Goal: Information Seeking & Learning: Learn about a topic

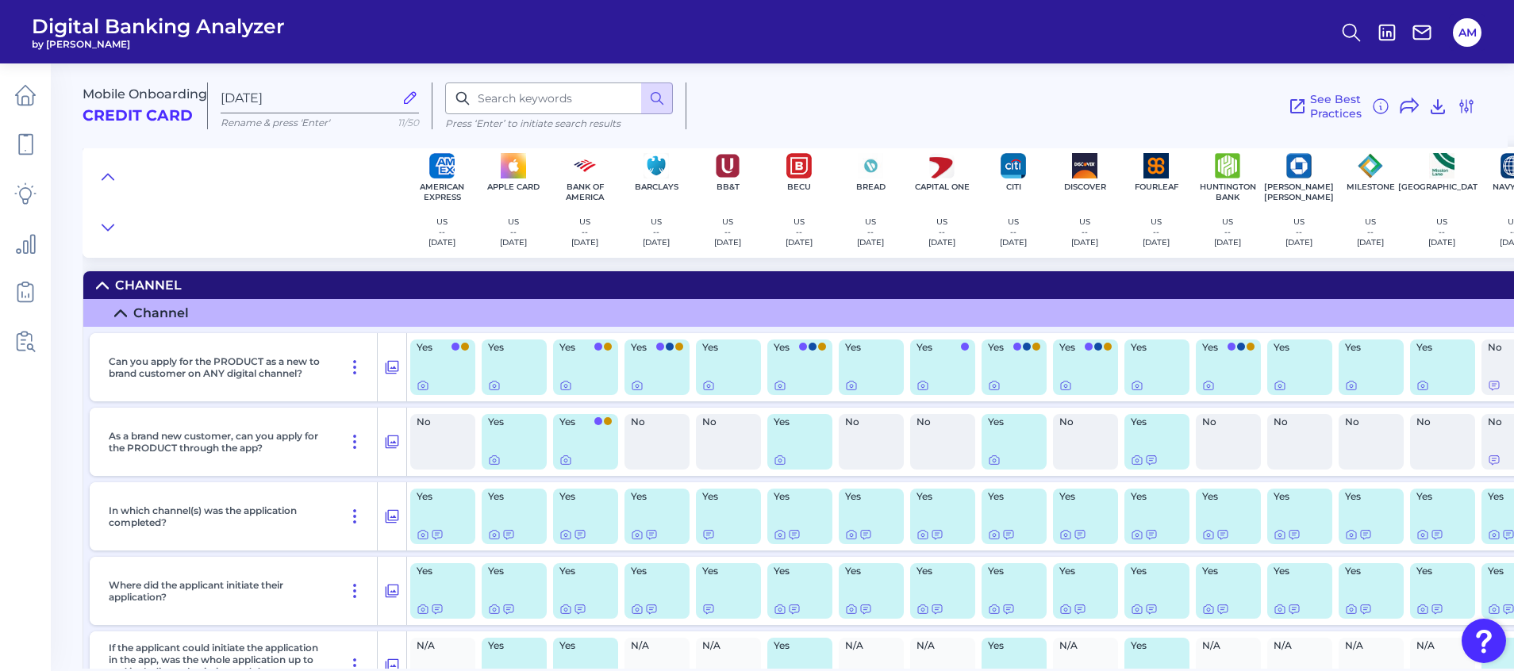
click at [869, 96] on div "See Best Practices Filters Clear all filters Experience Reset Mobile Servicing …" at bounding box center [1080, 106] width 789 height 47
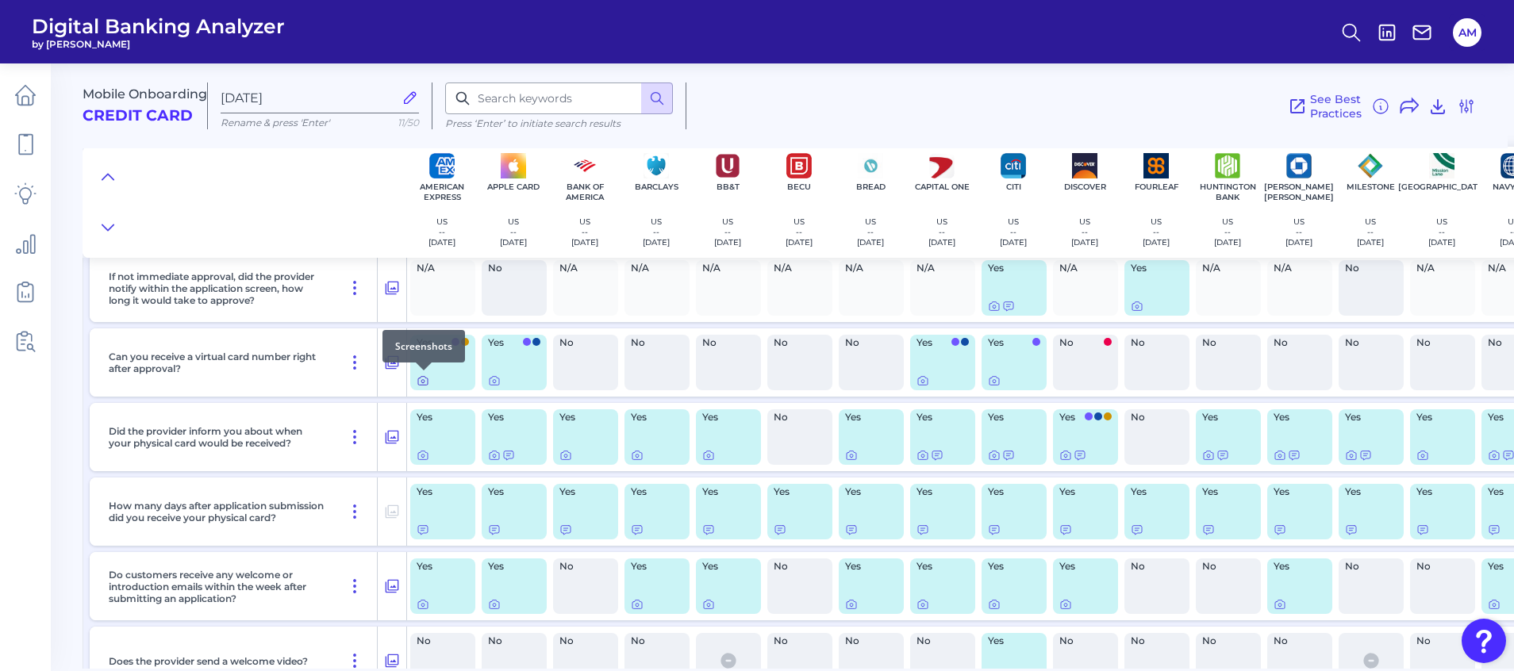
click at [421, 382] on icon at bounding box center [423, 381] width 13 height 13
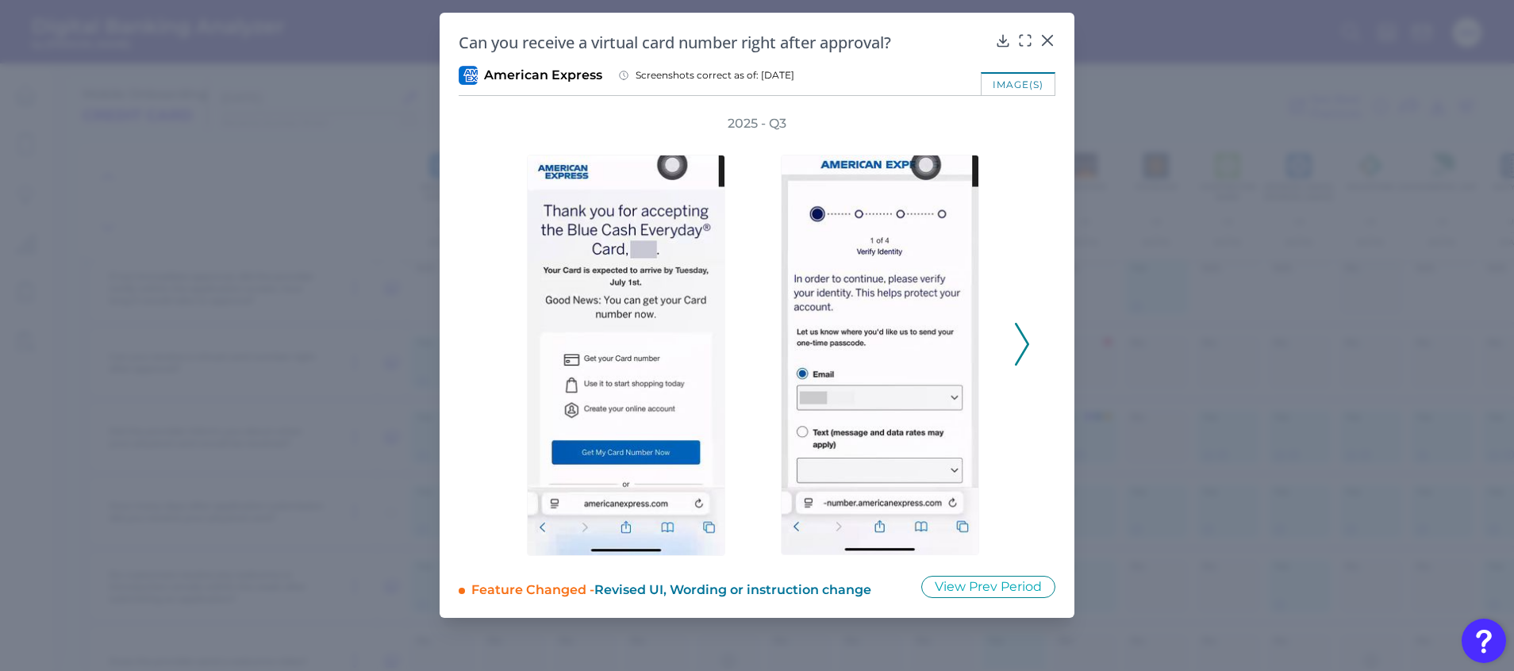
click at [1028, 337] on icon at bounding box center [1022, 344] width 14 height 43
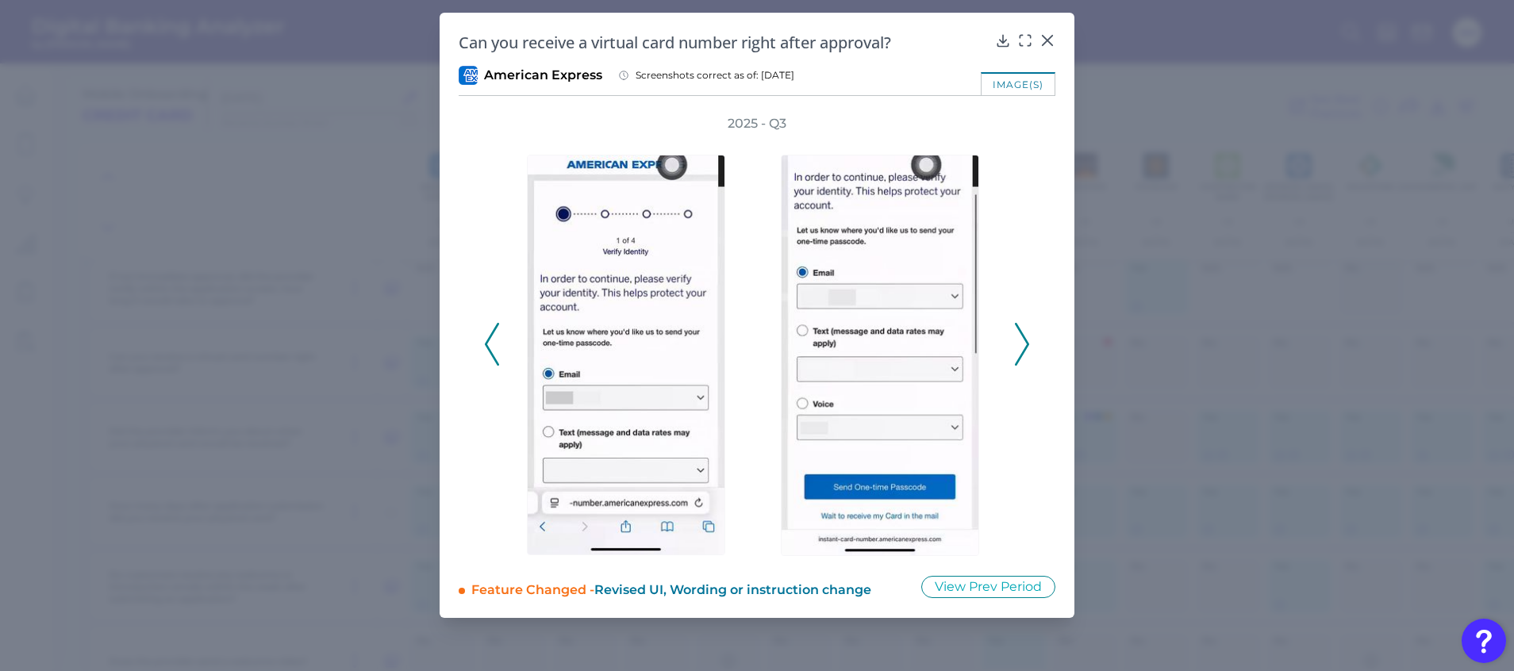
click at [1028, 337] on icon at bounding box center [1022, 344] width 14 height 43
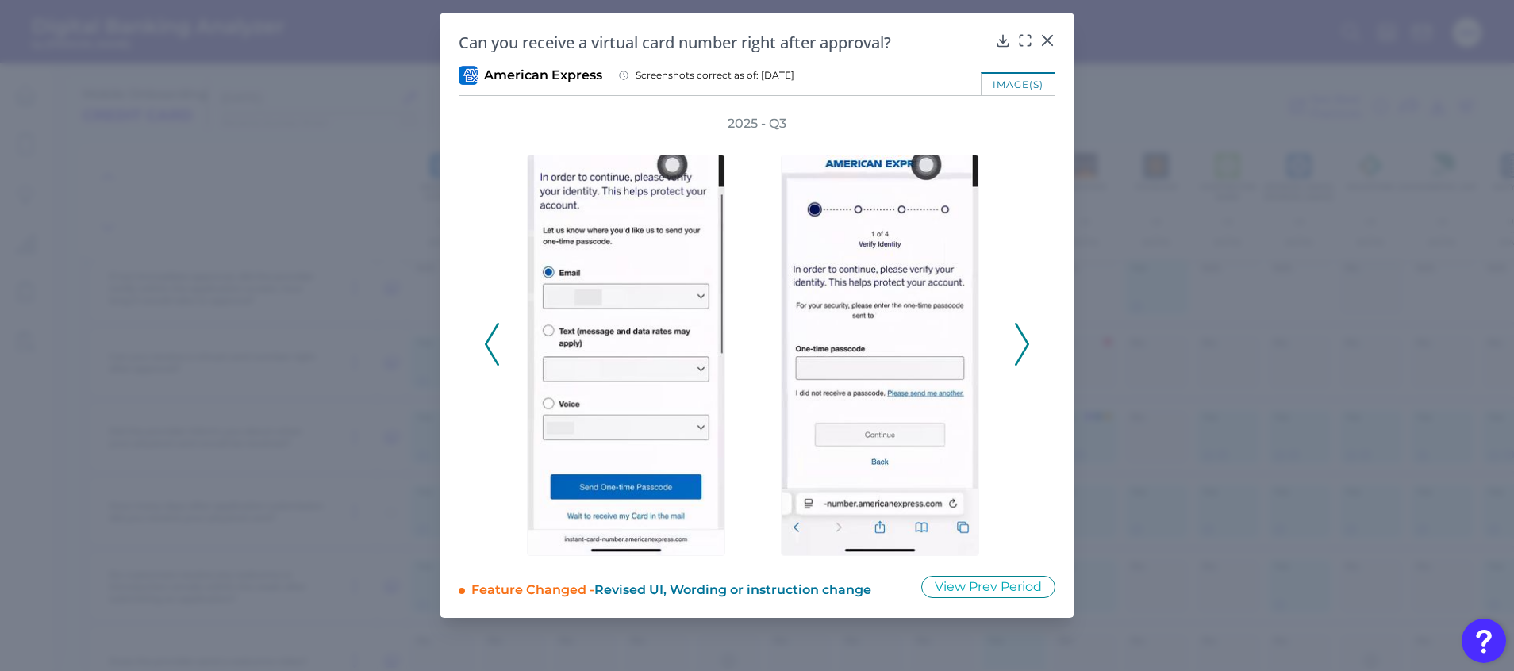
click at [1028, 337] on icon at bounding box center [1022, 344] width 14 height 43
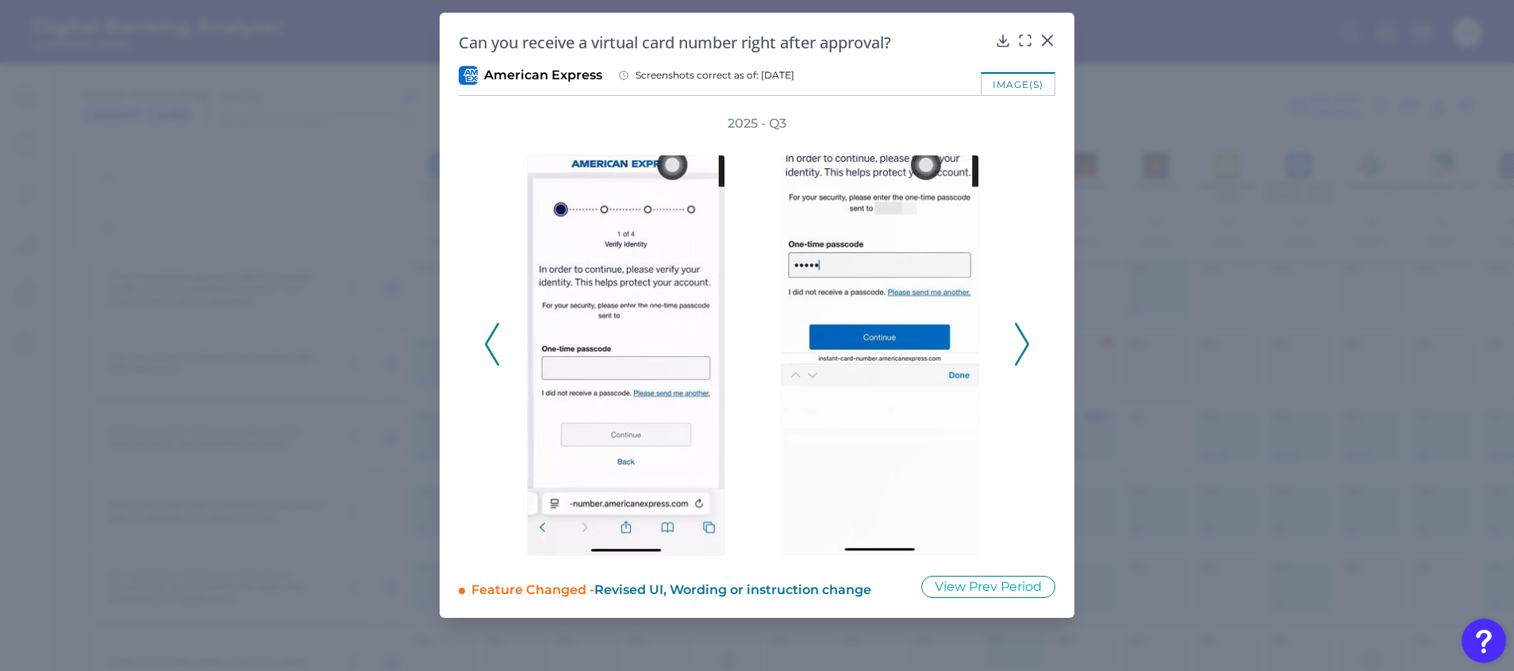
click at [1028, 337] on icon at bounding box center [1022, 344] width 14 height 43
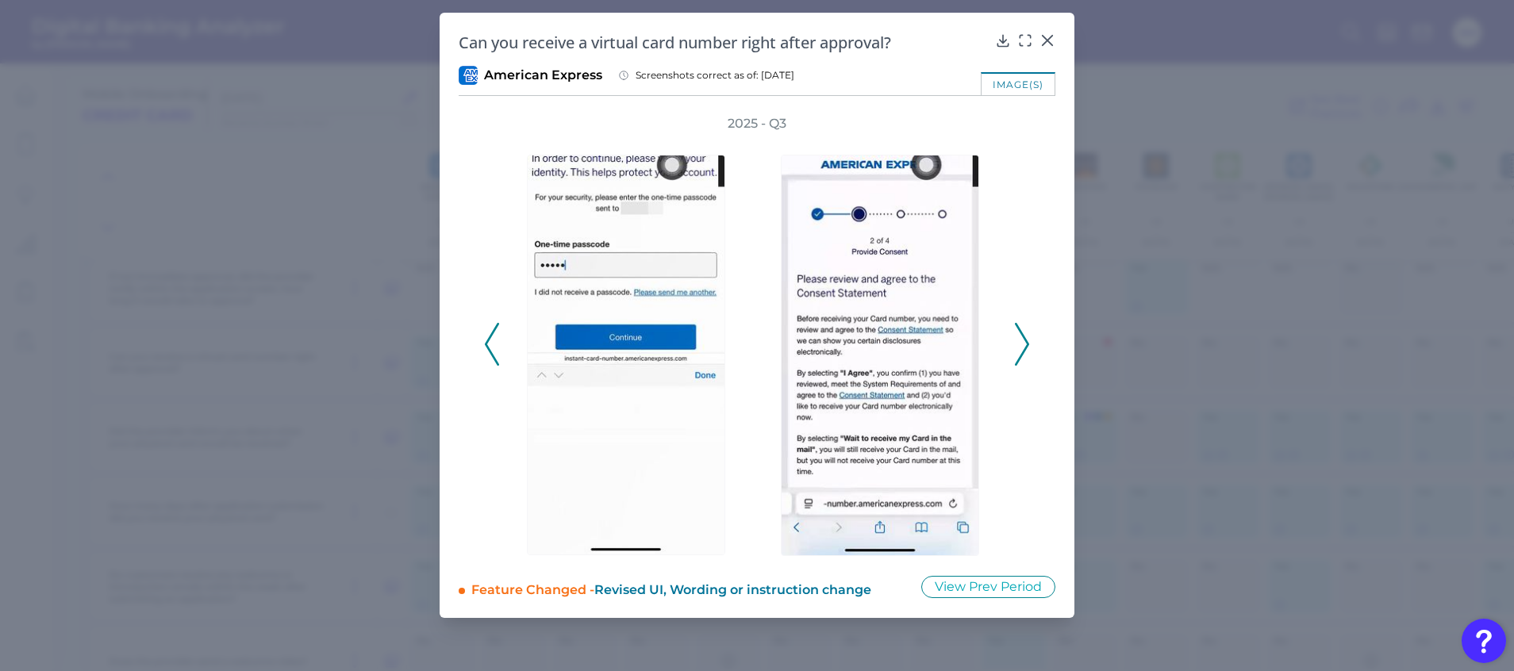
click at [1028, 337] on icon at bounding box center [1022, 344] width 14 height 43
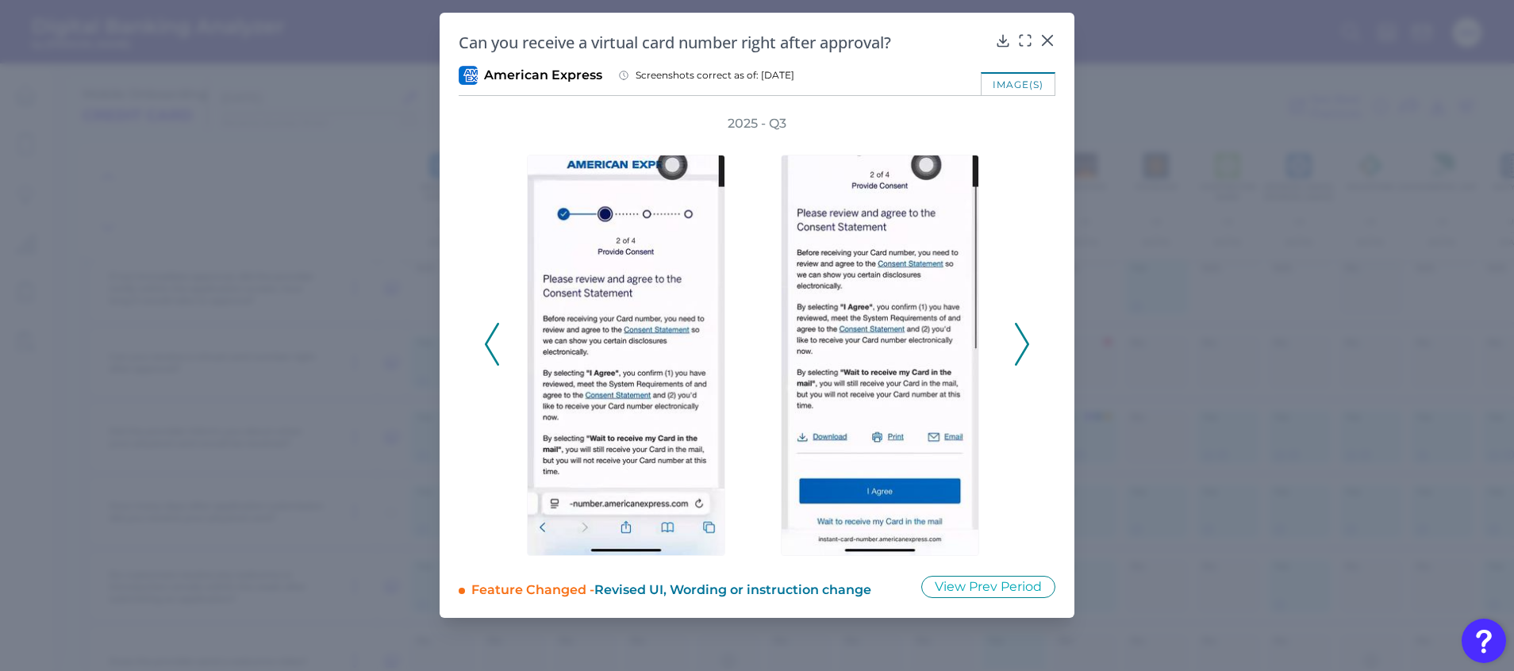
click at [1028, 337] on icon at bounding box center [1022, 344] width 14 height 43
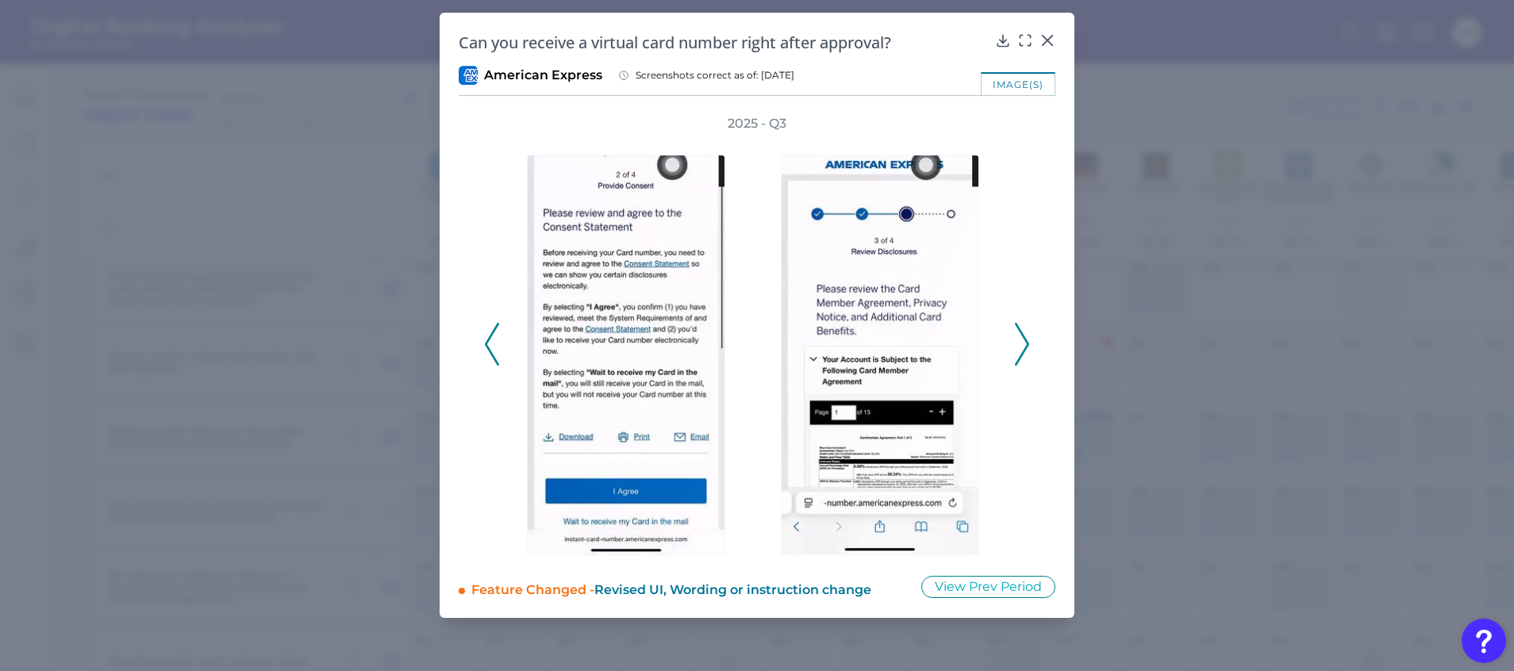
click at [1028, 337] on icon at bounding box center [1022, 344] width 14 height 43
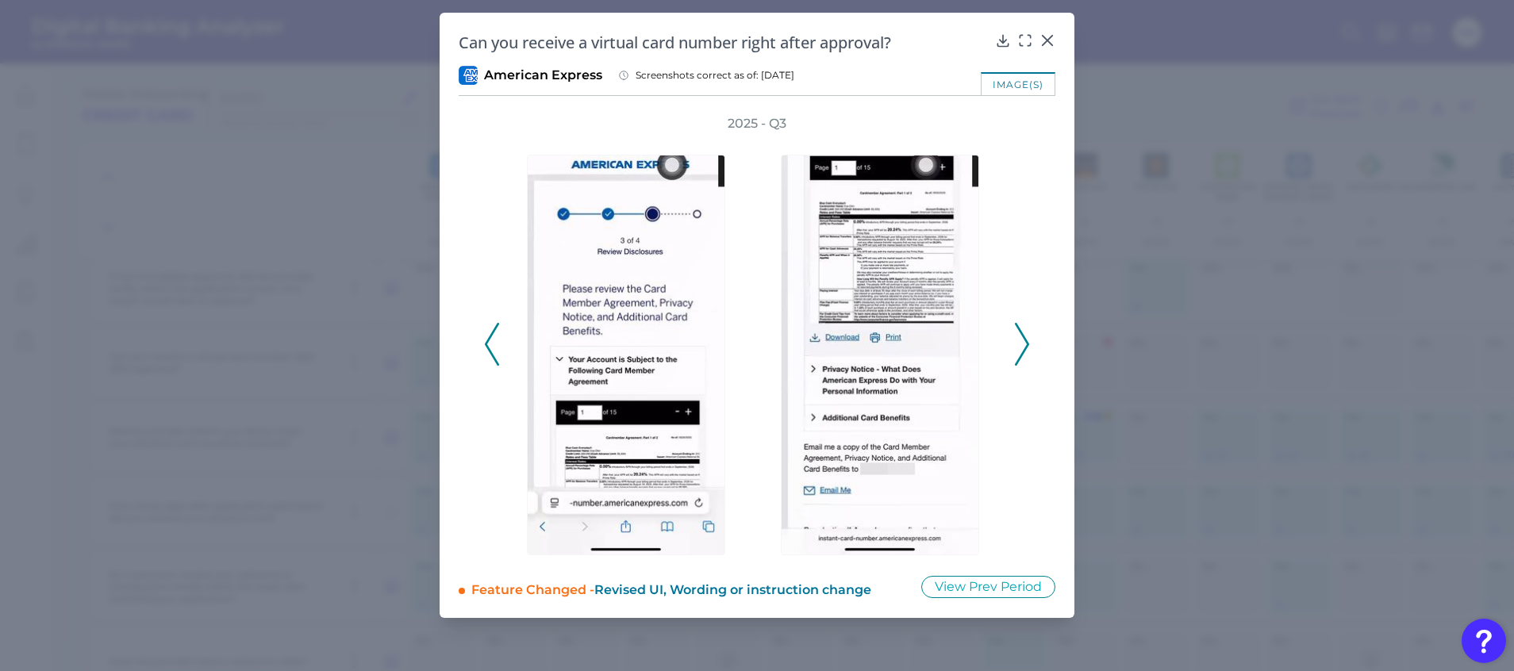
click at [1028, 337] on icon at bounding box center [1022, 344] width 14 height 43
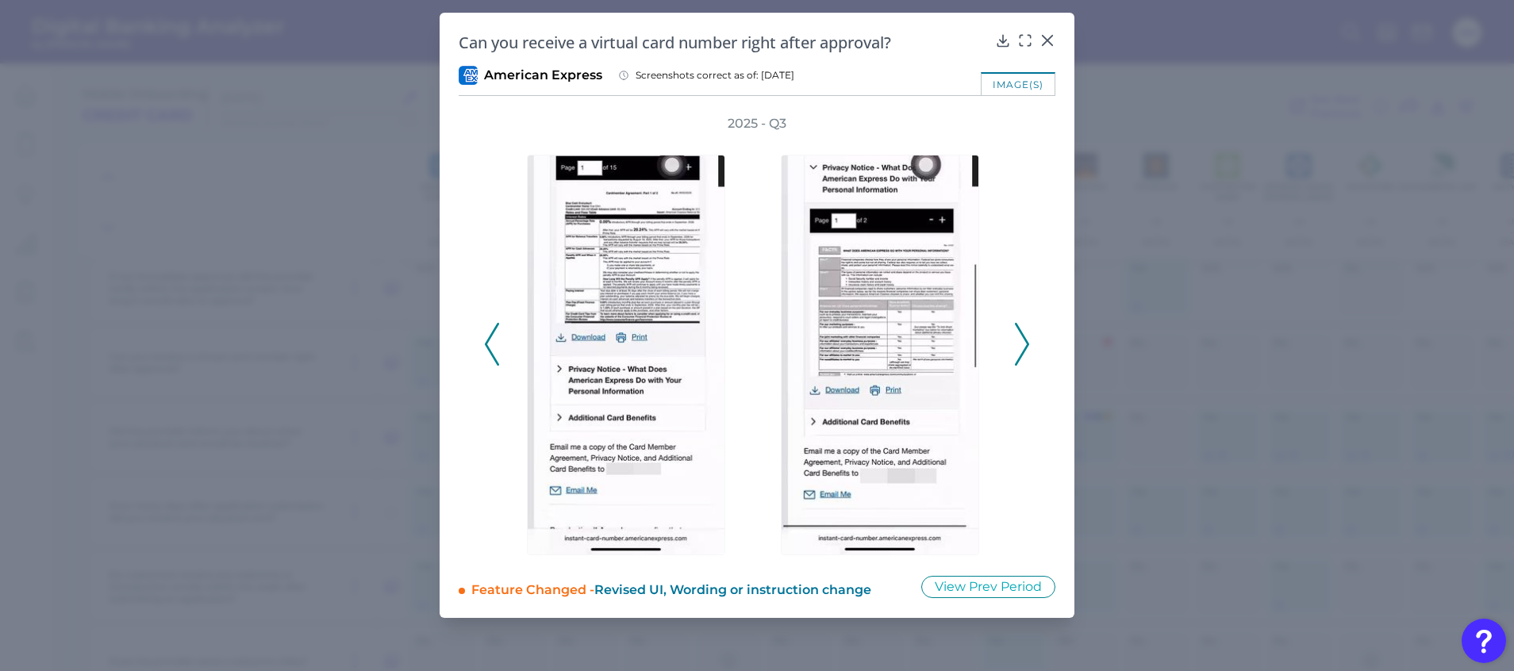
click at [1028, 337] on icon at bounding box center [1022, 344] width 14 height 43
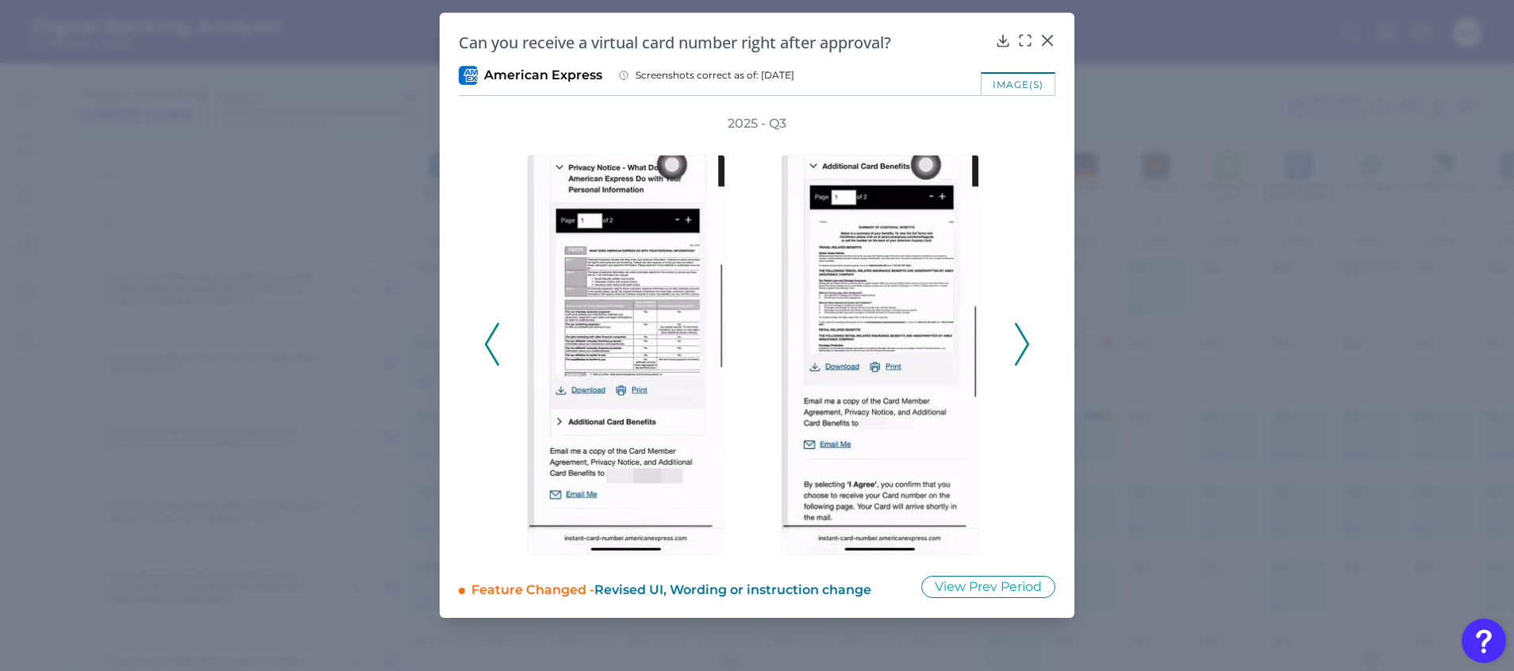
click at [1028, 337] on icon at bounding box center [1022, 344] width 14 height 43
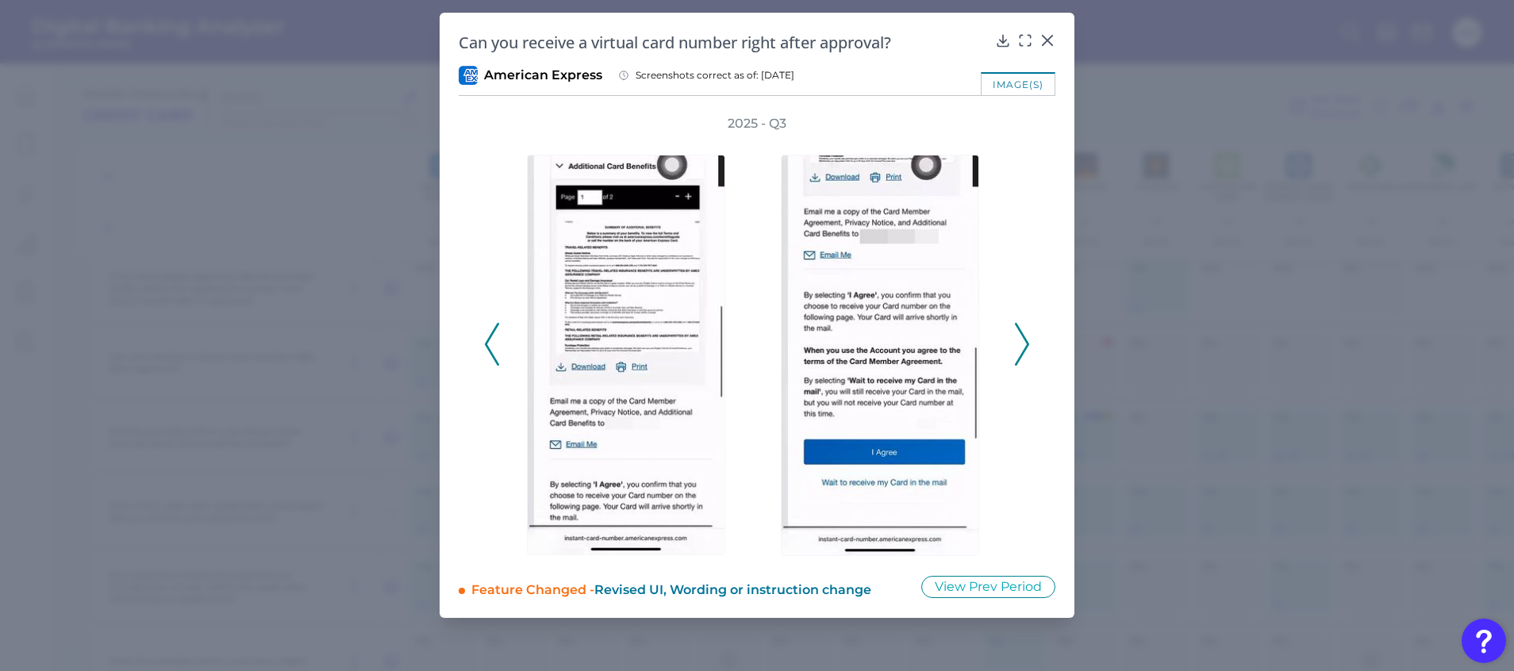
click at [1028, 337] on icon at bounding box center [1022, 344] width 14 height 43
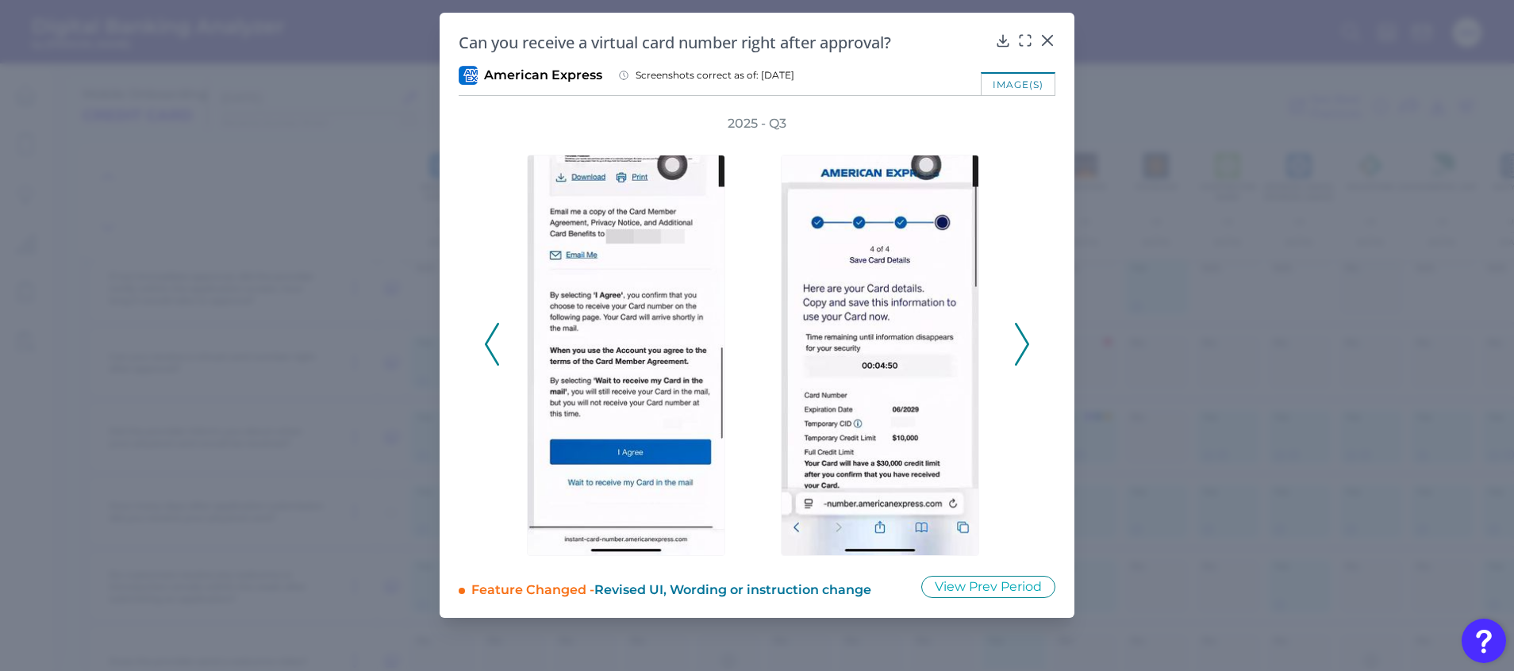
click at [1028, 337] on icon at bounding box center [1022, 344] width 14 height 43
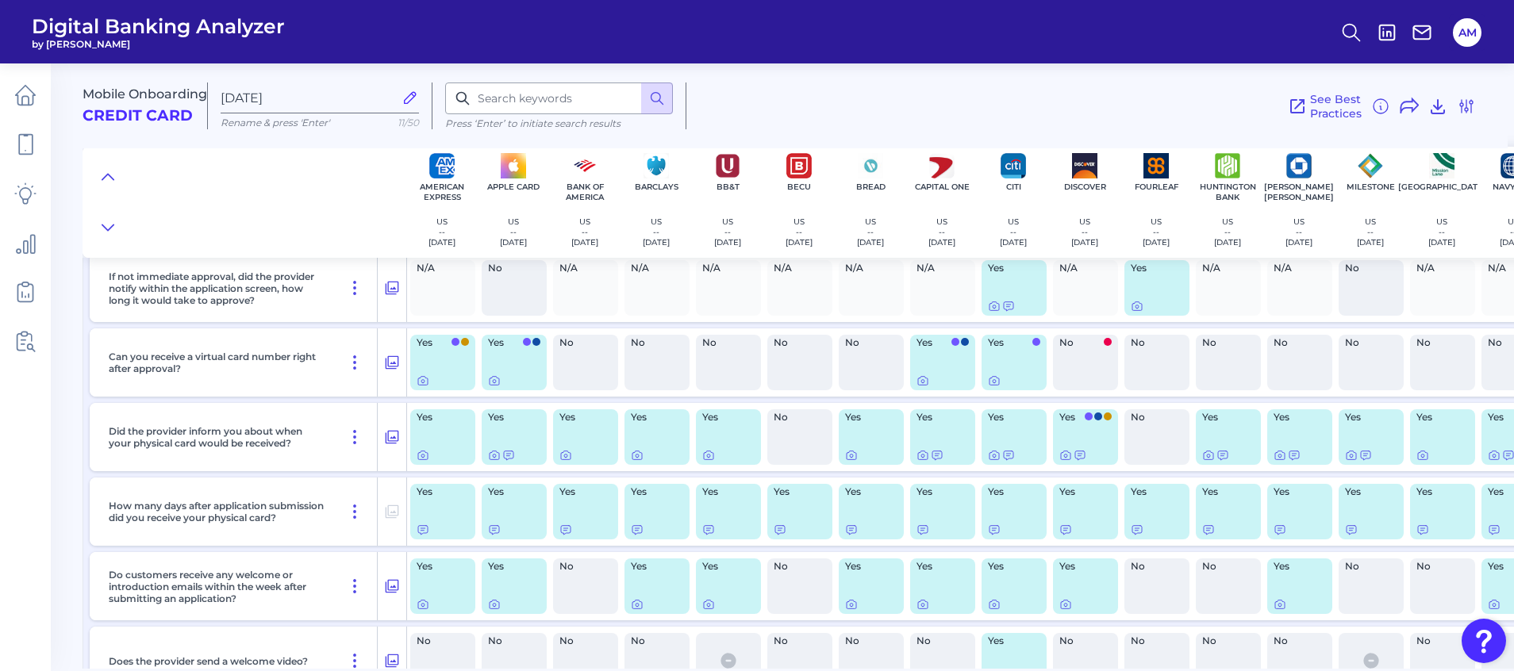
scroll to position [12631, 0]
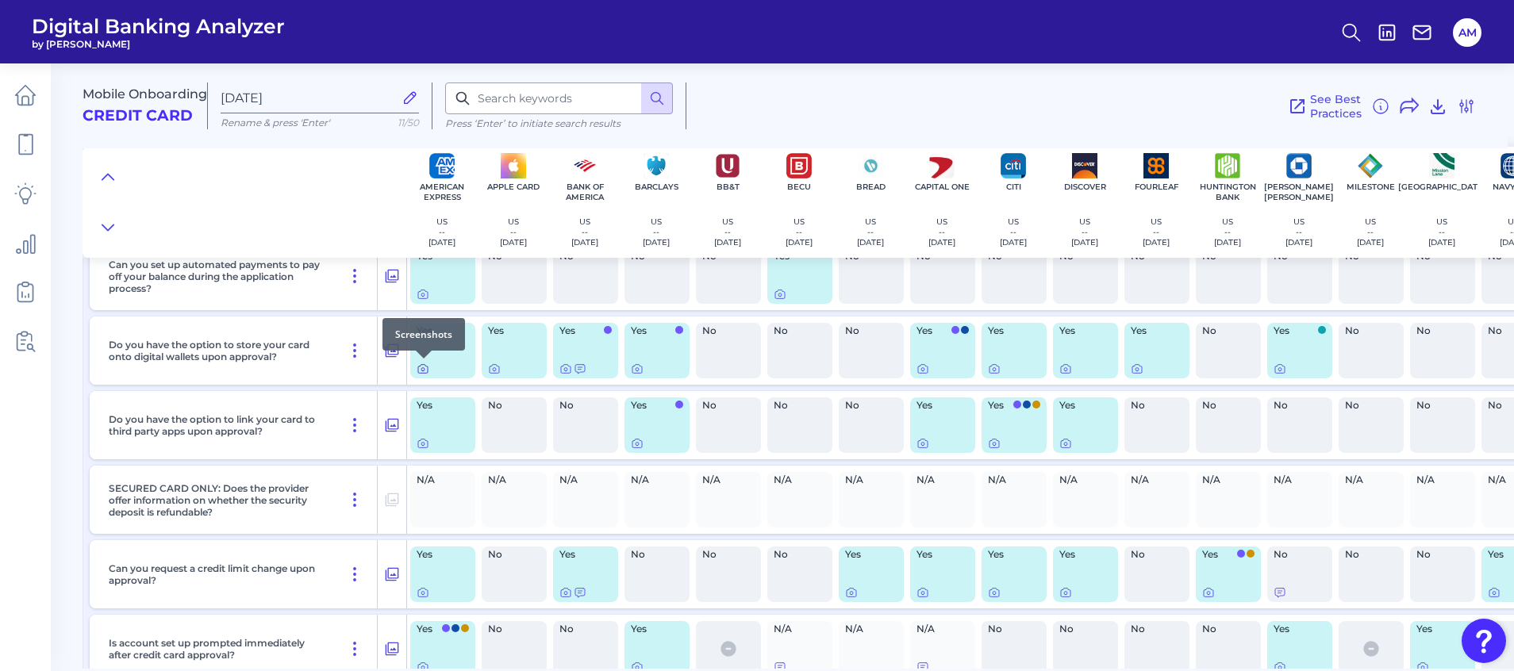
click at [422, 371] on icon at bounding box center [423, 369] width 13 height 13
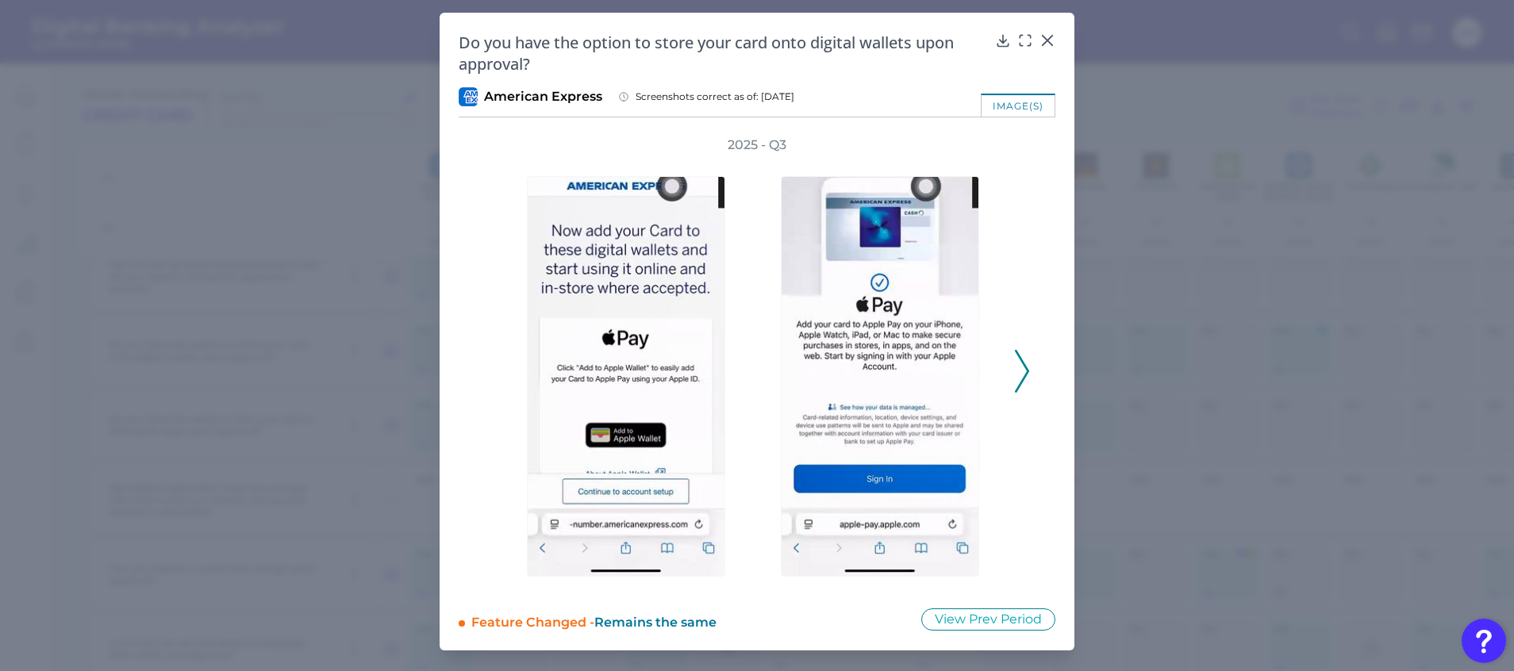
click at [1026, 367] on polyline at bounding box center [1022, 371] width 12 height 40
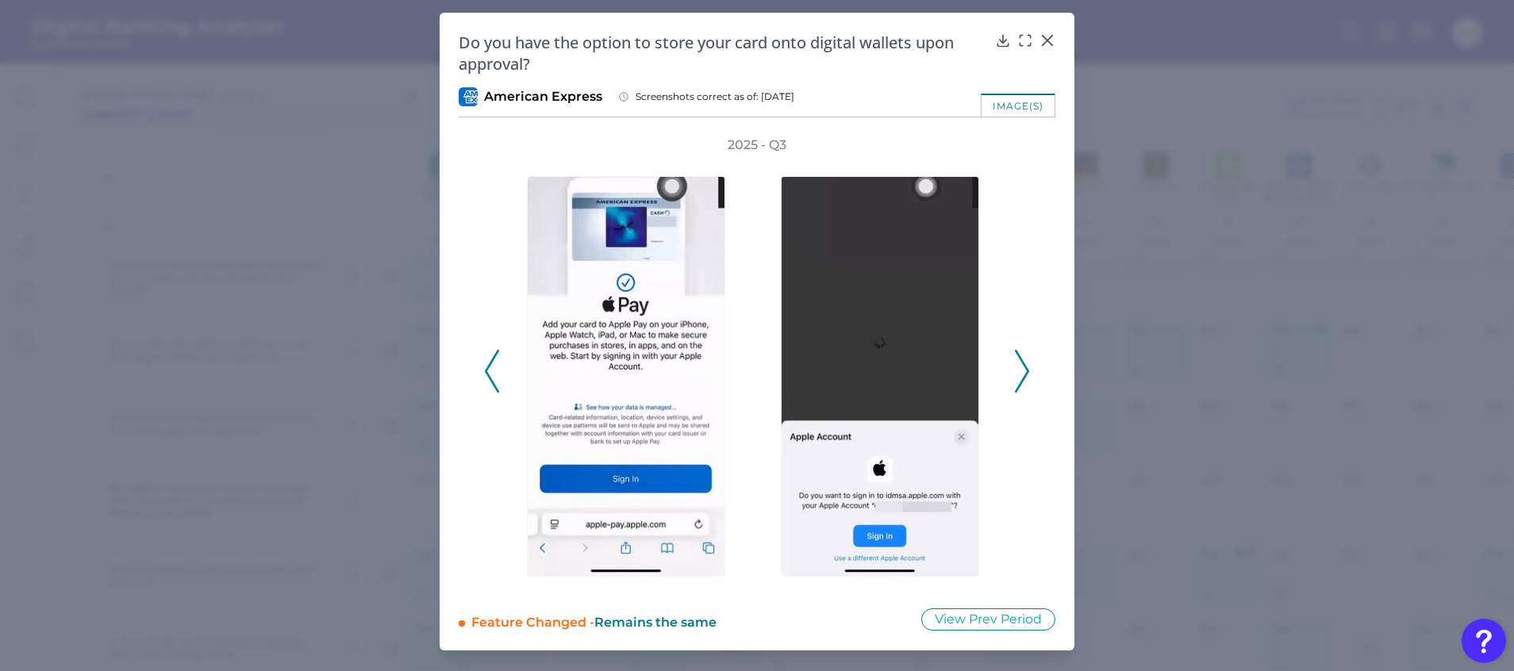
click at [1026, 367] on polyline at bounding box center [1022, 371] width 12 height 40
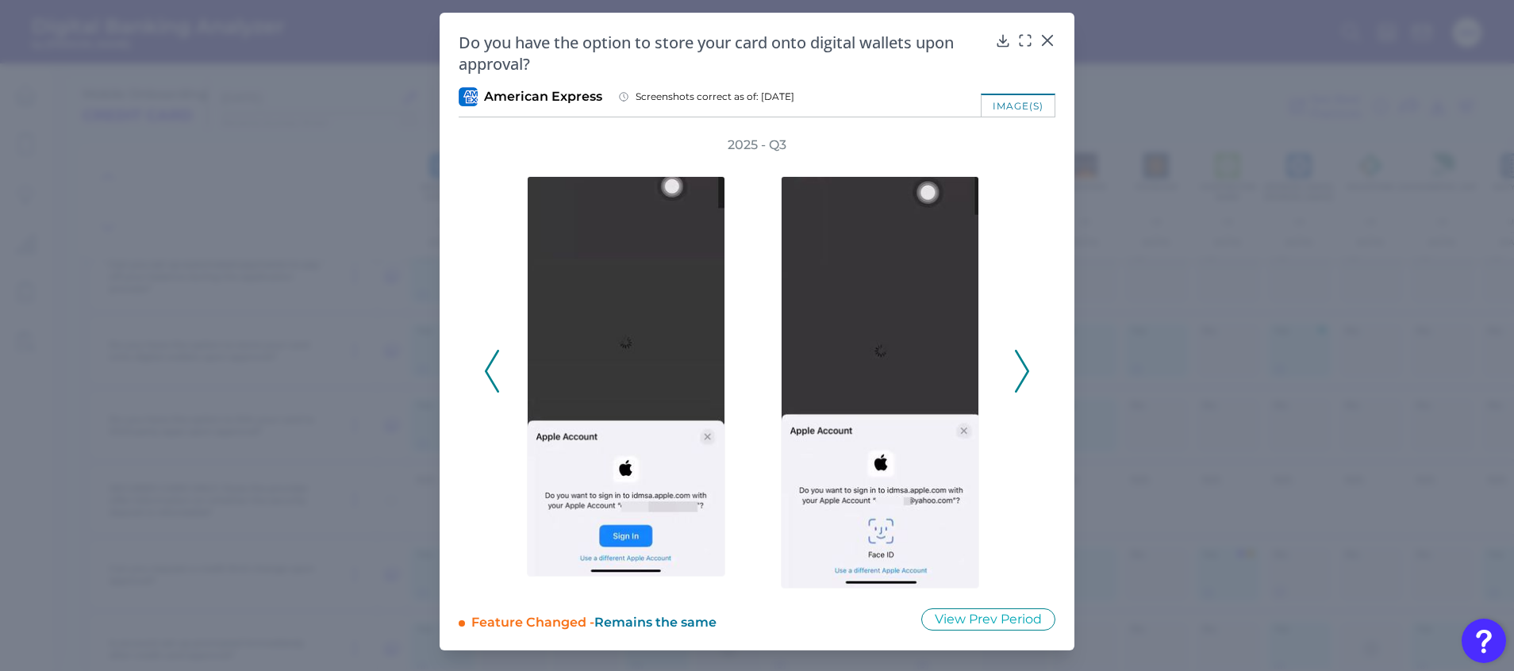
click at [1021, 368] on icon at bounding box center [1022, 371] width 14 height 43
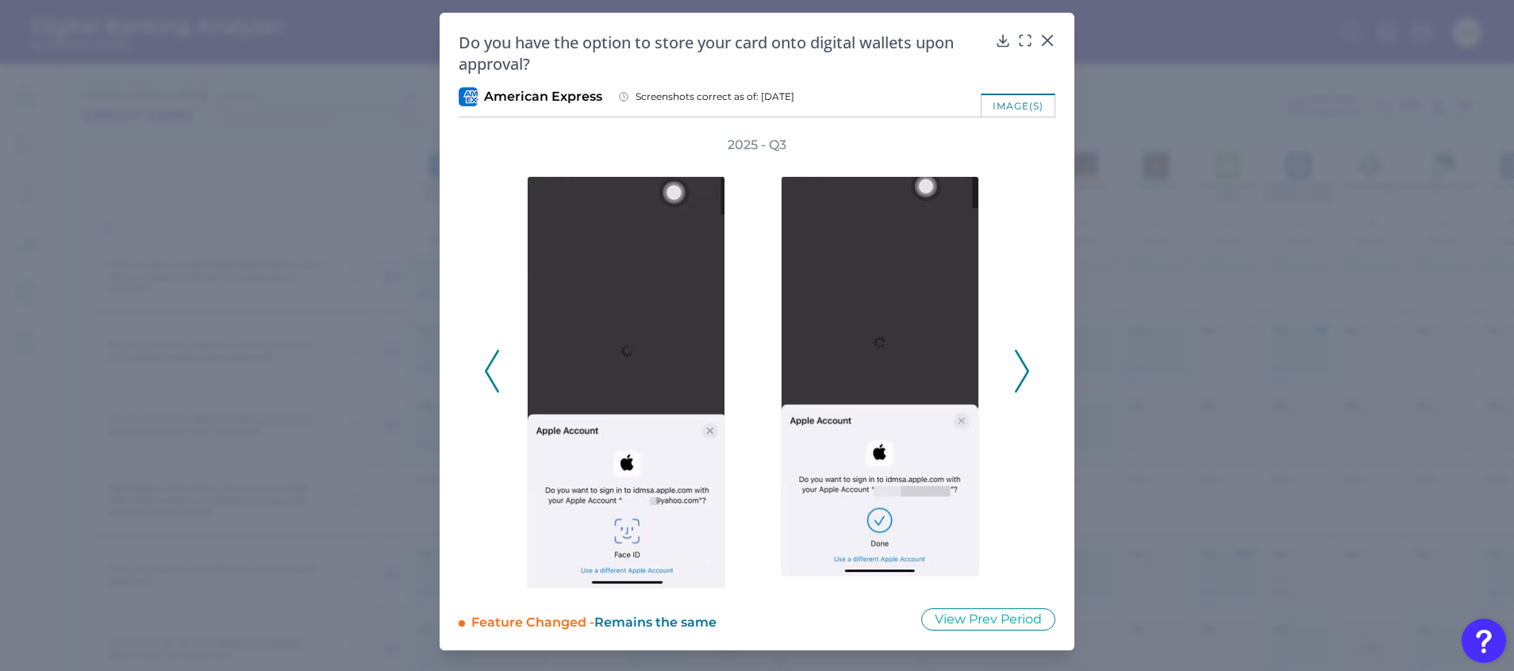
click at [1021, 368] on icon at bounding box center [1022, 371] width 14 height 43
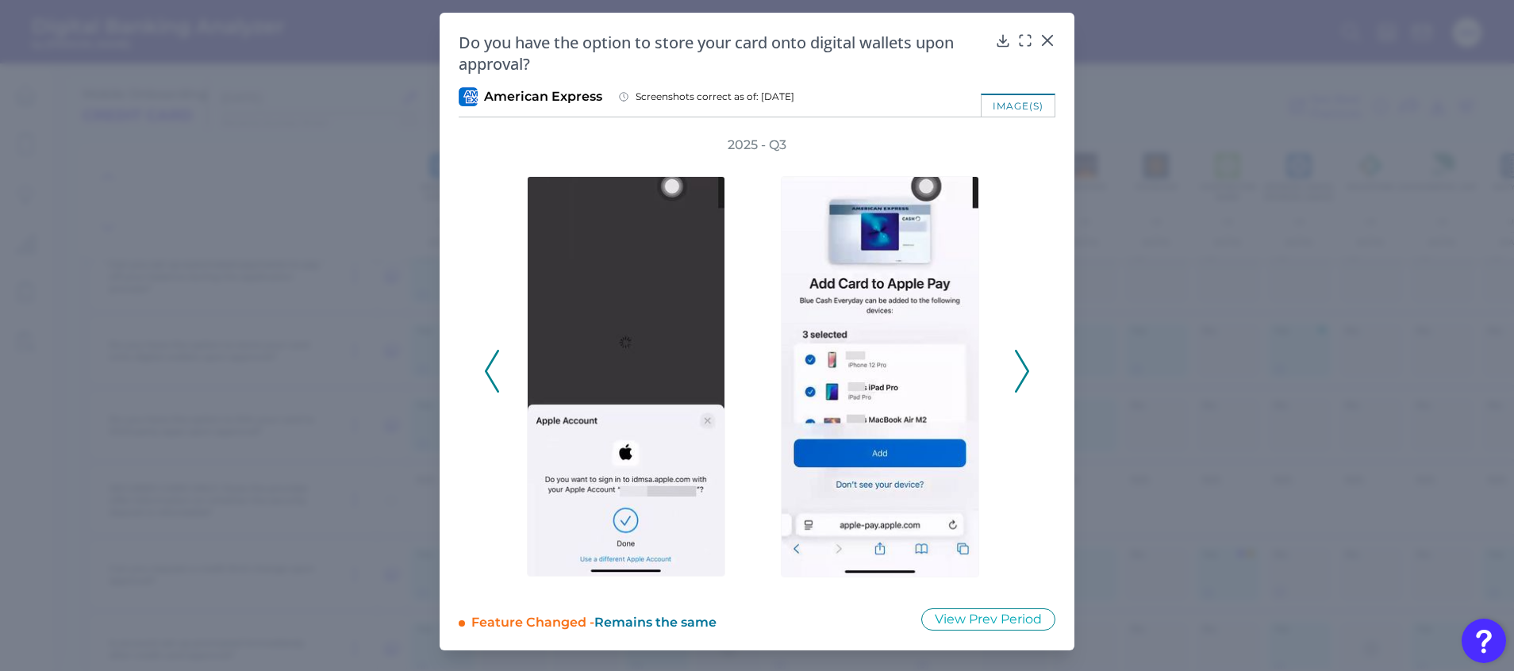
click at [1021, 368] on icon at bounding box center [1022, 371] width 14 height 43
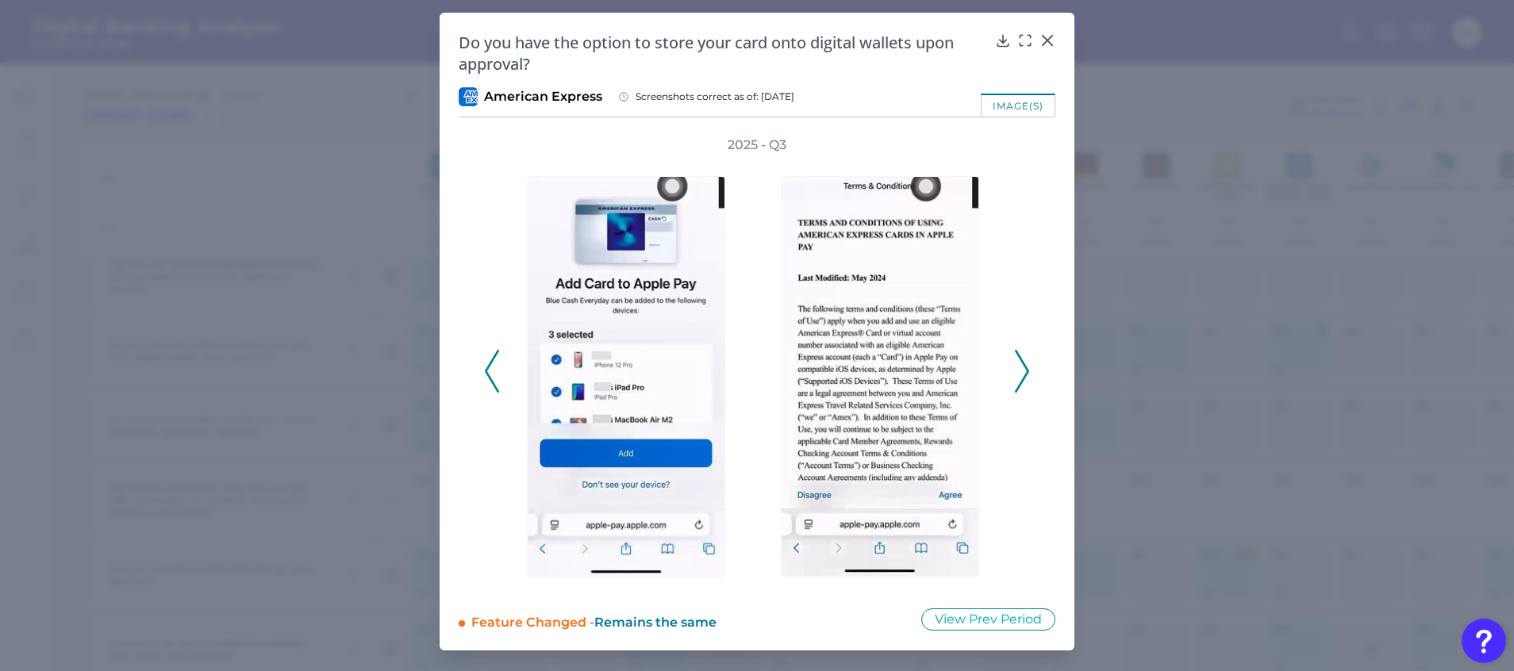
click at [1021, 368] on icon at bounding box center [1022, 371] width 14 height 43
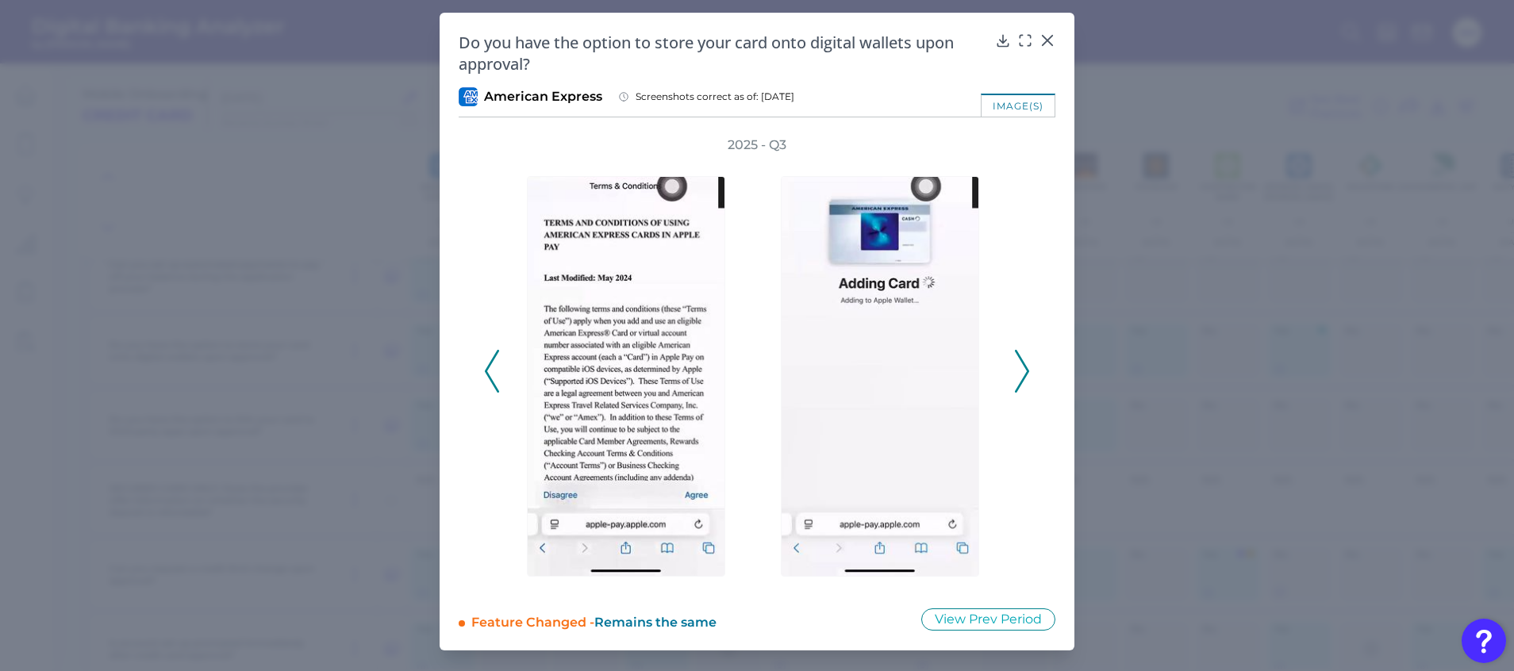
click at [1021, 368] on icon at bounding box center [1022, 371] width 14 height 43
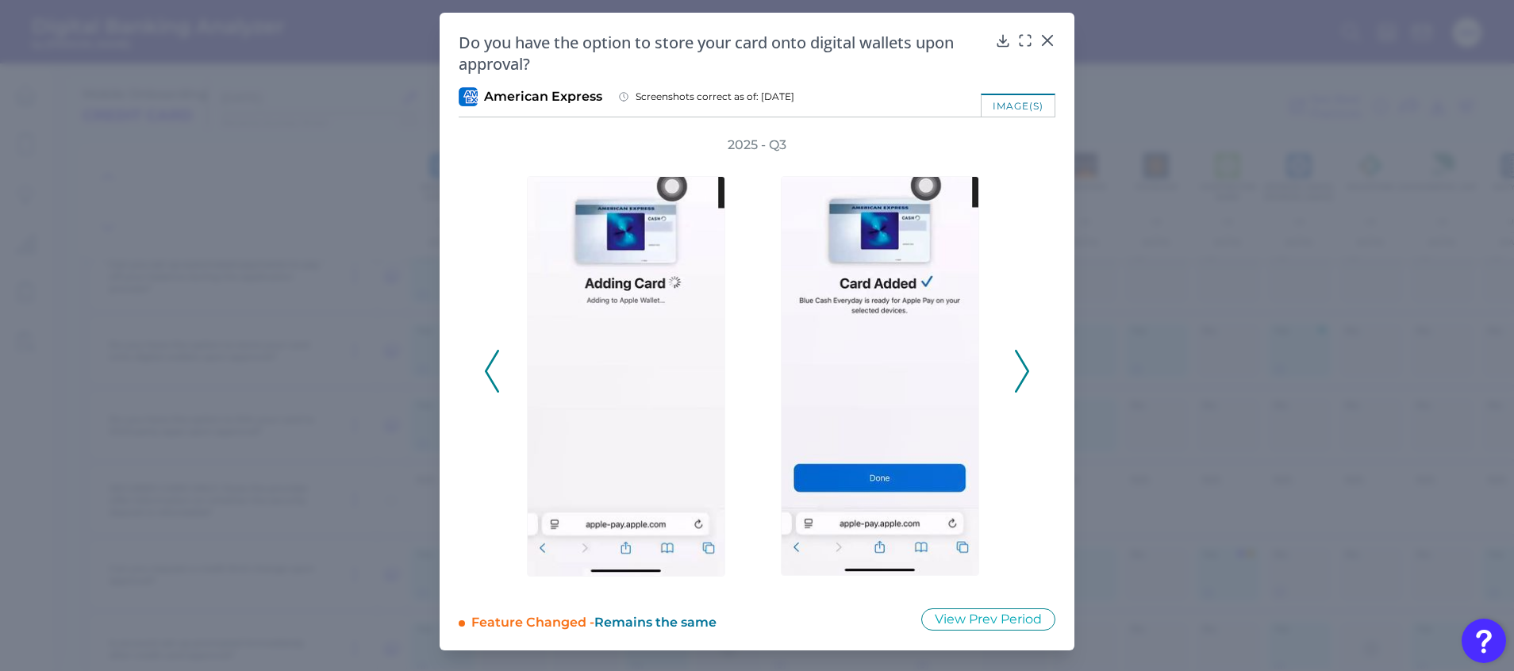
click at [1021, 368] on icon at bounding box center [1022, 371] width 14 height 43
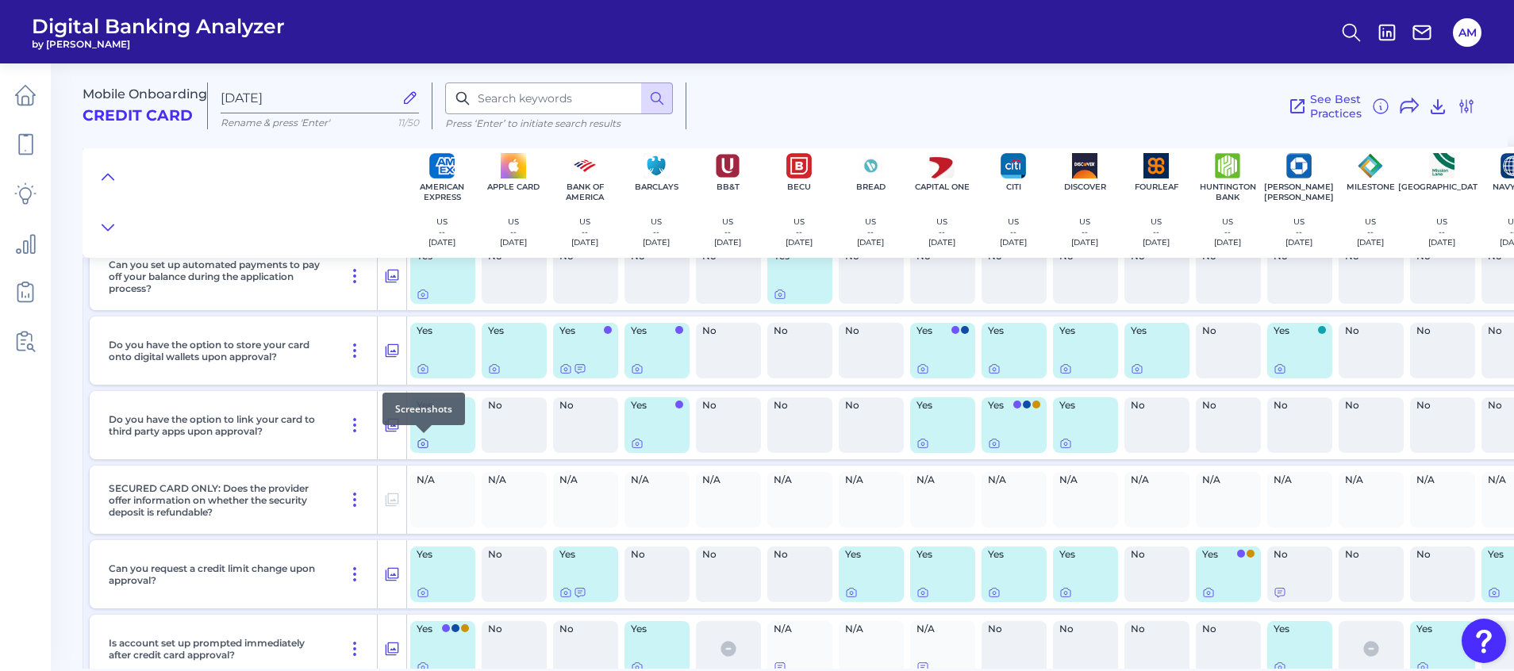
click at [421, 441] on icon at bounding box center [423, 443] width 13 height 13
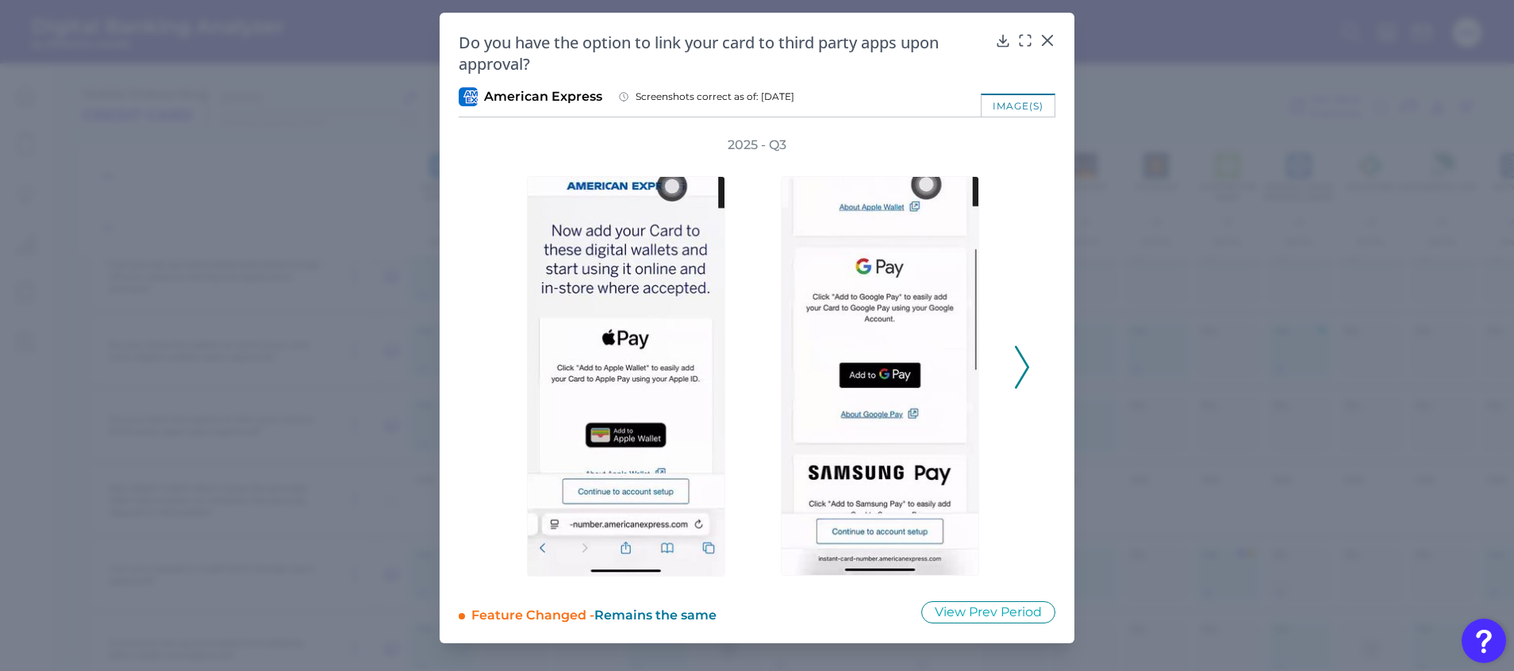
click at [1017, 370] on icon at bounding box center [1022, 367] width 14 height 43
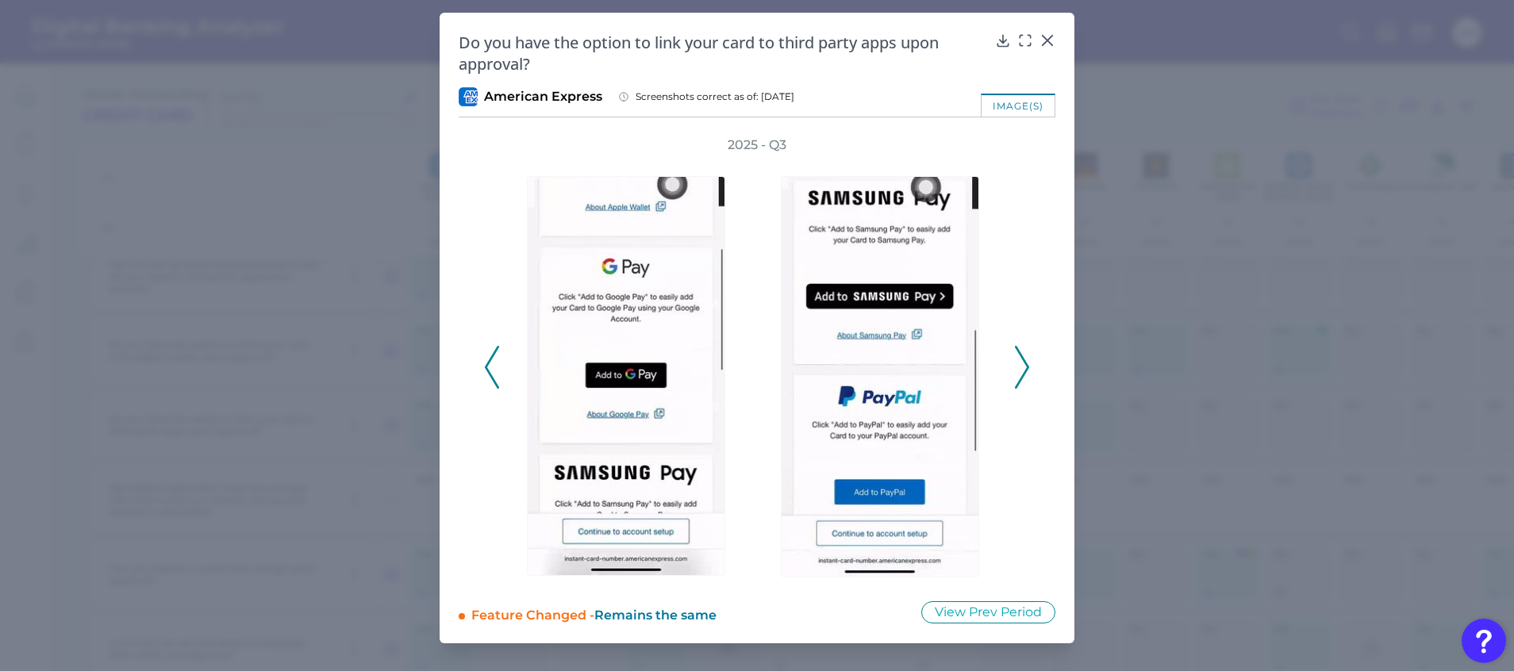
click at [1017, 370] on icon at bounding box center [1022, 367] width 14 height 43
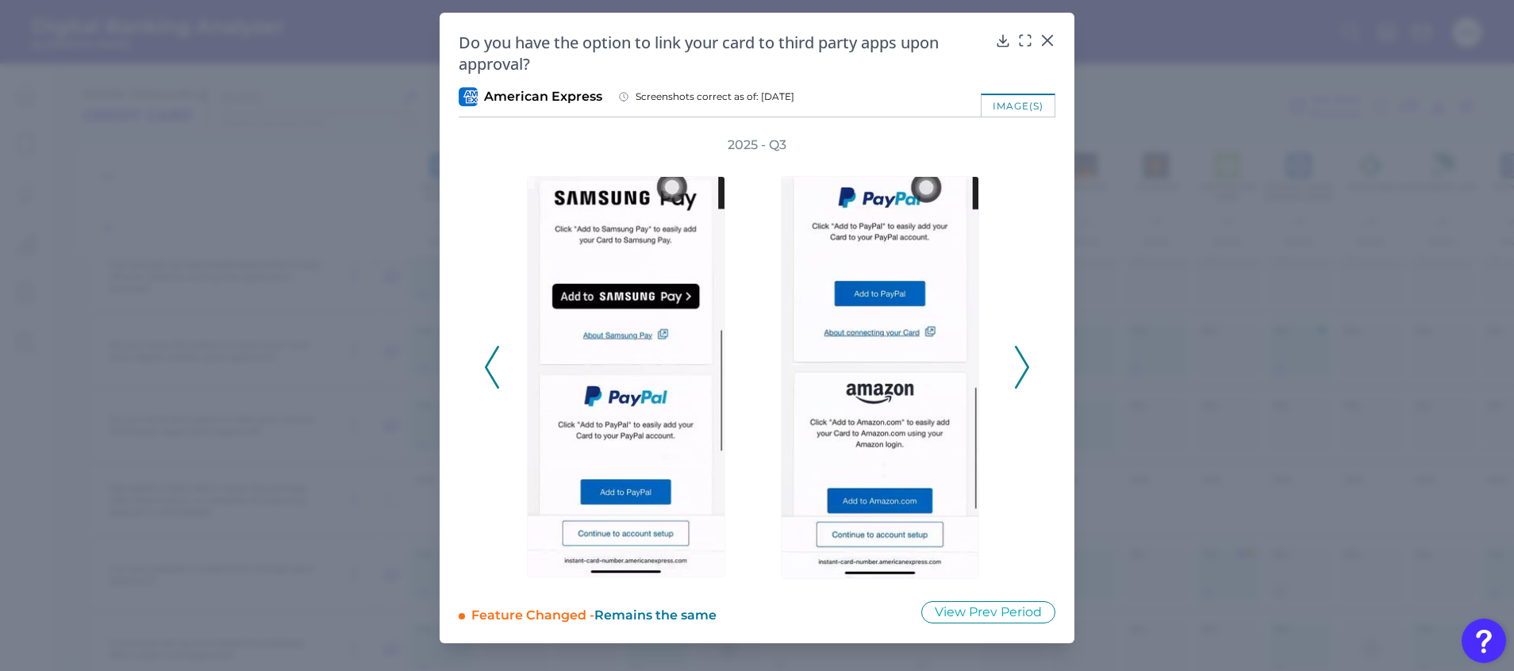
click at [1017, 370] on icon at bounding box center [1022, 367] width 14 height 43
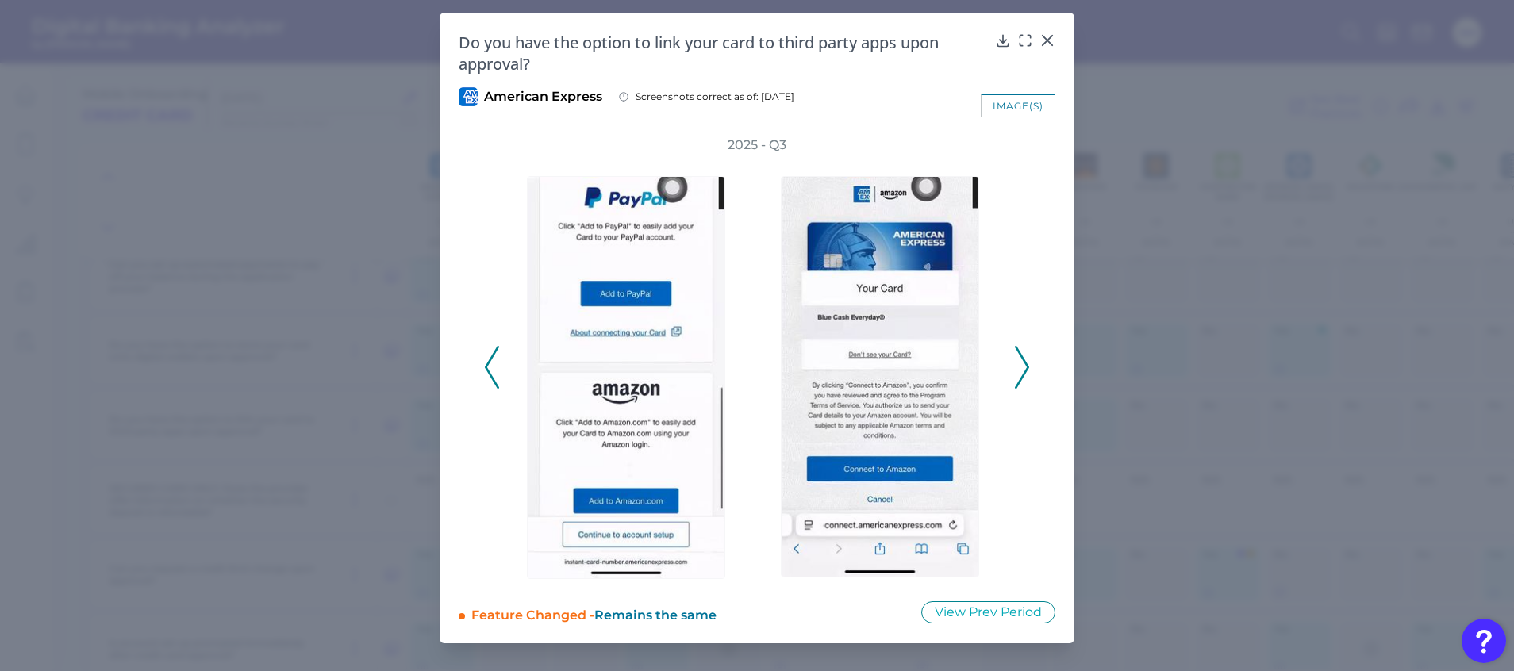
click at [1017, 370] on icon at bounding box center [1022, 367] width 14 height 43
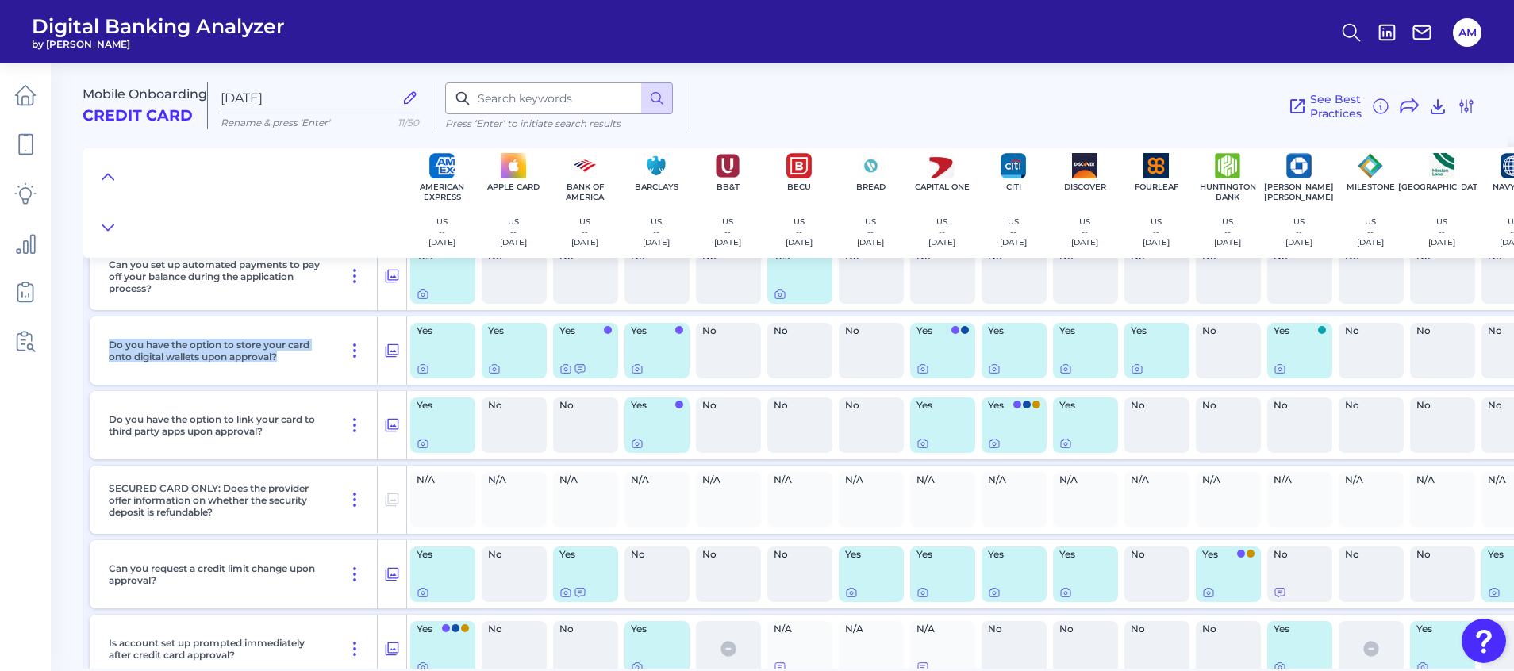
drag, startPoint x: 111, startPoint y: 346, endPoint x: 309, endPoint y: 371, distance: 199.1
click at [309, 371] on div "Do you have the option to store your card onto digital wallets upon approval?" at bounding box center [239, 351] width 275 height 68
drag, startPoint x: 309, startPoint y: 371, endPoint x: 201, endPoint y: 355, distance: 109.0
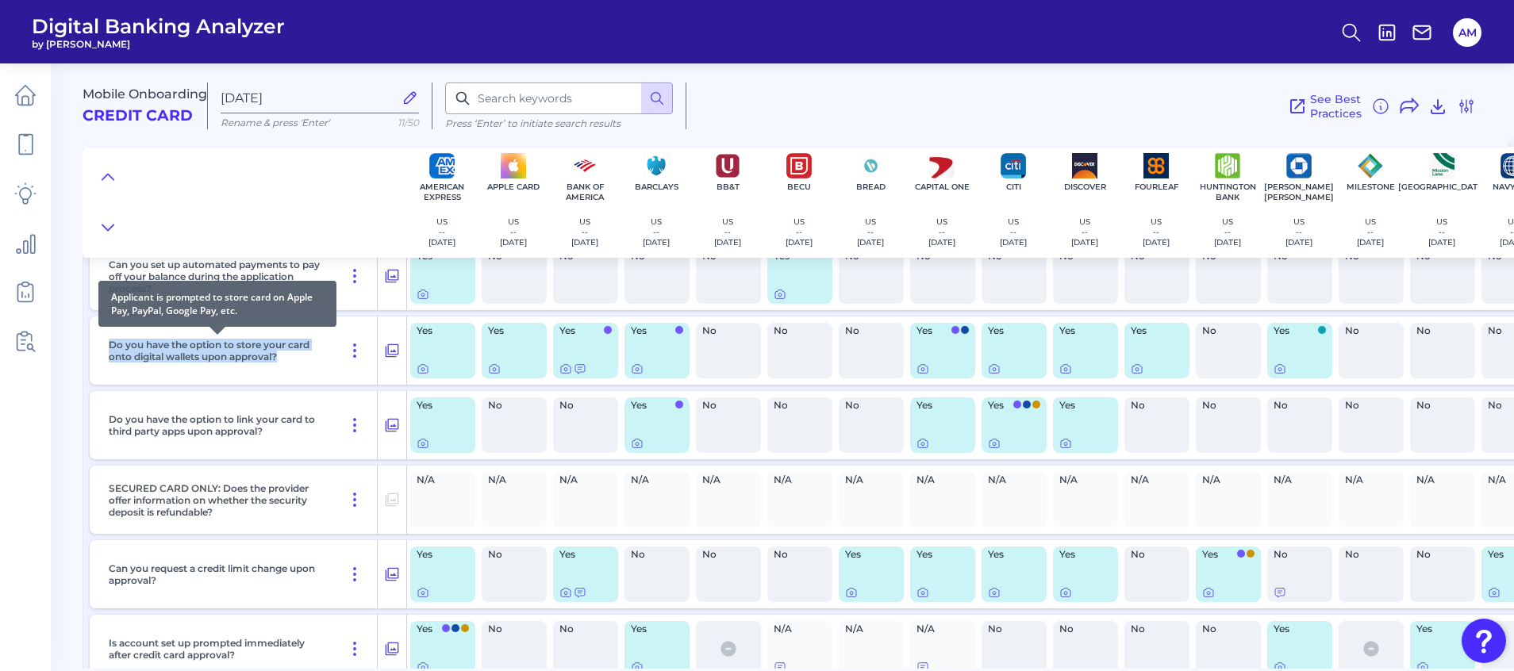
copy p "Do you have the option to store your card onto digital wallets upon approval?"
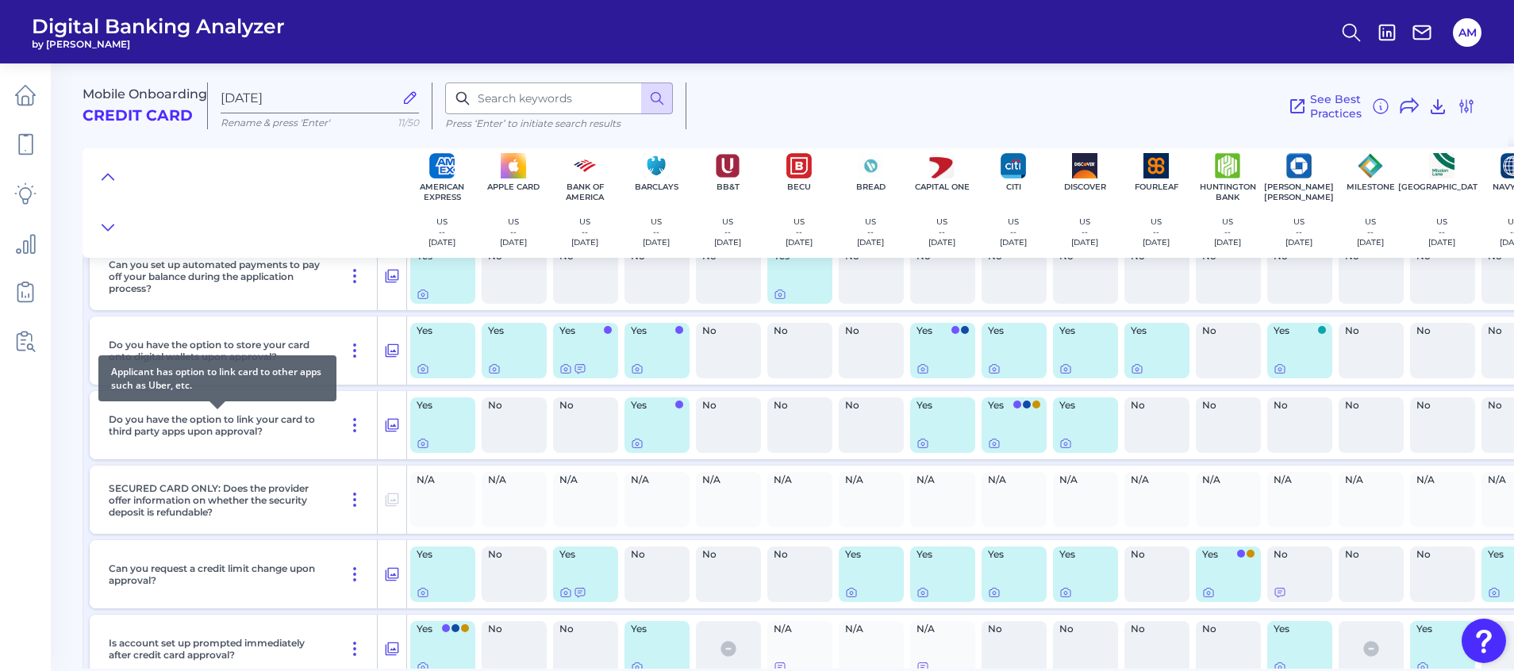
click at [275, 436] on p "Do you have the option to link your card to third party apps upon approval?" at bounding box center [217, 425] width 217 height 24
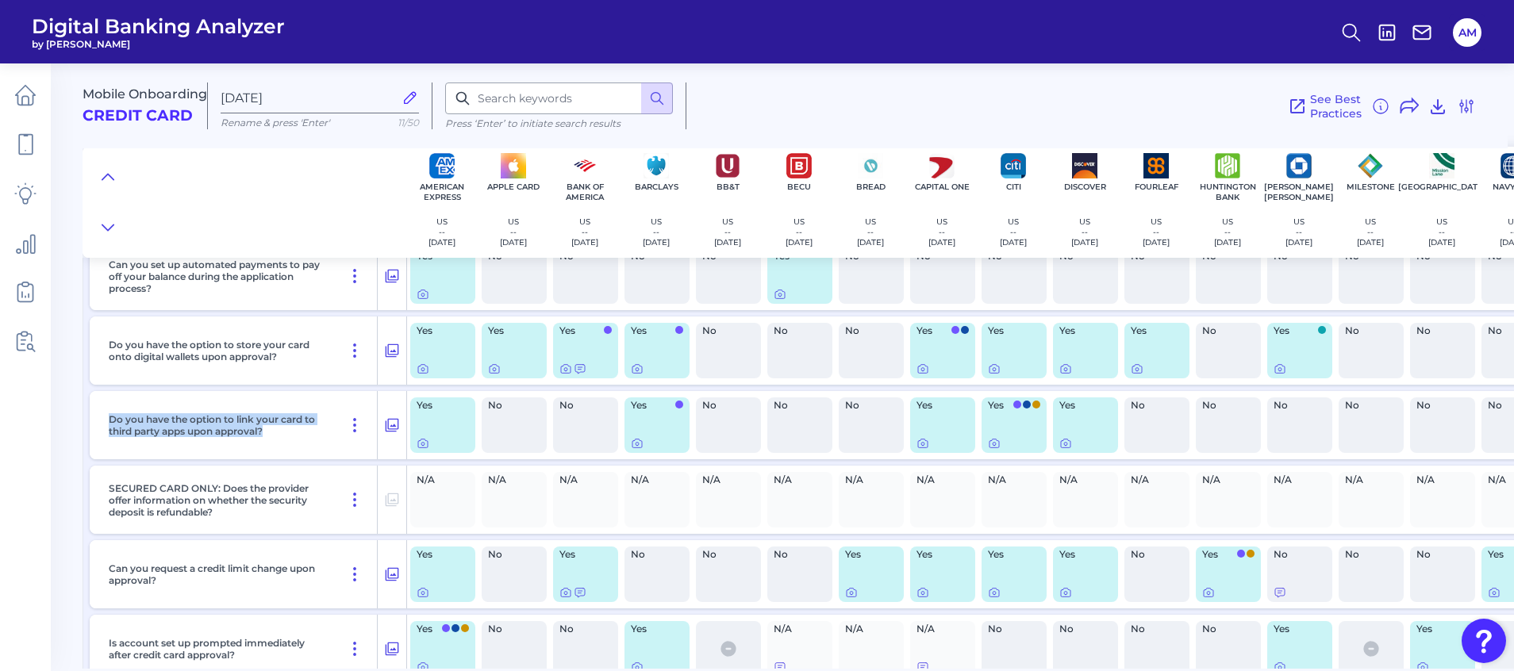
drag, startPoint x: 276, startPoint y: 436, endPoint x: 98, endPoint y: 416, distance: 178.8
click at [98, 416] on div "Do you have the option to link your card to third party apps upon approval?" at bounding box center [248, 425] width 317 height 68
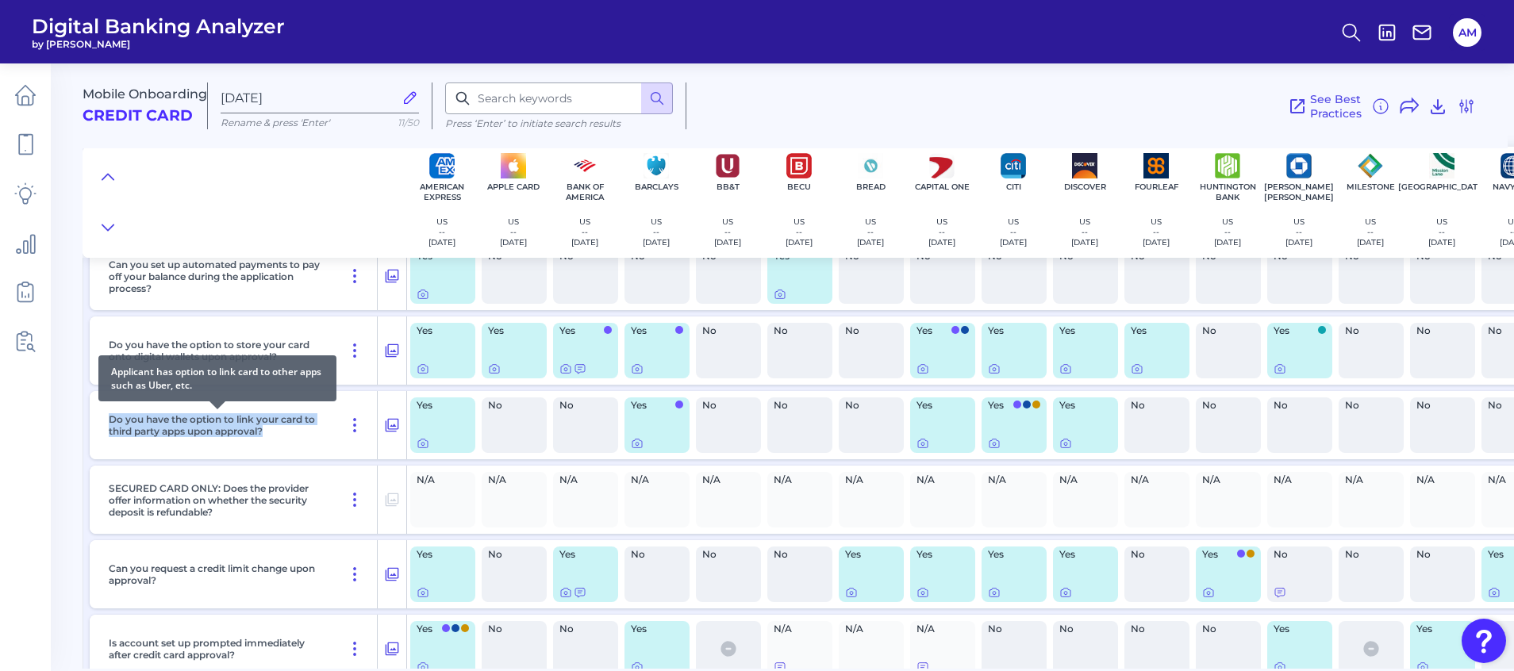
drag, startPoint x: 98, startPoint y: 416, endPoint x: 144, endPoint y: 423, distance: 45.8
copy p "Do you have the option to link your card to third party apps upon approval?"
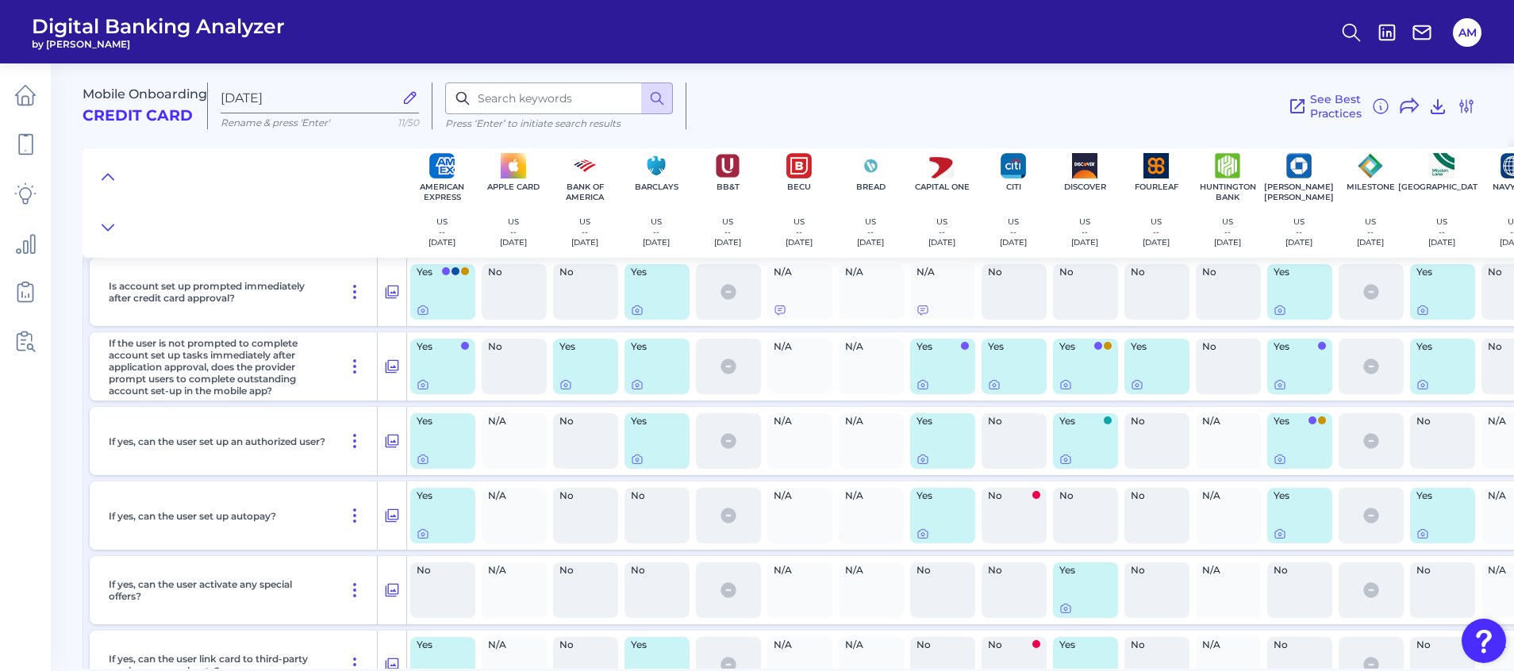
scroll to position [12869, 0]
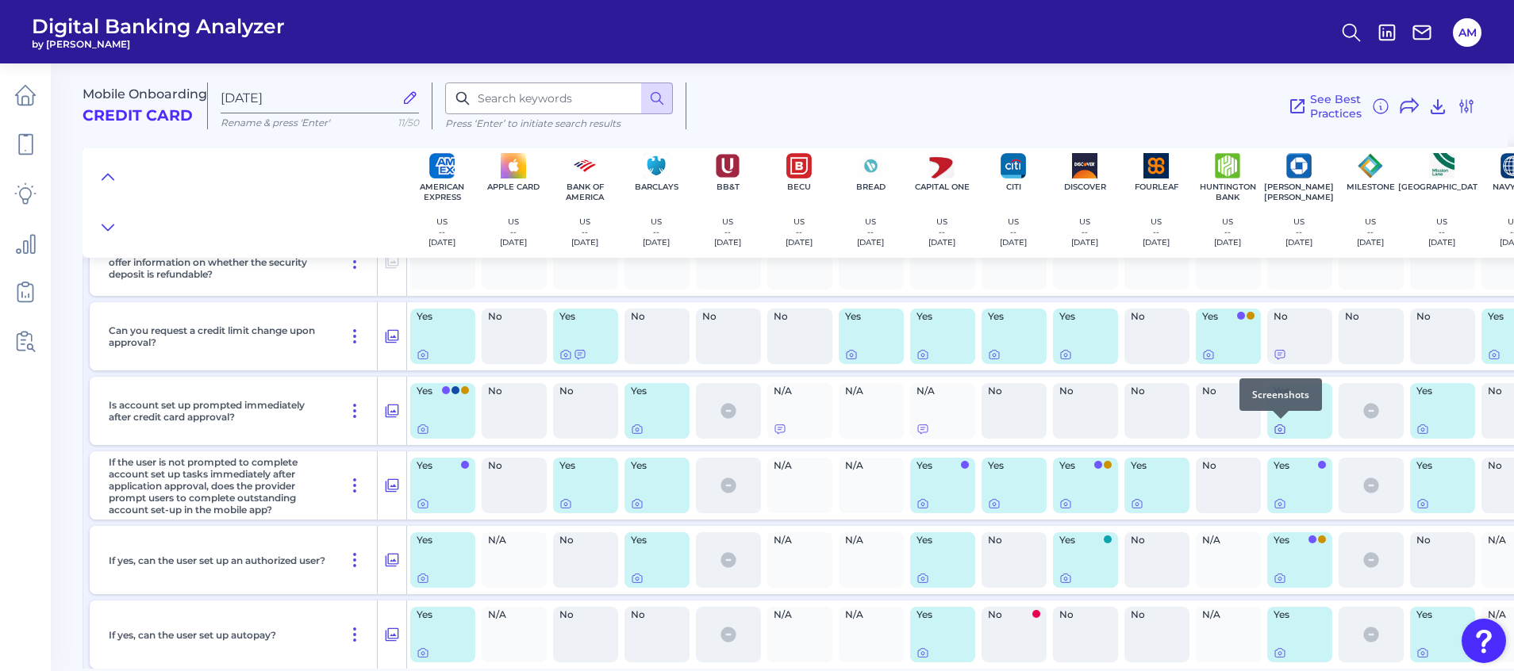
click at [1278, 432] on icon at bounding box center [1279, 429] width 13 height 13
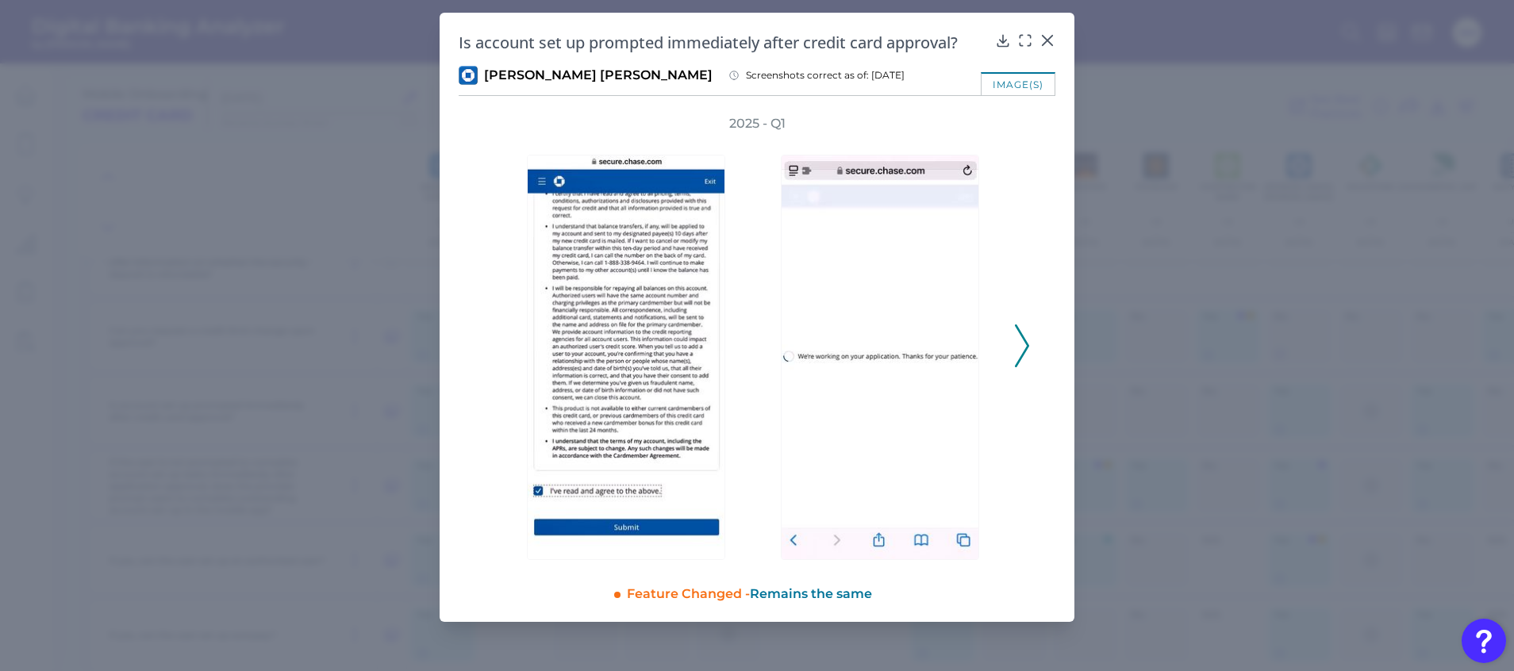
click at [1020, 352] on icon at bounding box center [1022, 346] width 14 height 43
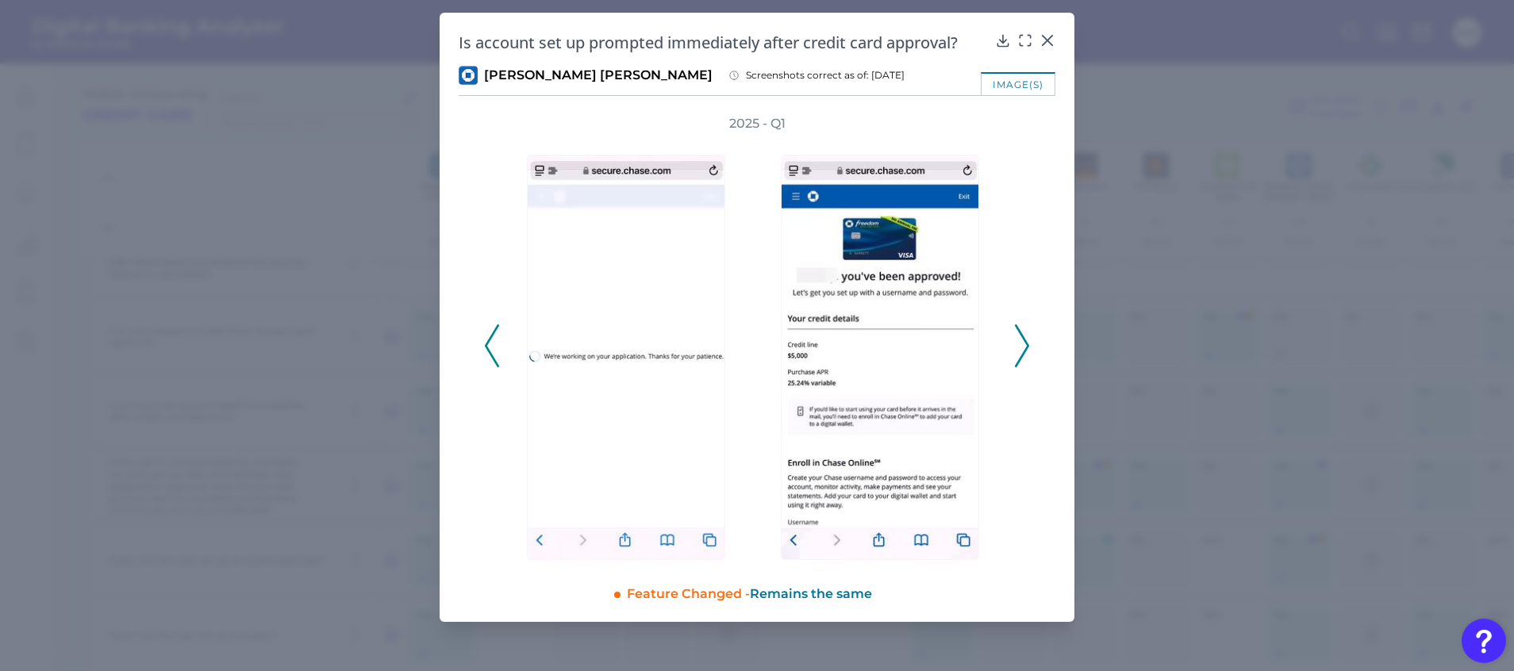
click at [1020, 352] on icon at bounding box center [1022, 346] width 14 height 43
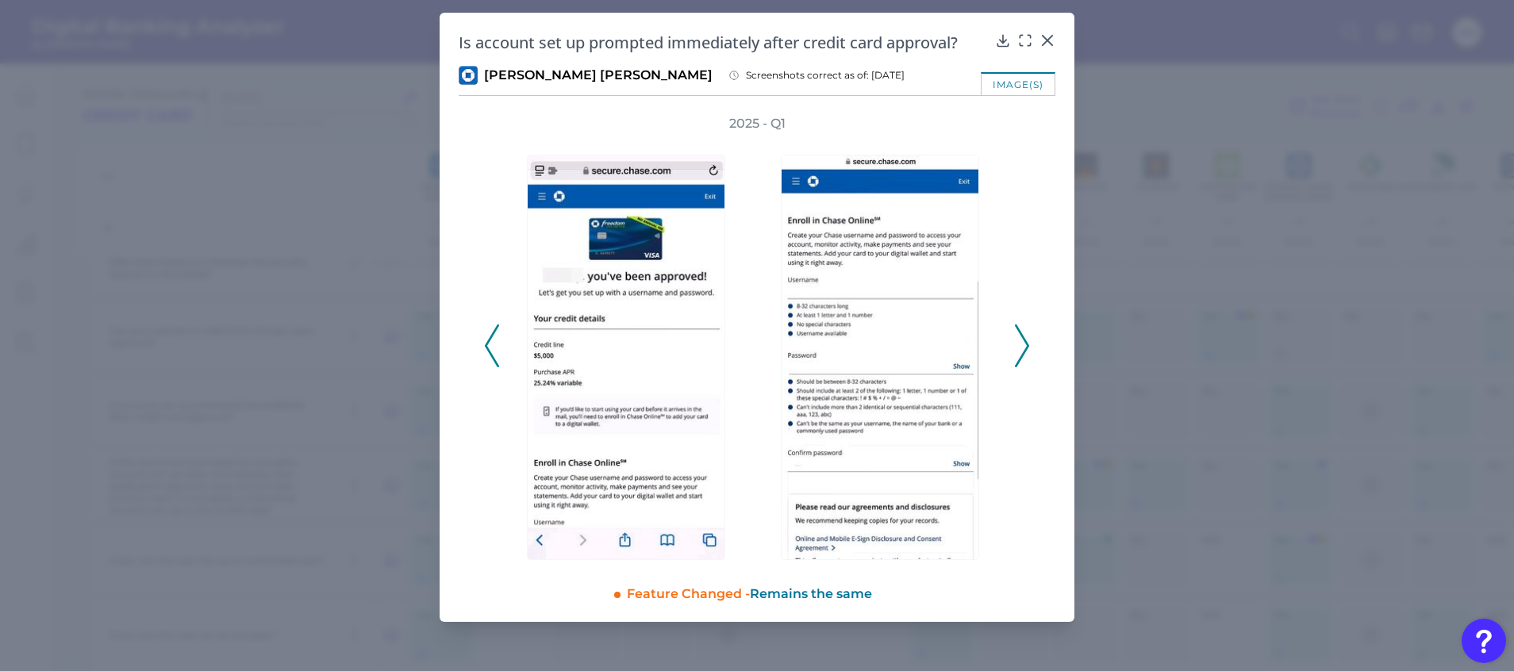
click at [1020, 352] on icon at bounding box center [1022, 346] width 14 height 43
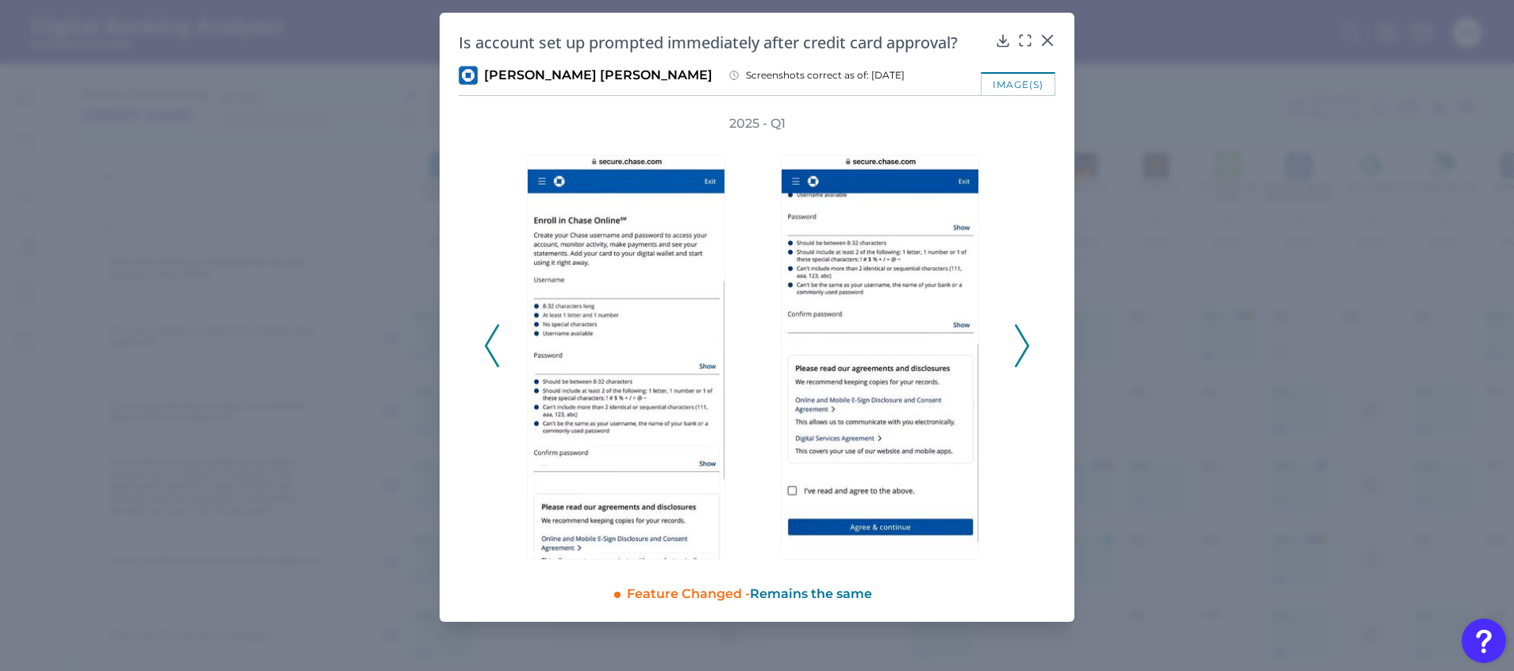
click at [1020, 352] on icon at bounding box center [1022, 346] width 14 height 43
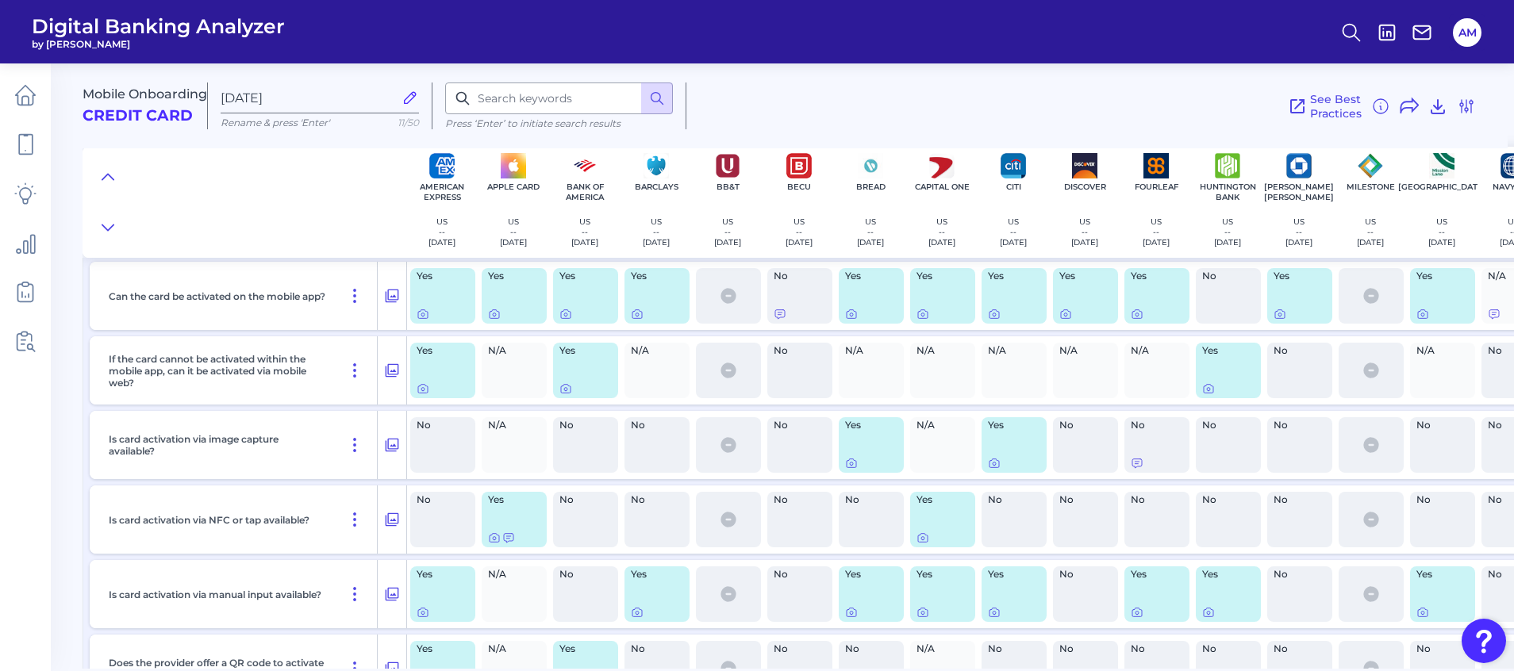
scroll to position [11798, 0]
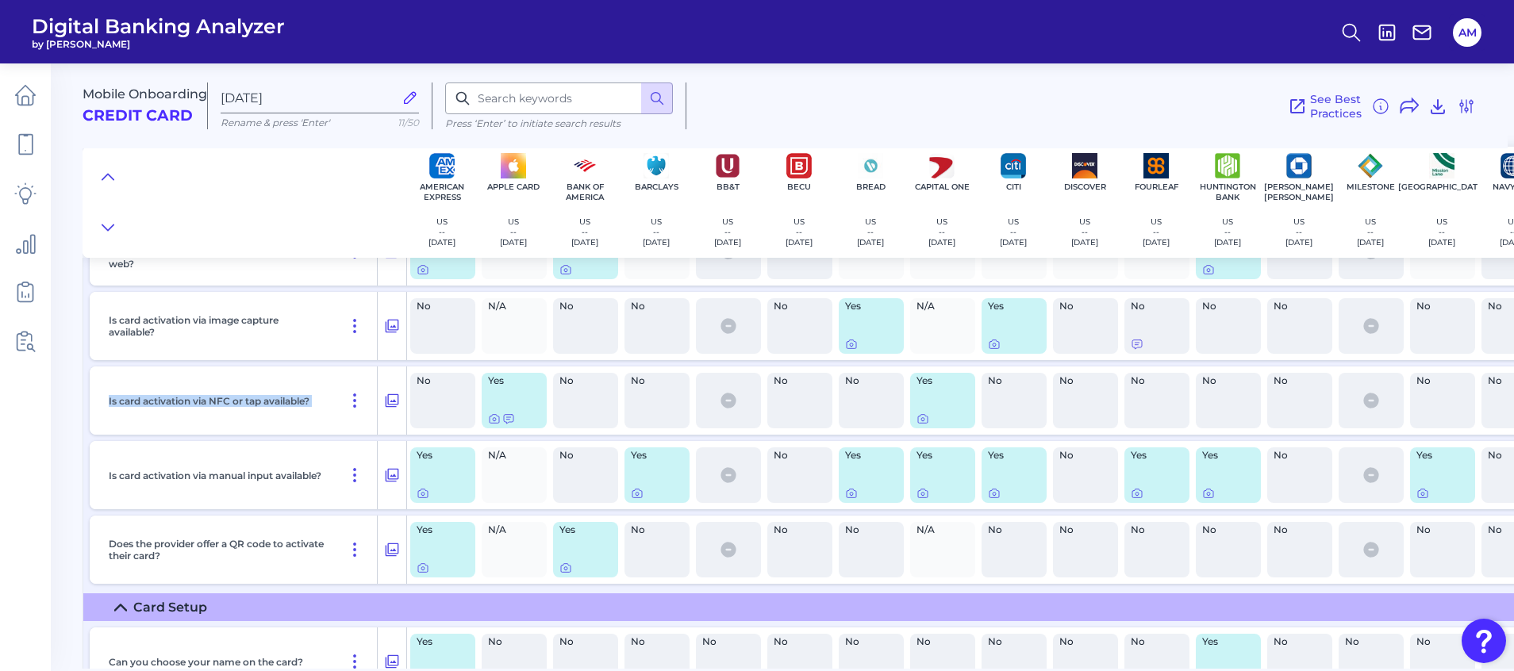
drag, startPoint x: 334, startPoint y: 409, endPoint x: 79, endPoint y: 409, distance: 255.5
click at [79, 409] on main "Mobile Onboarding Credit Card Aug 22 2025 Rename & press 'Enter' 11/50 Press ‘E…" at bounding box center [757, 335] width 1514 height 671
drag, startPoint x: 79, startPoint y: 409, endPoint x: 165, endPoint y: 404, distance: 86.7
copy div "Is card activation via NFC or tap available?"
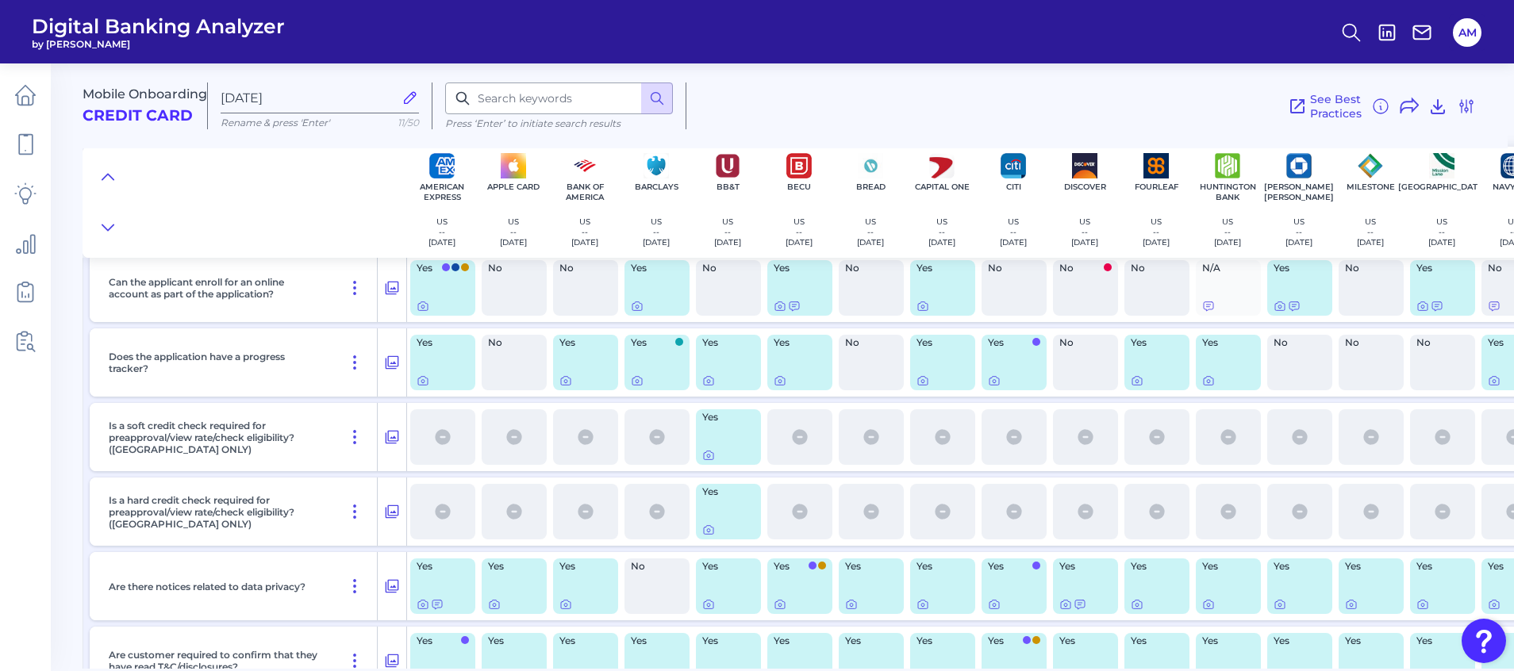
scroll to position [7370, 0]
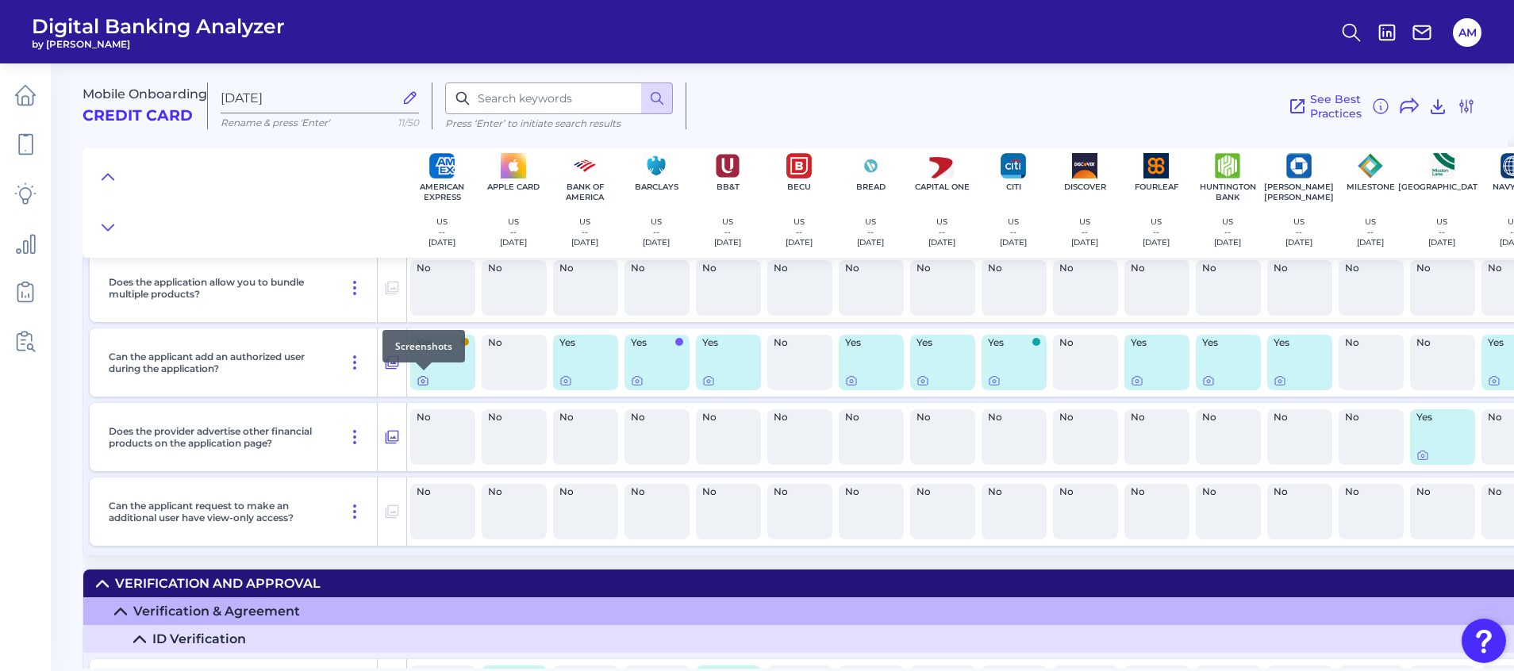
click at [425, 378] on icon at bounding box center [423, 381] width 13 height 13
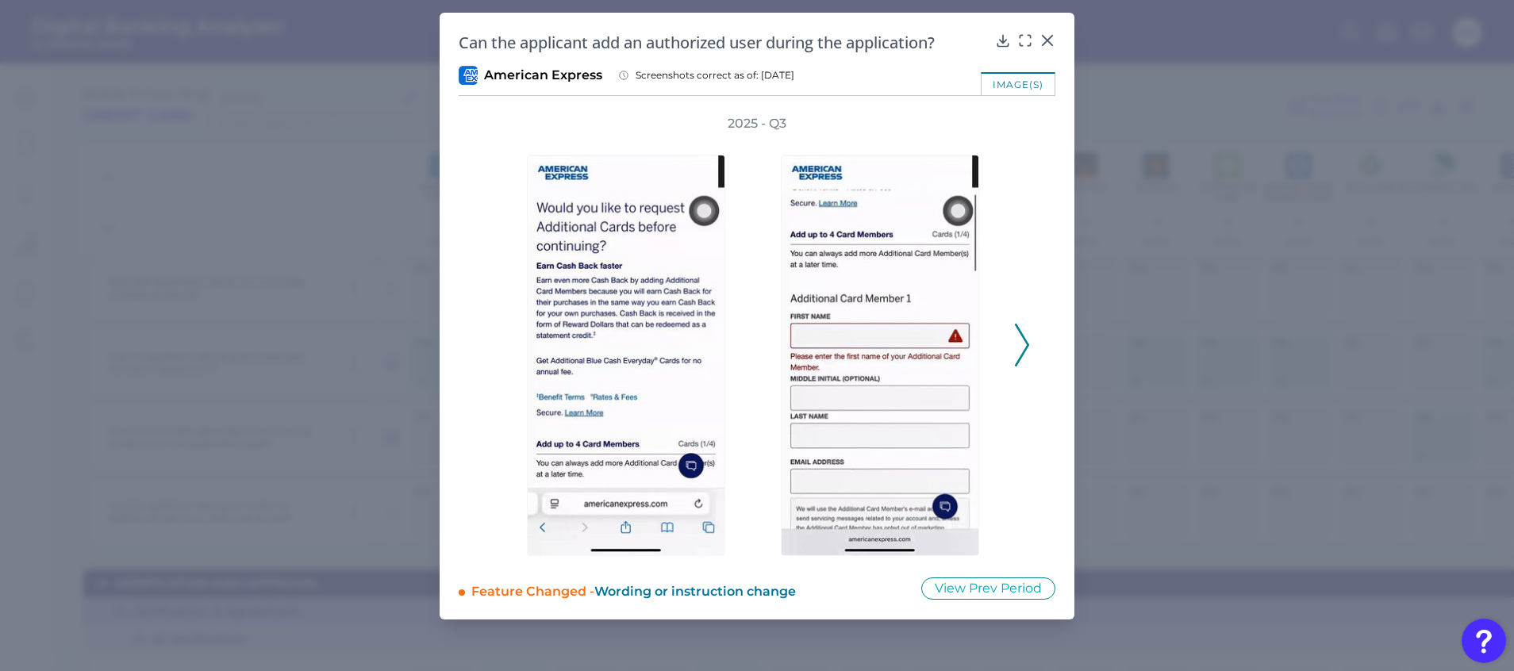
click at [1024, 338] on polyline at bounding box center [1022, 345] width 12 height 40
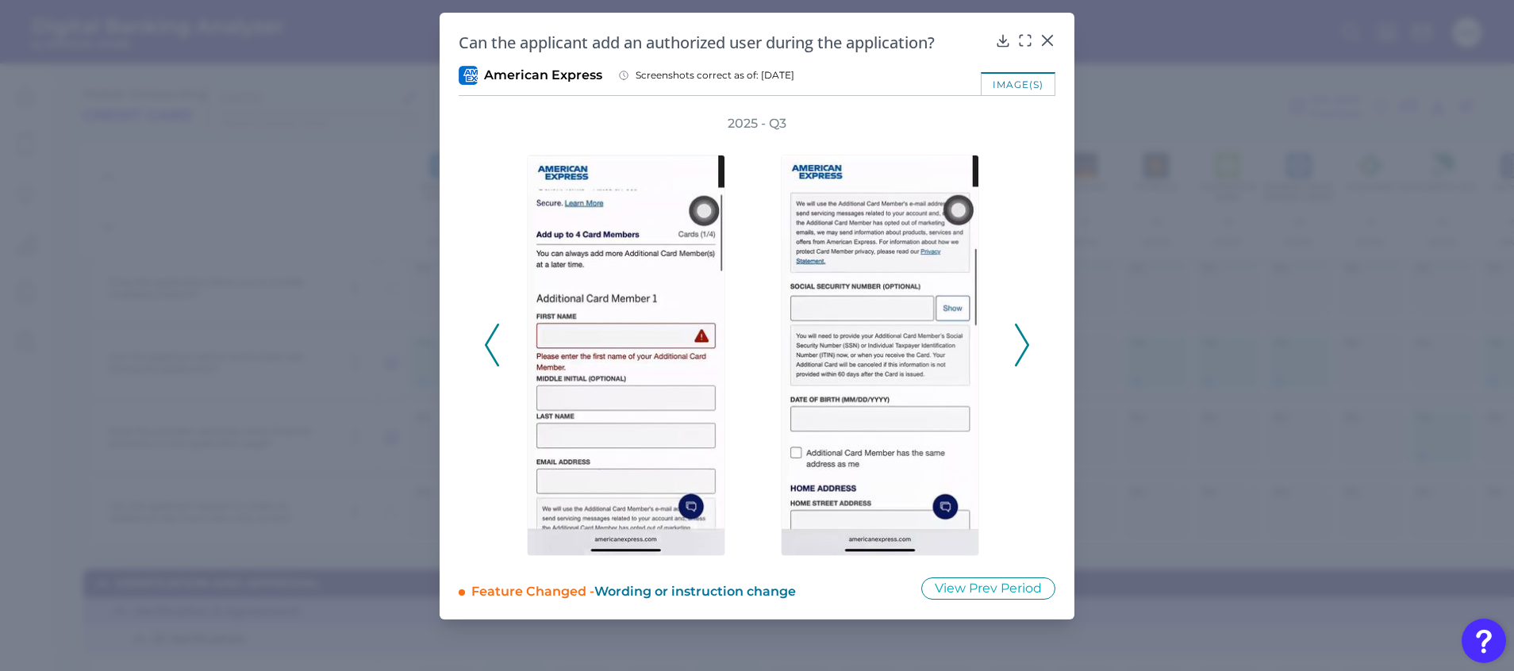
click at [1024, 338] on polyline at bounding box center [1022, 345] width 12 height 40
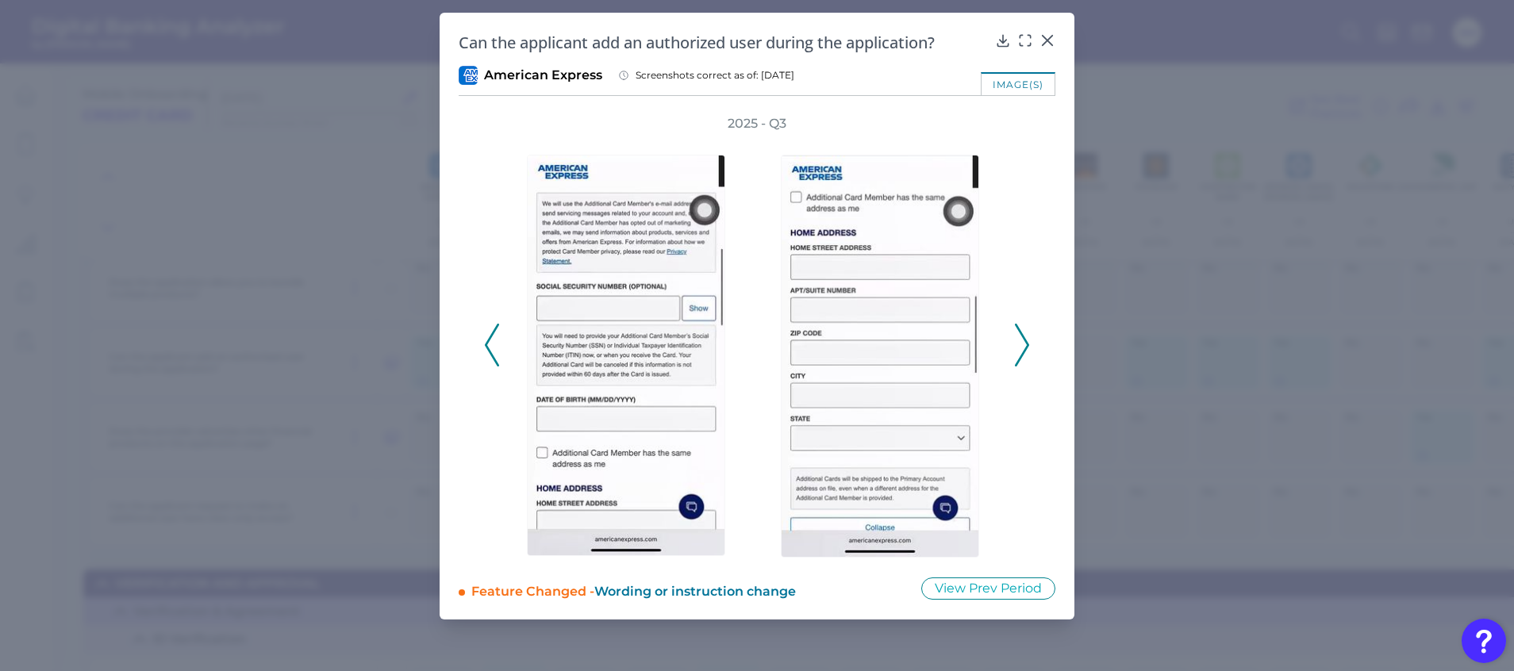
click at [1024, 338] on polyline at bounding box center [1022, 345] width 12 height 40
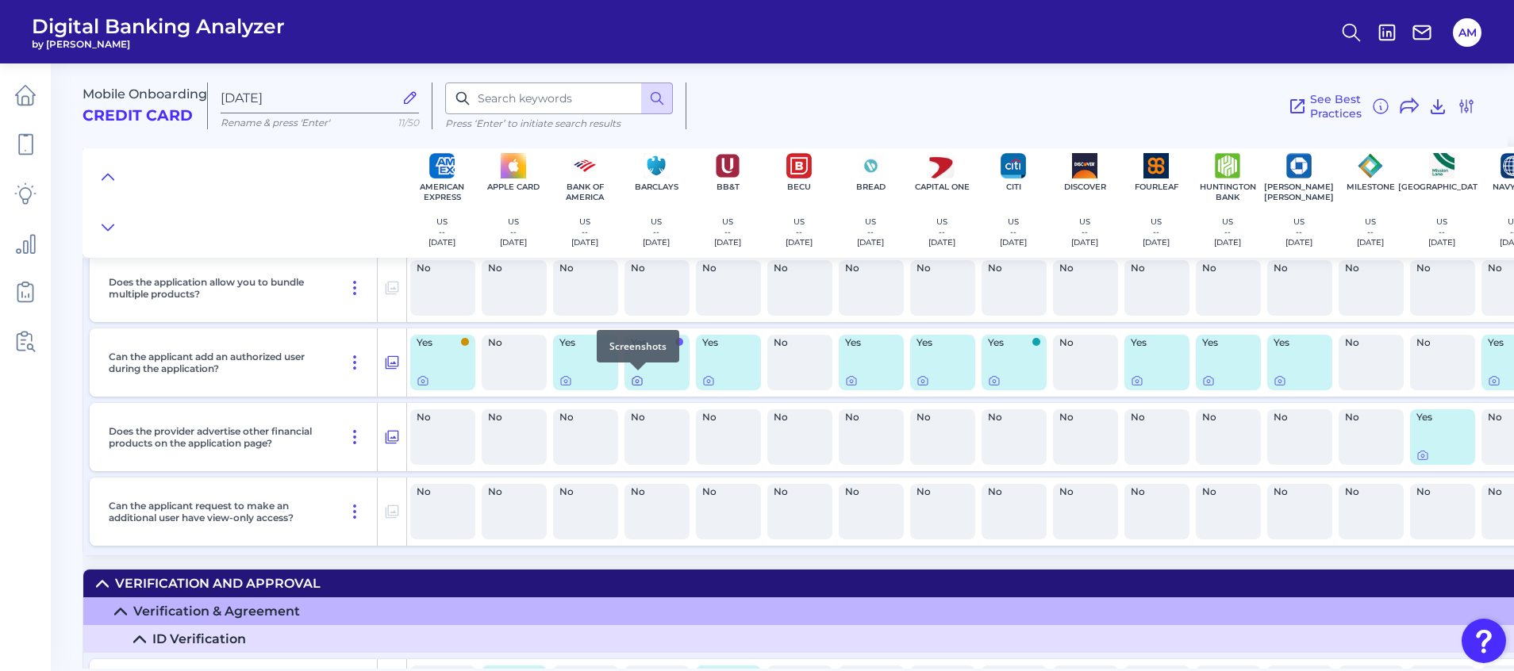
click at [635, 382] on icon at bounding box center [637, 381] width 13 height 13
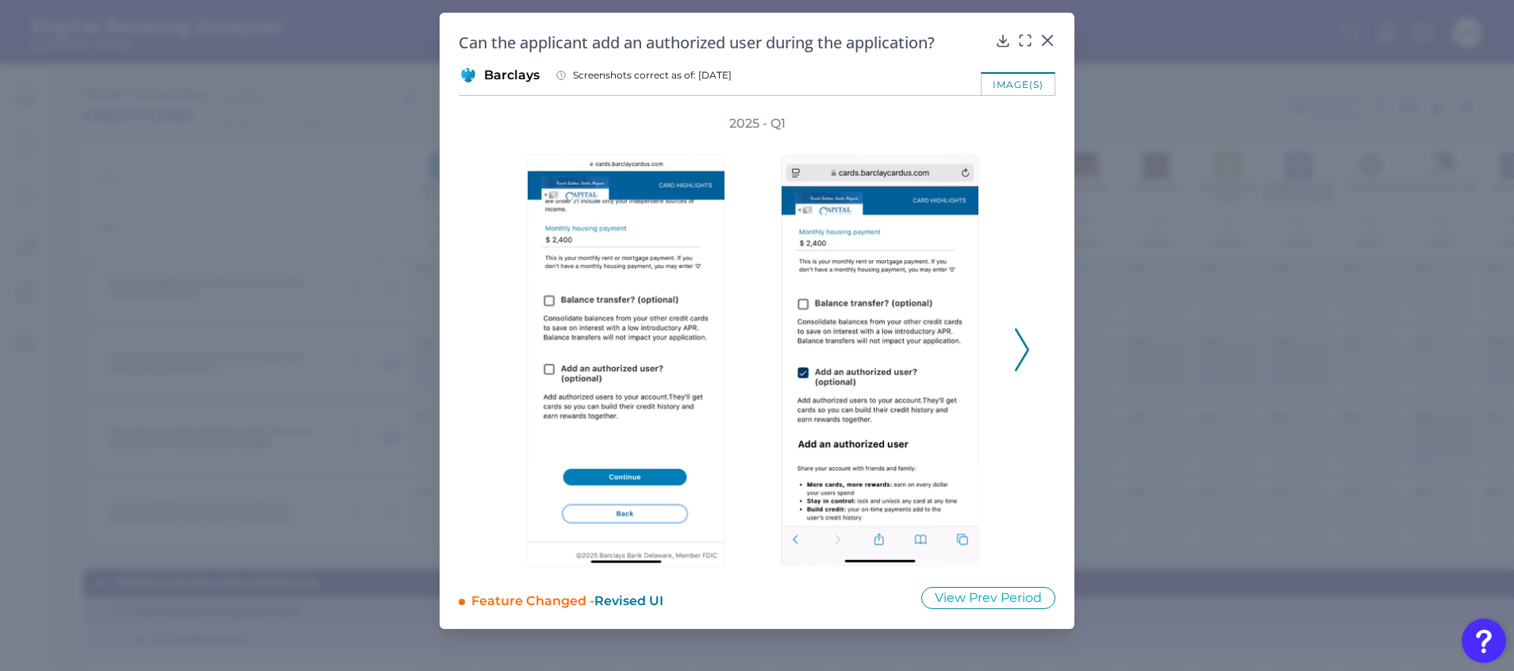
click at [1023, 350] on icon at bounding box center [1022, 349] width 14 height 43
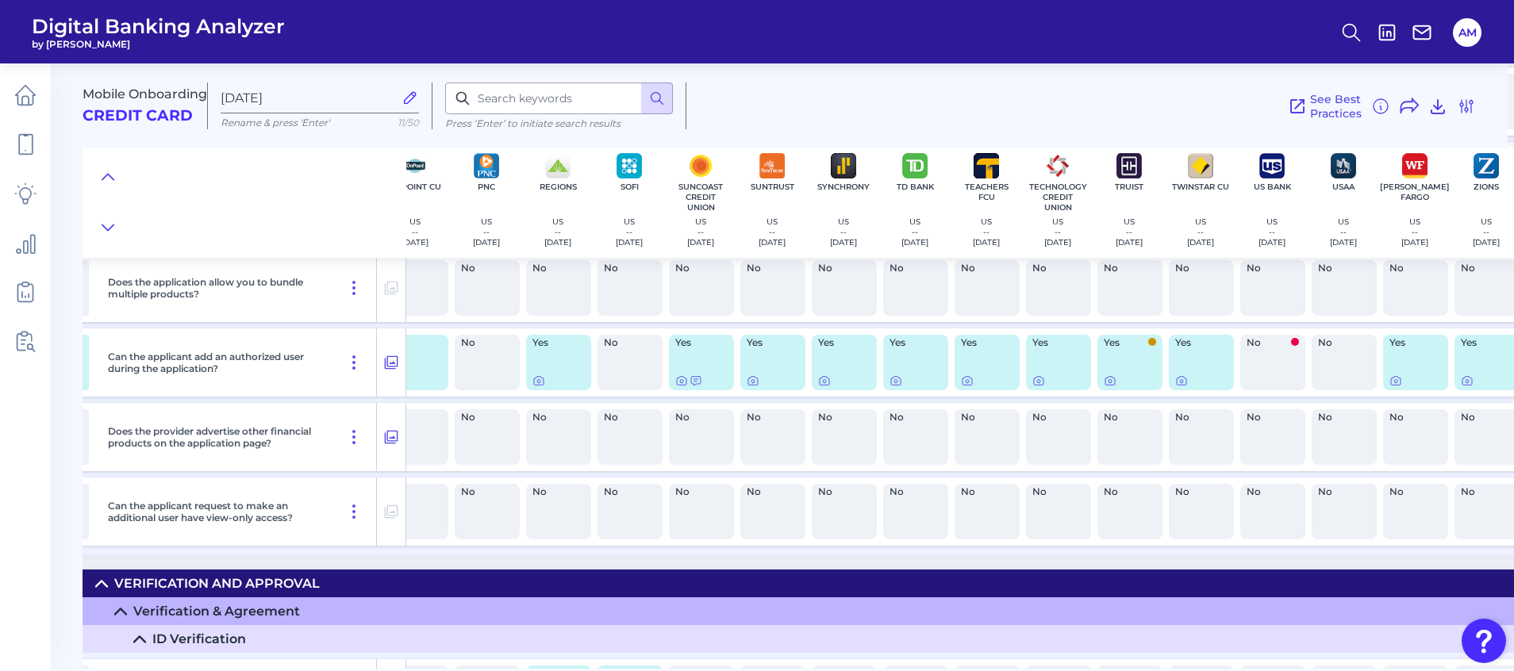
scroll to position [7370, 1192]
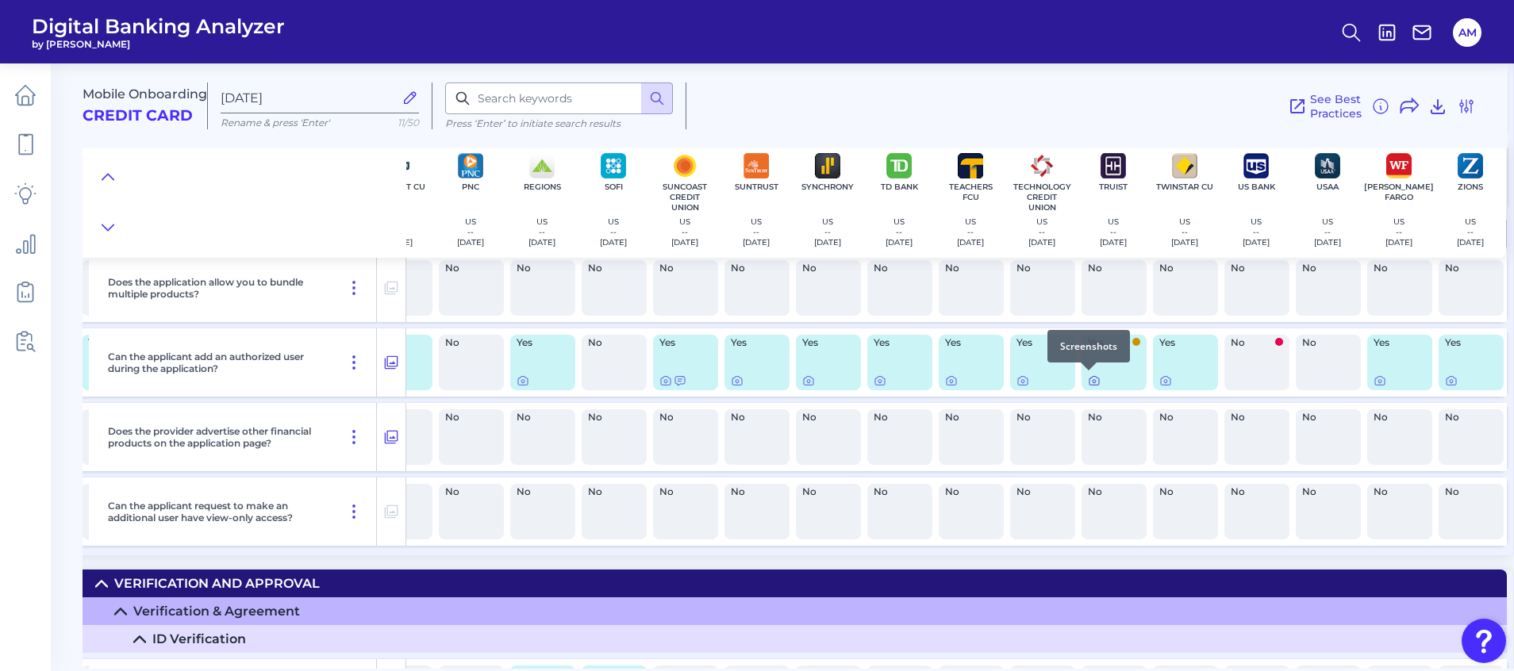
click at [1089, 379] on icon at bounding box center [1094, 381] width 13 height 13
click at [876, 377] on div at bounding box center [874, 371] width 16 height 16
click at [877, 382] on icon at bounding box center [880, 381] width 13 height 13
click at [517, 382] on icon at bounding box center [523, 381] width 13 height 13
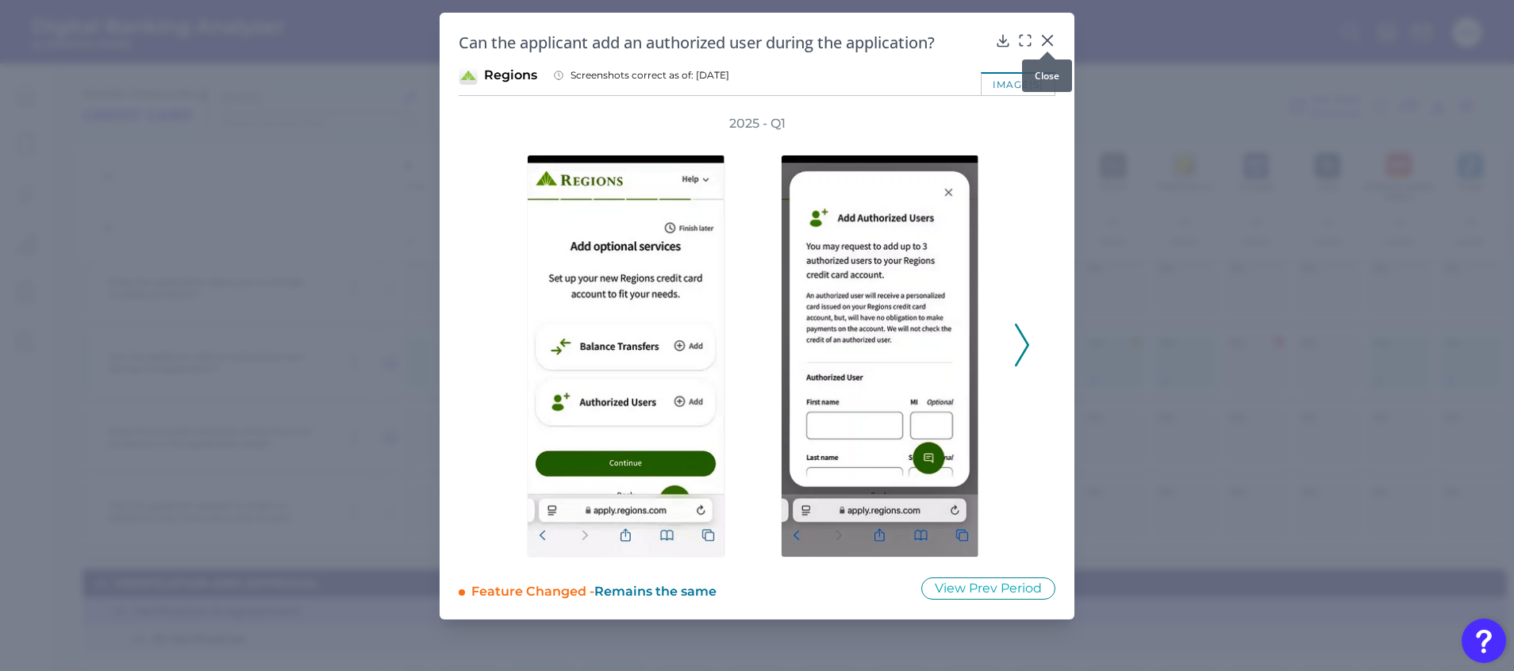
click at [1050, 40] on icon at bounding box center [1047, 41] width 16 height 16
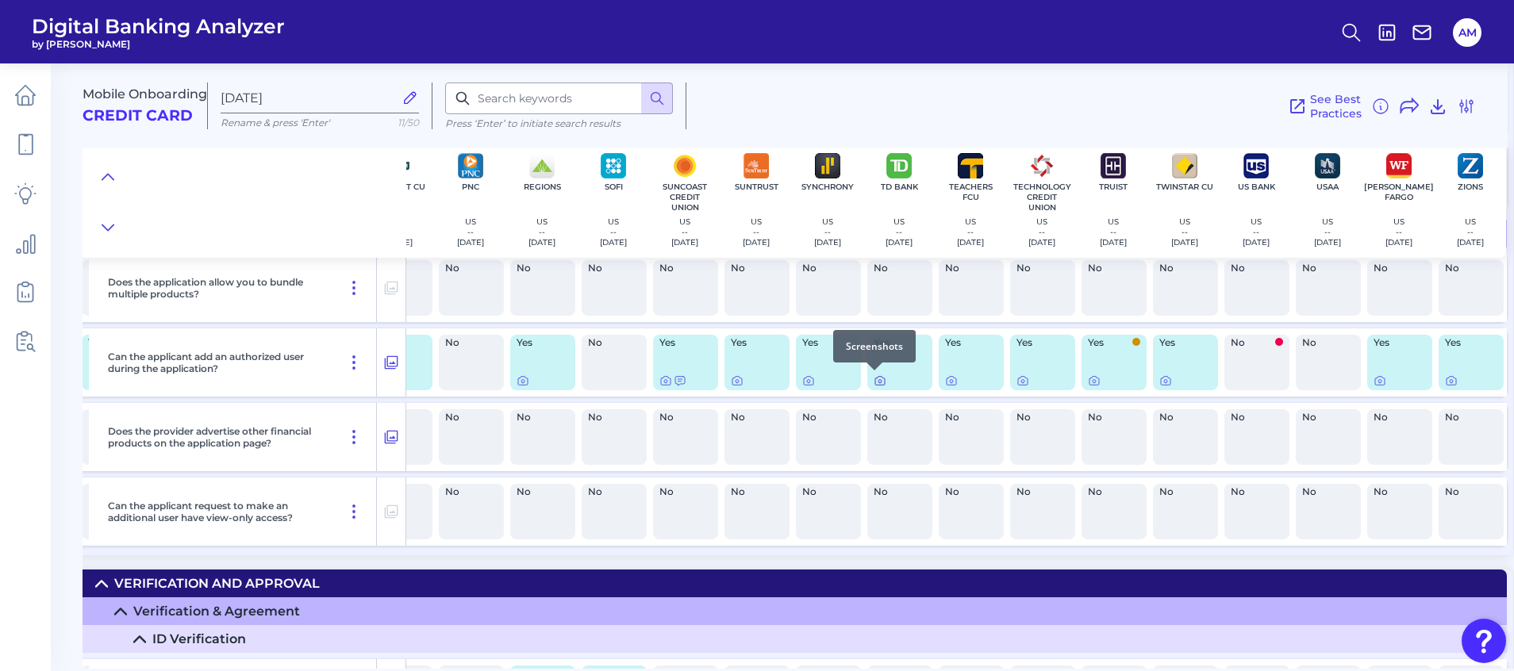
click at [874, 381] on icon at bounding box center [880, 381] width 13 height 13
click at [1374, 382] on icon at bounding box center [1379, 381] width 13 height 13
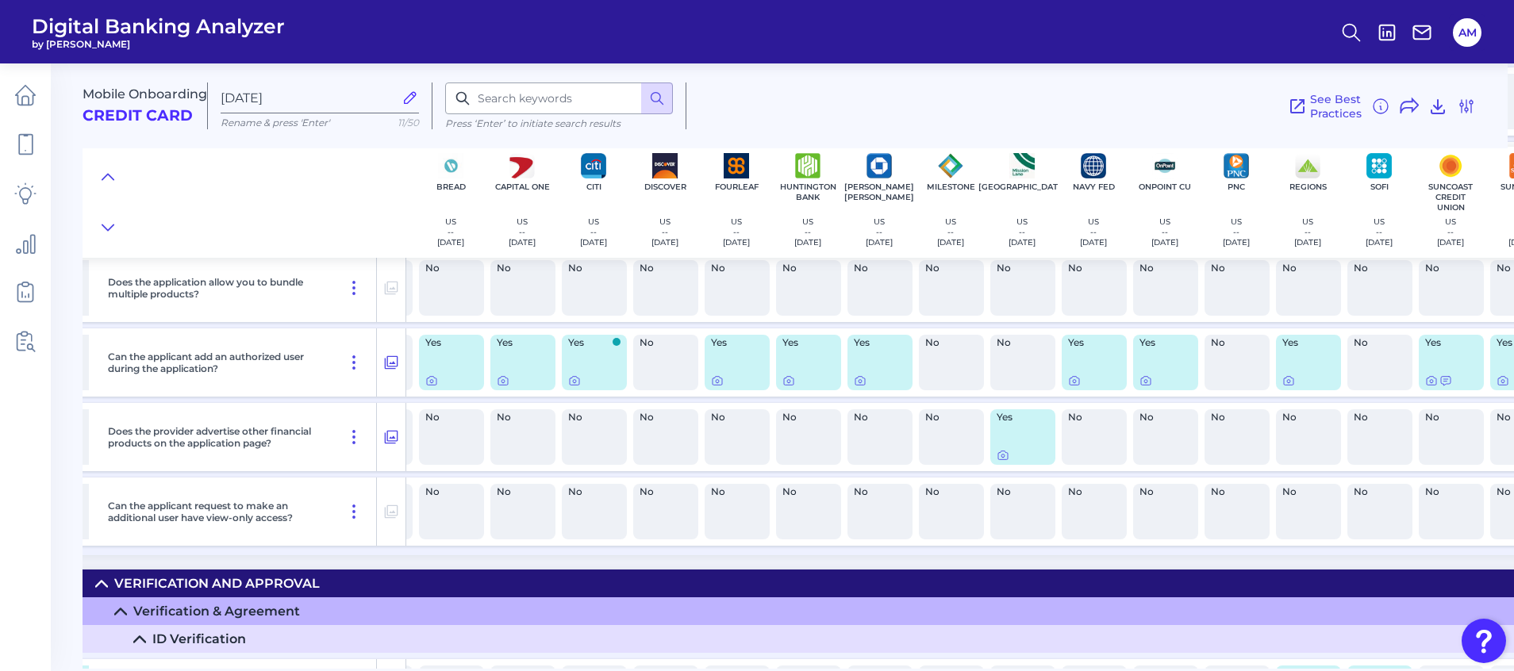
scroll to position [7370, 418]
click at [505, 380] on icon at bounding box center [504, 381] width 3 height 3
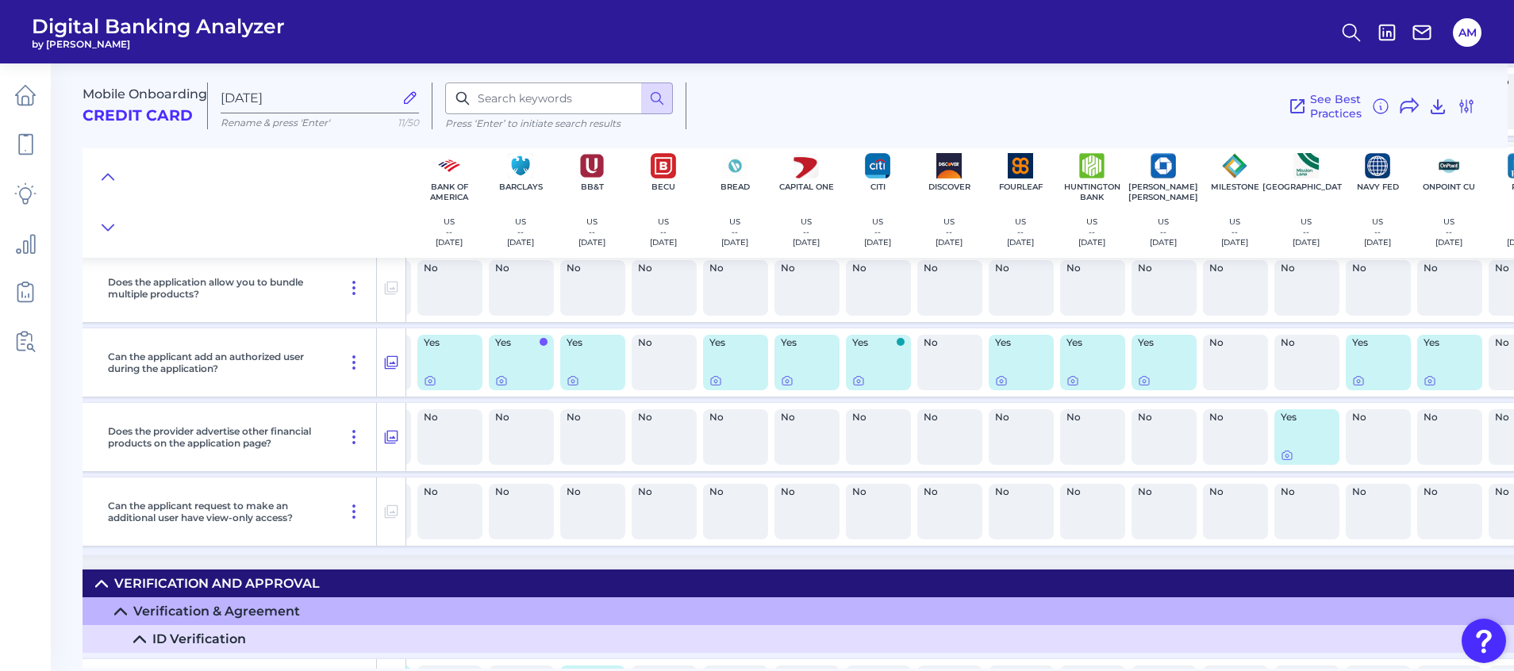
scroll to position [7370, 0]
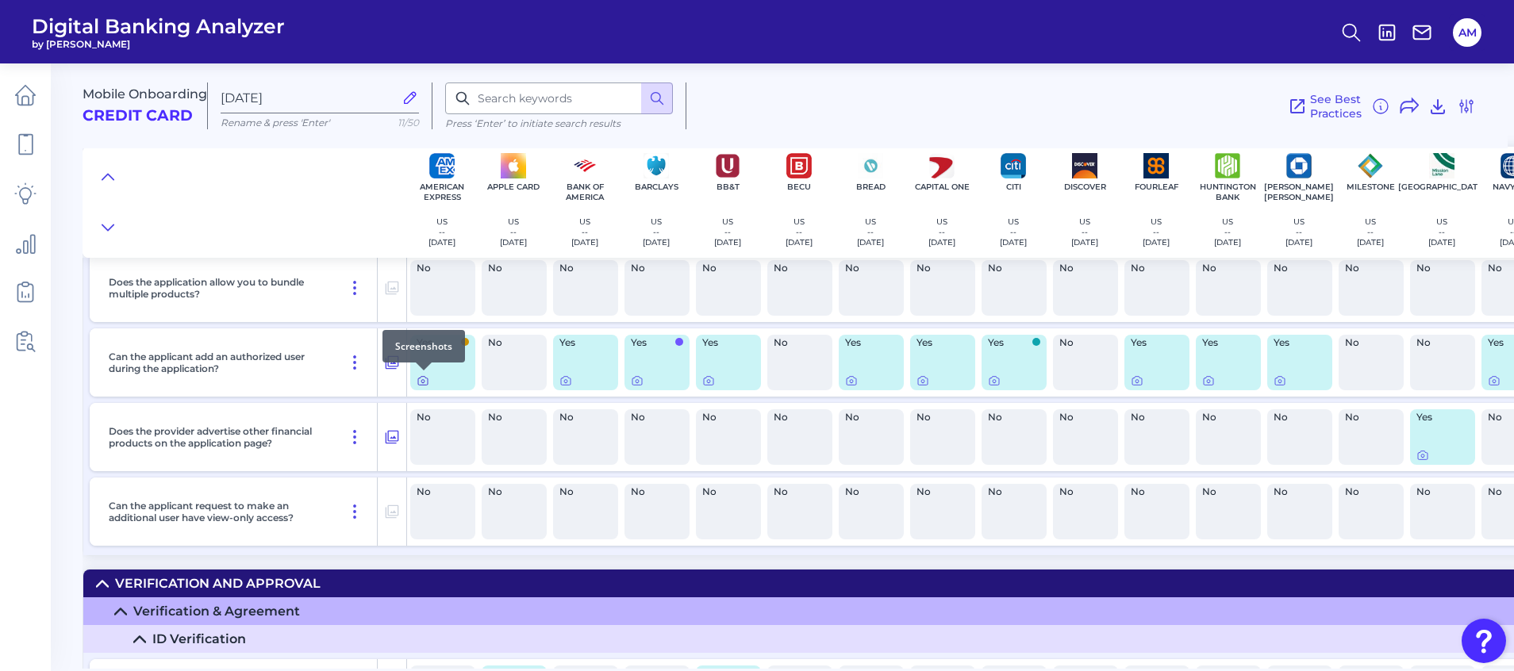
click at [424, 382] on icon at bounding box center [422, 381] width 3 height 3
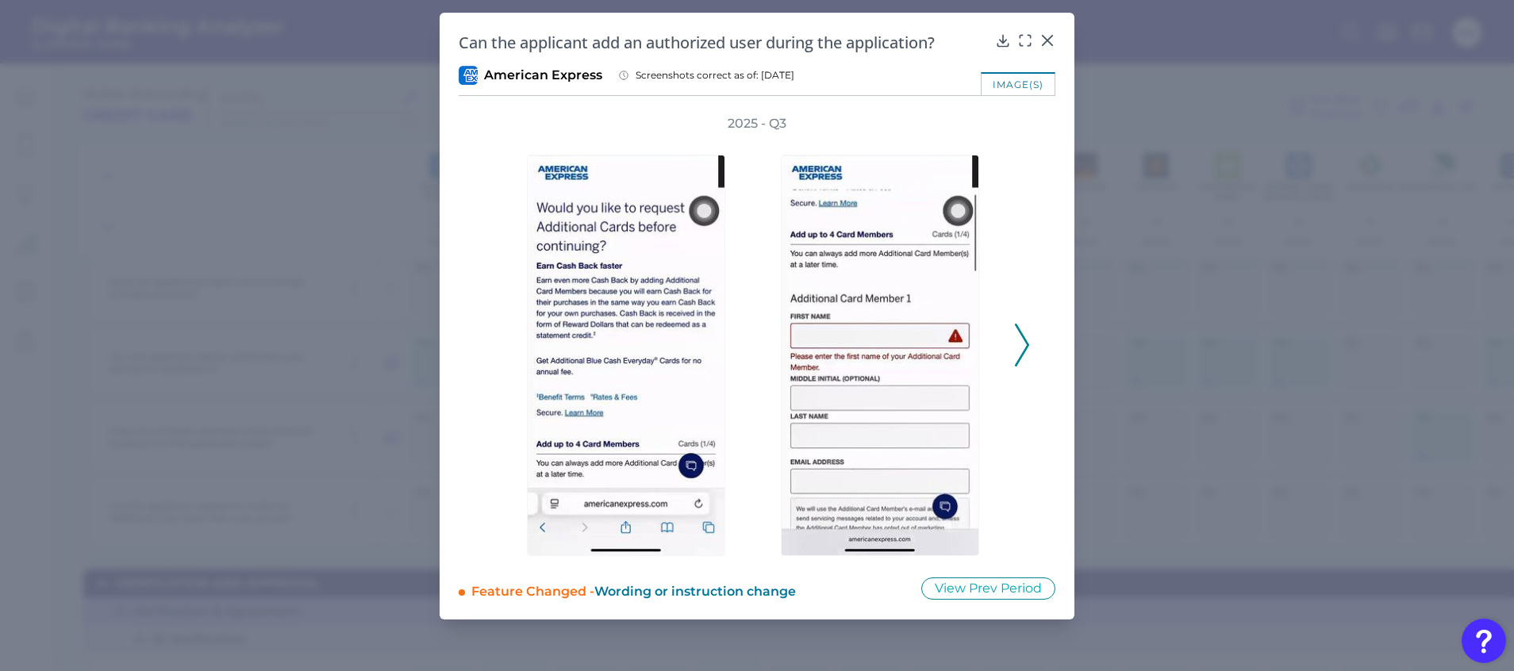
click at [1020, 348] on icon at bounding box center [1022, 345] width 14 height 43
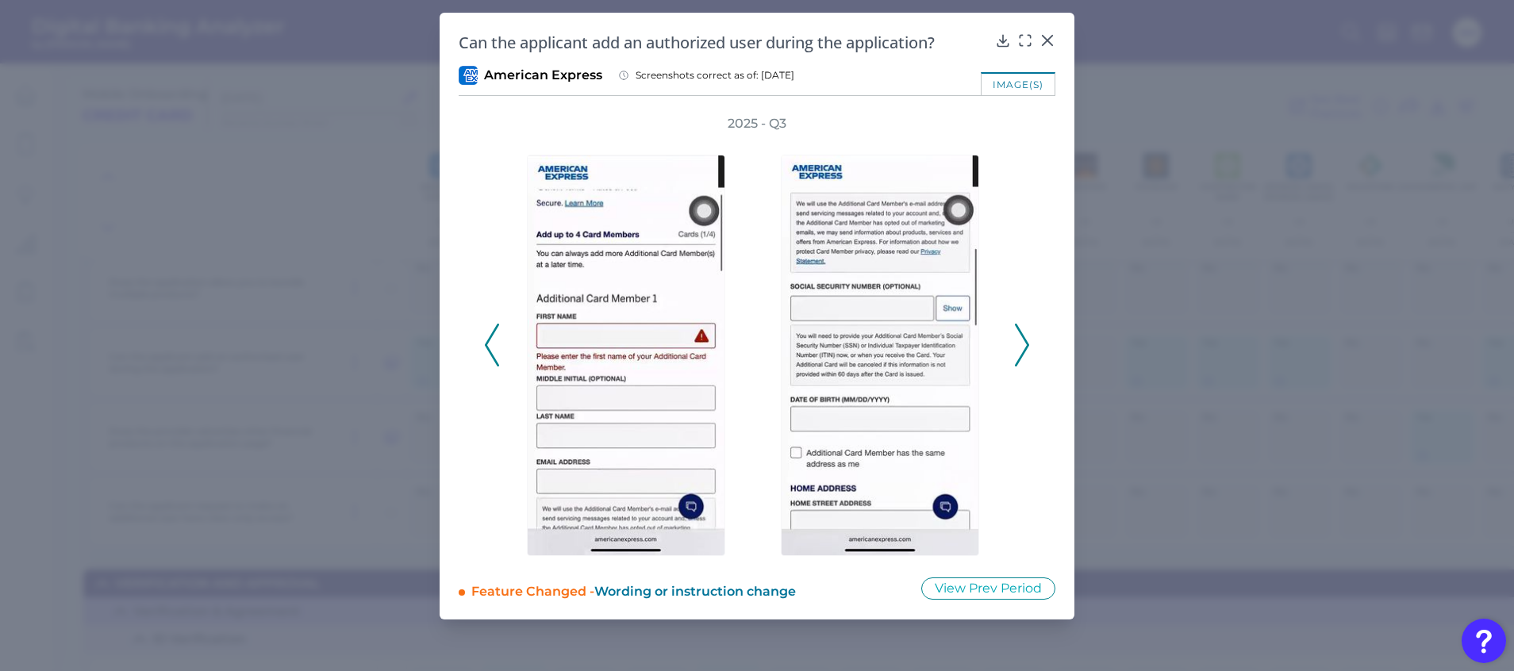
click at [1020, 348] on icon at bounding box center [1022, 345] width 14 height 43
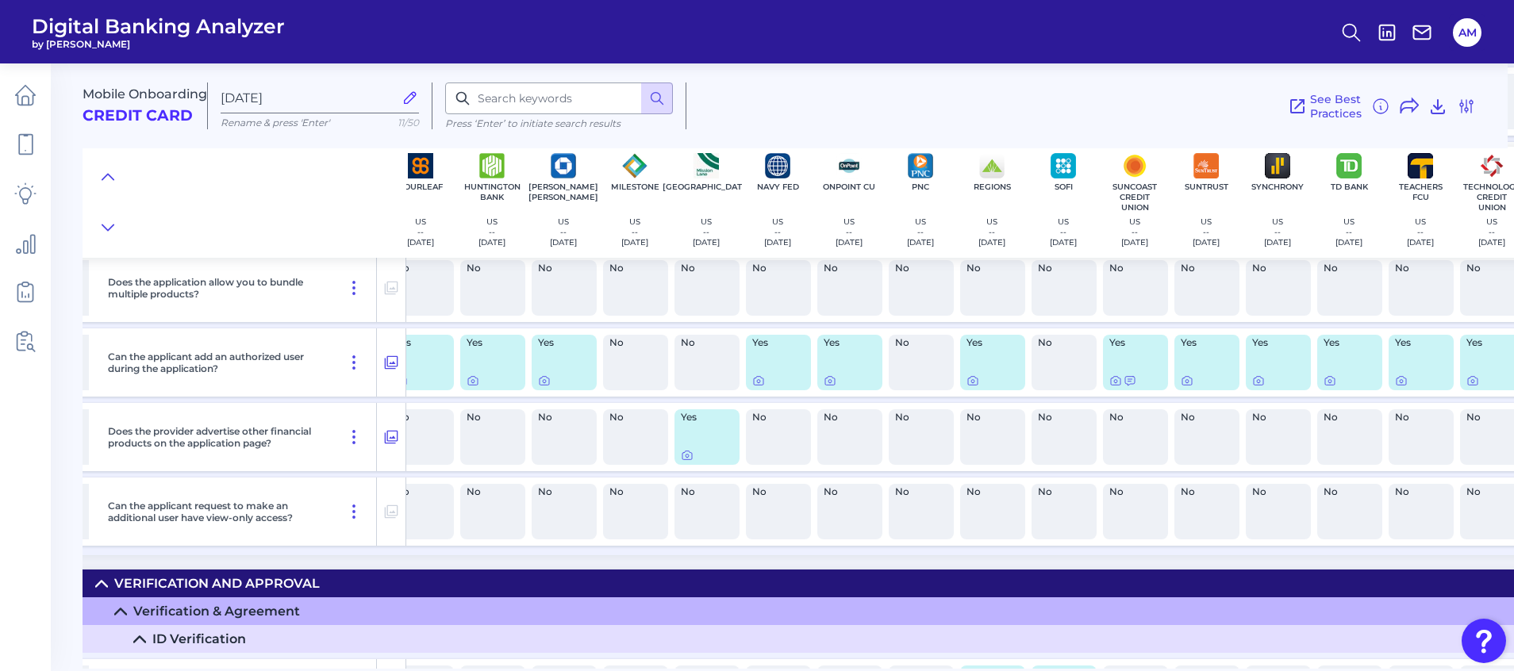
scroll to position [7370, 739]
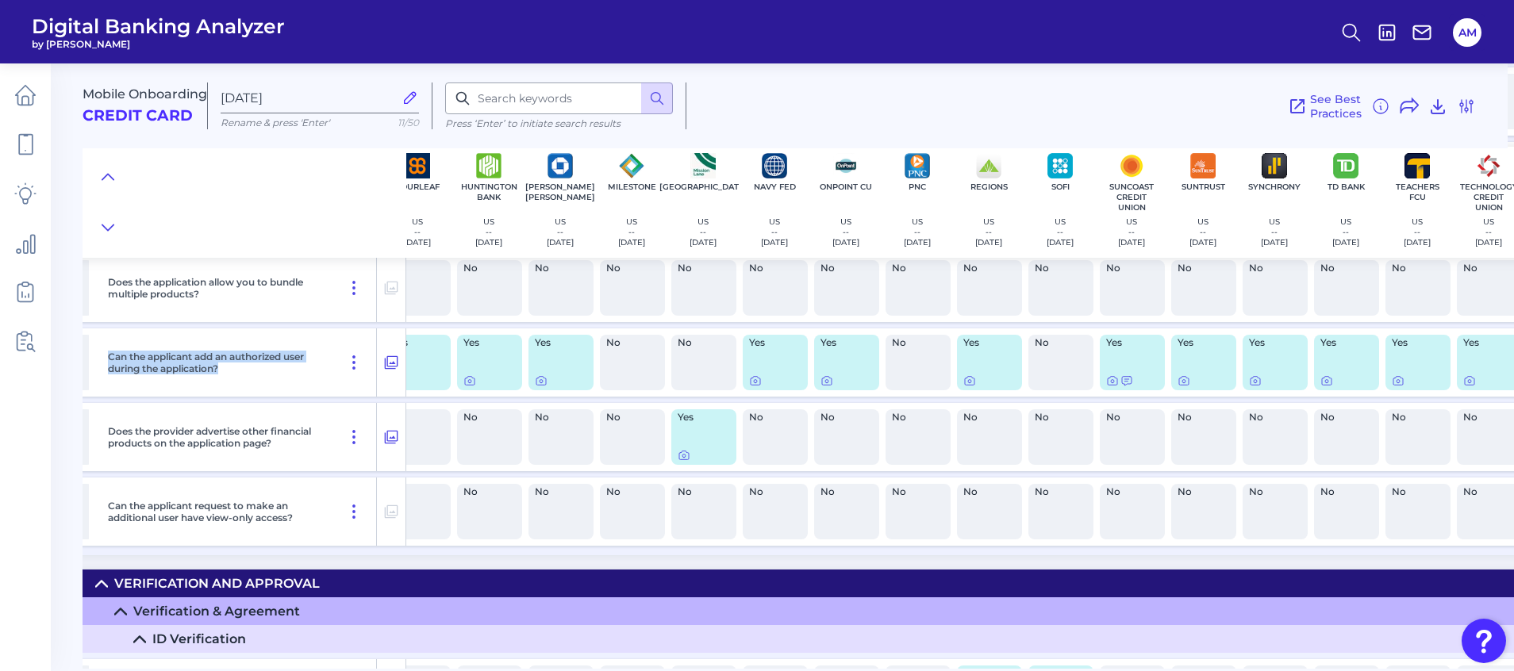
drag, startPoint x: 228, startPoint y: 371, endPoint x: 105, endPoint y: 359, distance: 123.5
click at [105, 359] on div "Can the applicant add an authorized user during the application?" at bounding box center [239, 362] width 275 height 68
drag, startPoint x: 105, startPoint y: 359, endPoint x: 144, endPoint y: 357, distance: 39.7
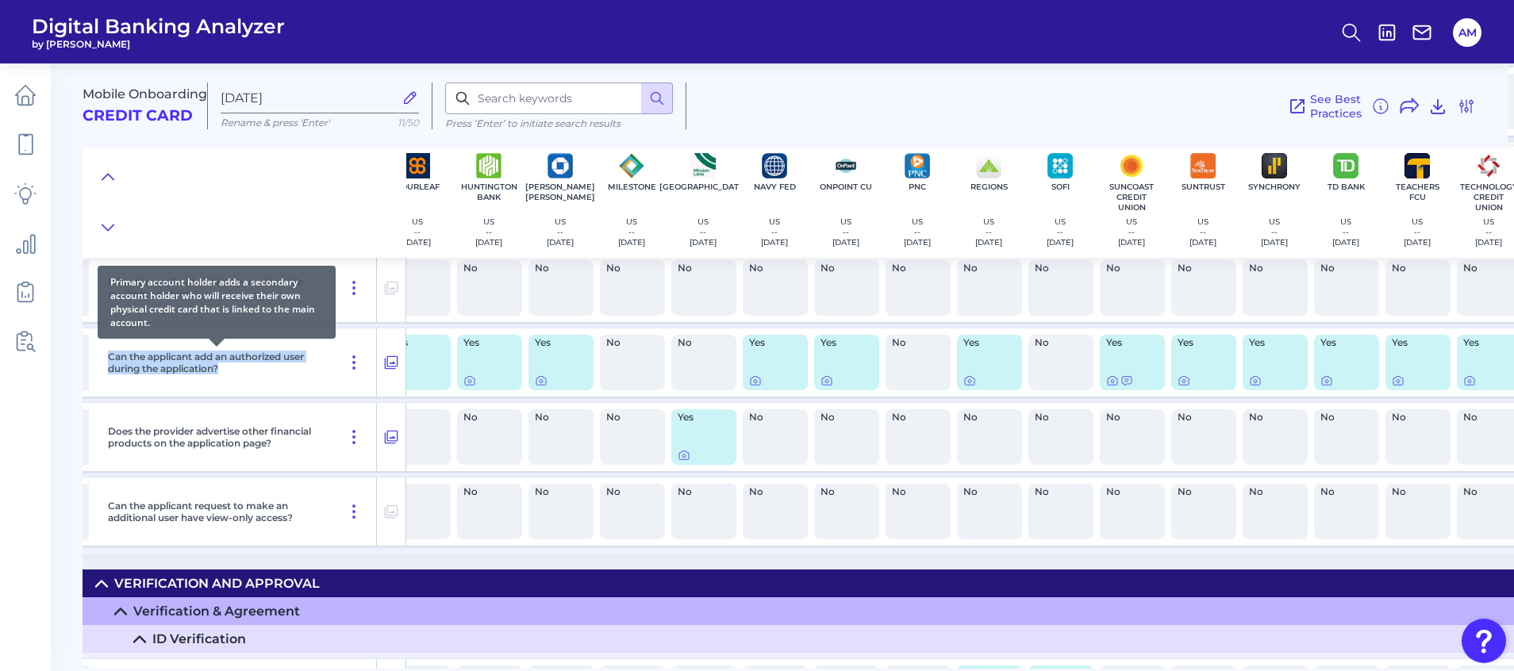
copy p "Can the applicant add an authorized user during the application?"
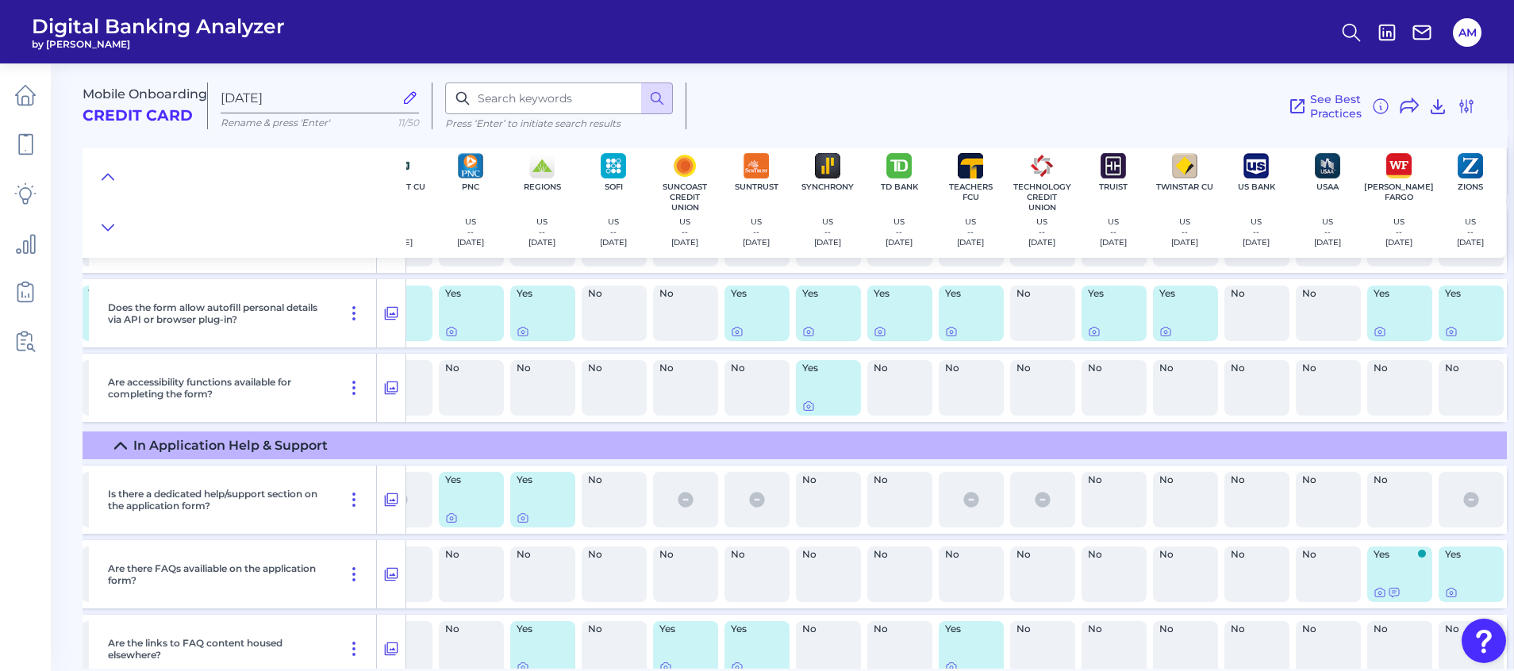
scroll to position [4990, 1192]
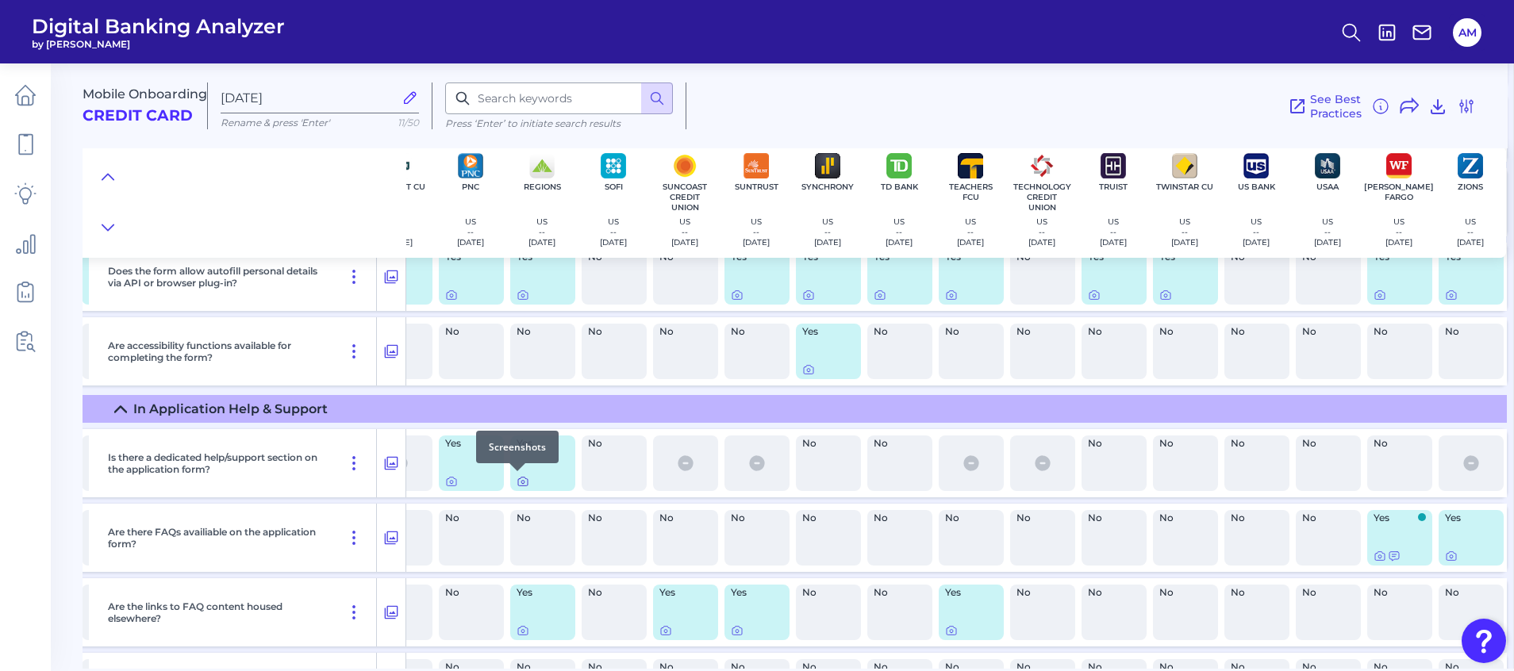
click at [517, 485] on icon at bounding box center [523, 481] width 13 height 13
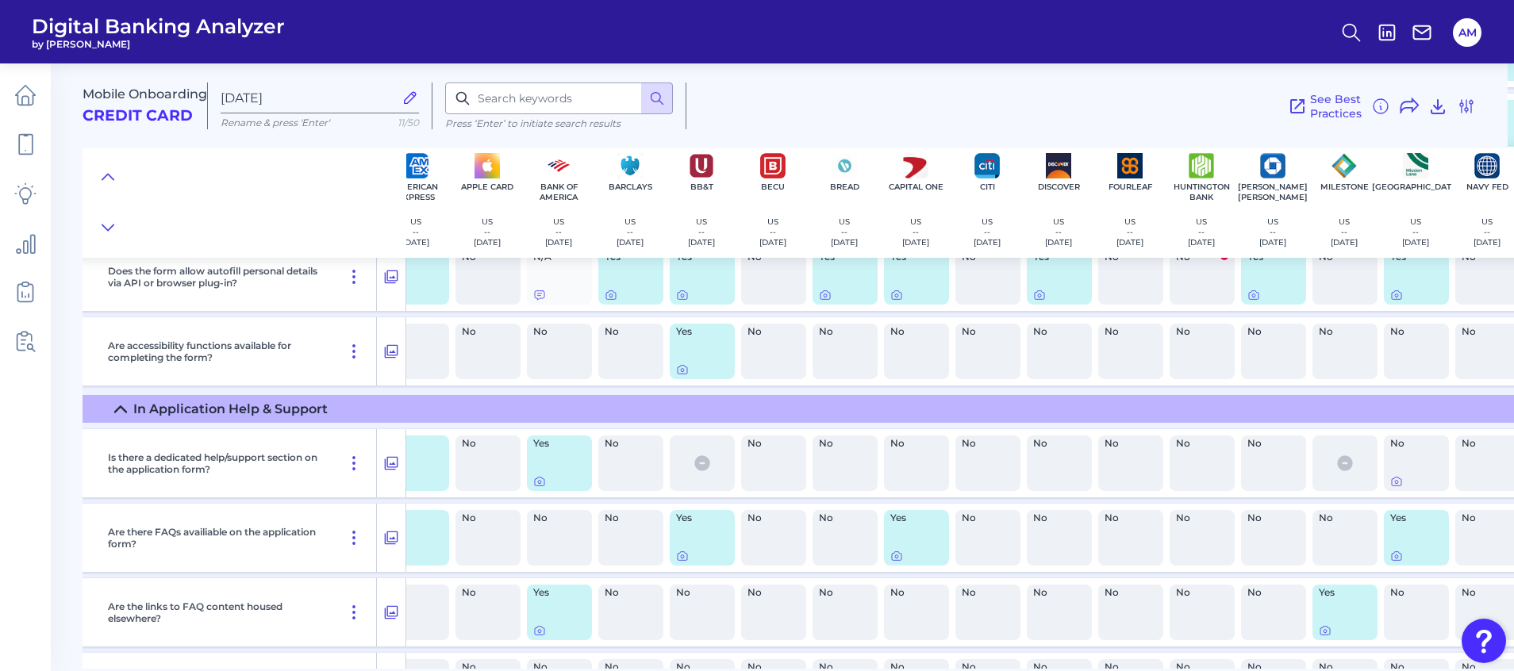
scroll to position [4990, 0]
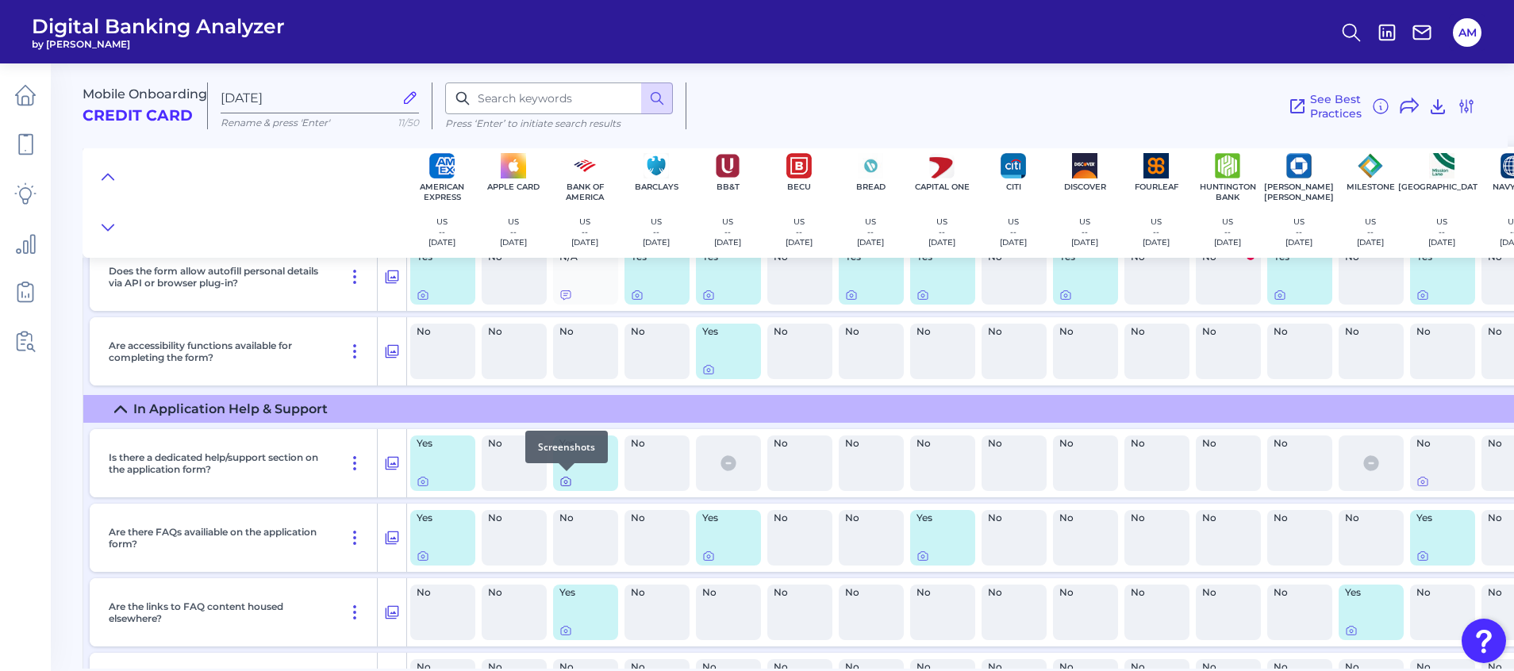
click at [565, 484] on icon at bounding box center [565, 481] width 13 height 13
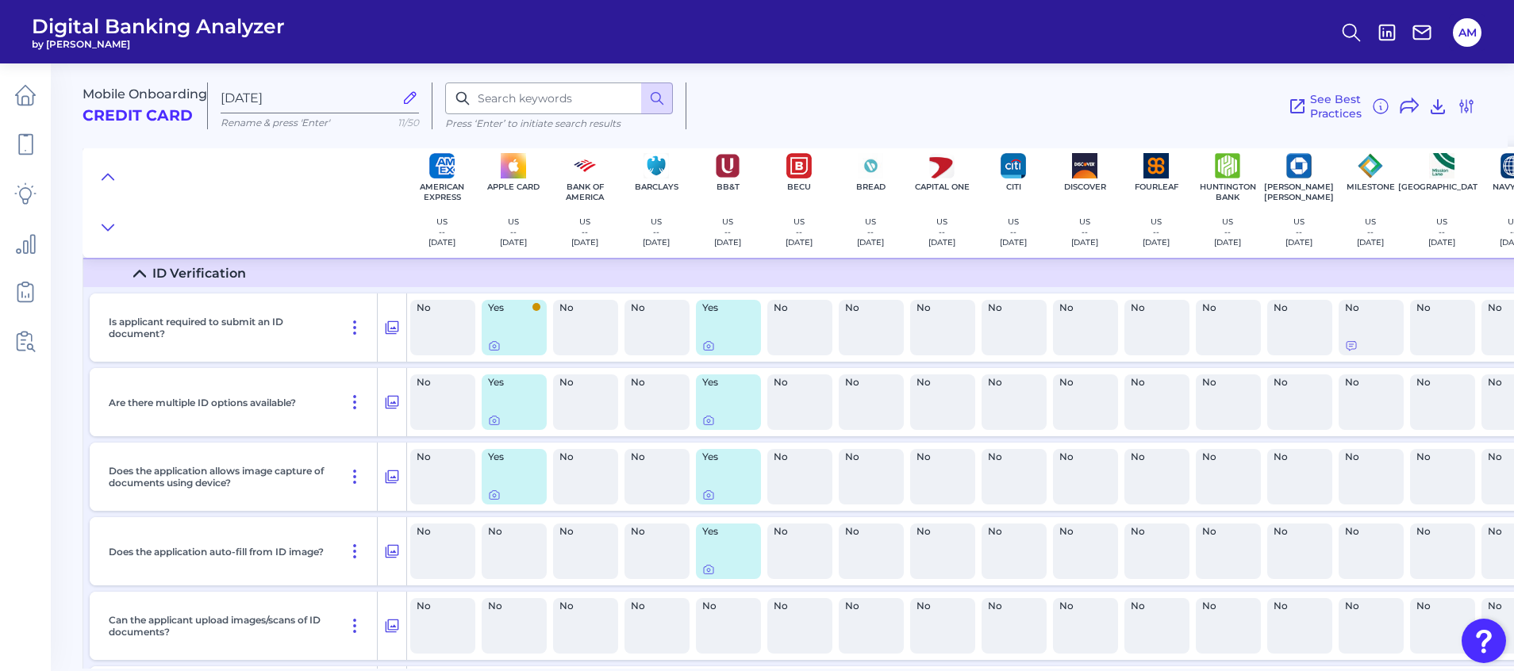
scroll to position [7608, 0]
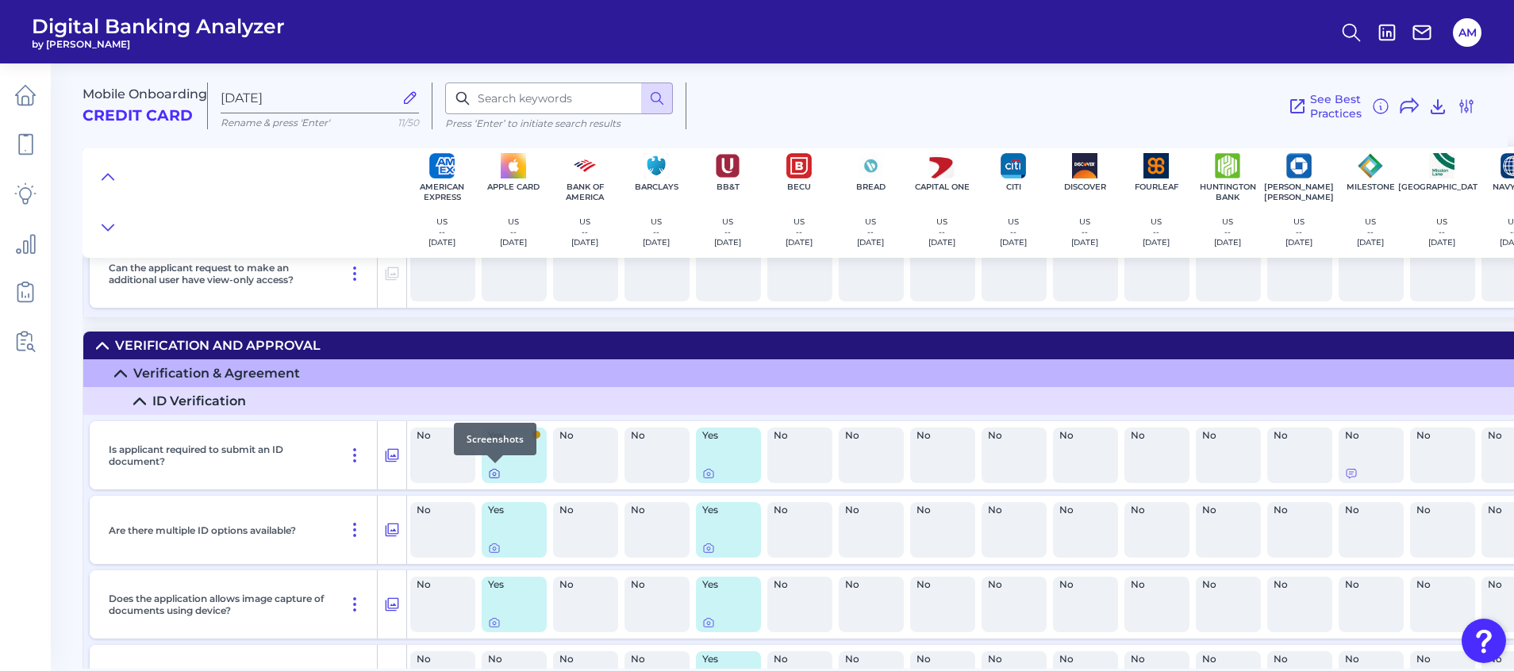
click at [494, 472] on icon at bounding box center [494, 473] width 13 height 13
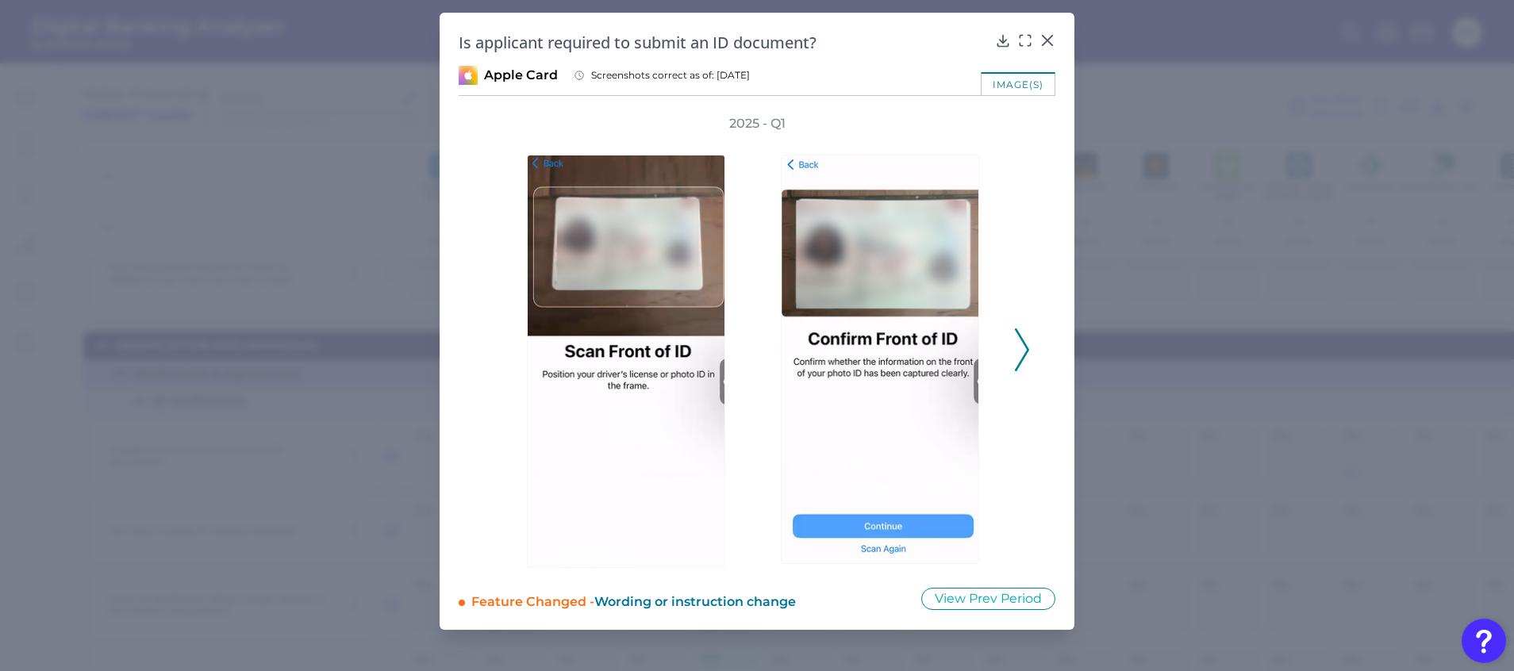
click at [1018, 344] on icon at bounding box center [1022, 349] width 14 height 43
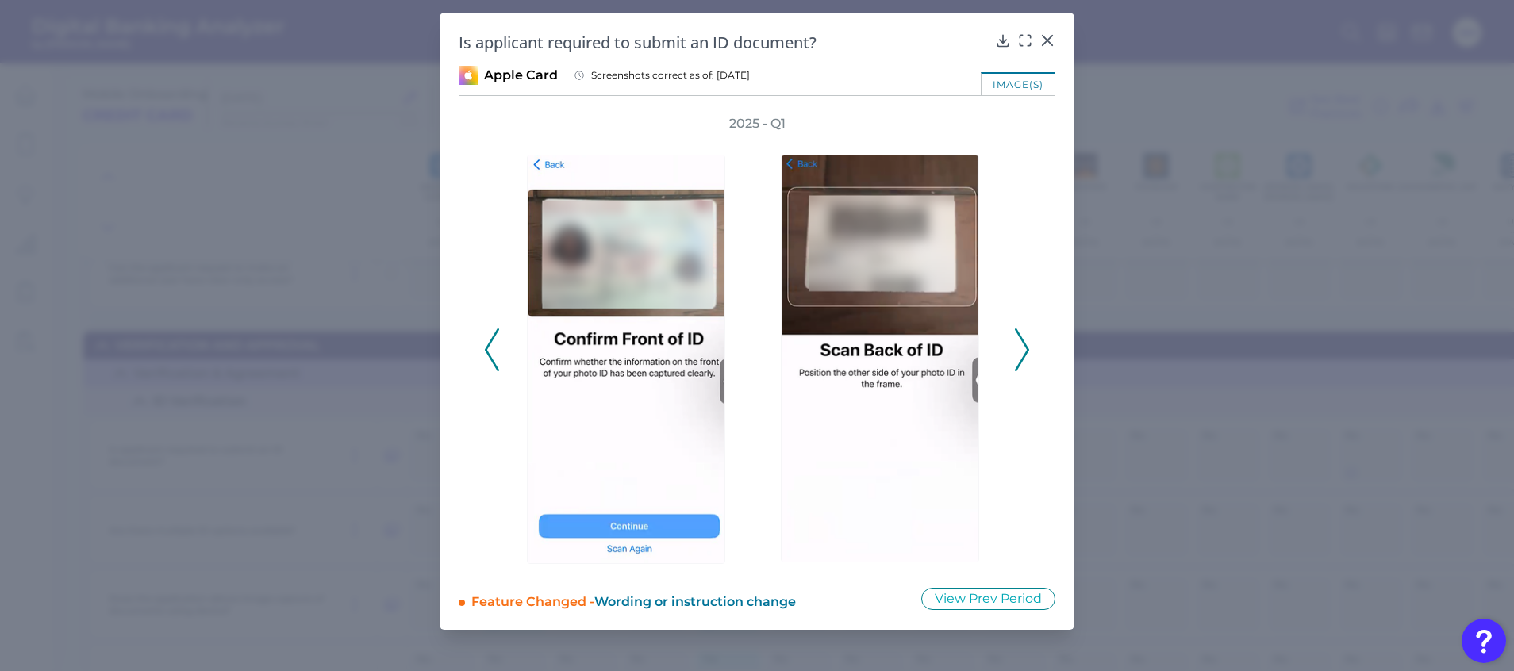
click at [1018, 344] on icon at bounding box center [1022, 349] width 14 height 43
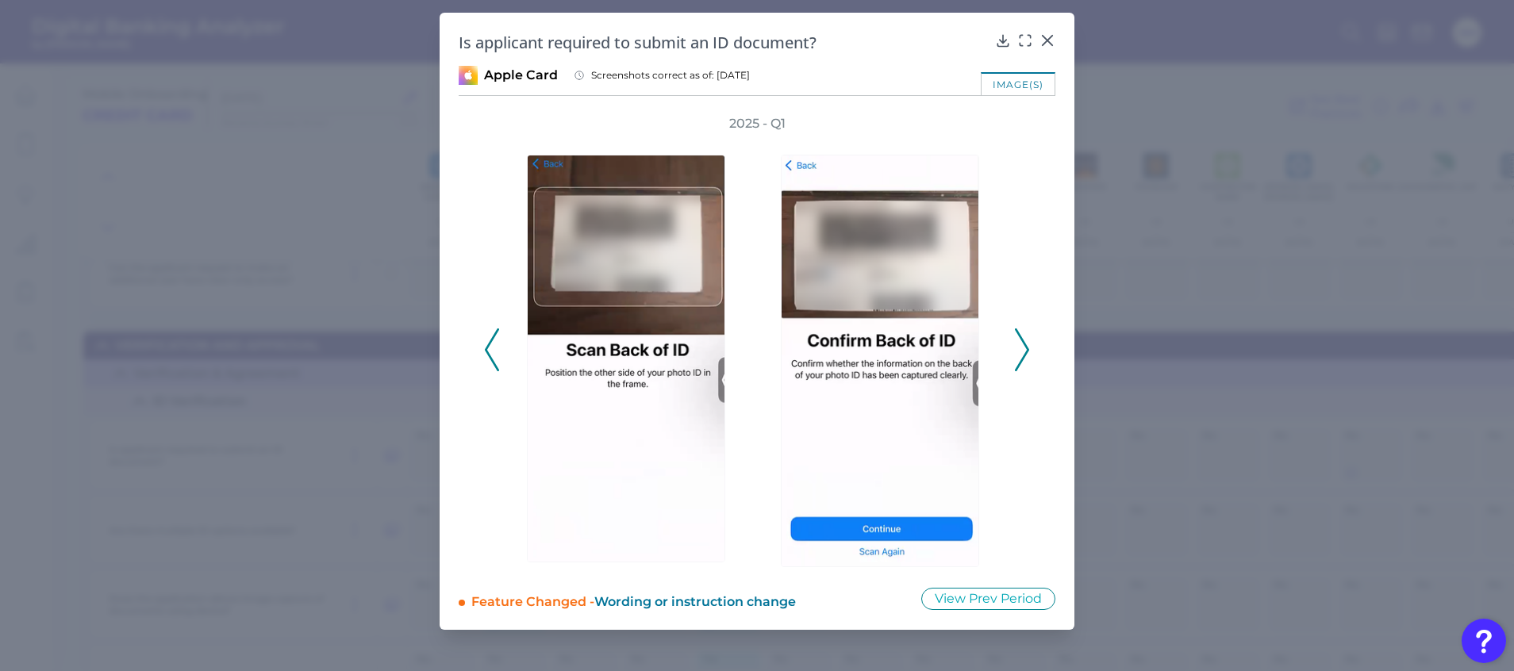
click at [1018, 344] on icon at bounding box center [1022, 349] width 14 height 43
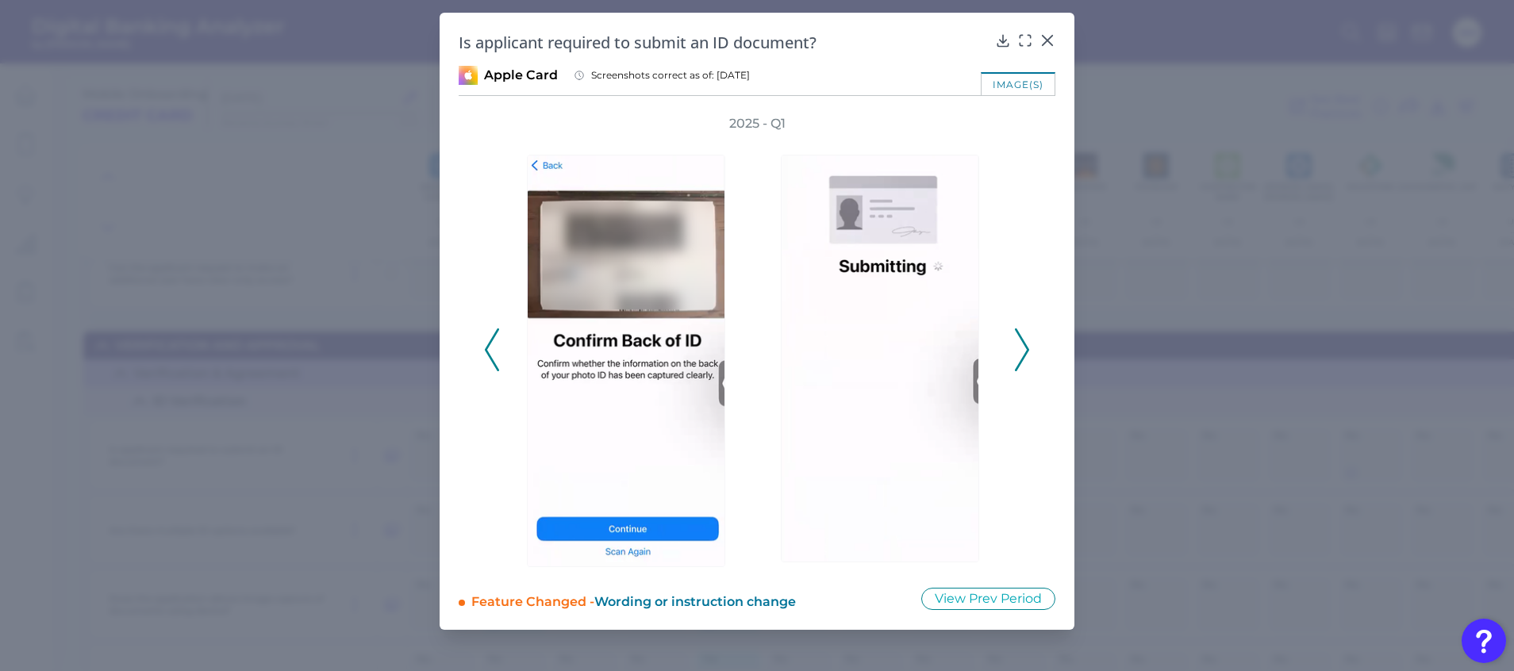
click at [1018, 344] on icon at bounding box center [1022, 349] width 14 height 43
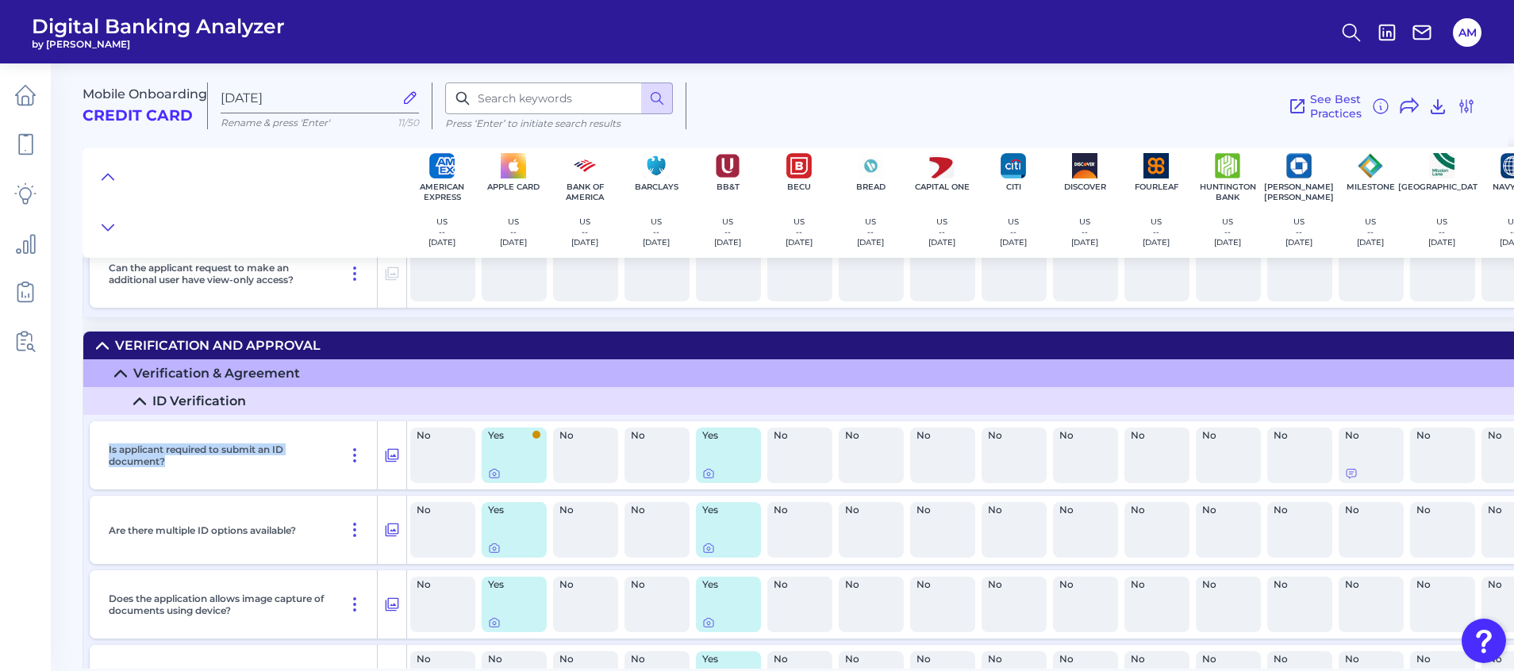
drag, startPoint x: 171, startPoint y: 469, endPoint x: 92, endPoint y: 446, distance: 82.6
click at [92, 446] on div "Is applicant required to submit an ID document?" at bounding box center [248, 455] width 317 height 68
drag, startPoint x: 92, startPoint y: 446, endPoint x: 126, endPoint y: 456, distance: 35.6
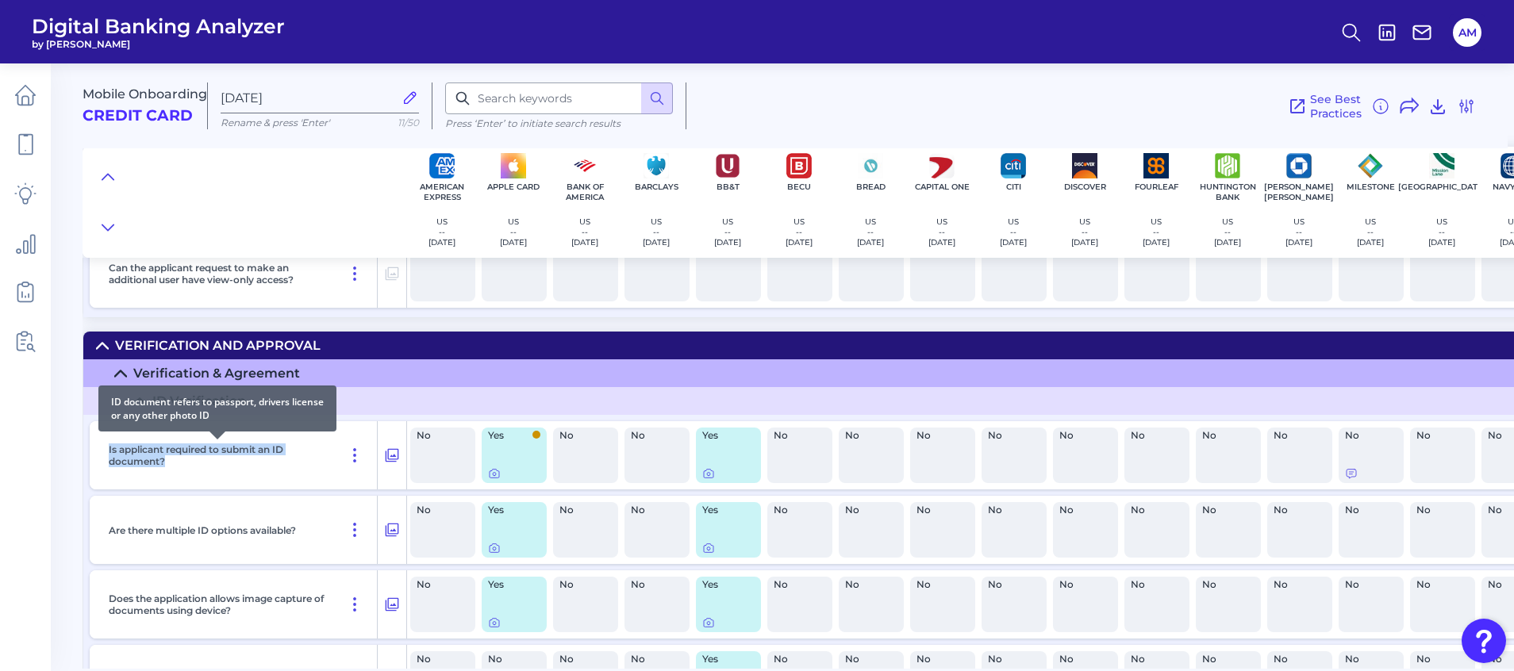
copy p "Is applicant required to submit an ID document?"
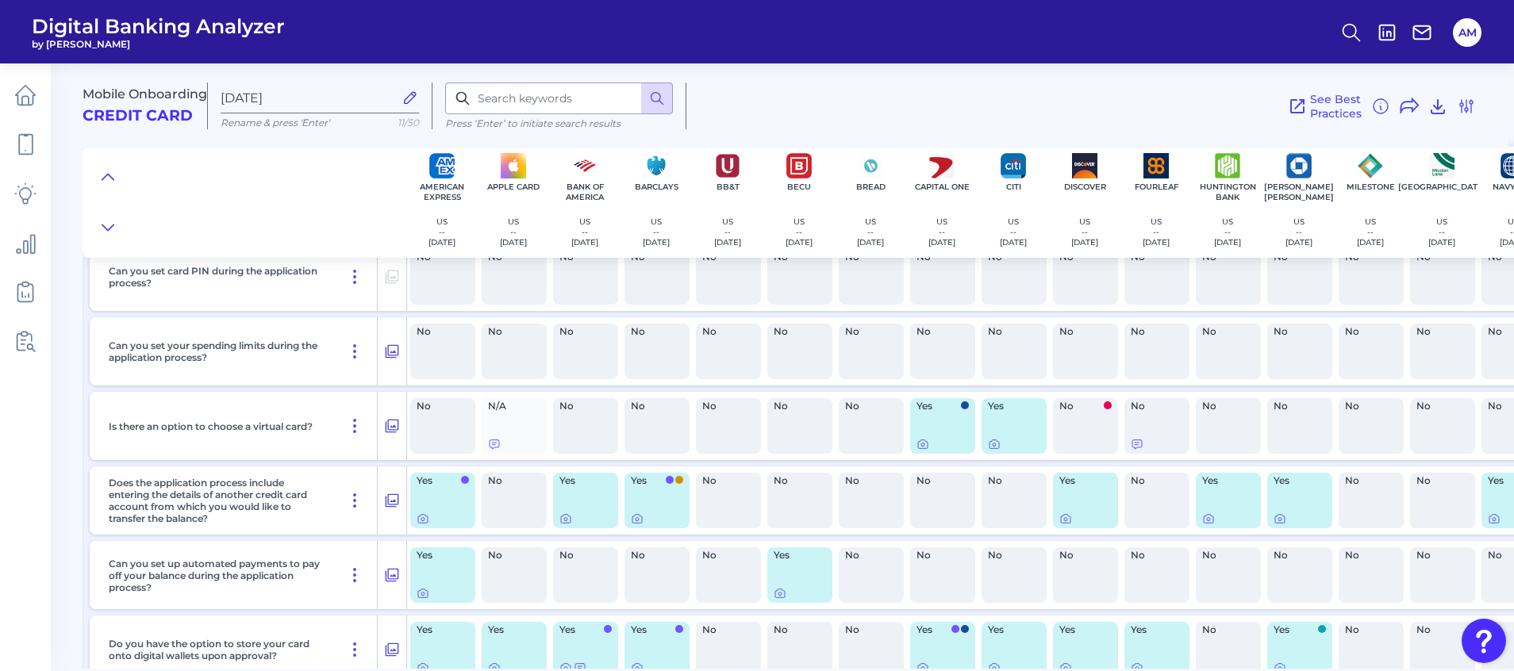
scroll to position [12369, 0]
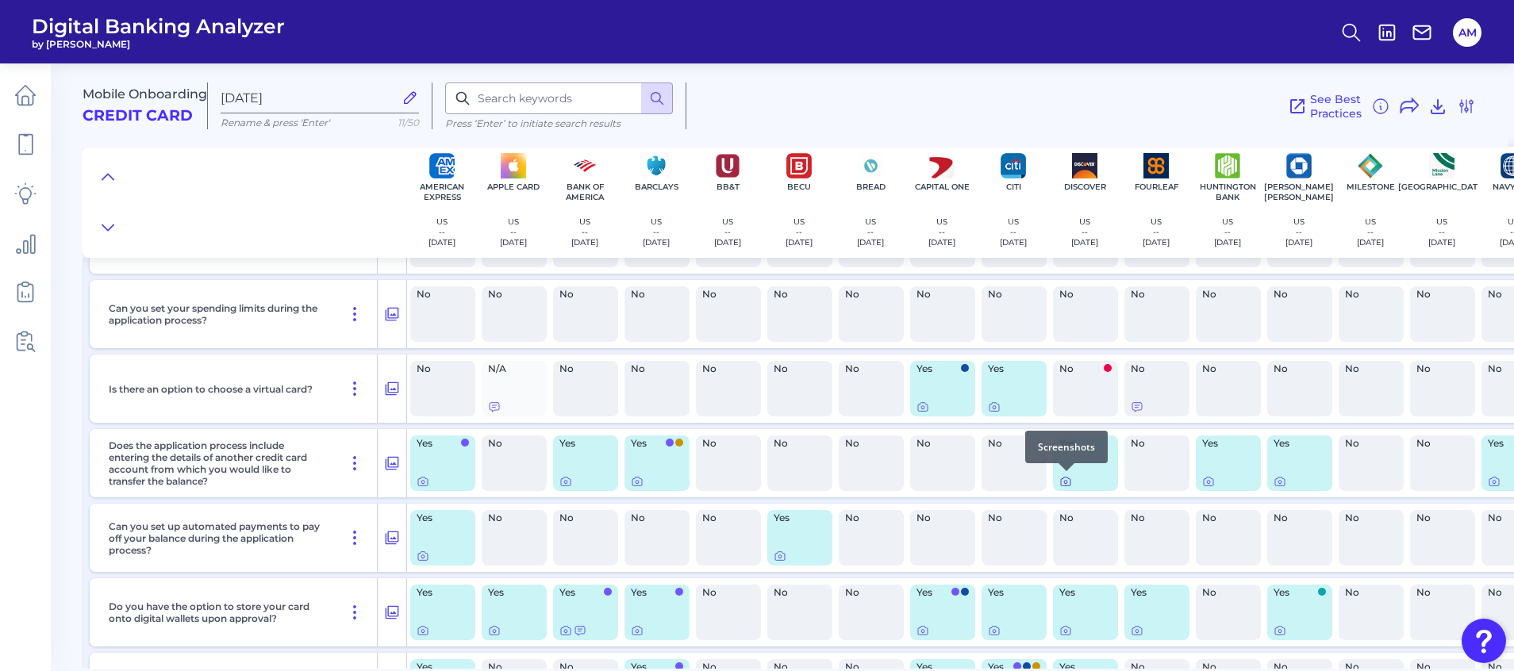
click at [1067, 482] on icon at bounding box center [1065, 482] width 3 height 3
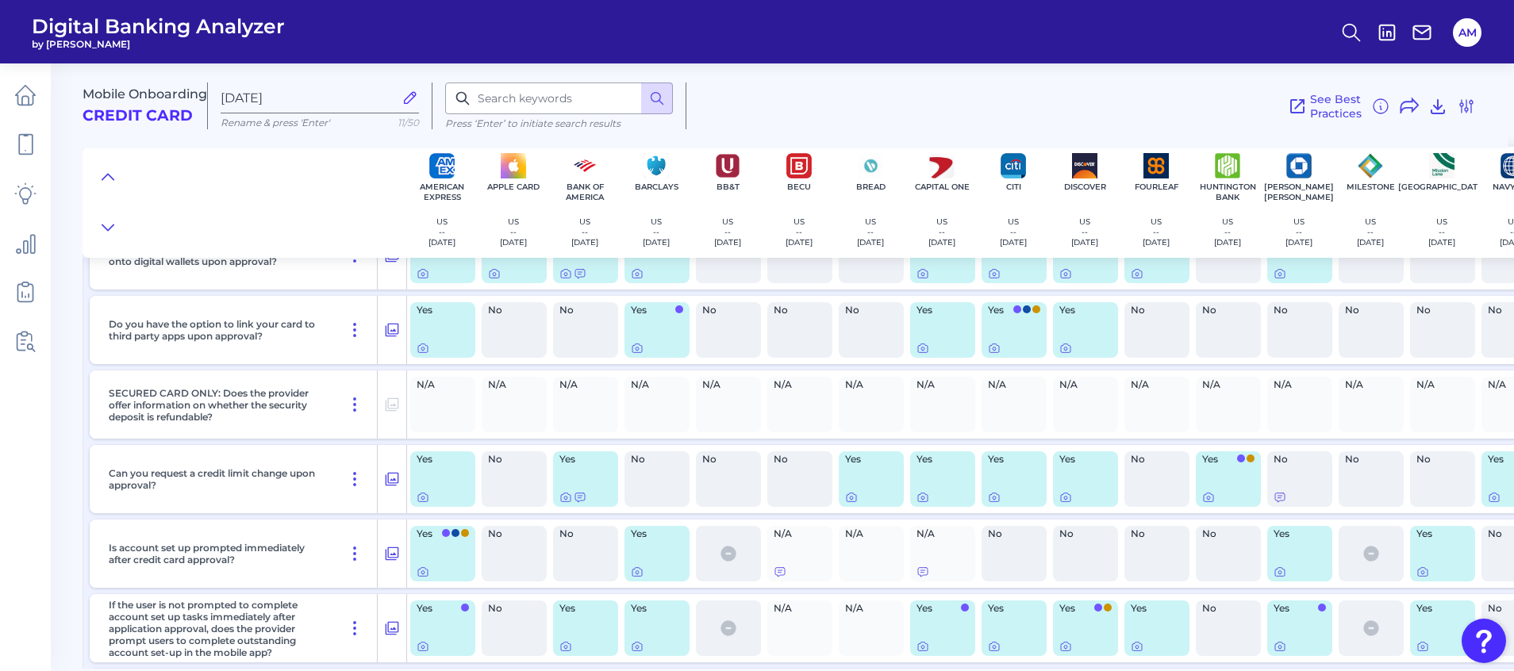
scroll to position [12845, 0]
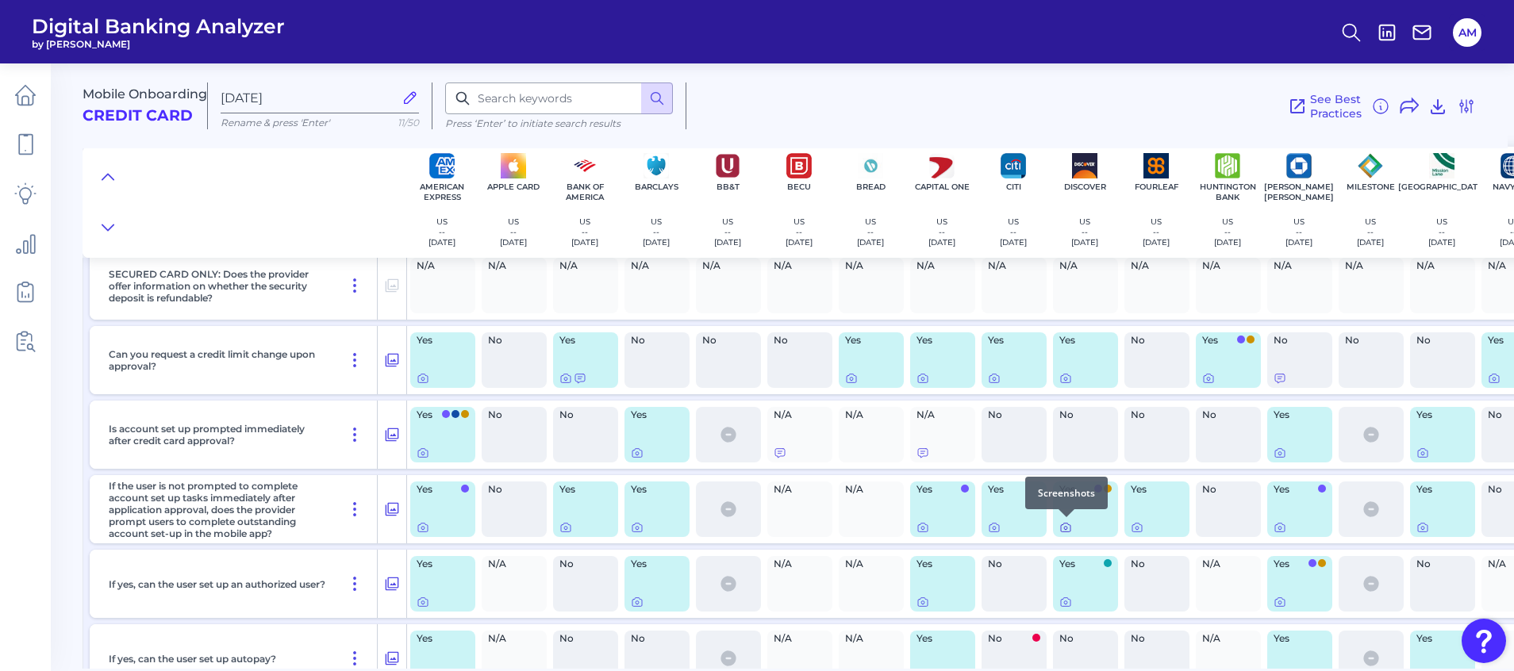
click at [1065, 530] on icon at bounding box center [1065, 527] width 13 height 13
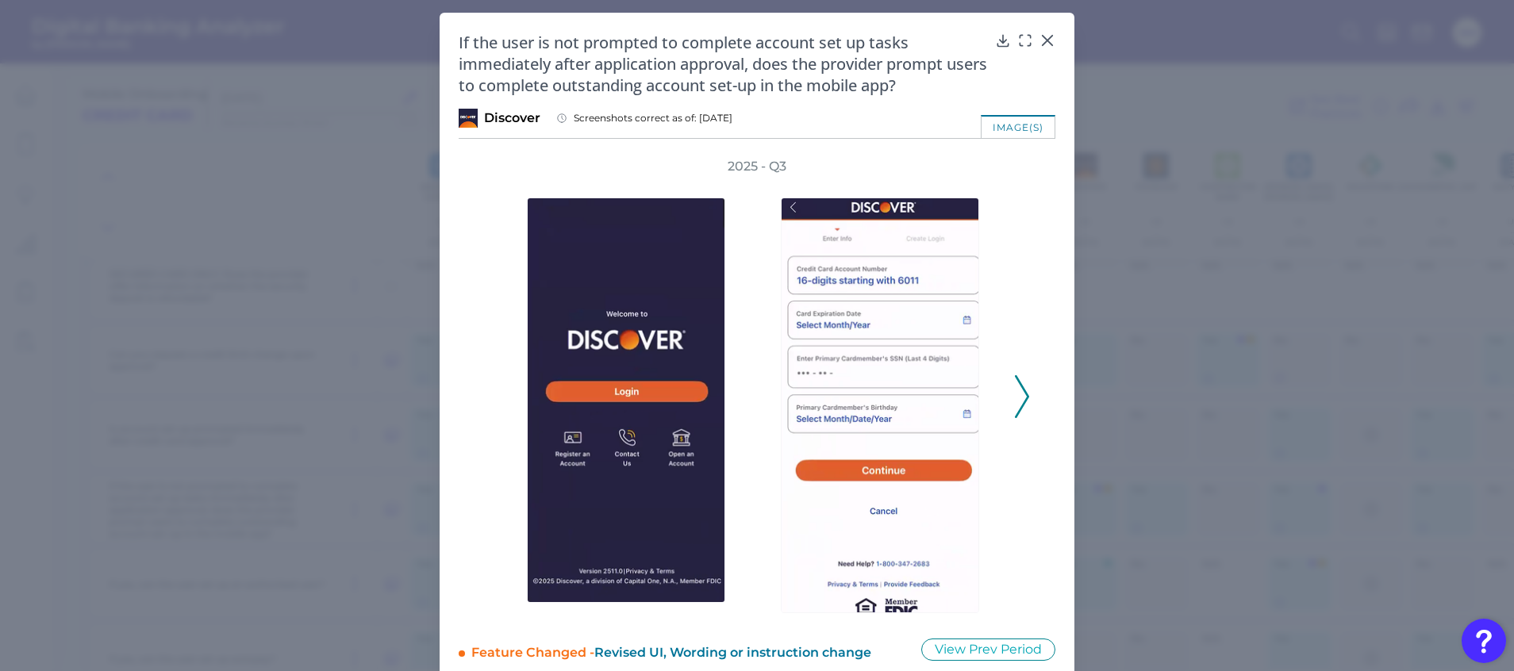
click at [1031, 385] on div "2025 - Q3" at bounding box center [757, 388] width 597 height 461
click at [1025, 398] on polyline at bounding box center [1022, 397] width 12 height 40
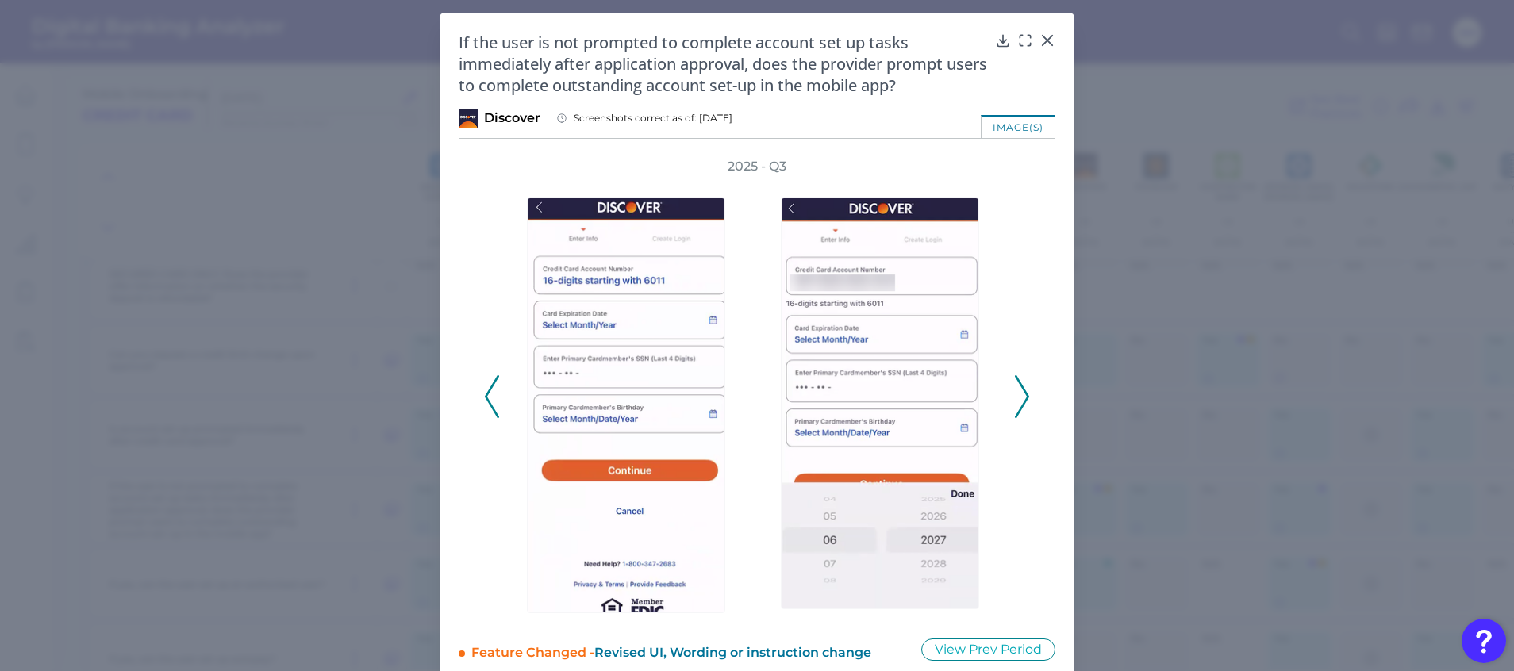
click at [1025, 398] on polyline at bounding box center [1022, 397] width 12 height 40
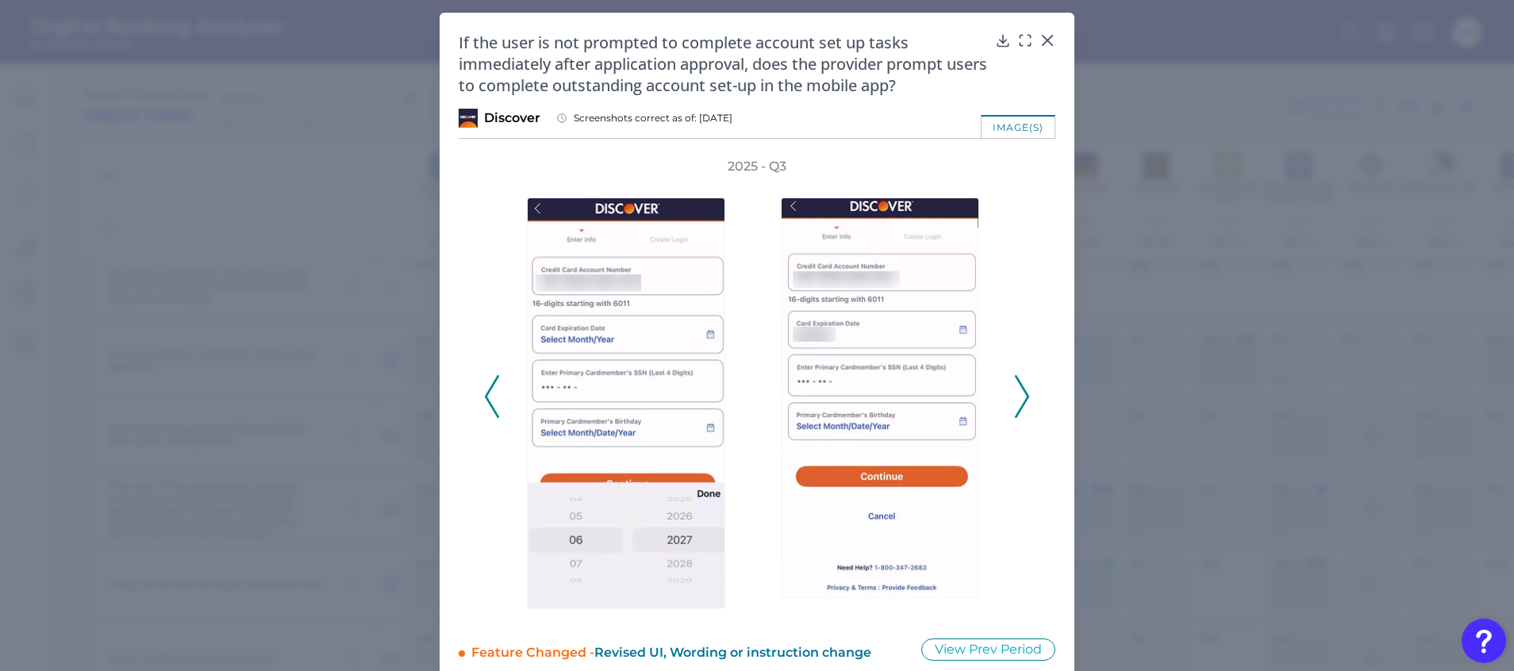
click at [1025, 398] on polyline at bounding box center [1022, 397] width 12 height 40
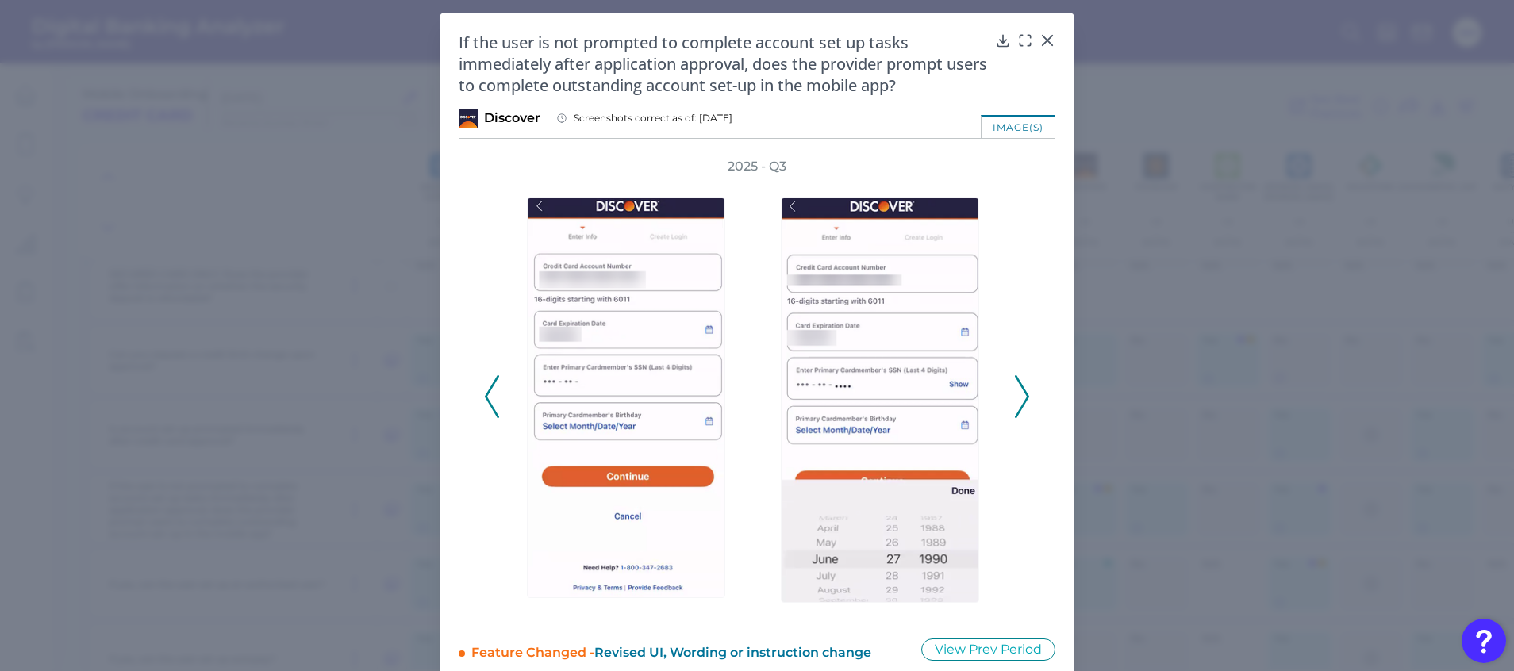
click at [1025, 398] on polyline at bounding box center [1022, 397] width 12 height 40
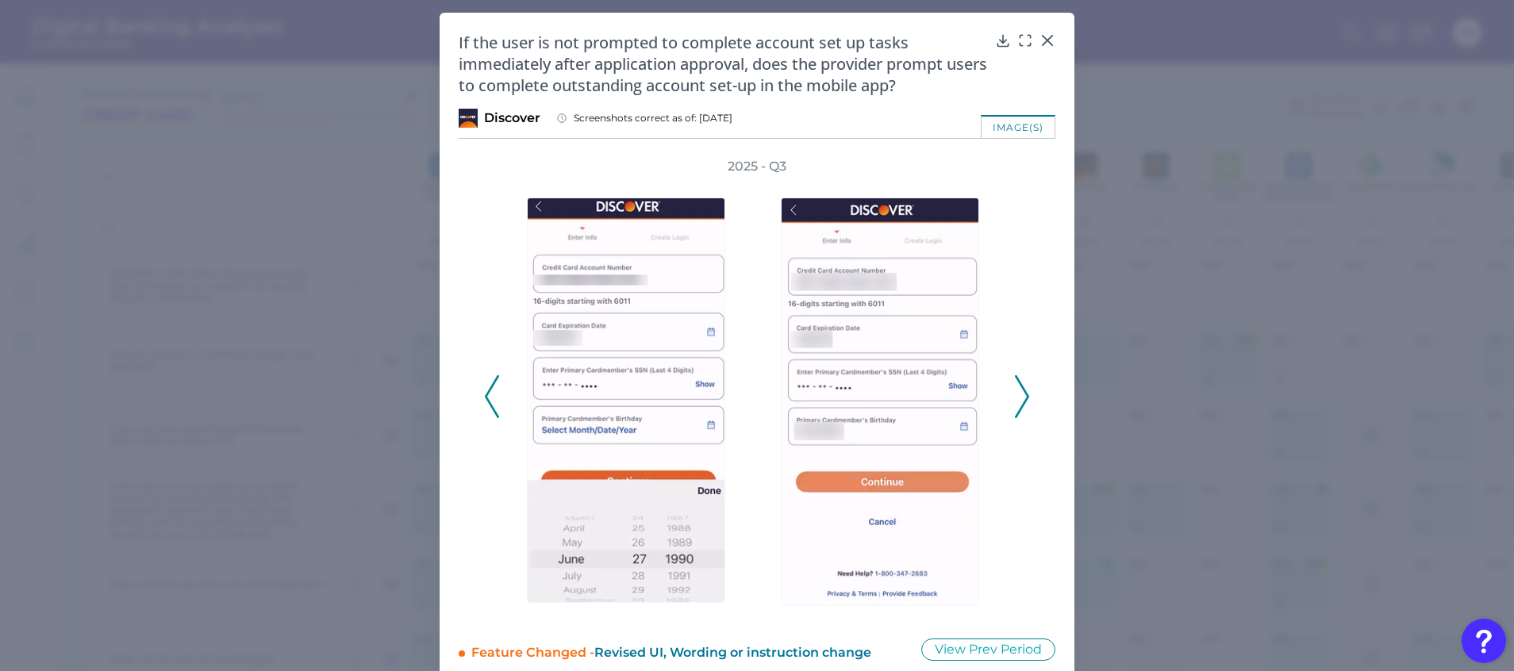
click at [1025, 398] on polyline at bounding box center [1022, 397] width 12 height 40
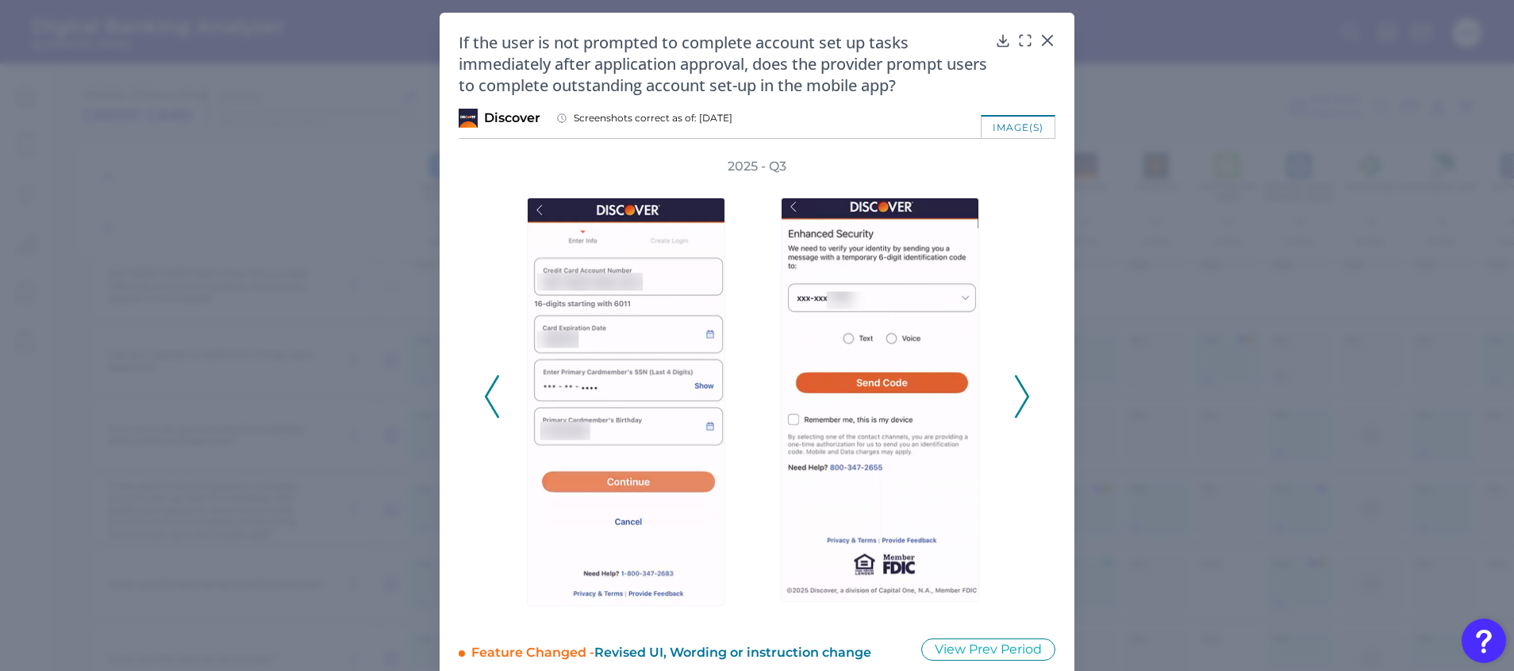
click at [1025, 398] on polyline at bounding box center [1022, 397] width 12 height 40
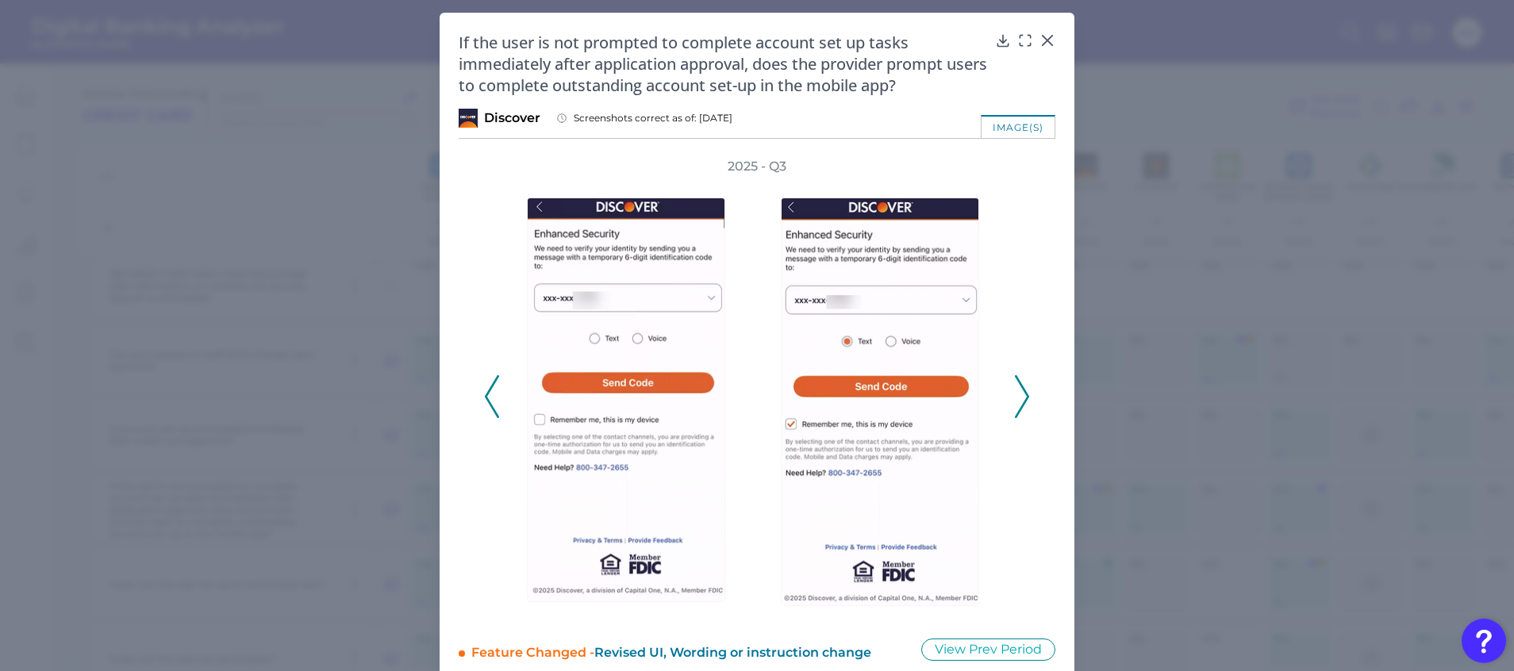
click at [1025, 398] on polyline at bounding box center [1022, 397] width 12 height 40
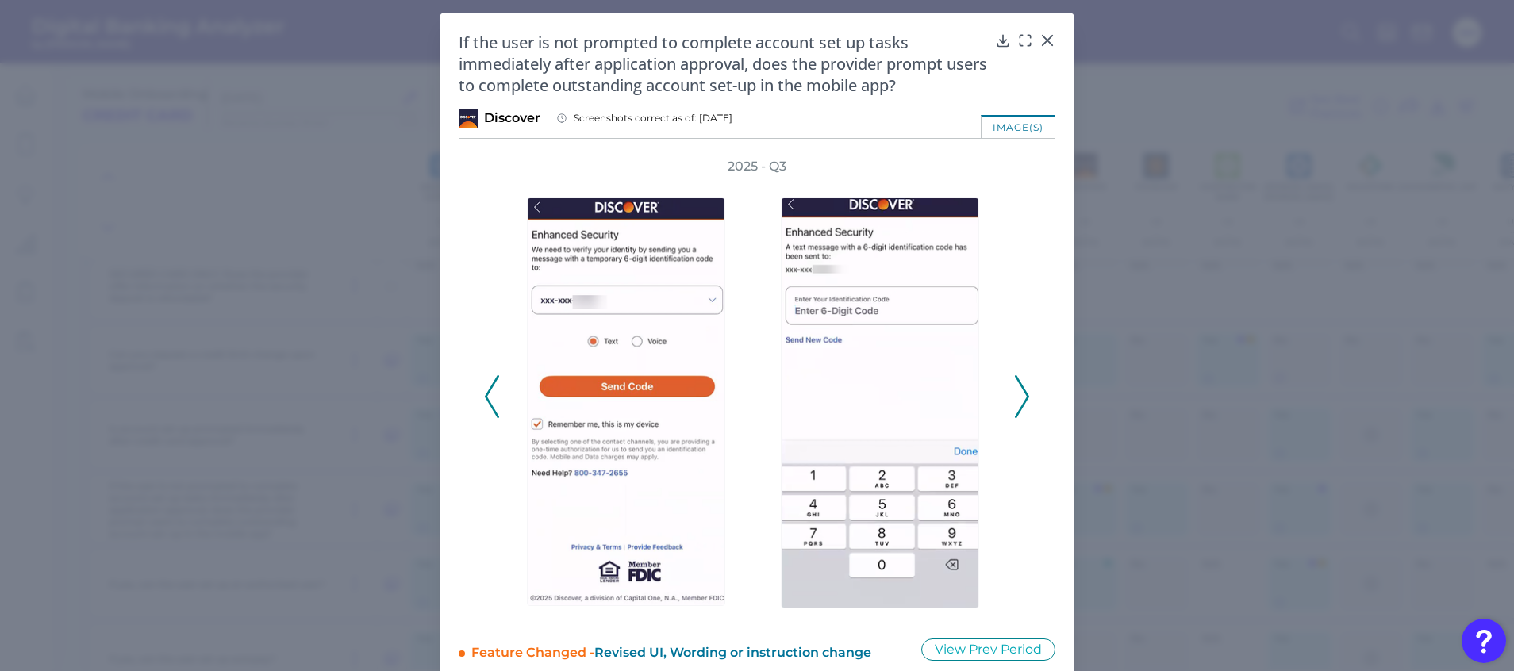
click at [1025, 398] on polyline at bounding box center [1022, 397] width 12 height 40
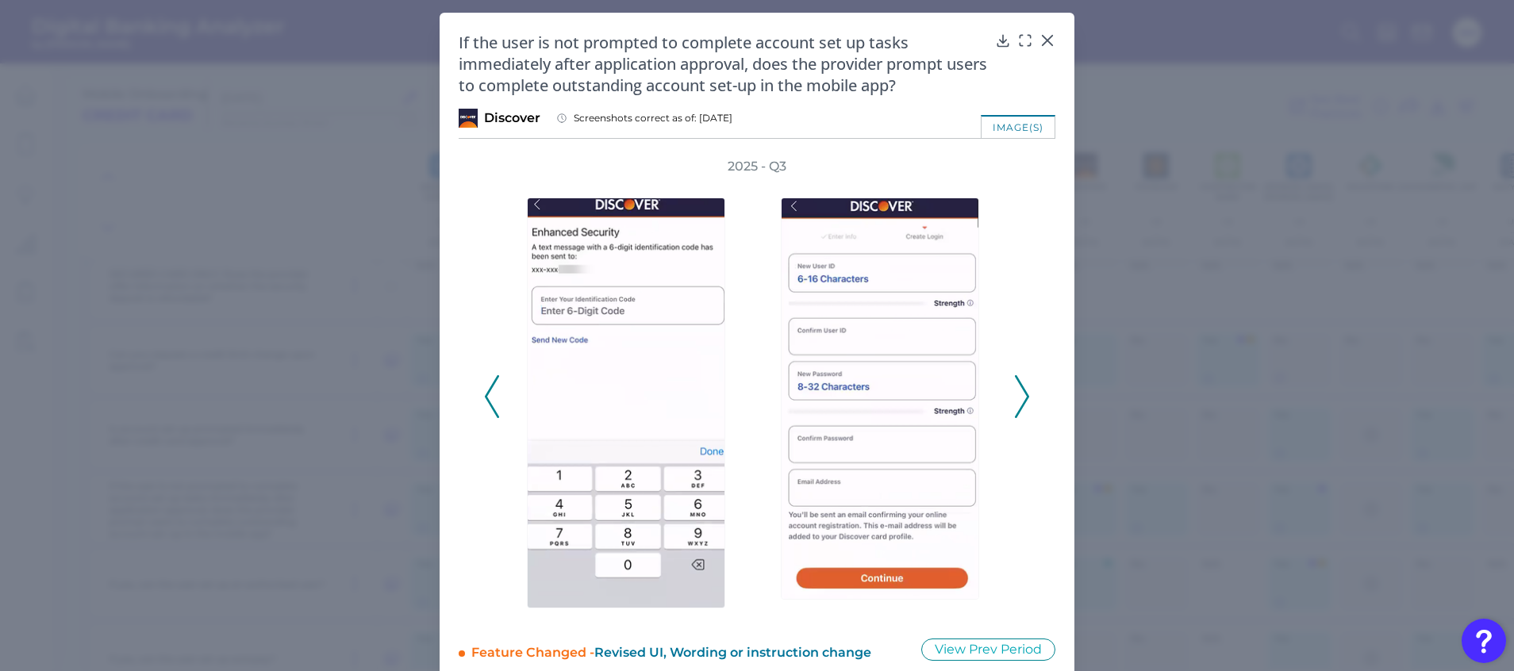
click at [1025, 398] on polyline at bounding box center [1022, 397] width 12 height 40
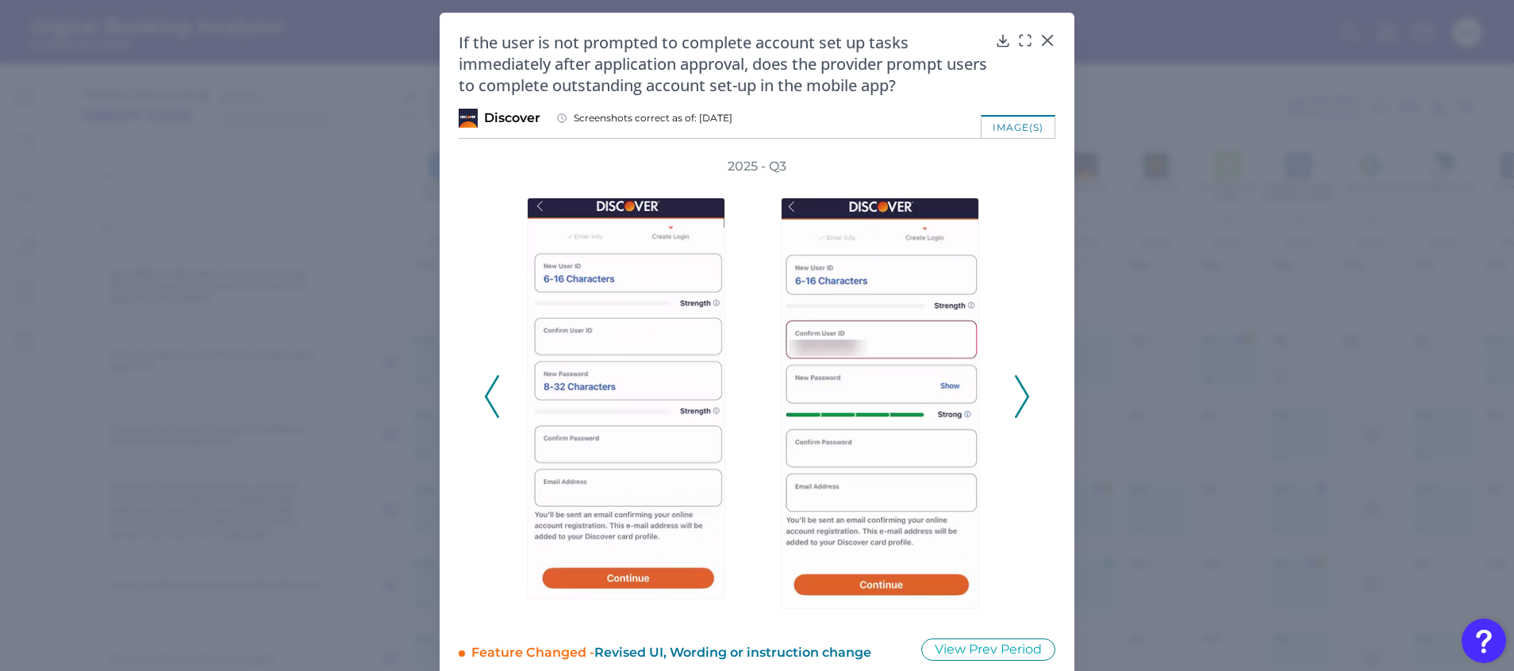
click at [1025, 398] on polyline at bounding box center [1022, 397] width 12 height 40
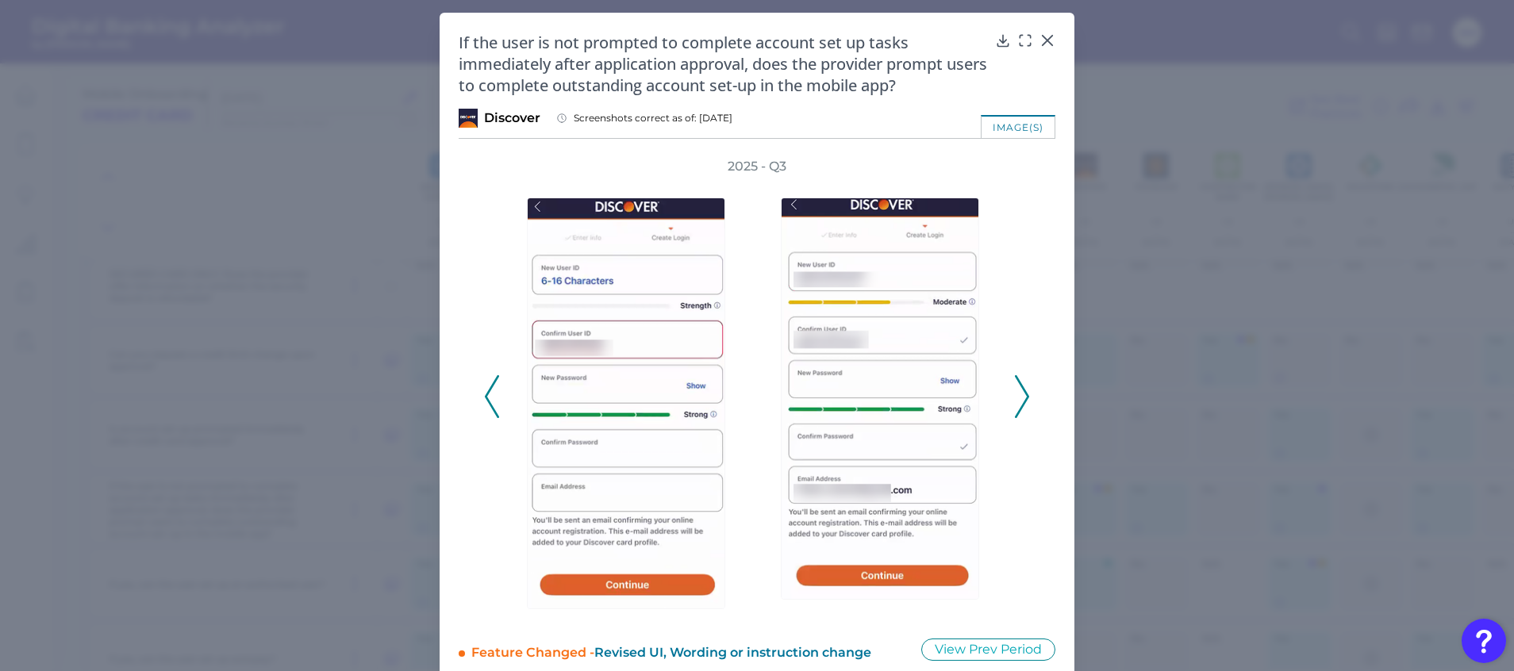
click at [1025, 398] on polyline at bounding box center [1022, 397] width 12 height 40
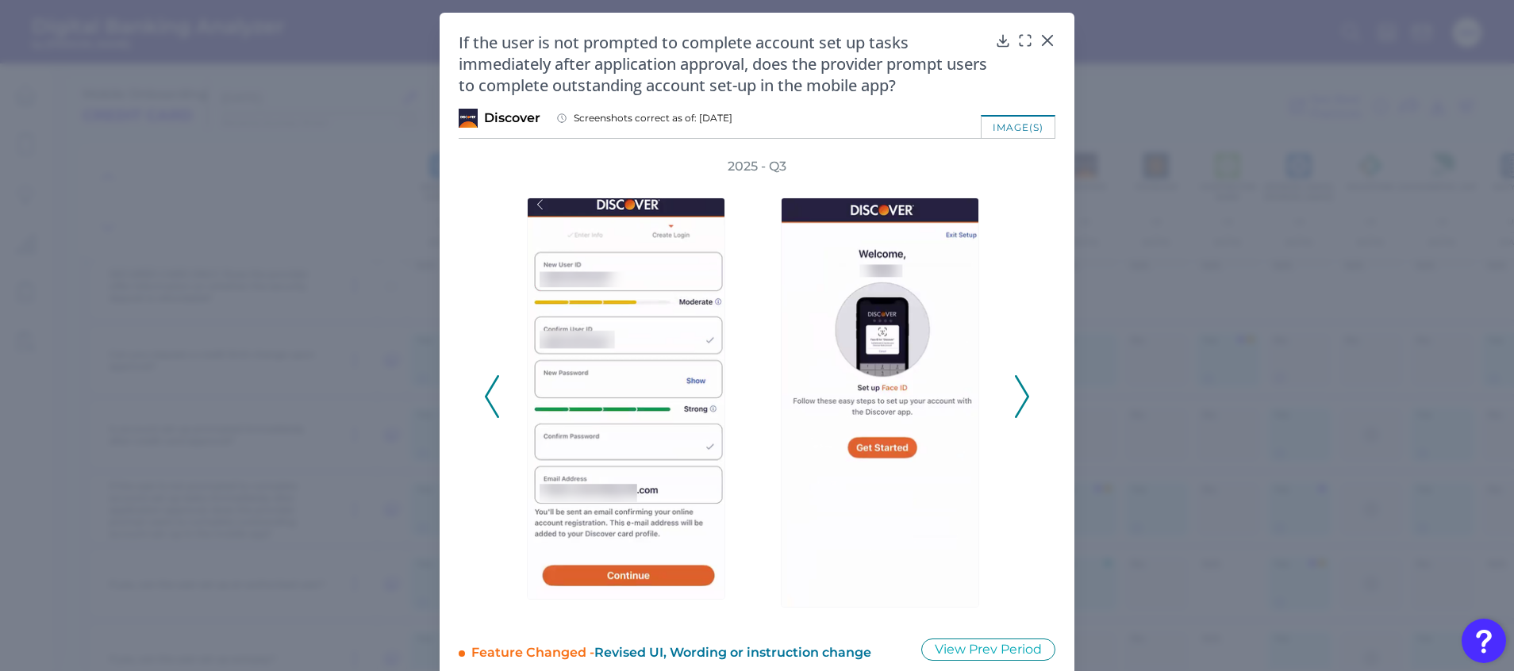
click at [1025, 398] on polyline at bounding box center [1022, 397] width 12 height 40
click at [1015, 401] on icon at bounding box center [1022, 396] width 14 height 43
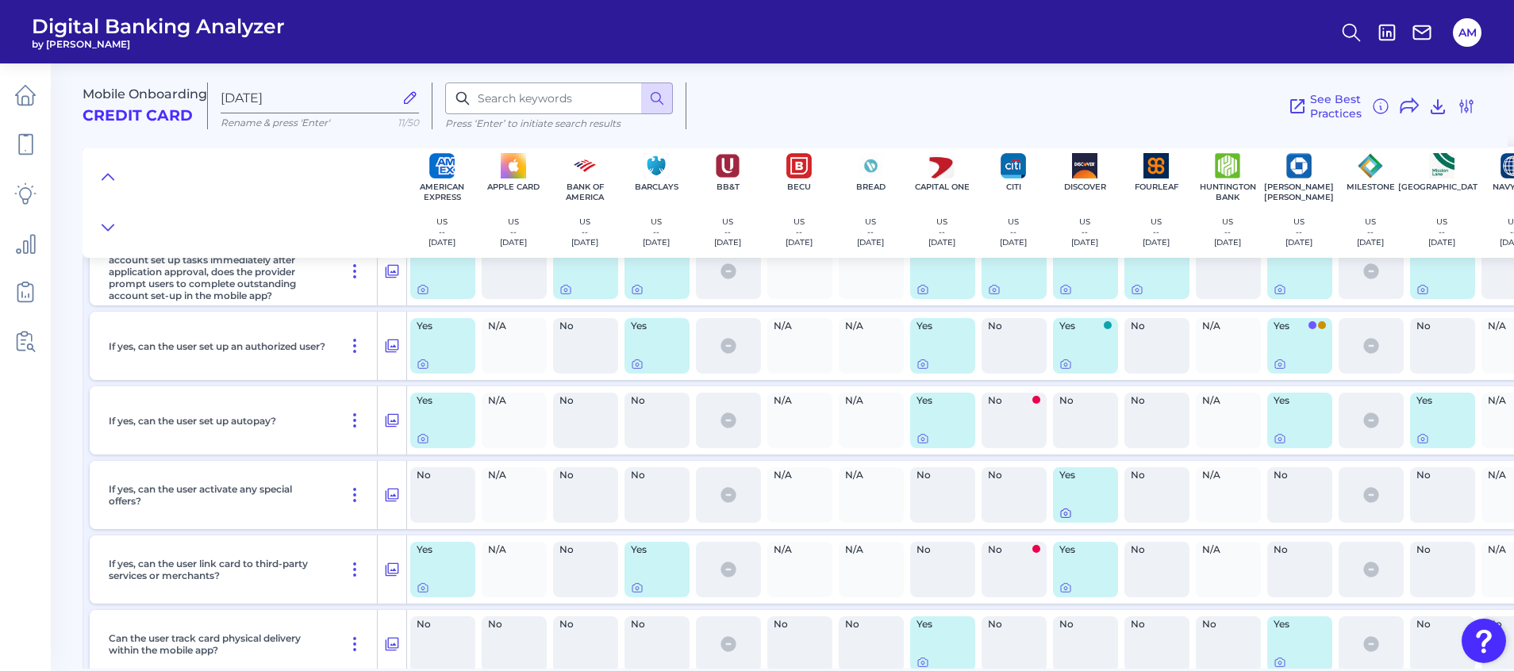
scroll to position [13109, 0]
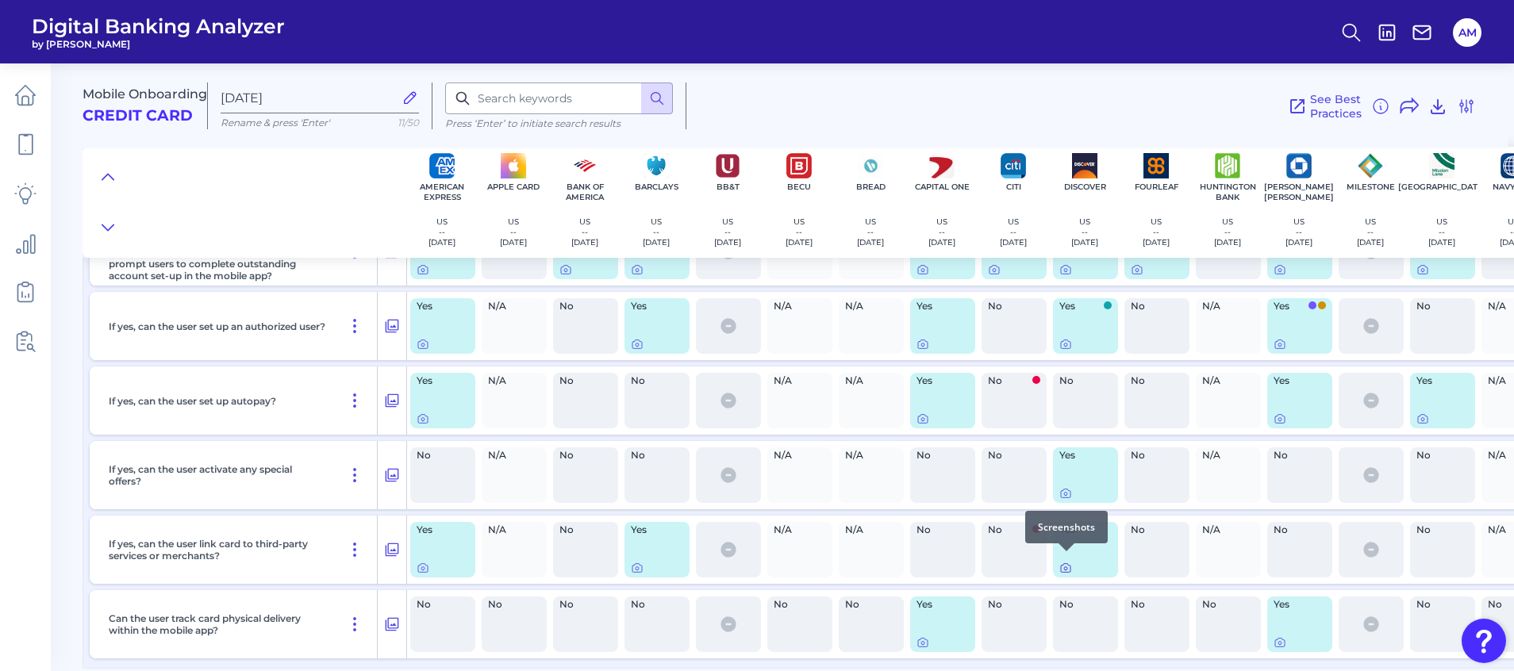
click at [1061, 564] on icon at bounding box center [1066, 568] width 10 height 9
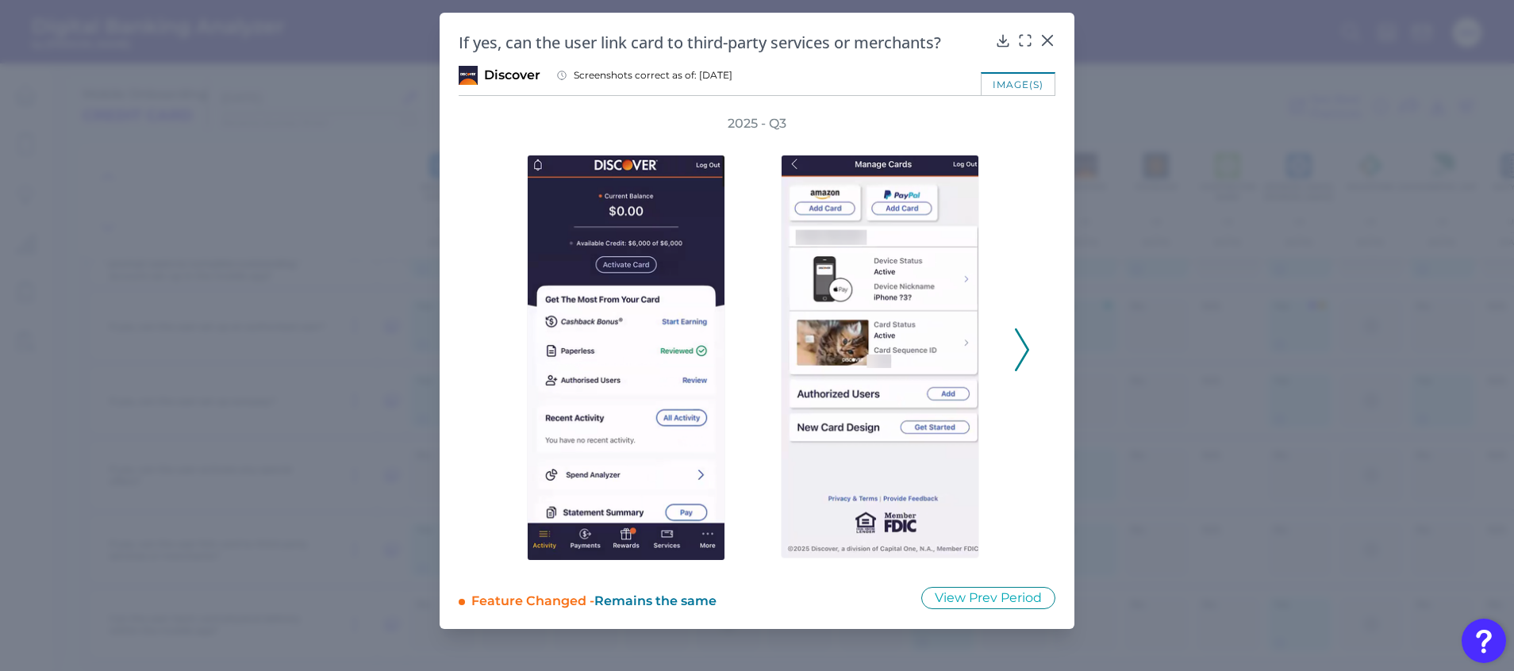
click at [1030, 353] on div "2025 - Q3" at bounding box center [757, 341] width 597 height 452
click at [1020, 357] on icon at bounding box center [1022, 349] width 14 height 43
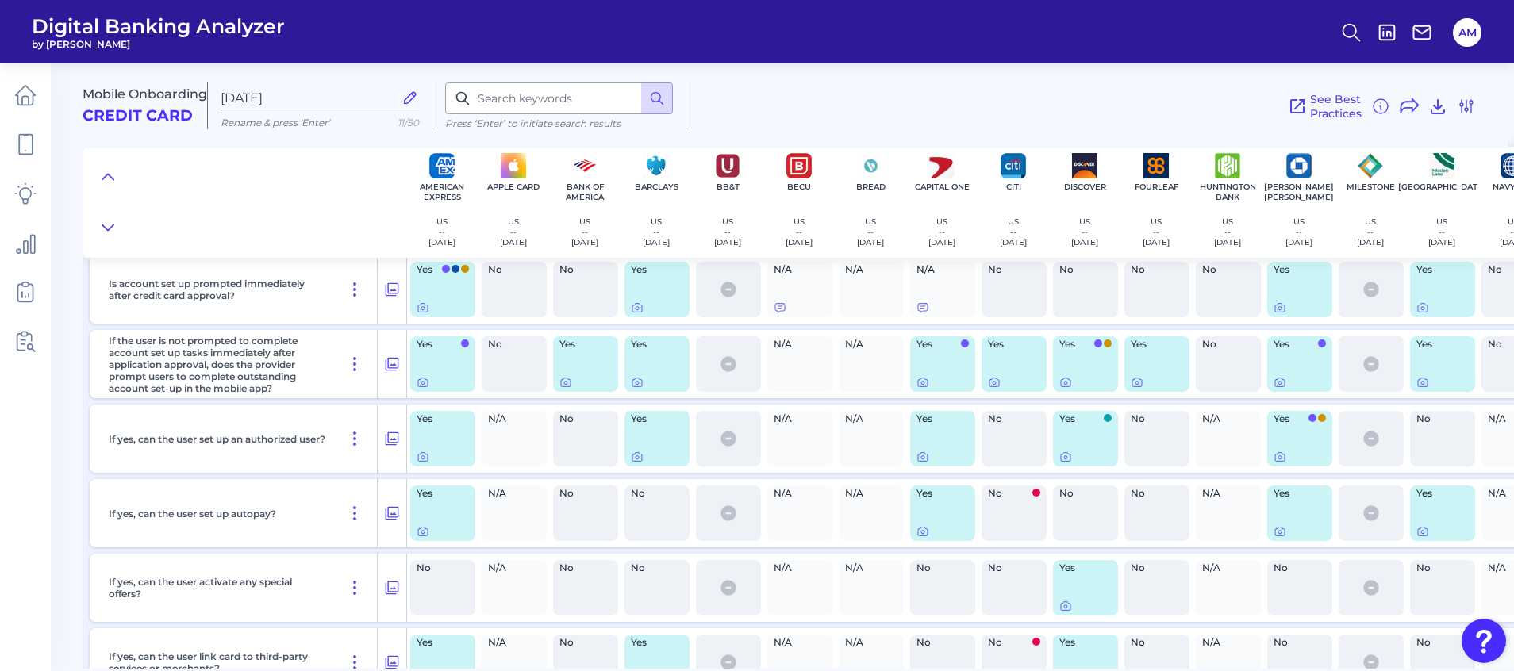
scroll to position [12631, 0]
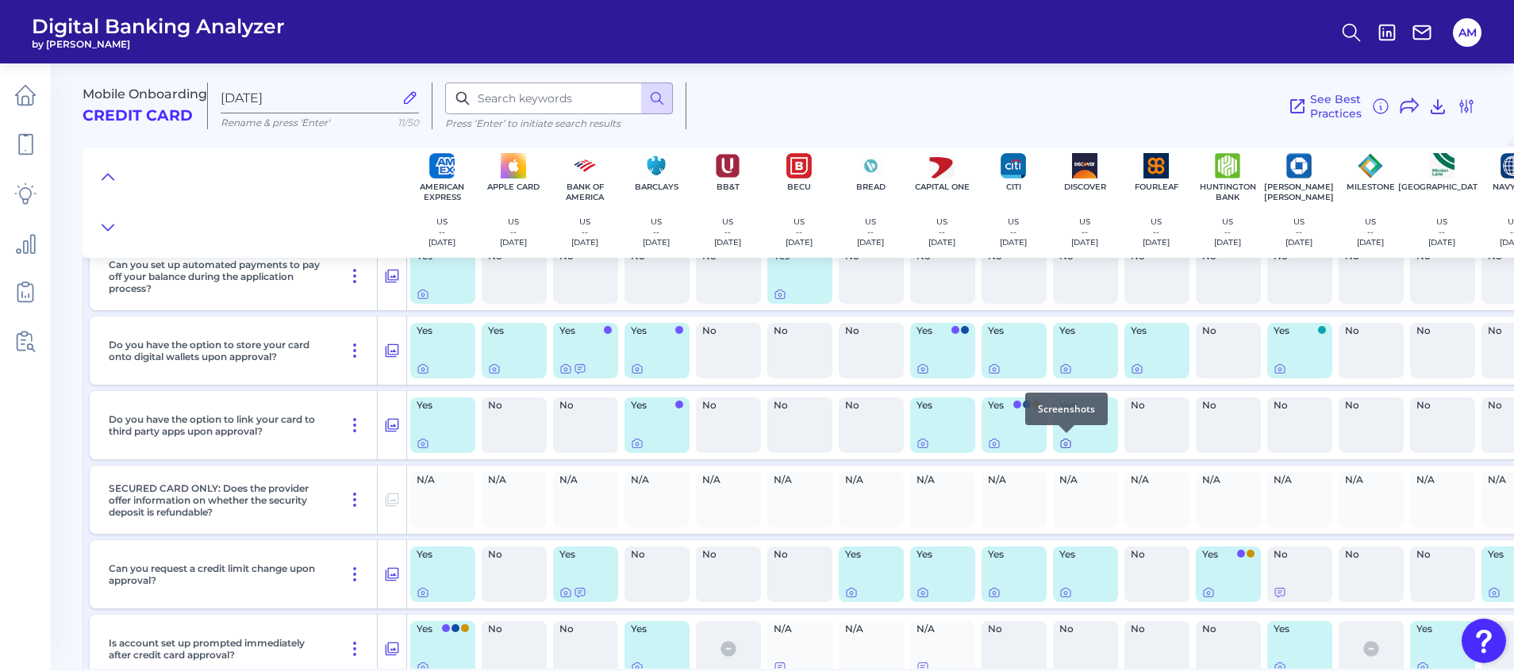
click at [1067, 445] on icon at bounding box center [1065, 444] width 3 height 3
click at [1066, 372] on icon at bounding box center [1065, 369] width 13 height 13
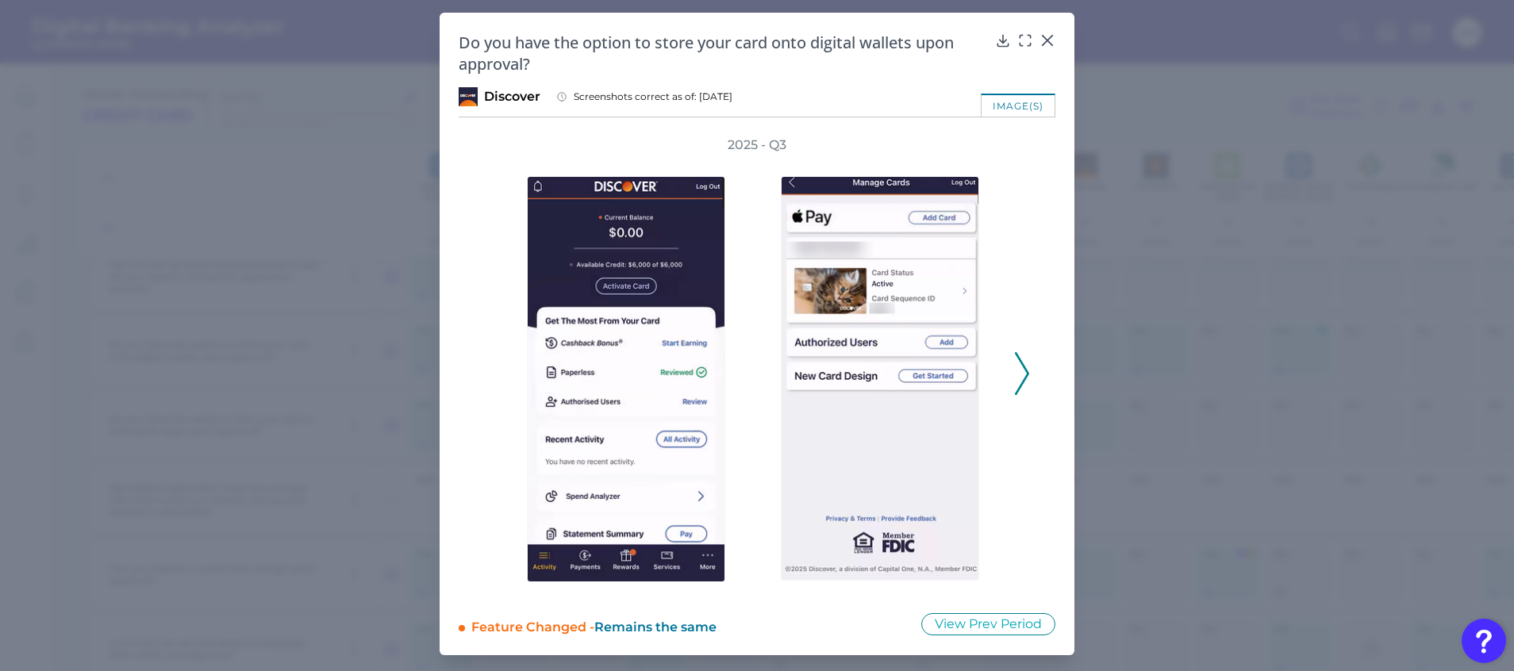
click at [1021, 358] on icon at bounding box center [1022, 373] width 14 height 43
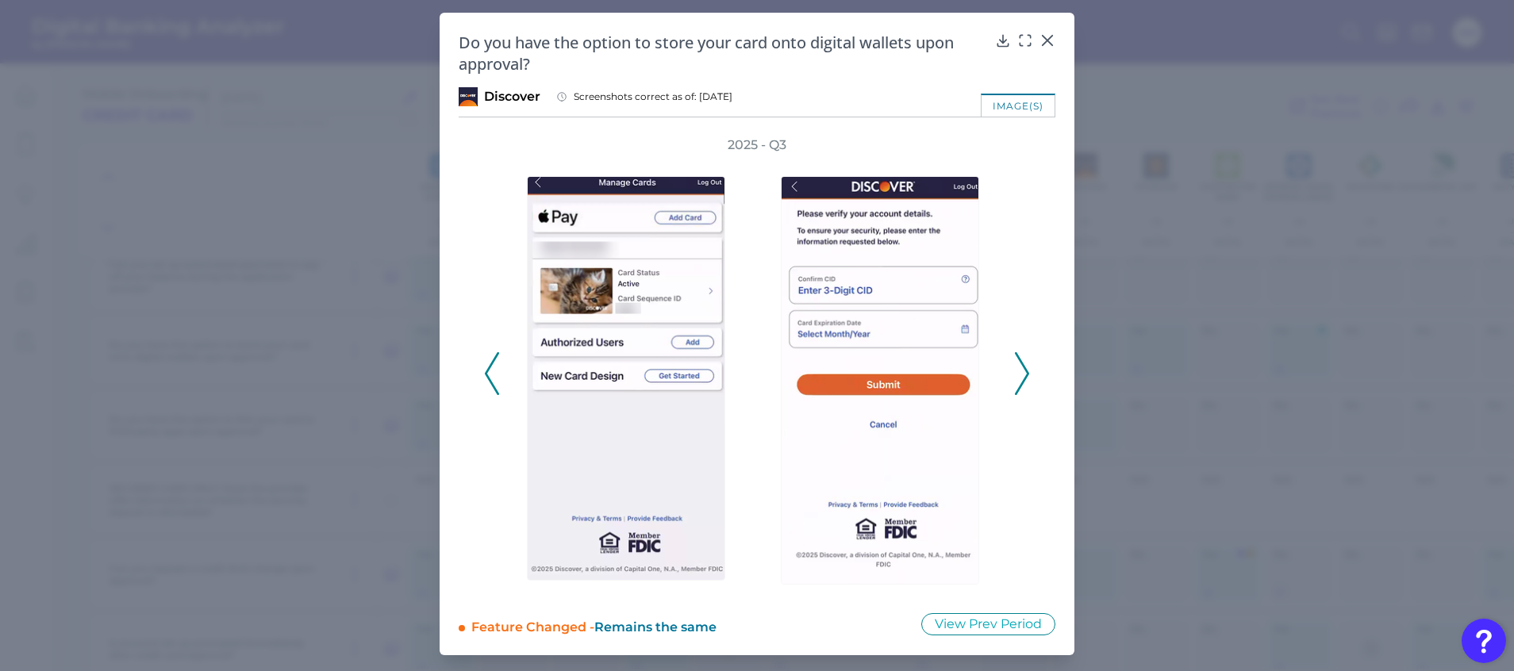
click at [1024, 365] on polyline at bounding box center [1022, 373] width 12 height 40
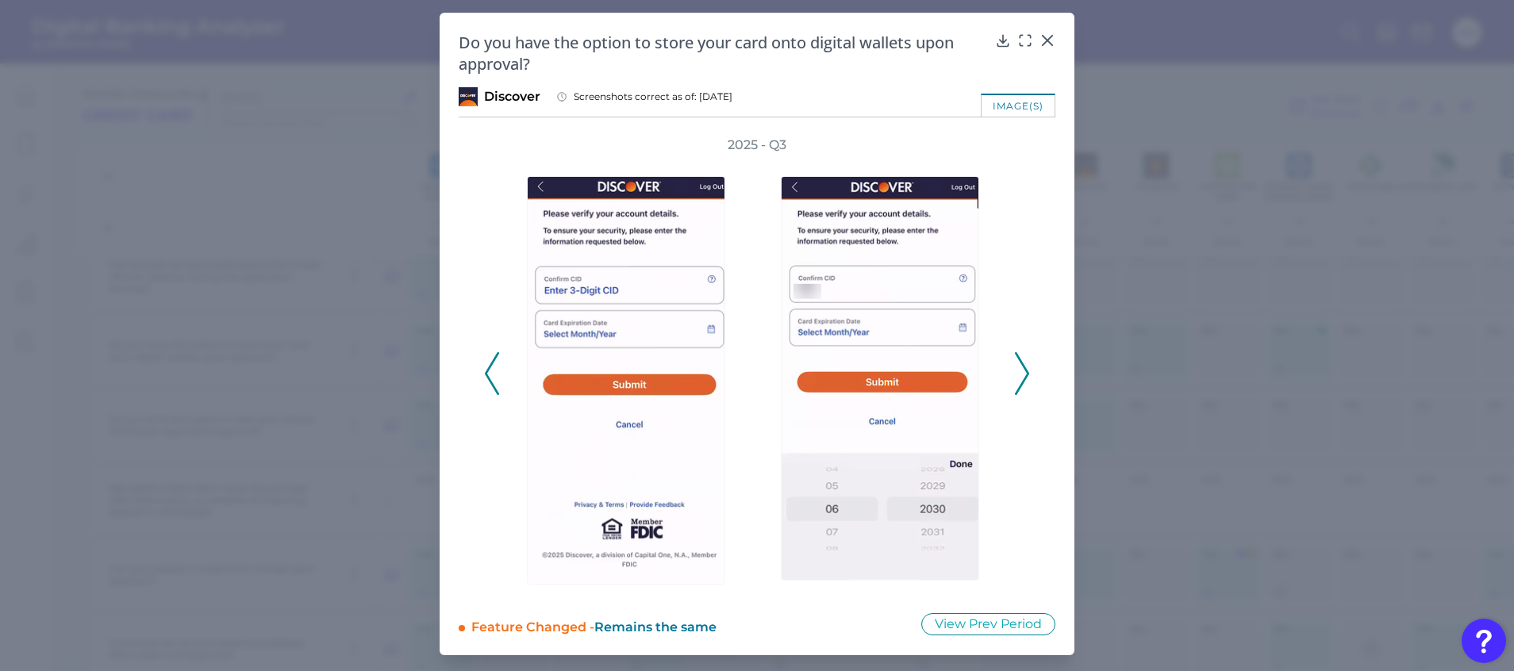
click at [1024, 365] on polyline at bounding box center [1022, 373] width 12 height 40
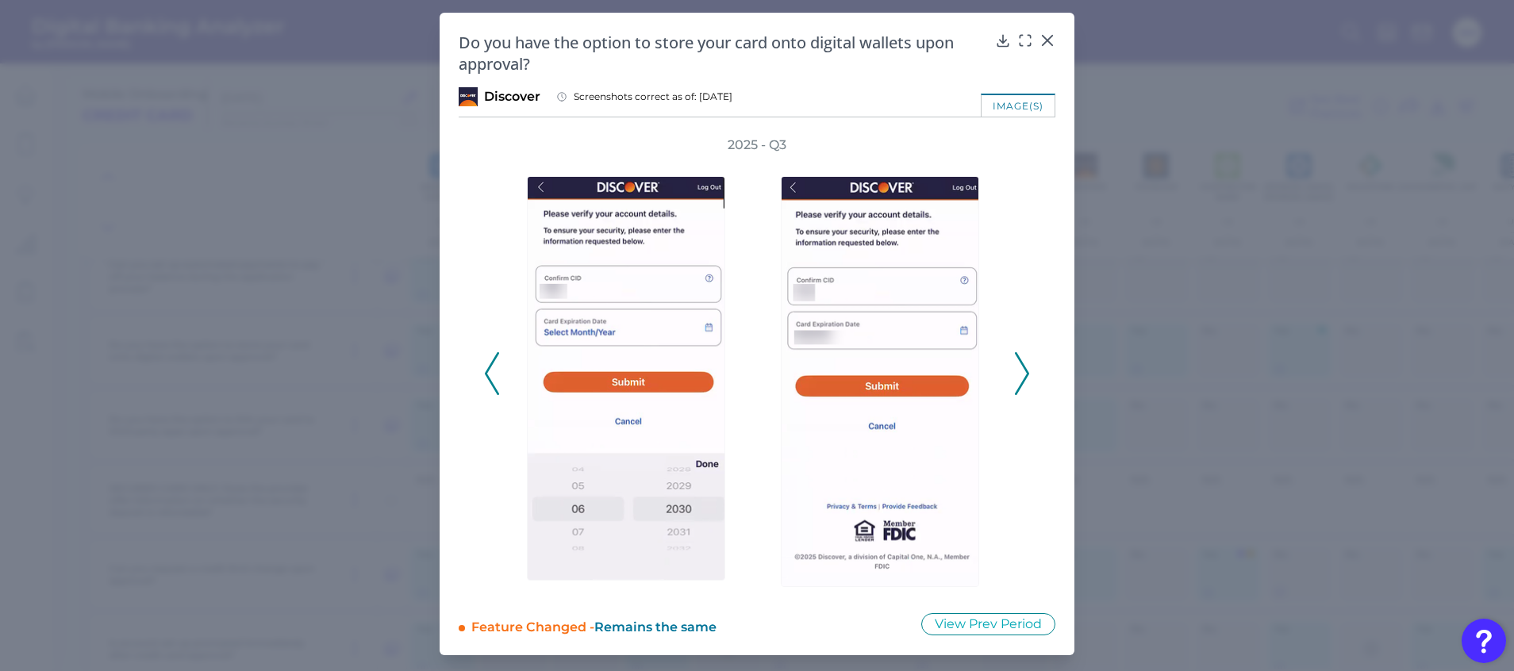
click at [1024, 365] on polyline at bounding box center [1022, 373] width 12 height 40
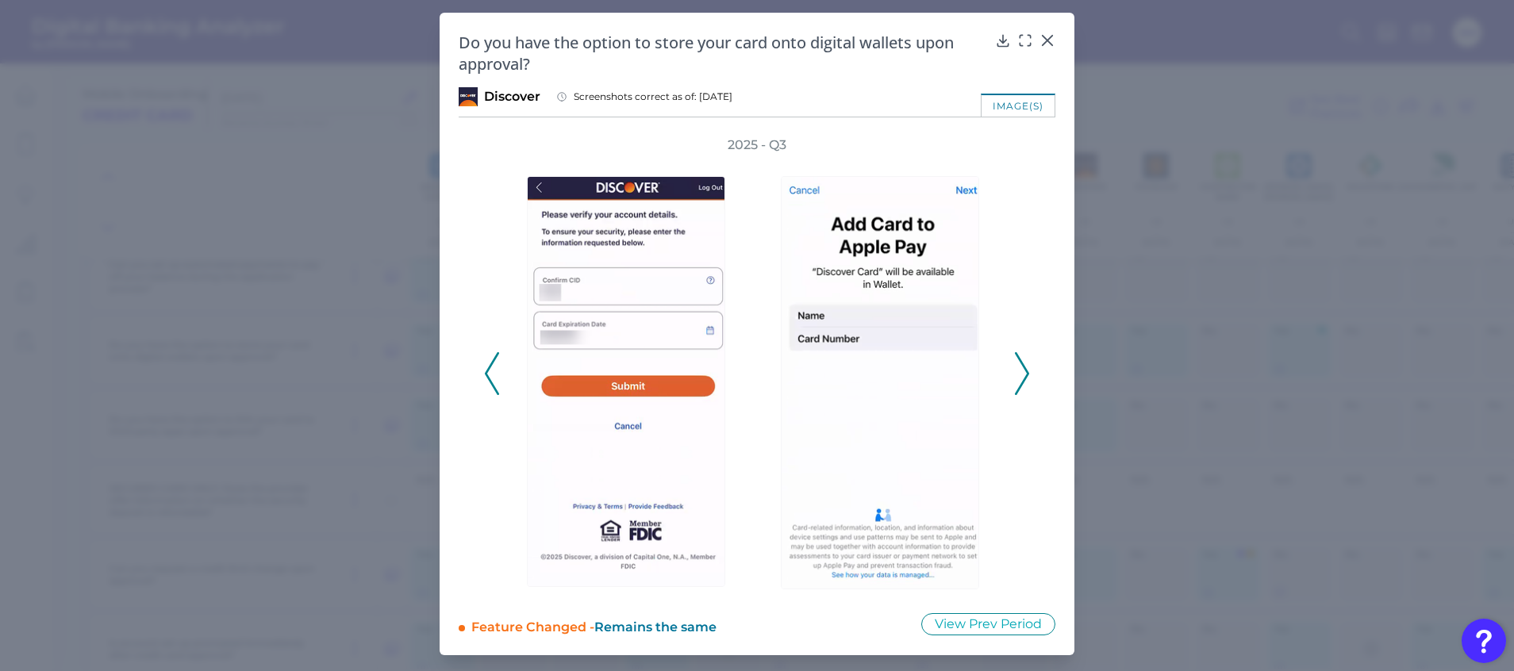
click at [1024, 365] on polyline at bounding box center [1022, 373] width 12 height 40
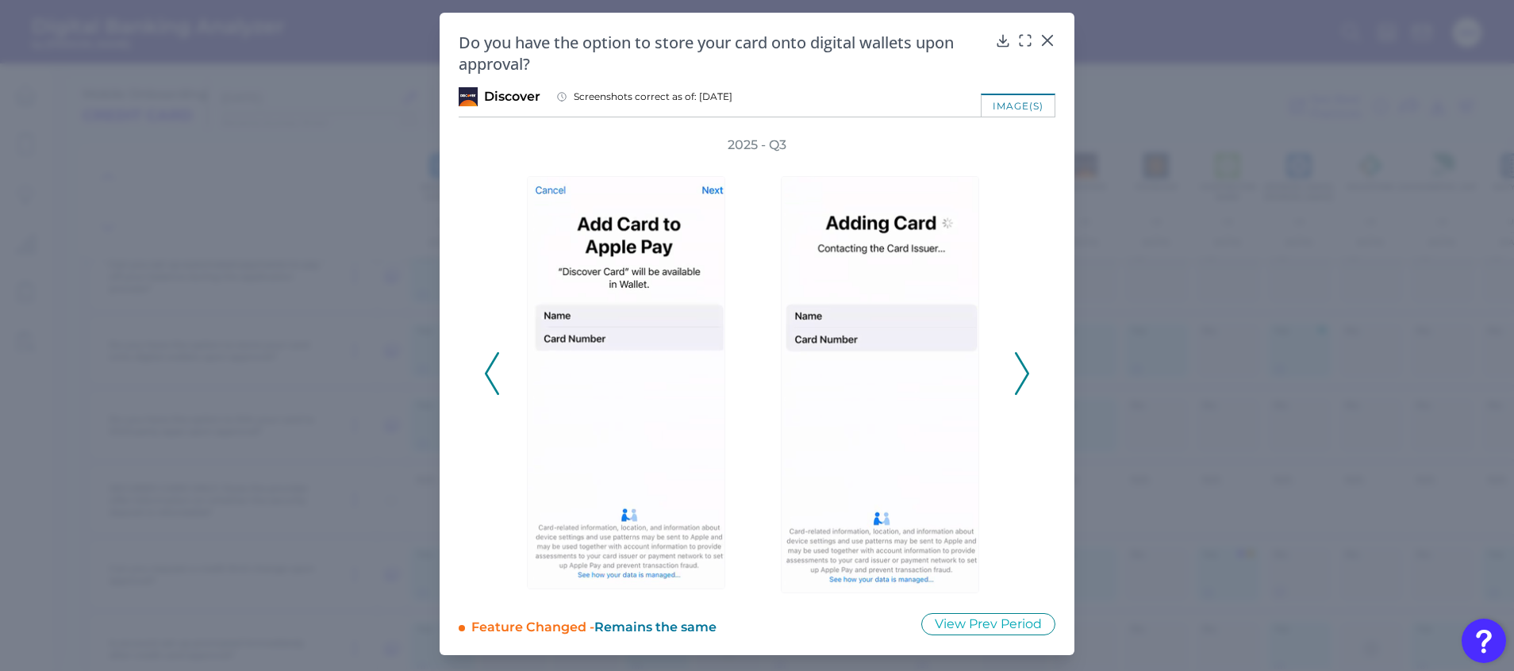
click at [1024, 365] on polyline at bounding box center [1022, 373] width 12 height 40
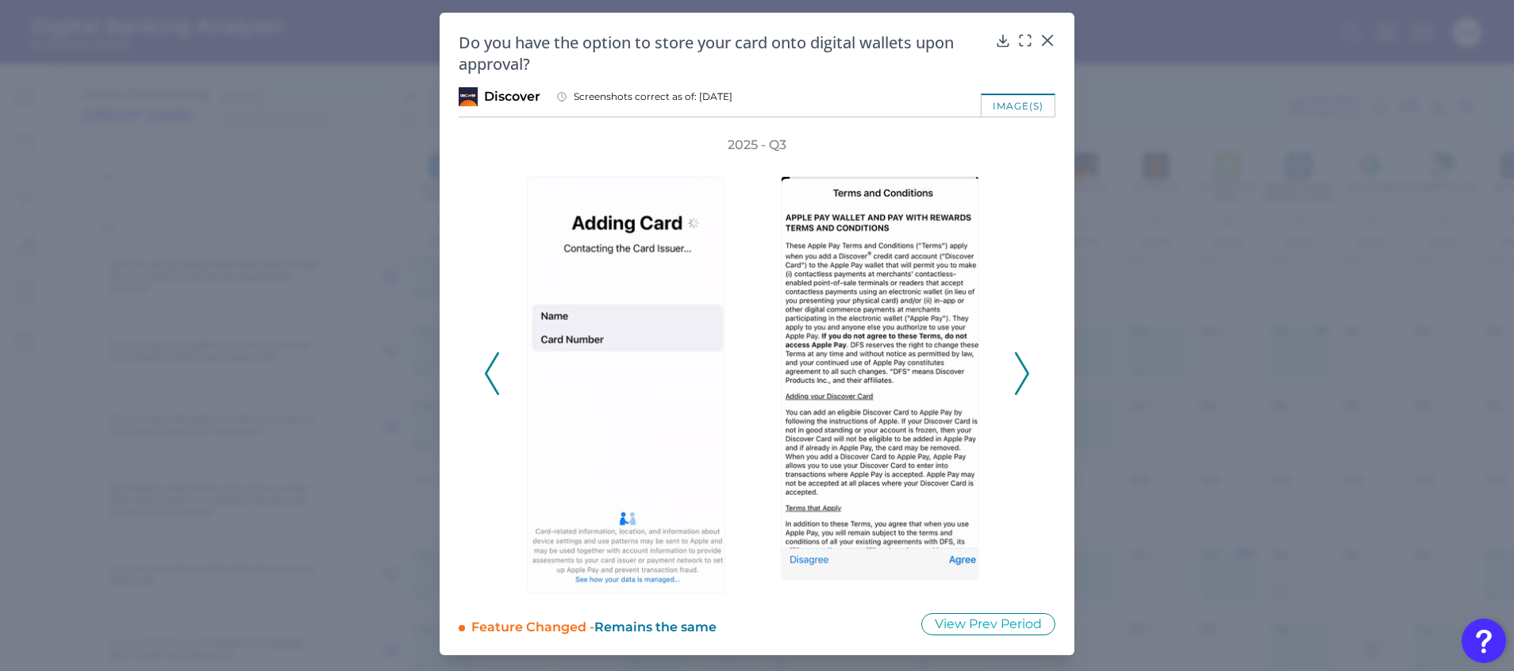
click at [1024, 365] on polyline at bounding box center [1022, 373] width 12 height 40
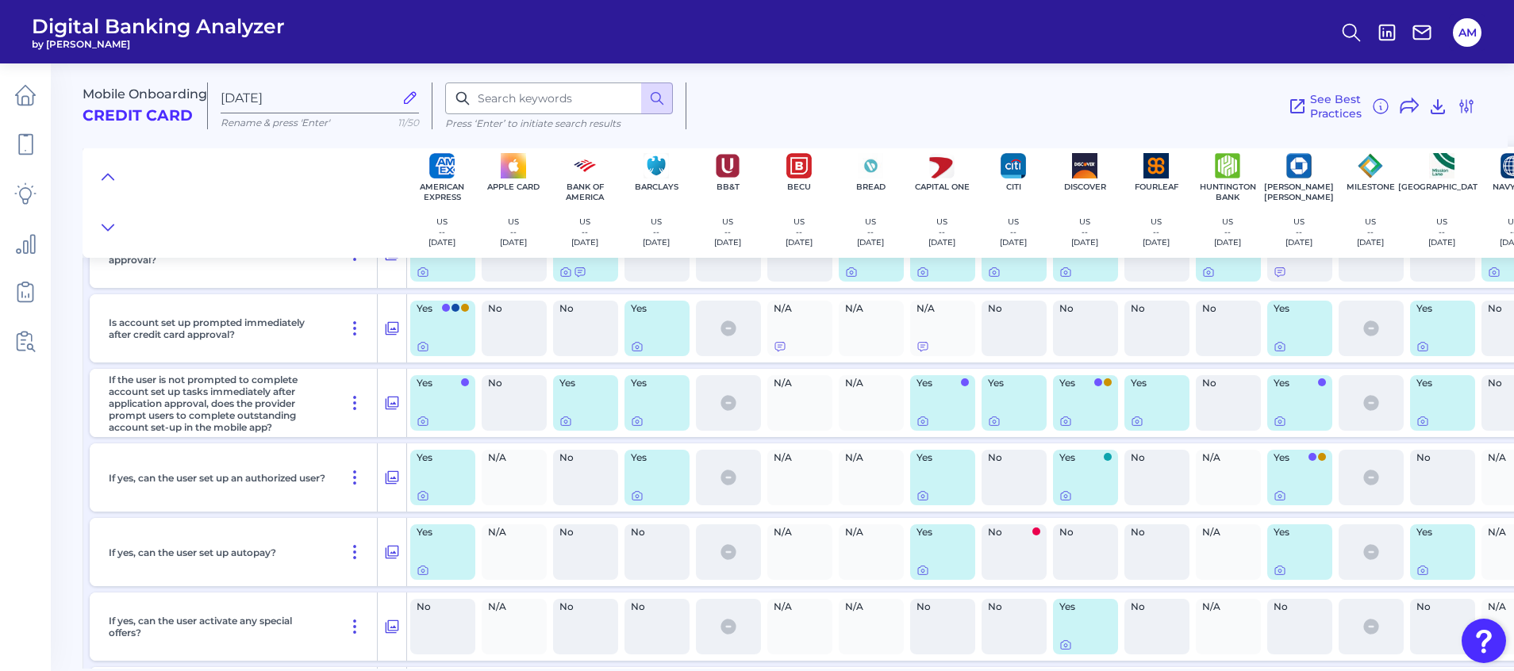
scroll to position [12988, 0]
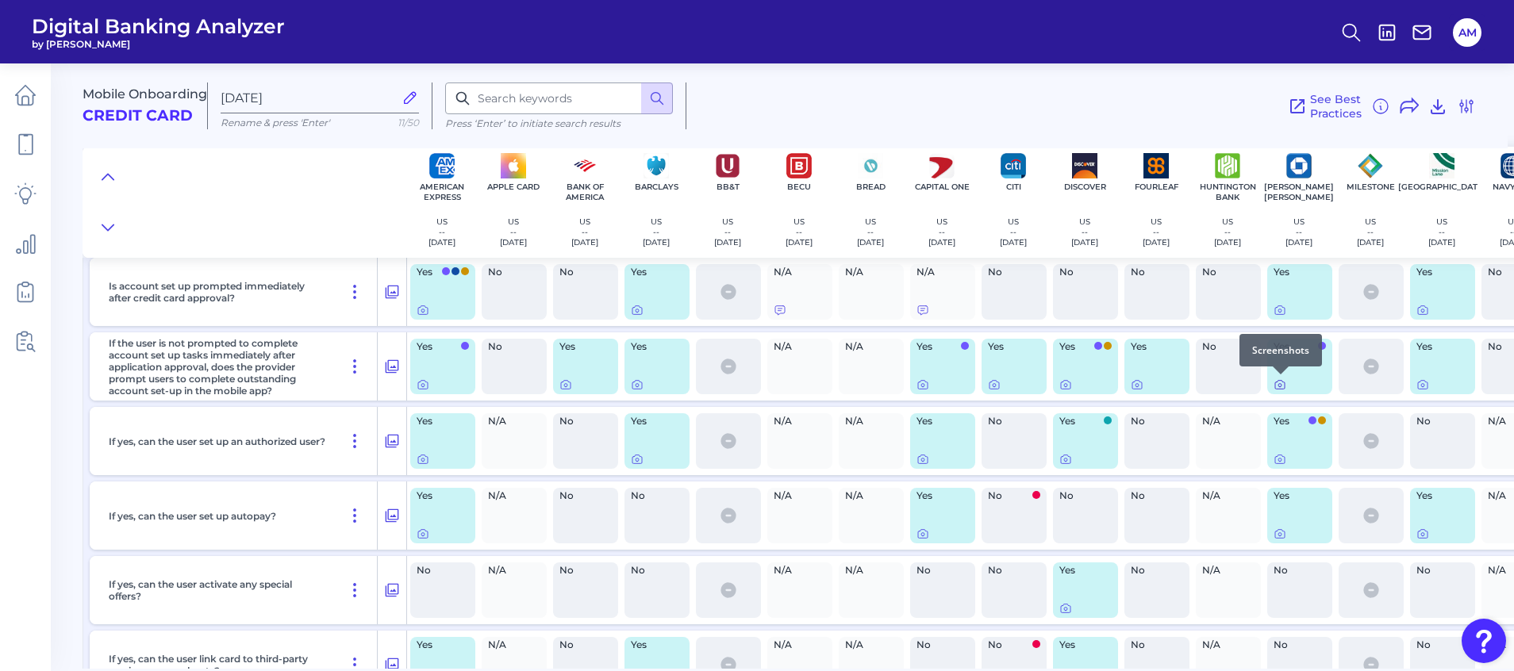
click at [1278, 386] on icon at bounding box center [1279, 385] width 3 height 3
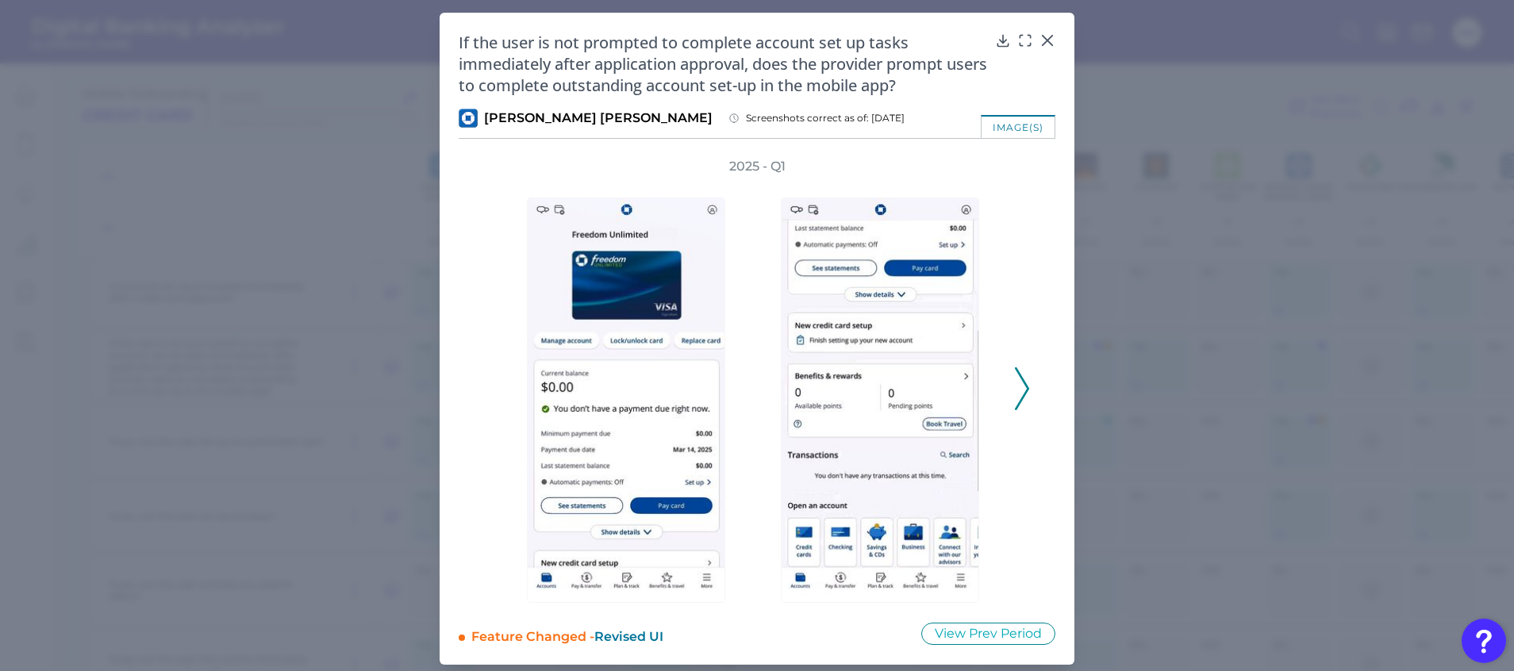
click at [1020, 381] on polyline at bounding box center [1022, 389] width 12 height 40
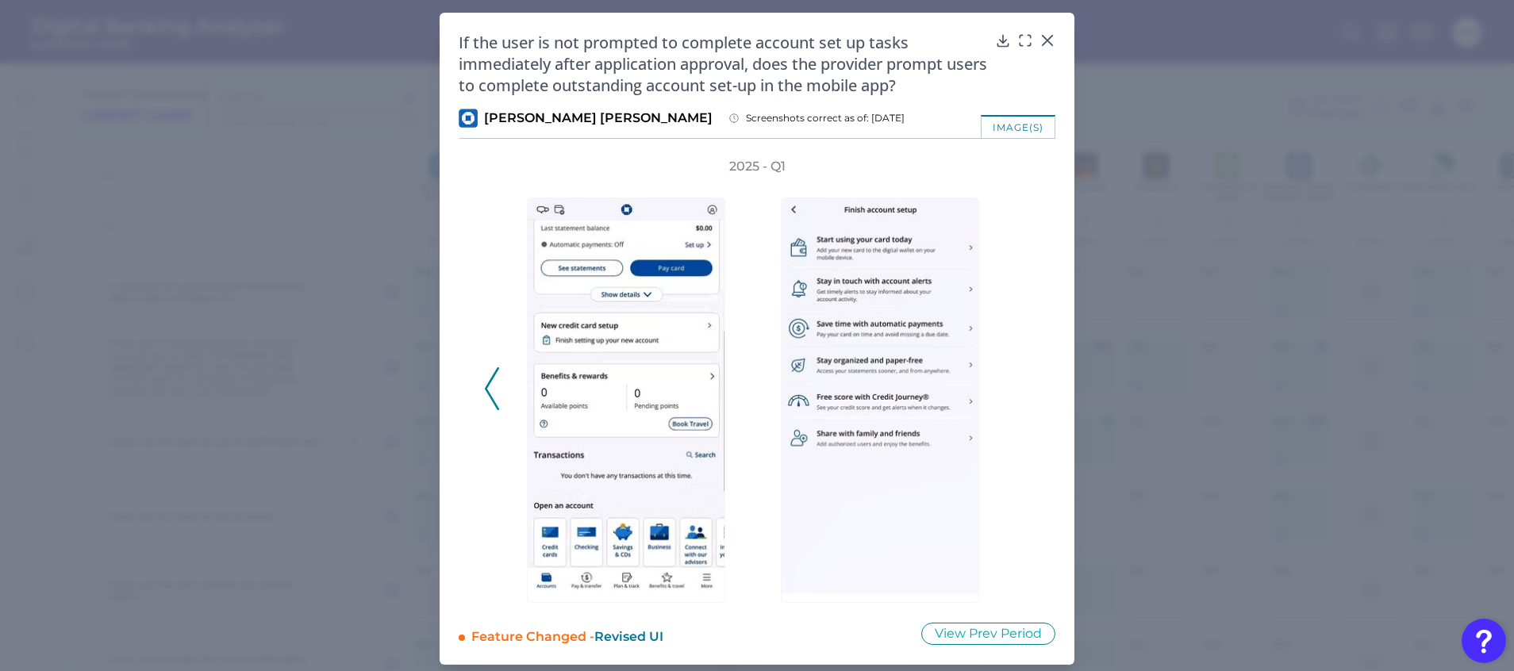
click at [1020, 381] on div "2025 - Q1" at bounding box center [757, 380] width 546 height 445
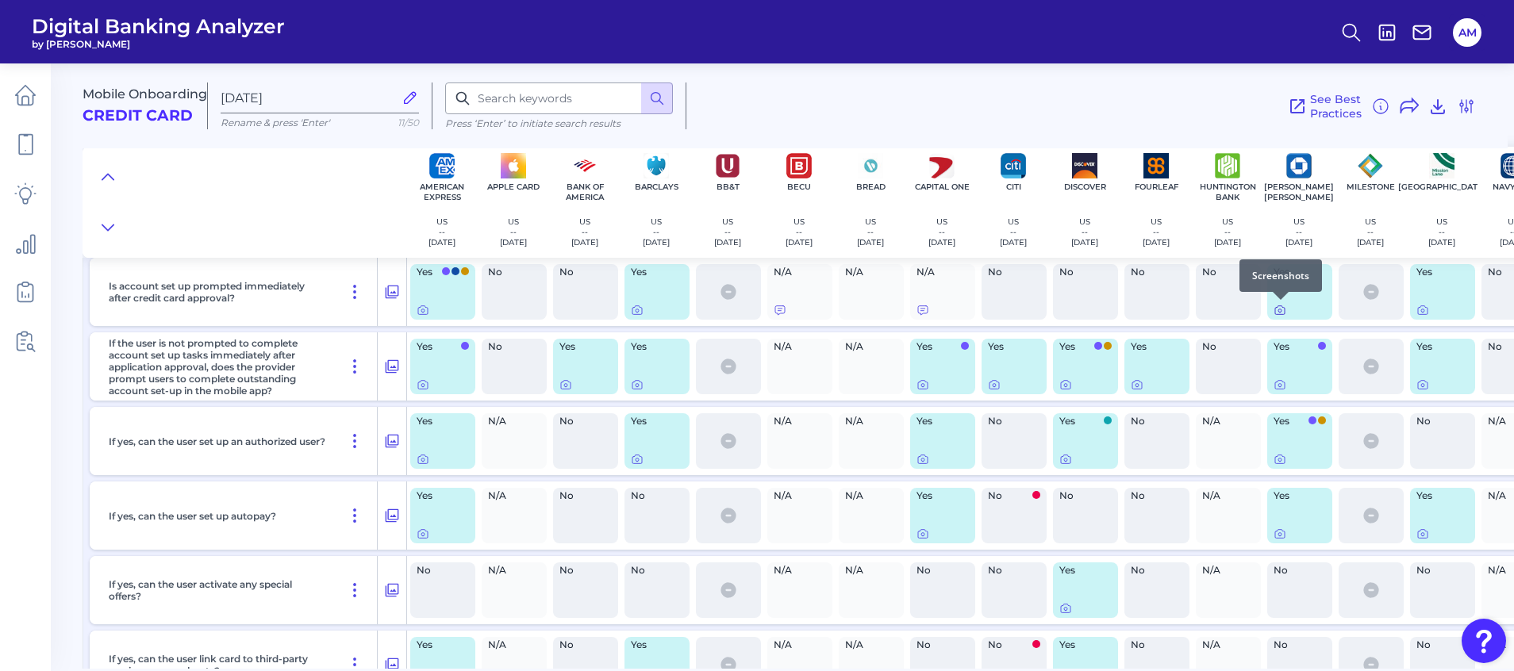
click at [1281, 313] on icon at bounding box center [1279, 310] width 13 height 13
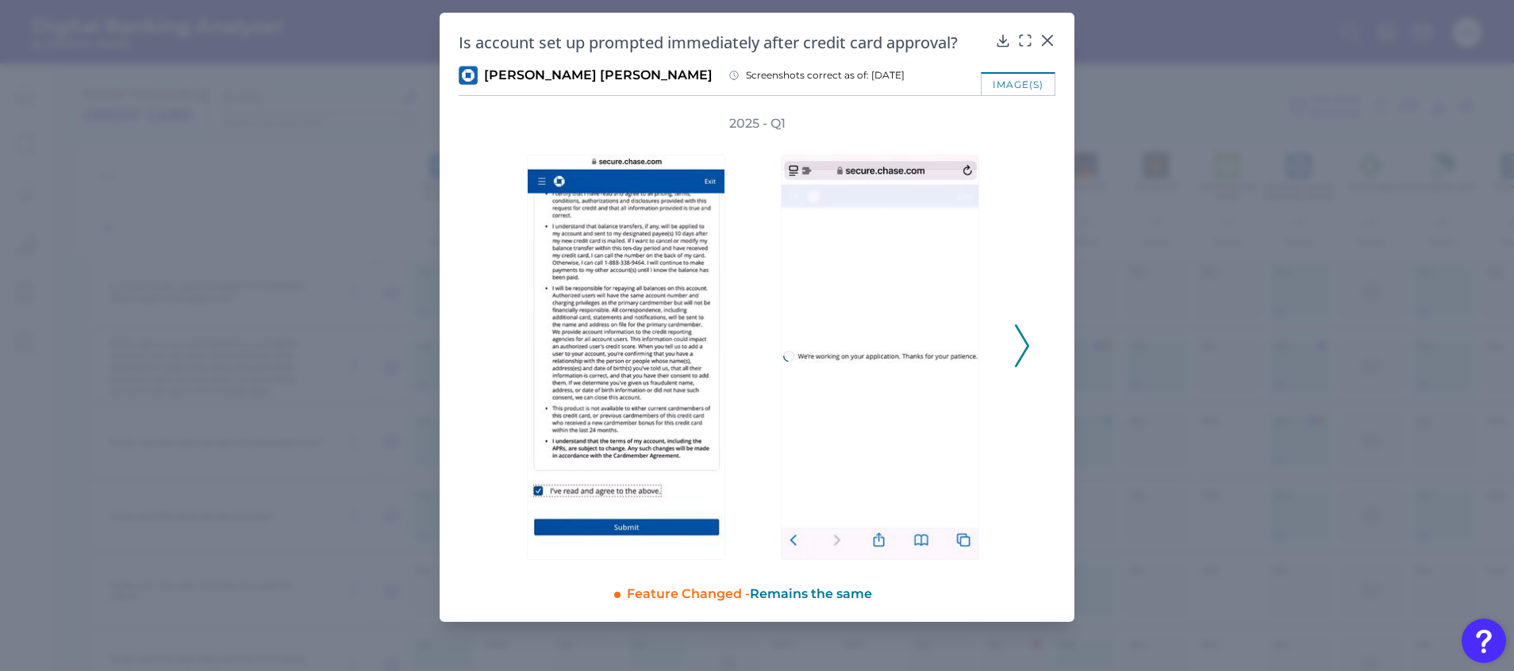
click at [1027, 344] on polyline at bounding box center [1022, 346] width 12 height 40
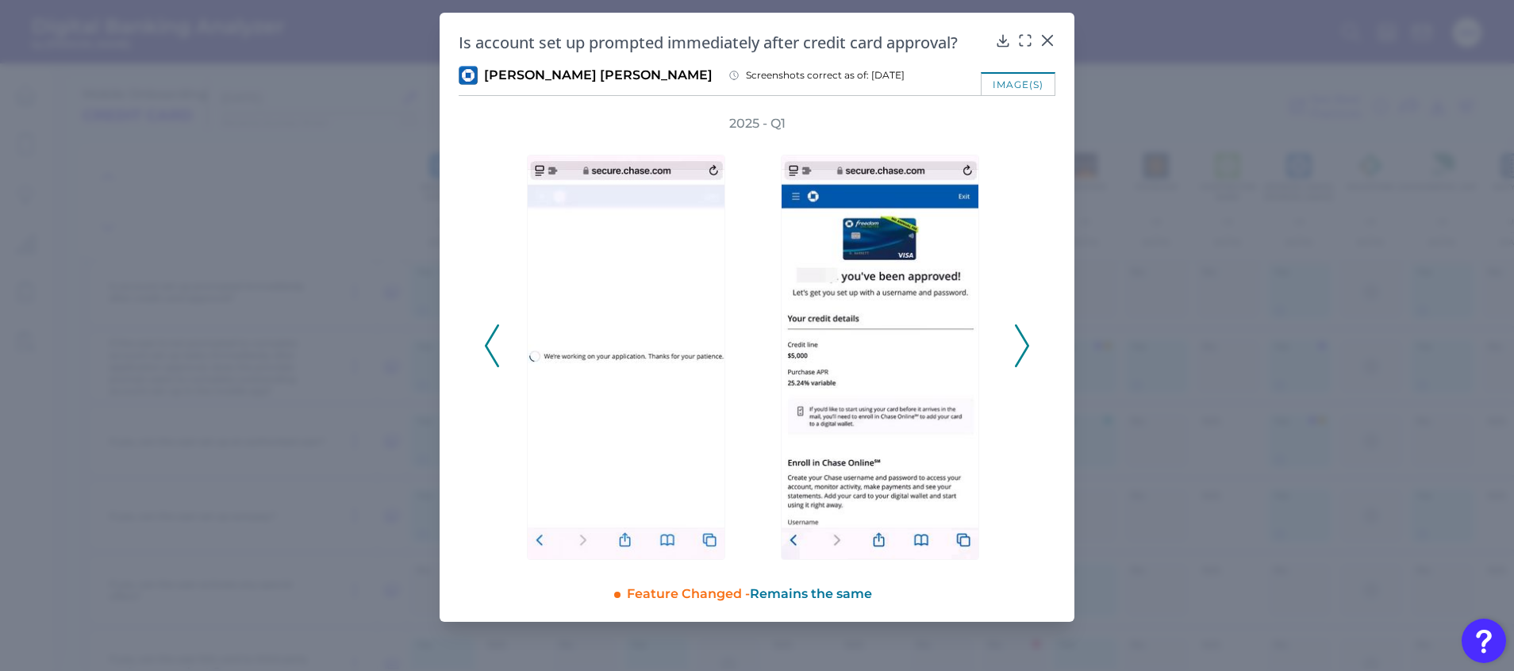
click at [1027, 344] on polyline at bounding box center [1022, 346] width 12 height 40
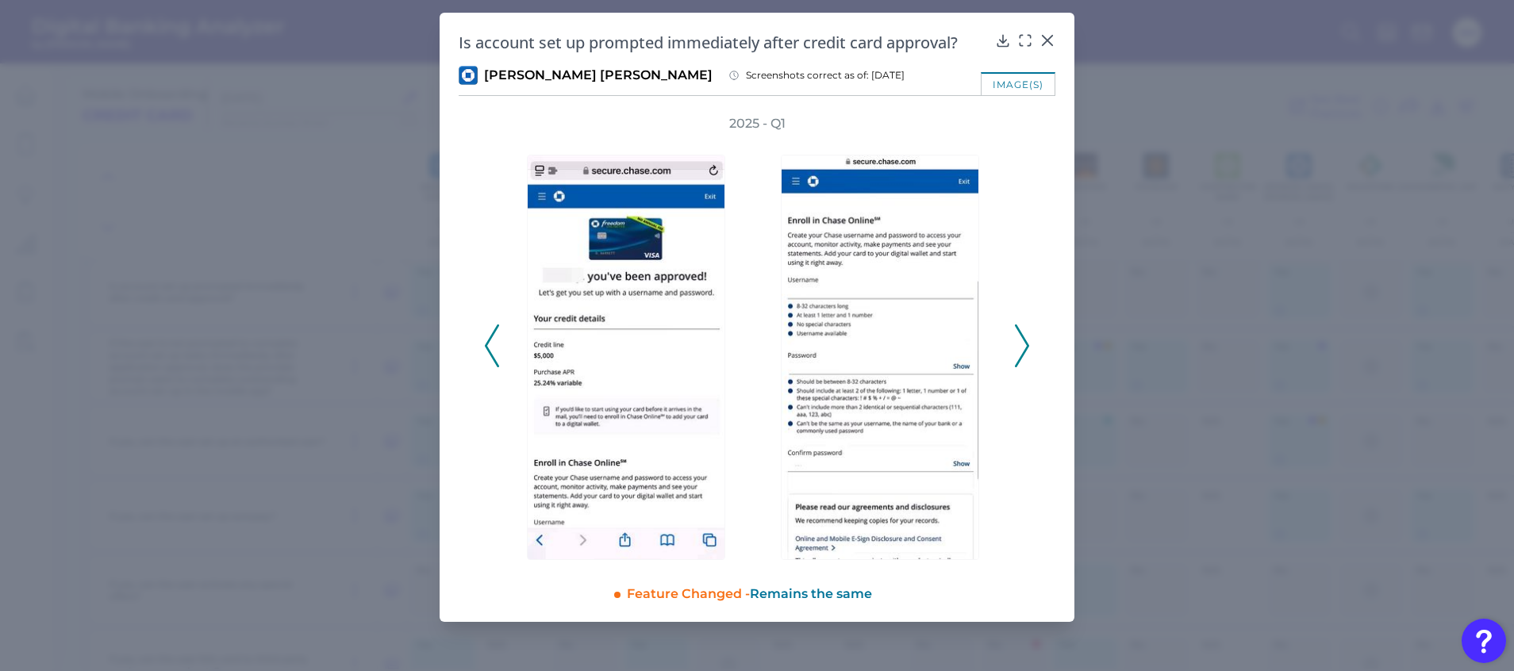
click at [1027, 344] on polyline at bounding box center [1022, 346] width 12 height 40
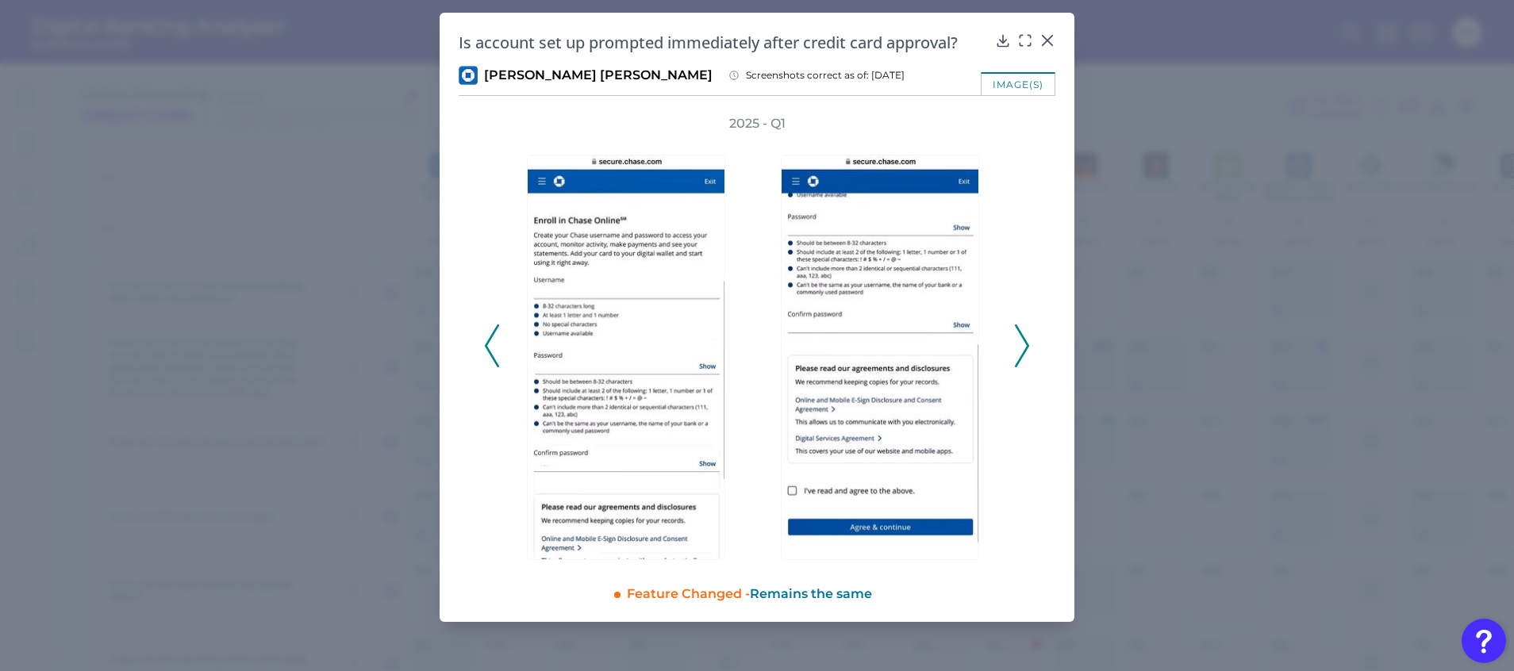
click at [1027, 344] on polyline at bounding box center [1022, 346] width 12 height 40
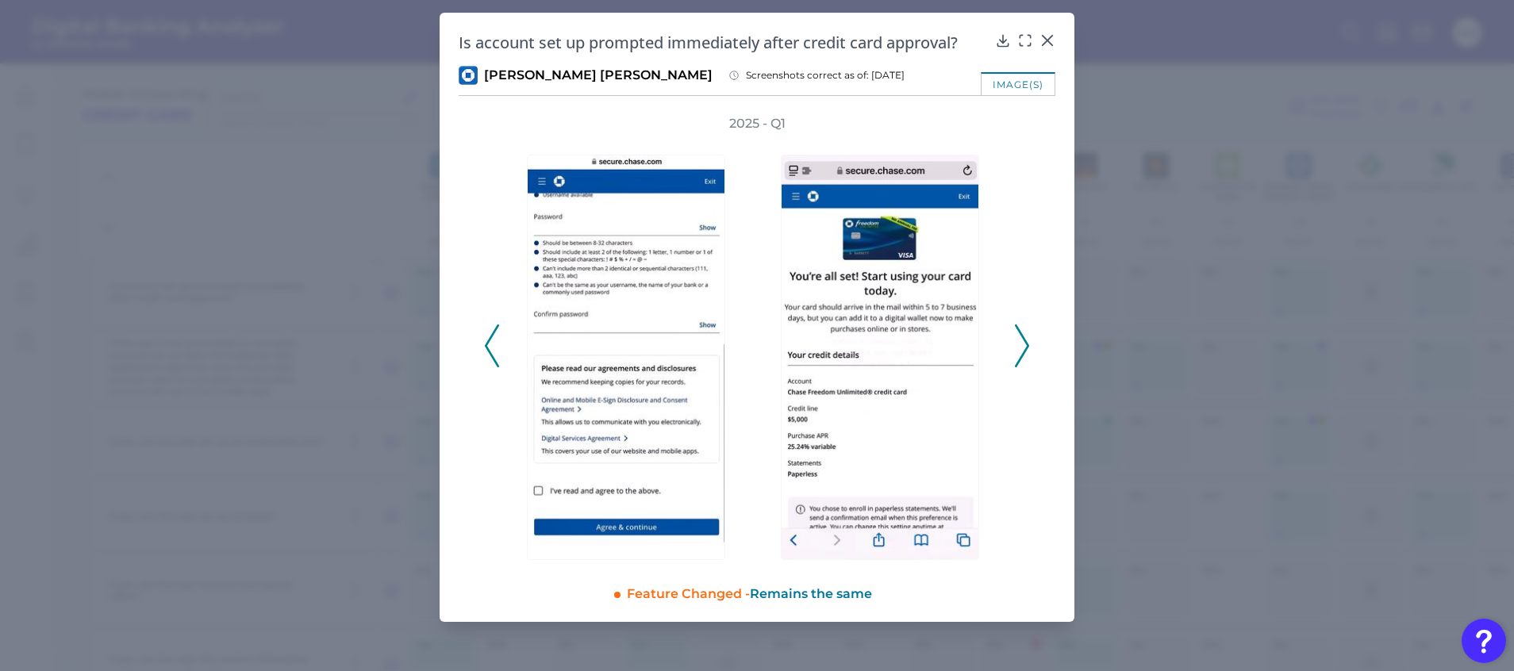
click at [1027, 344] on polyline at bounding box center [1022, 346] width 12 height 40
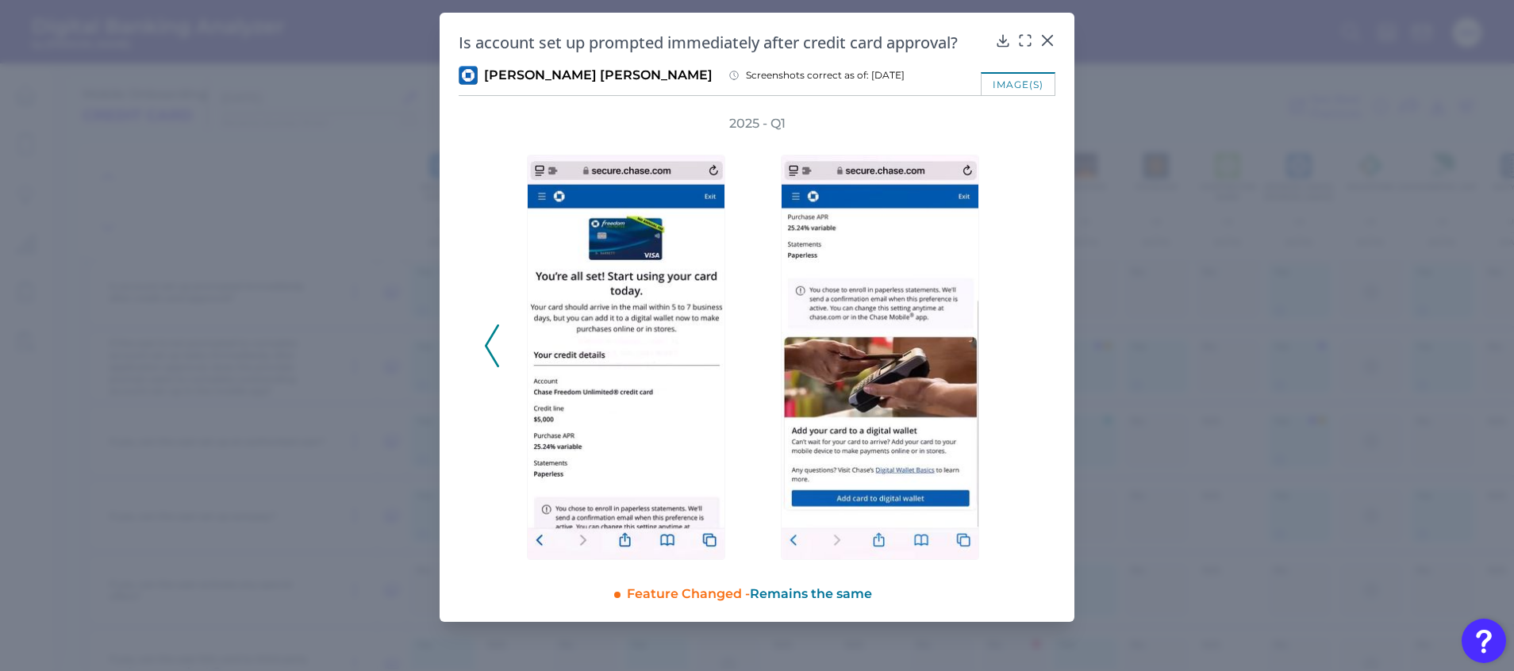
drag, startPoint x: 1027, startPoint y: 343, endPoint x: 1093, endPoint y: 351, distance: 65.6
click at [1027, 344] on div "2025 - Q1" at bounding box center [757, 337] width 546 height 445
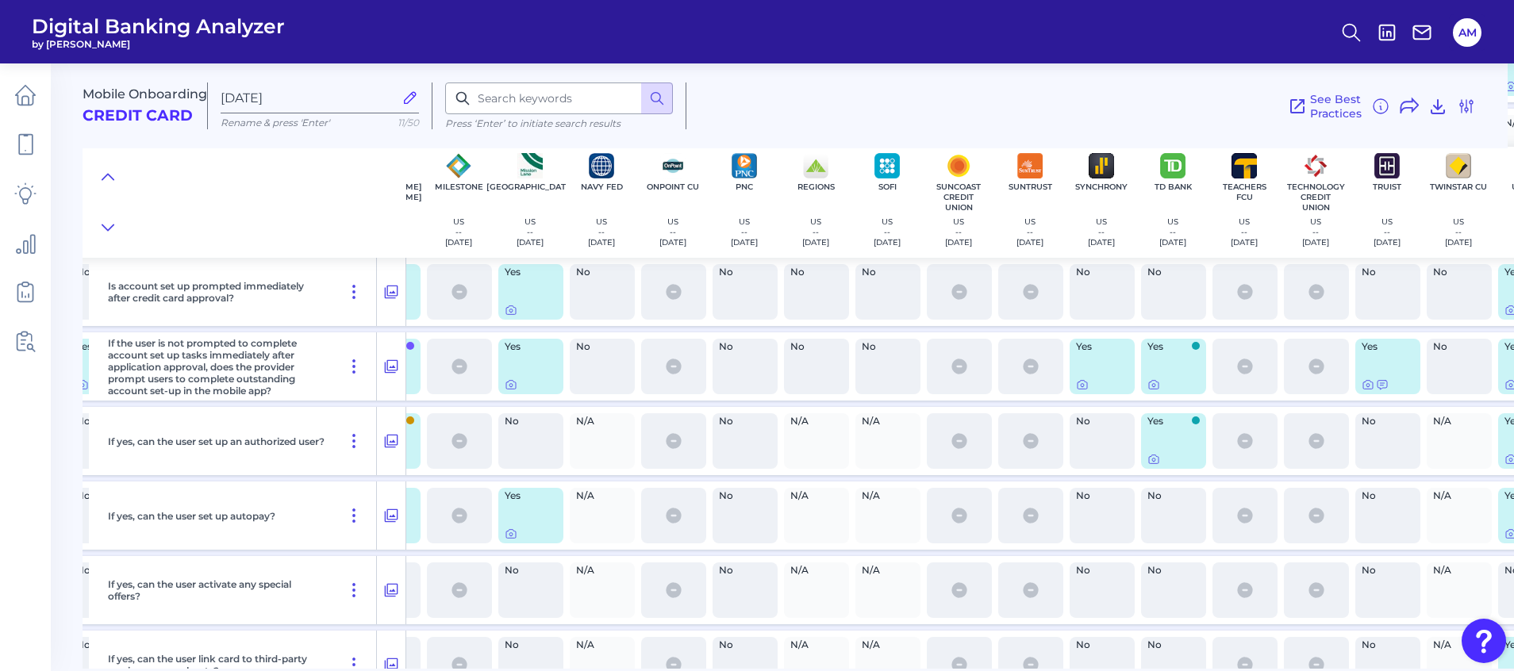
scroll to position [12988, 931]
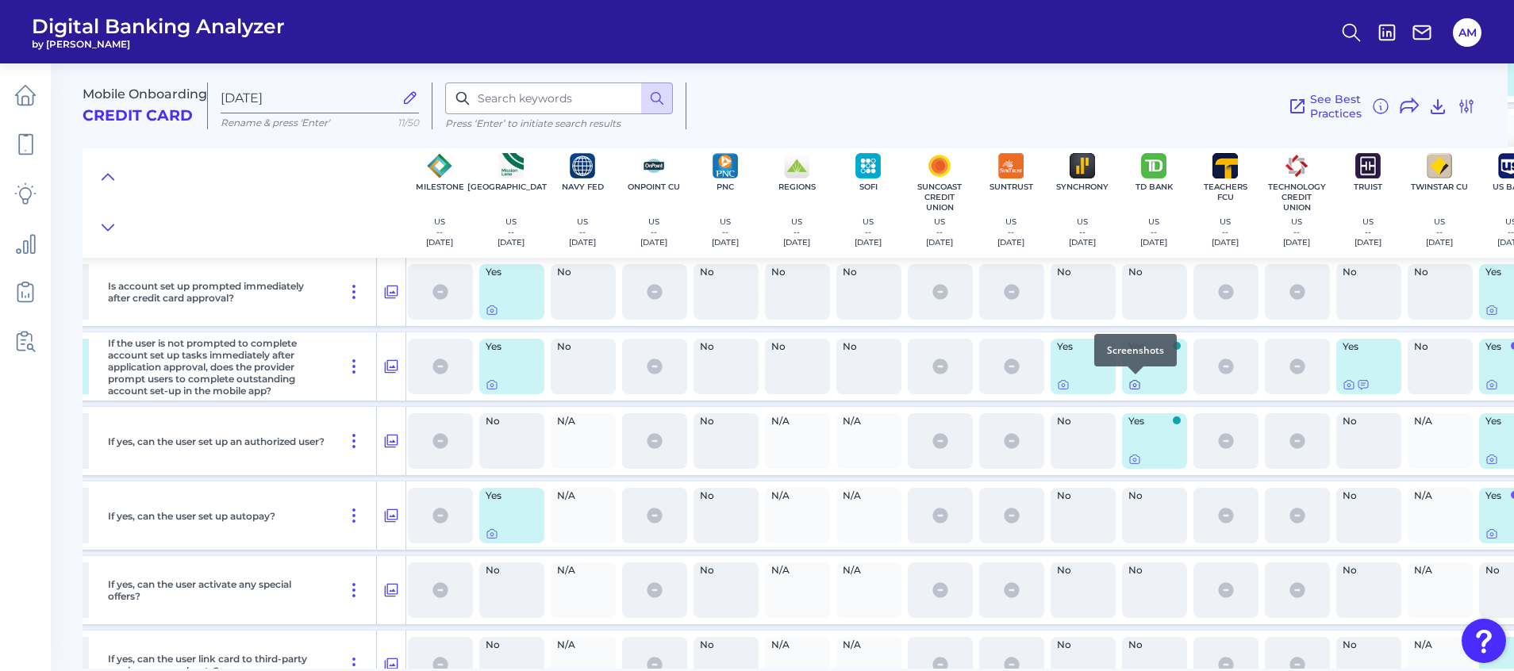
click at [1131, 385] on icon at bounding box center [1134, 384] width 13 height 13
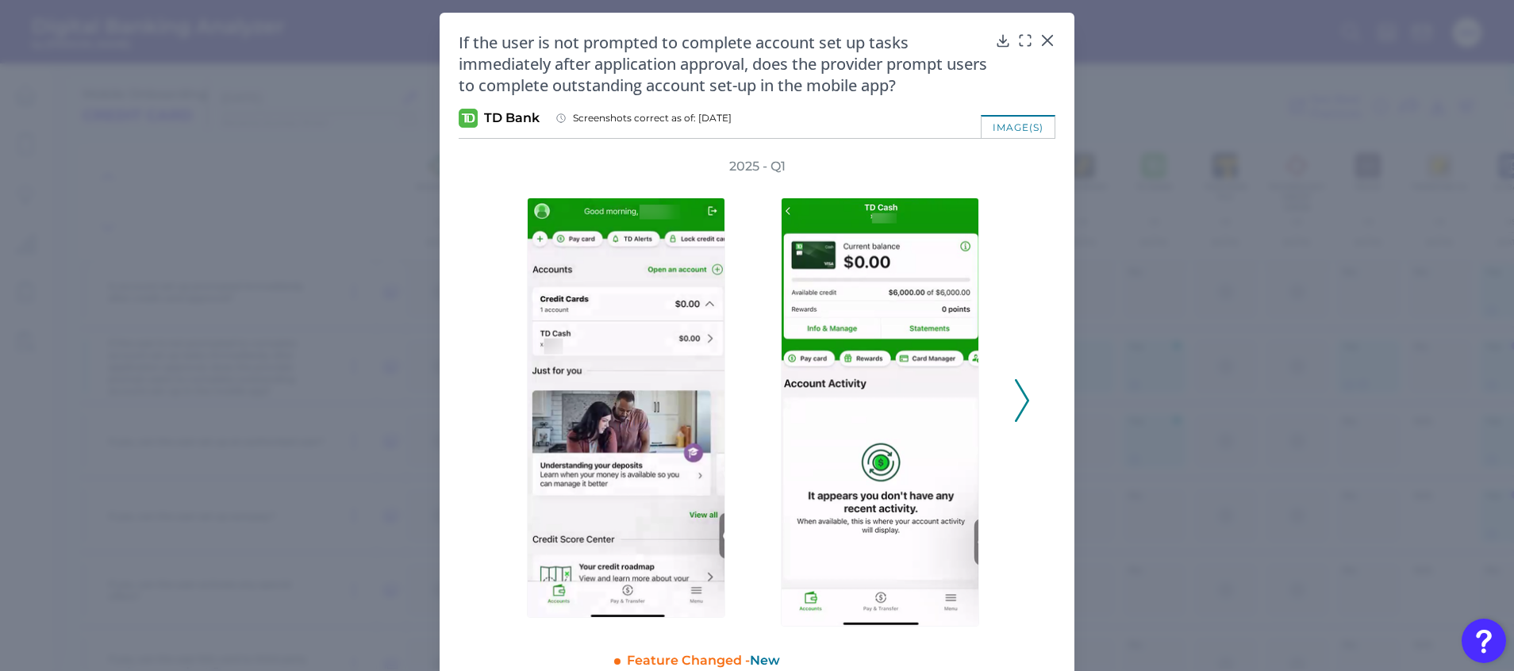
click at [1027, 397] on div "2025 - Q1" at bounding box center [757, 392] width 597 height 469
click at [1015, 398] on icon at bounding box center [1022, 400] width 14 height 43
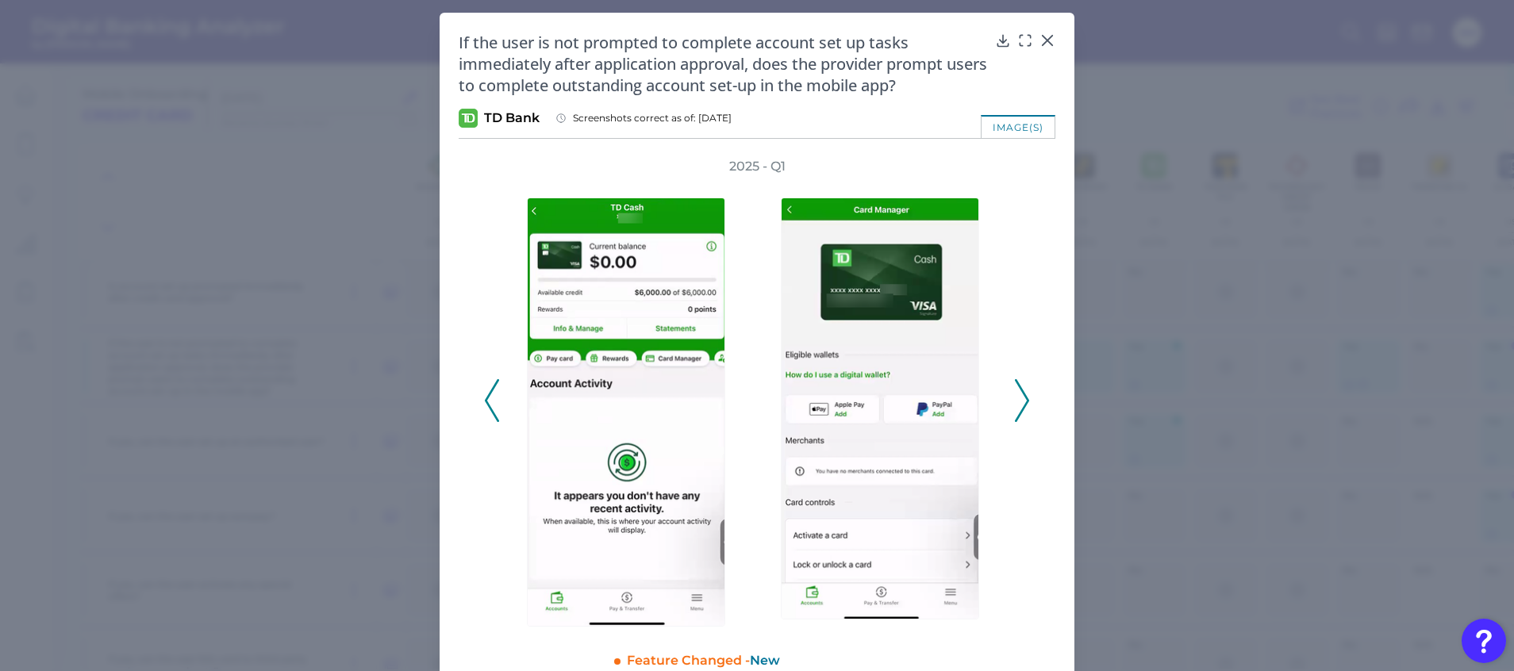
click at [1015, 398] on icon at bounding box center [1022, 400] width 14 height 43
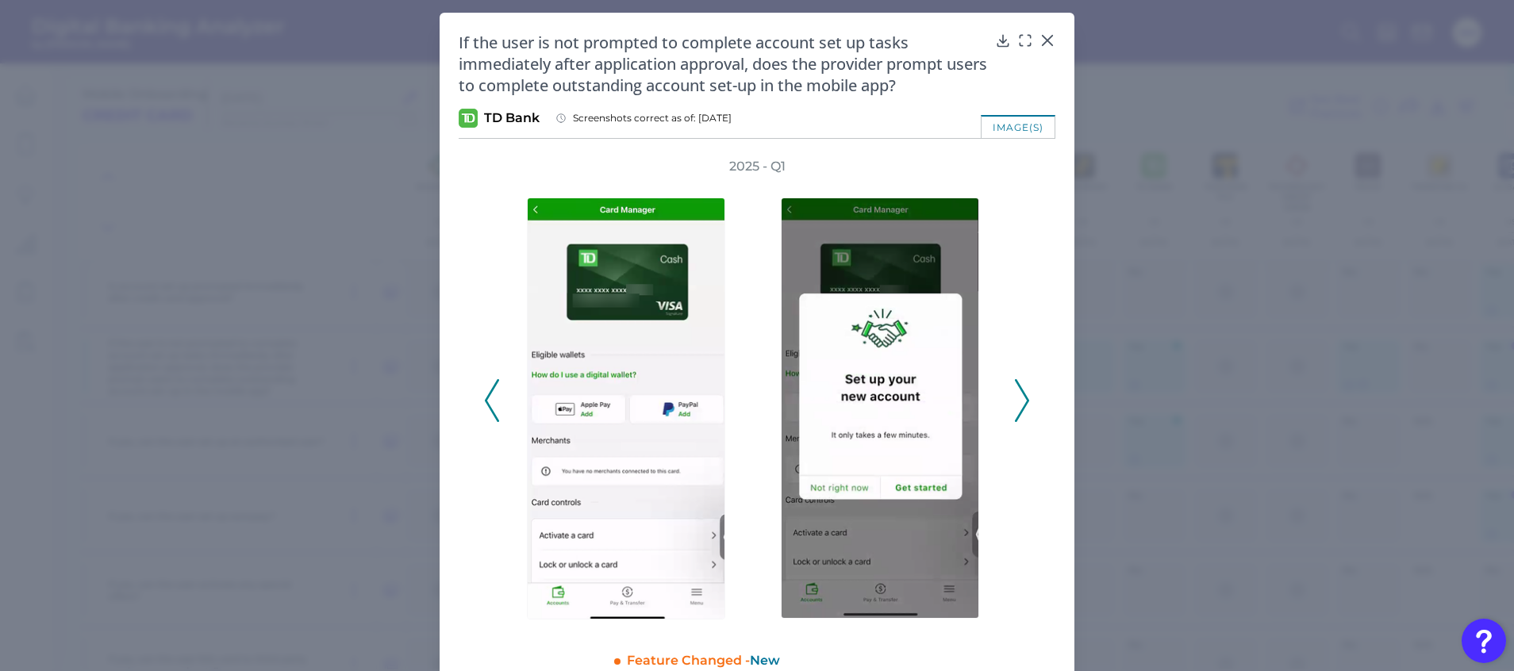
click at [1015, 398] on icon at bounding box center [1022, 400] width 14 height 43
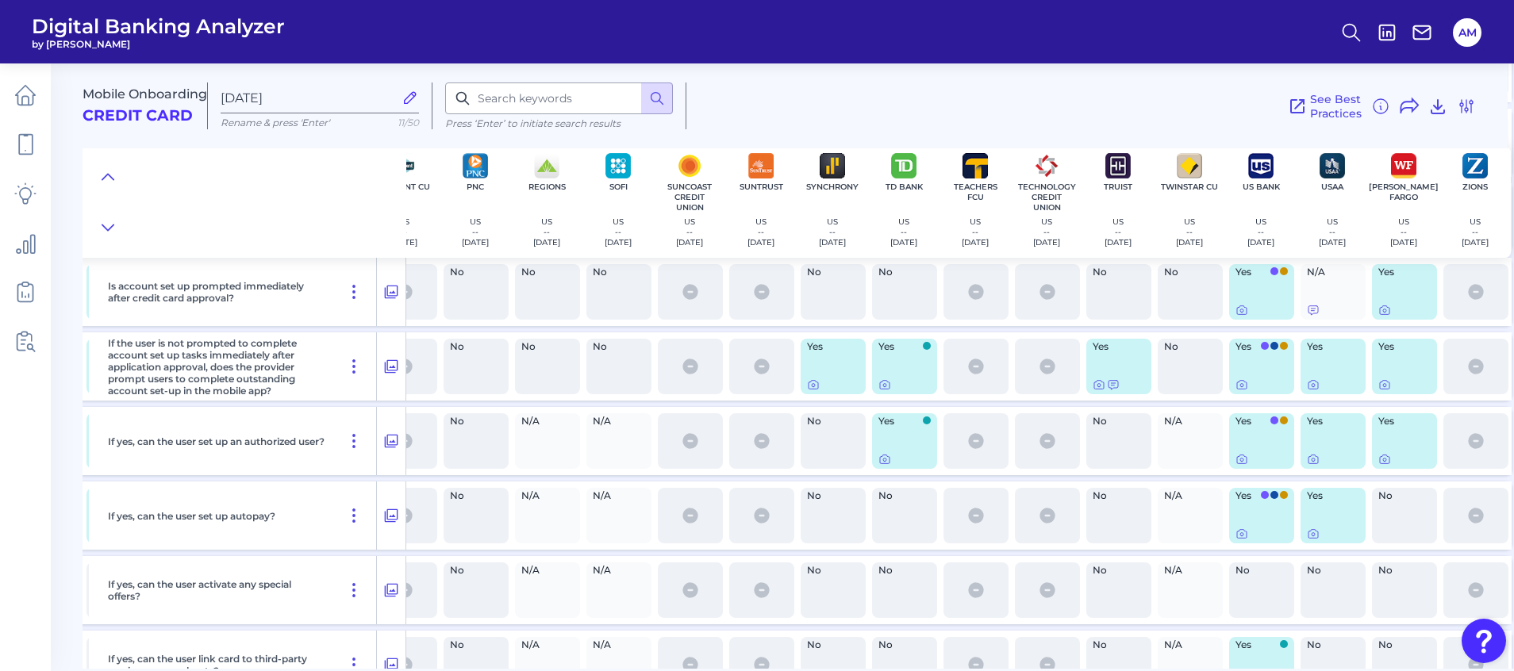
scroll to position [12988, 1192]
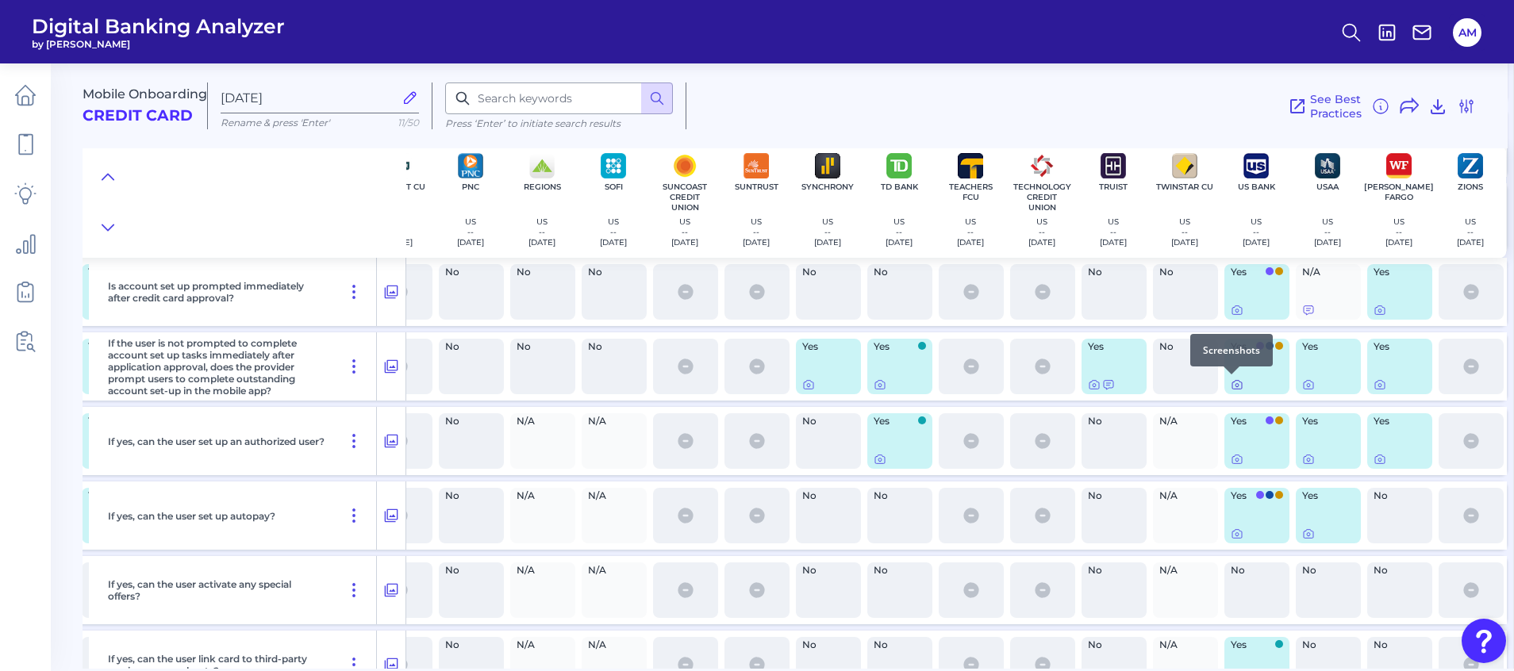
click at [1231, 386] on icon at bounding box center [1237, 384] width 13 height 13
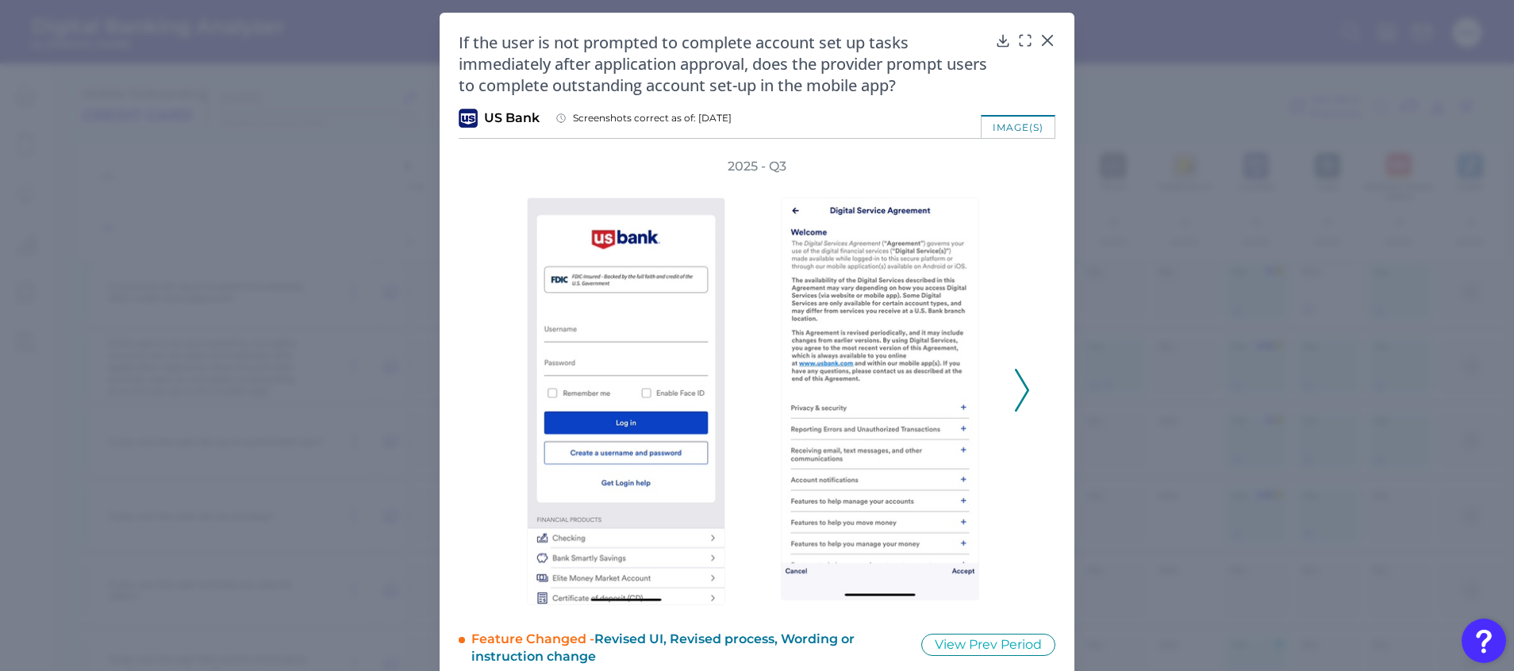
click at [1020, 377] on icon at bounding box center [1022, 390] width 14 height 43
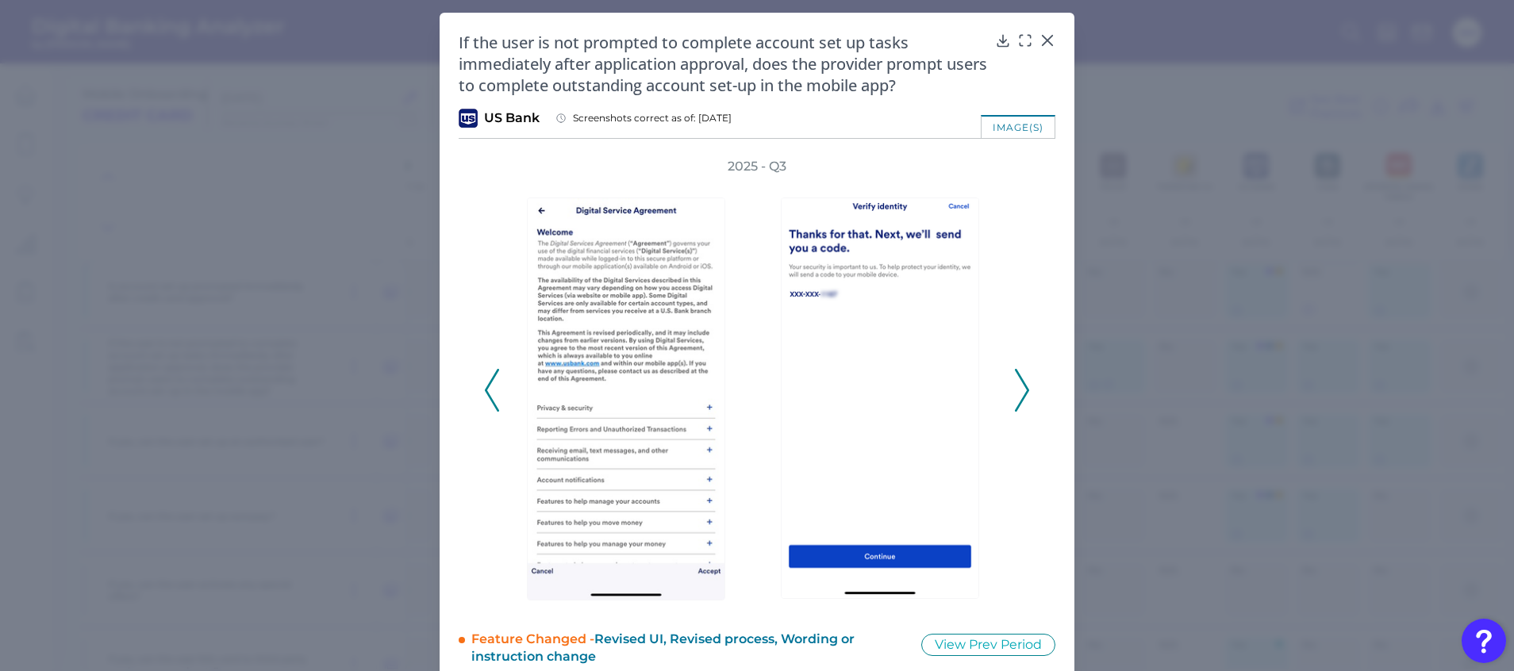
click at [1020, 377] on icon at bounding box center [1022, 390] width 14 height 43
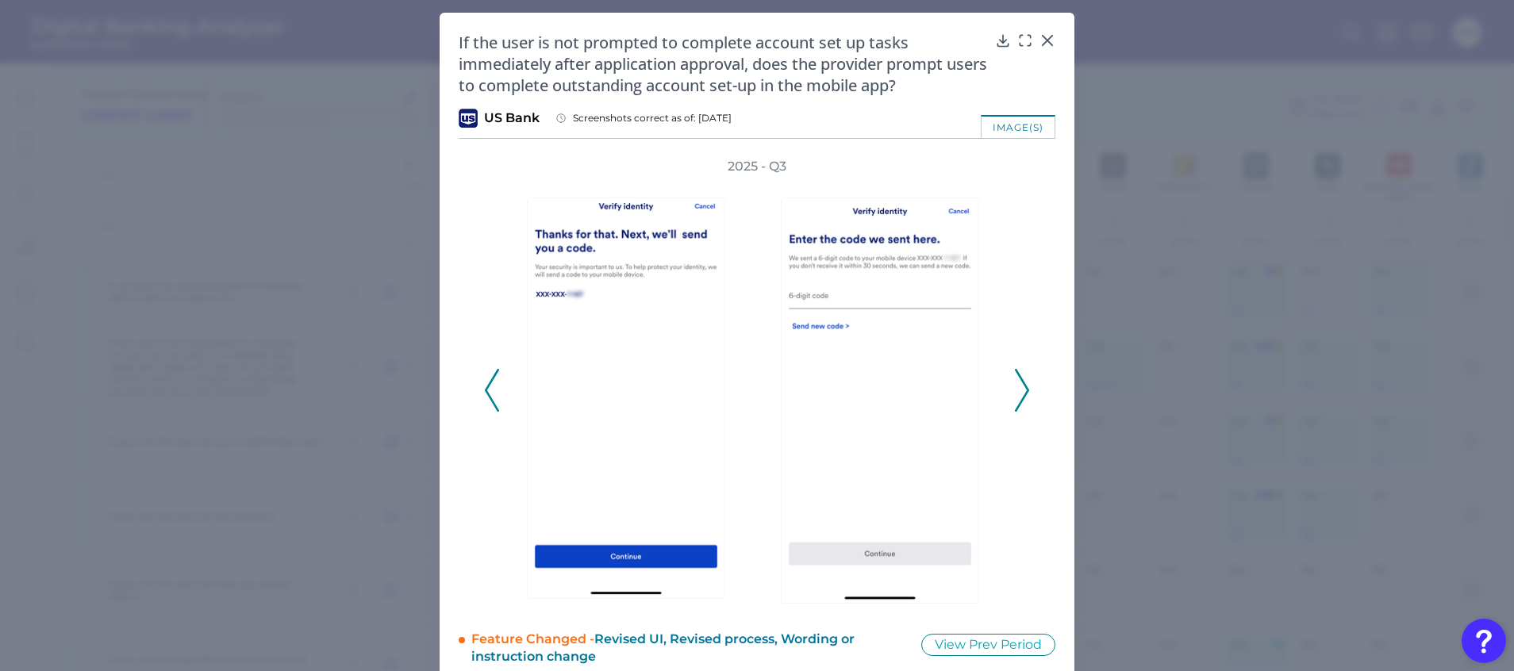
click at [1020, 377] on icon at bounding box center [1022, 390] width 14 height 43
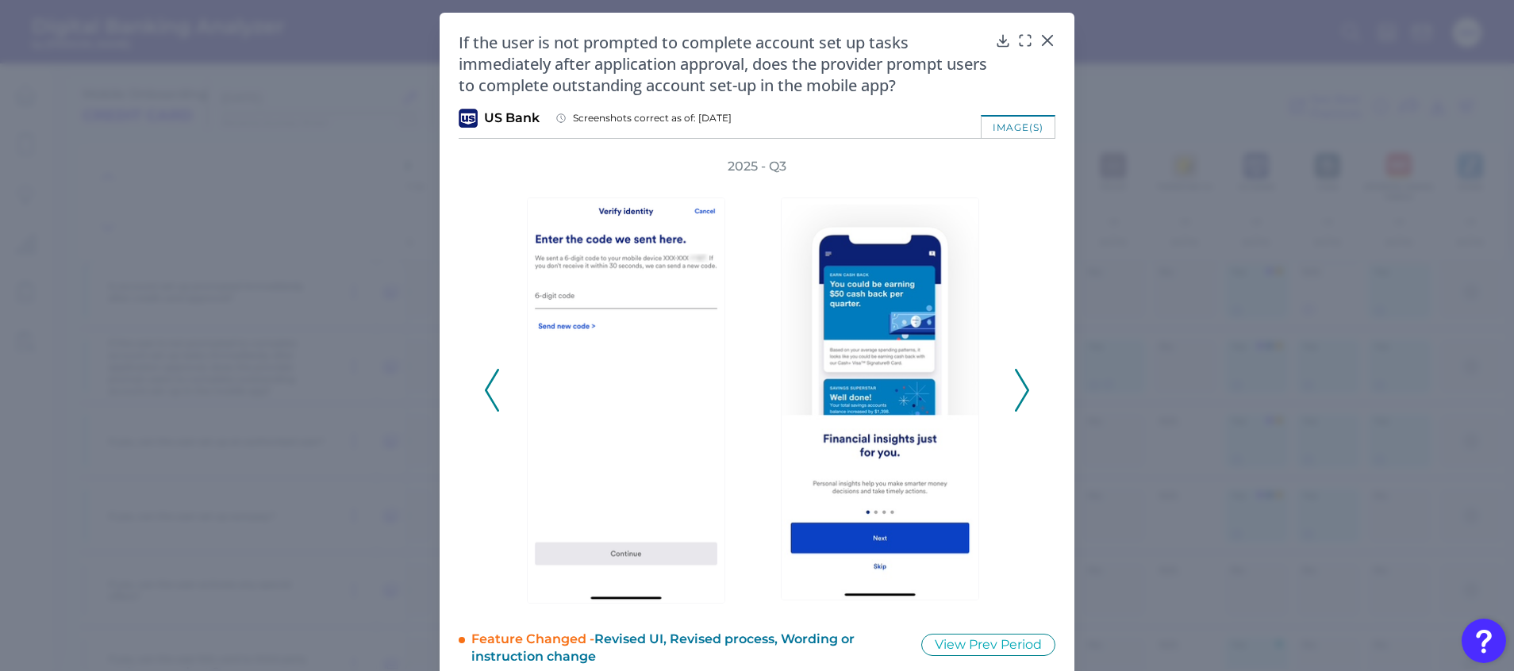
click at [1020, 377] on icon at bounding box center [1022, 390] width 14 height 43
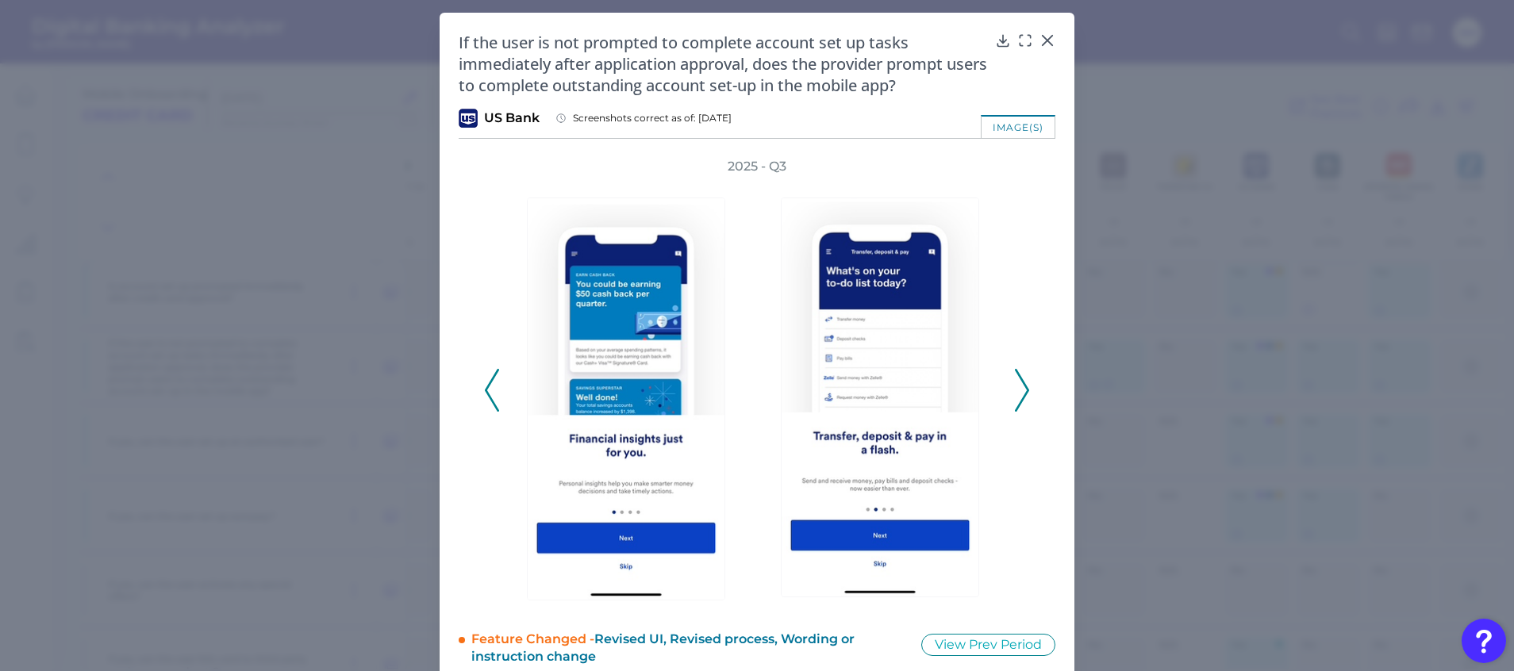
click at [1020, 377] on icon at bounding box center [1022, 390] width 14 height 43
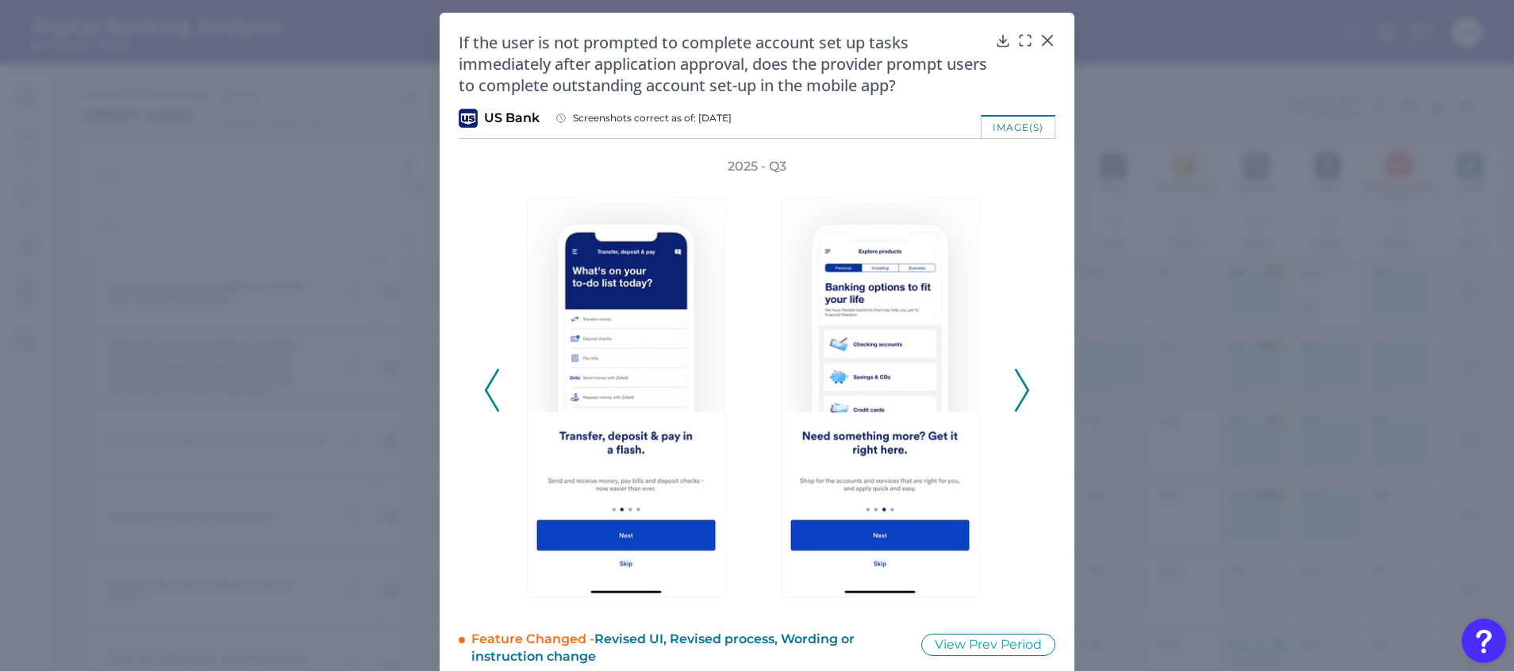
click at [1020, 377] on icon at bounding box center [1022, 390] width 14 height 43
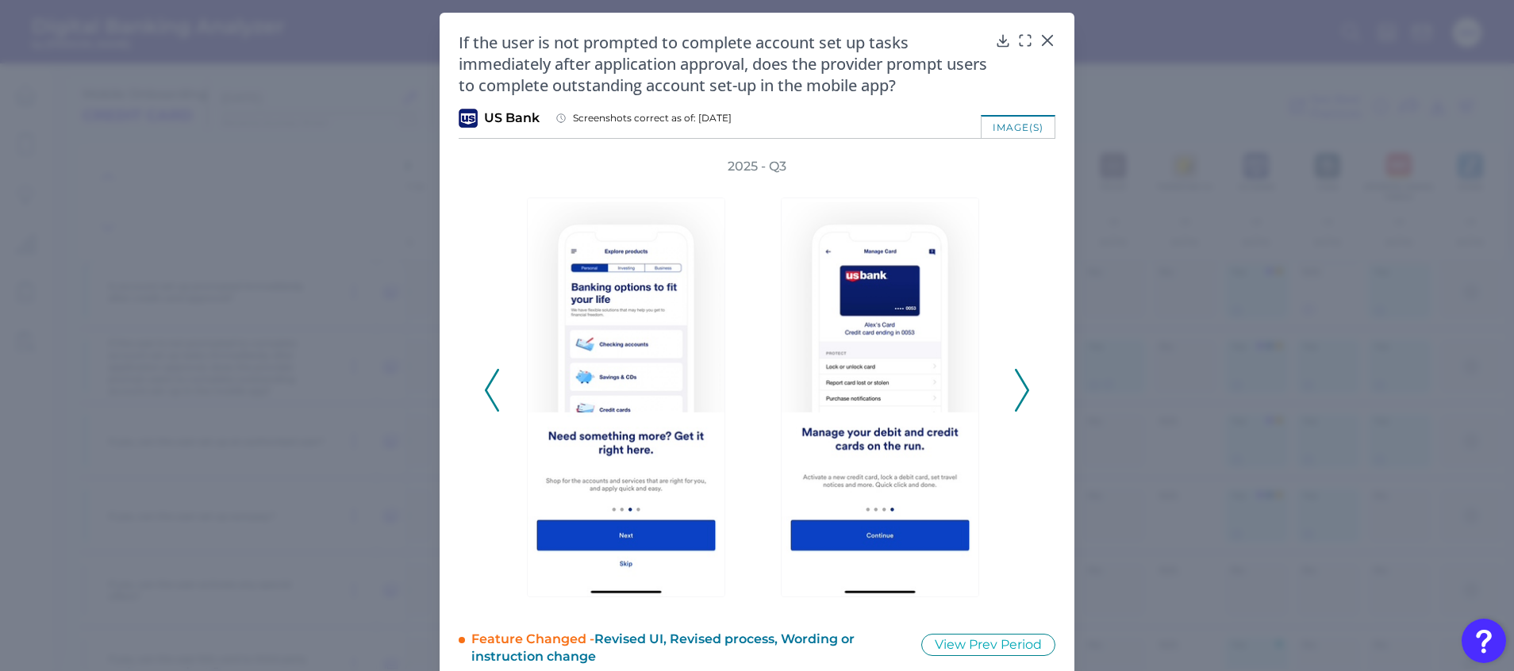
click at [1020, 377] on icon at bounding box center [1022, 390] width 14 height 43
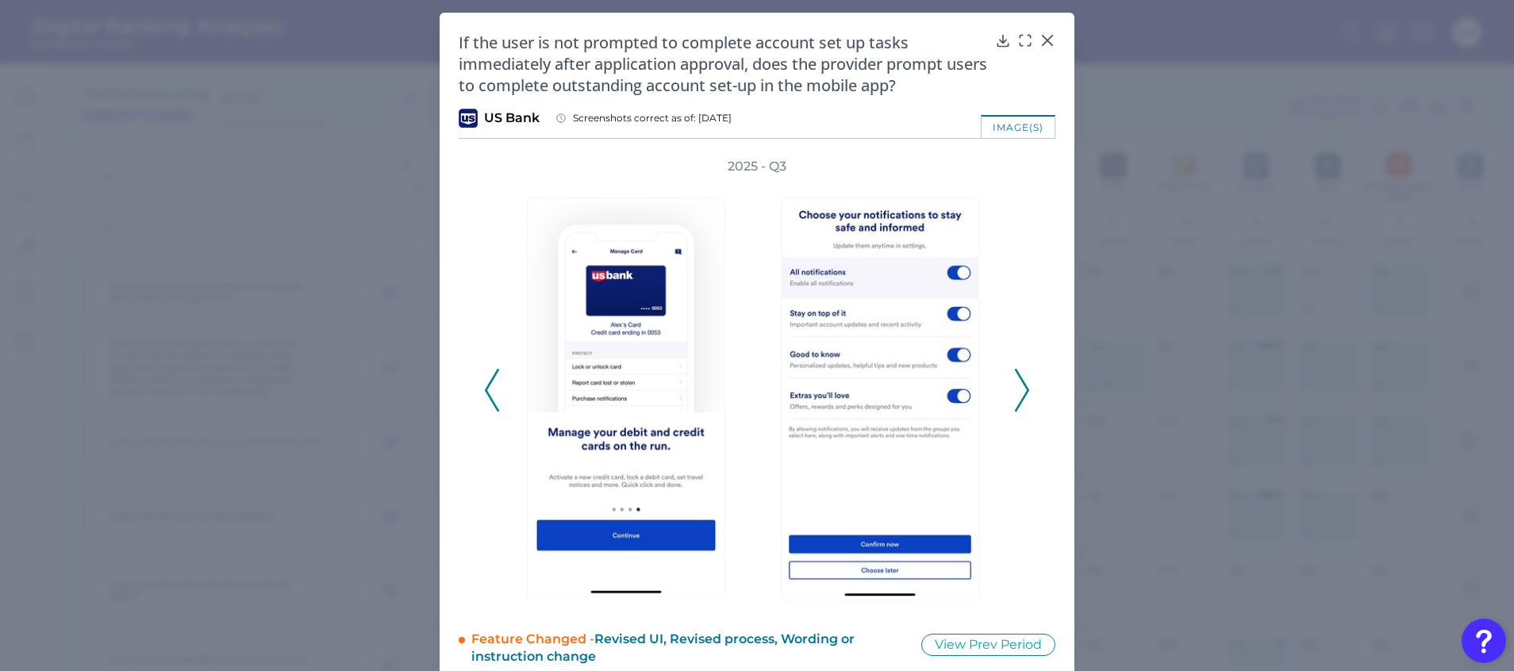
click at [1020, 377] on icon at bounding box center [1022, 390] width 14 height 43
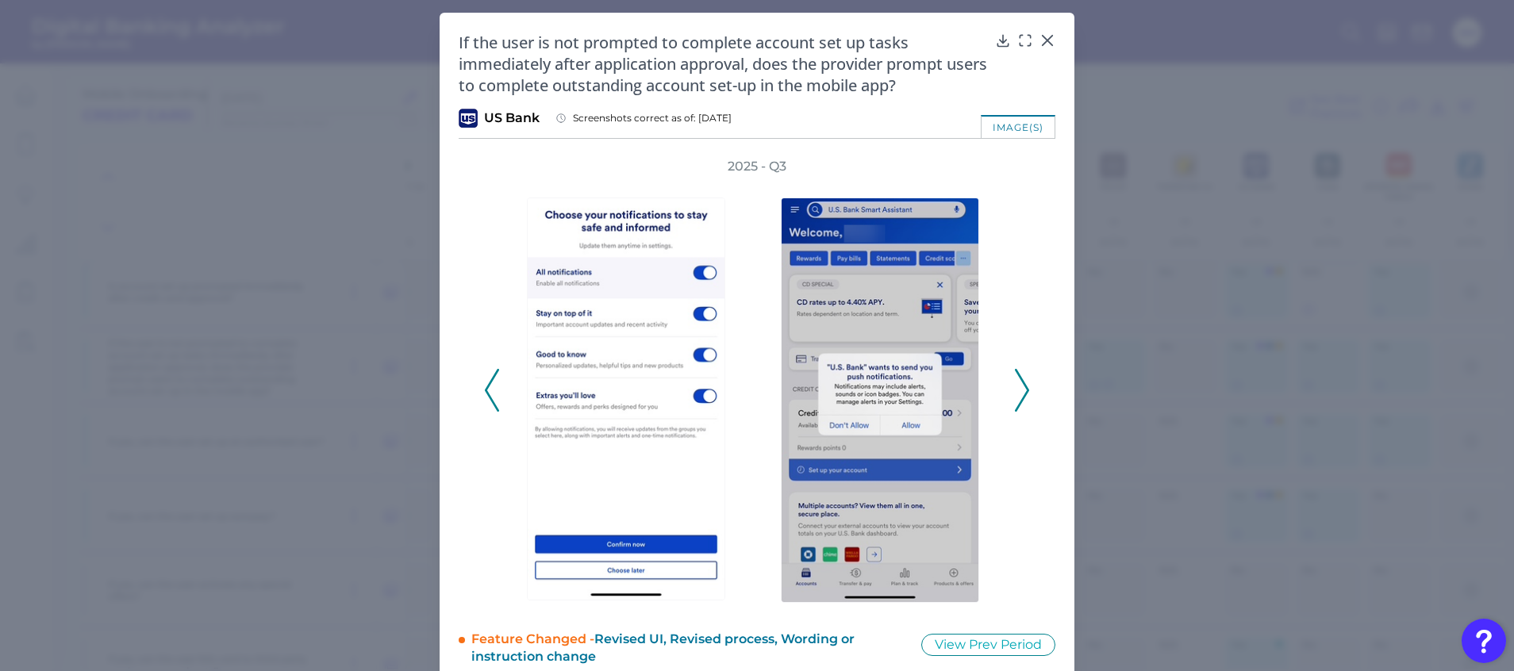
click at [1020, 377] on icon at bounding box center [1022, 390] width 14 height 43
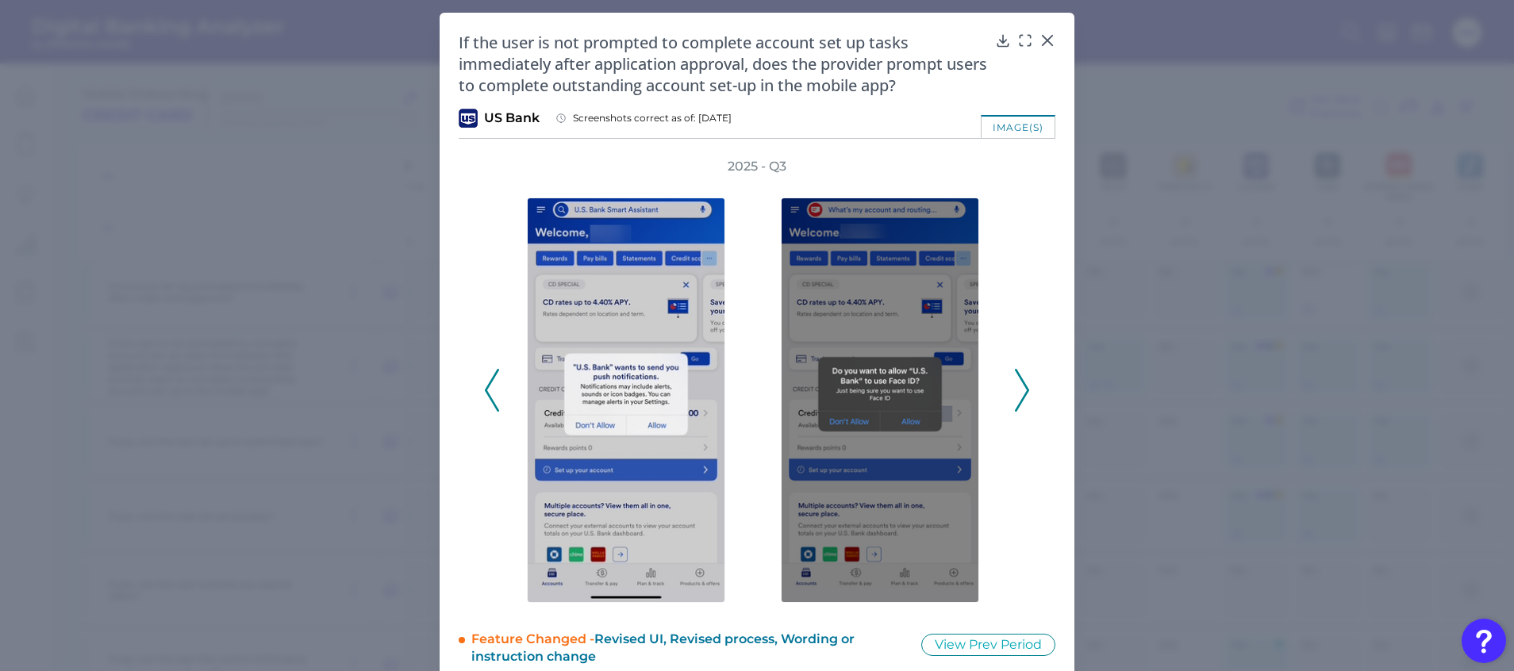
click at [1020, 377] on icon at bounding box center [1022, 390] width 14 height 43
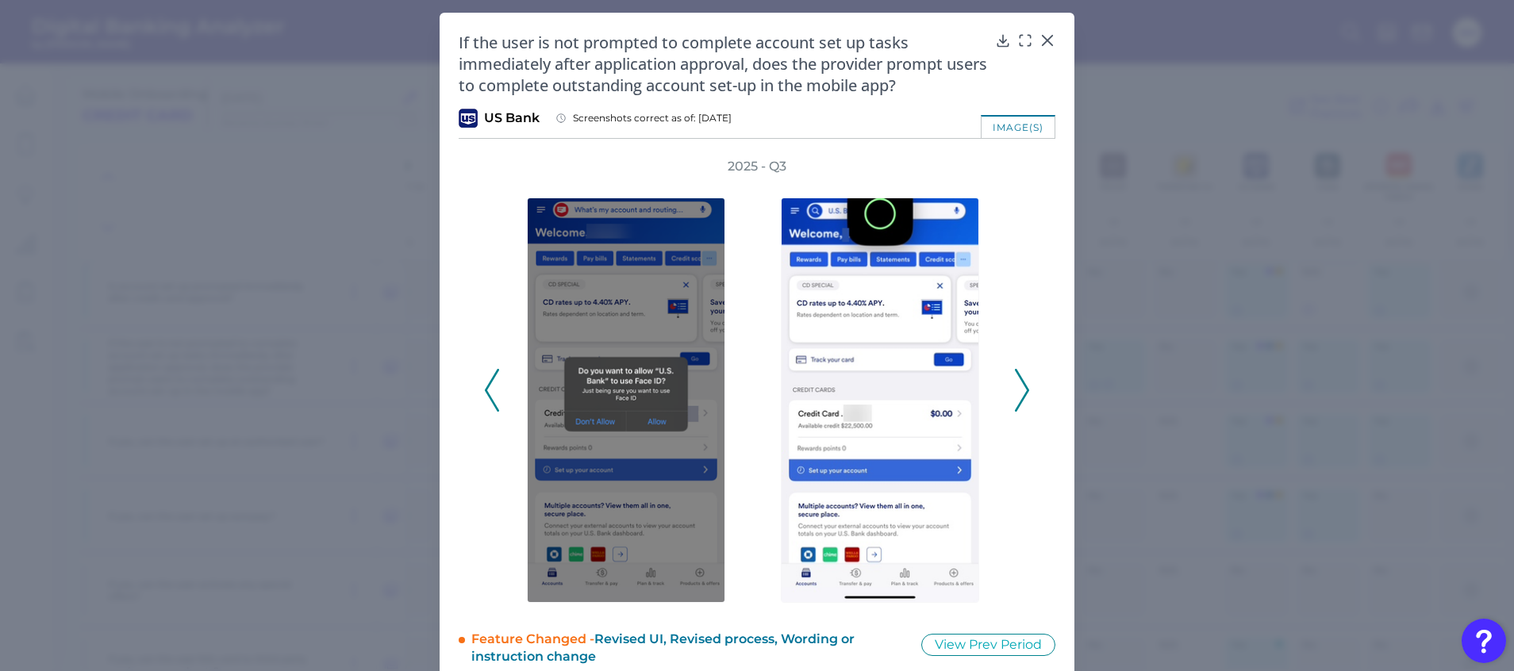
click at [1020, 377] on icon at bounding box center [1022, 390] width 14 height 43
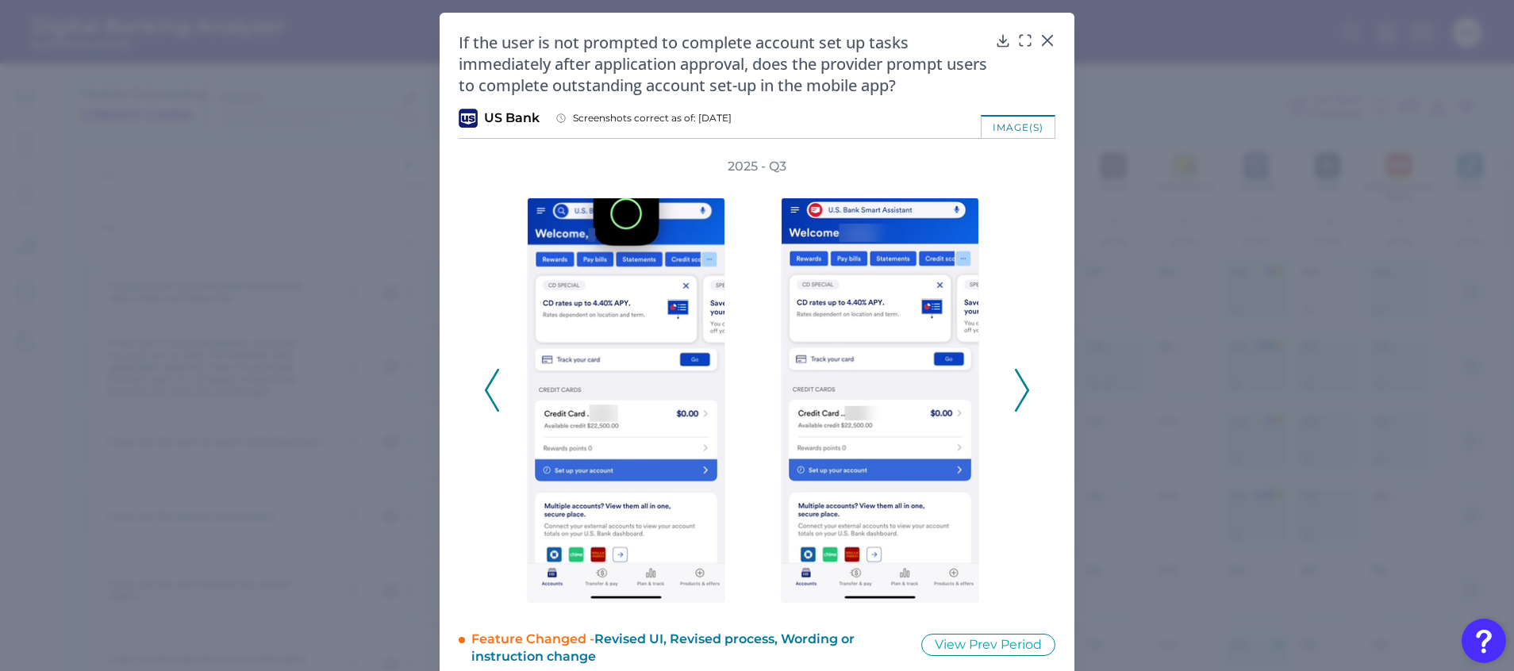
click at [1020, 377] on icon at bounding box center [1022, 390] width 14 height 43
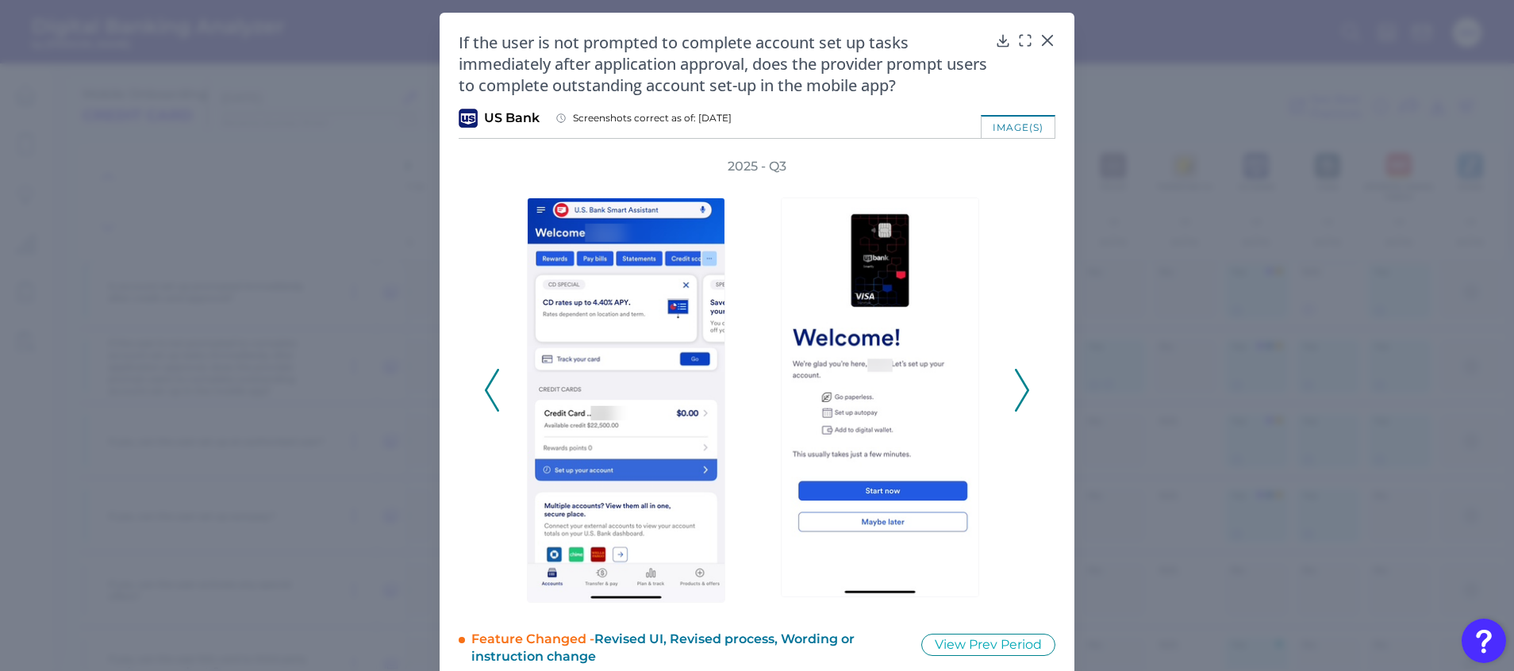
click at [1020, 377] on icon at bounding box center [1022, 390] width 14 height 43
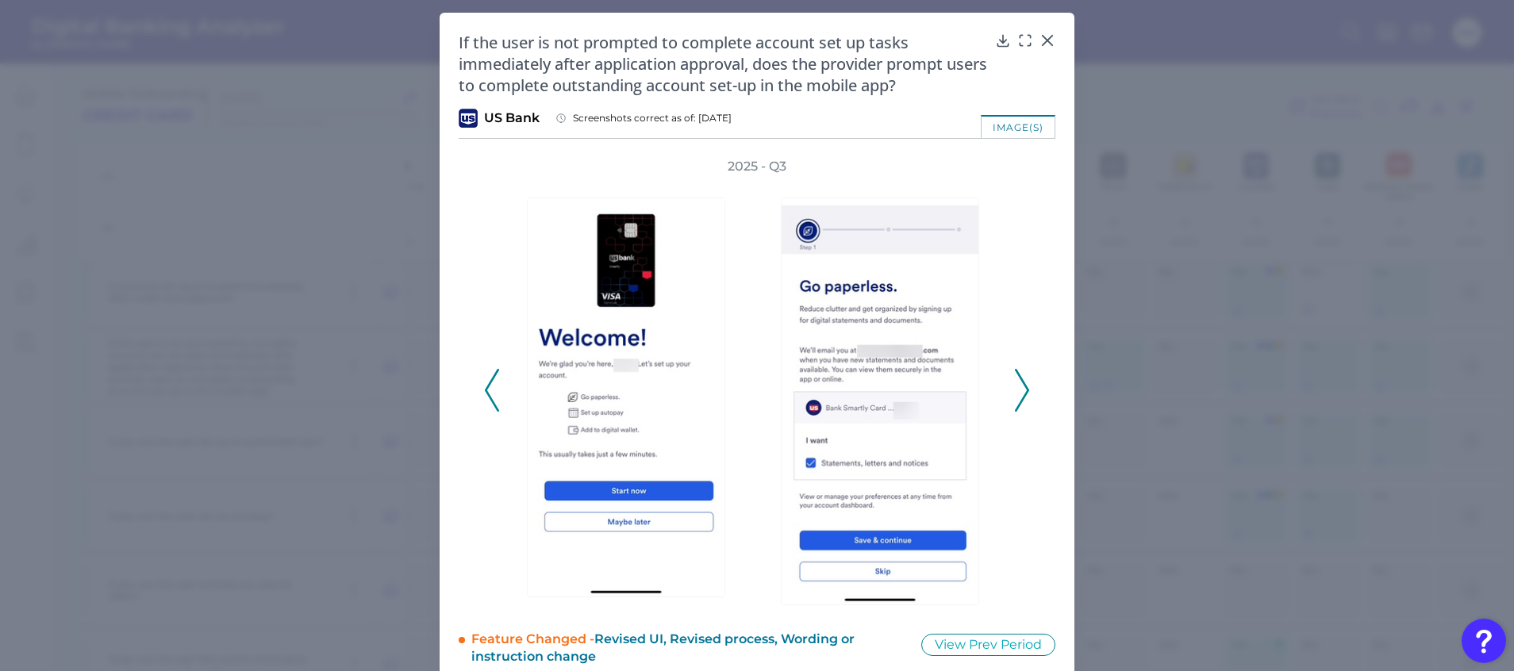
click at [1020, 377] on icon at bounding box center [1022, 390] width 14 height 43
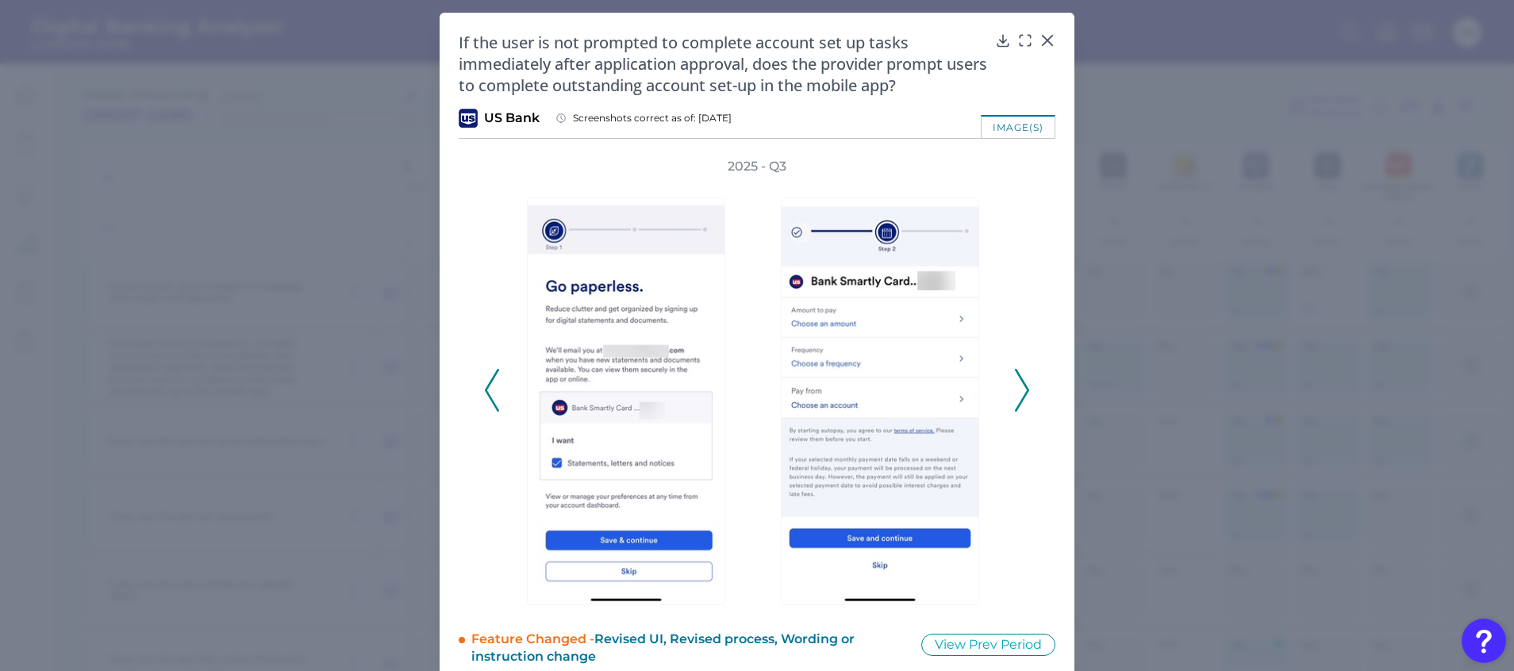
click at [1020, 377] on icon at bounding box center [1022, 390] width 14 height 43
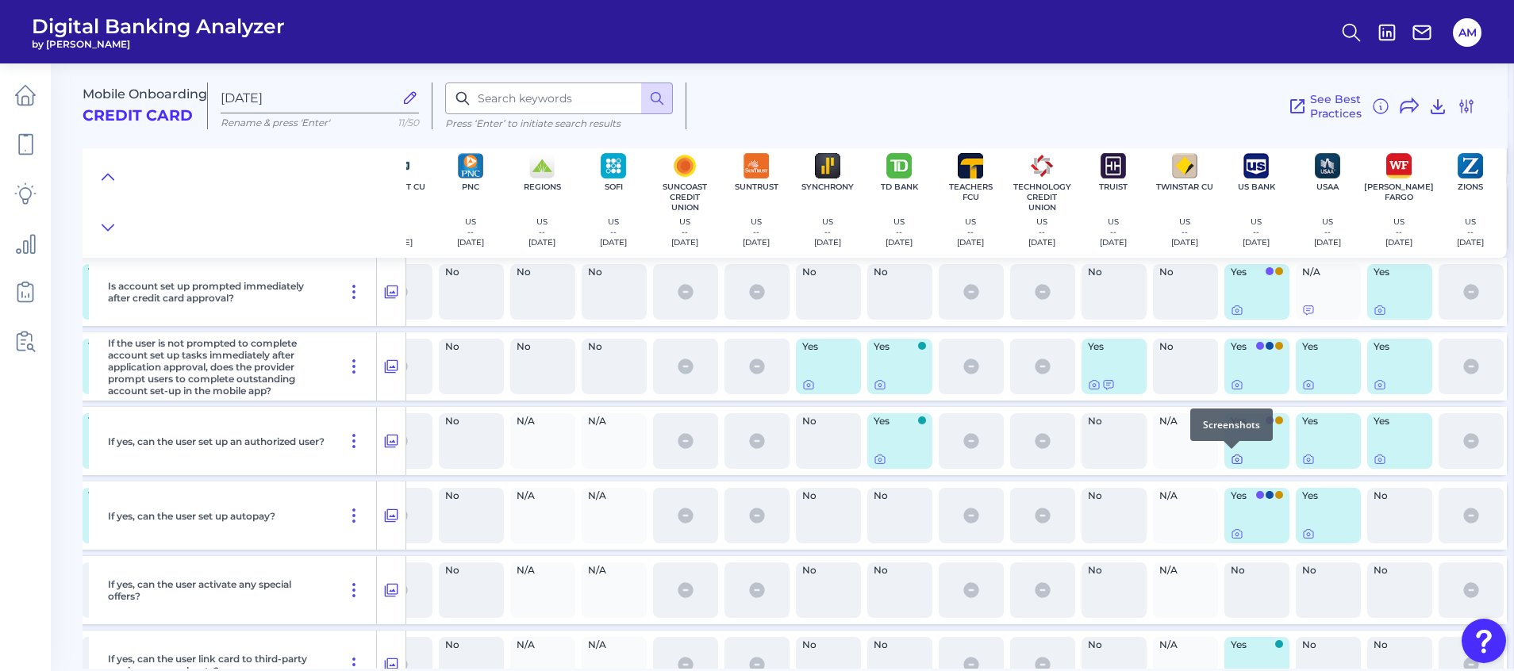
click at [1235, 461] on icon at bounding box center [1236, 460] width 3 height 3
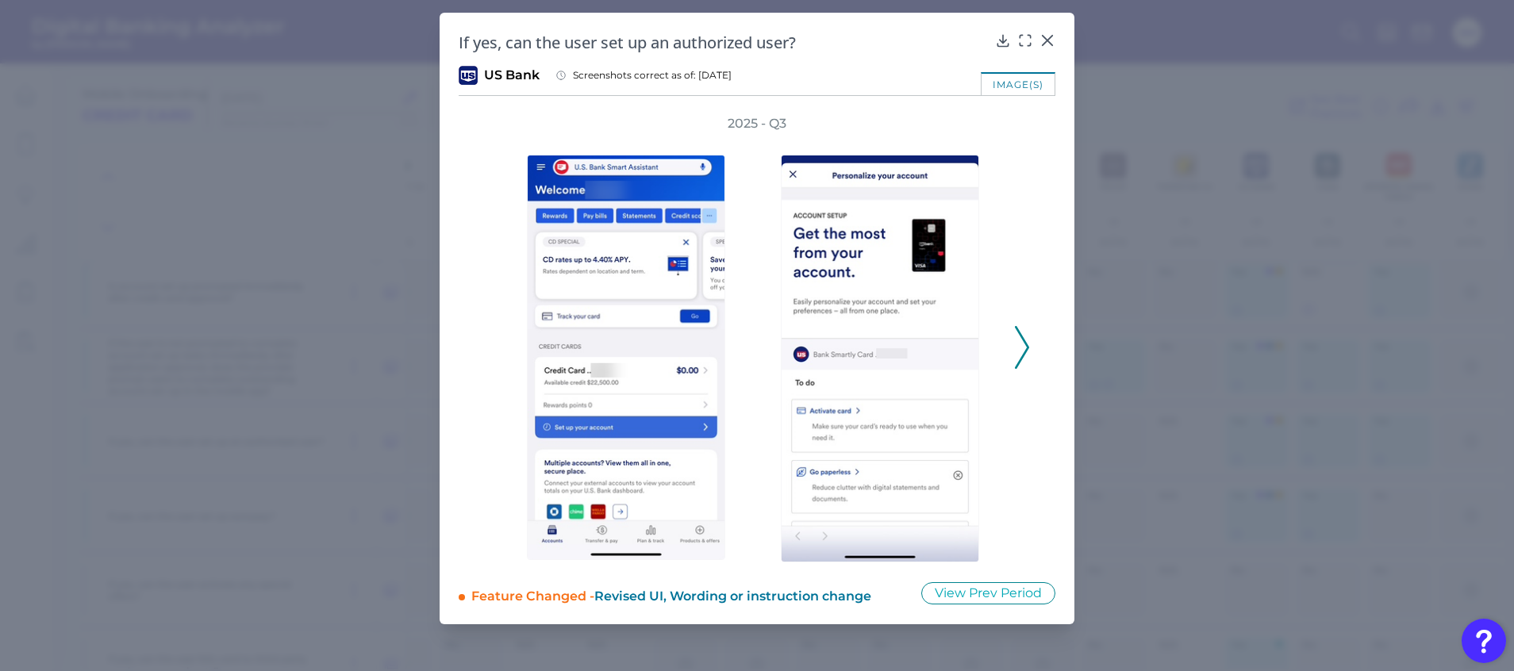
click at [1025, 340] on icon at bounding box center [1022, 347] width 14 height 43
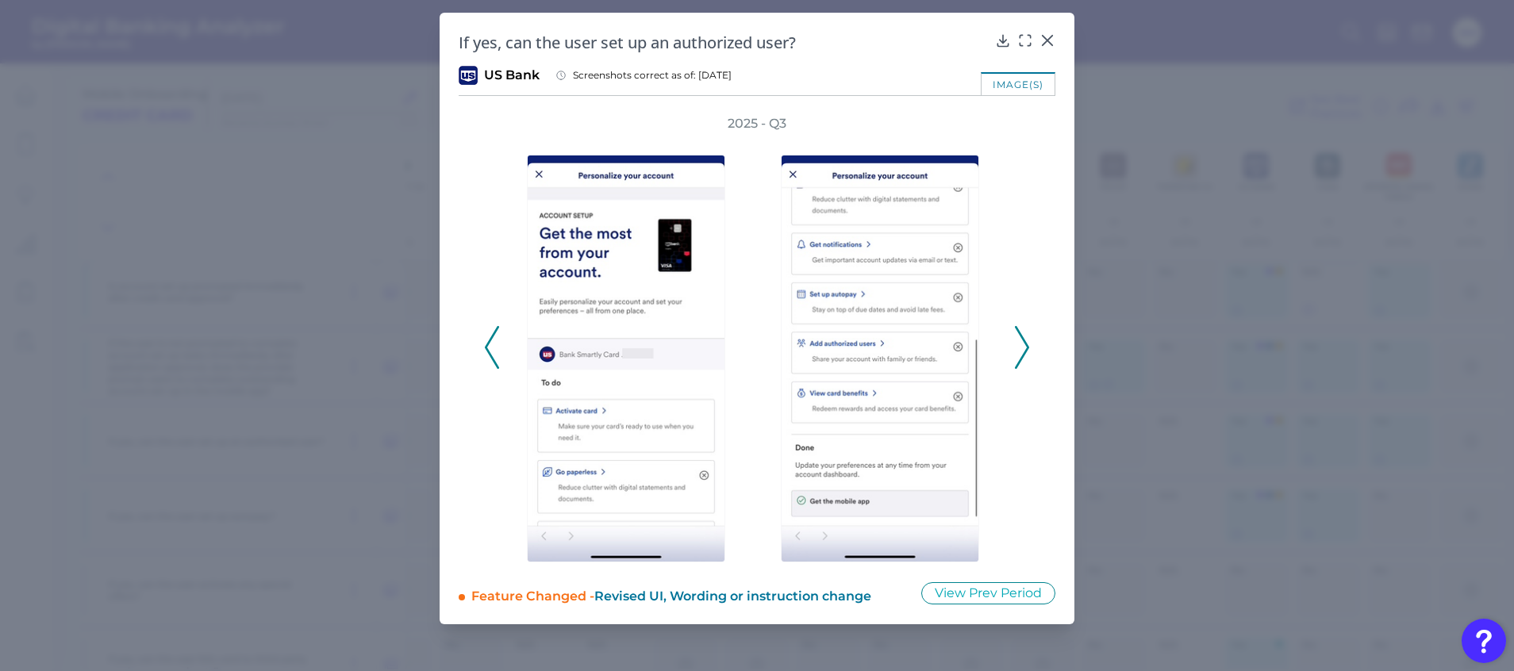
click at [493, 340] on icon at bounding box center [492, 347] width 14 height 43
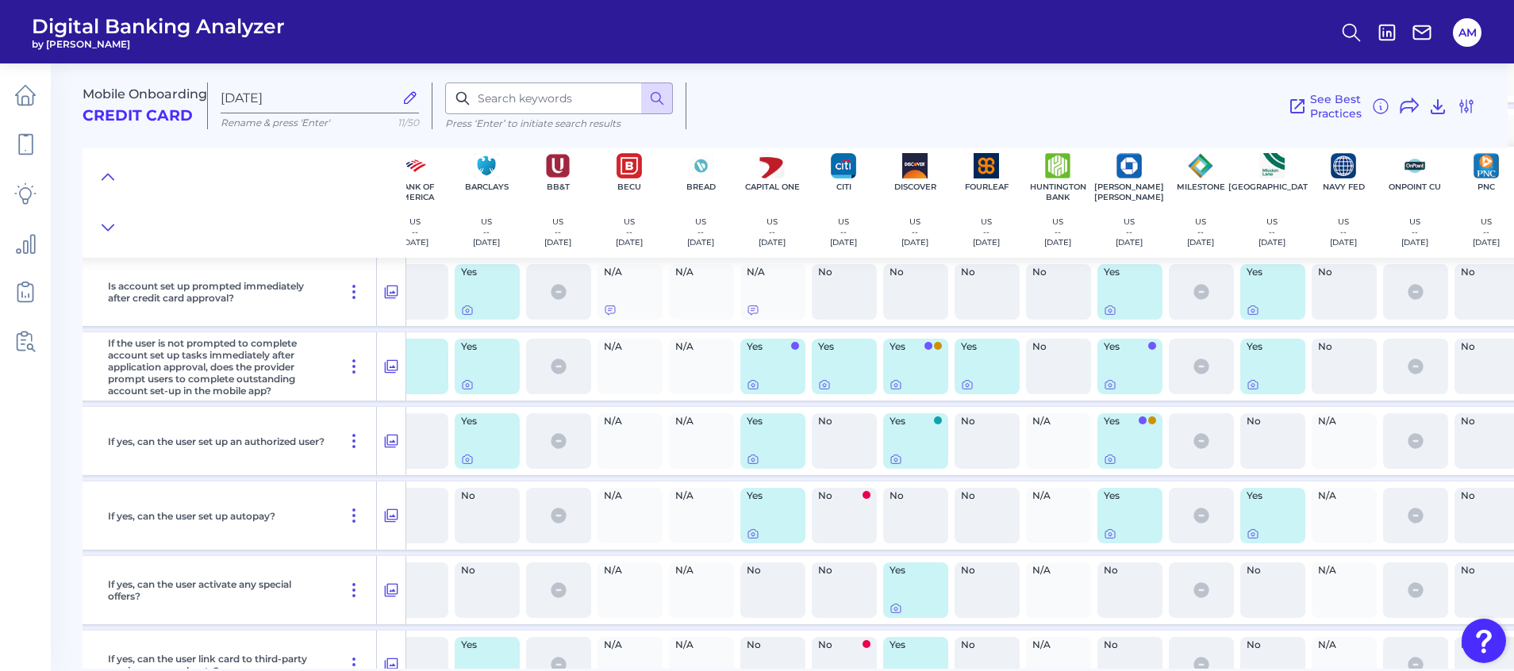
scroll to position [12988, 152]
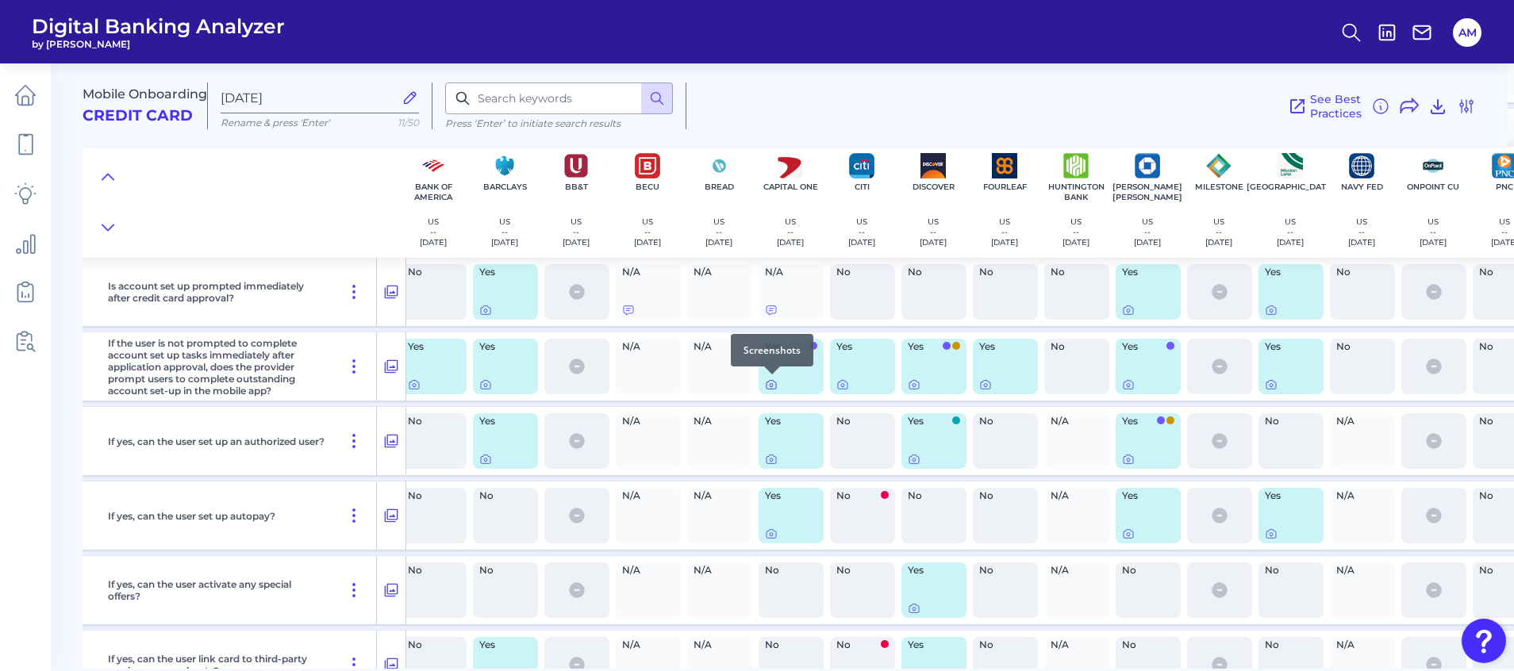
click at [776, 385] on icon at bounding box center [771, 385] width 10 height 9
click at [843, 387] on icon at bounding box center [842, 384] width 13 height 13
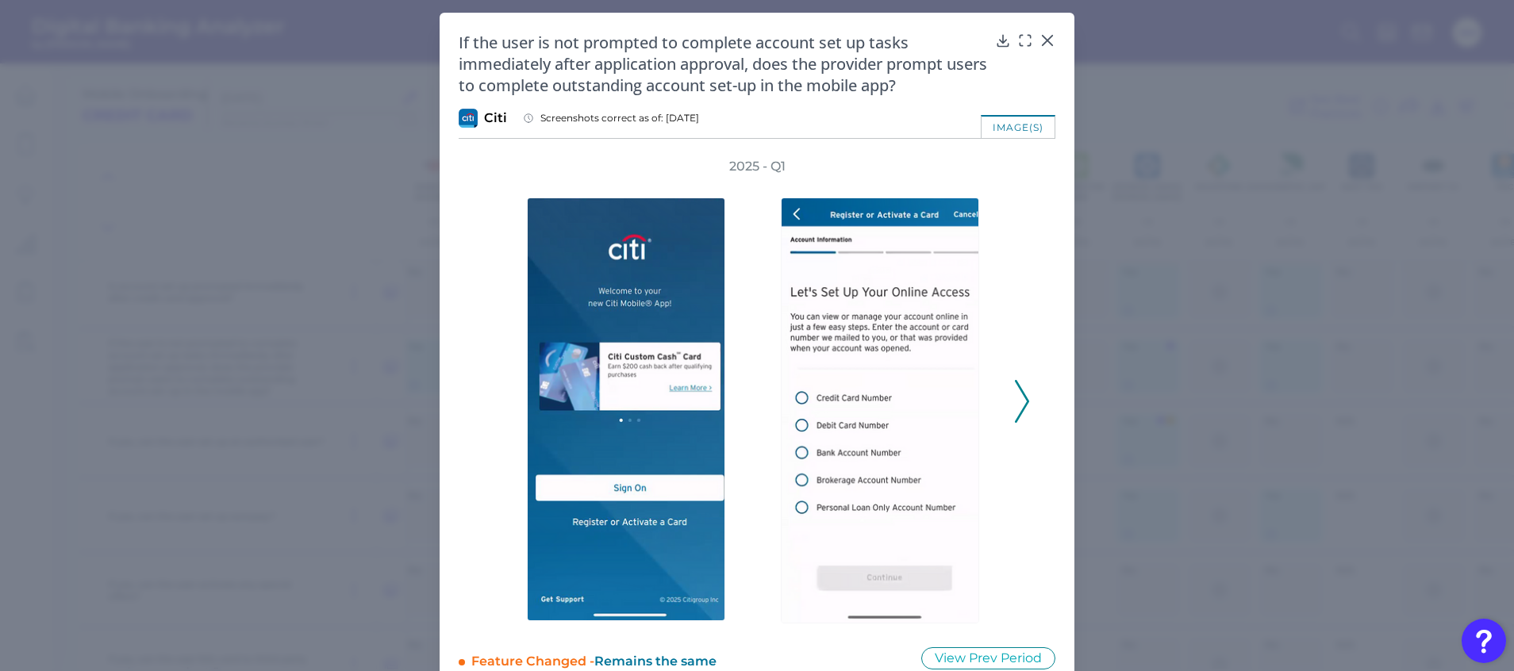
click at [1020, 400] on icon at bounding box center [1022, 401] width 14 height 43
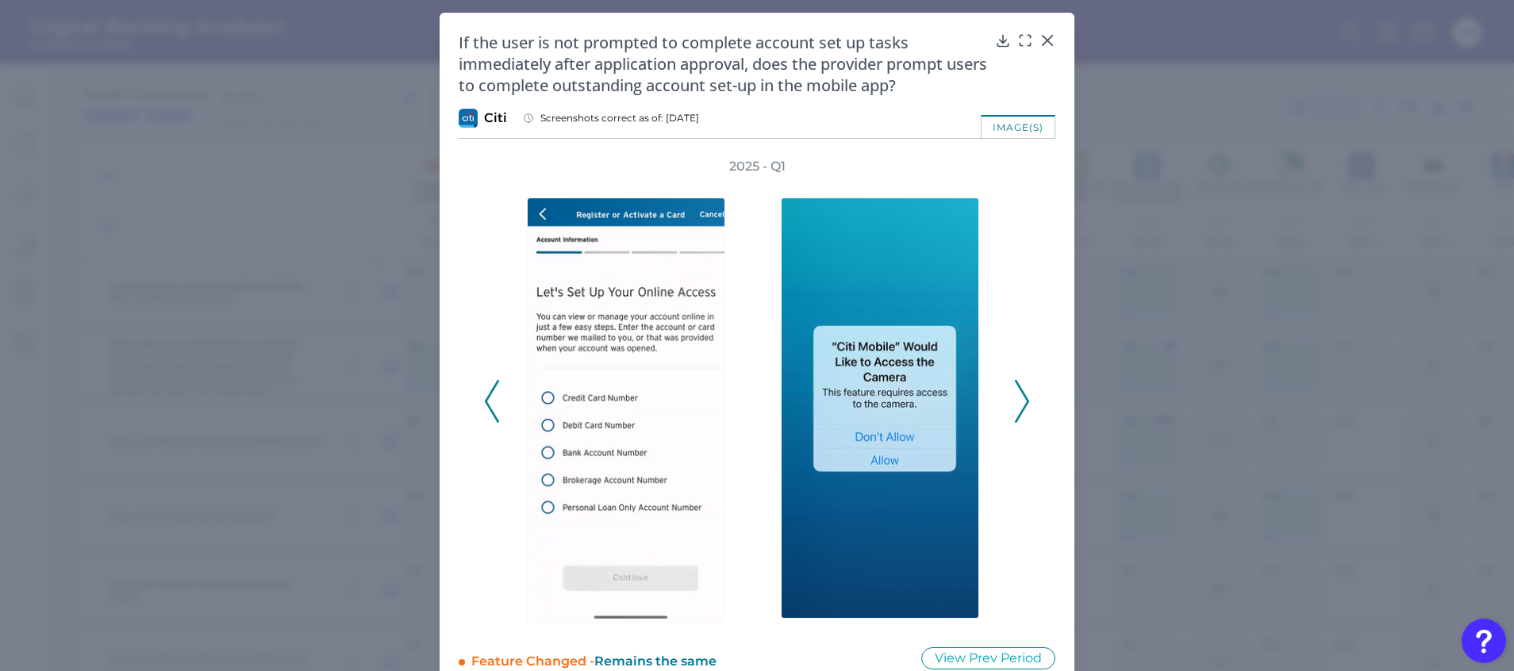
click at [1023, 403] on polyline at bounding box center [1022, 401] width 12 height 40
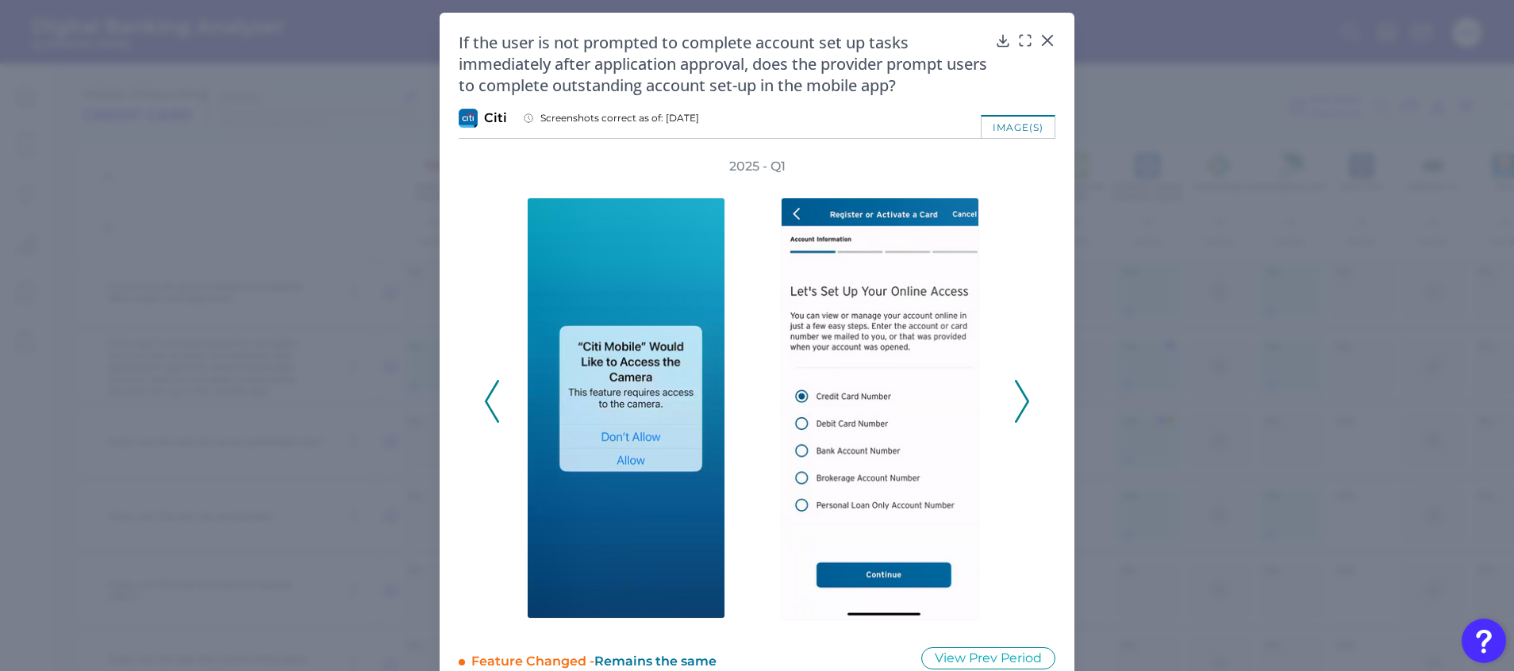
click at [1024, 403] on polyline at bounding box center [1022, 401] width 12 height 40
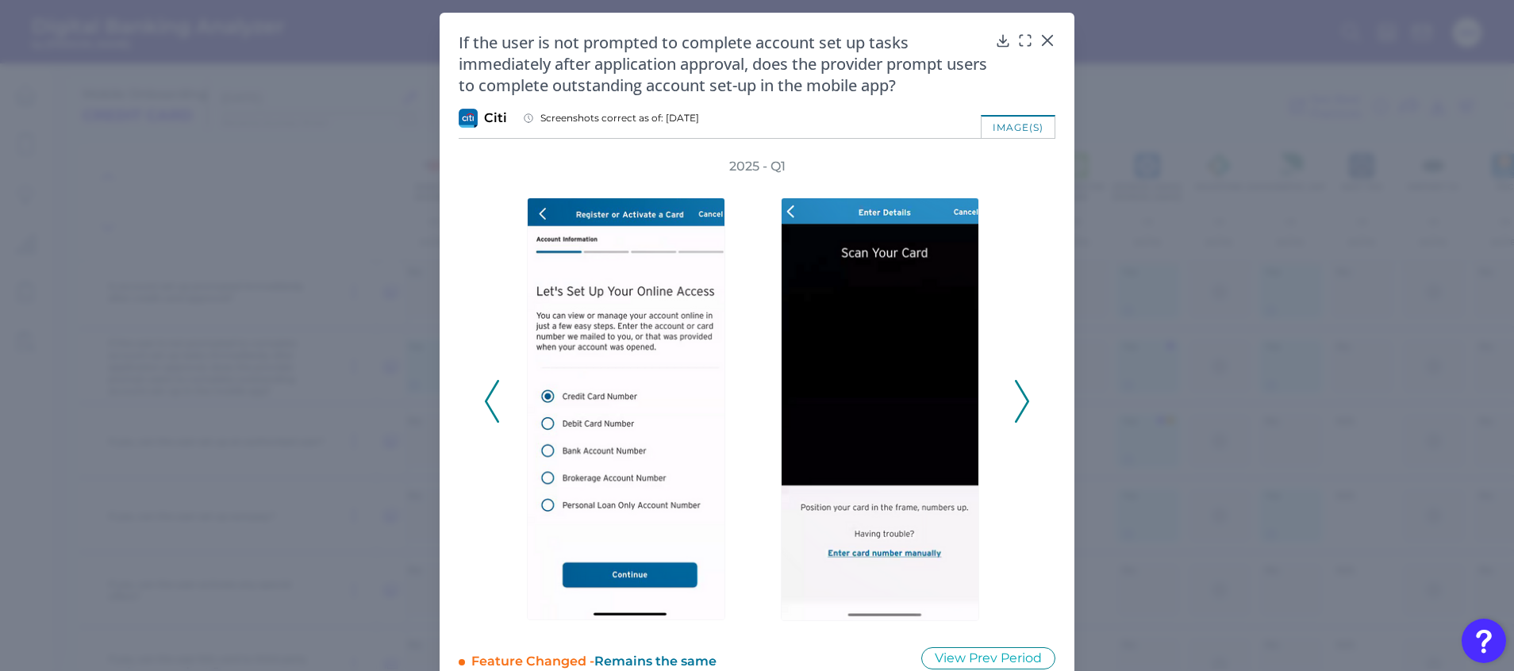
click at [1024, 403] on polyline at bounding box center [1022, 401] width 12 height 40
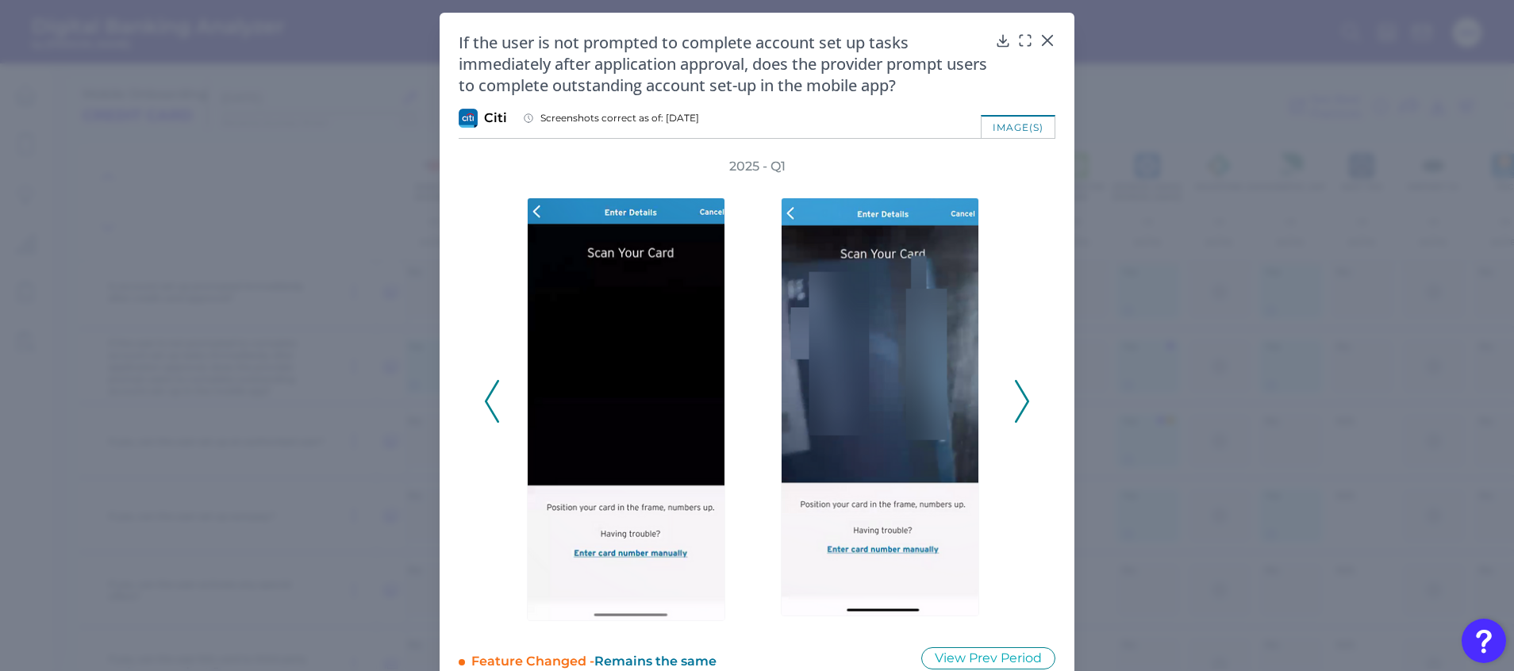
click at [1024, 403] on polyline at bounding box center [1022, 401] width 12 height 40
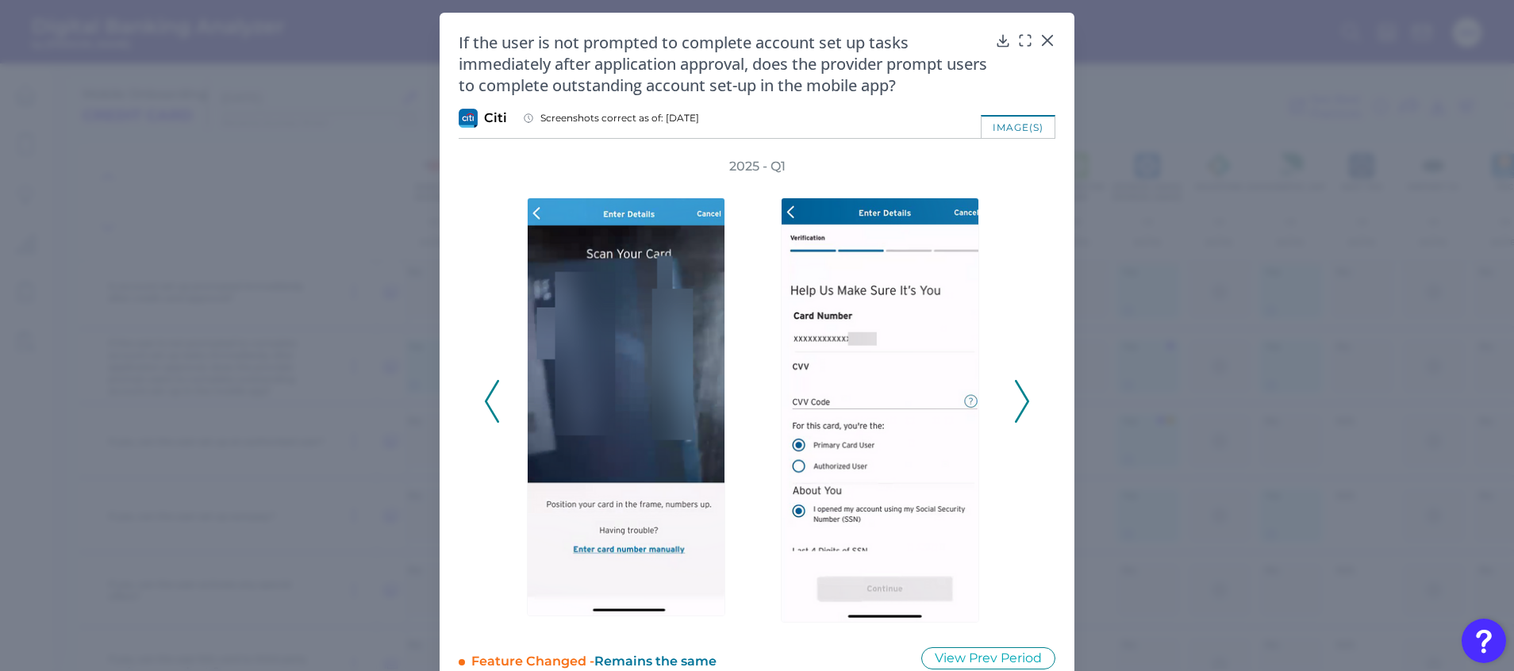
click at [1024, 403] on polyline at bounding box center [1022, 401] width 12 height 40
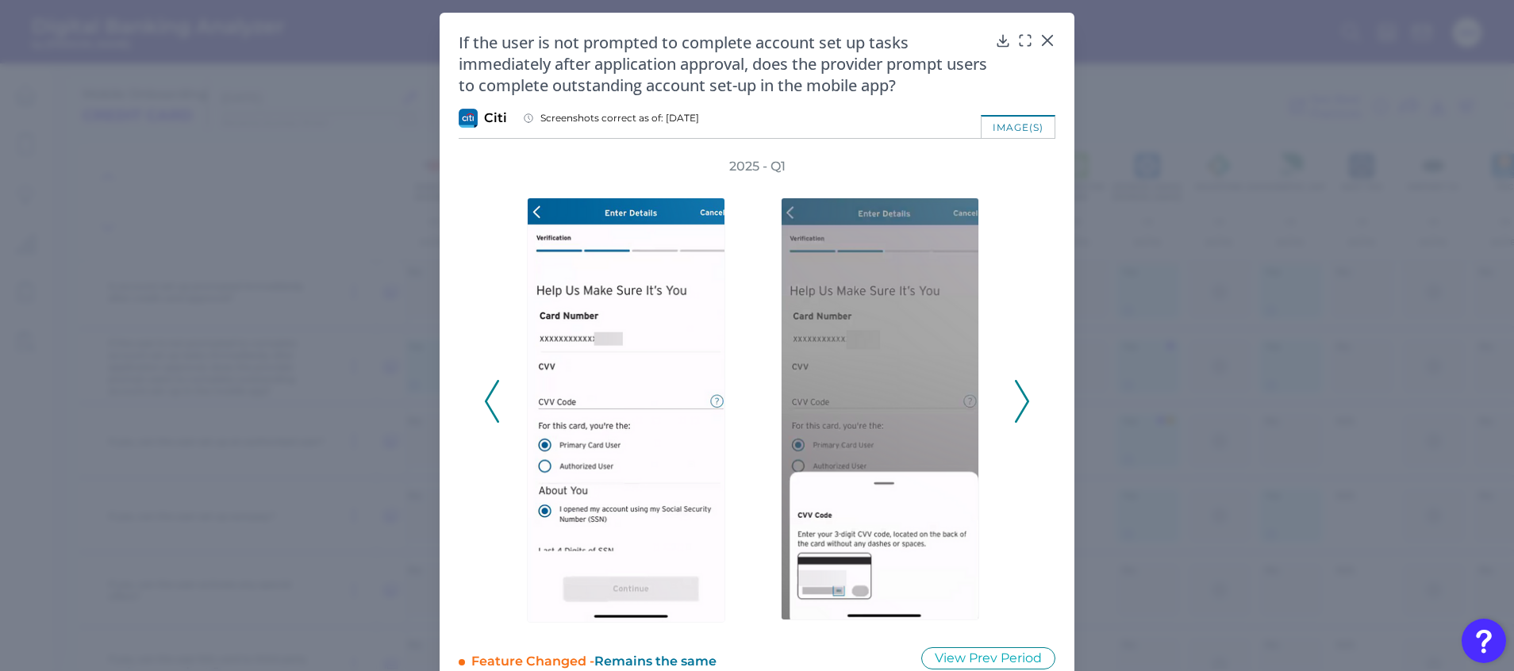
click at [1024, 403] on polyline at bounding box center [1022, 401] width 12 height 40
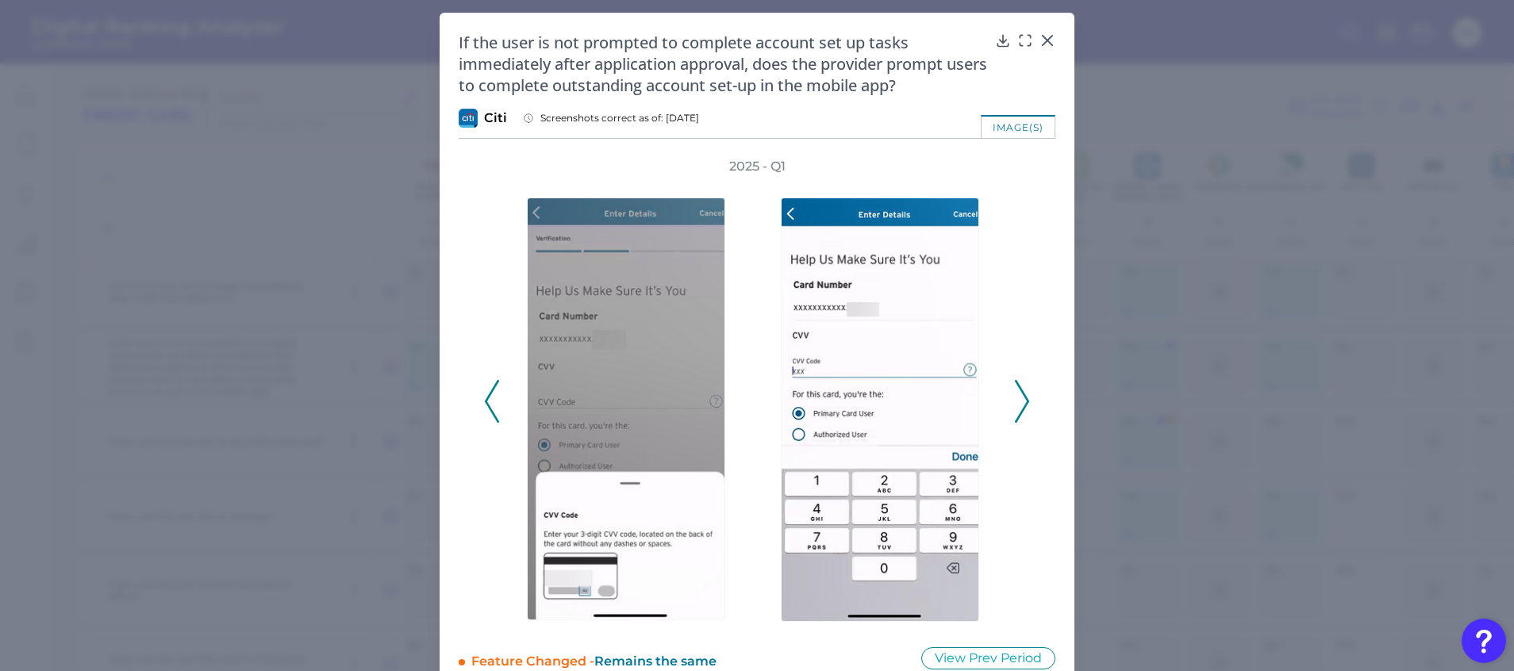
click at [1024, 403] on polyline at bounding box center [1022, 401] width 12 height 40
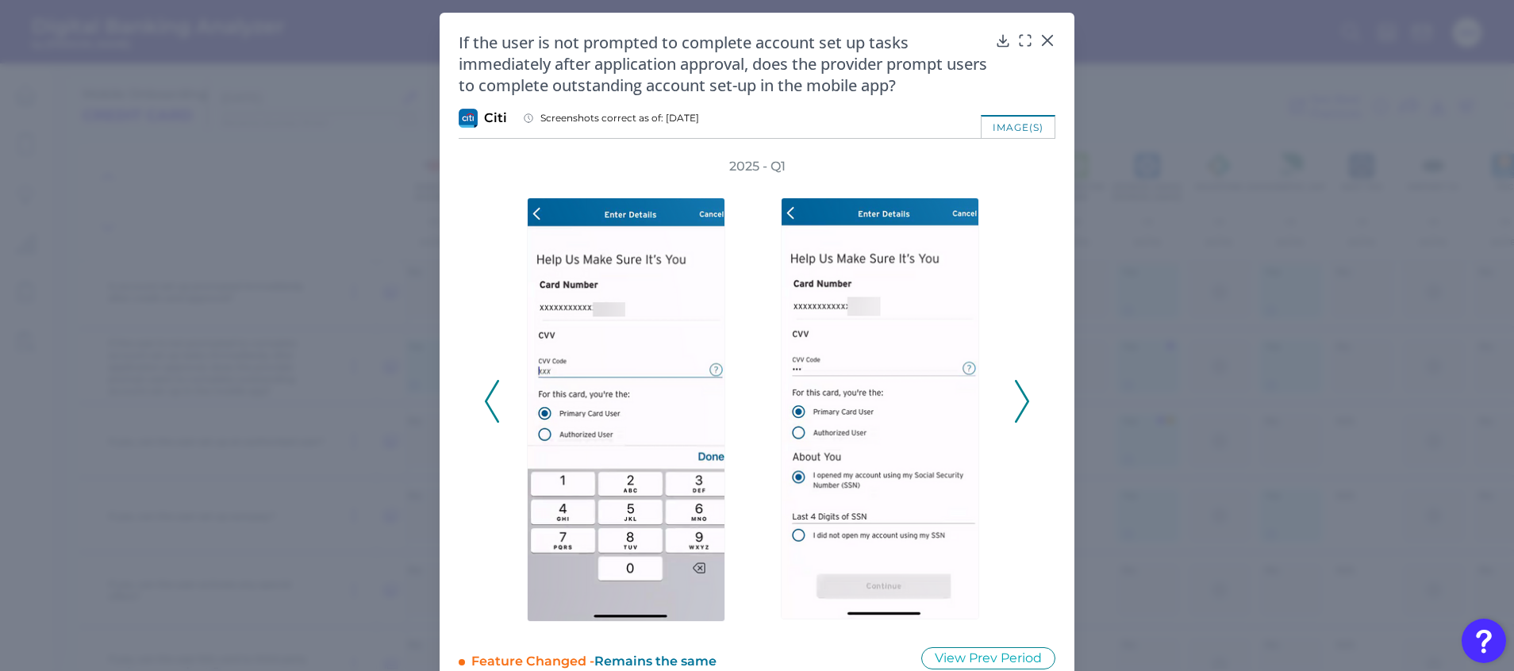
click at [1024, 403] on polyline at bounding box center [1022, 401] width 12 height 40
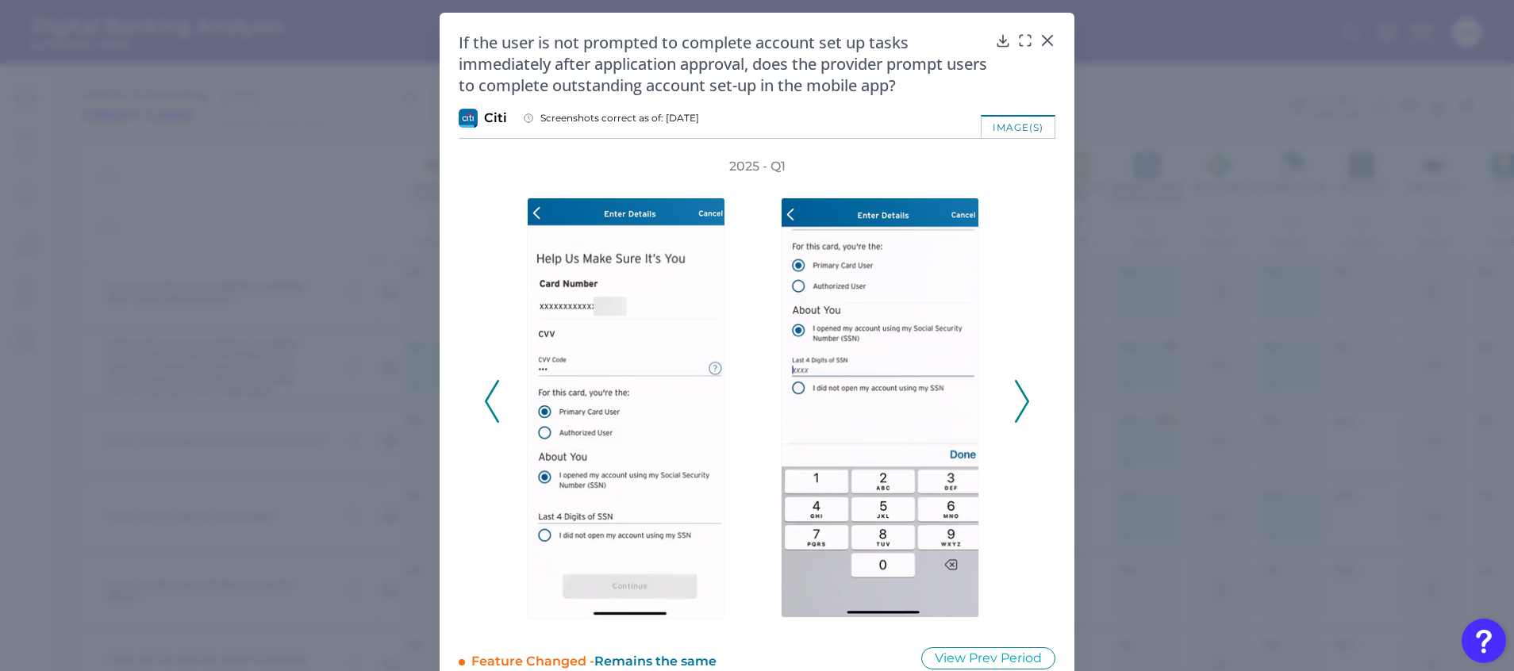
click at [1024, 403] on polyline at bounding box center [1022, 401] width 12 height 40
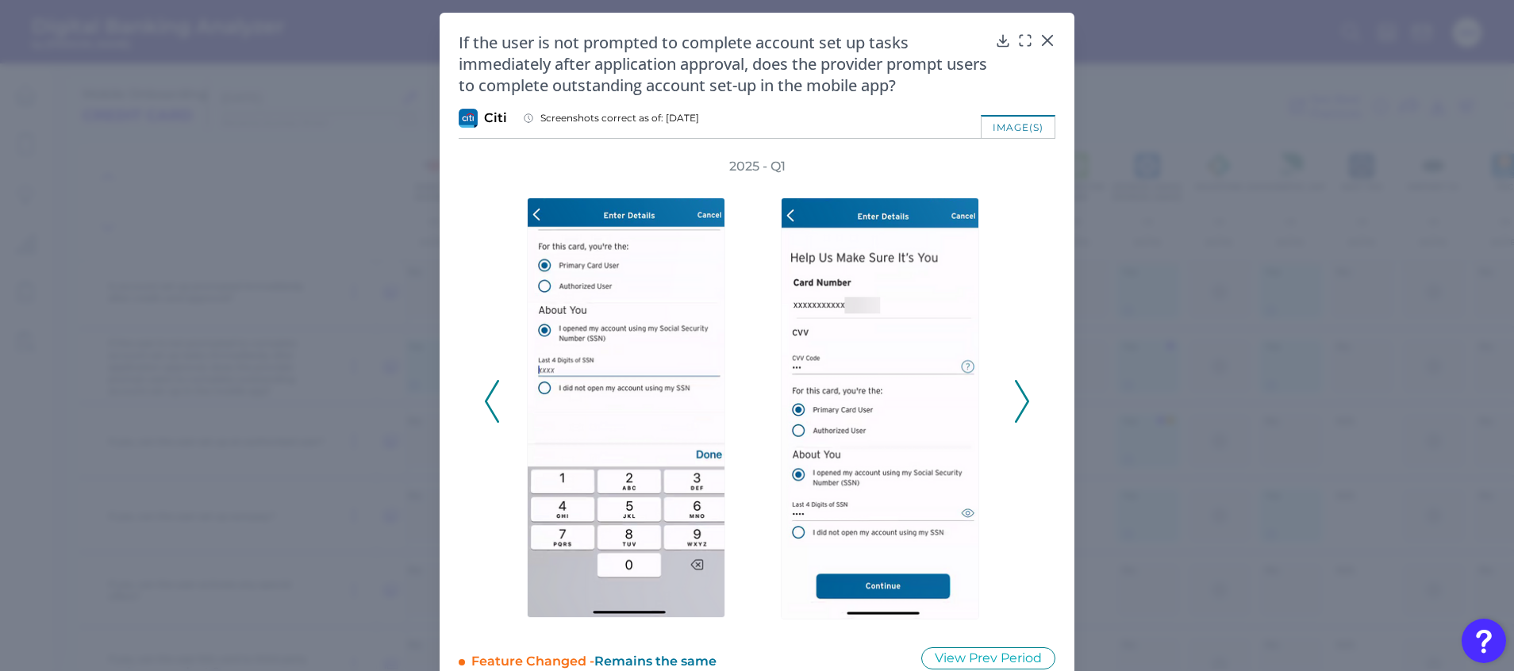
click at [1024, 403] on polyline at bounding box center [1022, 401] width 12 height 40
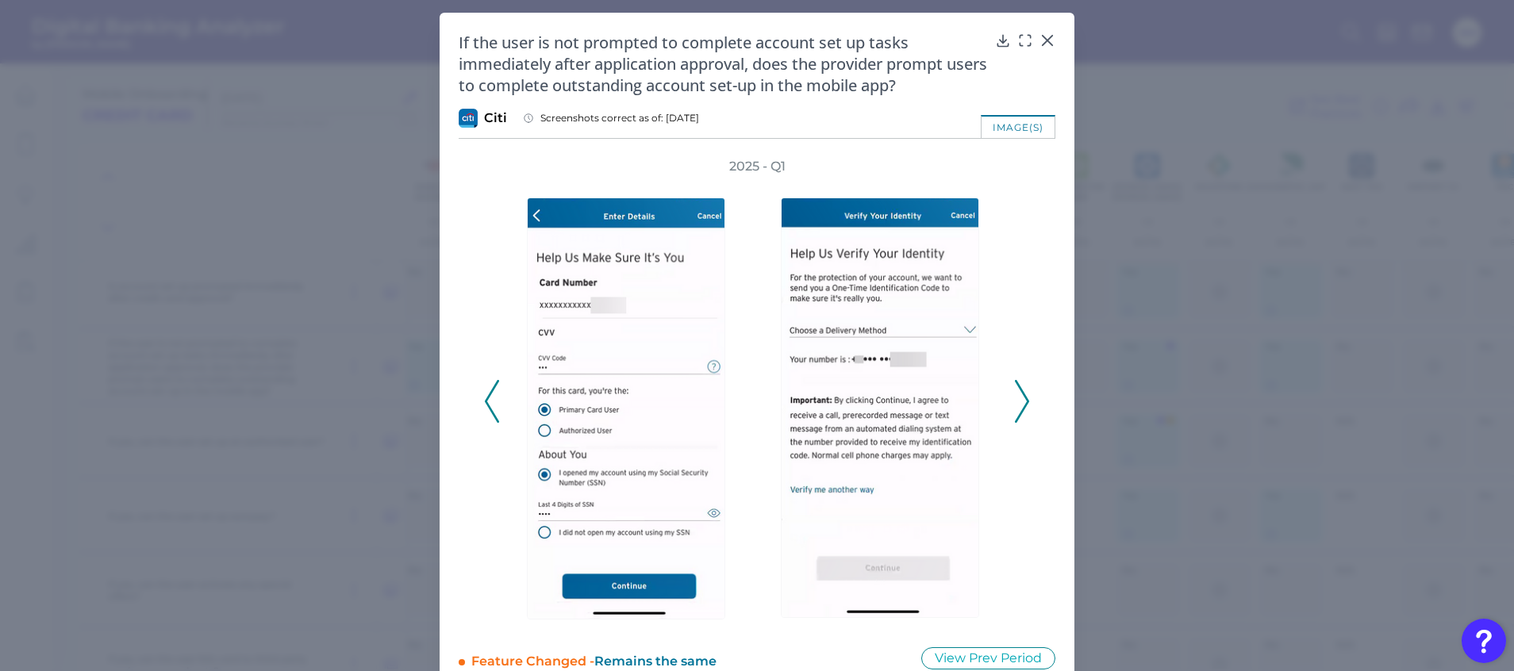
click at [1024, 403] on polyline at bounding box center [1022, 401] width 12 height 40
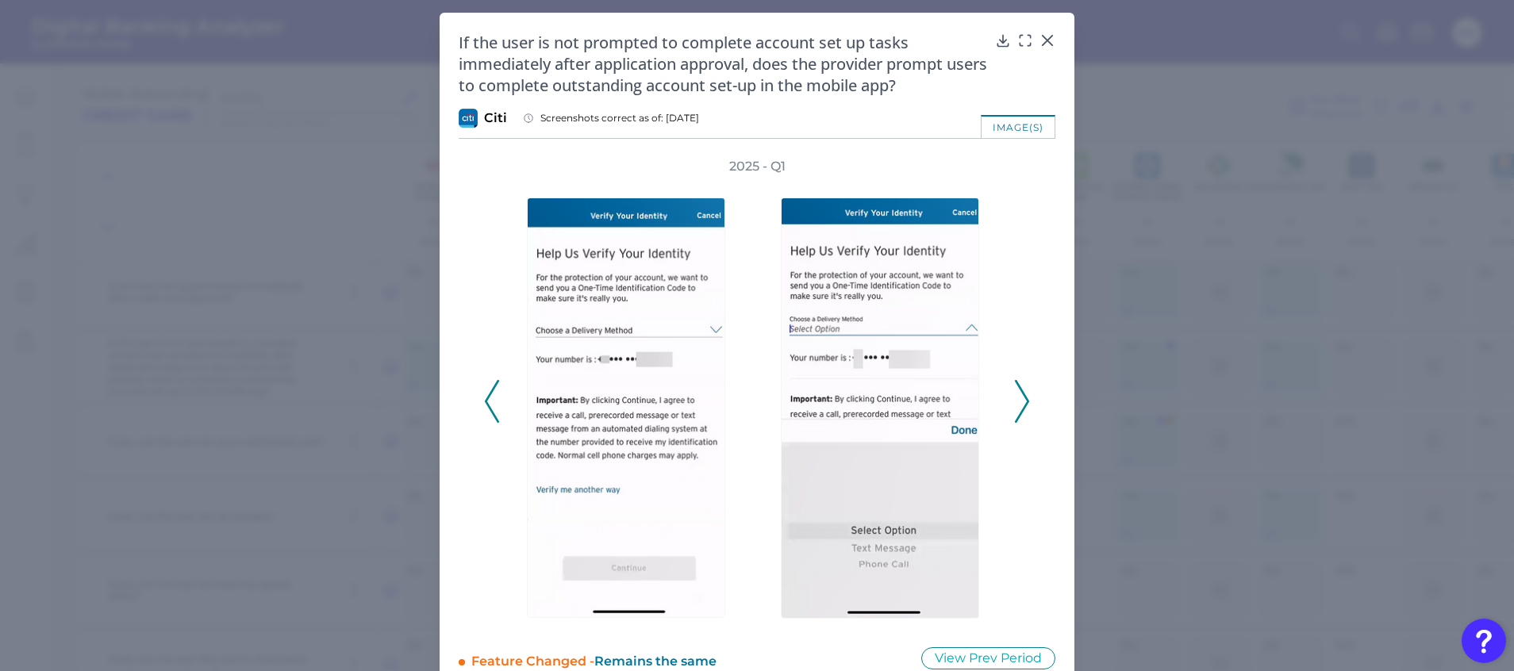
click at [1024, 403] on polyline at bounding box center [1022, 401] width 12 height 40
click at [1024, 402] on polyline at bounding box center [1022, 401] width 12 height 40
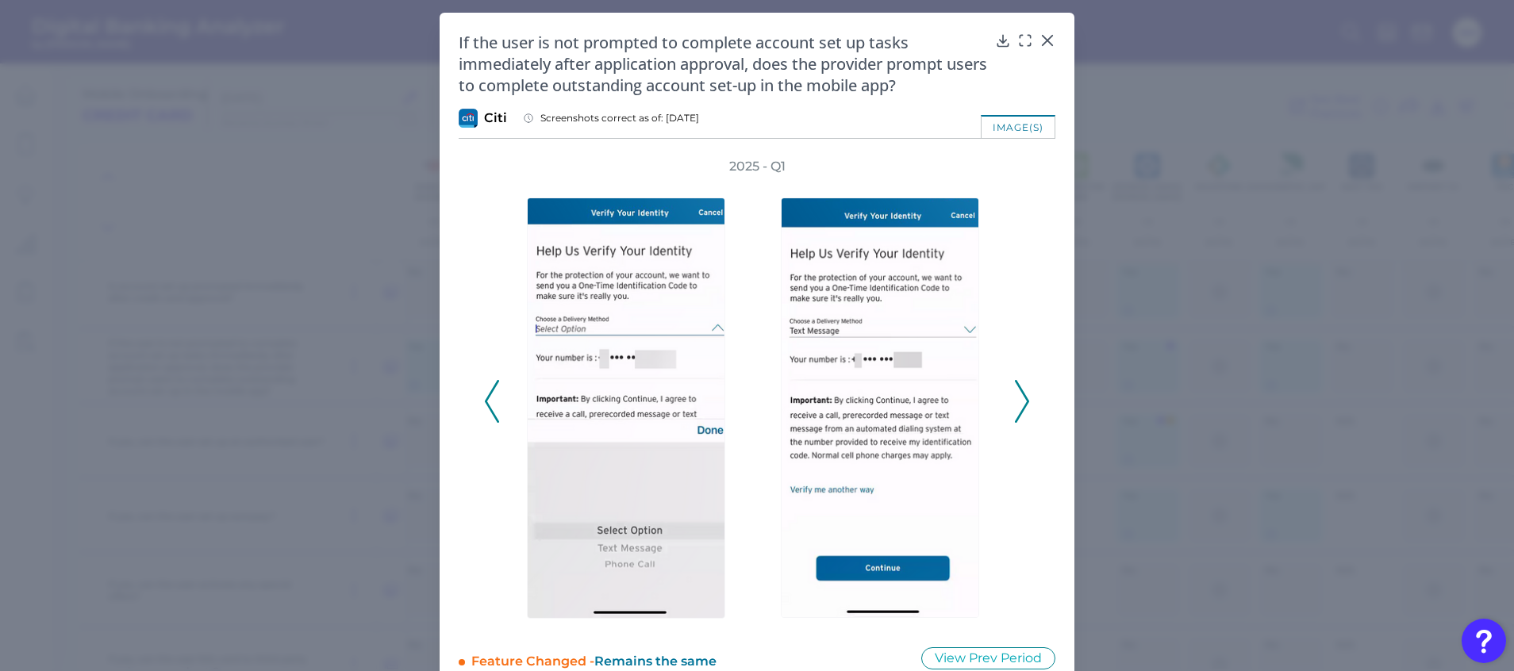
click at [1024, 402] on polyline at bounding box center [1022, 401] width 12 height 40
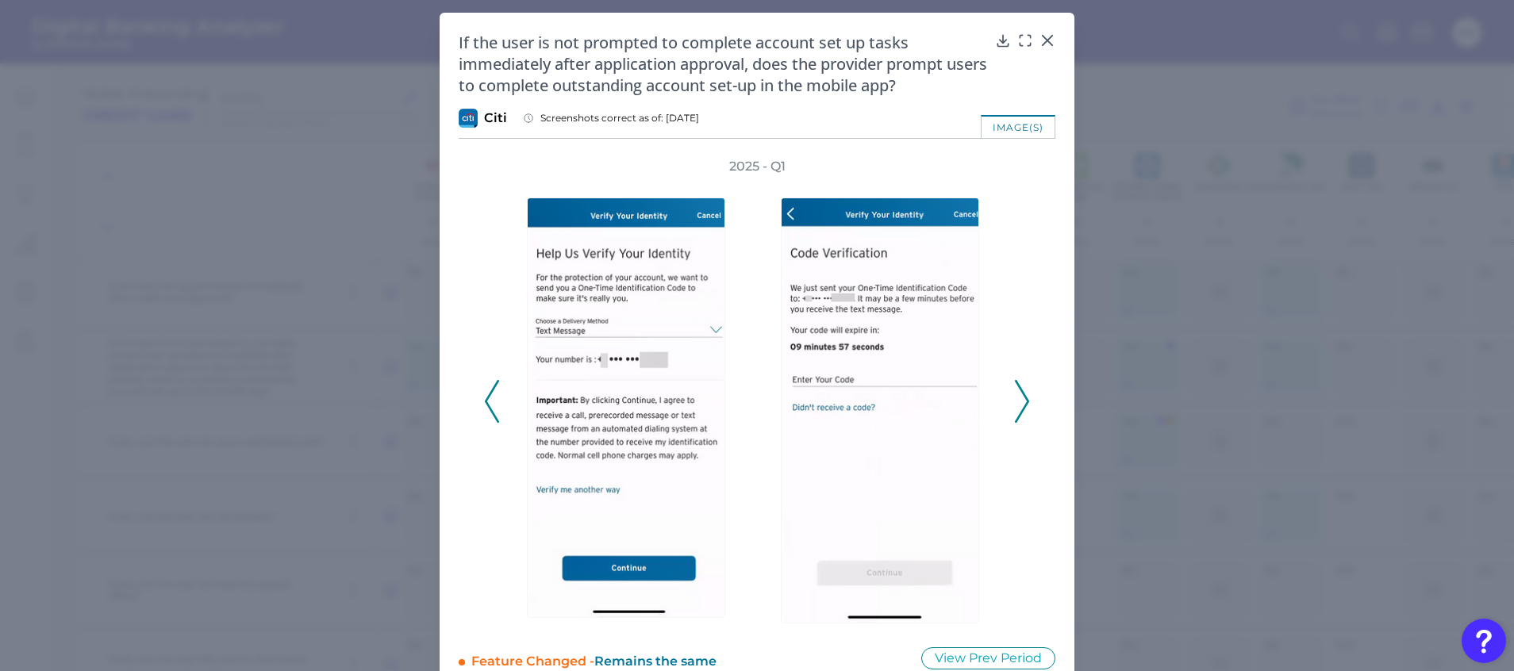
click at [1024, 402] on polyline at bounding box center [1022, 401] width 12 height 40
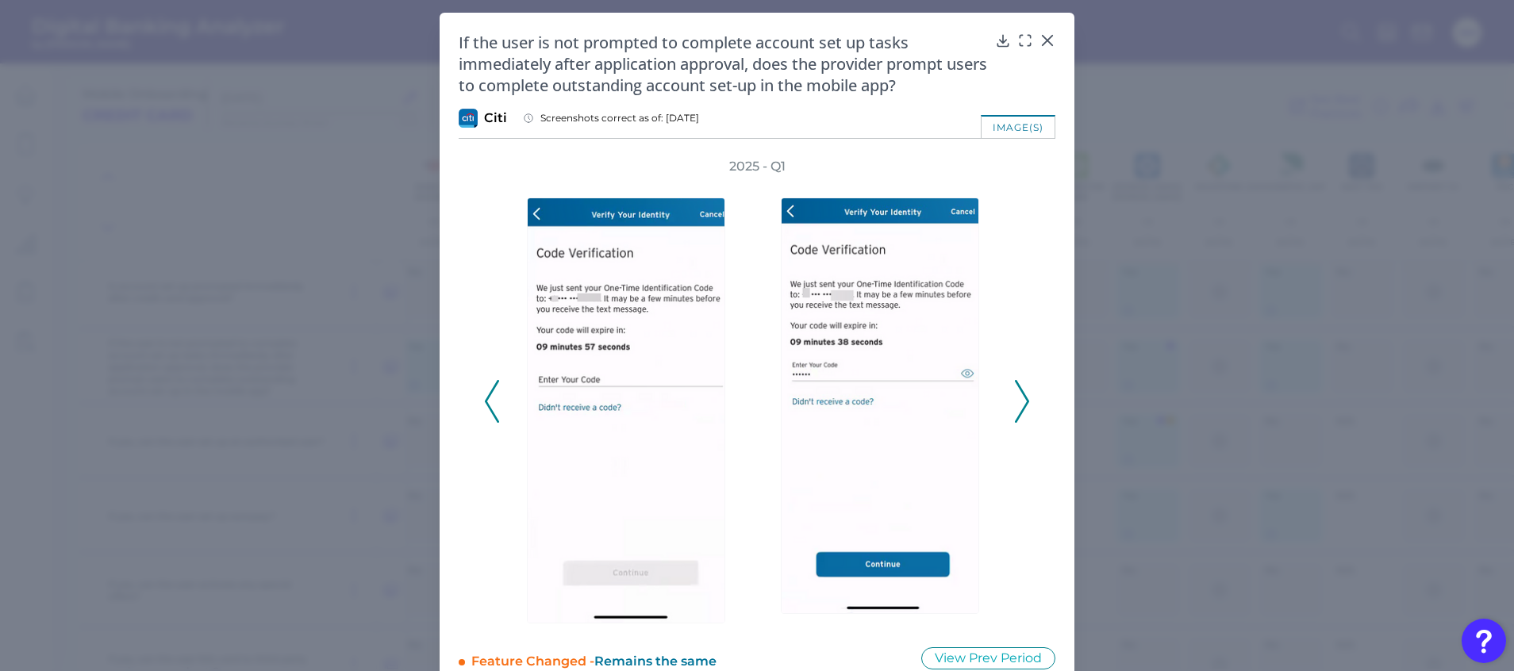
click at [1024, 402] on polyline at bounding box center [1022, 401] width 12 height 40
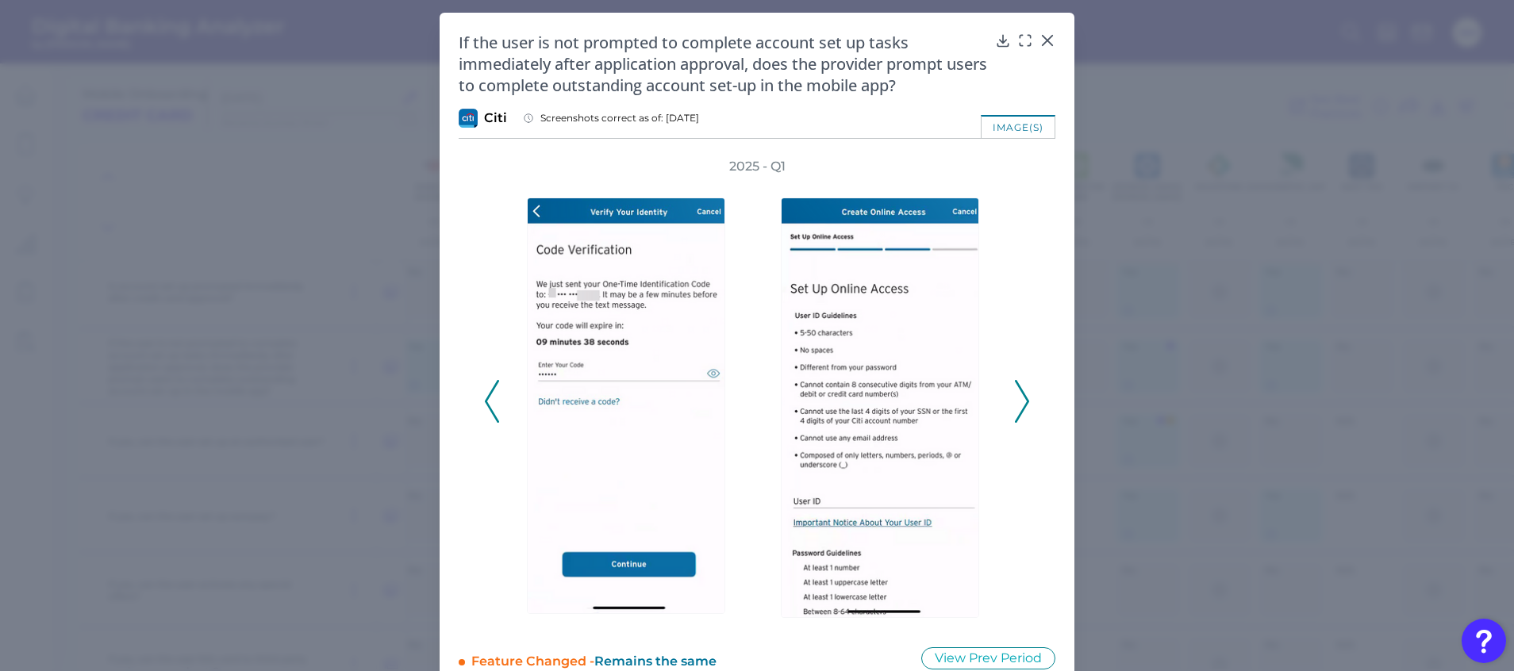
click at [1024, 402] on polyline at bounding box center [1022, 401] width 12 height 40
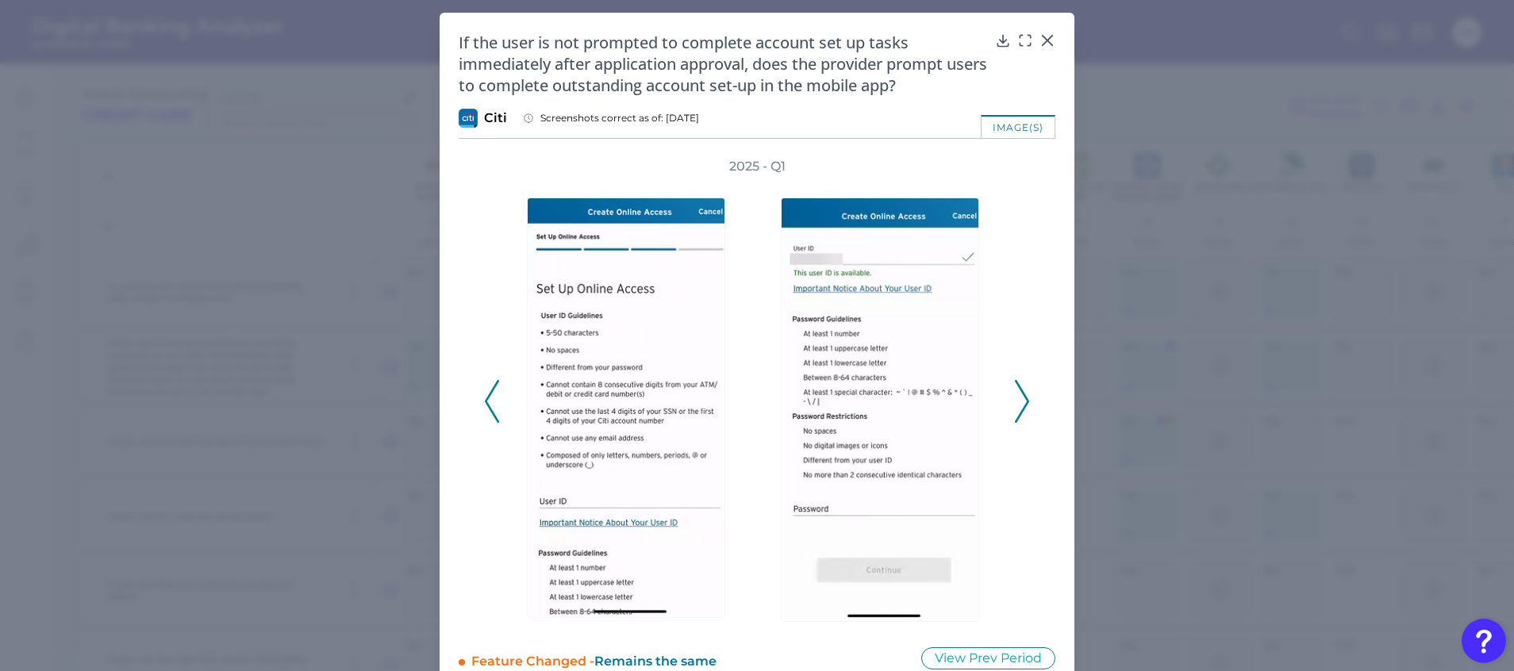
click at [1024, 402] on polyline at bounding box center [1022, 401] width 12 height 40
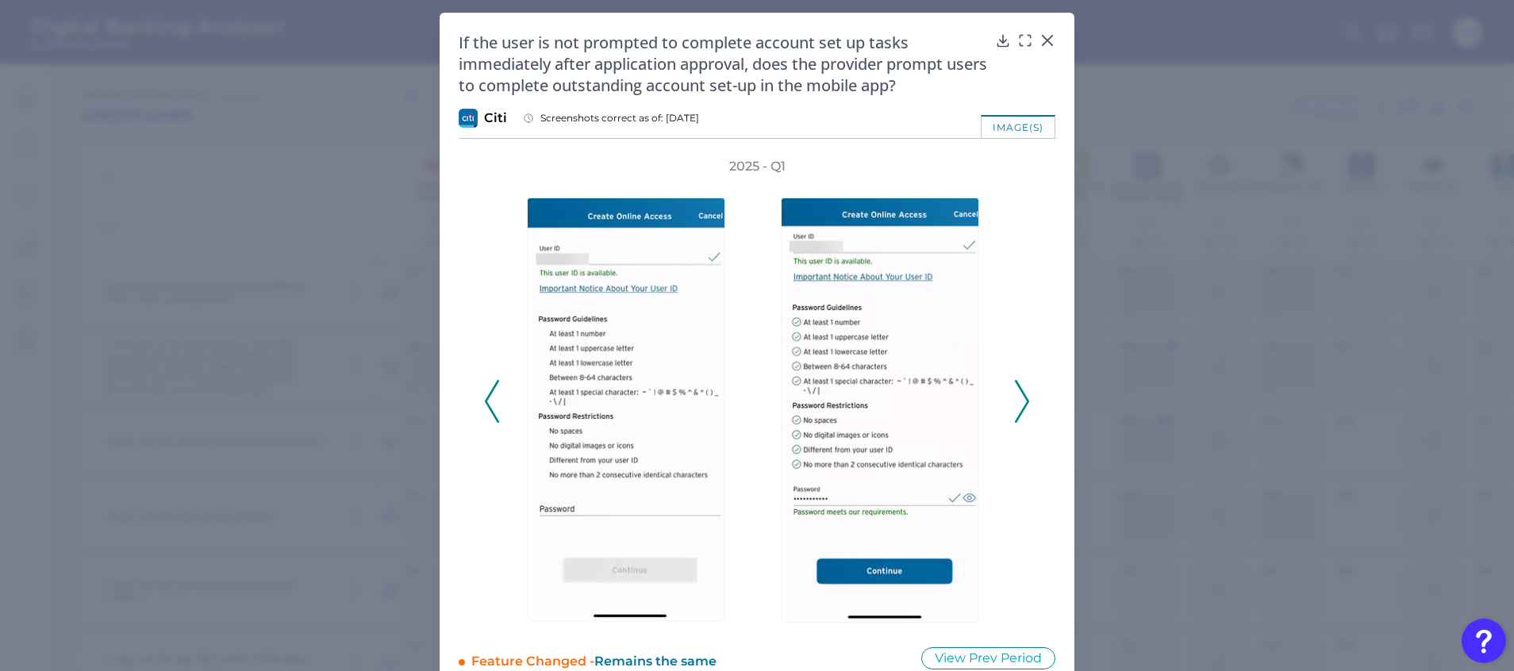
click at [1024, 402] on polyline at bounding box center [1022, 401] width 12 height 40
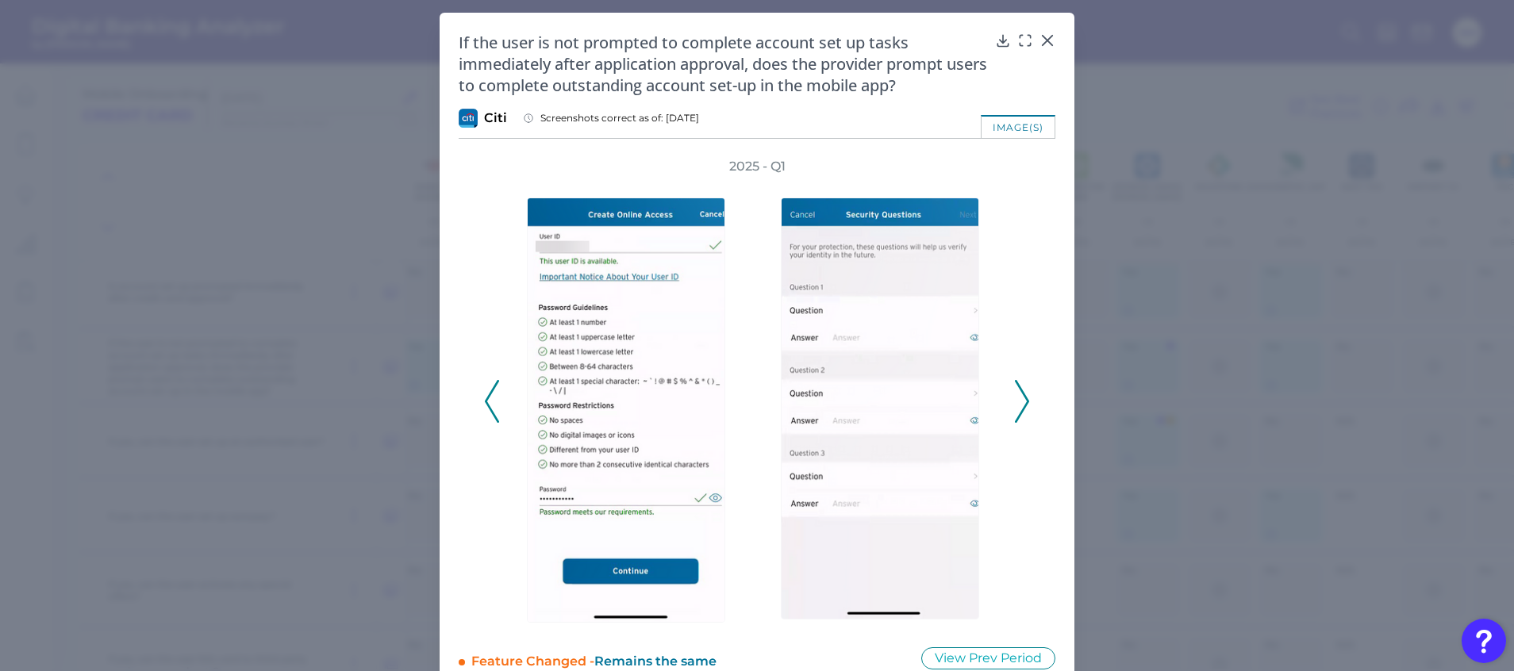
click at [1024, 402] on polyline at bounding box center [1022, 401] width 12 height 40
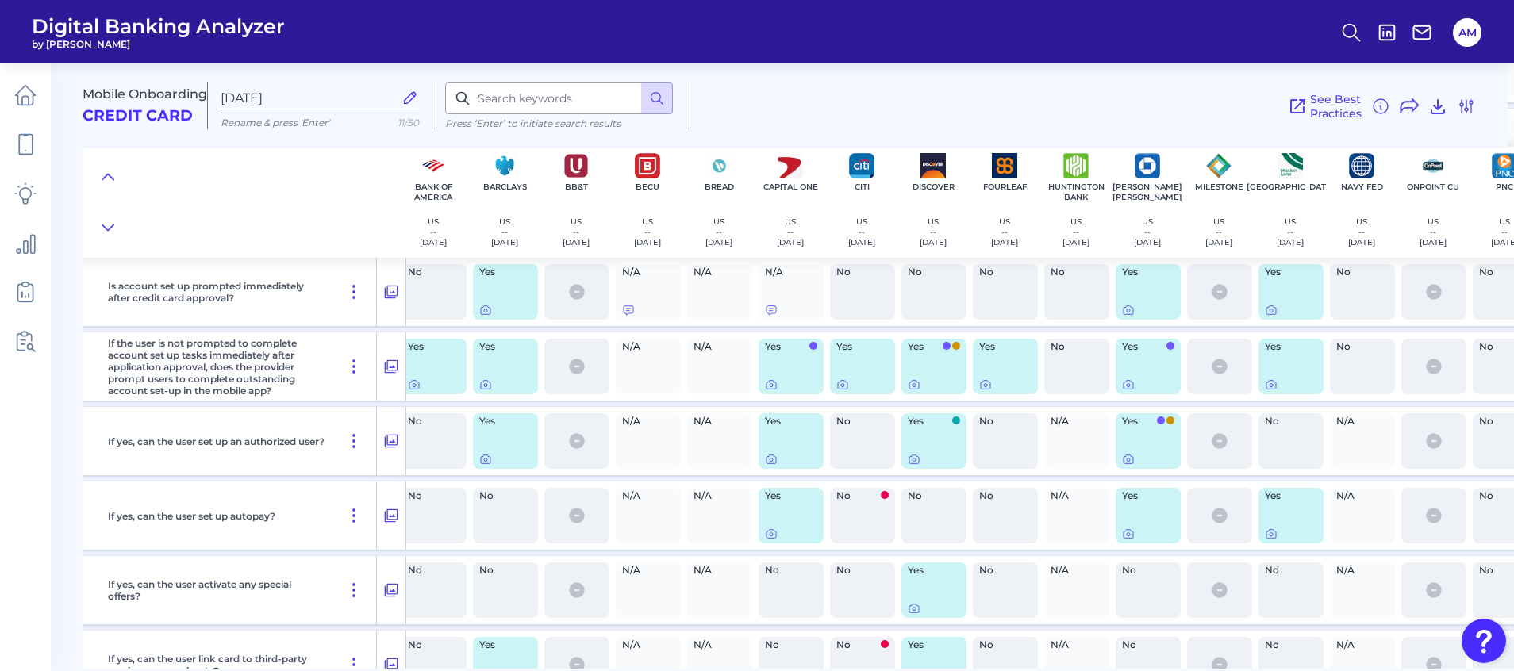
scroll to position [12988, 0]
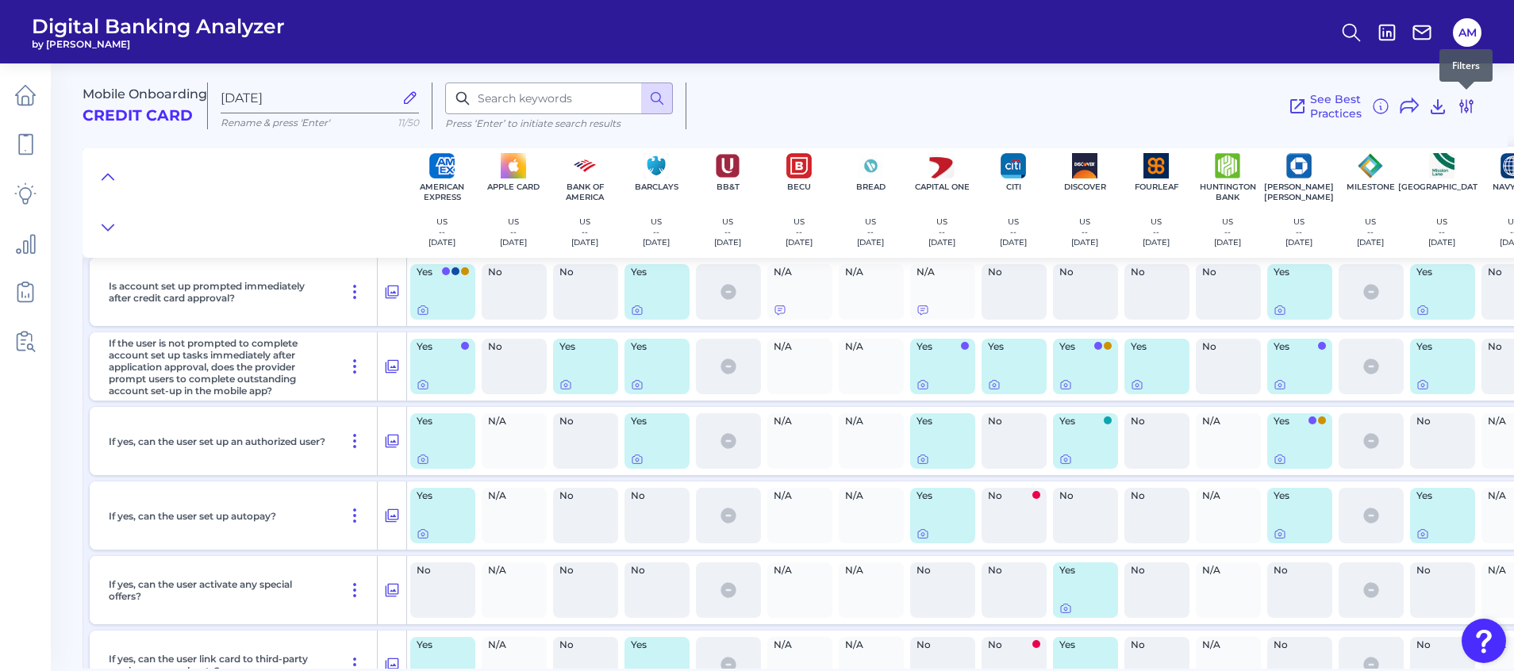
click at [1467, 106] on icon at bounding box center [1466, 106] width 19 height 19
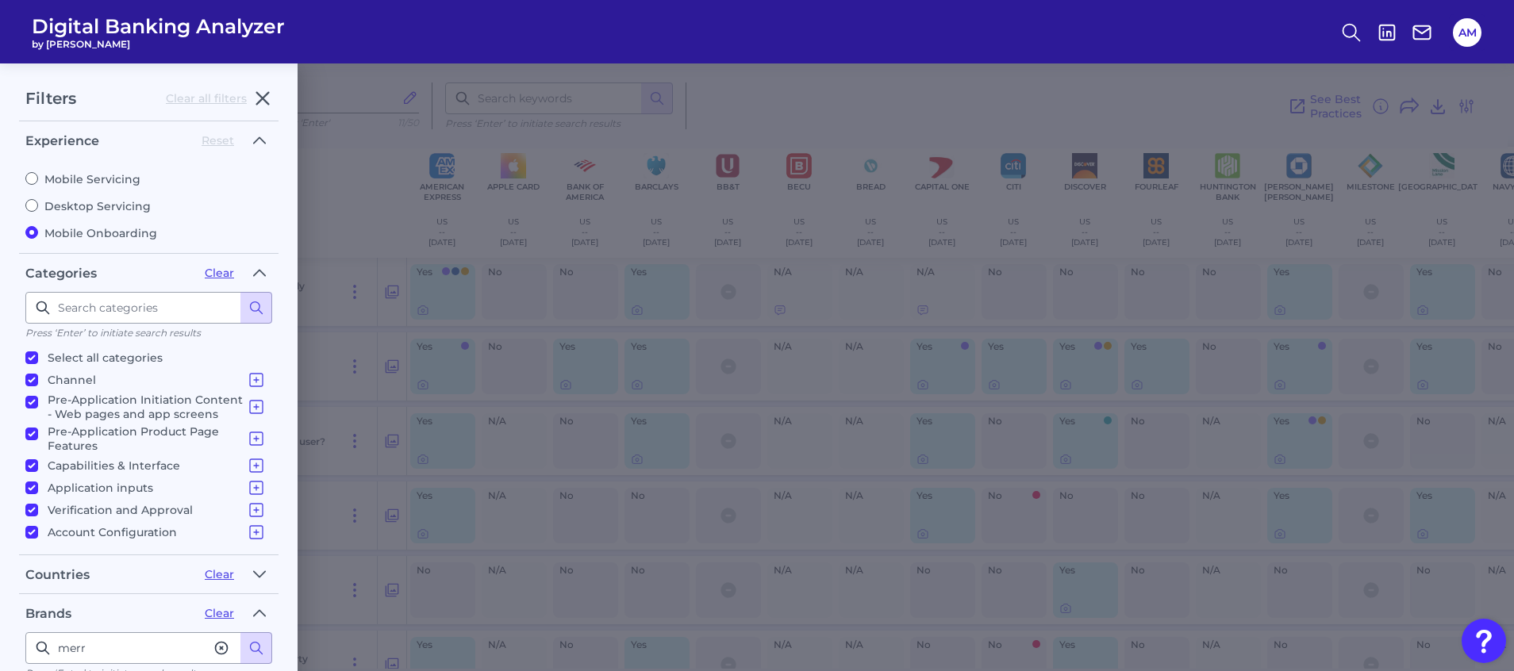
click at [60, 172] on label "Mobile Servicing" at bounding box center [148, 179] width 247 height 14
click at [38, 172] on input "Mobile Servicing" at bounding box center [31, 178] width 13 height 13
radio input "true"
radio input "false"
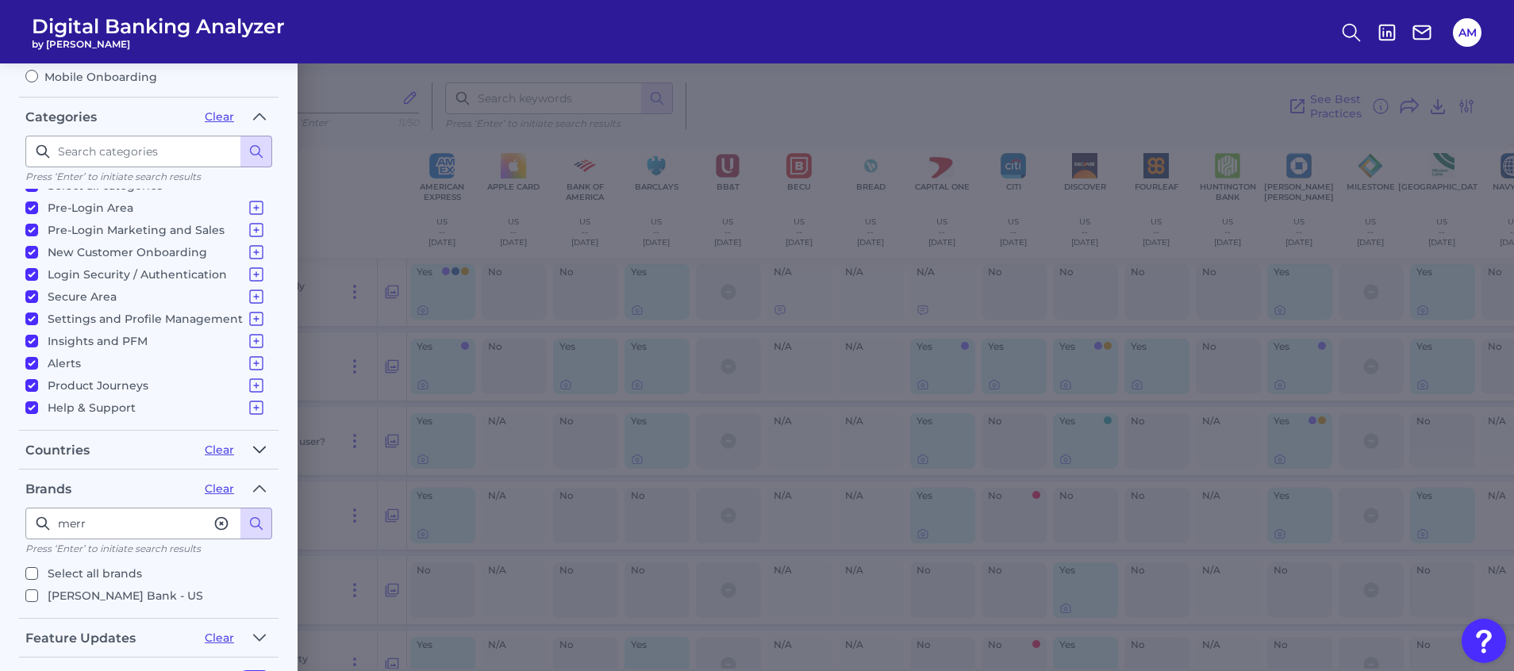
scroll to position [271, 0]
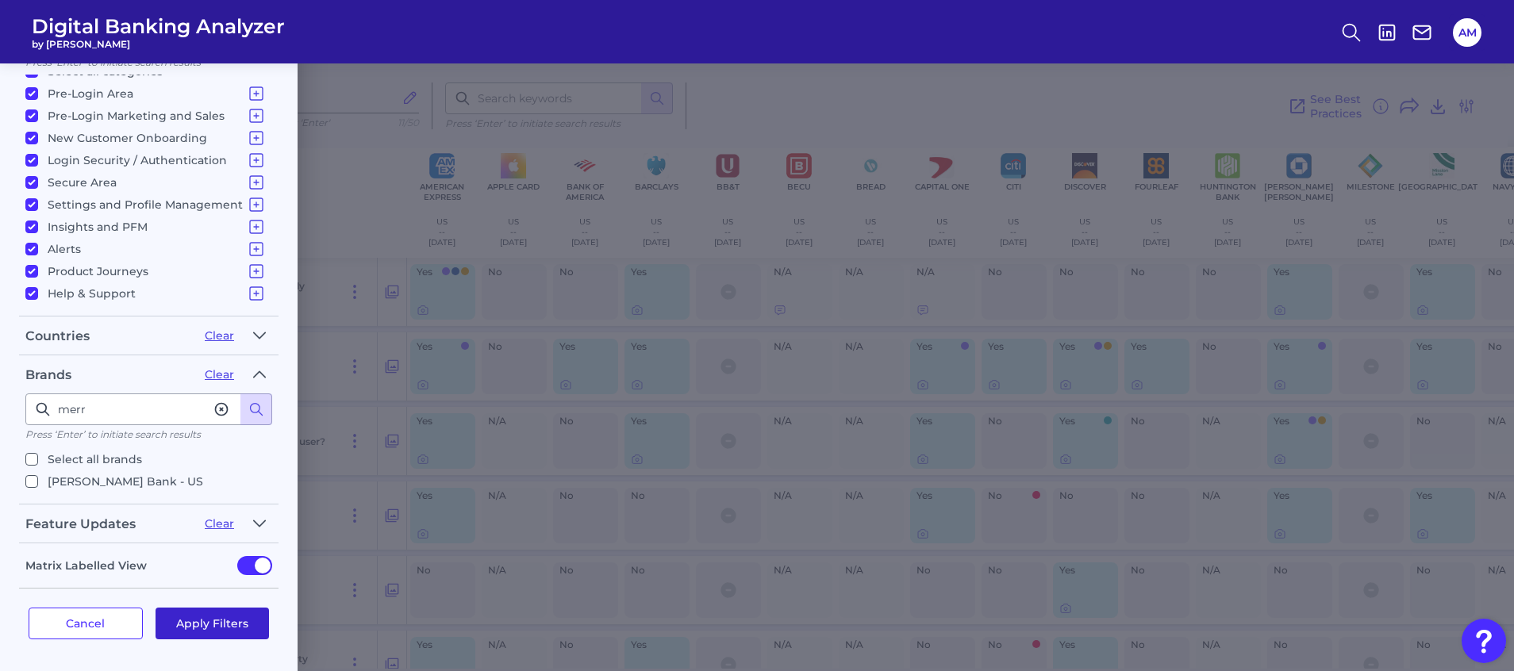
click at [224, 618] on button "Apply Filters" at bounding box center [213, 624] width 114 height 32
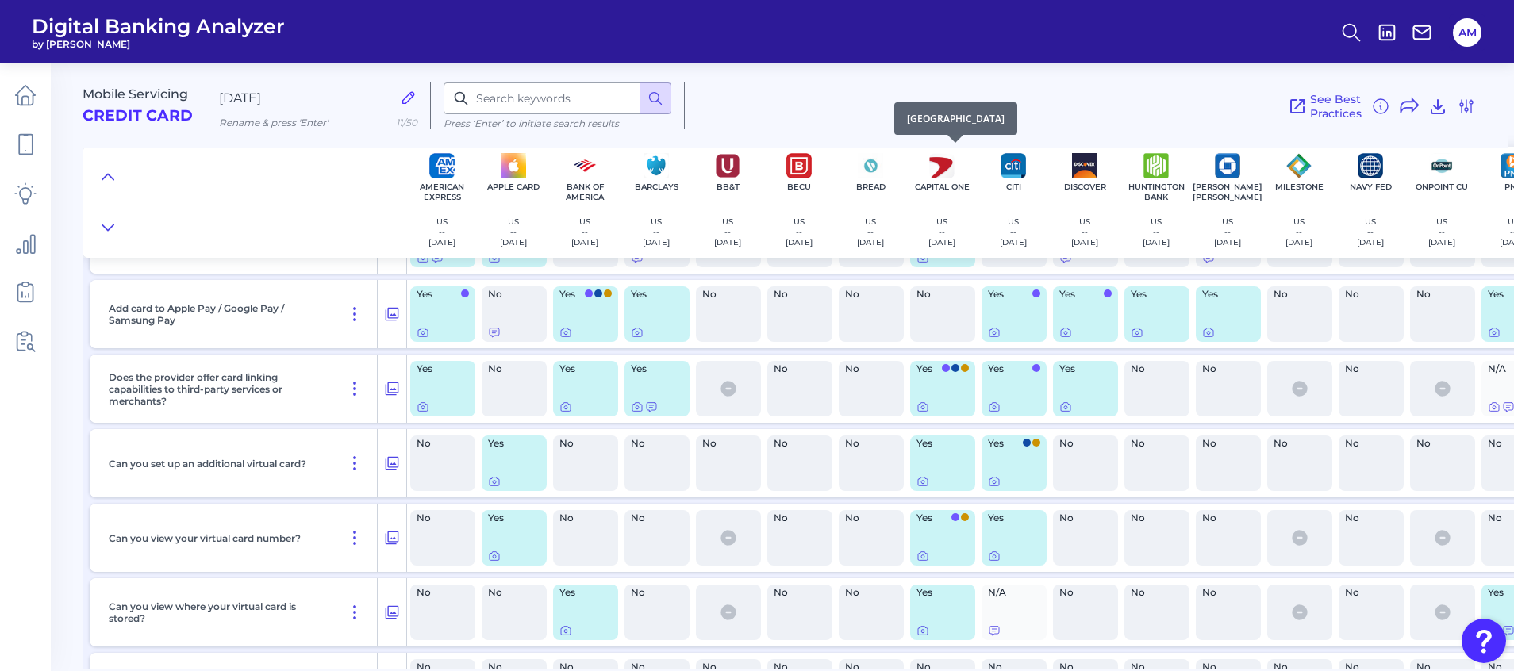
scroll to position [13248, 0]
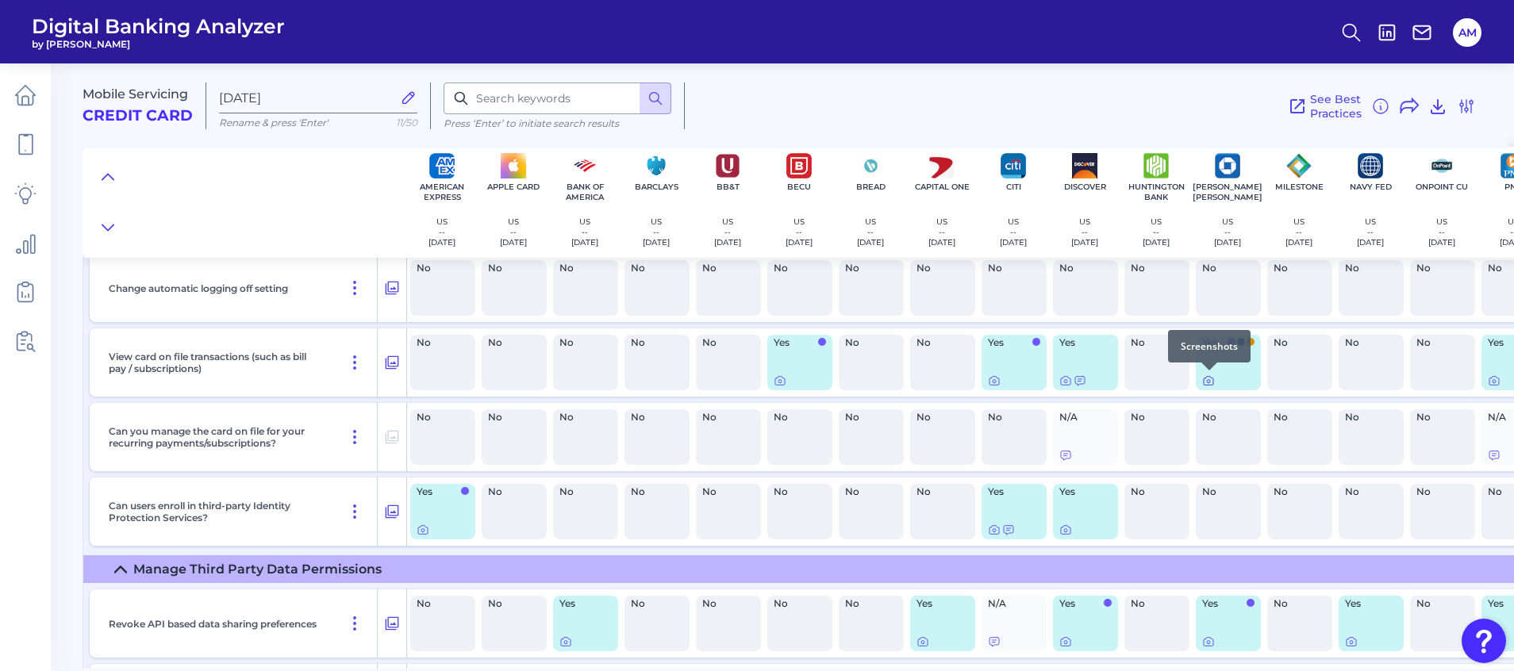
click at [1211, 381] on icon at bounding box center [1208, 381] width 13 height 13
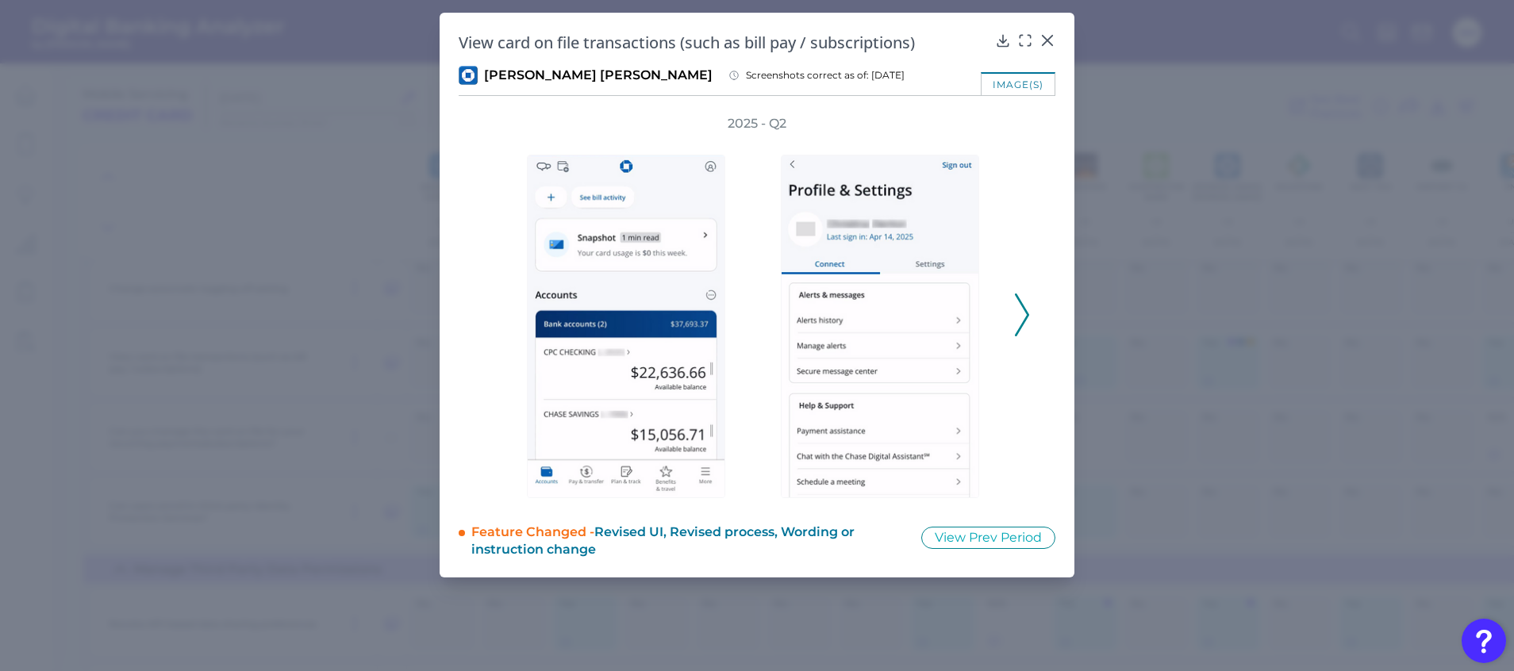
click at [1027, 304] on icon at bounding box center [1022, 315] width 14 height 43
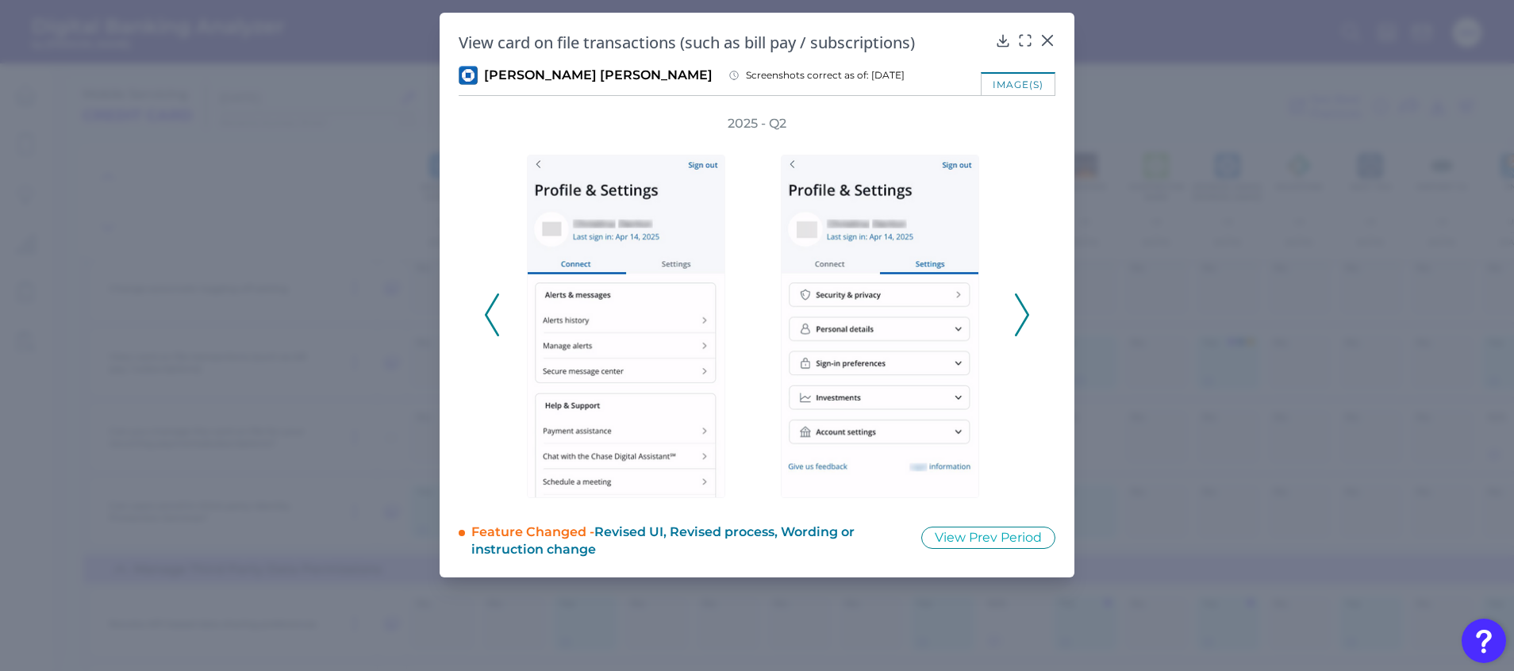
click at [1027, 304] on icon at bounding box center [1022, 315] width 14 height 43
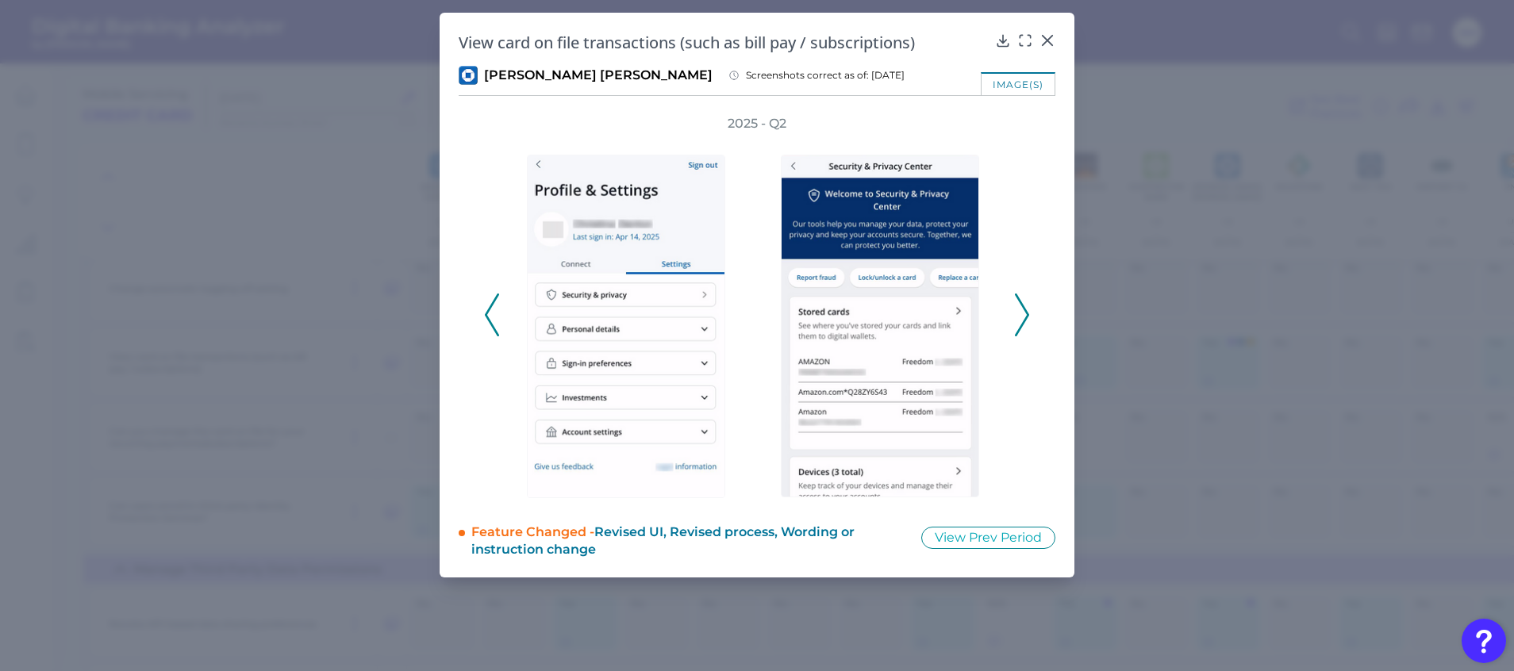
click at [1027, 304] on icon at bounding box center [1022, 315] width 14 height 43
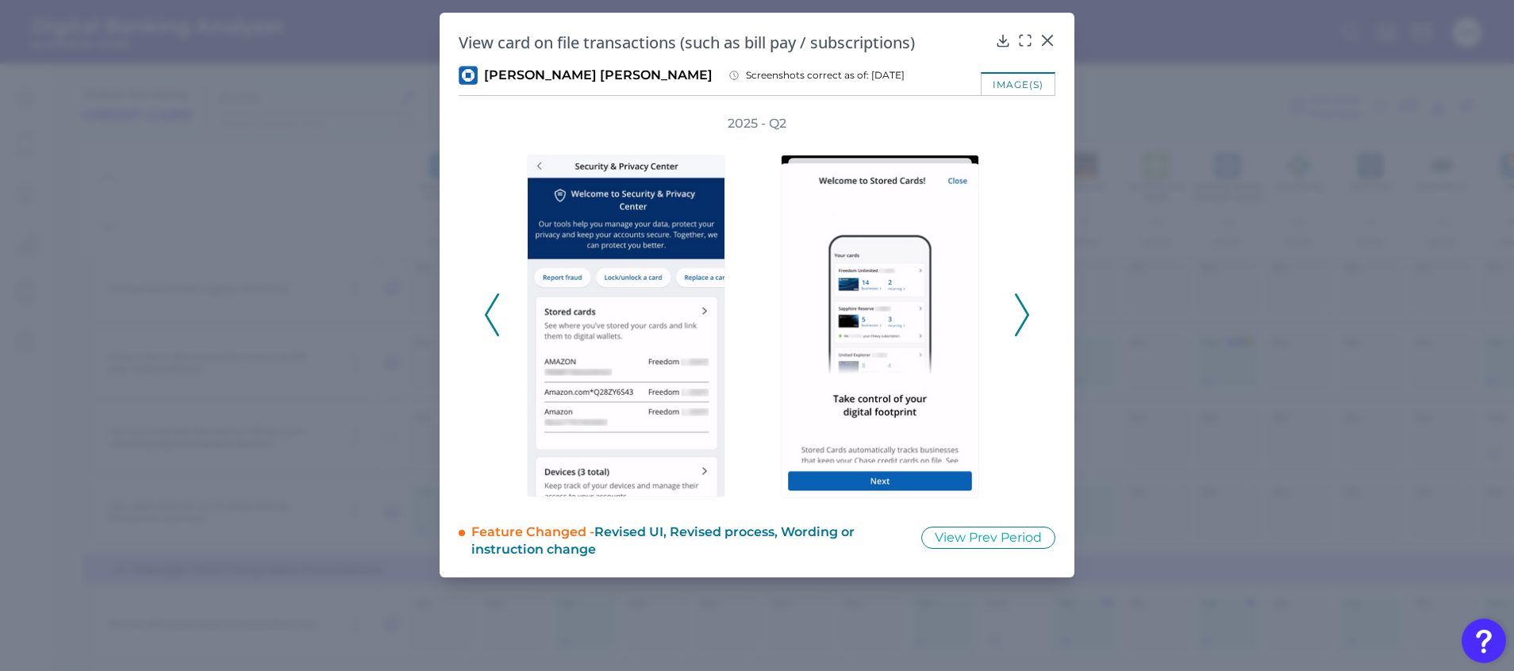
click at [1027, 304] on icon at bounding box center [1022, 315] width 14 height 43
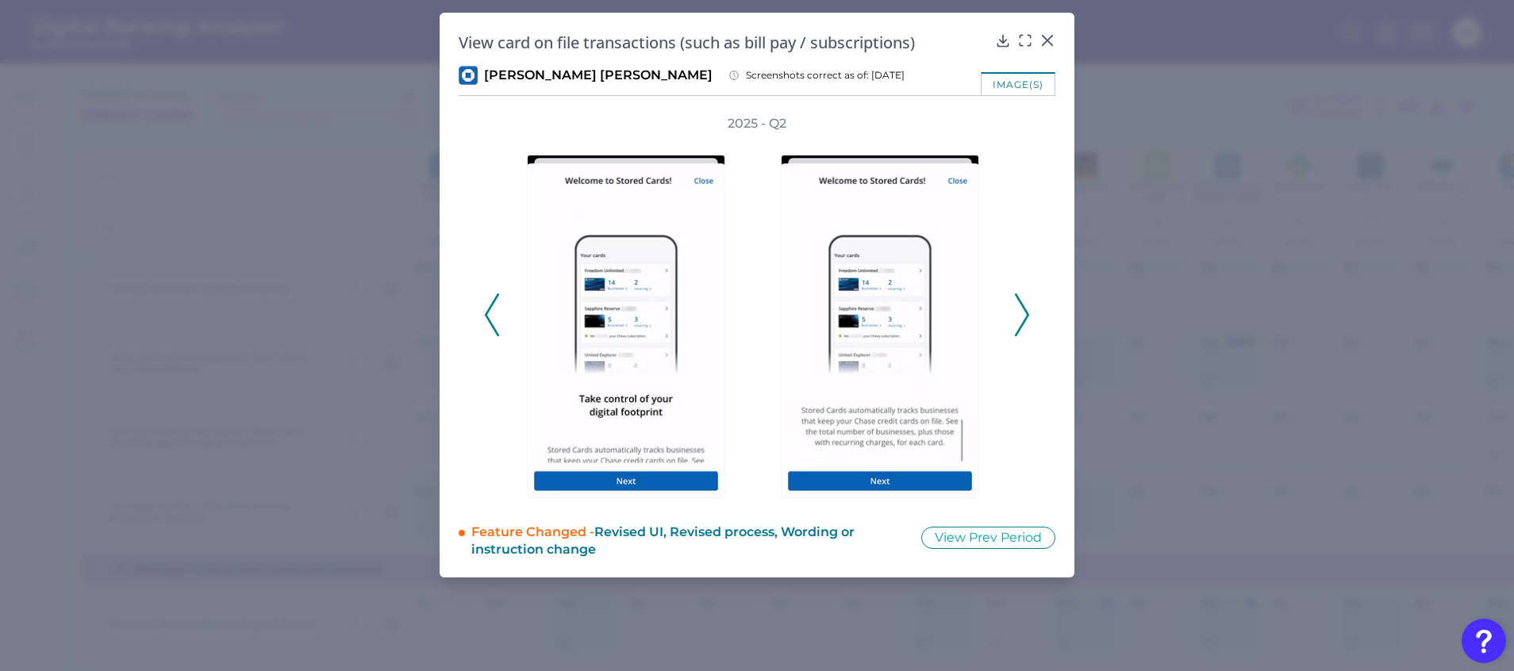
click at [1027, 304] on icon at bounding box center [1022, 315] width 14 height 43
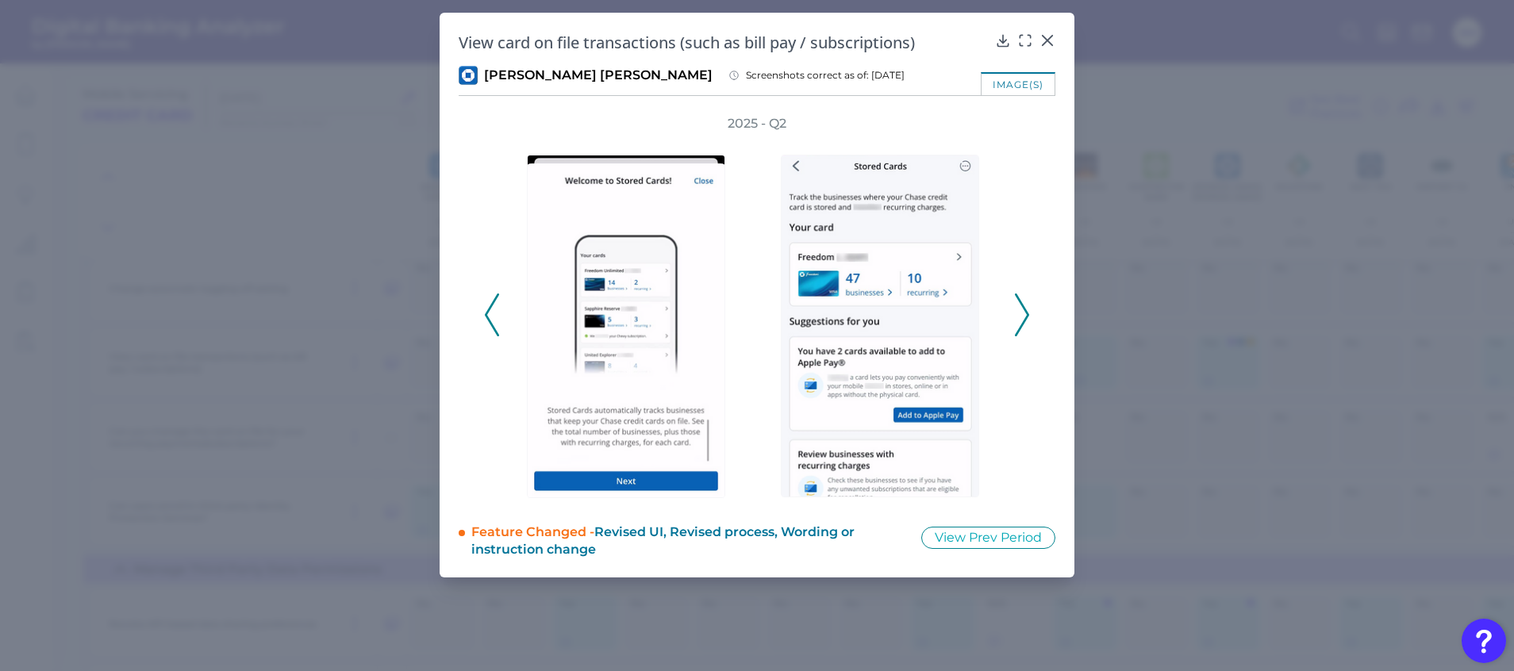
click at [1027, 304] on icon at bounding box center [1022, 315] width 14 height 43
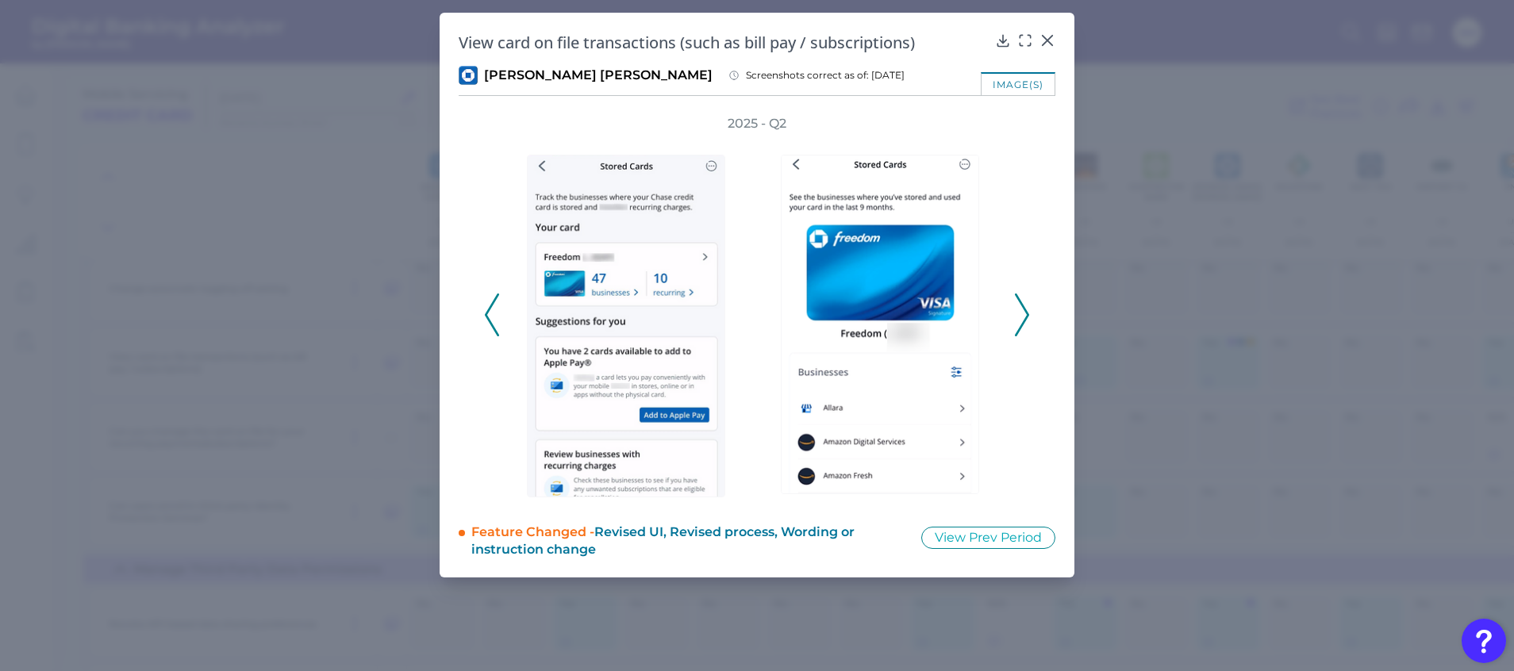
click at [480, 40] on h2 "View card on file transactions (such as bill pay / subscriptions)" at bounding box center [724, 42] width 530 height 21
drag, startPoint x: 462, startPoint y: 40, endPoint x: 951, endPoint y: 43, distance: 489.6
click at [951, 43] on h2 "View card on file transactions (such as bill pay / subscriptions)" at bounding box center [724, 42] width 530 height 21
copy h2 "View card on file transactions (such as bill pay / subscriptions)"
click at [1027, 309] on icon at bounding box center [1022, 315] width 14 height 43
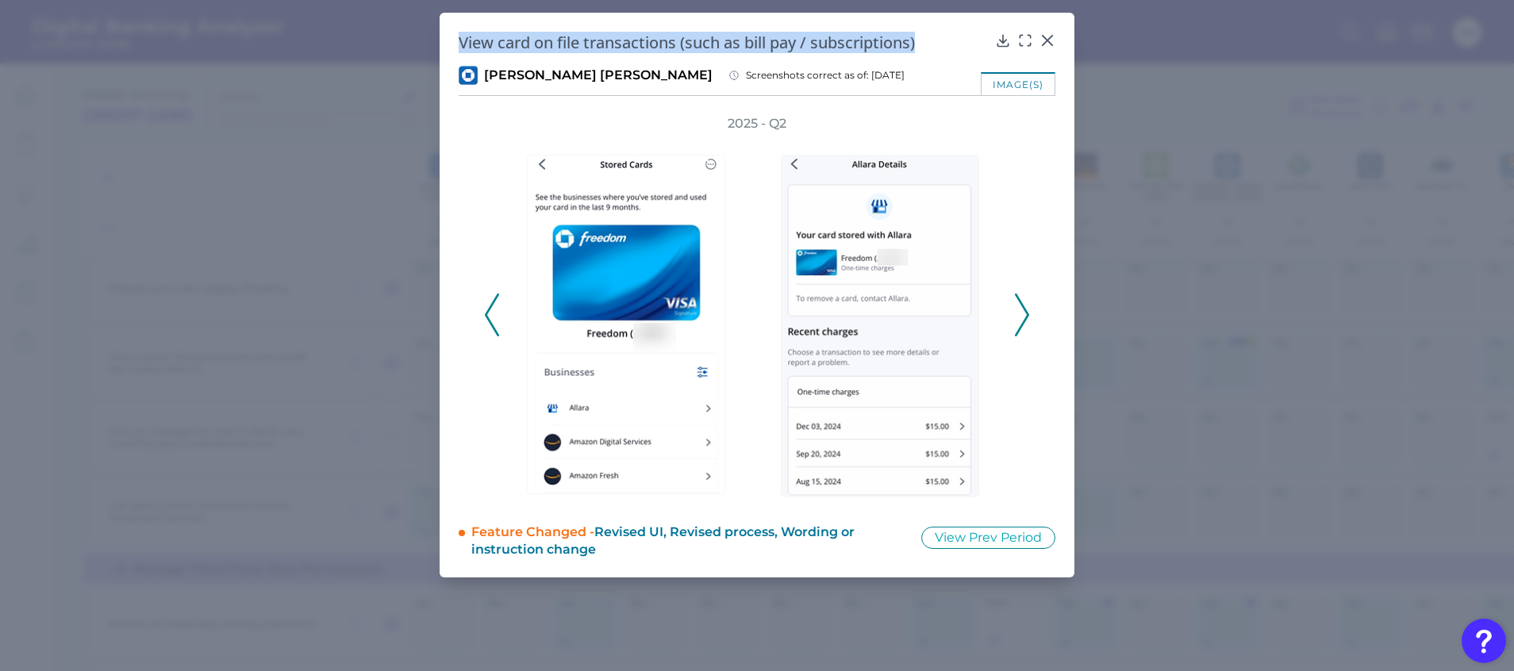
click at [1023, 309] on icon at bounding box center [1022, 315] width 14 height 43
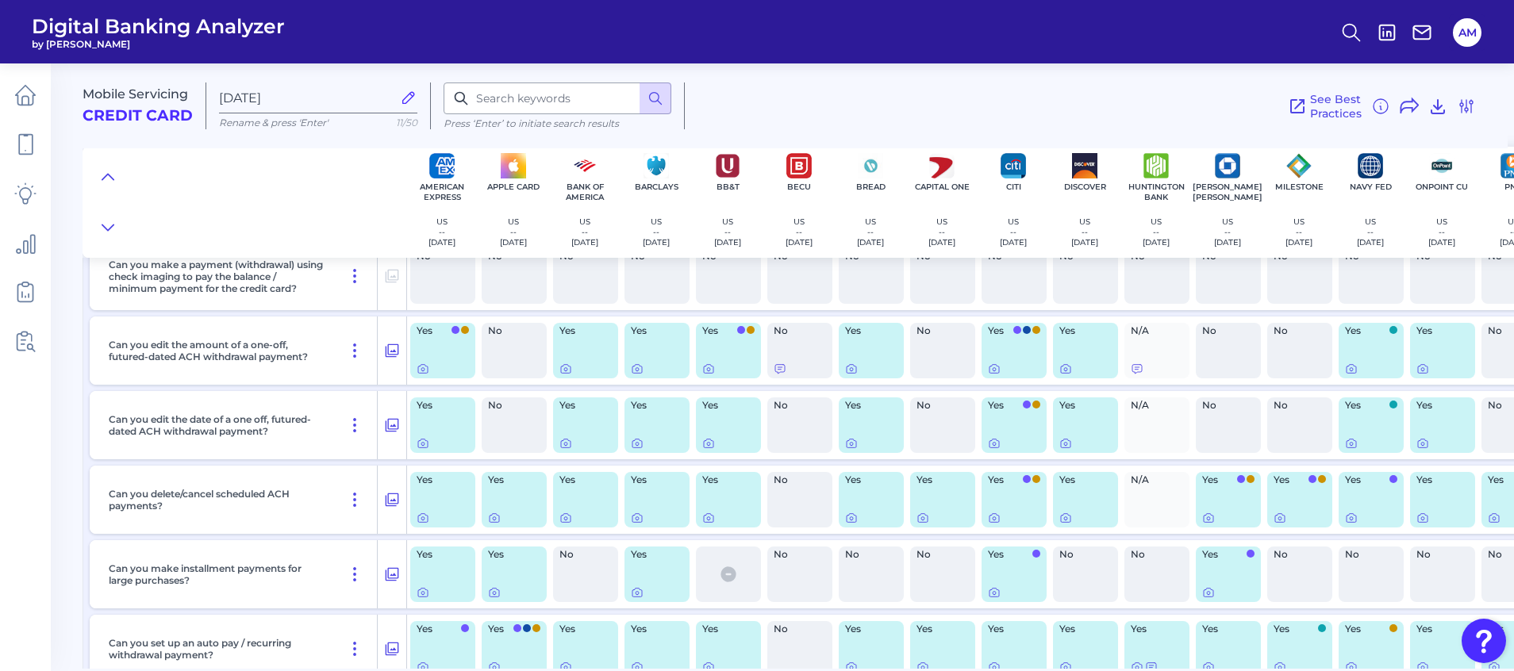
scroll to position [5651, 0]
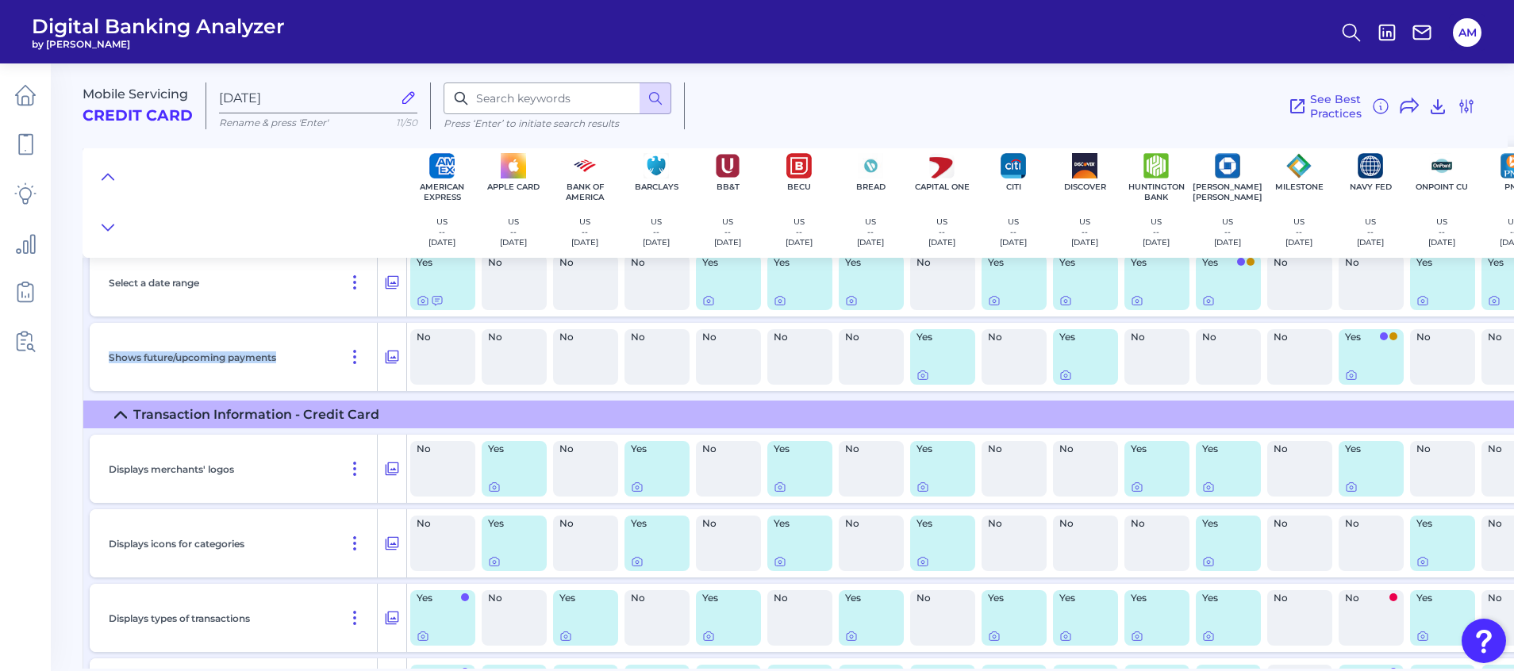
drag, startPoint x: 288, startPoint y: 358, endPoint x: 86, endPoint y: 352, distance: 202.4
drag, startPoint x: 86, startPoint y: 352, endPoint x: 124, endPoint y: 354, distance: 38.1
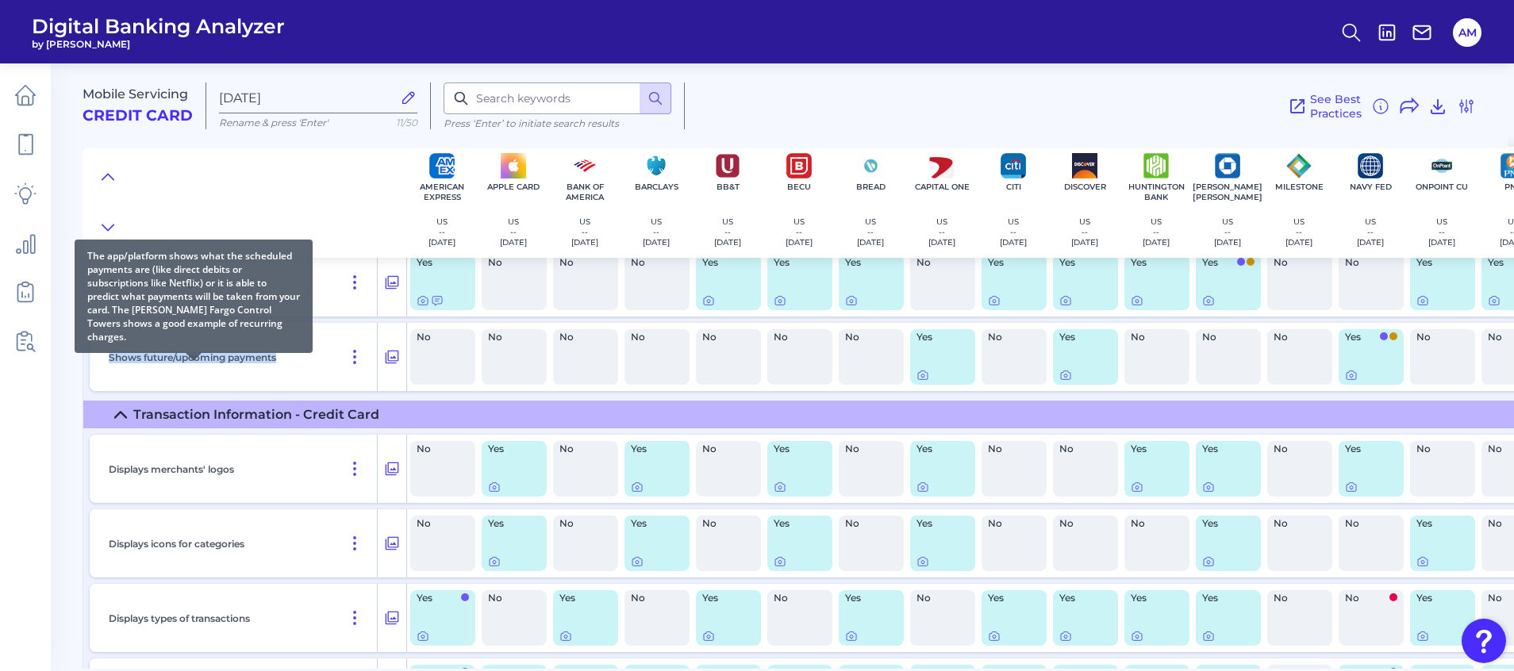
copy p "Shows future/upcoming payments"
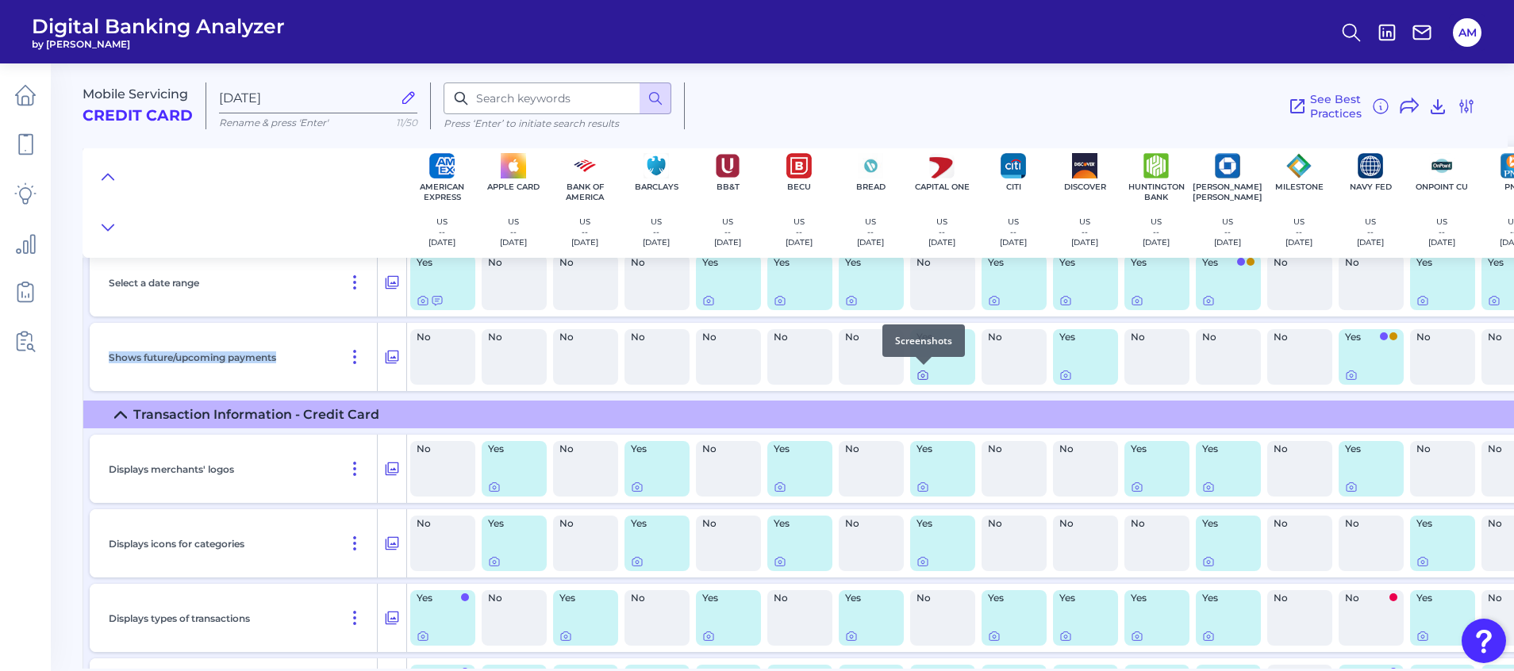
click at [925, 375] on icon at bounding box center [922, 375] width 13 height 13
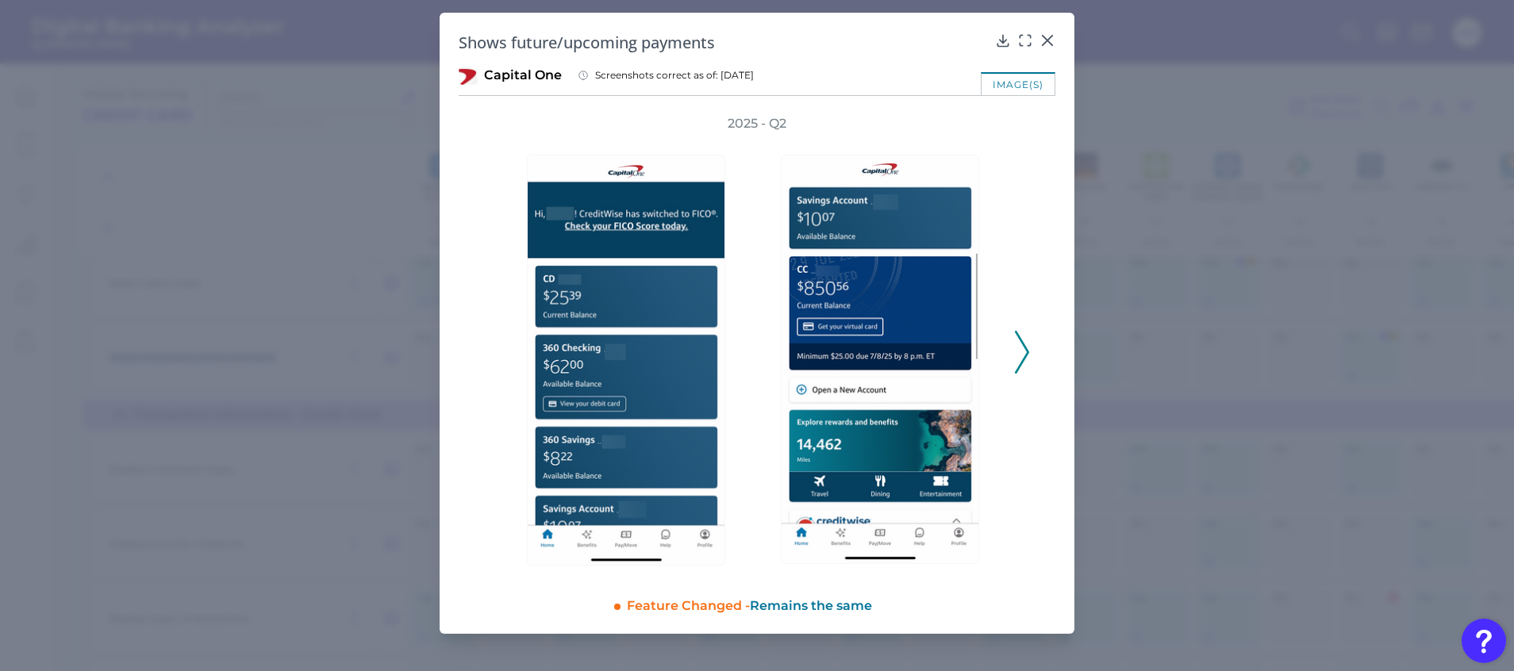
click at [1025, 348] on polyline at bounding box center [1022, 352] width 12 height 40
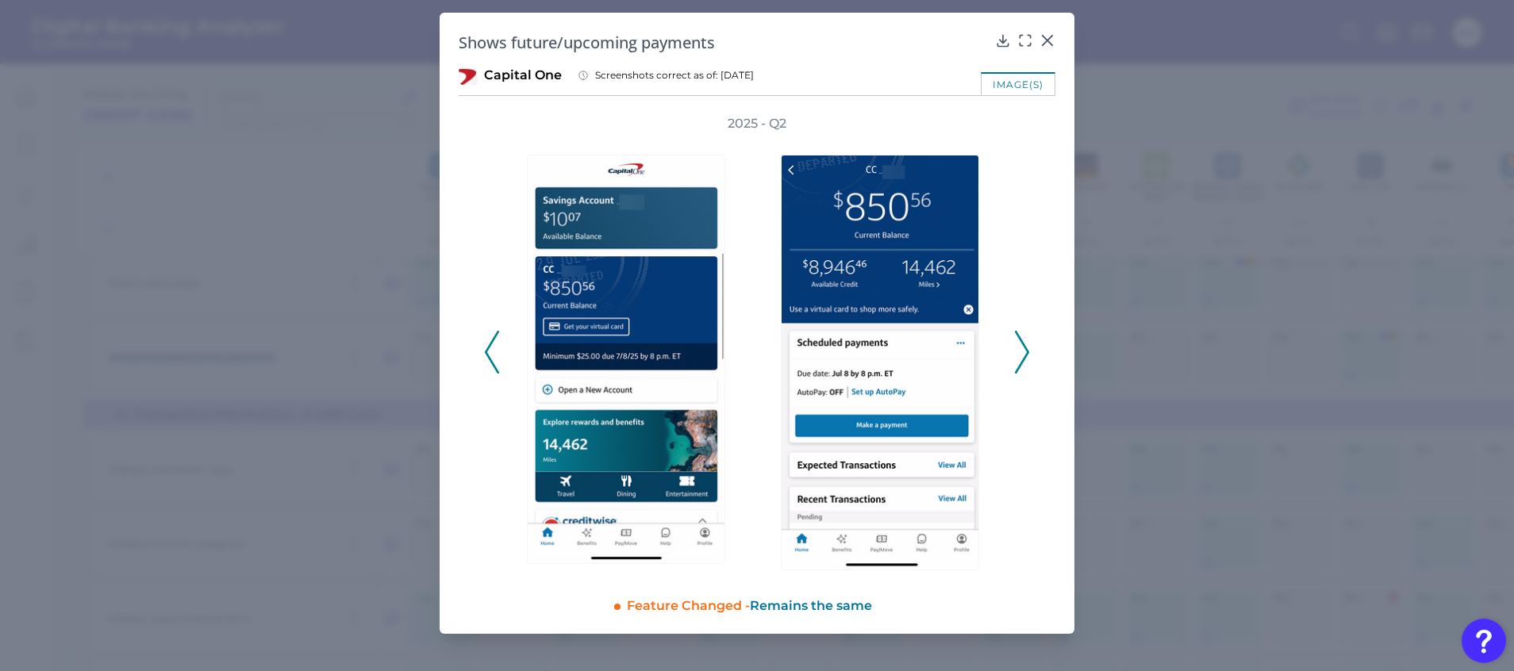
click at [1025, 348] on polyline at bounding box center [1022, 352] width 12 height 40
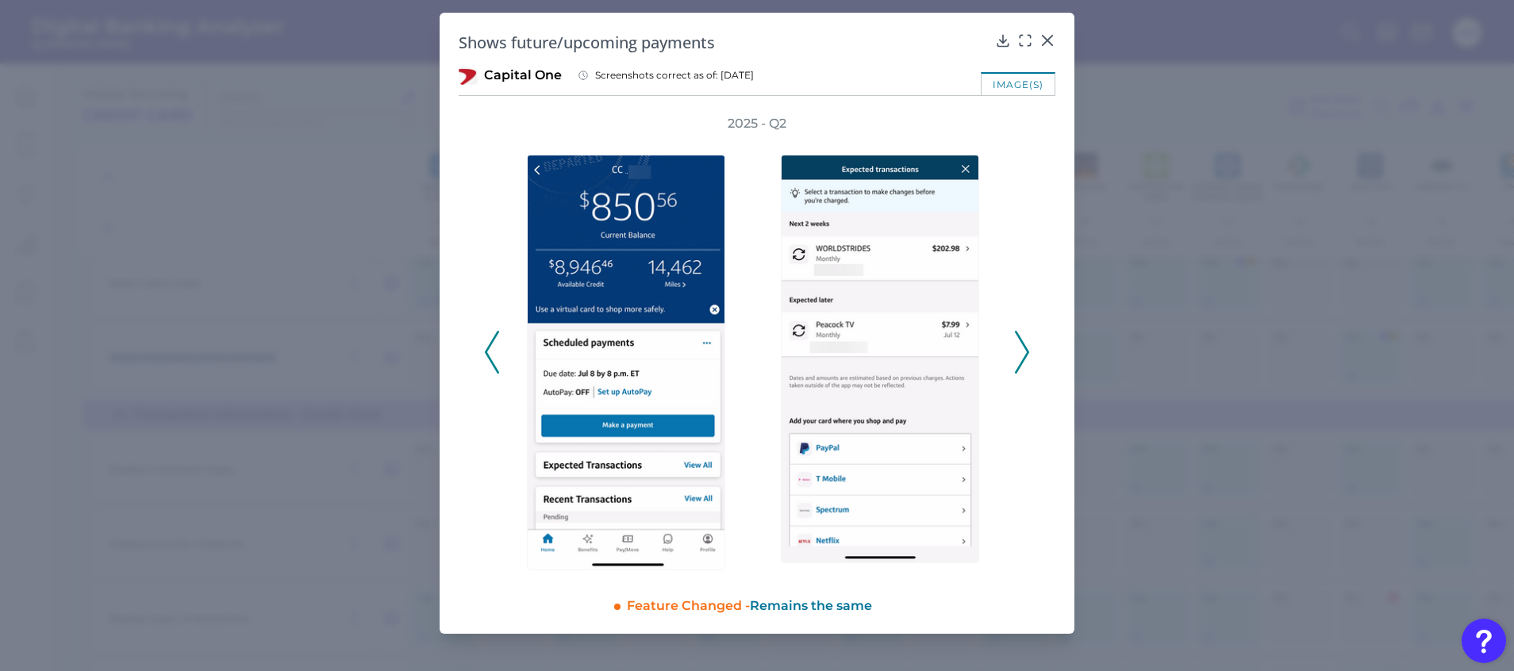
click at [1025, 348] on polyline at bounding box center [1022, 352] width 12 height 40
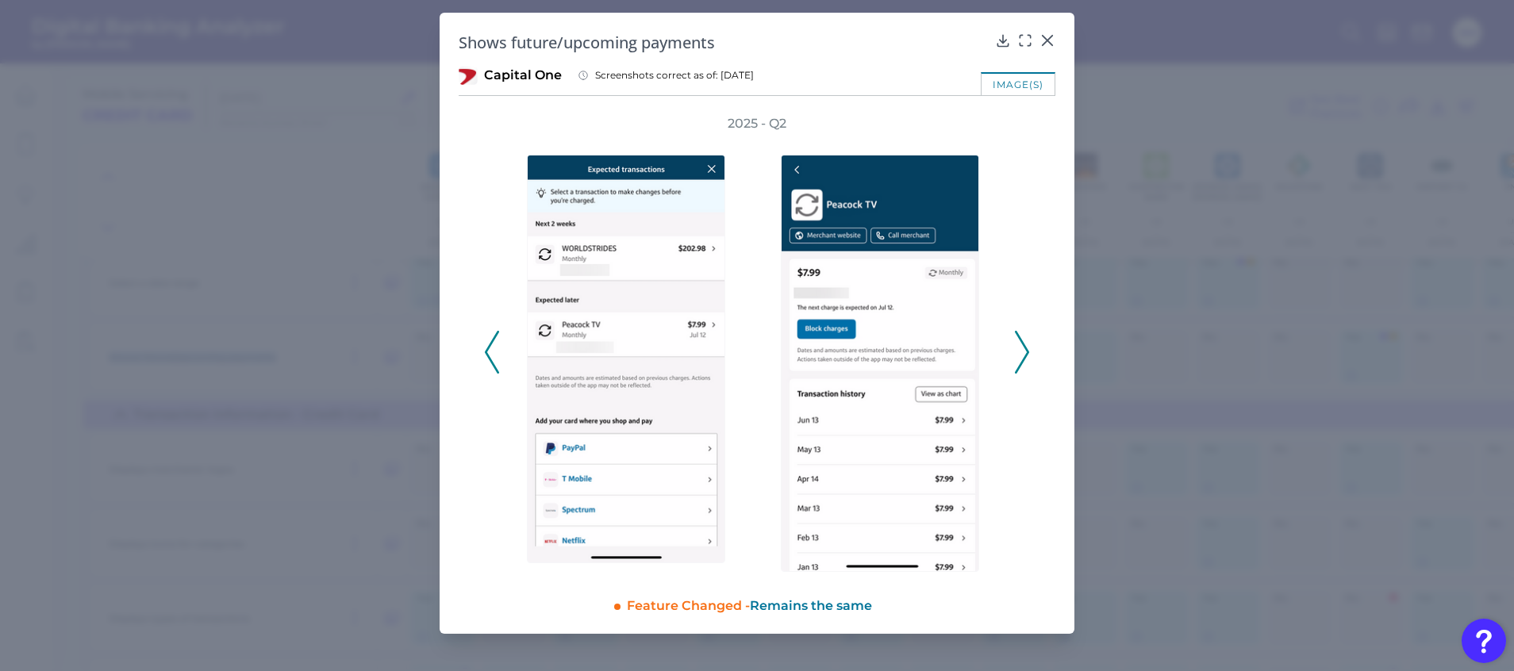
click at [1025, 348] on polyline at bounding box center [1022, 352] width 12 height 40
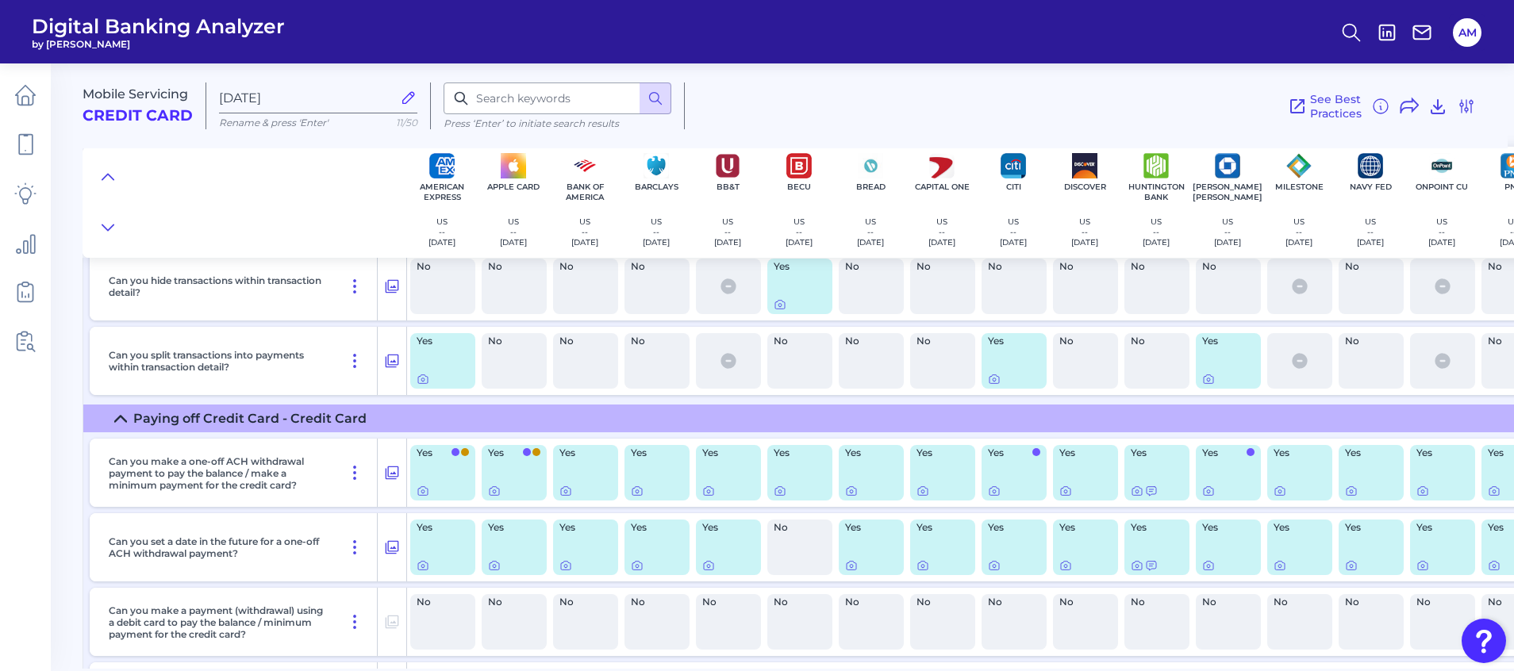
scroll to position [7079, 0]
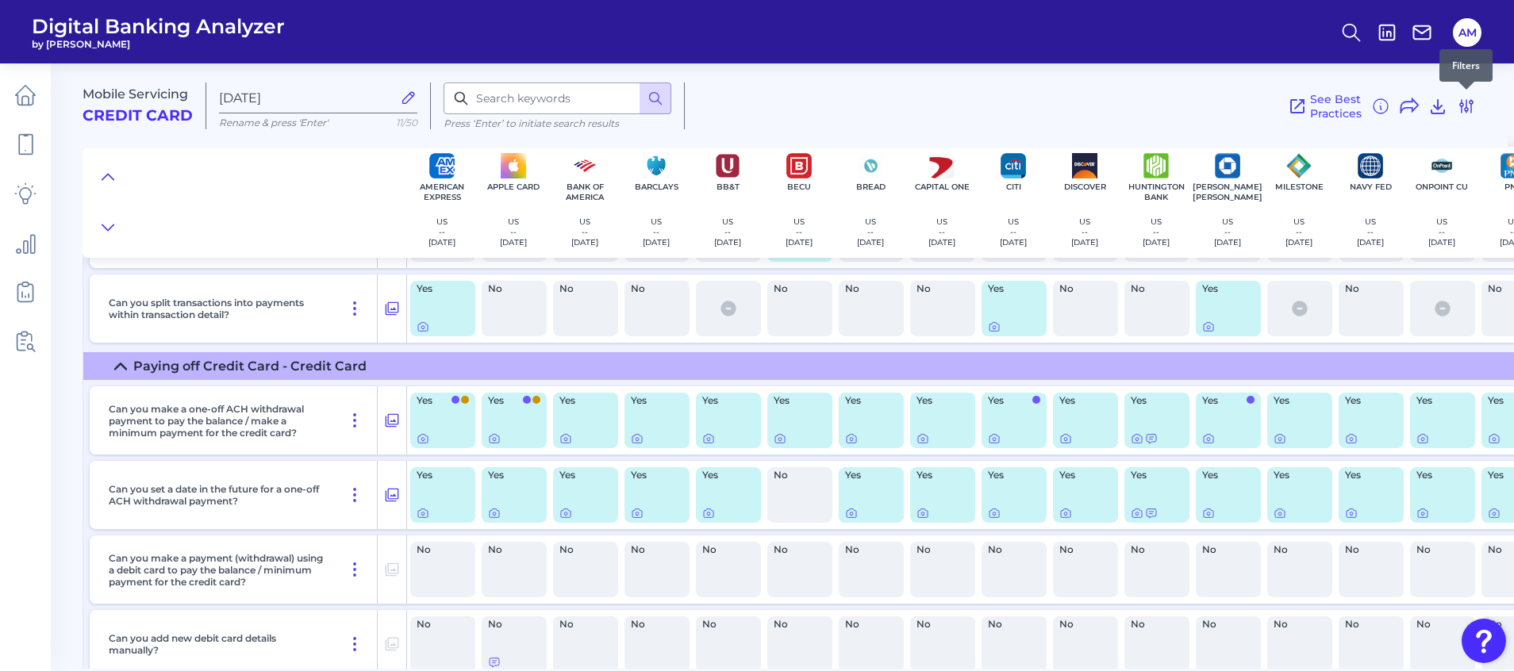
click at [1467, 109] on icon at bounding box center [1466, 106] width 19 height 19
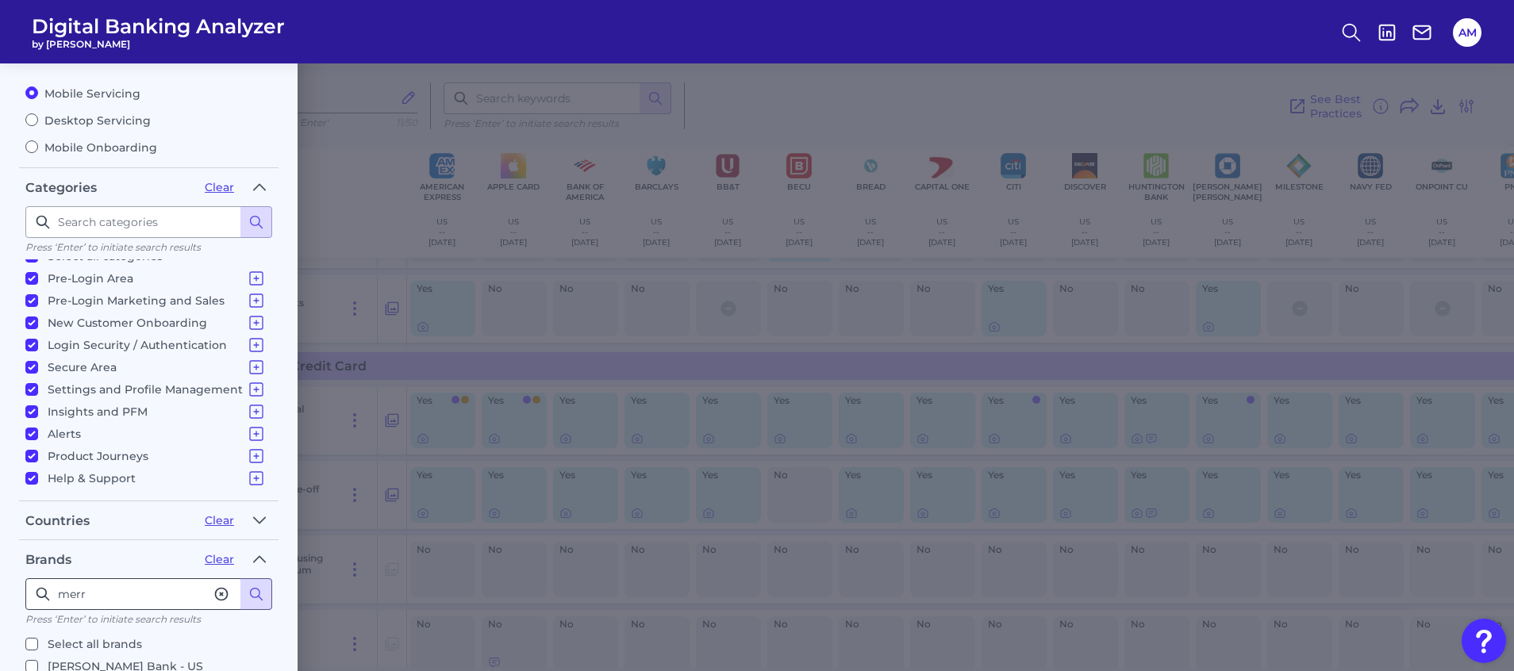
scroll to position [0, 0]
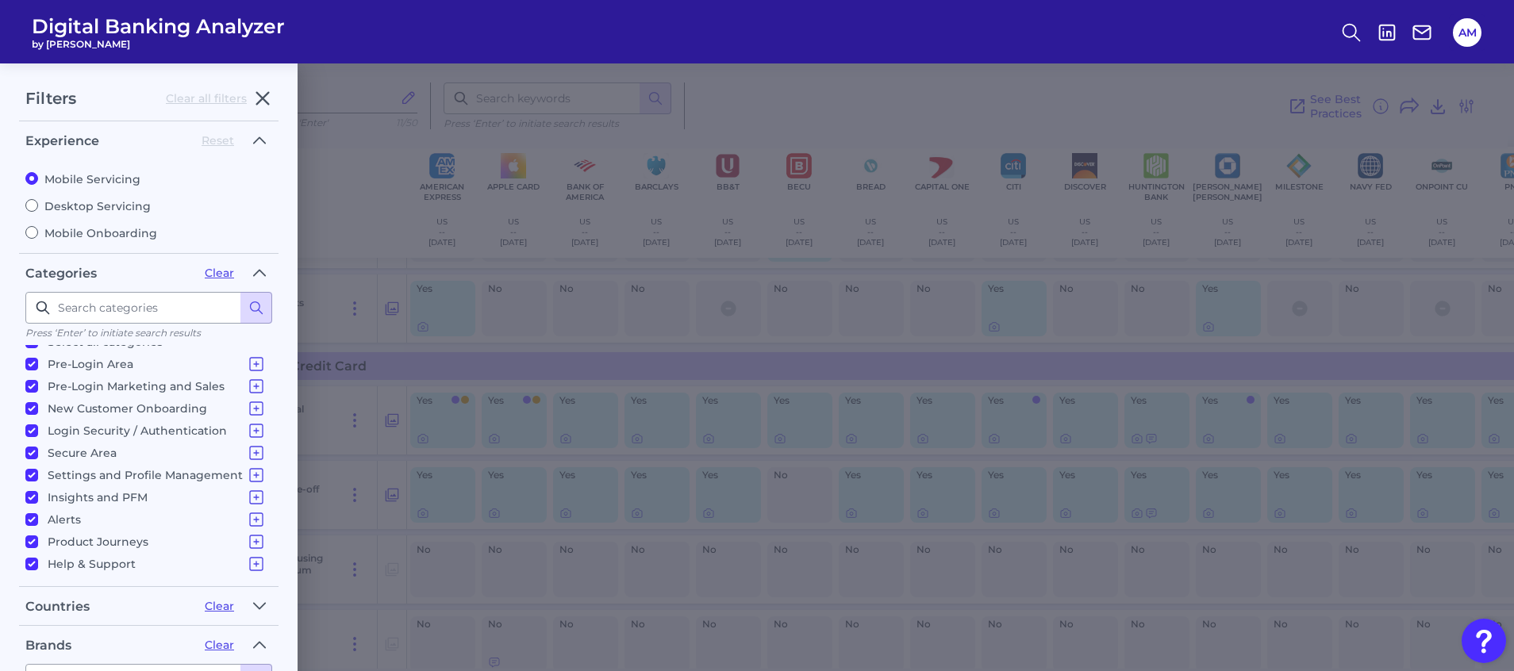
click at [77, 209] on label "Desktop Servicing" at bounding box center [148, 206] width 247 height 14
click at [38, 209] on input "Desktop Servicing" at bounding box center [31, 205] width 13 height 13
radio input "true"
radio input "false"
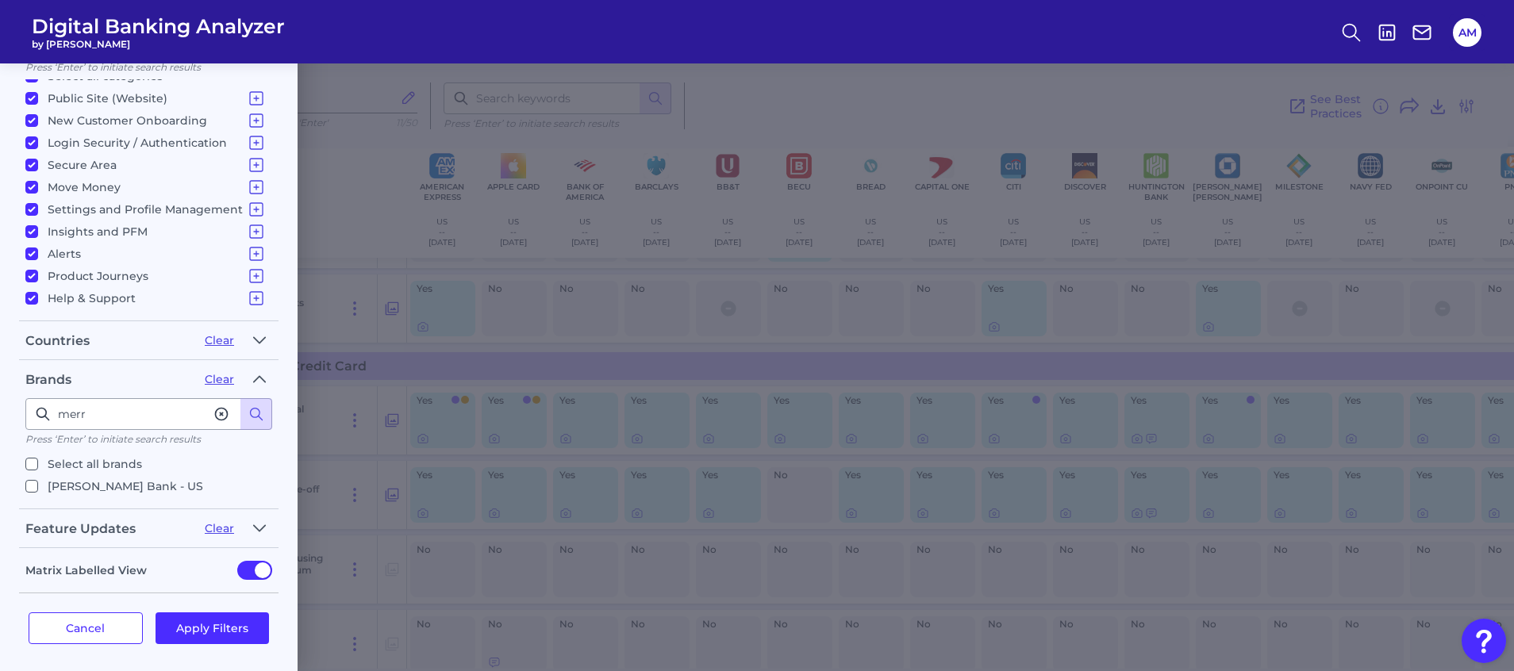
scroll to position [271, 0]
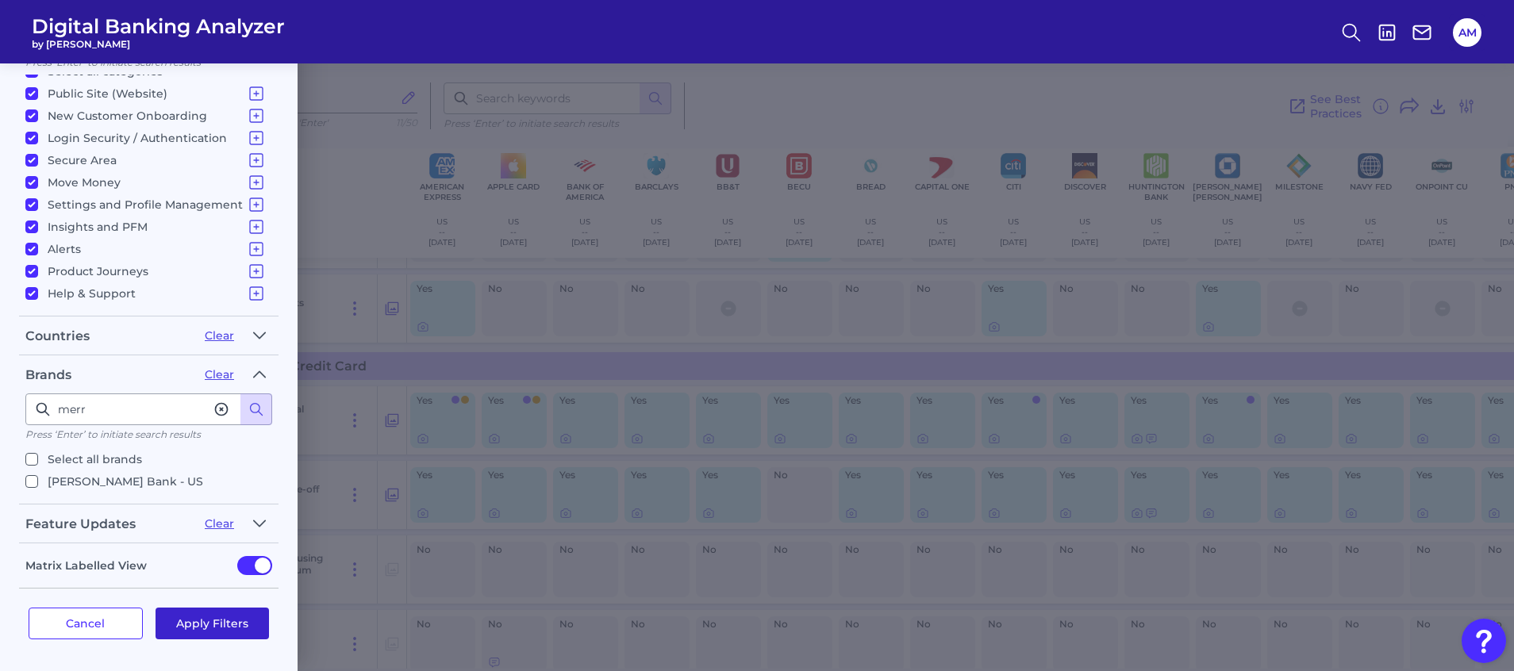
click at [224, 628] on button "Apply Filters" at bounding box center [213, 624] width 114 height 32
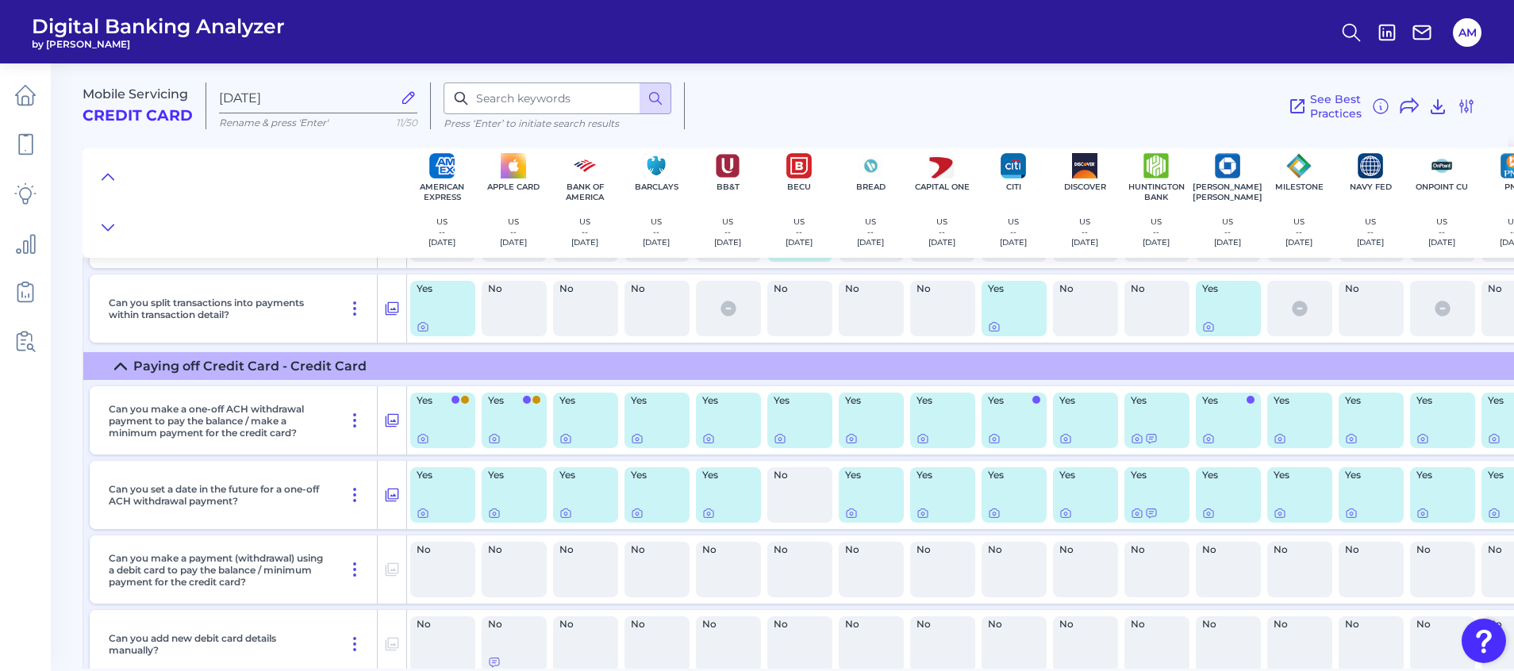
scroll to position [0, 0]
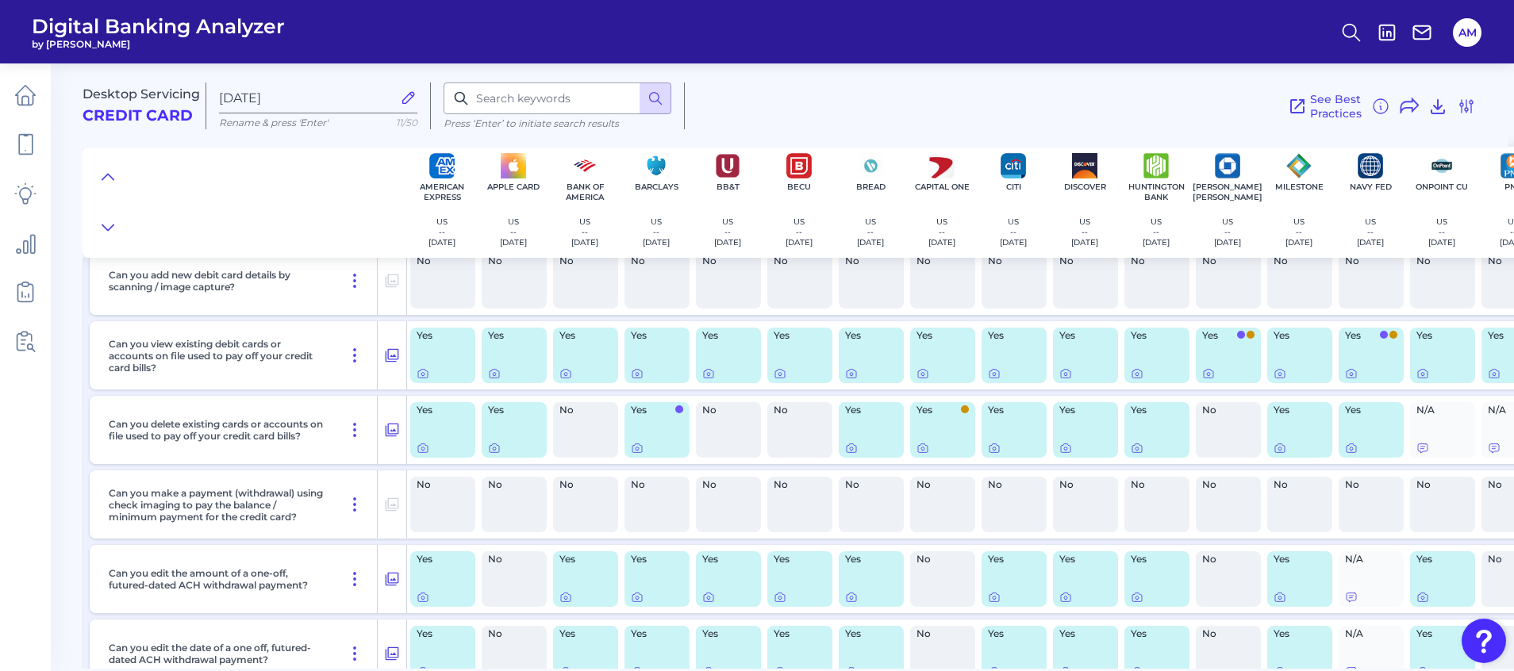
click at [1085, 84] on div "See Best Practices Filters Clear all filters Experience Reset Mobile Servicing …" at bounding box center [1080, 106] width 791 height 47
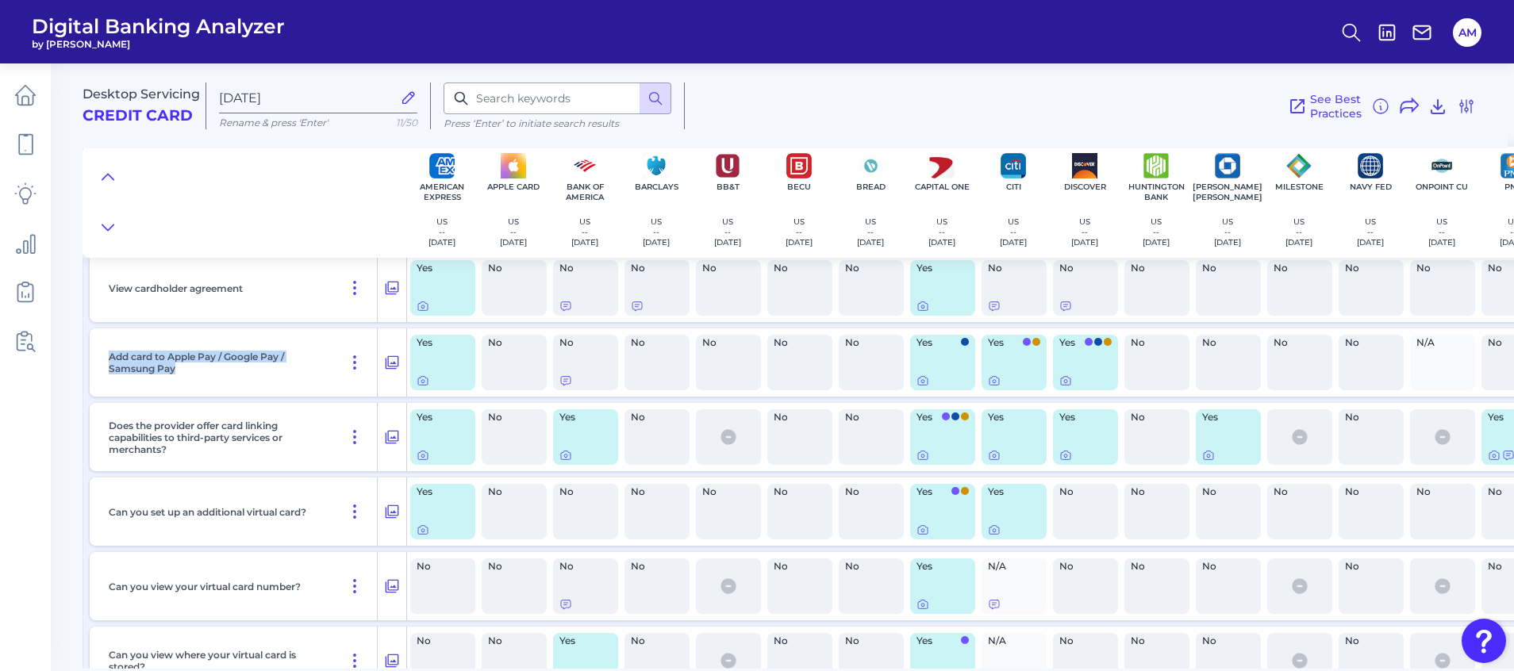
drag, startPoint x: 193, startPoint y: 386, endPoint x: 86, endPoint y: 356, distance: 110.3
click at [86, 356] on div "Order a new card (for lost/stolen cards) Yes No Yes Yes No No No No Yes Yes Yes…" at bounding box center [1319, 178] width 2472 height 1352
drag, startPoint x: 86, startPoint y: 356, endPoint x: 124, endPoint y: 363, distance: 38.0
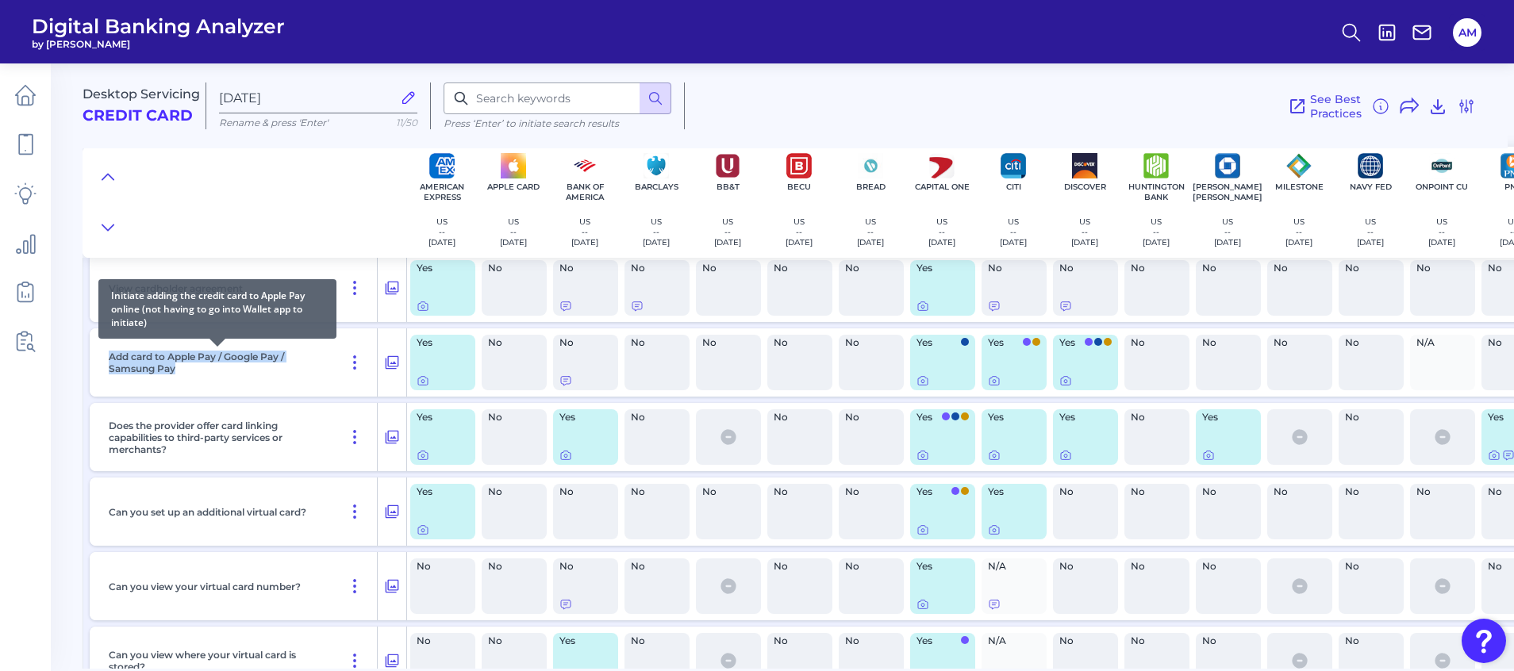
copy p "Add card to Apple Pay / Google Pay / Samsung Pay"
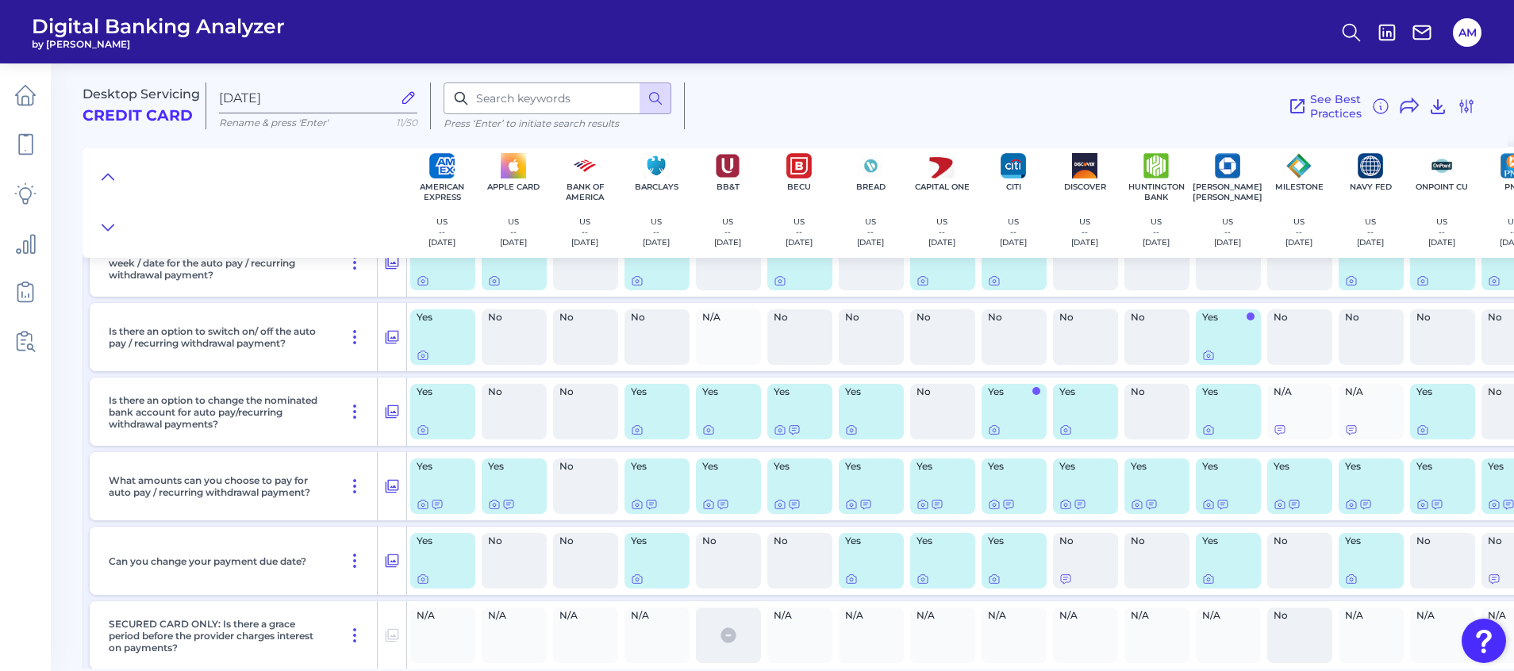
scroll to position [7713, 0]
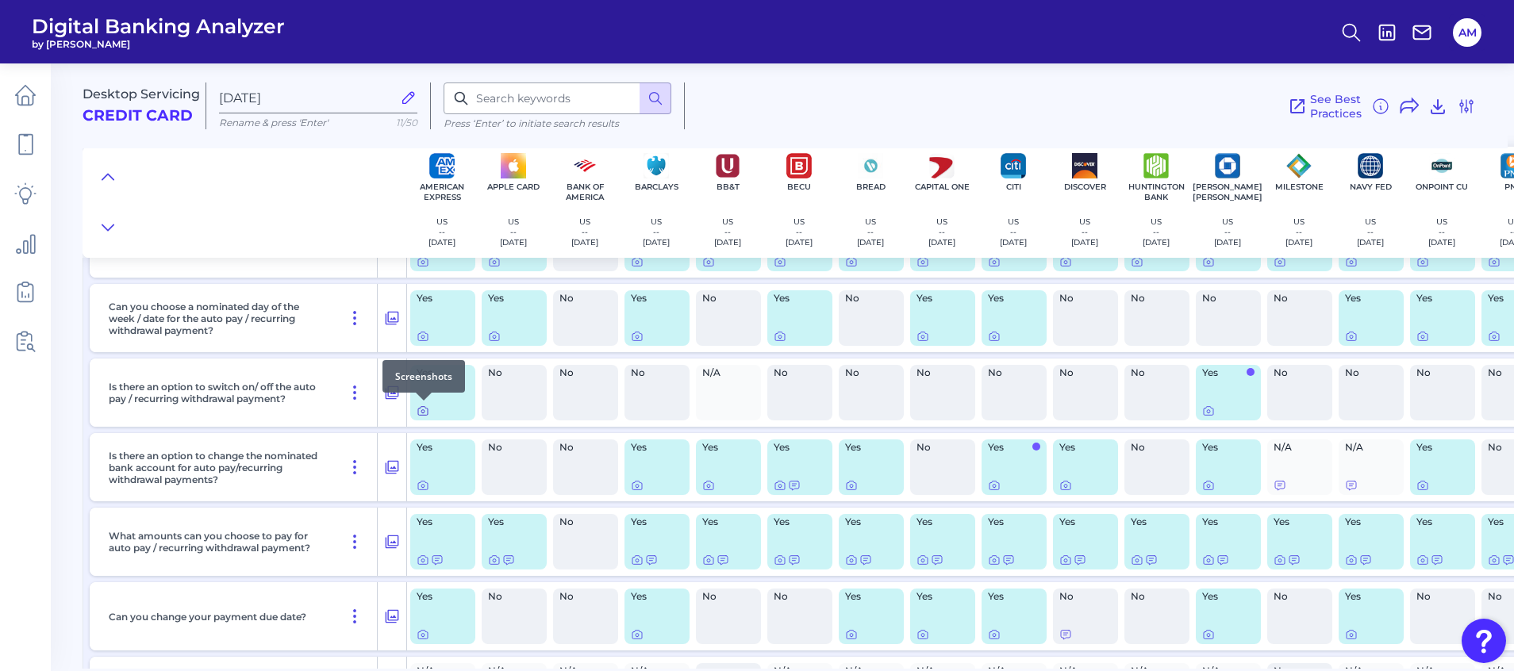
click at [423, 410] on icon at bounding box center [422, 411] width 3 height 3
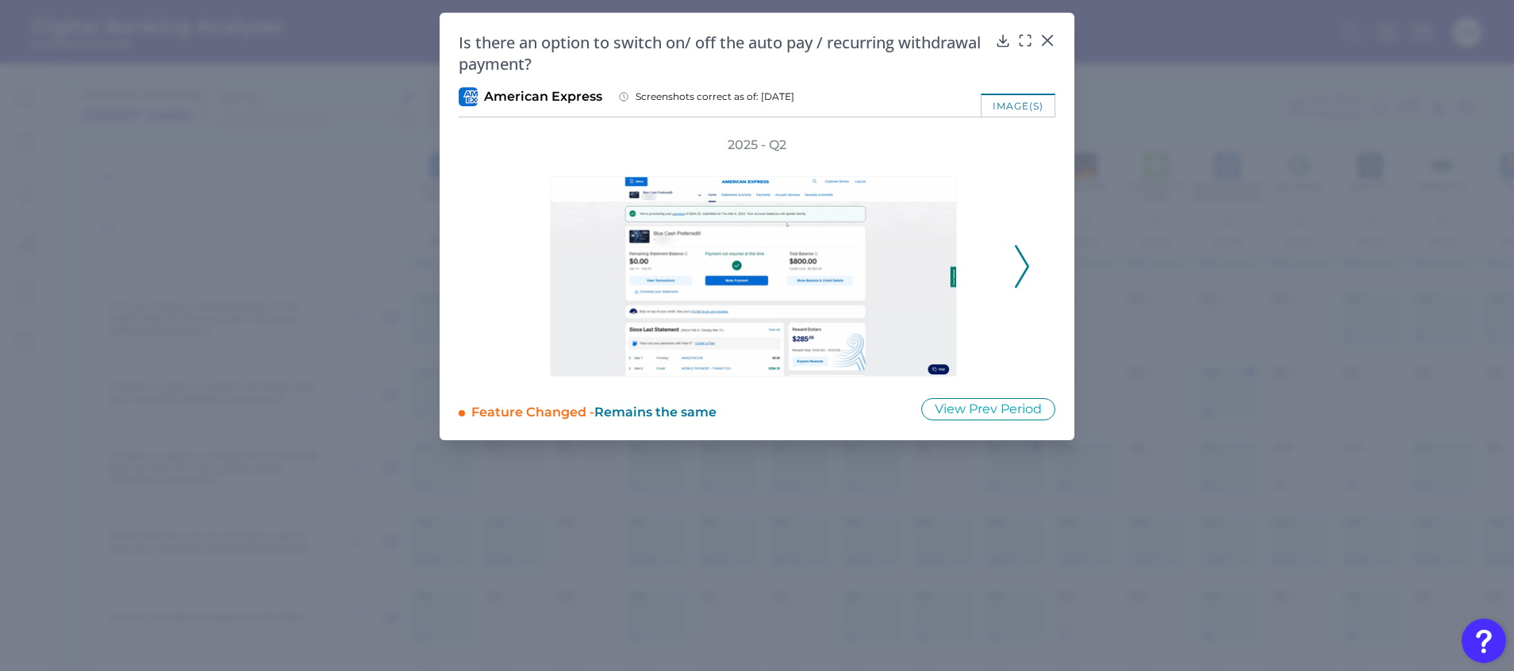
click at [1021, 268] on icon at bounding box center [1022, 266] width 14 height 43
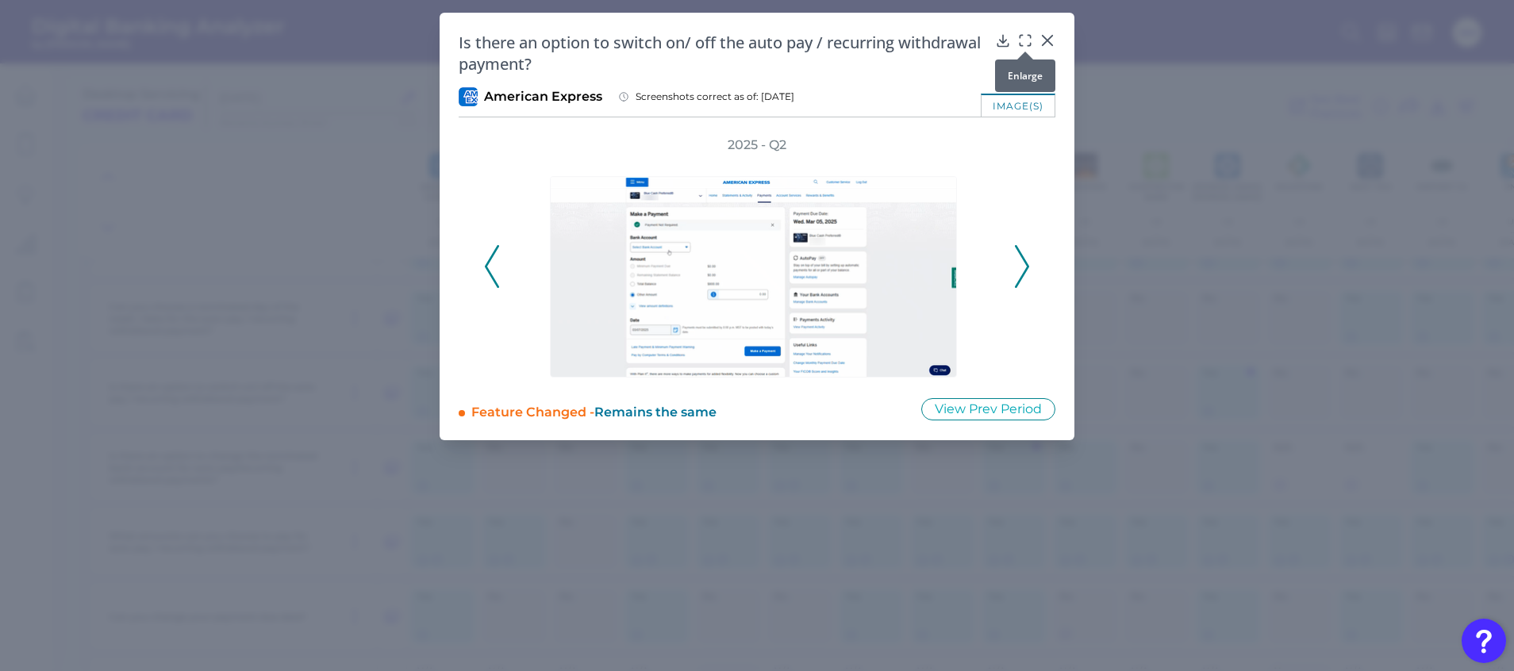
click at [1022, 40] on icon at bounding box center [1025, 41] width 16 height 16
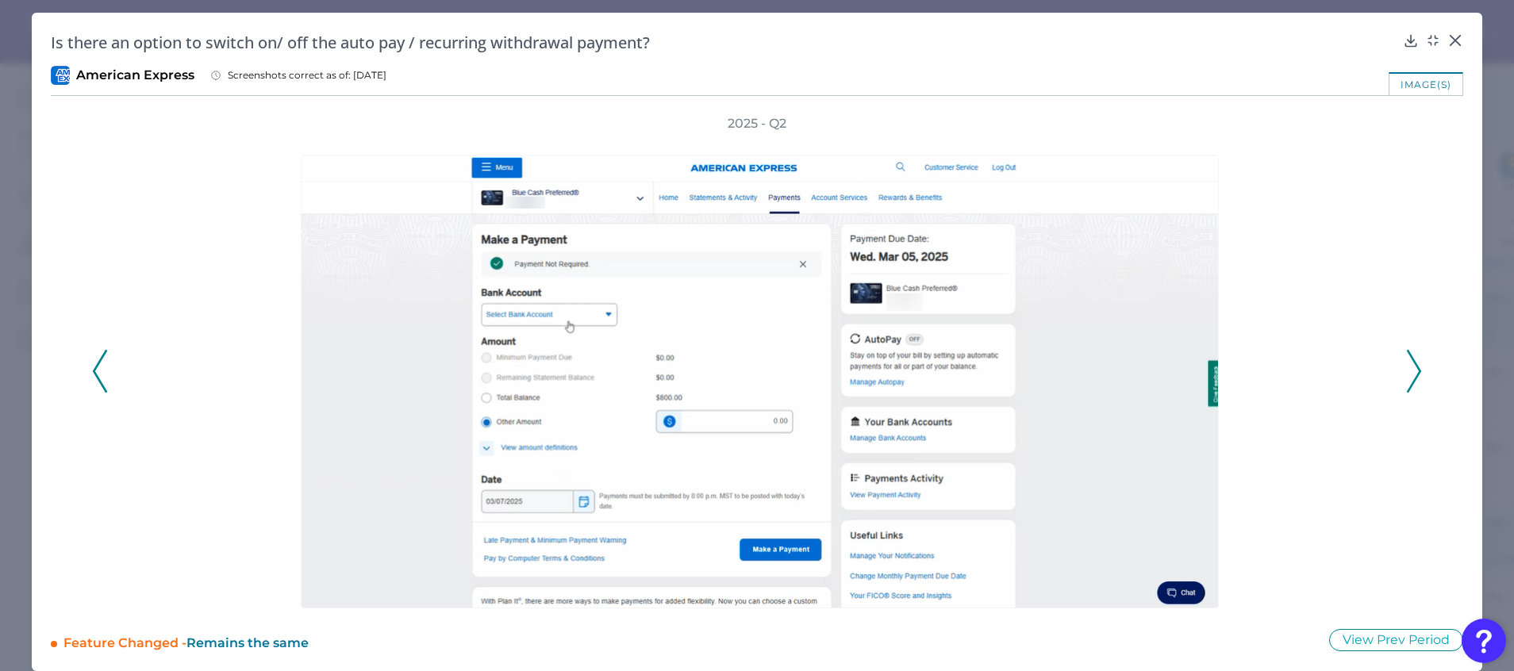
click at [1416, 379] on div "2025 - Q2" at bounding box center [757, 362] width 1412 height 494
click at [1407, 376] on icon at bounding box center [1414, 371] width 14 height 43
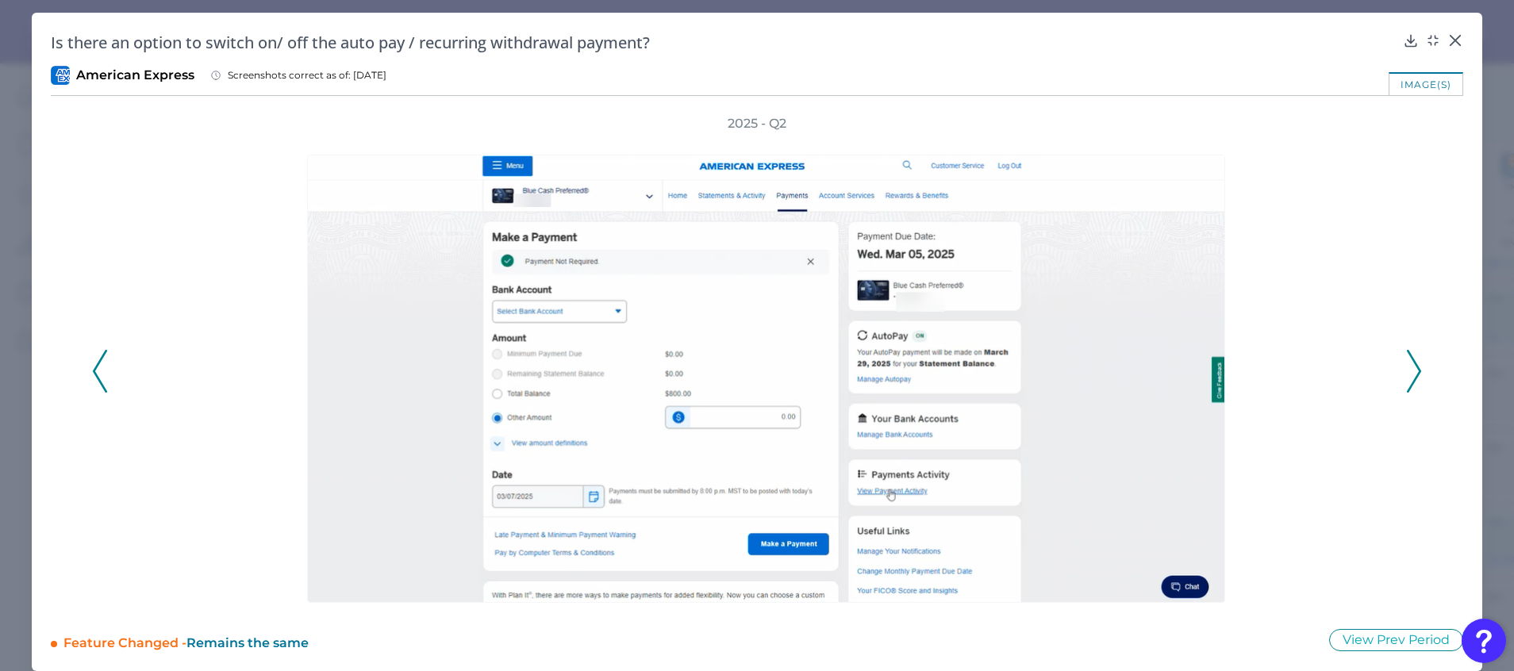
click at [1407, 376] on icon at bounding box center [1414, 371] width 14 height 43
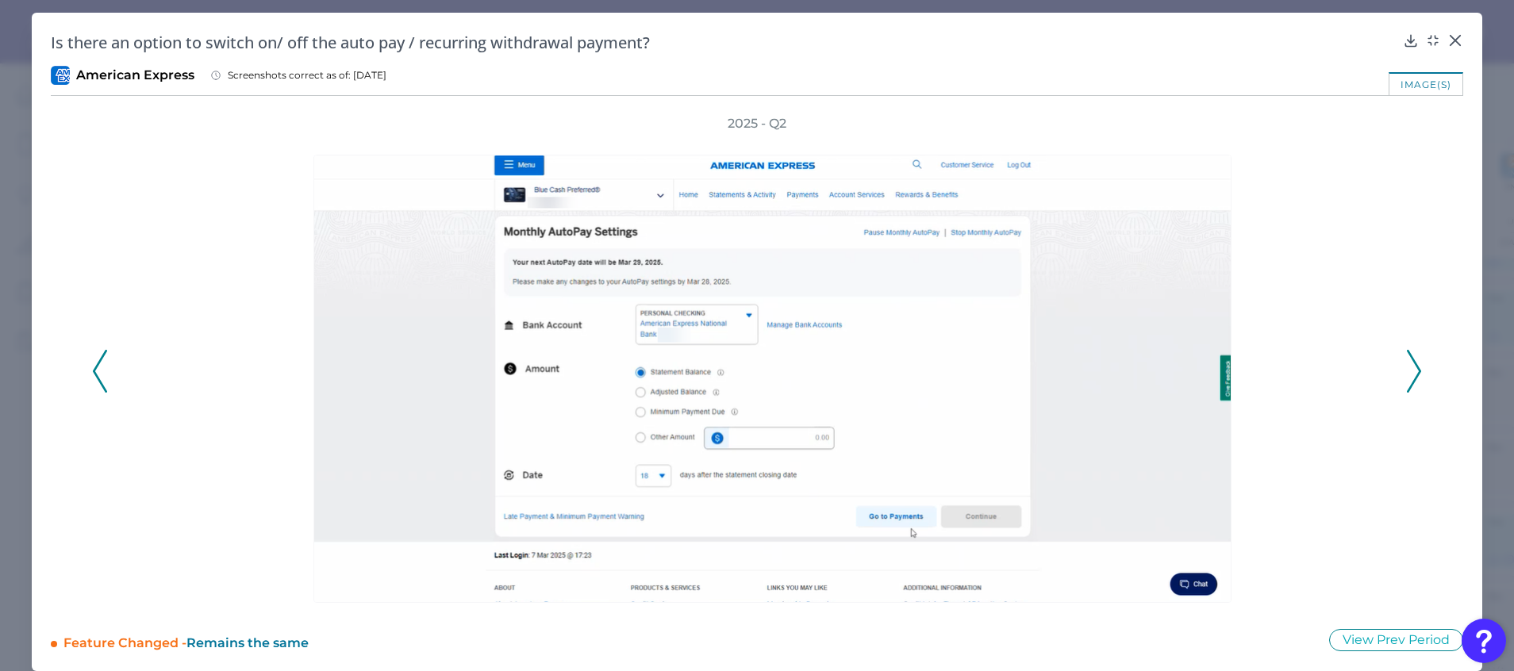
click at [1407, 376] on icon at bounding box center [1414, 371] width 14 height 43
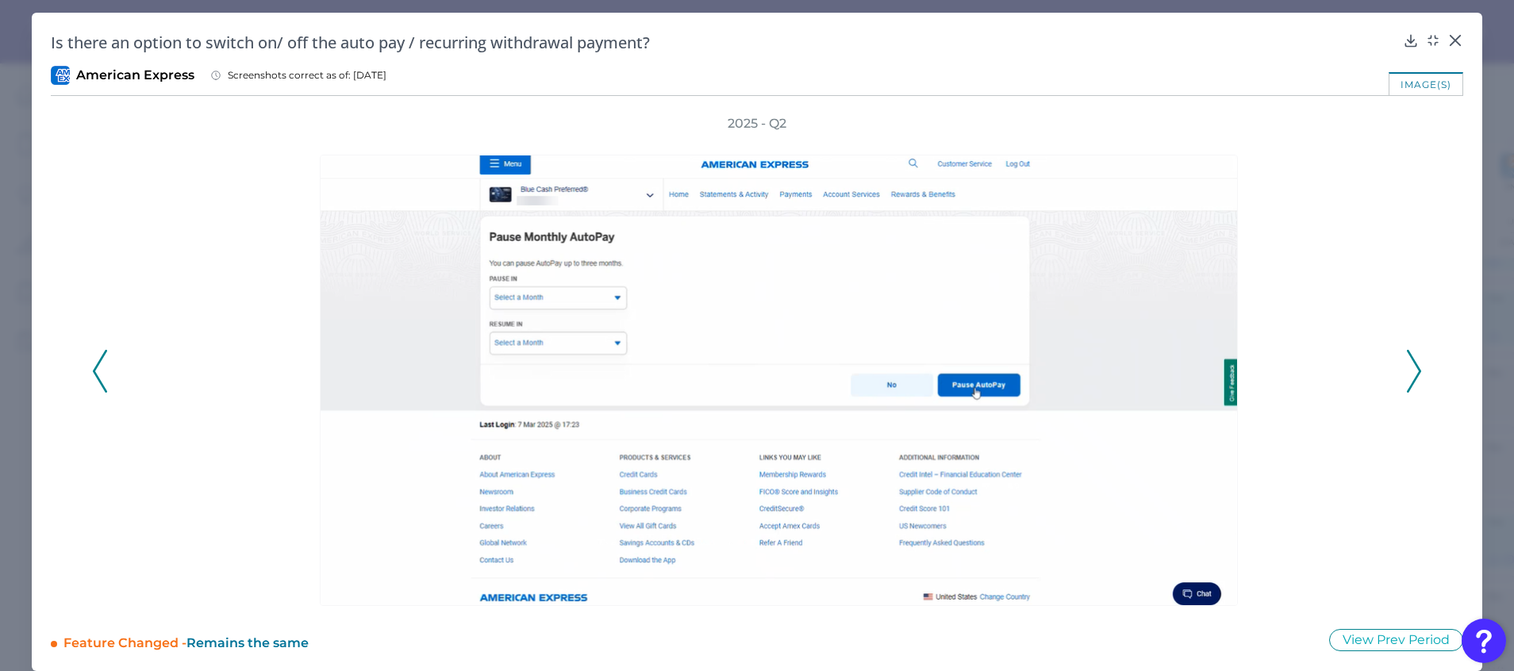
click at [1407, 376] on icon at bounding box center [1414, 371] width 14 height 43
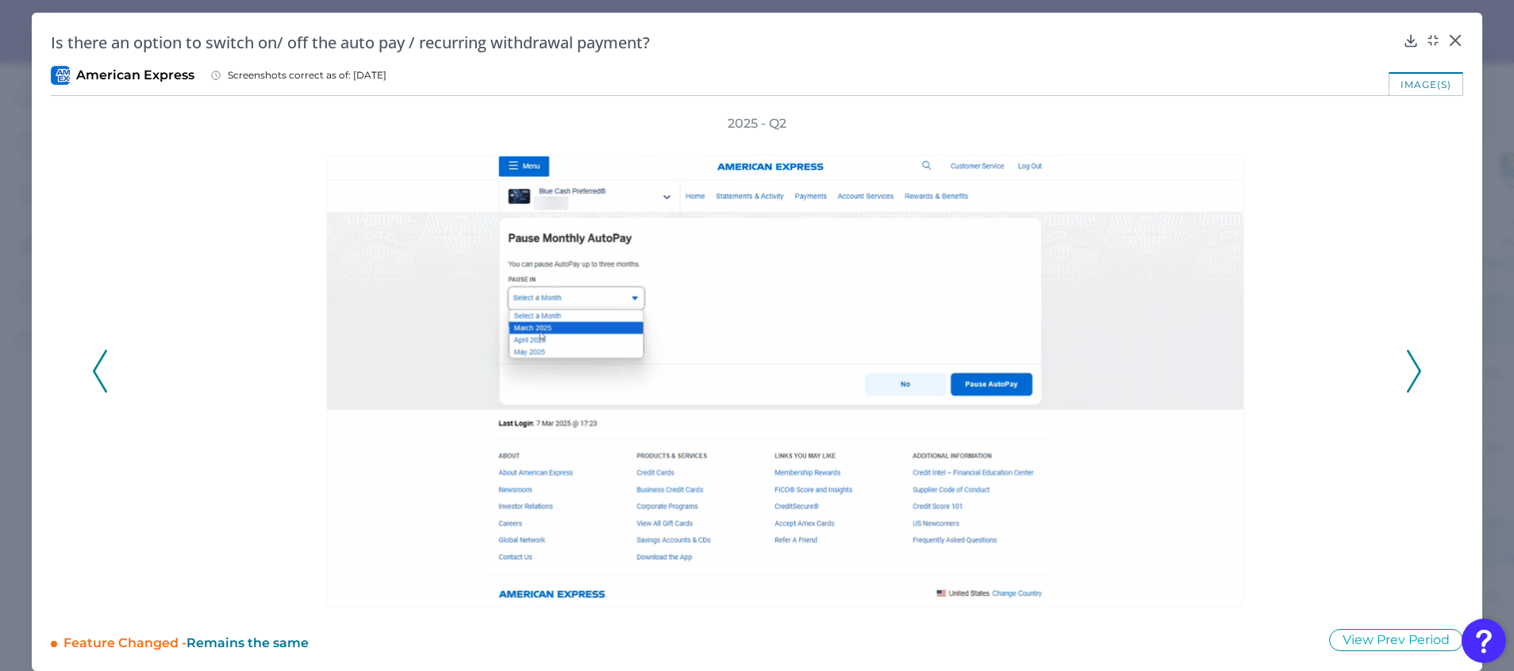
click at [96, 363] on icon at bounding box center [100, 371] width 14 height 43
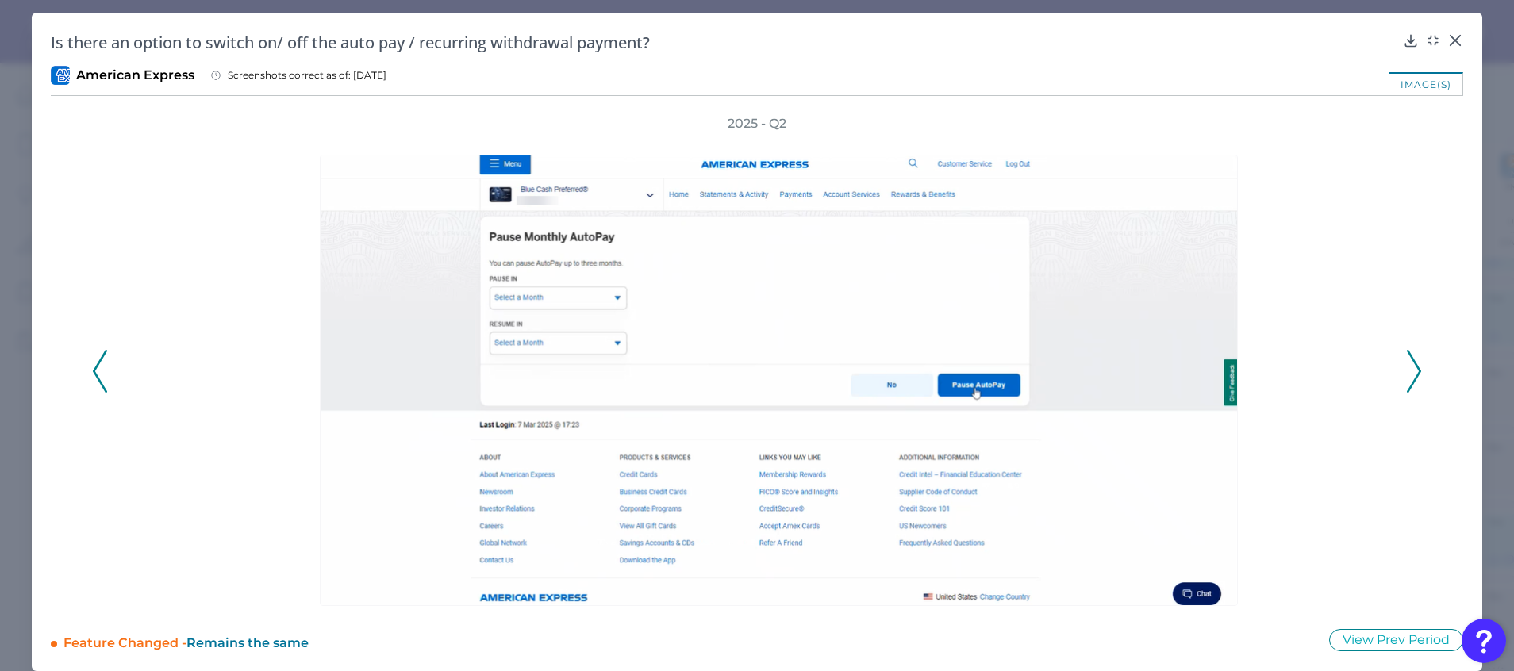
click at [96, 363] on icon at bounding box center [100, 371] width 14 height 43
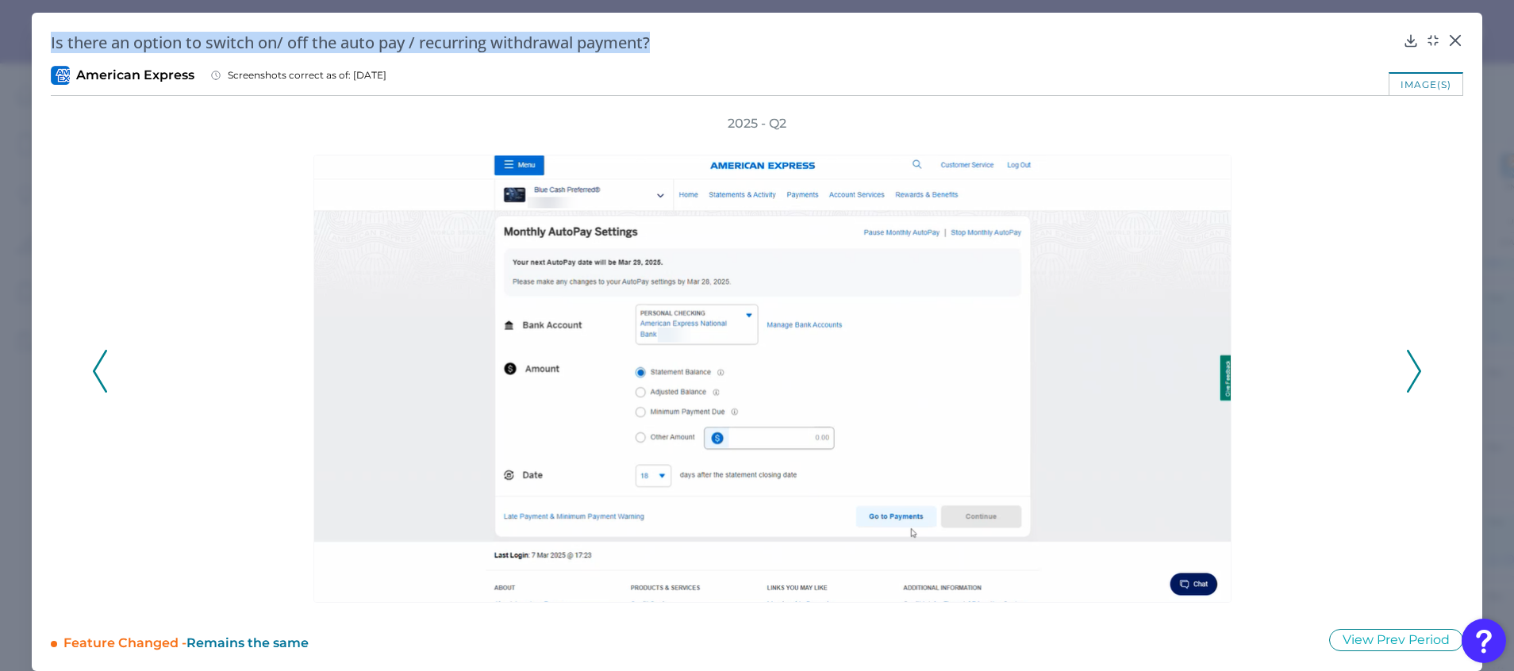
drag, startPoint x: 689, startPoint y: 38, endPoint x: 25, endPoint y: 32, distance: 663.3
click at [25, 32] on div "Is there an option to switch on/ off the auto pay / recurring withdrawal paymen…" at bounding box center [757, 335] width 1514 height 671
copy h2 "Is there an option to switch on/ off the auto pay / recurring withdrawal paymen…"
click at [1454, 39] on icon at bounding box center [1455, 41] width 16 height 16
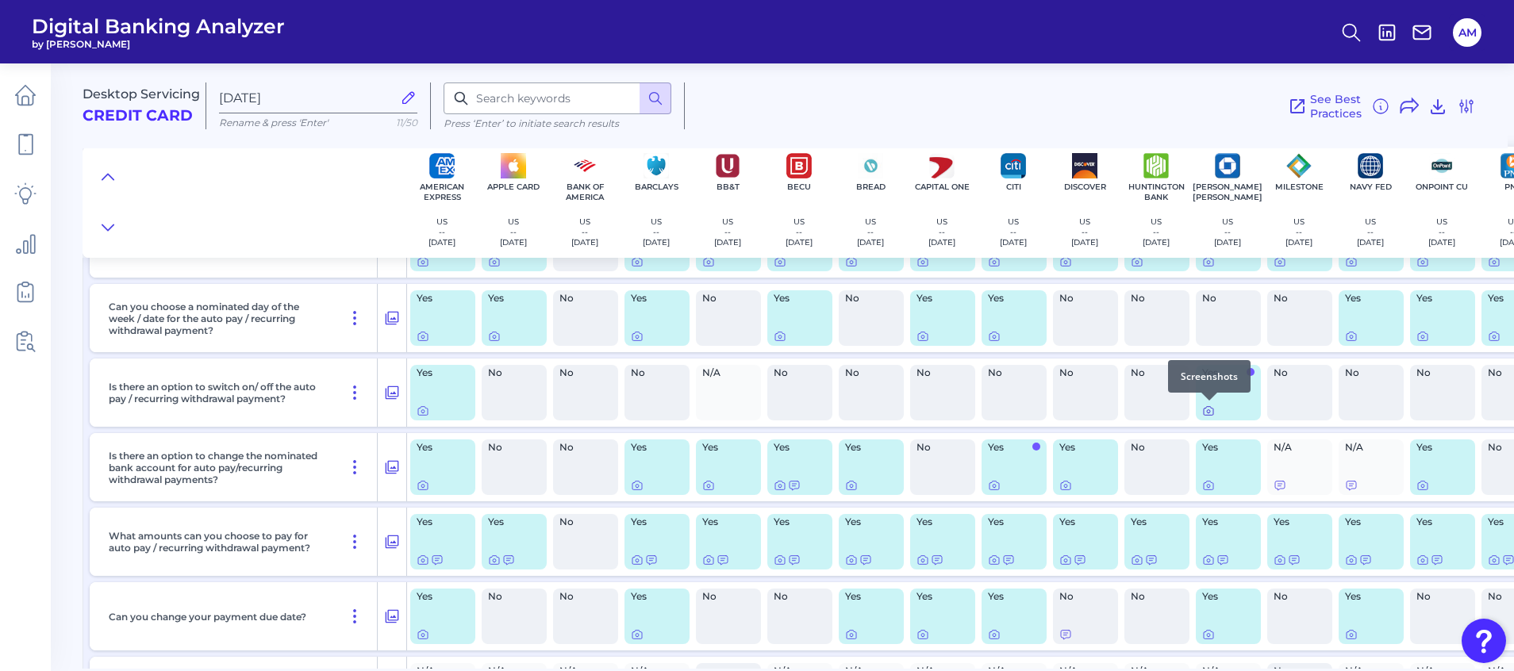
click at [1211, 410] on icon at bounding box center [1208, 411] width 13 height 13
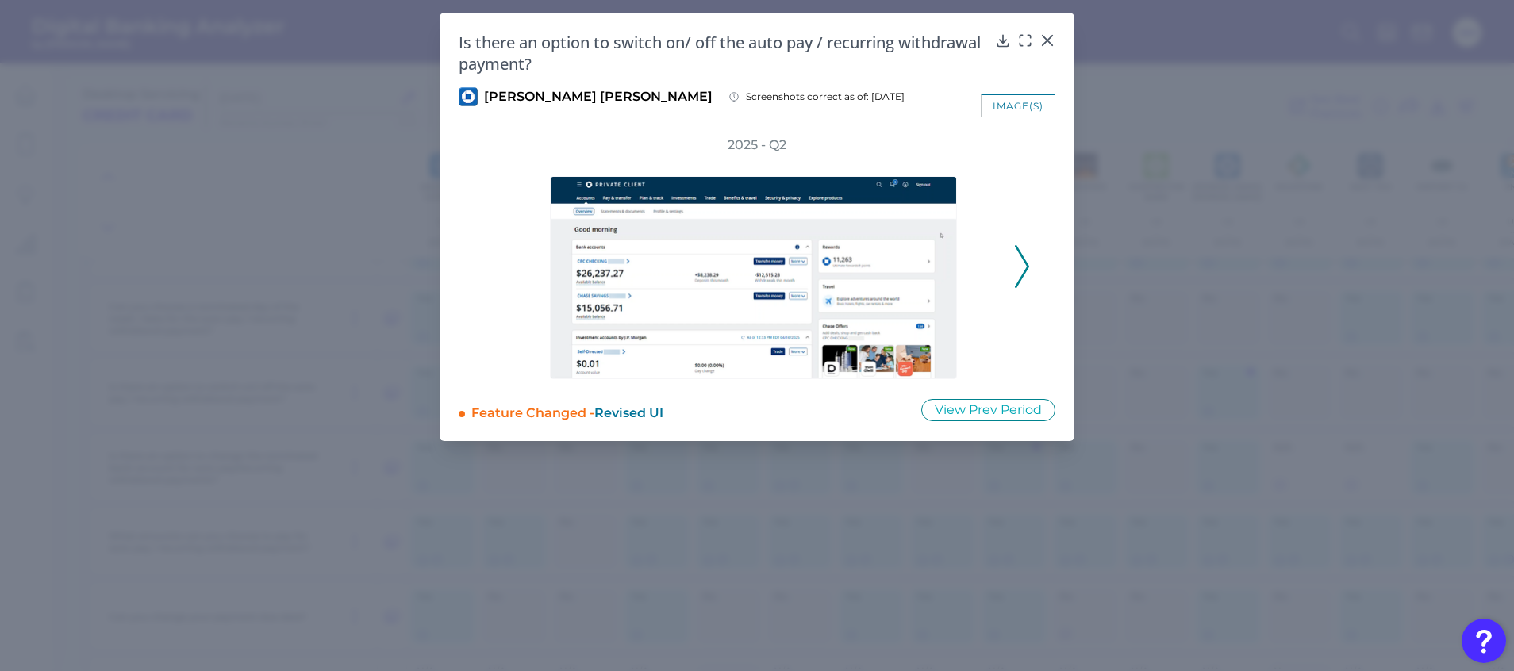
click at [1030, 265] on div "2025 - Q2" at bounding box center [757, 257] width 597 height 243
click at [1026, 265] on icon at bounding box center [1022, 266] width 14 height 43
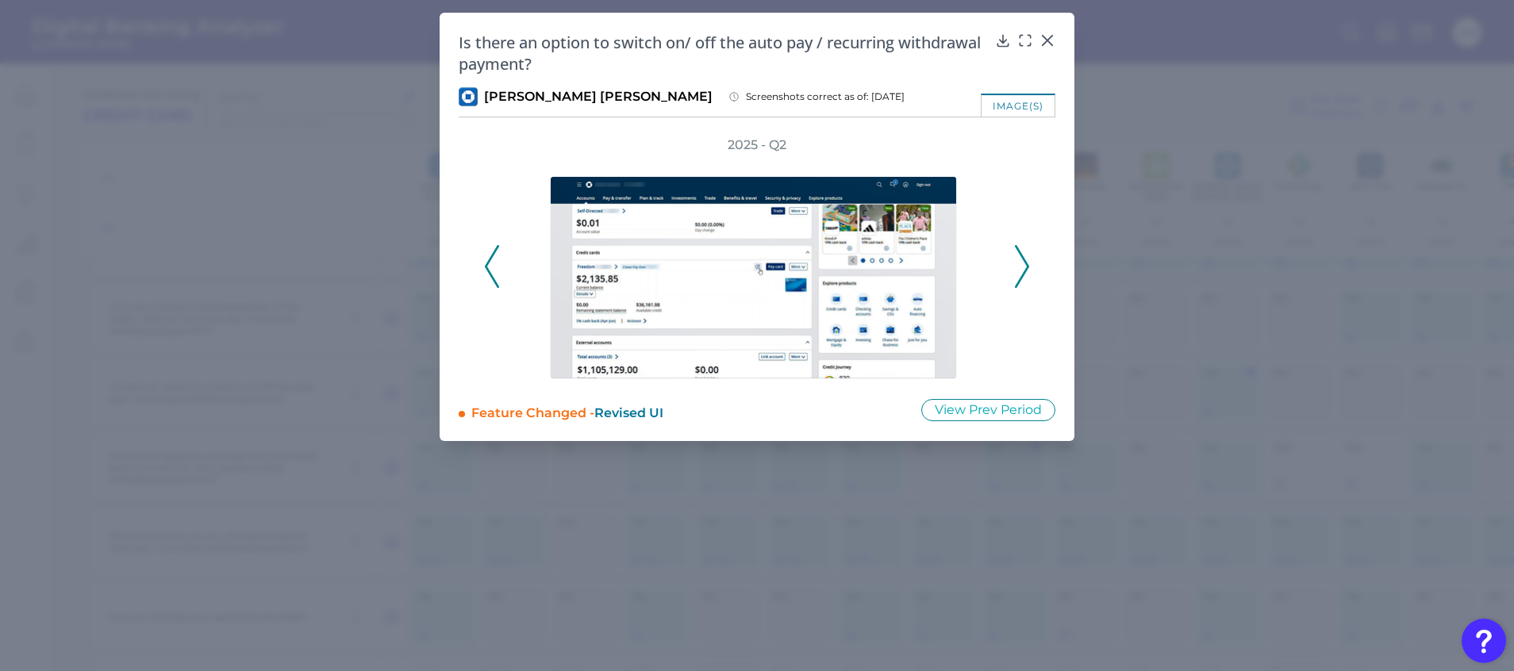
click at [1023, 265] on icon at bounding box center [1022, 266] width 14 height 43
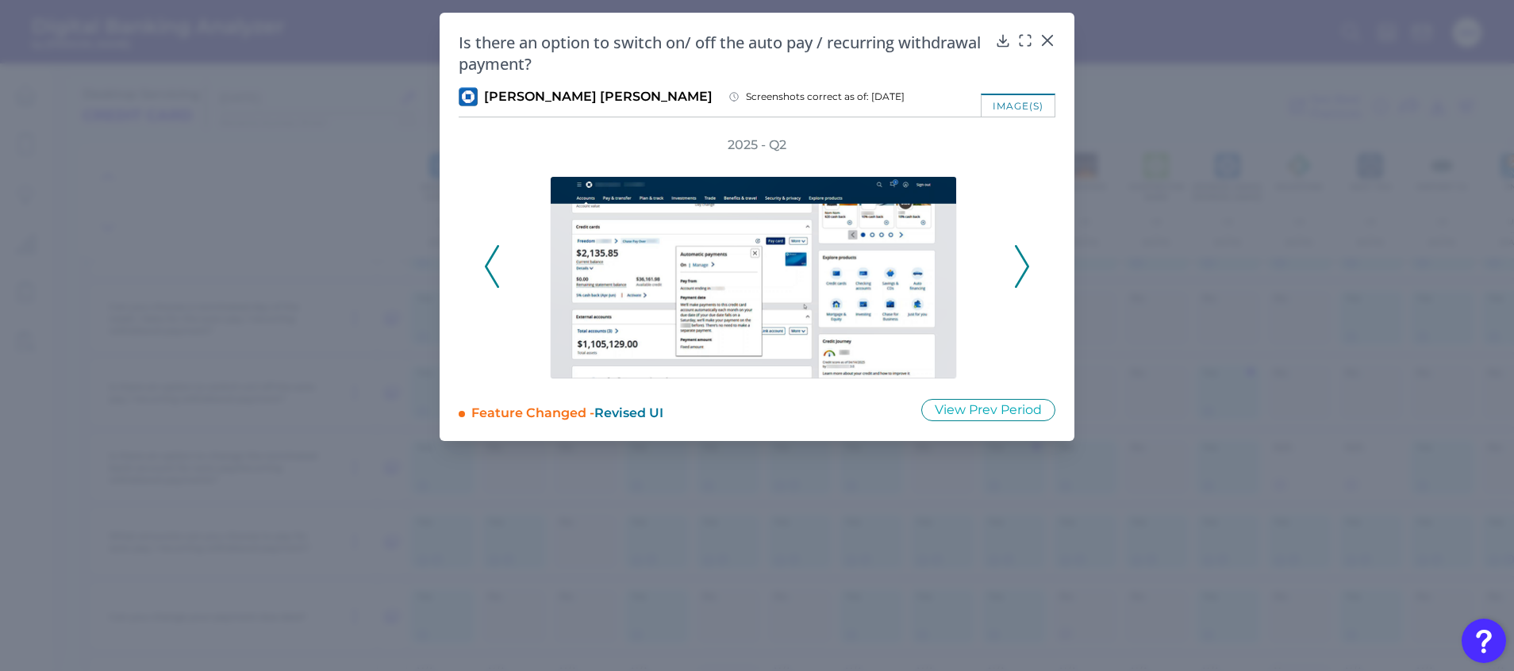
click at [1023, 265] on icon at bounding box center [1022, 266] width 14 height 43
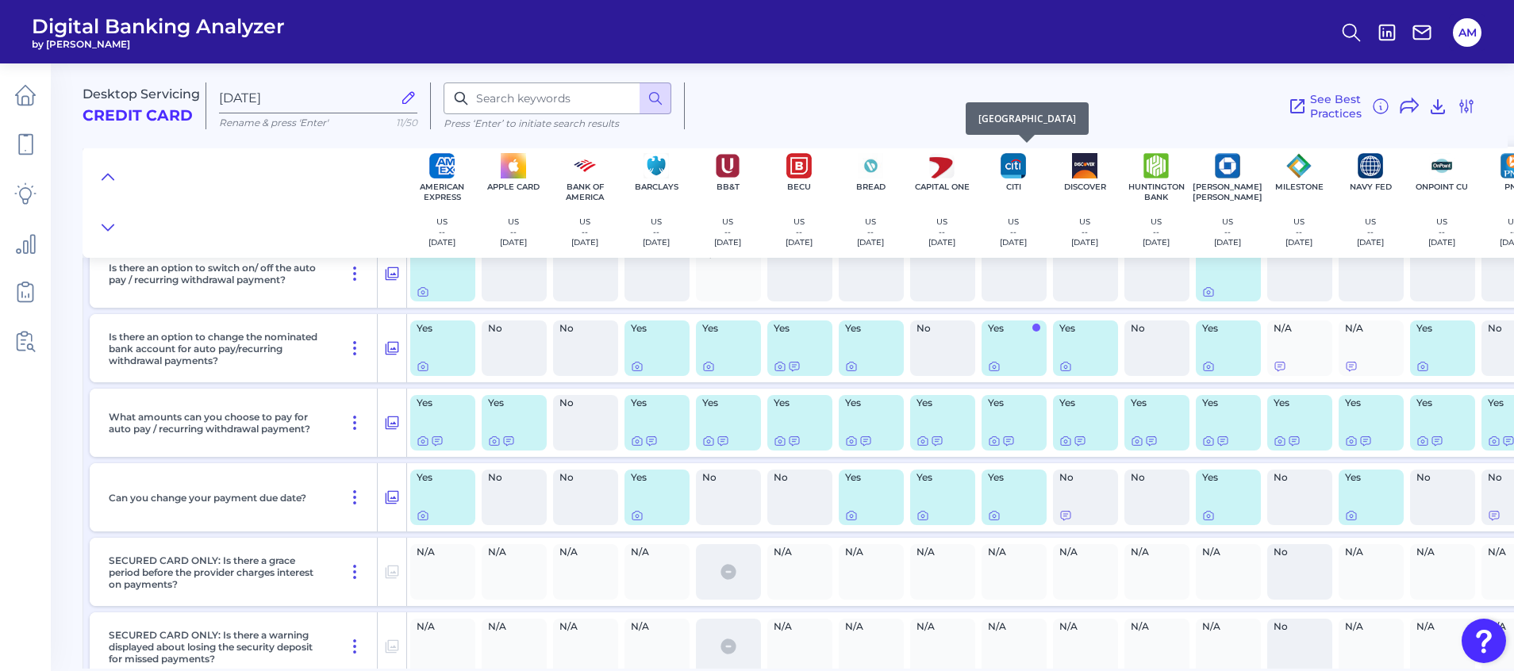
scroll to position [4147, 0]
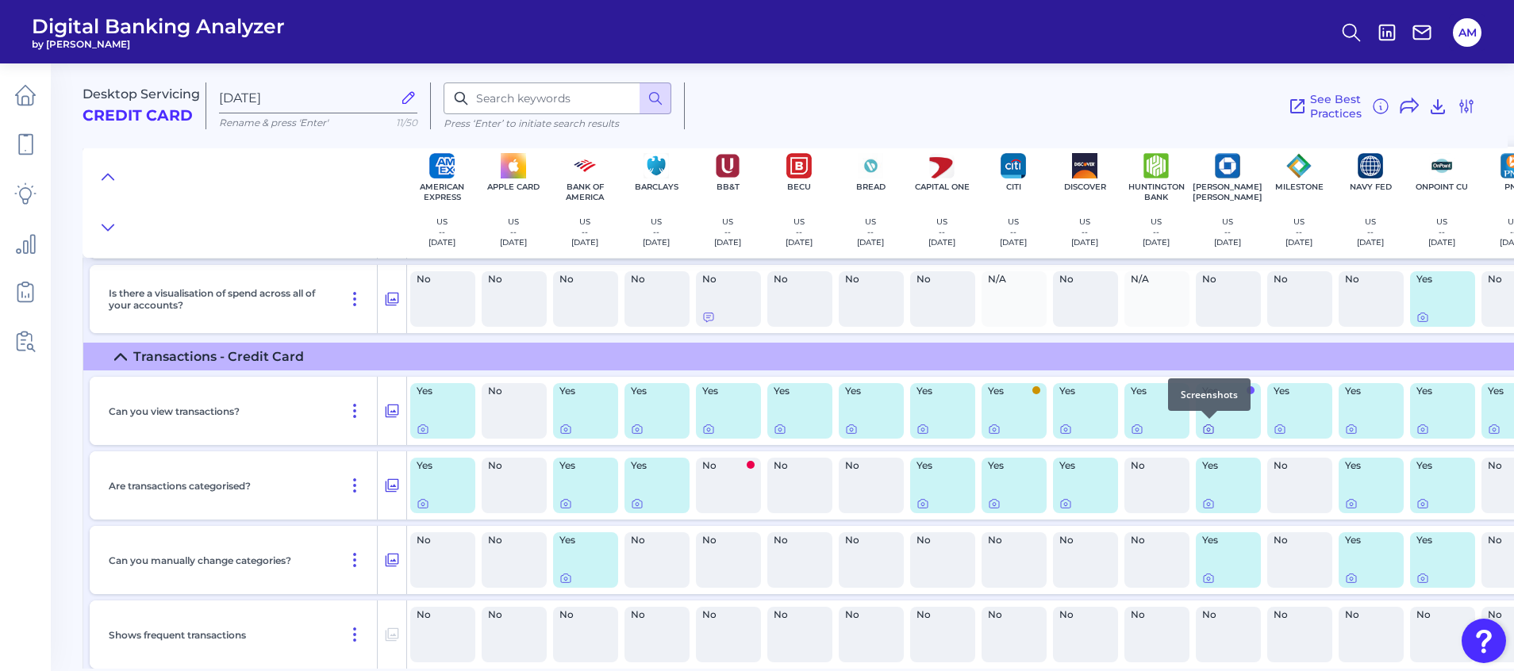
click at [1209, 429] on icon at bounding box center [1208, 429] width 13 height 13
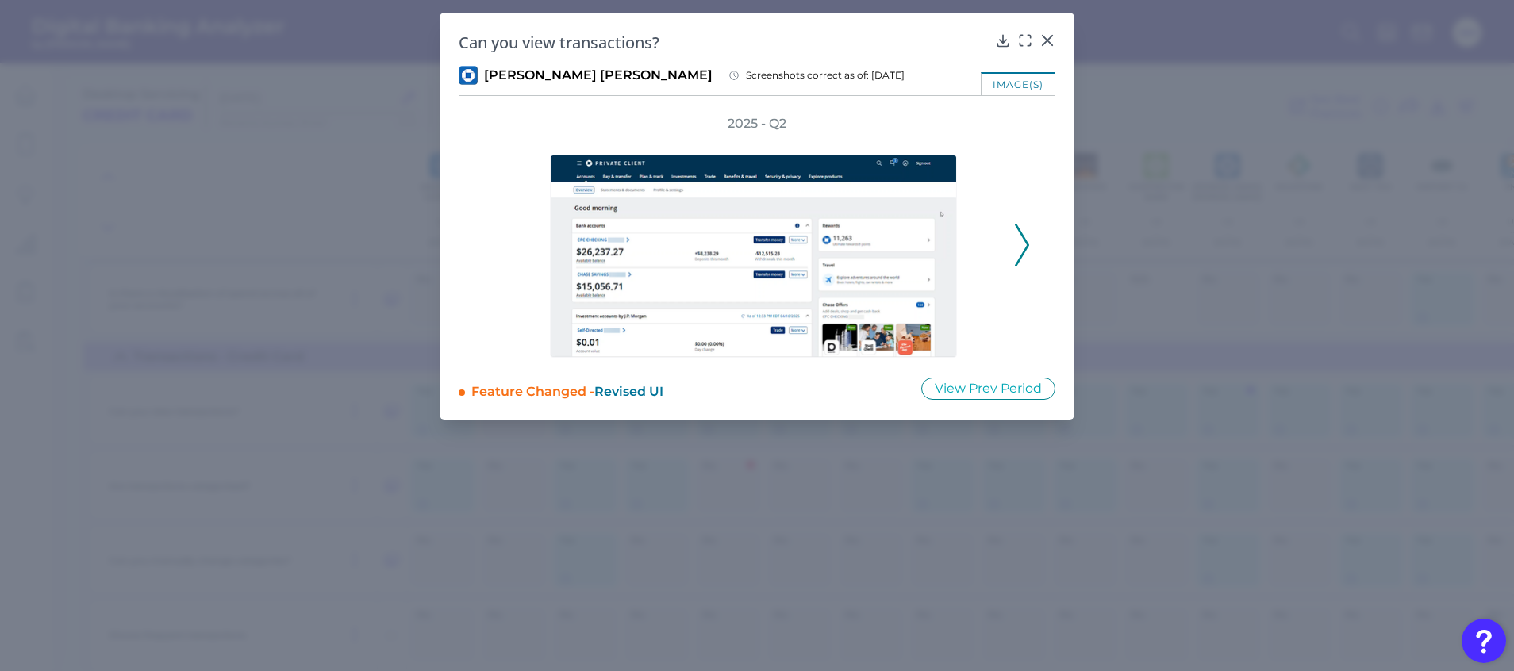
click at [1024, 244] on icon at bounding box center [1022, 245] width 14 height 43
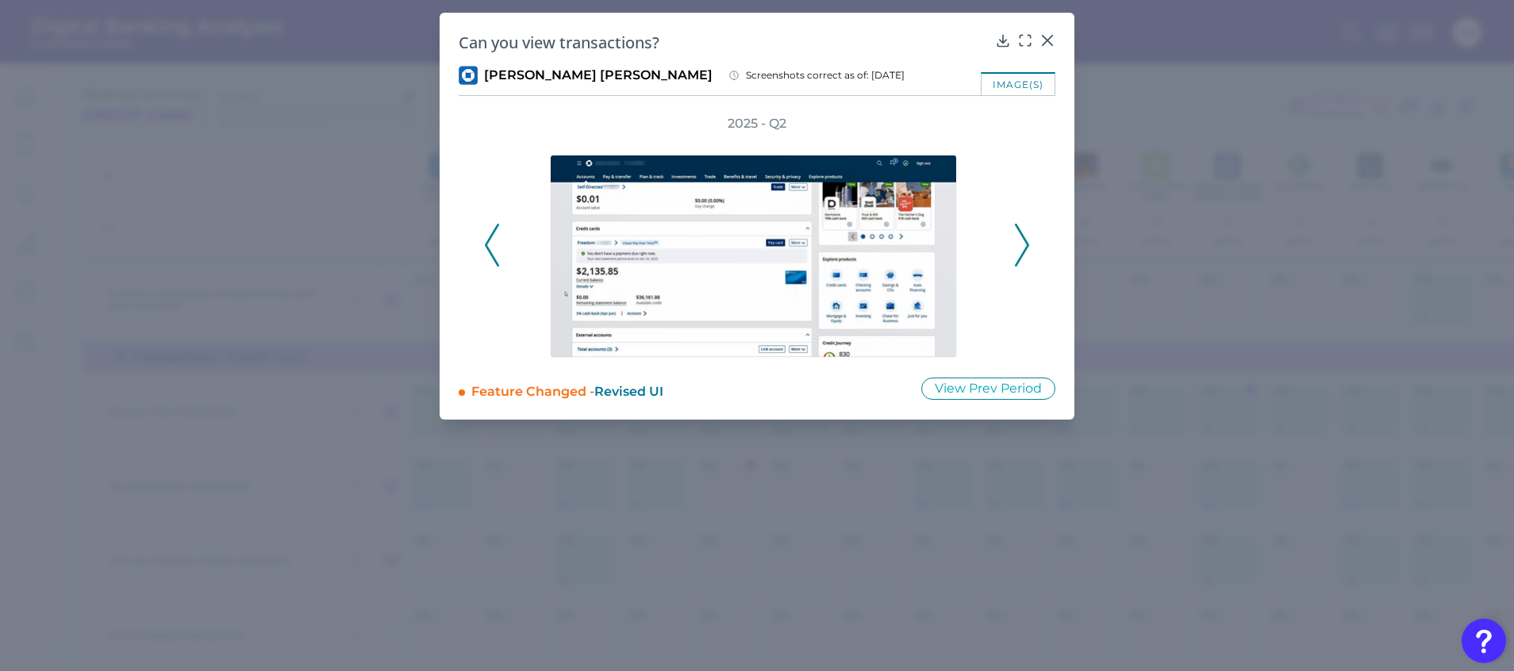
click at [1024, 244] on icon at bounding box center [1022, 245] width 14 height 43
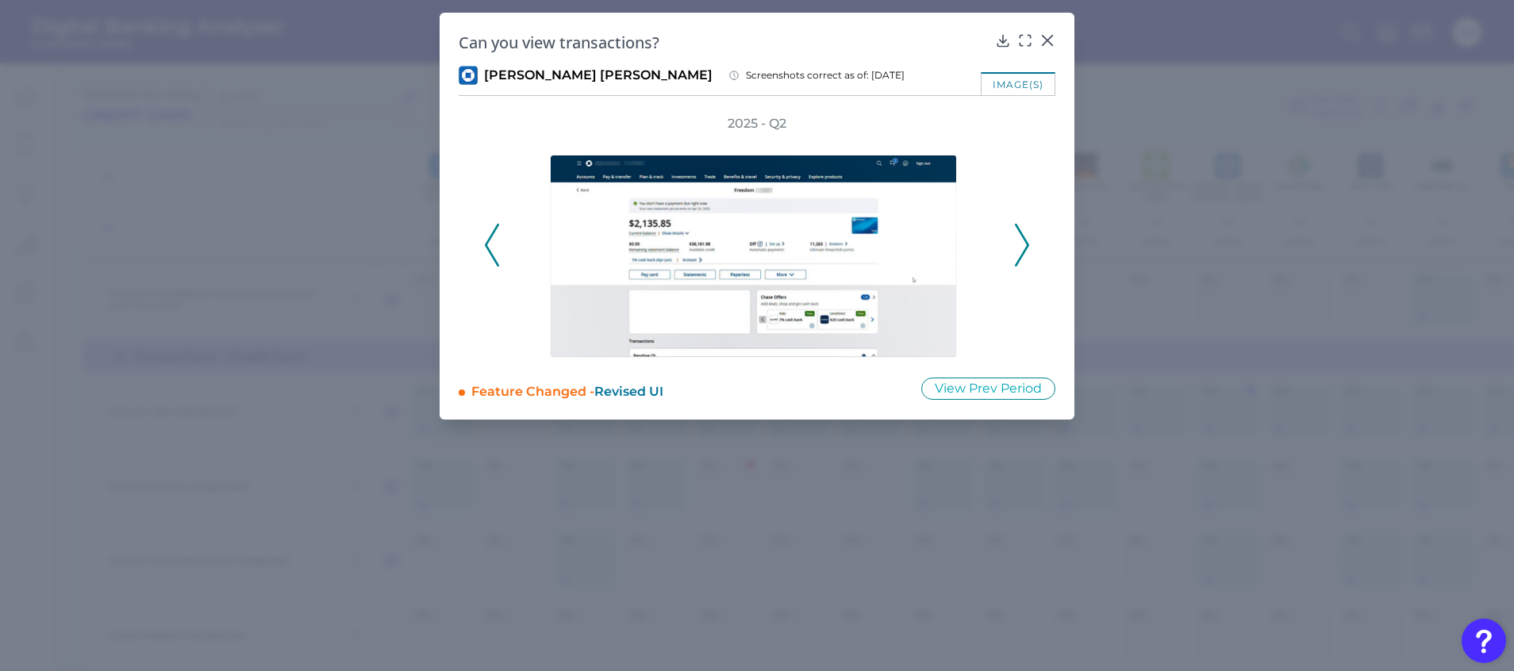
click at [1024, 245] on icon at bounding box center [1022, 245] width 14 height 43
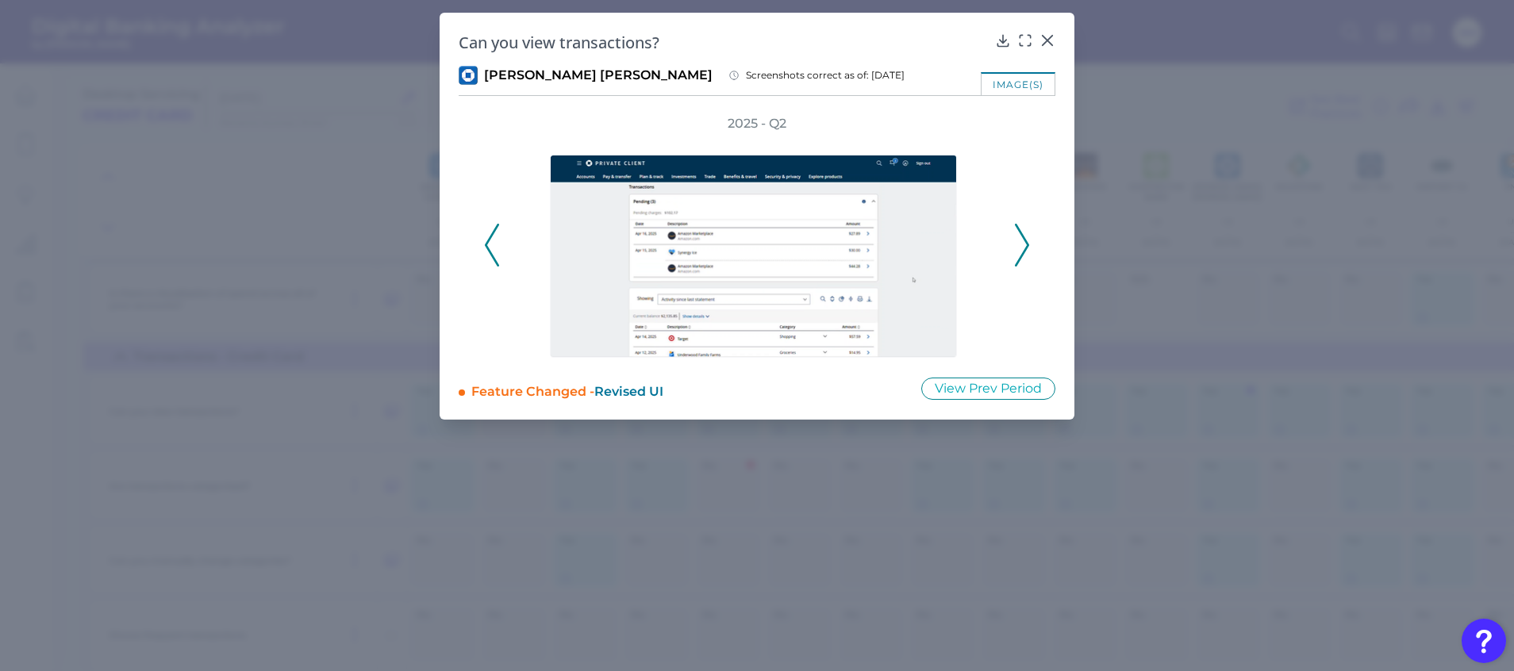
click at [1024, 245] on icon at bounding box center [1022, 245] width 14 height 43
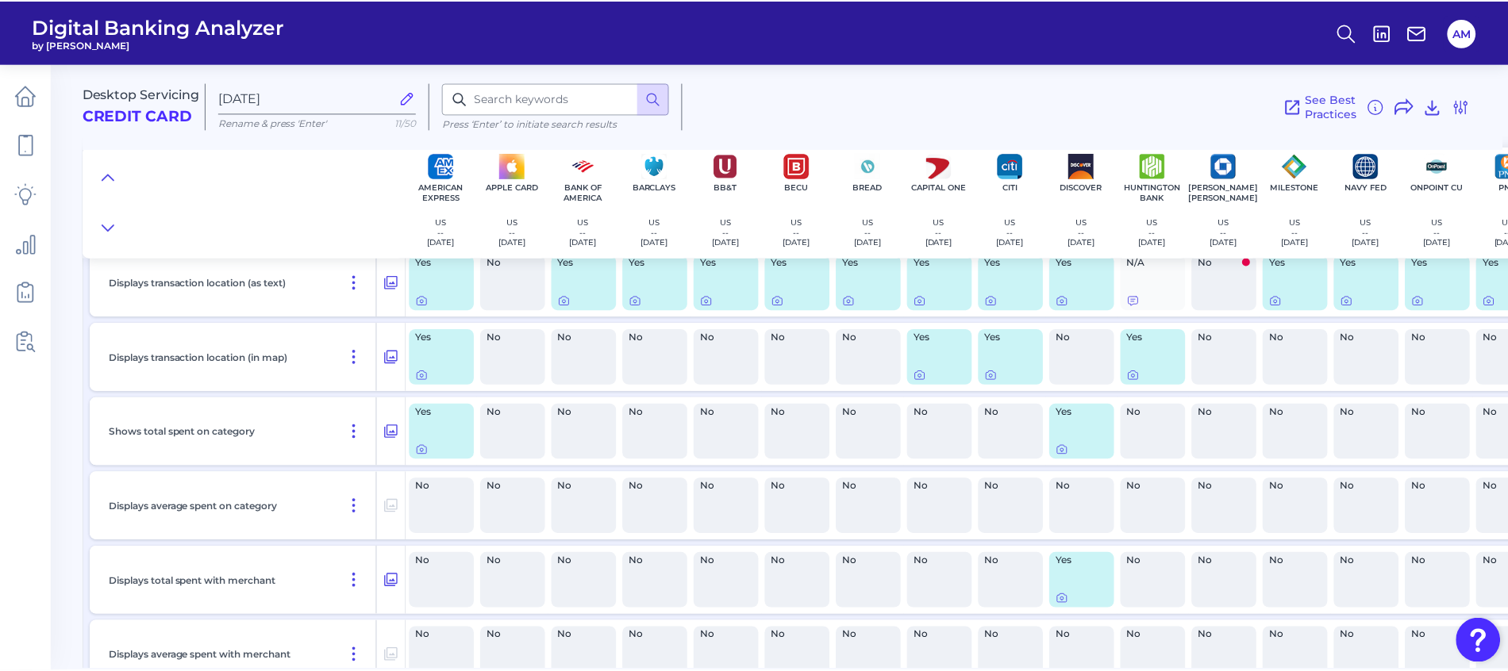
scroll to position [9417, 0]
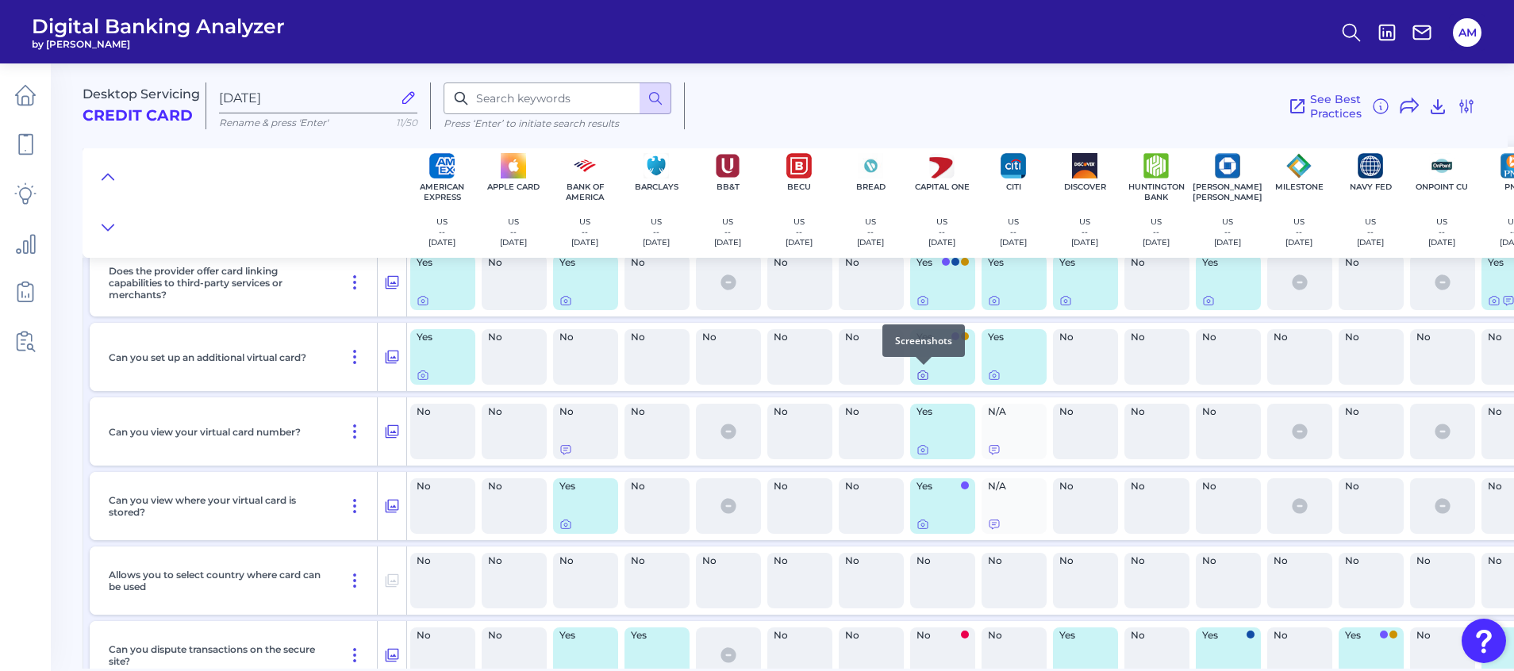
click at [924, 378] on icon at bounding box center [922, 375] width 13 height 13
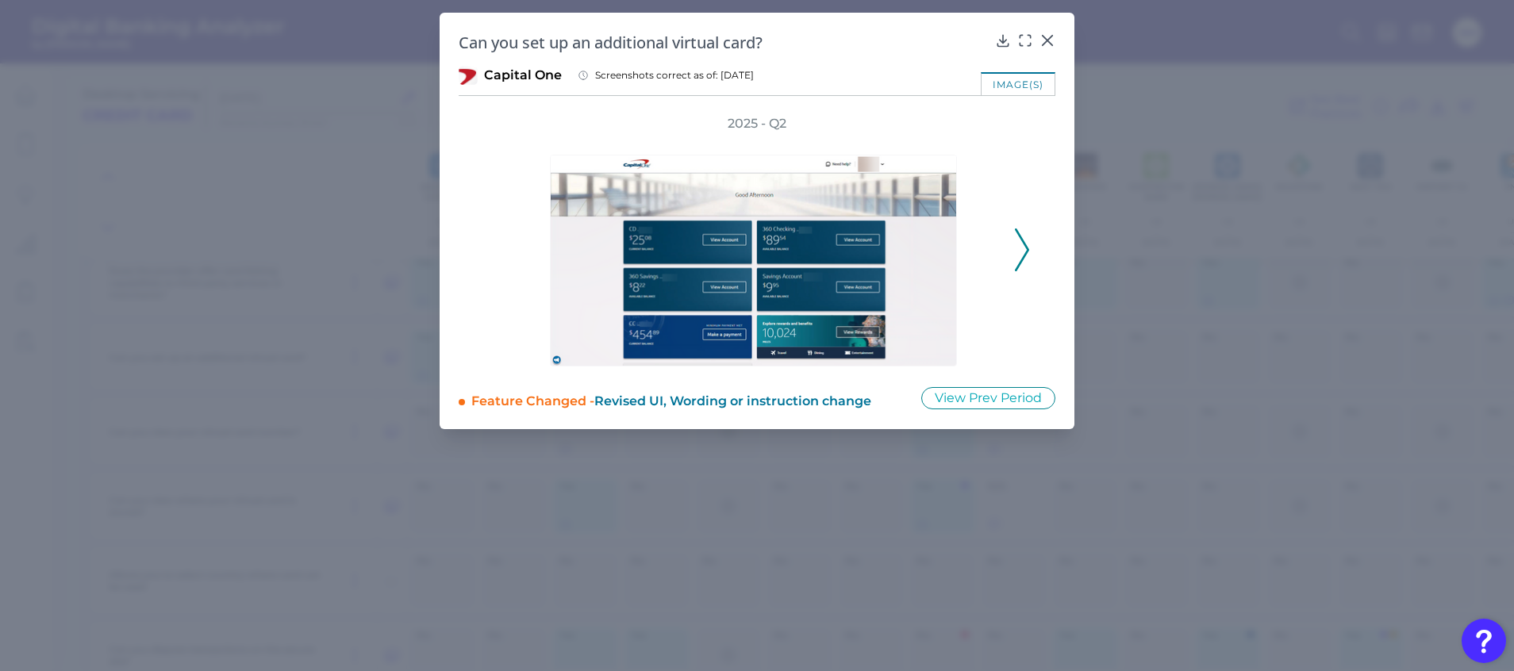
click at [1017, 255] on icon at bounding box center [1022, 250] width 14 height 43
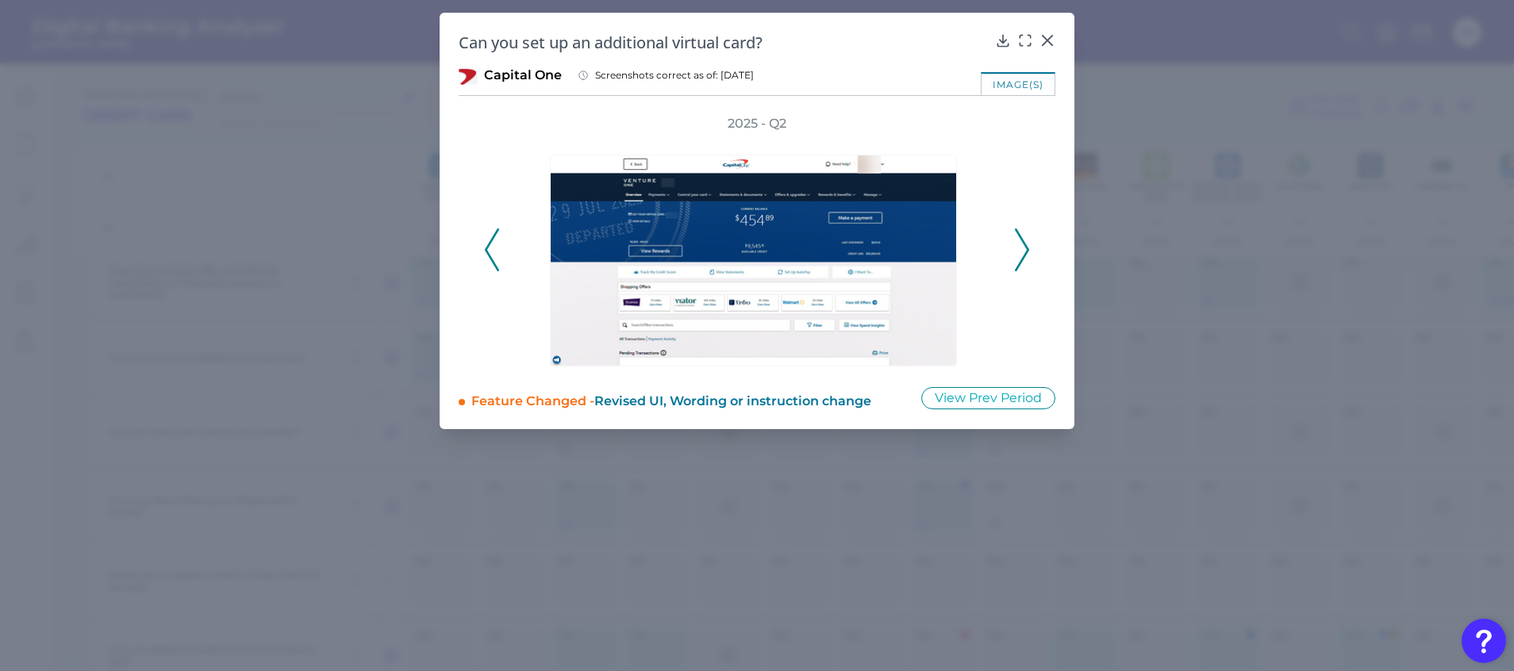
click at [1021, 250] on icon at bounding box center [1022, 250] width 14 height 43
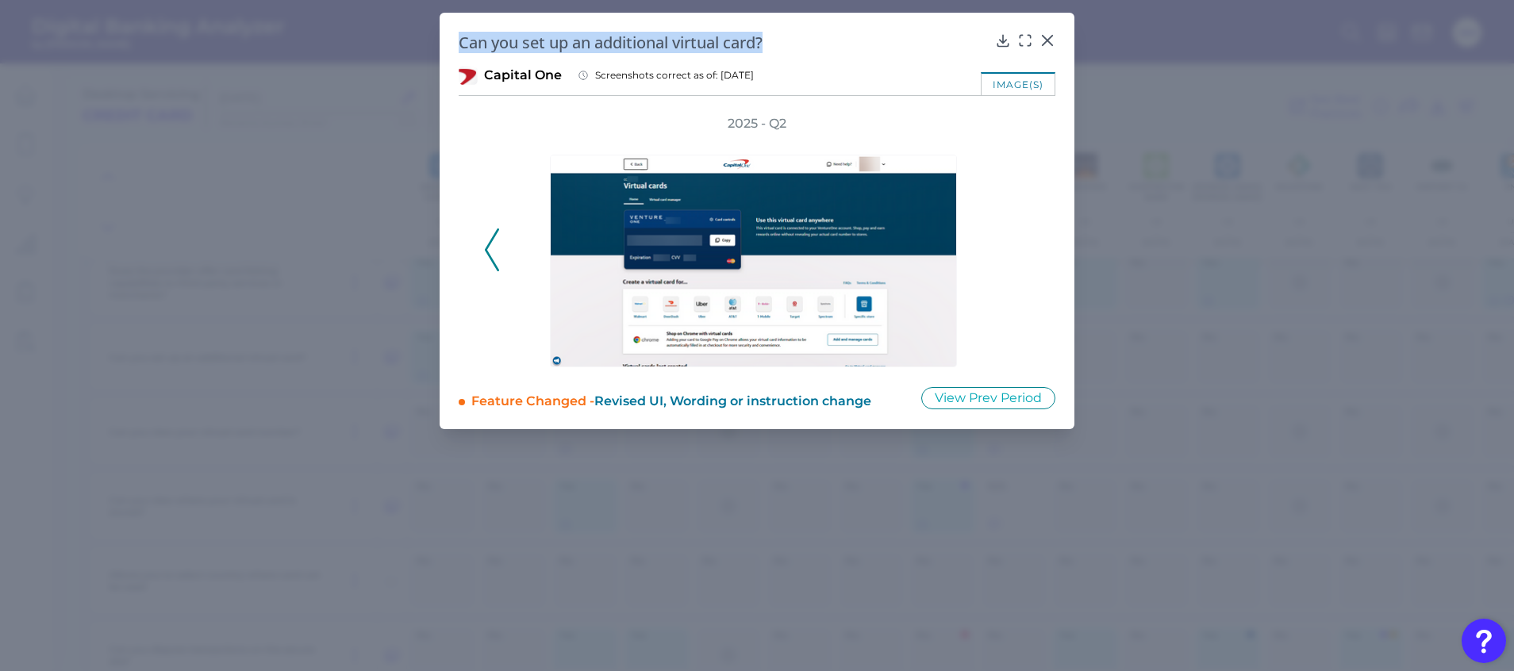
drag, startPoint x: 802, startPoint y: 48, endPoint x: 423, endPoint y: 39, distance: 379.4
click at [423, 39] on div "Can you set up an additional virtual card? Capital One Screenshots correct as o…" at bounding box center [757, 335] width 1514 height 671
copy h2 "Can you set up an additional virtual card?"
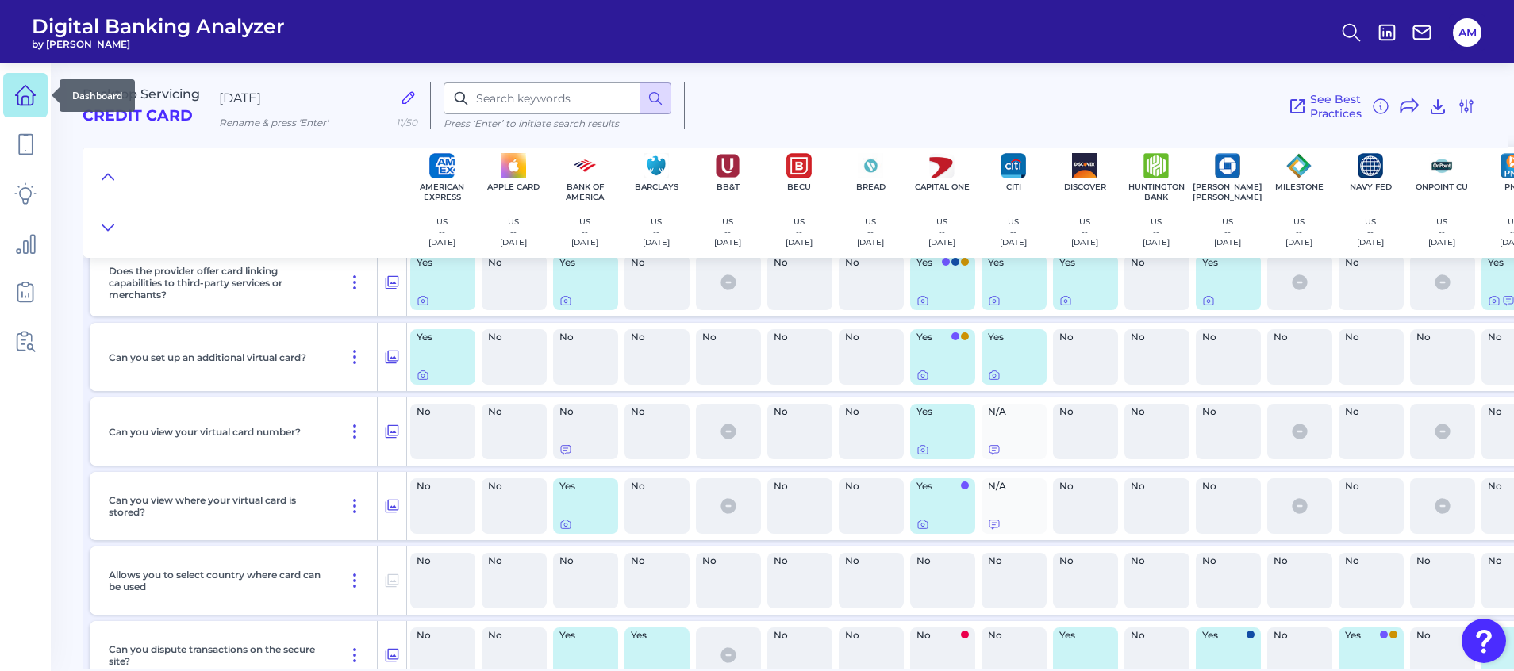
click at [33, 103] on icon at bounding box center [26, 96] width 20 height 20
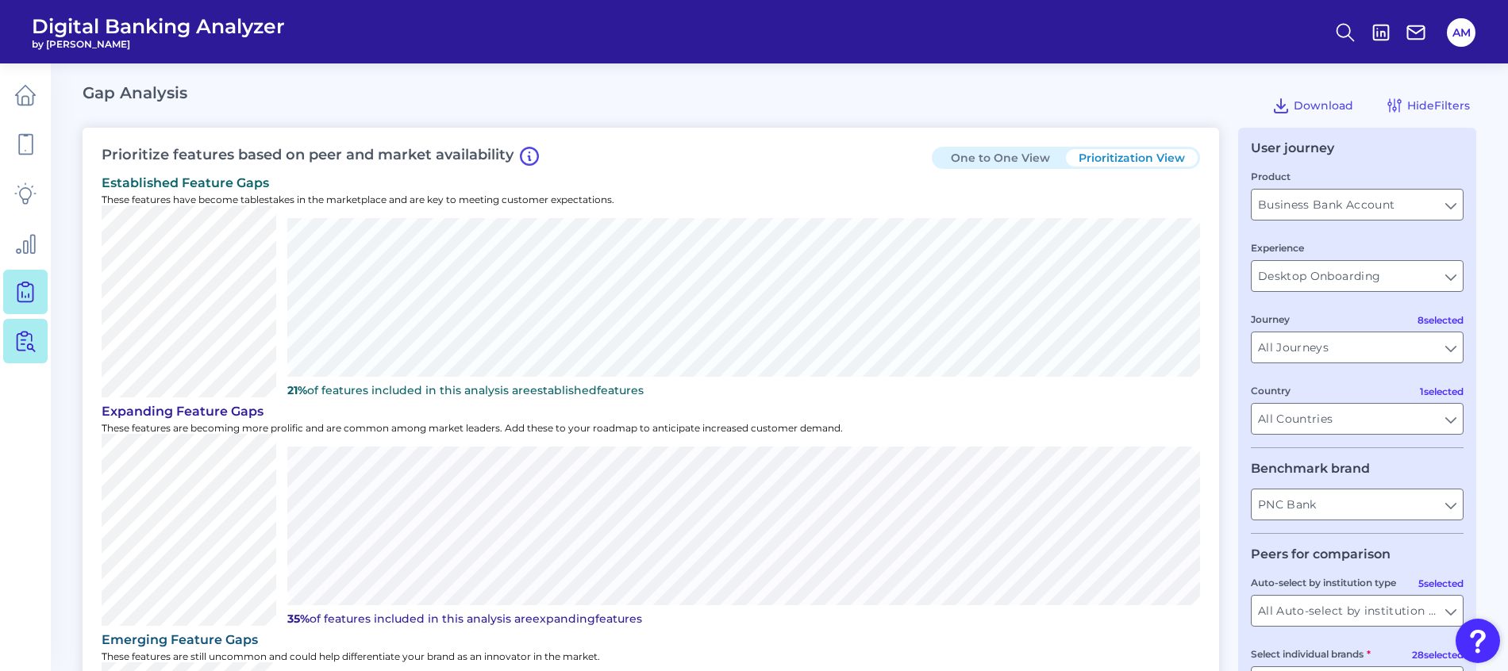
scroll to position [1495, 0]
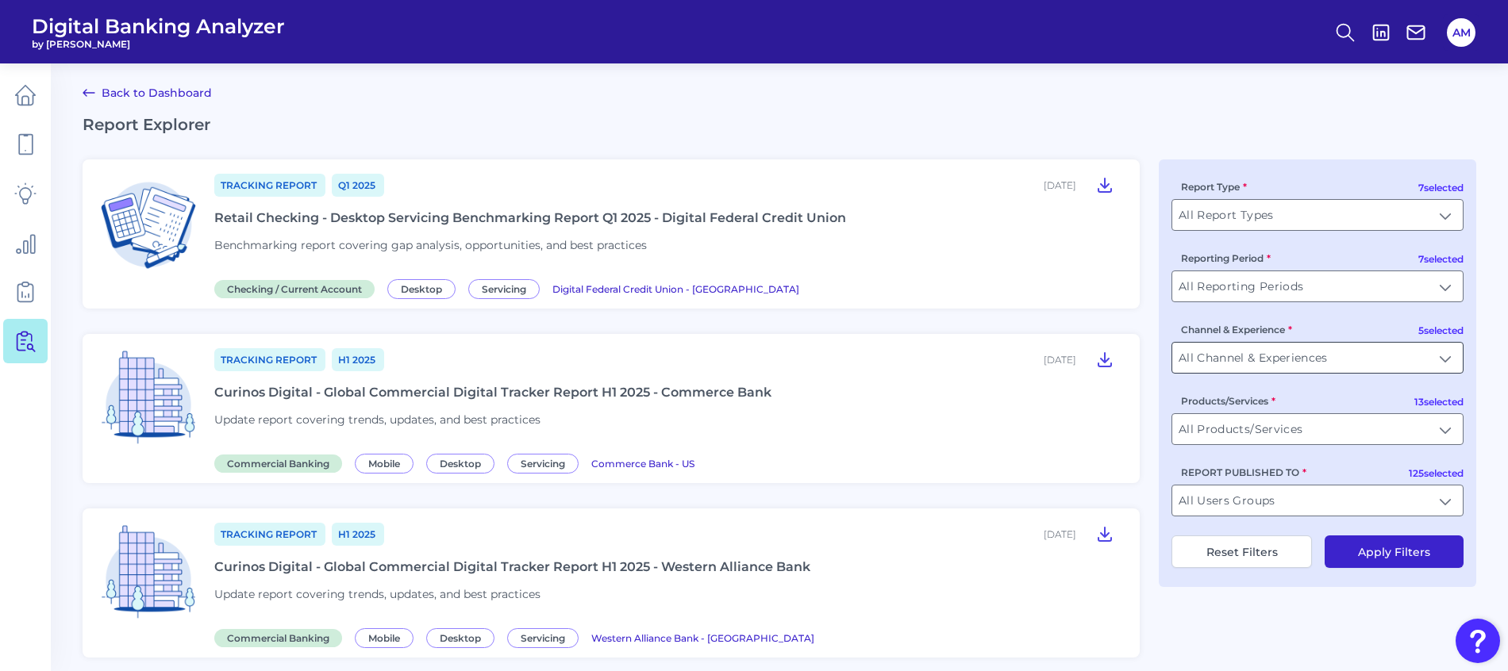
click at [1450, 359] on input "All Channel & Experiences" at bounding box center [1317, 358] width 290 height 30
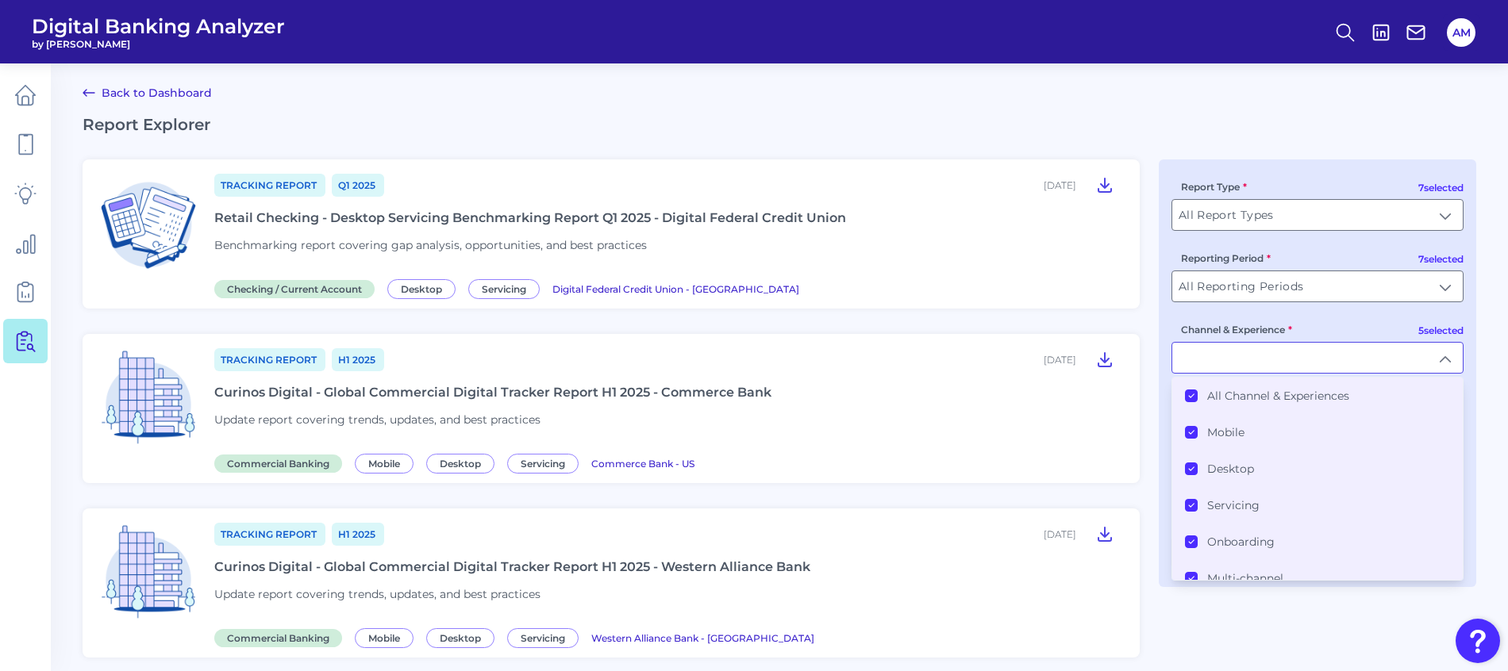
click at [1187, 397] on icon at bounding box center [1191, 396] width 8 height 8
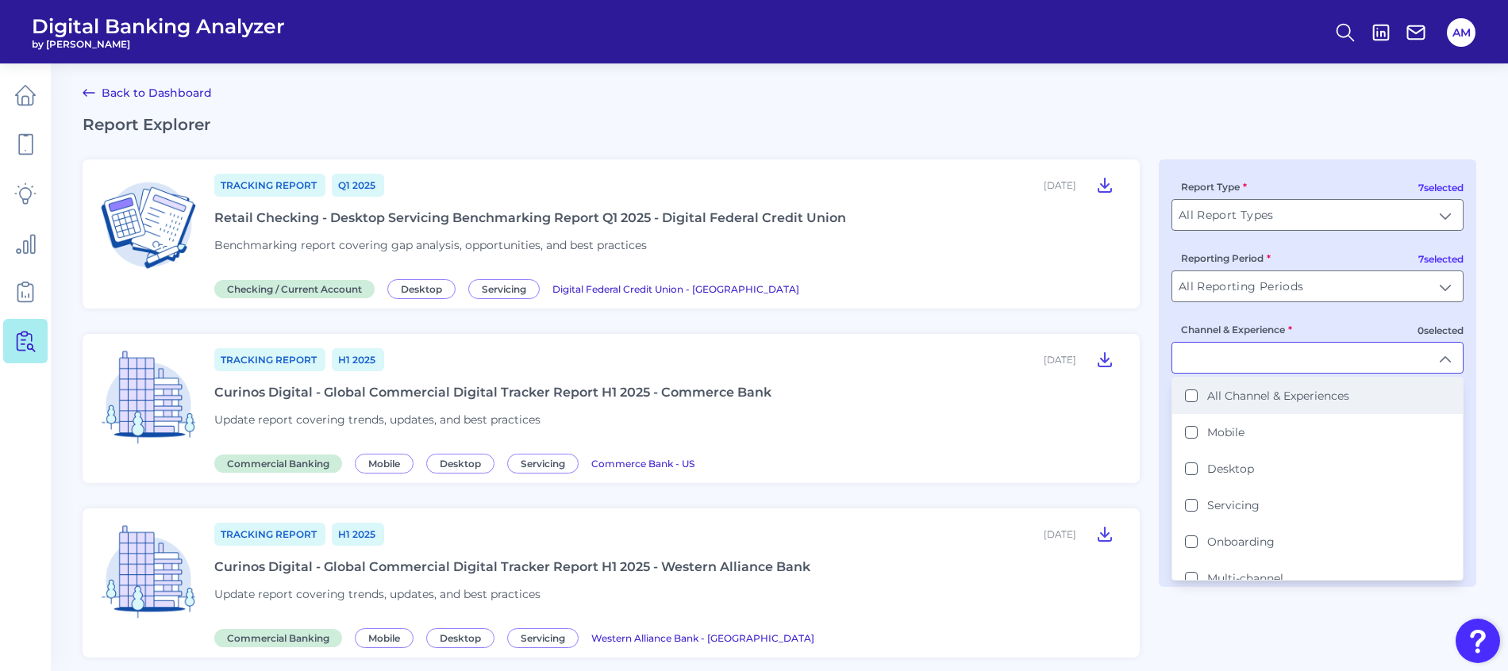
scroll to position [1, 0]
click at [1187, 436] on button "Mobile" at bounding box center [1191, 431] width 13 height 13
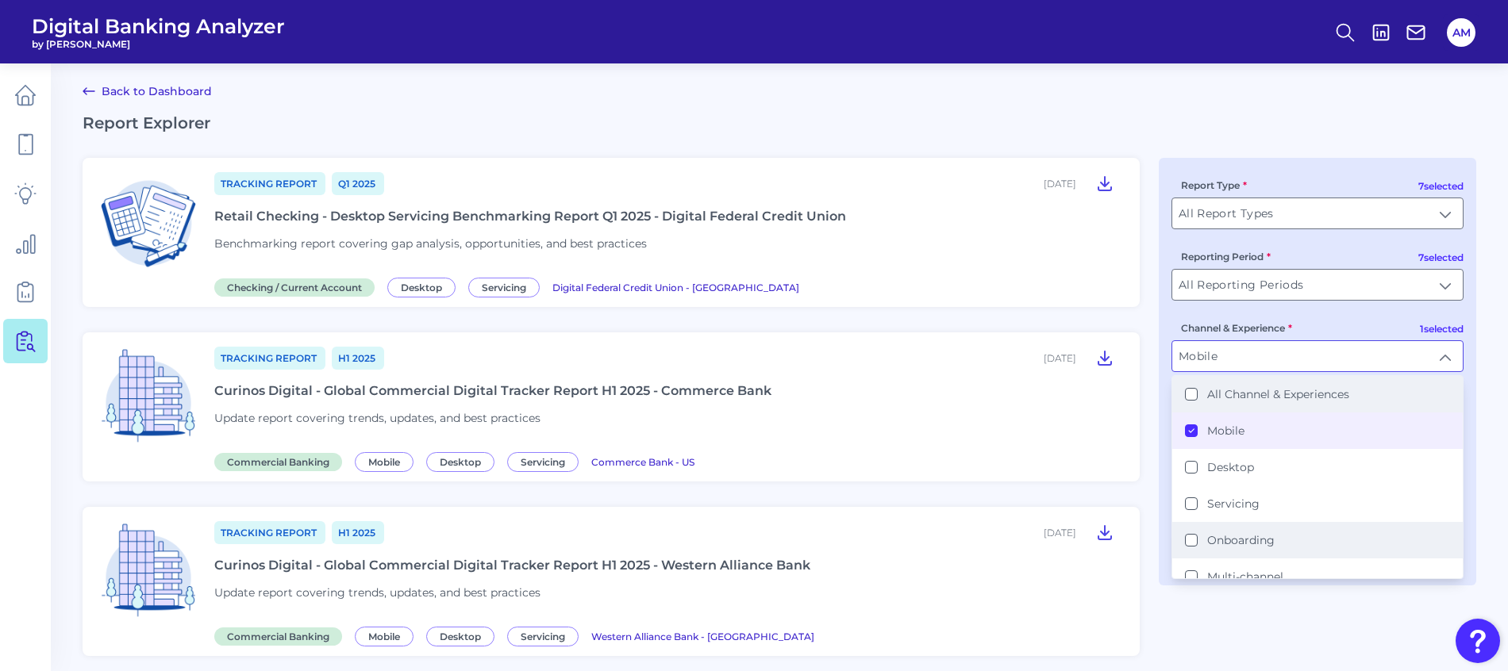
click at [1189, 538] on button "Onboarding" at bounding box center [1191, 540] width 13 height 13
click at [1189, 428] on icon at bounding box center [1191, 430] width 8 height 8
type input "Onboarding"
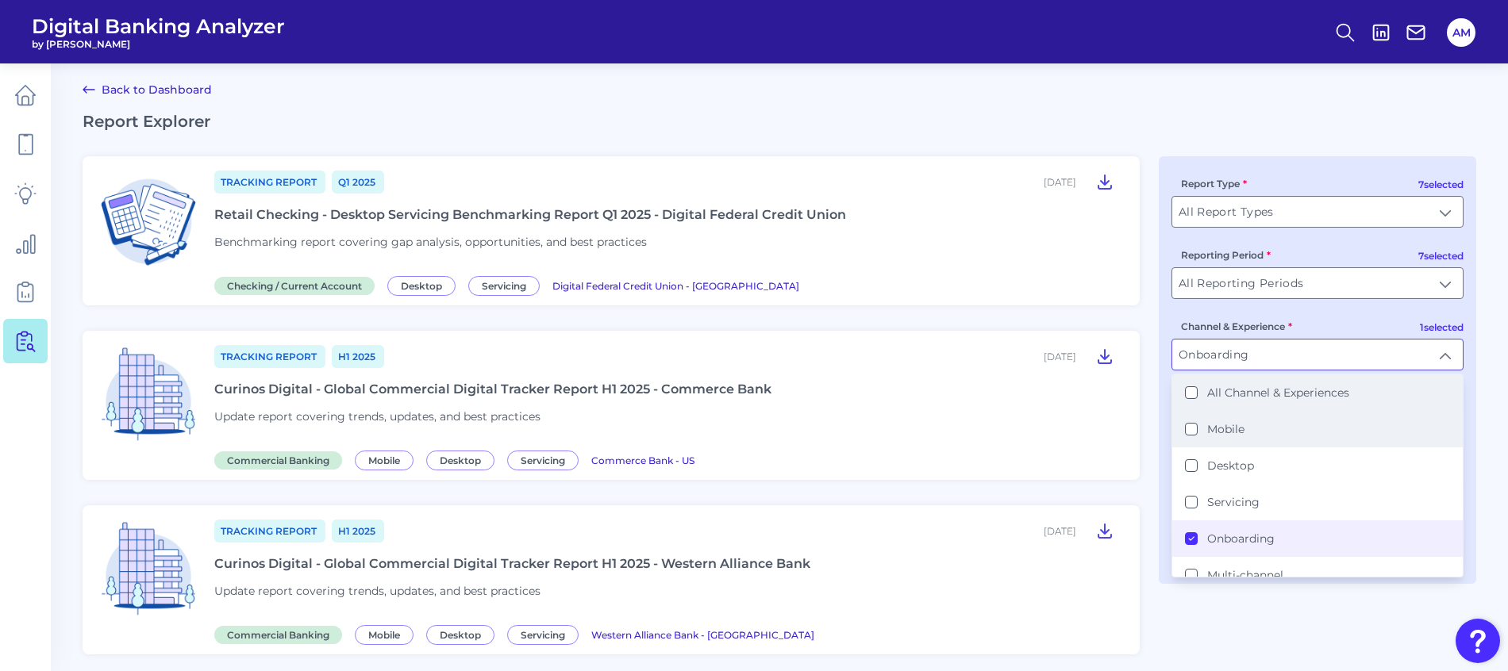
click at [1333, 115] on h2 "Report Explorer" at bounding box center [779, 121] width 1393 height 19
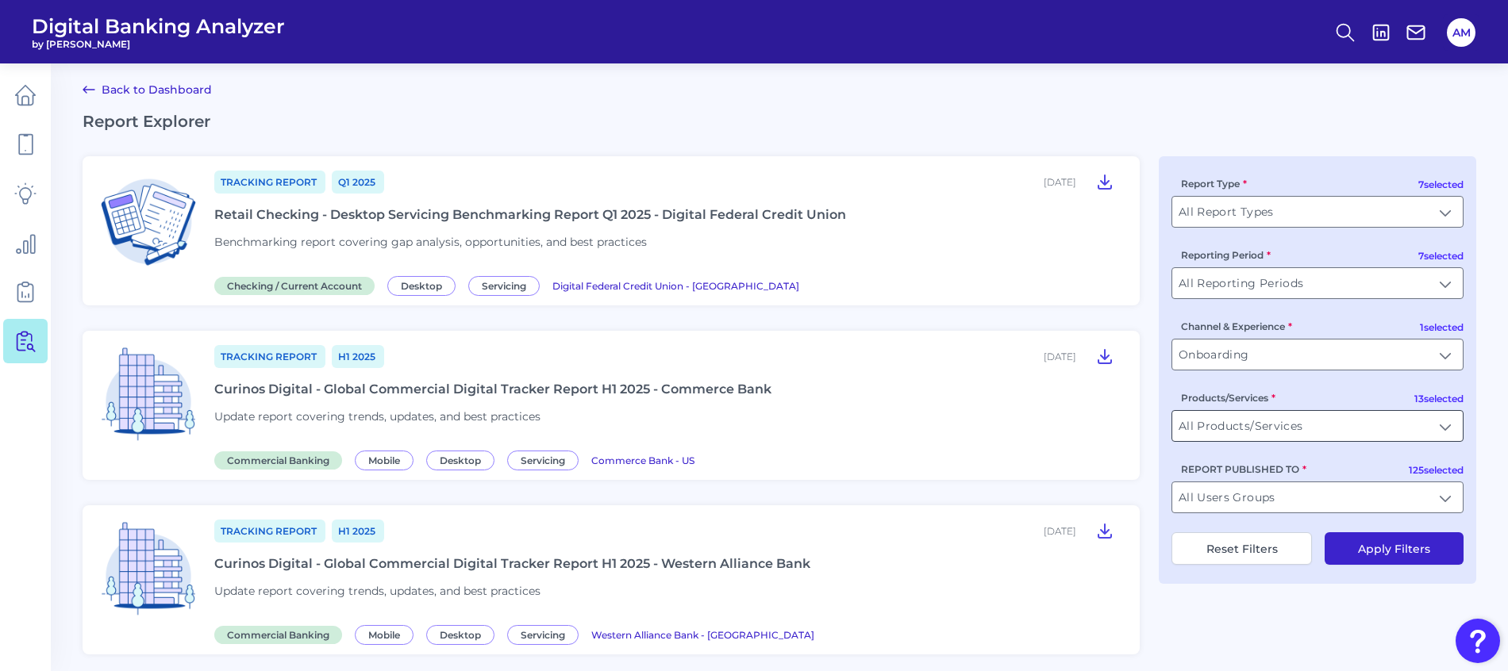
click at [1381, 431] on input "All Products/Services" at bounding box center [1317, 426] width 290 height 30
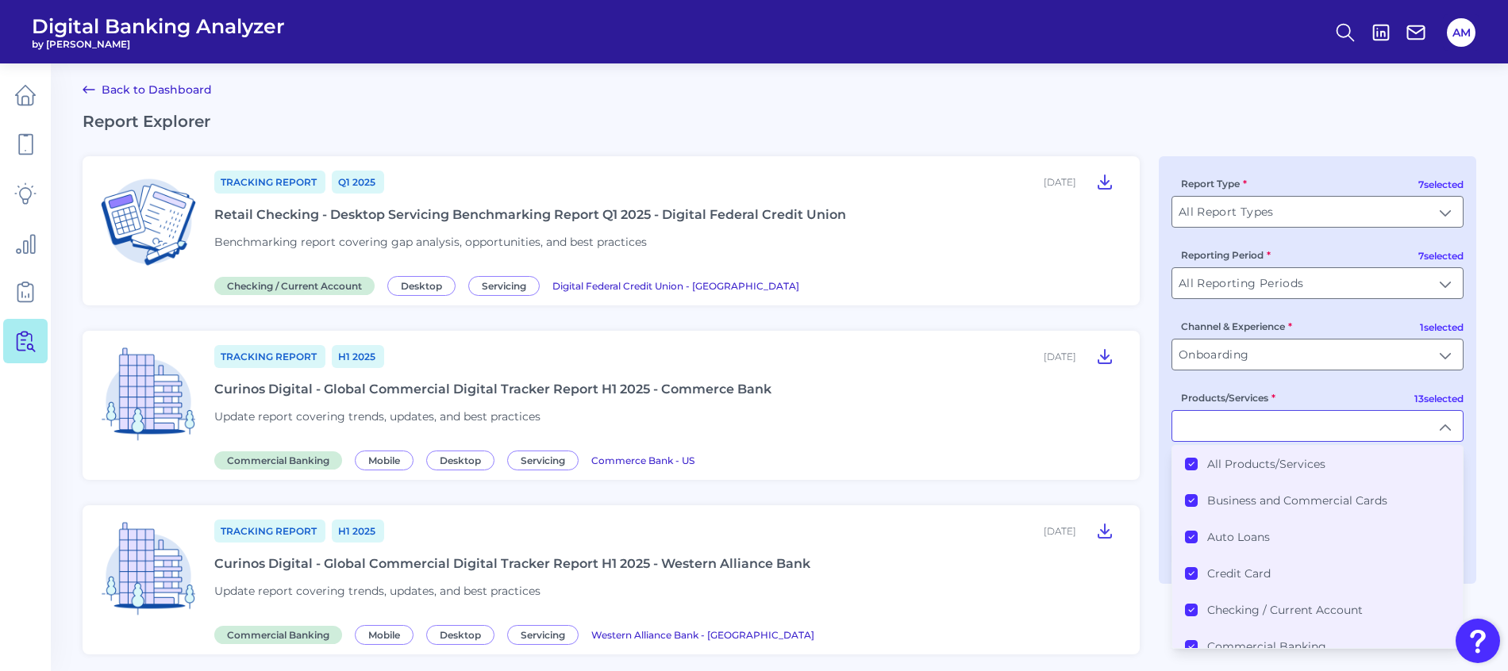
click at [1183, 472] on li "All Products/Services" at bounding box center [1317, 464] width 290 height 36
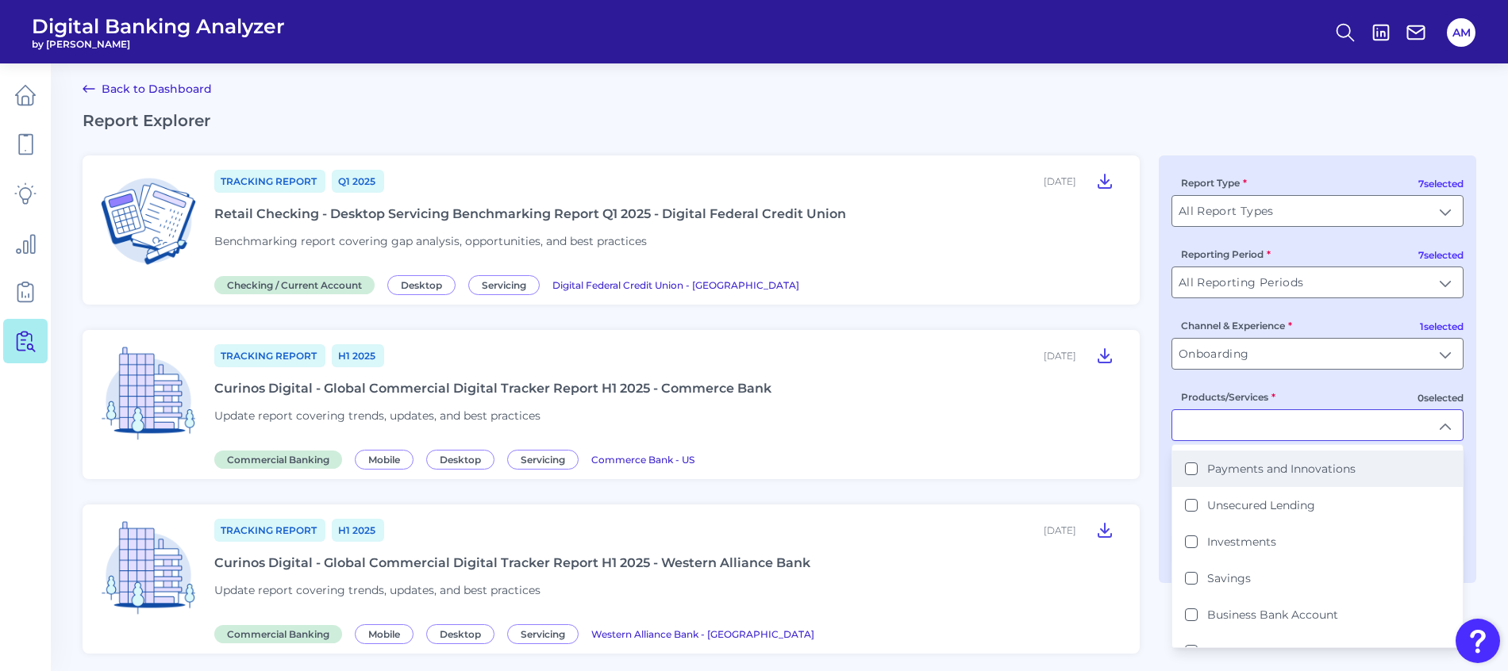
scroll to position [309, 0]
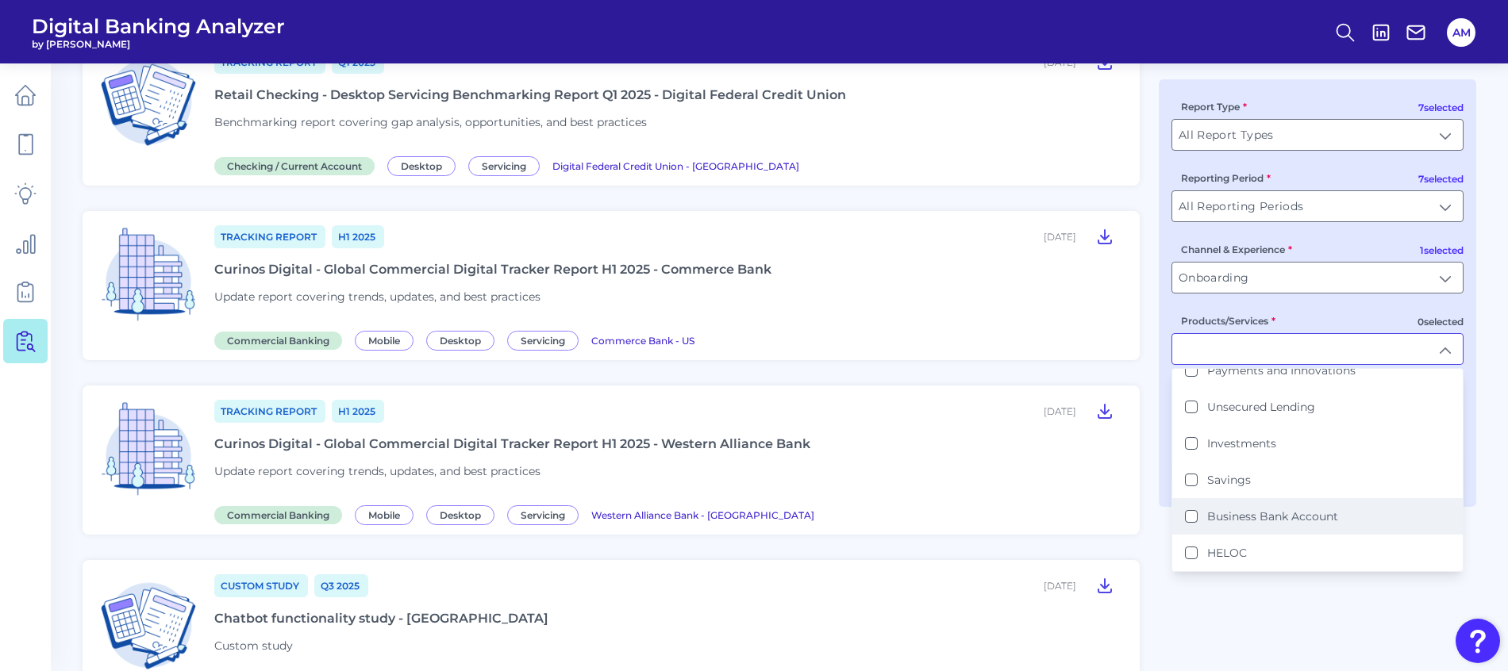
click at [1291, 511] on label "Business Bank Account" at bounding box center [1272, 516] width 131 height 14
type input "Business Bank Account"
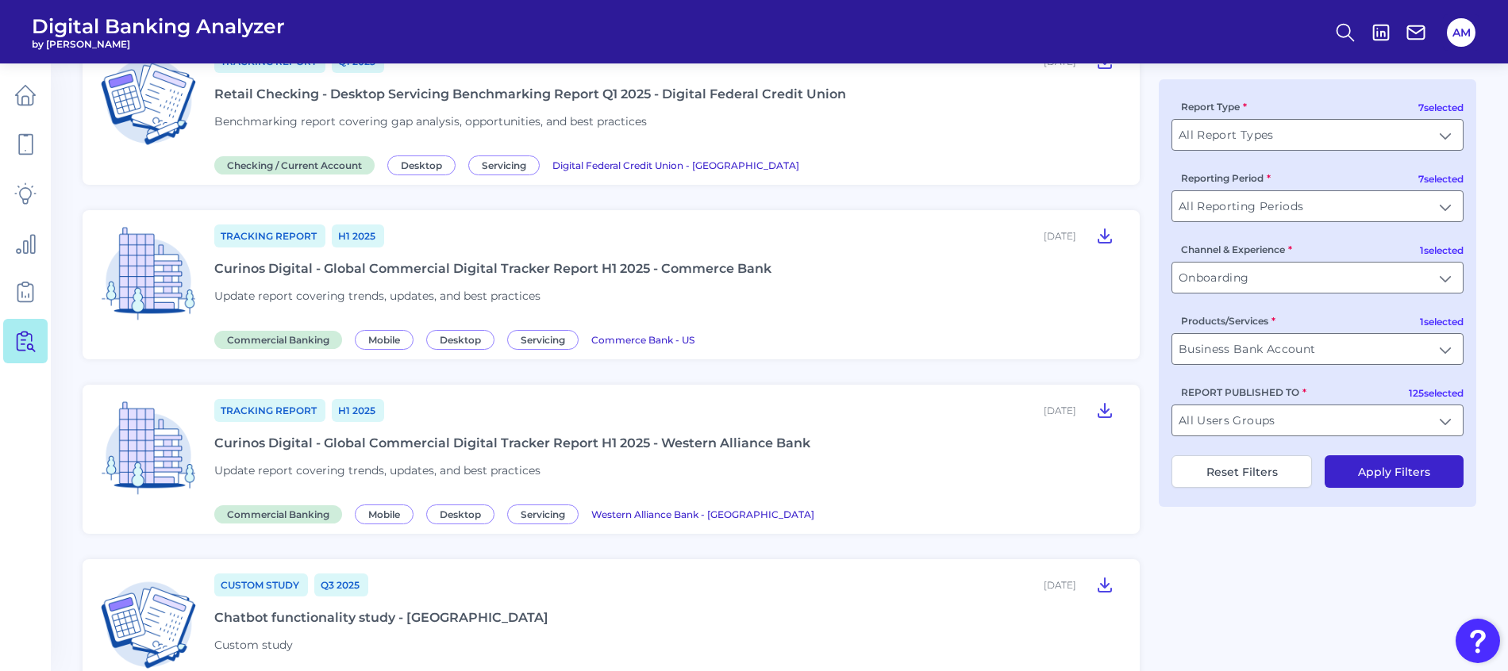
click at [1381, 473] on button "Apply Filters" at bounding box center [1393, 471] width 139 height 33
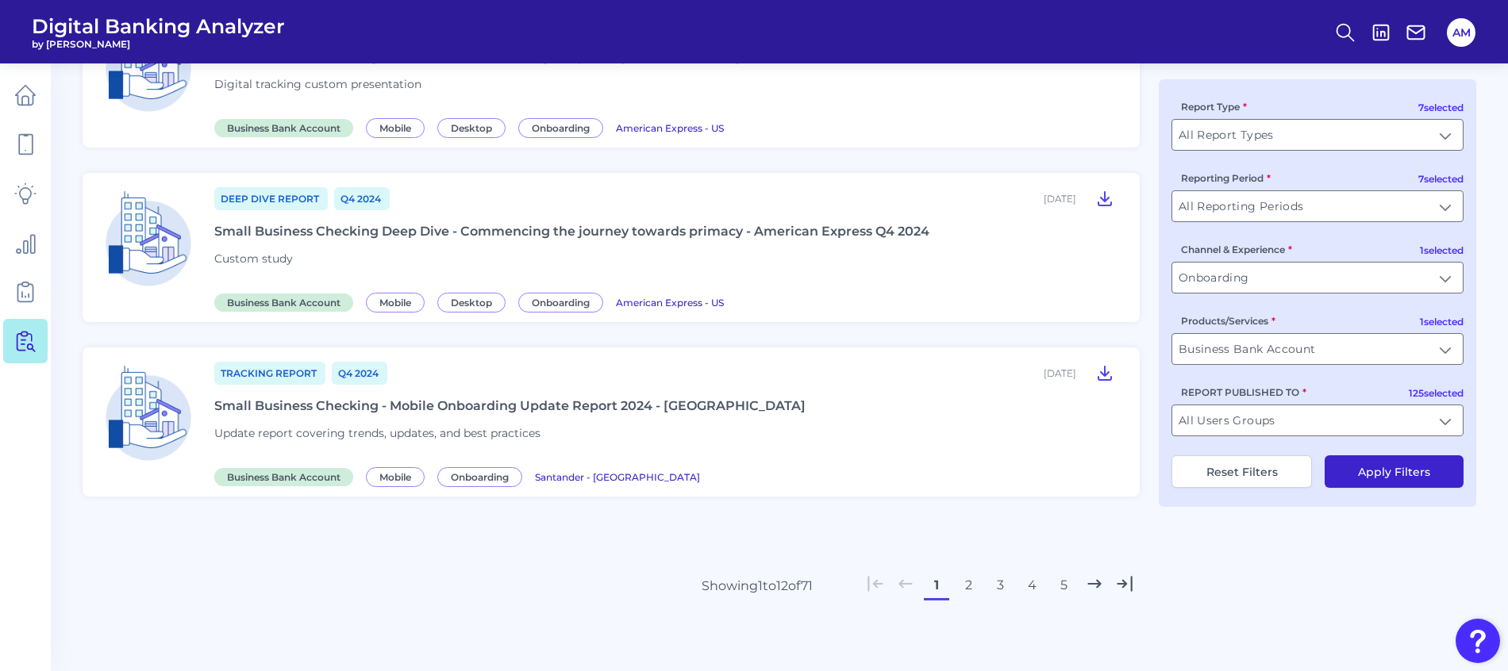
scroll to position [1807, 0]
click at [974, 584] on button "2" at bounding box center [967, 583] width 25 height 25
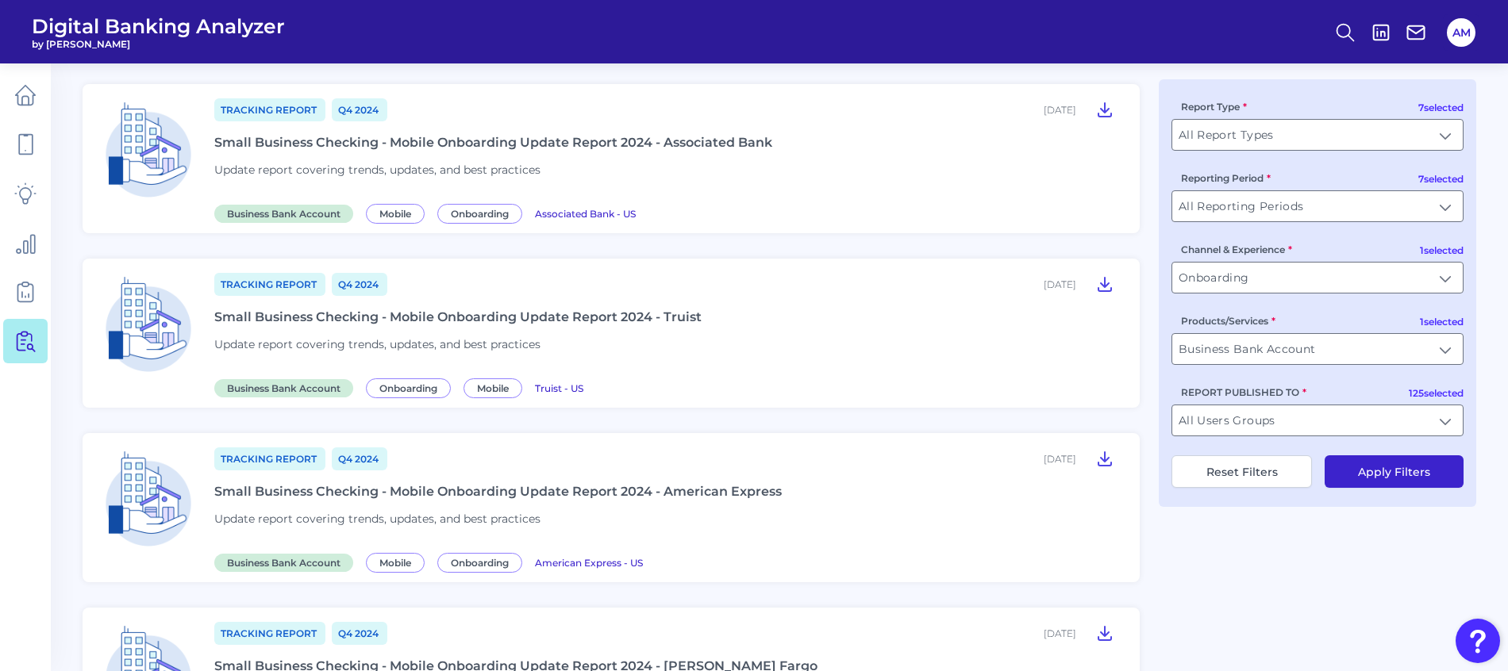
scroll to position [544, 0]
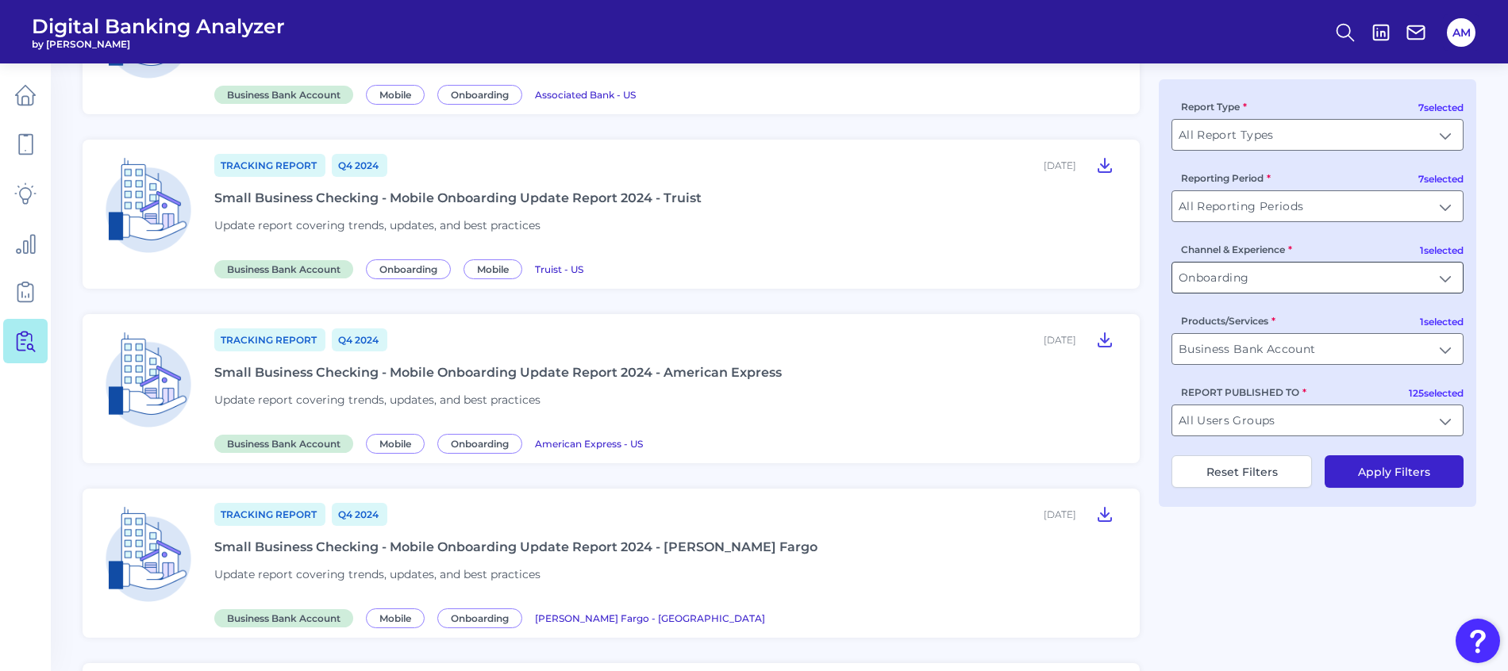
click at [1444, 279] on input "Onboarding" at bounding box center [1317, 278] width 290 height 30
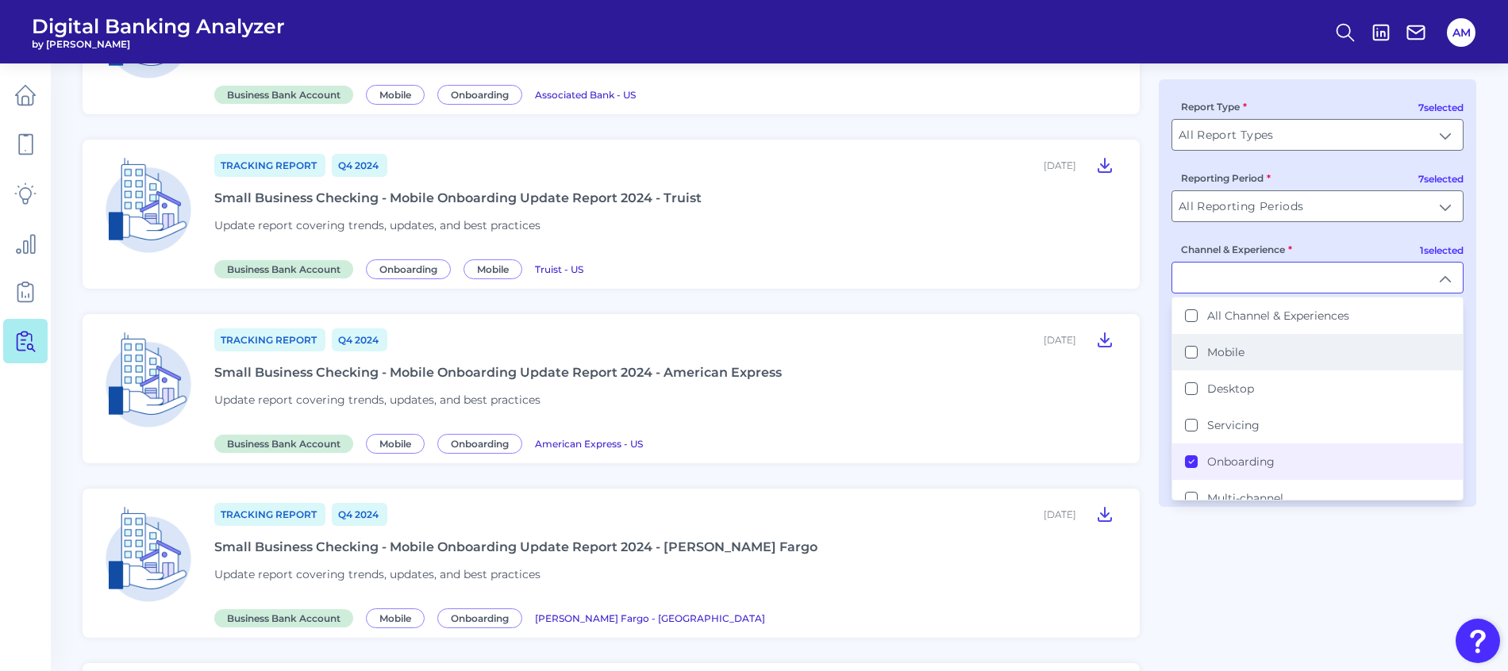
click at [1221, 354] on label "Mobile" at bounding box center [1225, 352] width 37 height 14
type input "Mobile, Onboarding"
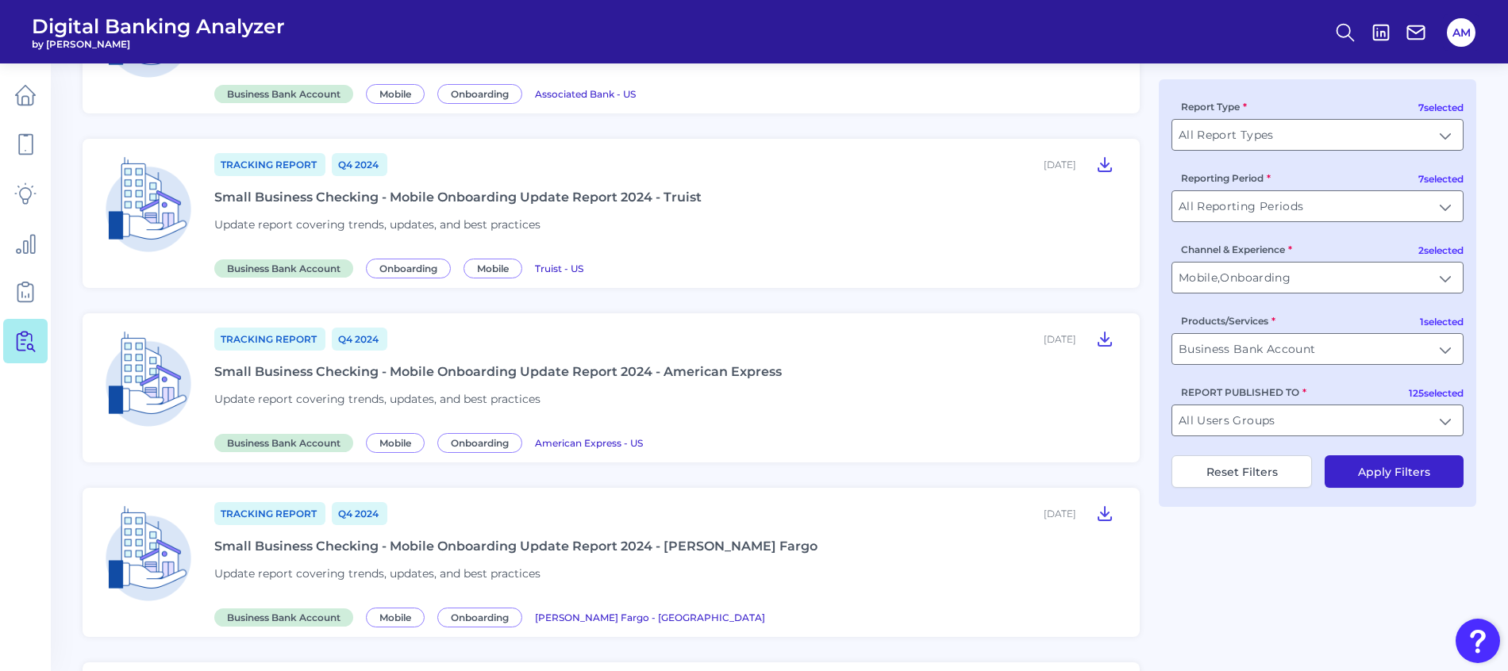
click at [1389, 476] on button "Apply Filters" at bounding box center [1393, 471] width 139 height 33
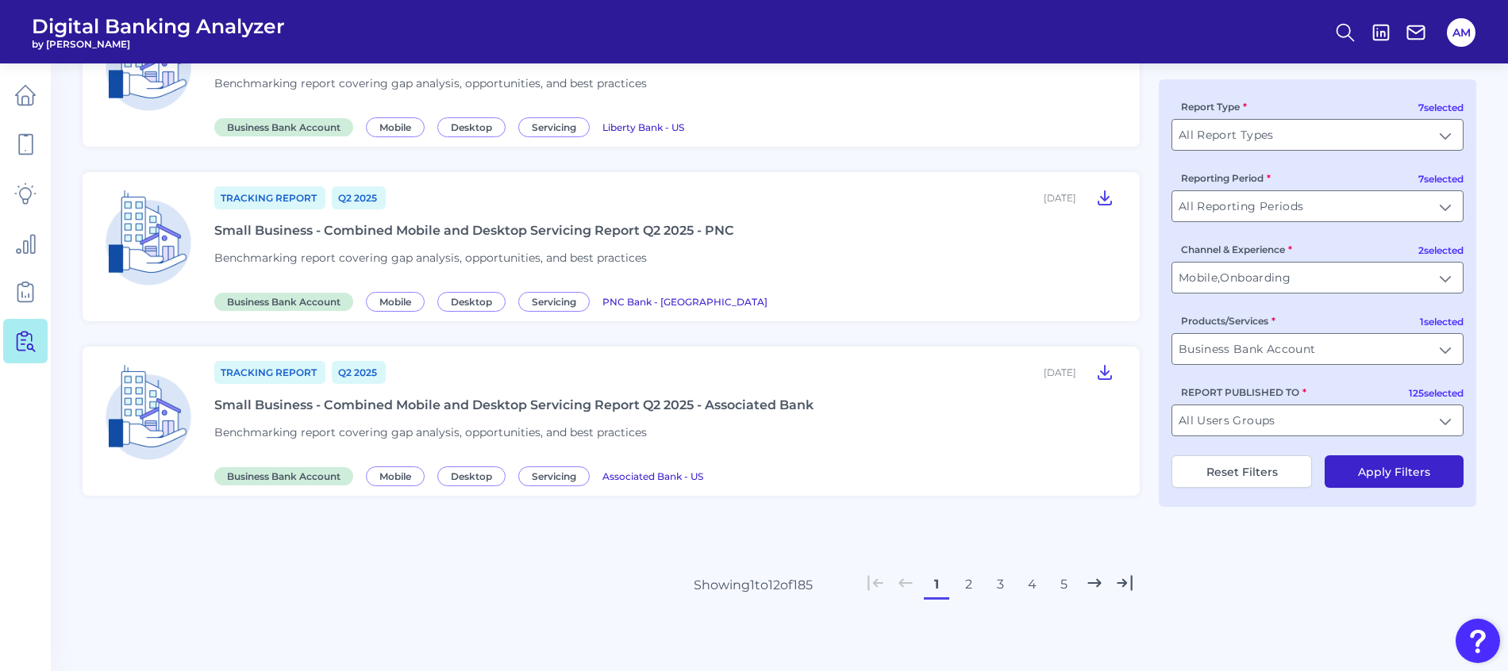
scroll to position [1785, 0]
click at [962, 586] on button "2" at bounding box center [967, 583] width 25 height 25
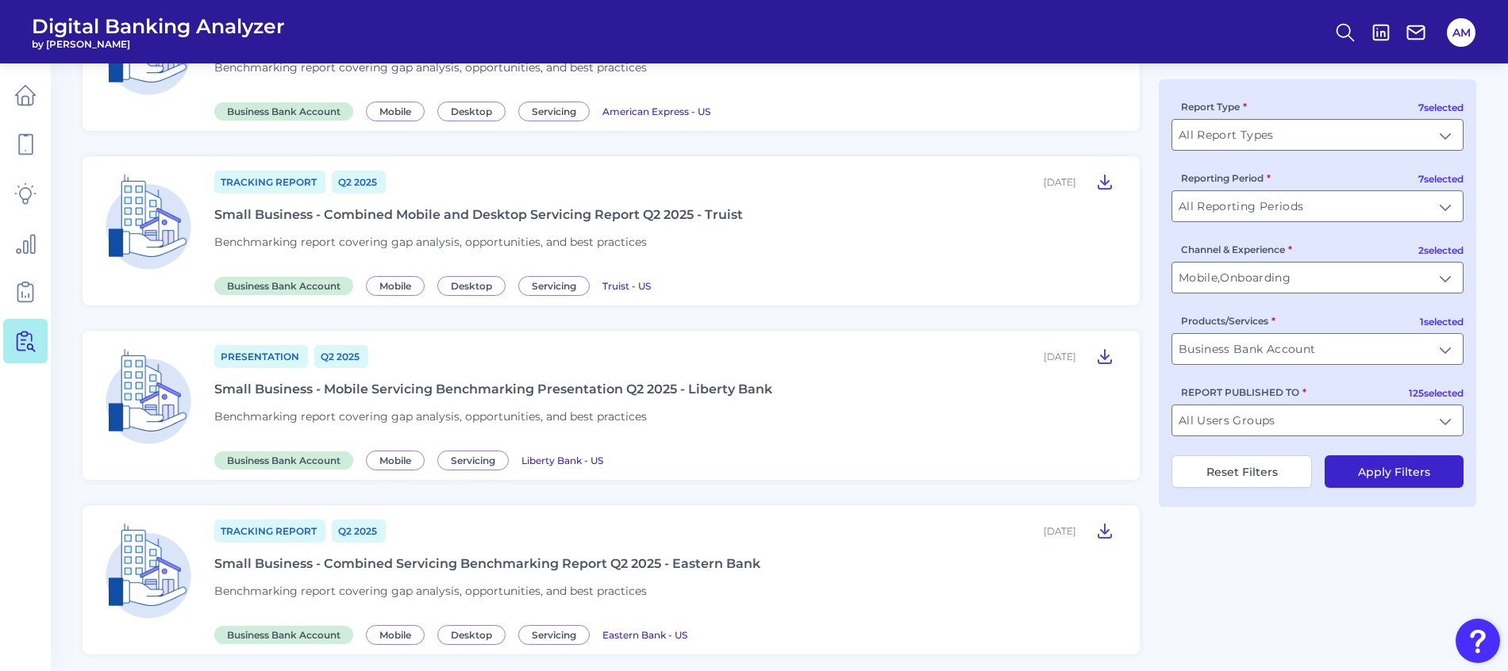
scroll to position [357, 0]
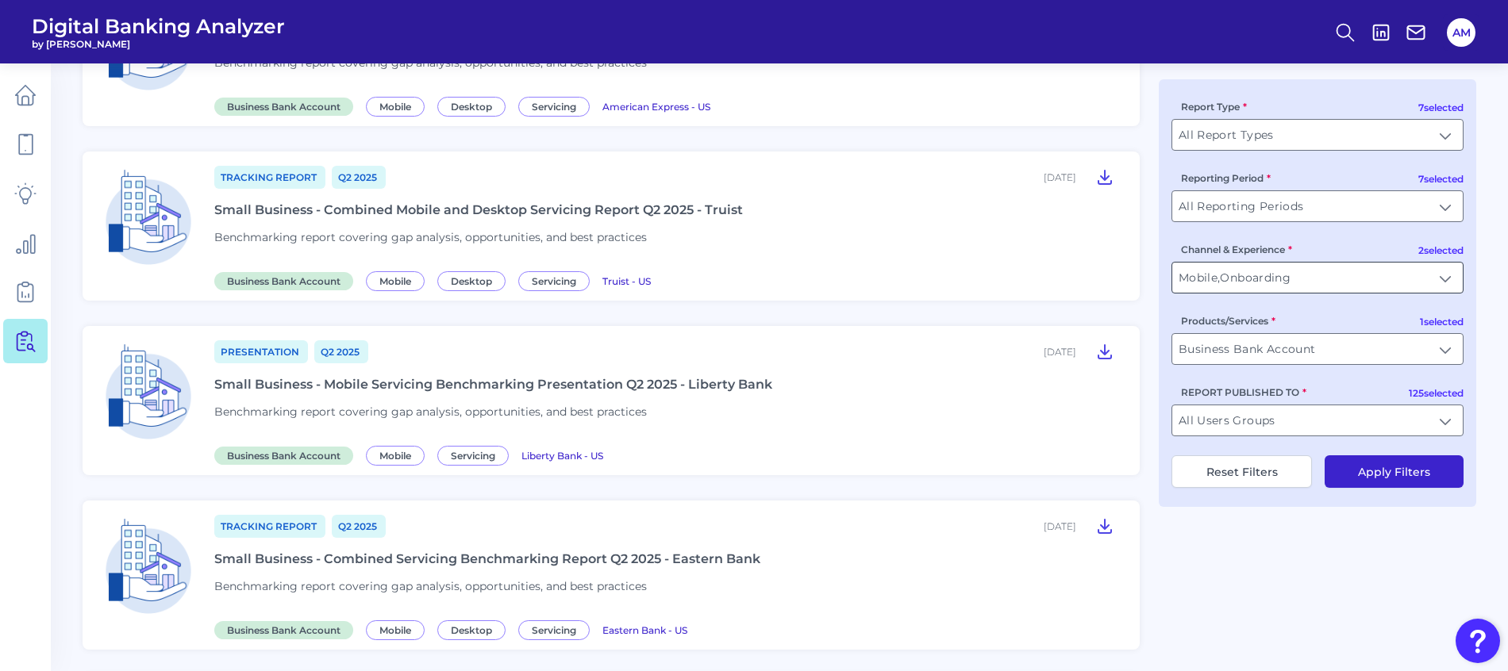
click at [1378, 276] on input "Mobile, Onboarding" at bounding box center [1317, 278] width 290 height 30
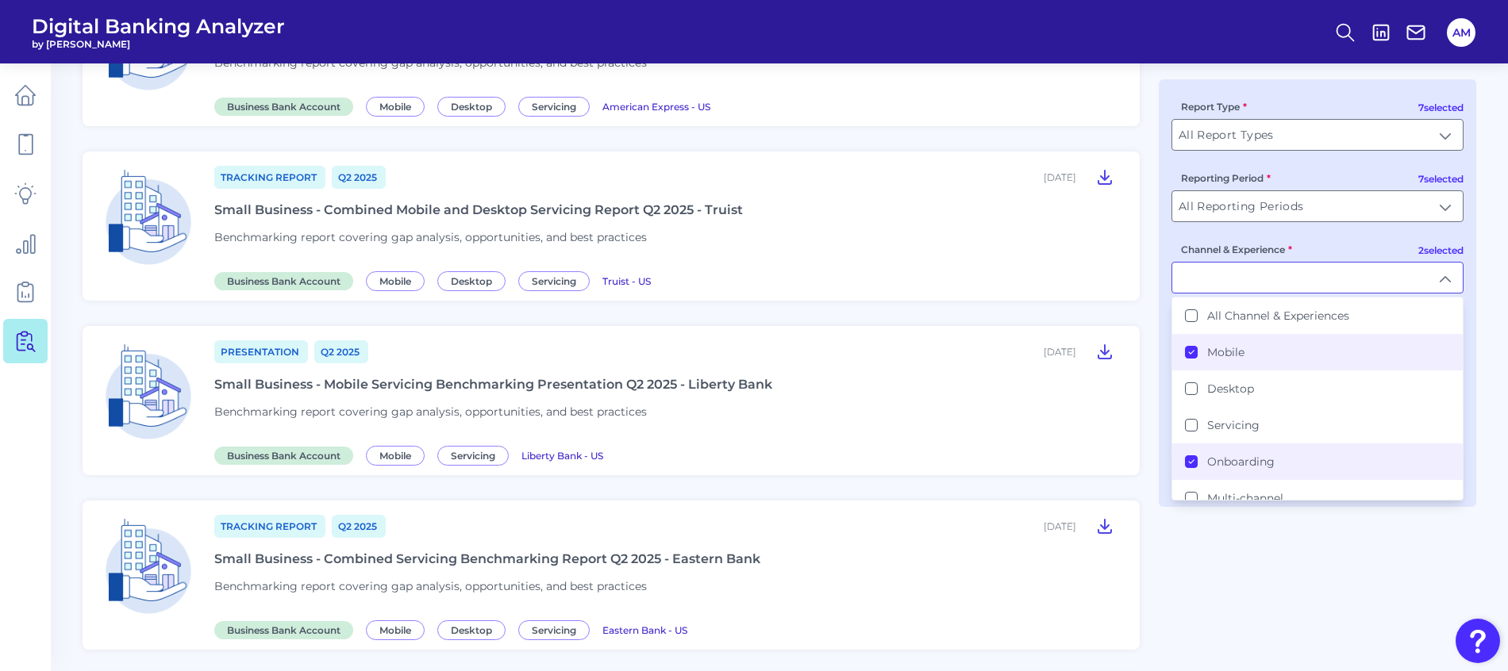
click at [1183, 353] on li "Mobile" at bounding box center [1317, 352] width 290 height 36
type input "Onboarding"
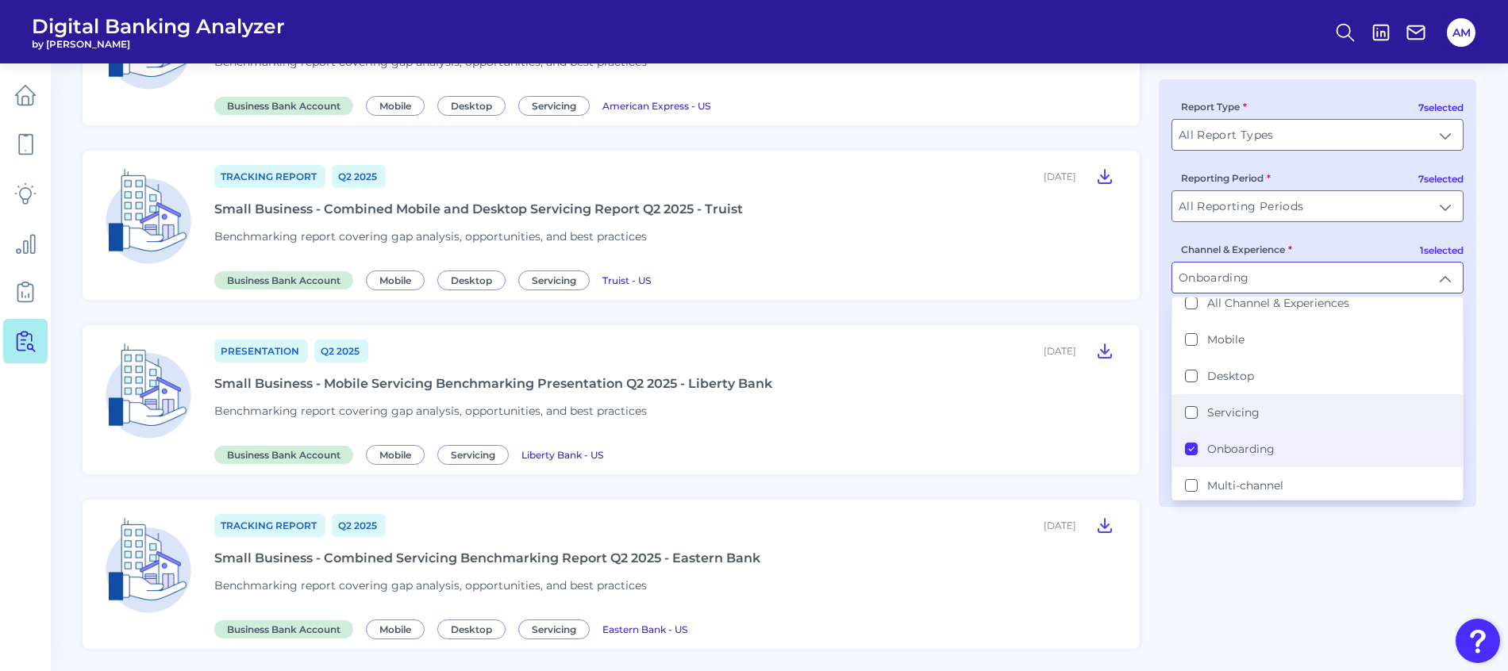
scroll to position [17, 0]
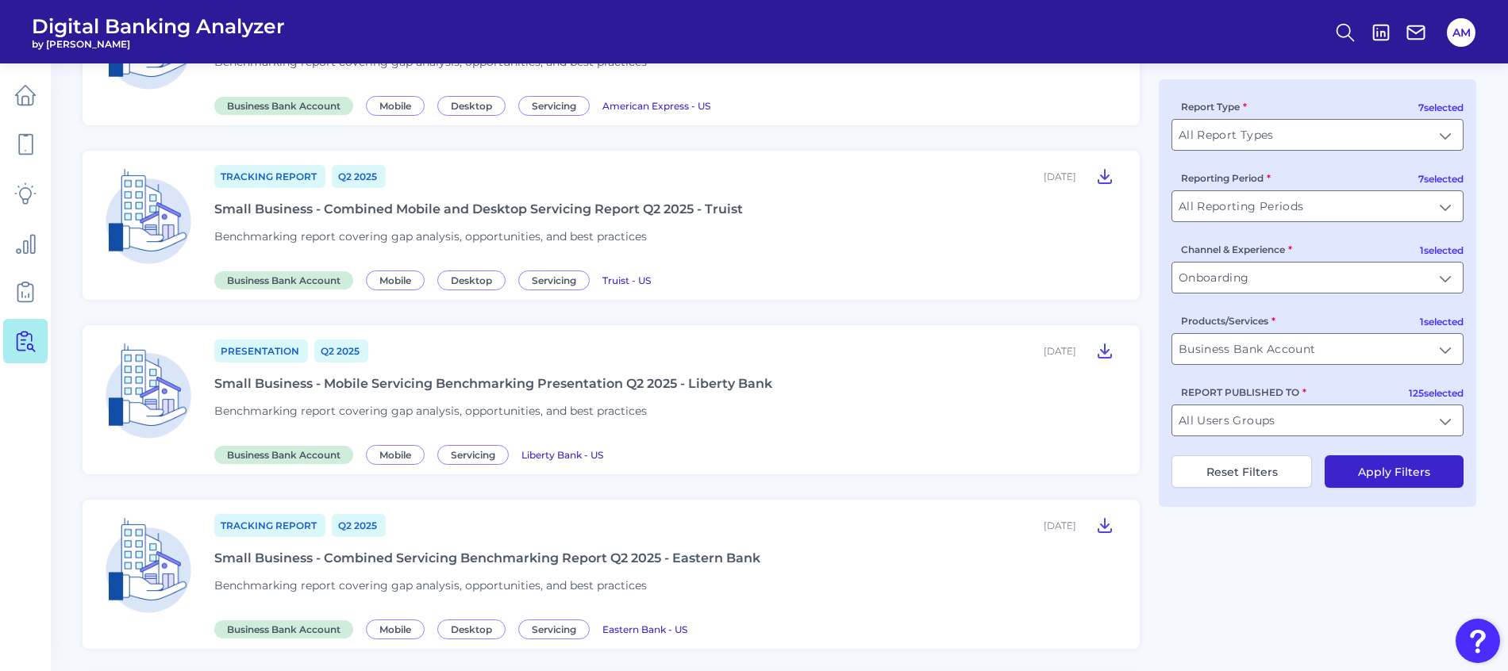
click at [1387, 473] on button "Apply Filters" at bounding box center [1393, 471] width 139 height 33
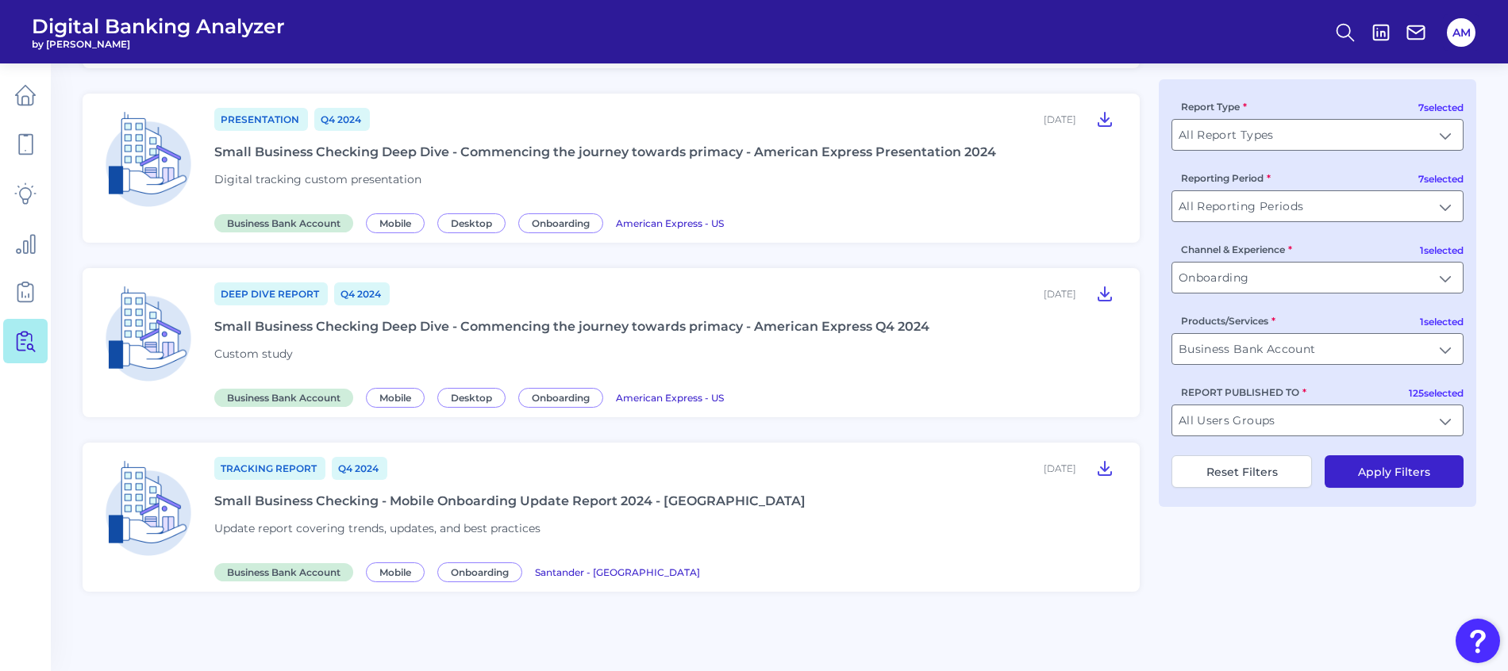
scroll to position [1807, 0]
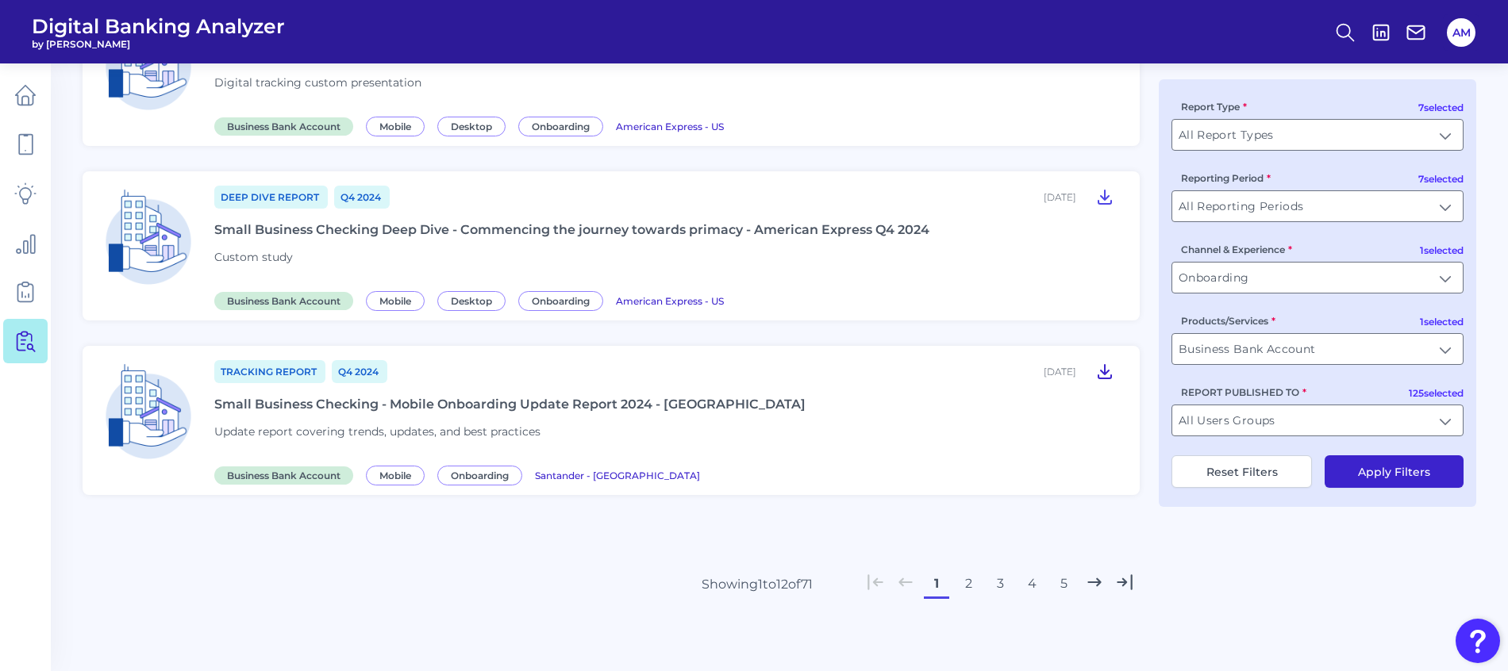
click at [1108, 368] on icon at bounding box center [1104, 371] width 19 height 19
click at [1374, 278] on input "Onboarding" at bounding box center [1317, 278] width 290 height 30
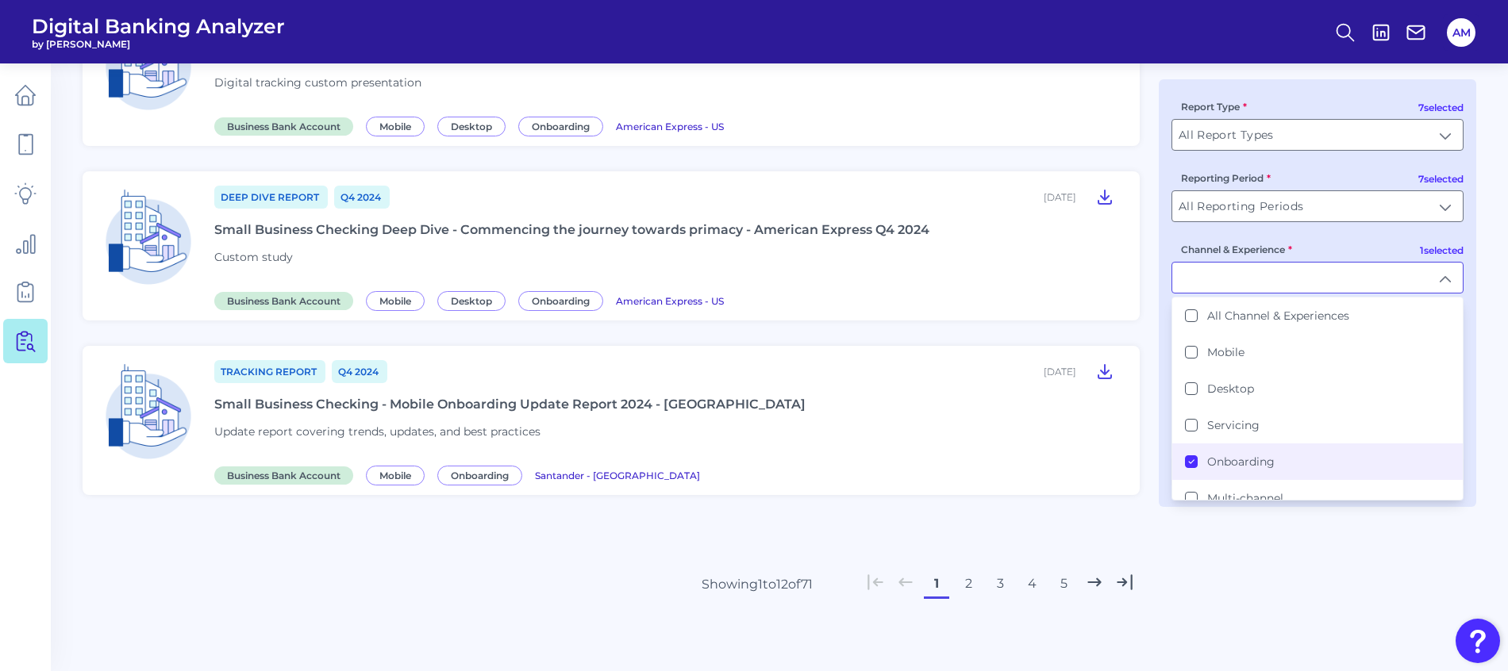
drag, startPoint x: 1190, startPoint y: 459, endPoint x: 1204, endPoint y: 398, distance: 62.6
click at [1192, 459] on icon at bounding box center [1191, 462] width 8 height 8
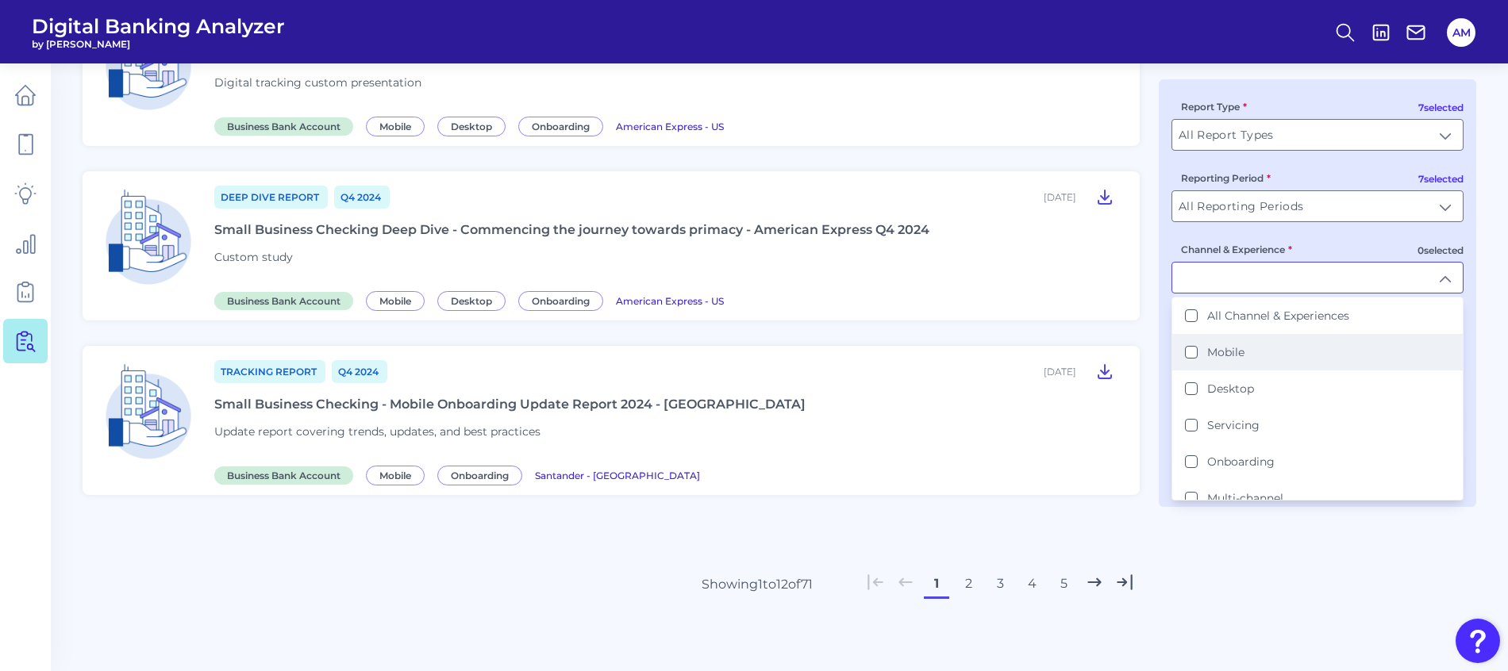
click at [1185, 354] on button "Mobile" at bounding box center [1191, 352] width 13 height 13
type input "Mobile"
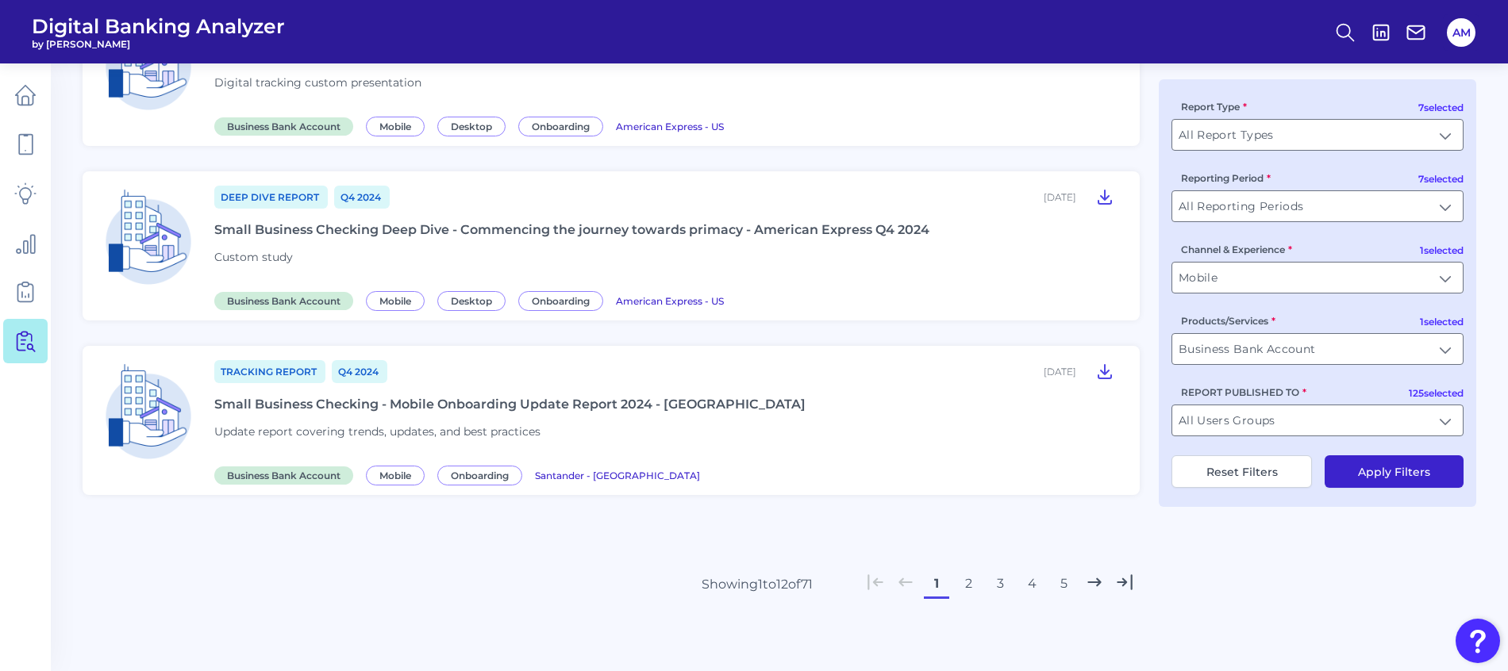
click at [1404, 471] on button "Apply Filters" at bounding box center [1393, 471] width 139 height 33
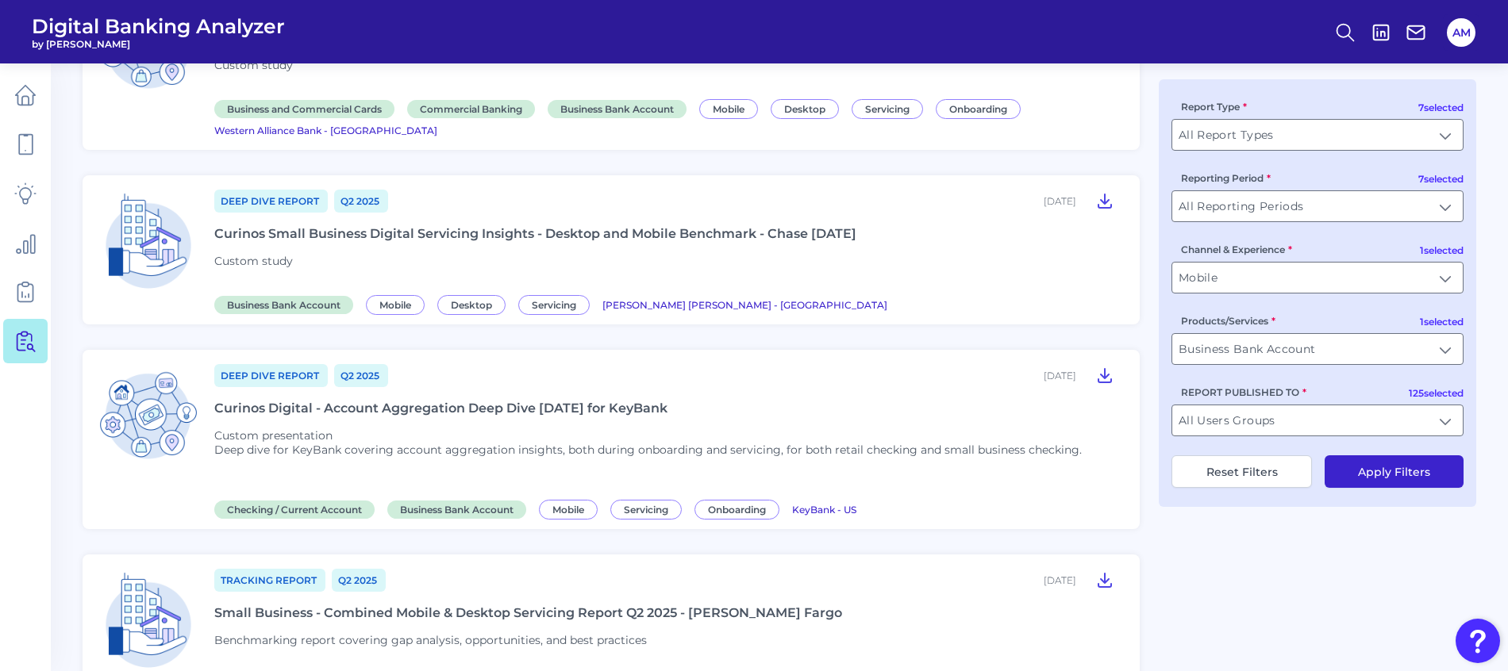
scroll to position [357, 0]
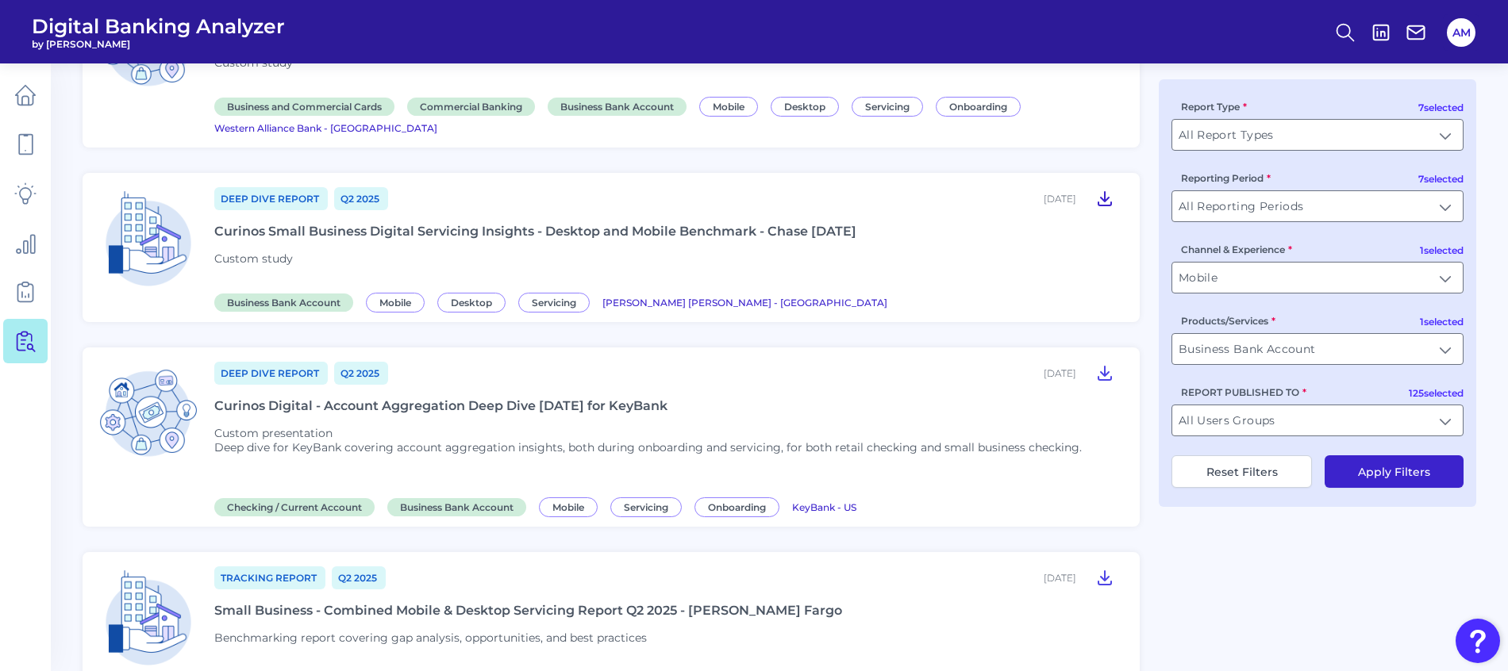
click at [1107, 191] on icon at bounding box center [1104, 198] width 19 height 19
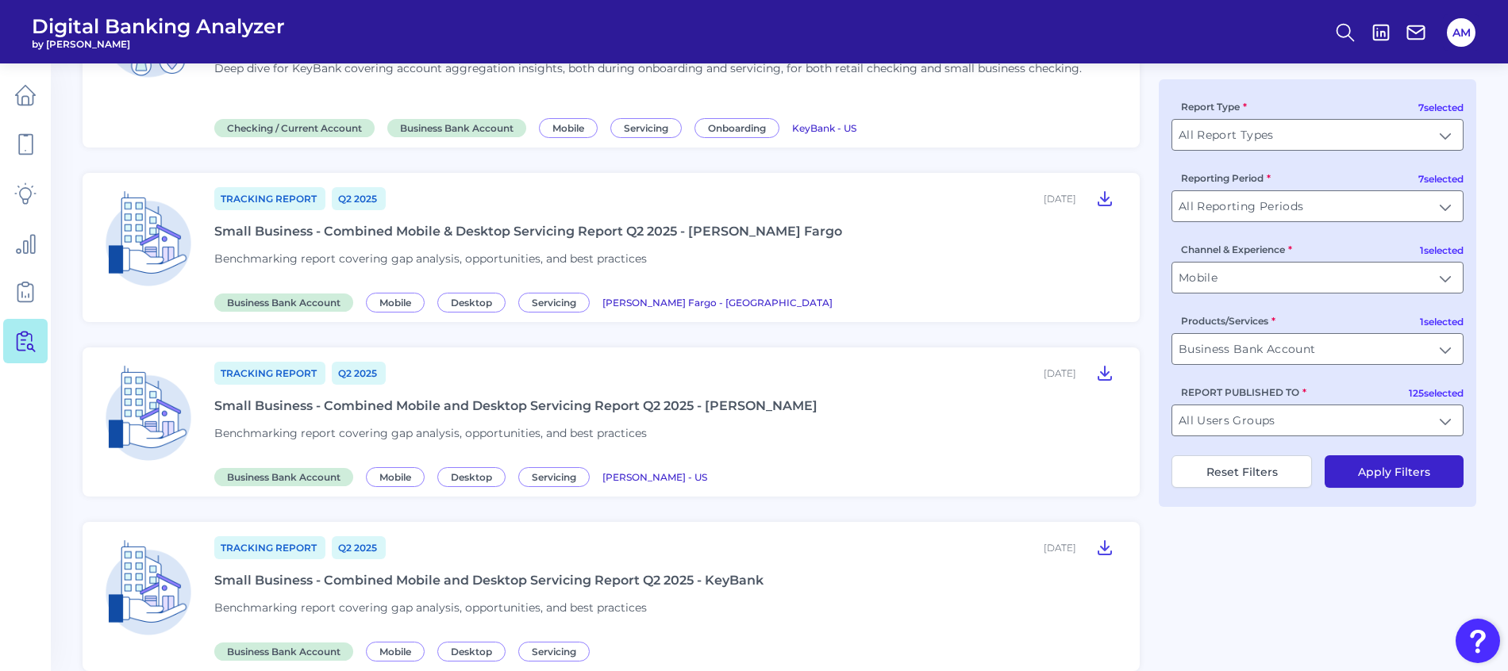
scroll to position [714, 0]
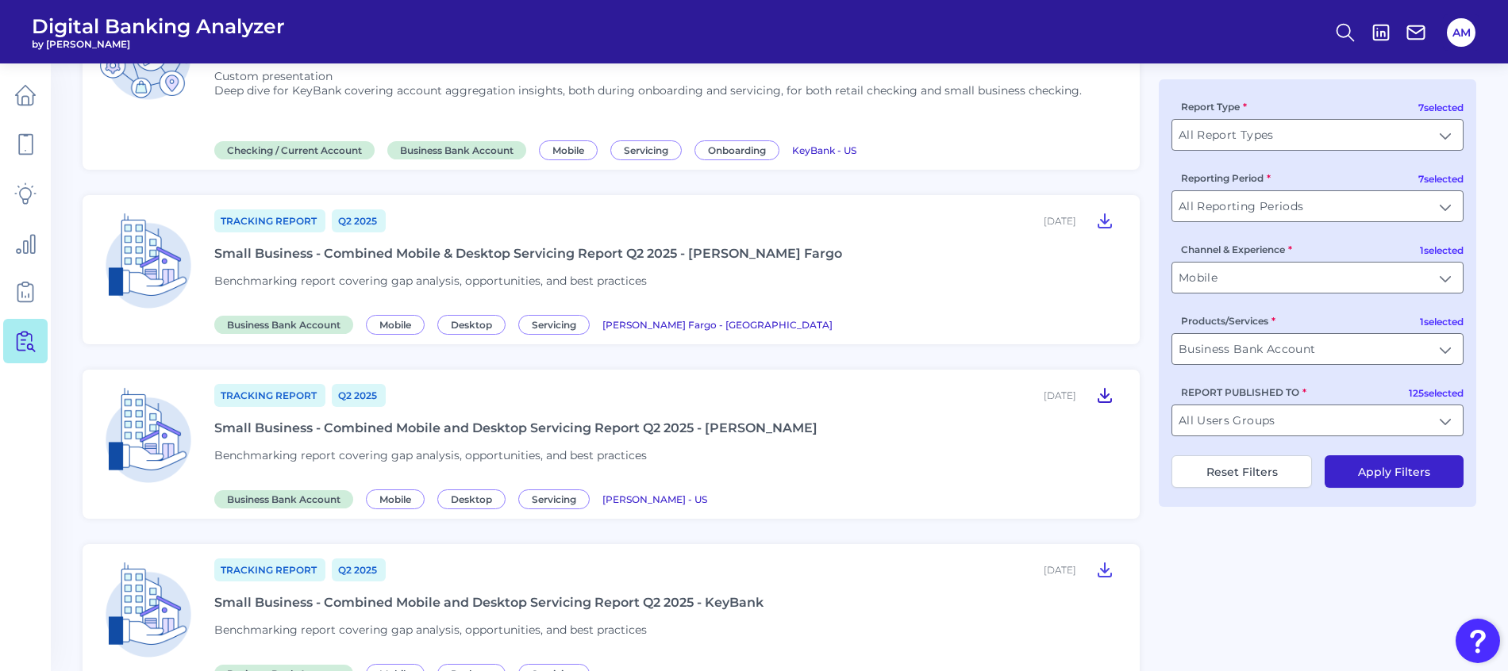
click at [1104, 394] on icon at bounding box center [1104, 395] width 13 height 13
click at [21, 293] on icon at bounding box center [25, 292] width 22 height 22
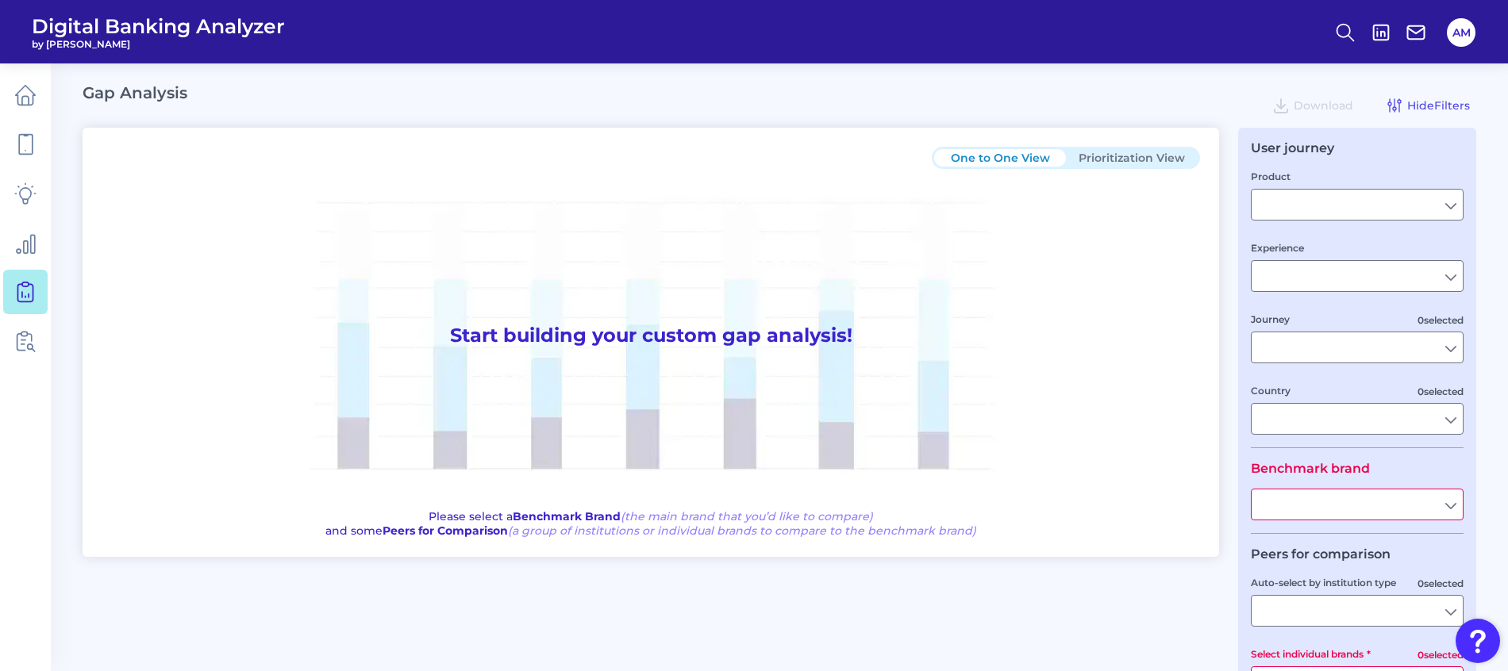
type input "Checking / Current Account"
type input "Mobile Servicing"
type input "Pre-Login Area, New Customer Onboarding, Login & Authentication, Accounts and t…"
type input "[GEOGRAPHIC_DATA]"
type input "All Select individual brands"
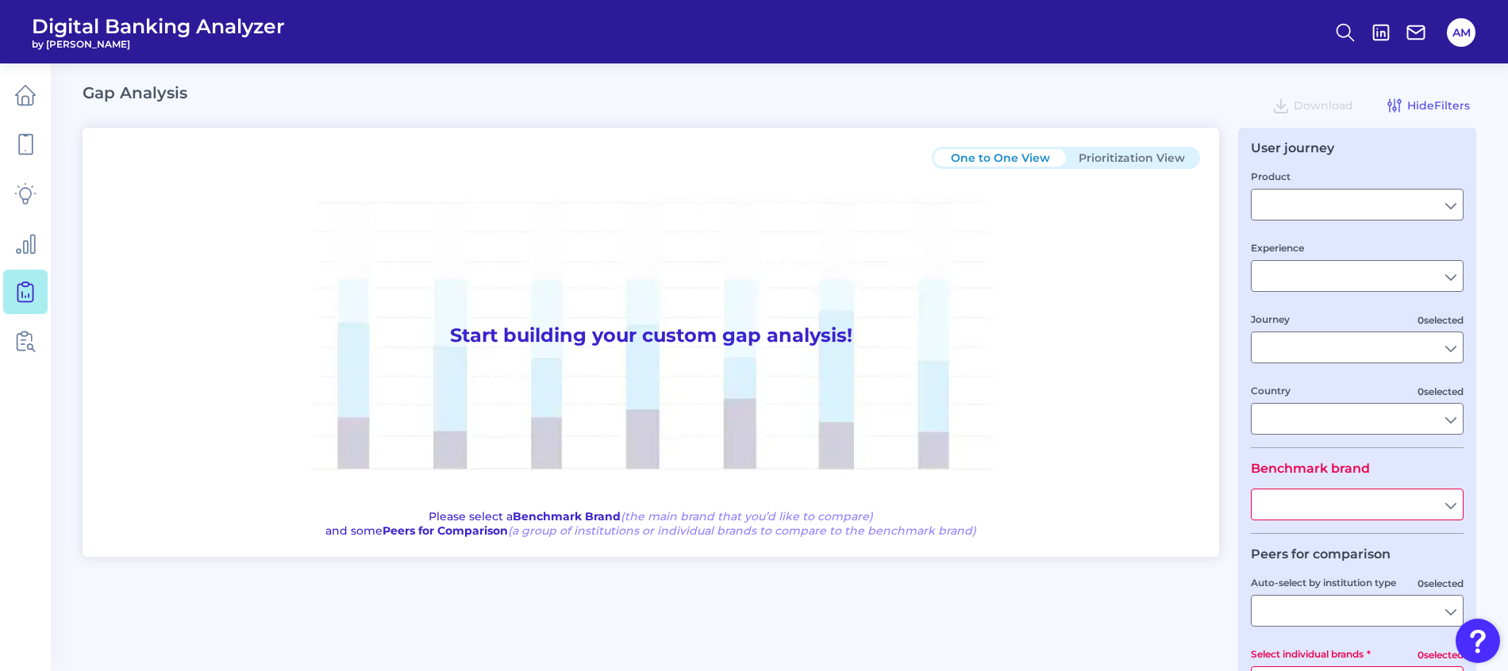
type input "All Journeys"
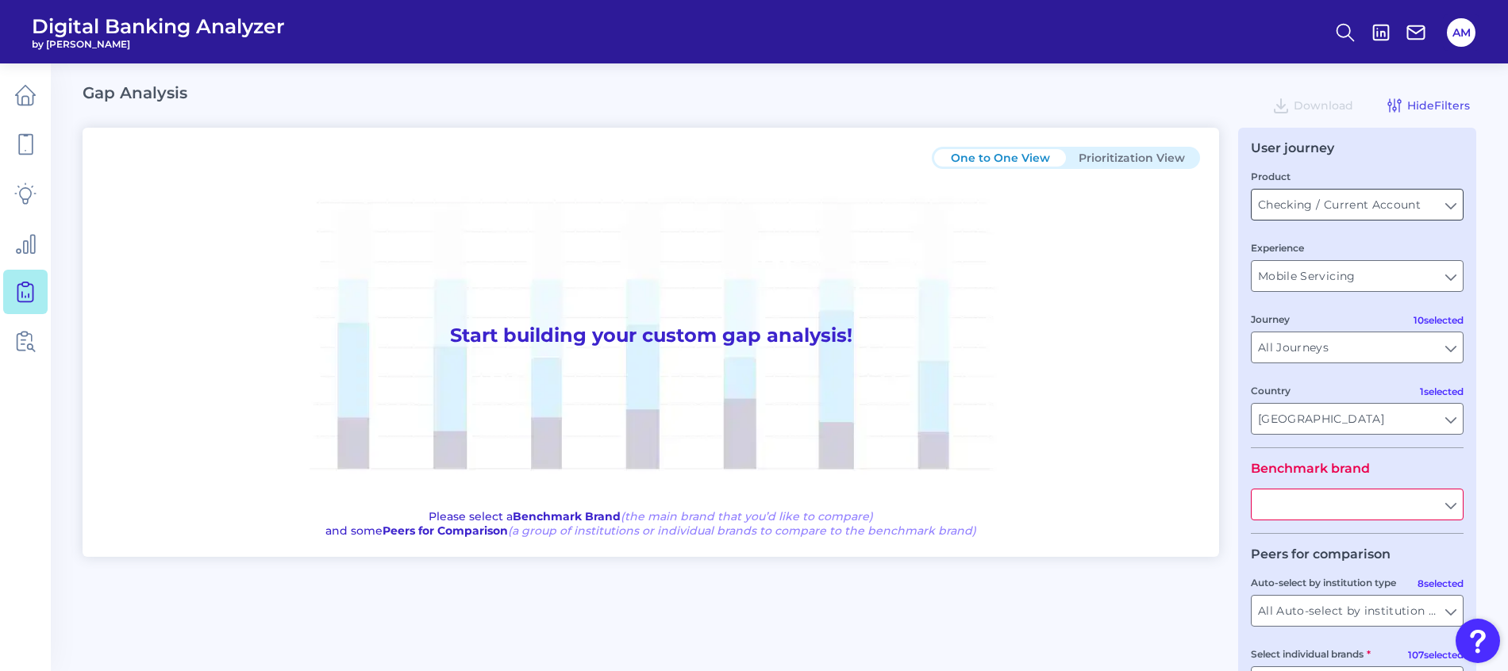
click at [1450, 208] on input "Checking / Current Account" at bounding box center [1356, 205] width 211 height 30
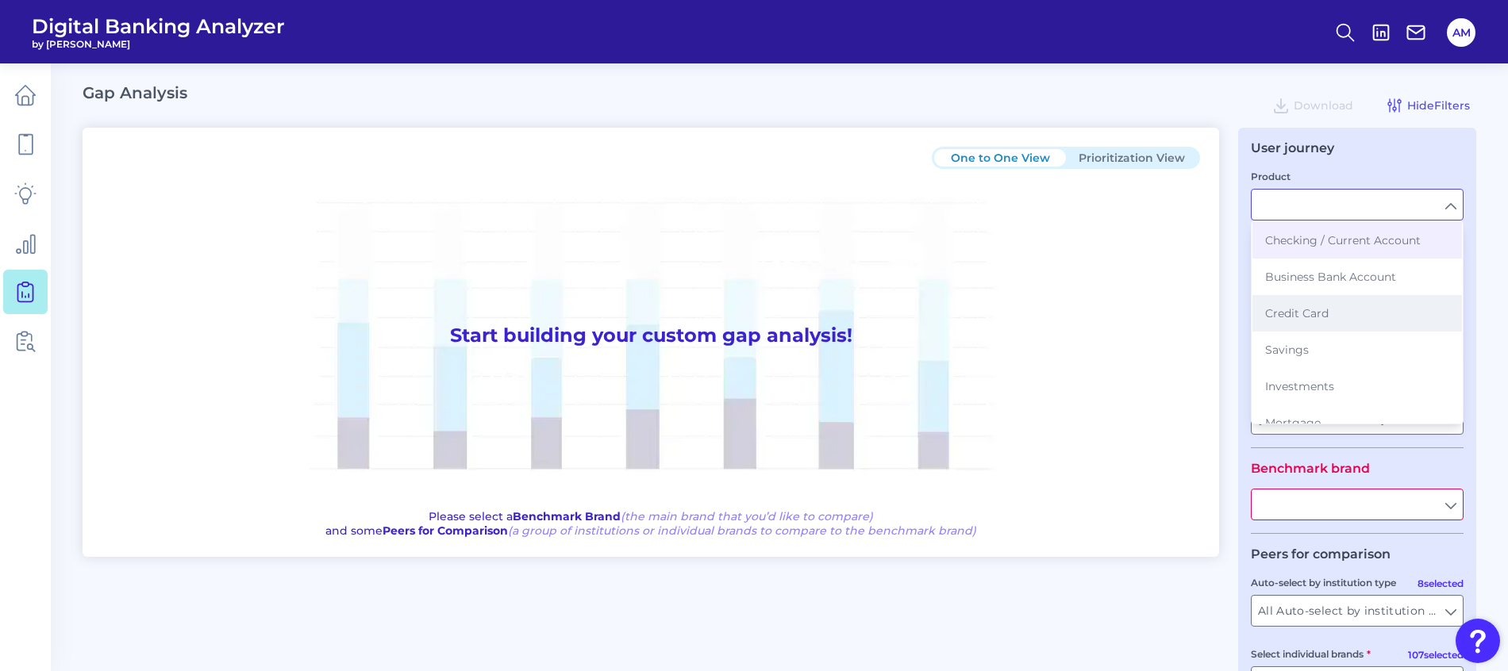
click at [1325, 326] on button "Credit Card" at bounding box center [1356, 313] width 209 height 36
type input "Credit Card"
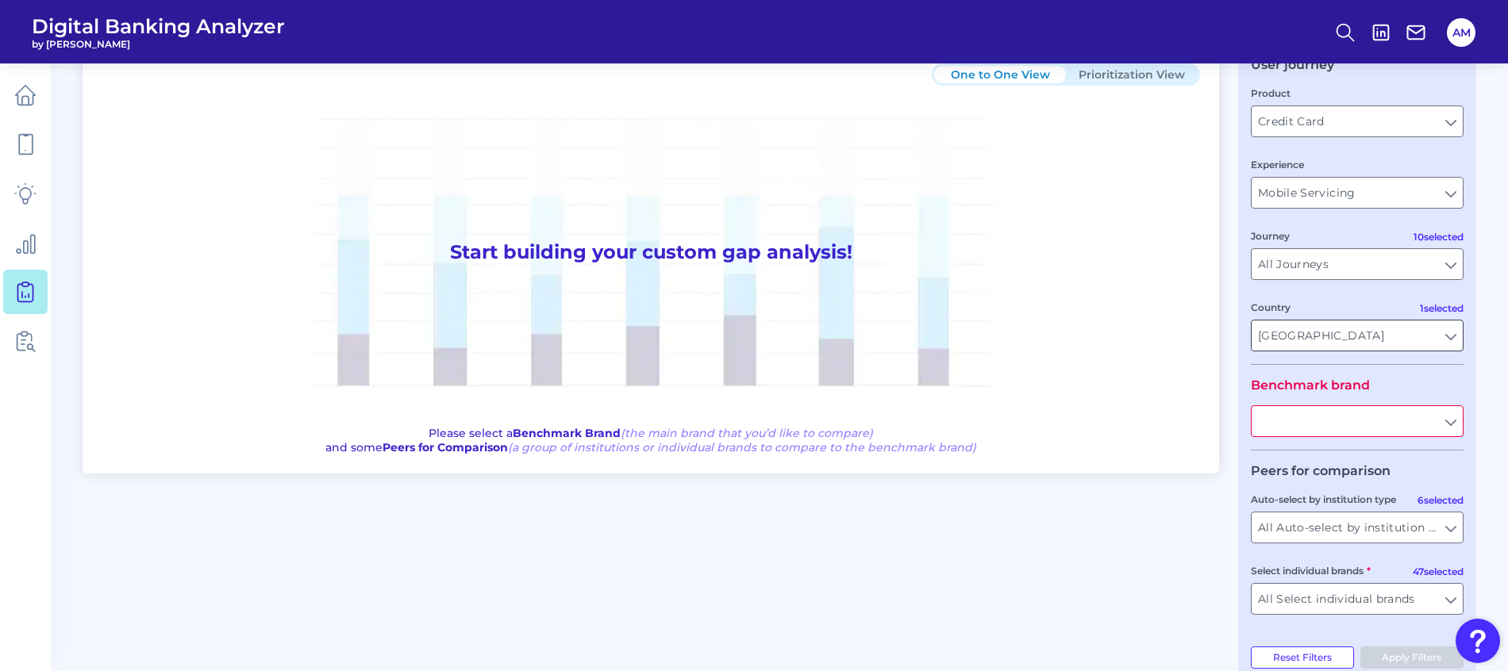
scroll to position [117, 0]
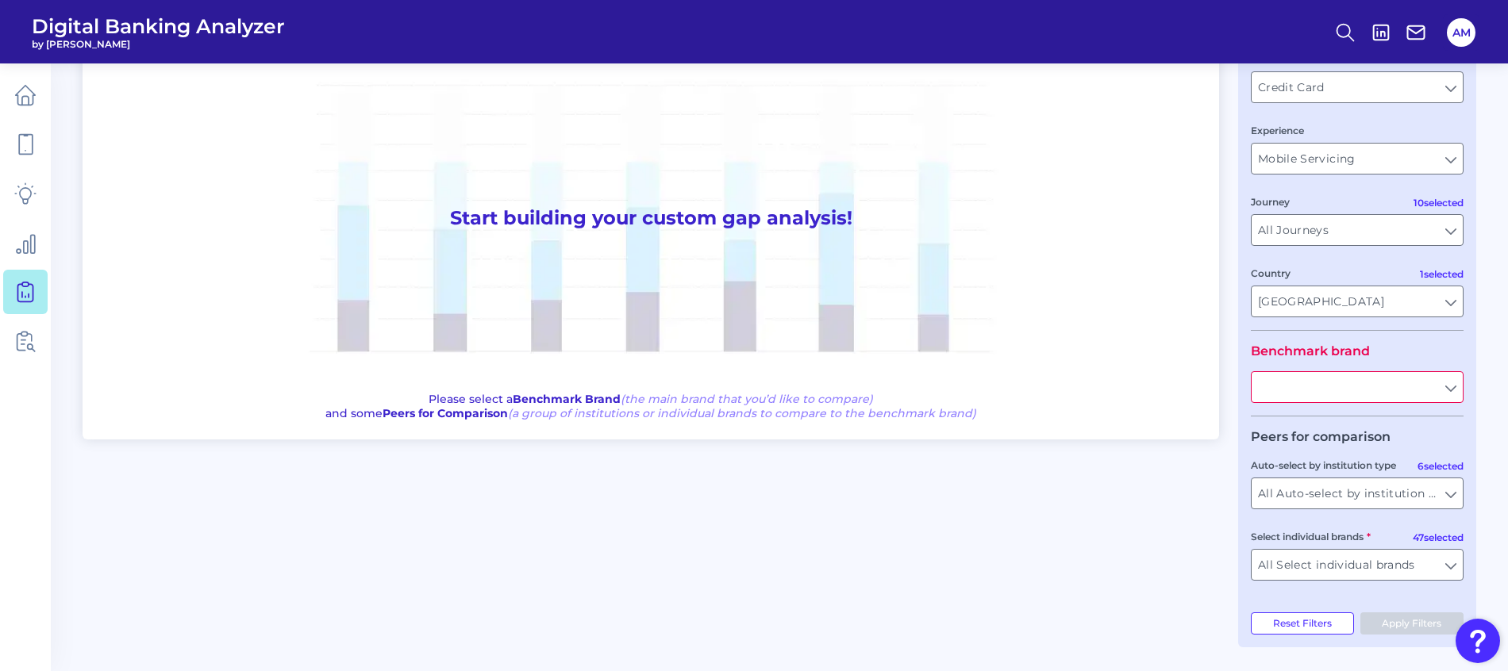
click at [1442, 390] on input "text" at bounding box center [1356, 387] width 211 height 30
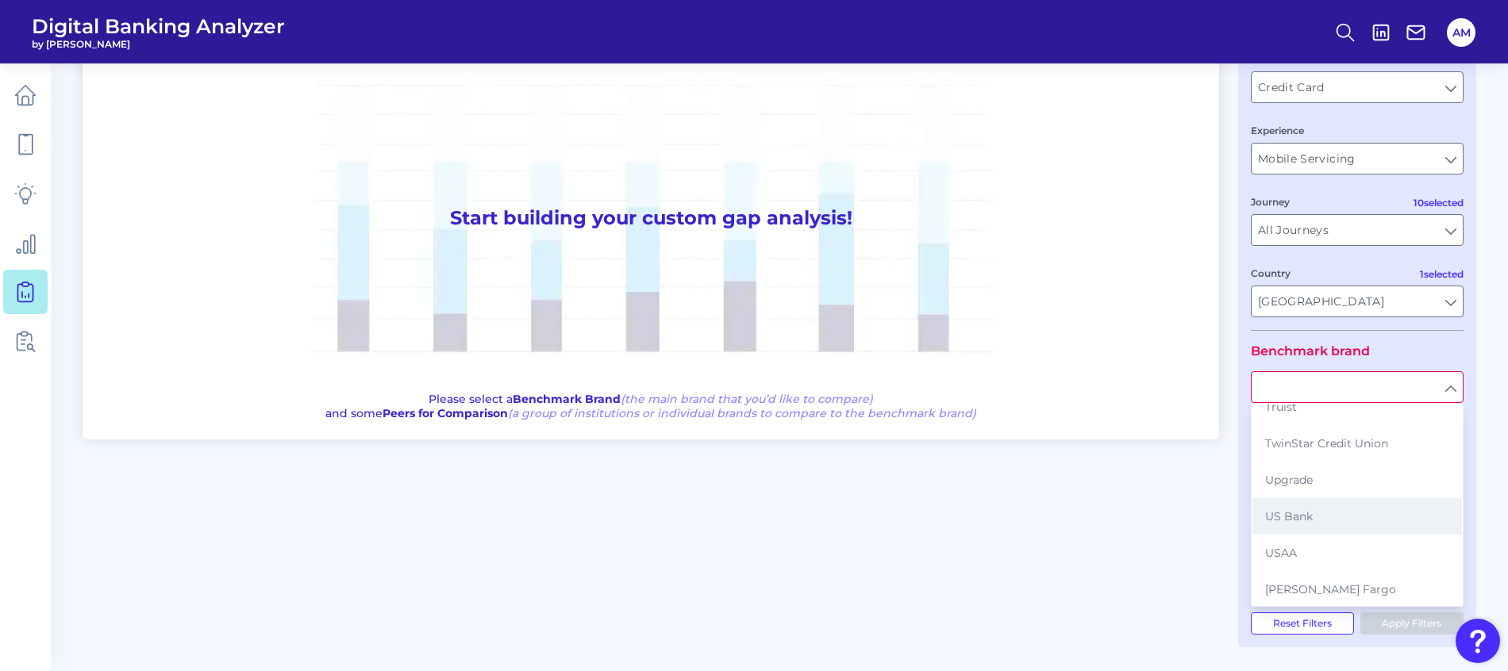
scroll to position [1428, 0]
click at [1319, 487] on button "US Bank" at bounding box center [1356, 505] width 209 height 36
type input "US Bank"
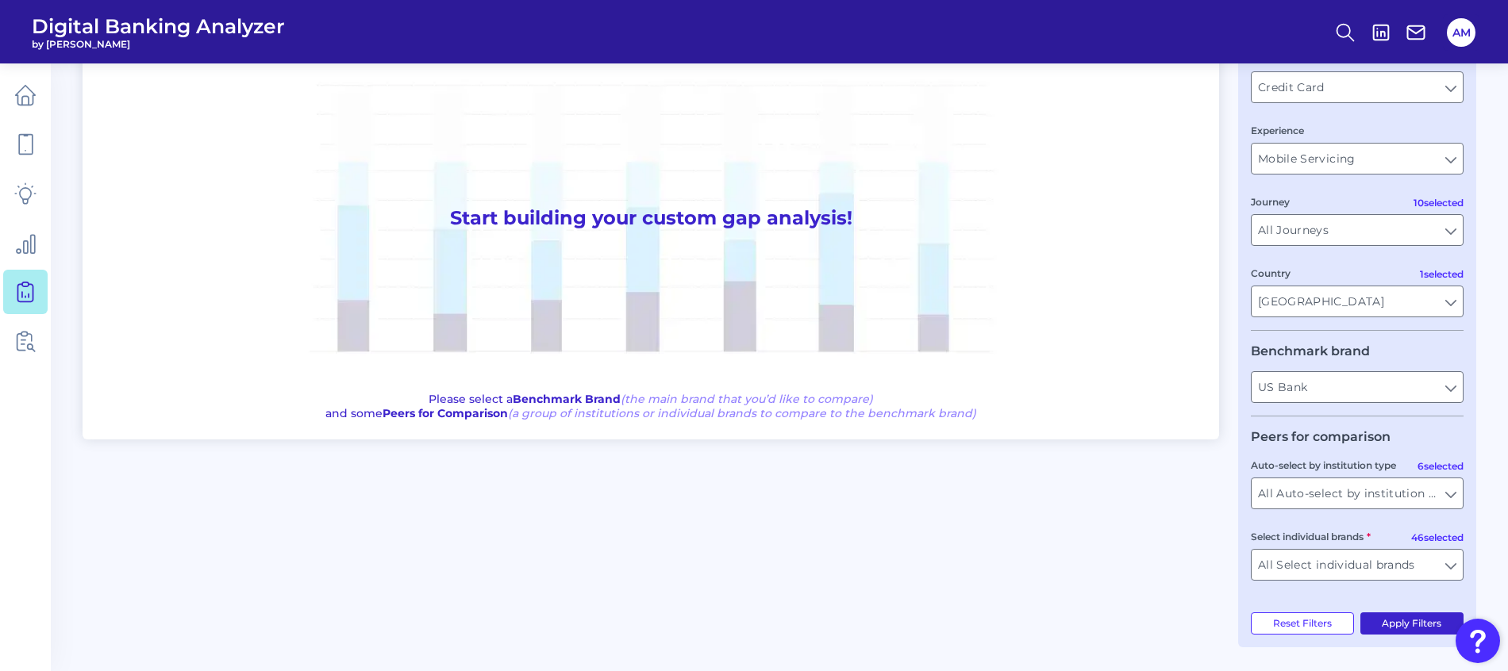
click at [1396, 628] on button "Apply Filters" at bounding box center [1412, 624] width 104 height 22
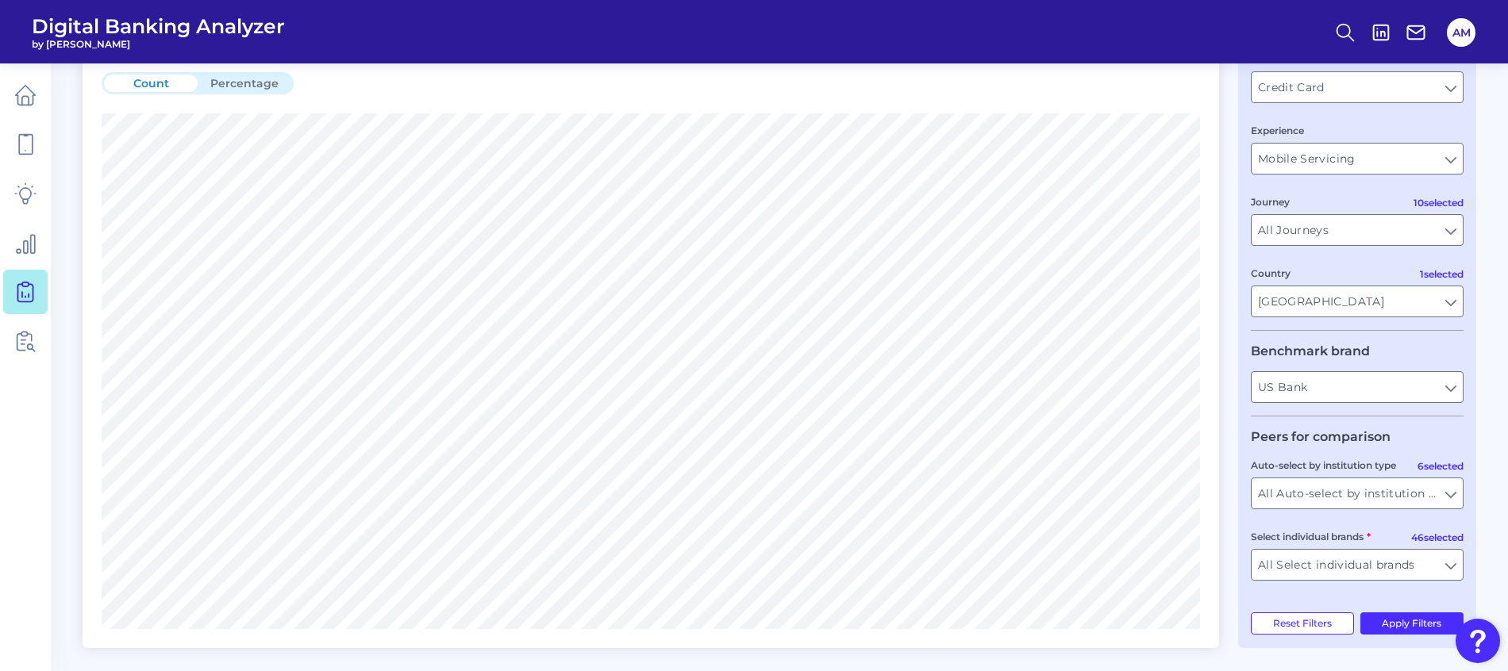
scroll to position [0, 0]
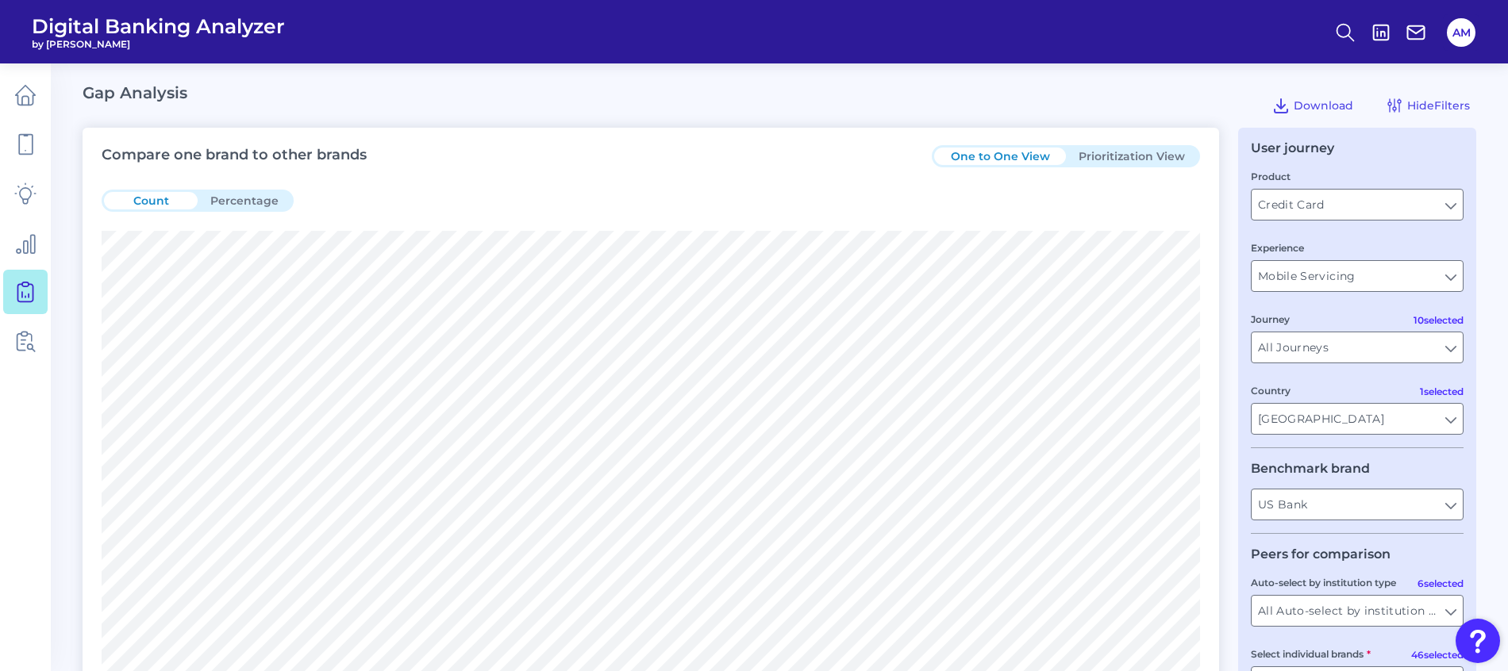
click at [1163, 159] on button "Prioritization View" at bounding box center [1132, 156] width 132 height 17
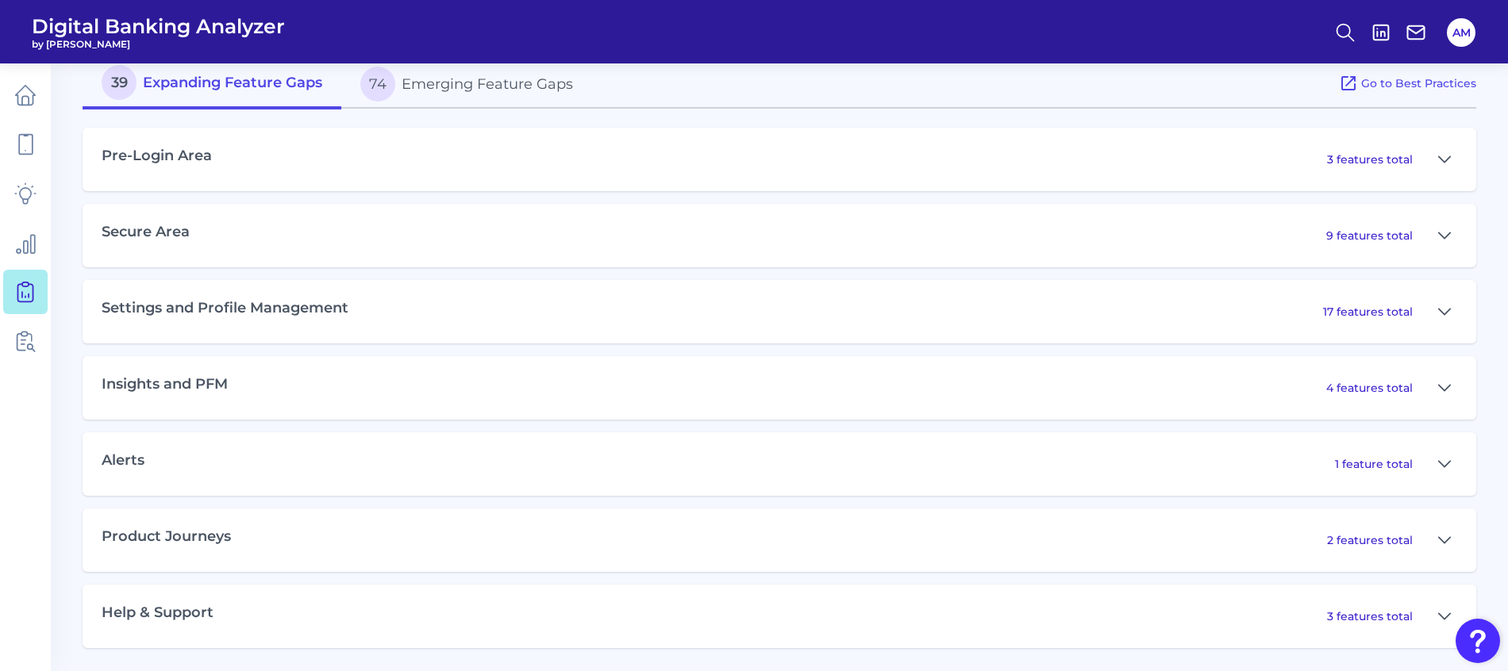
scroll to position [838, 0]
click at [1444, 390] on icon at bounding box center [1443, 387] width 11 height 6
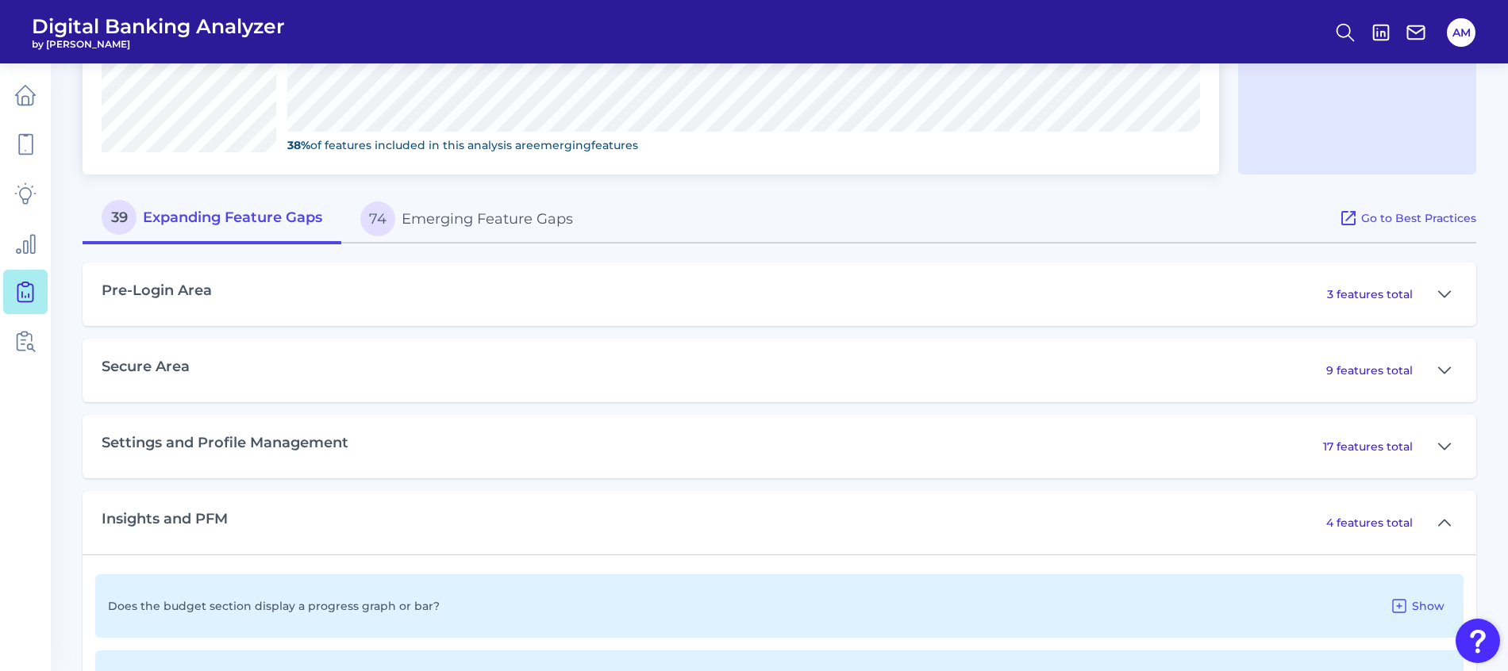
scroll to position [693, 0]
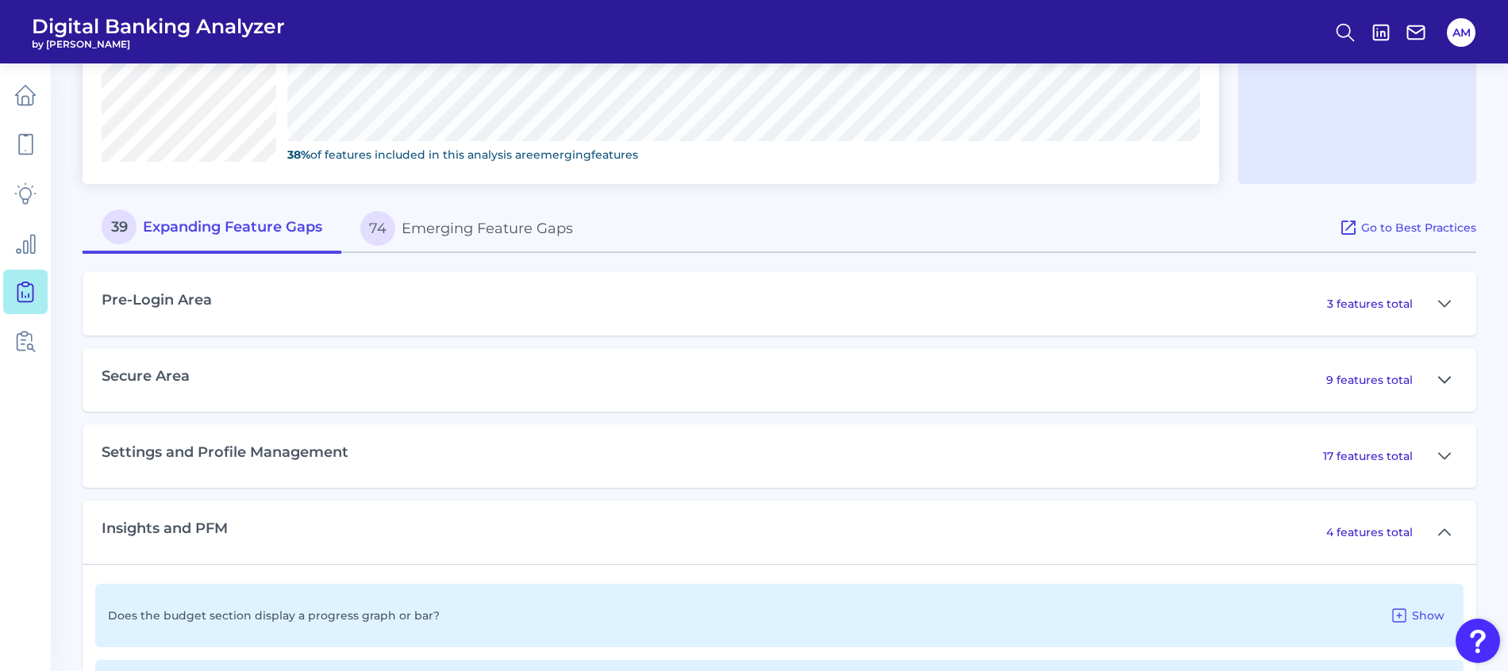
click at [1444, 387] on icon at bounding box center [1444, 380] width 13 height 19
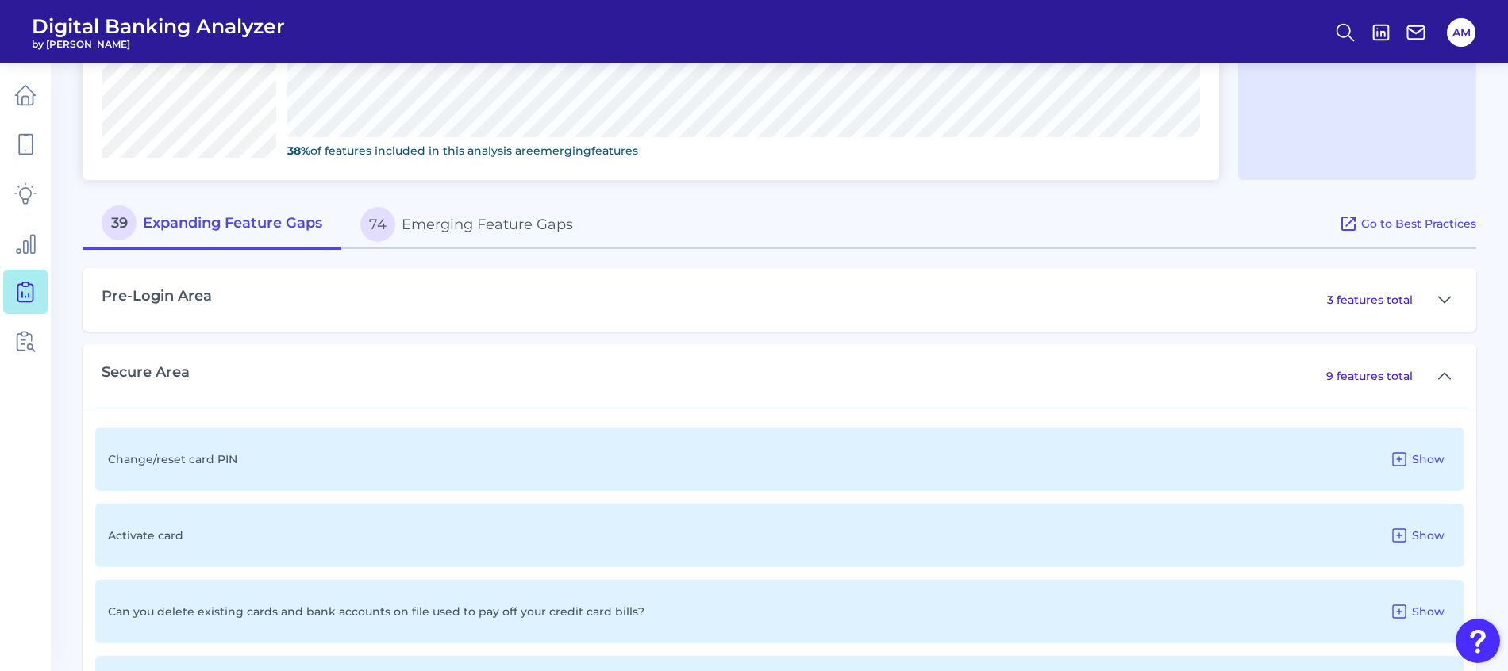
scroll to position [571, 0]
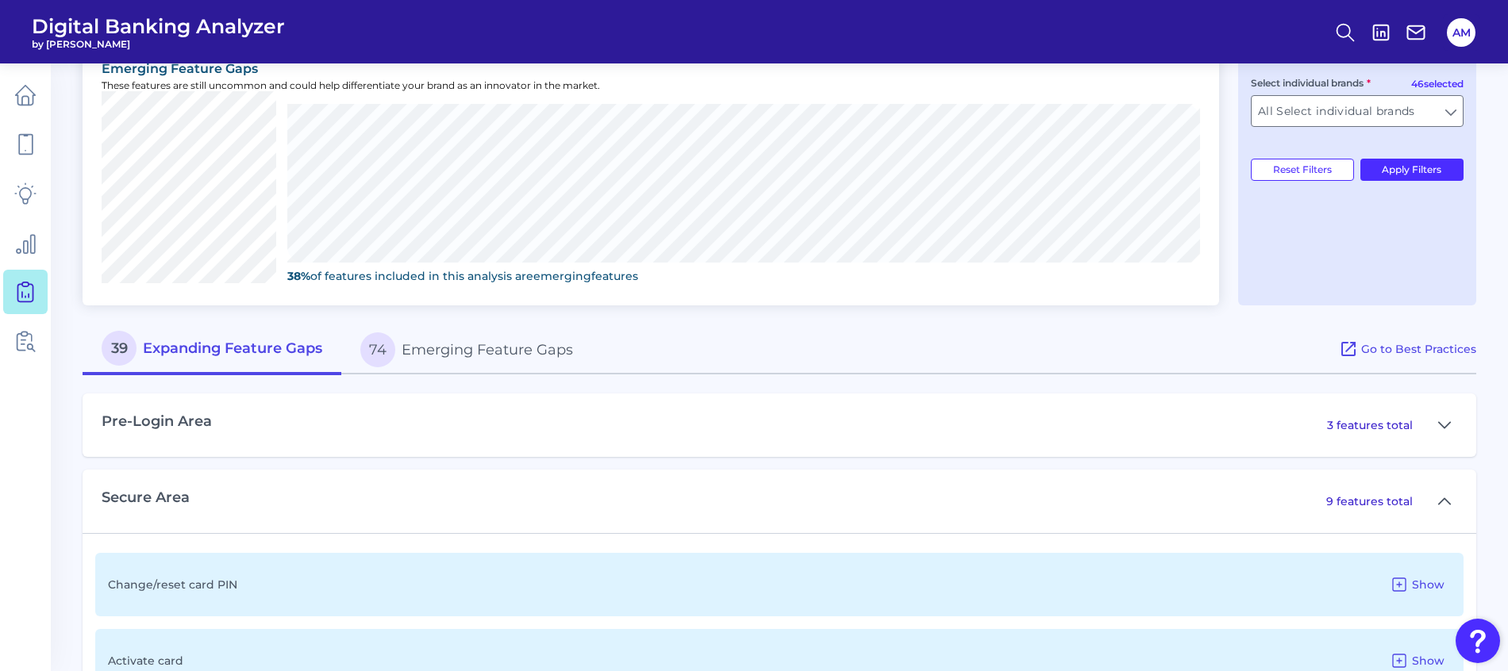
click at [451, 359] on button "74 Emerging Feature Gaps" at bounding box center [466, 350] width 251 height 51
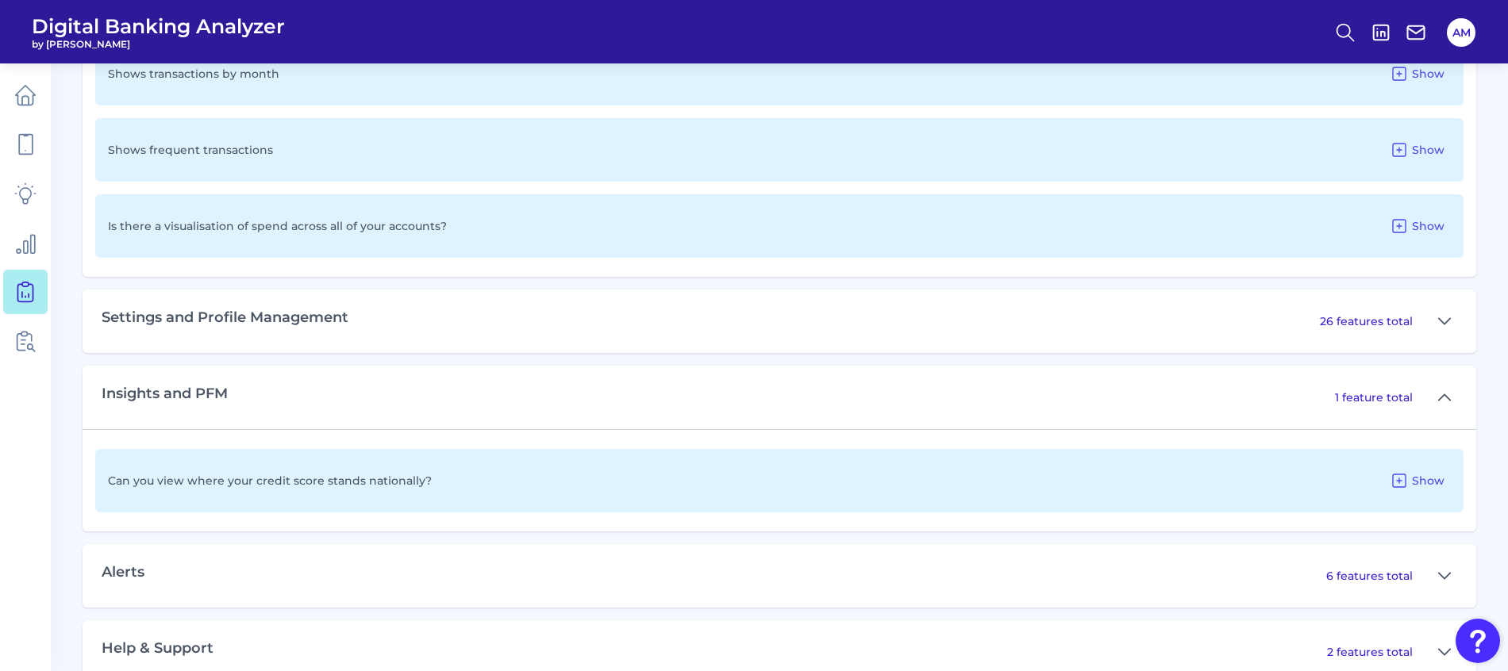
scroll to position [3099, 0]
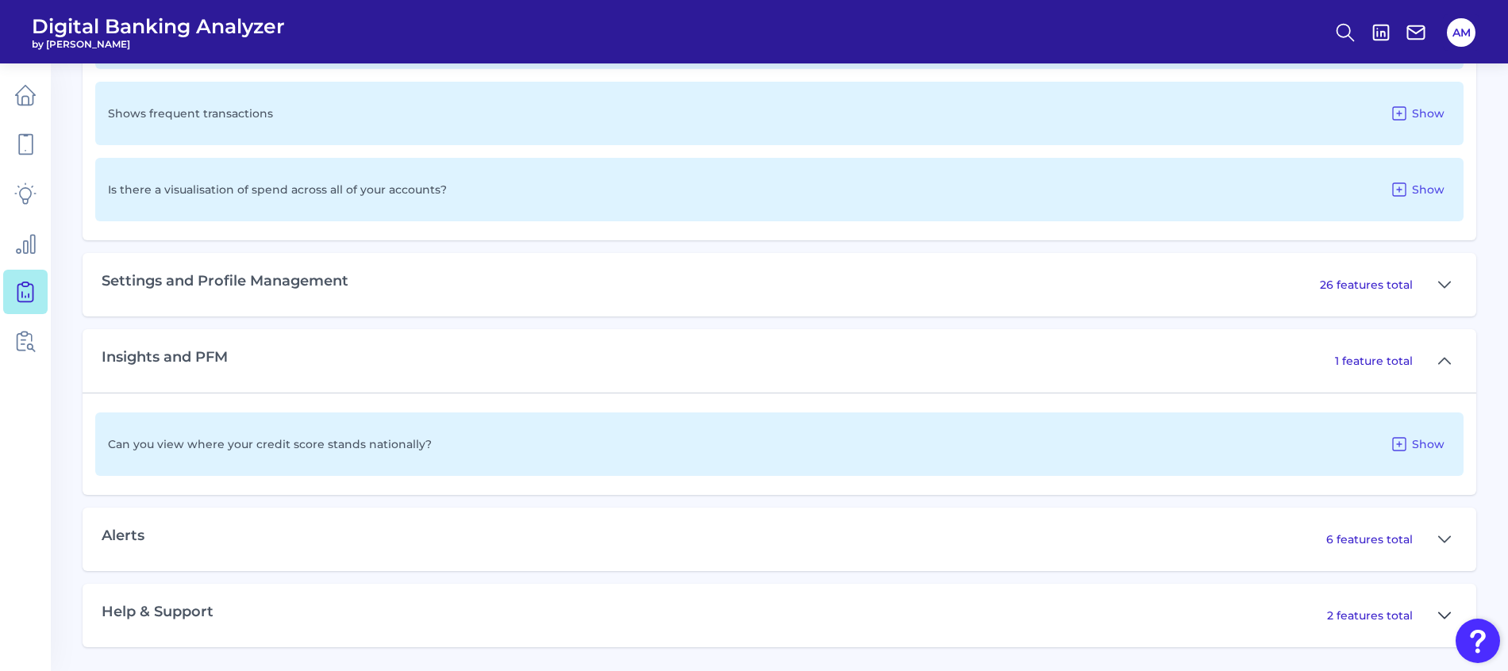
click at [1446, 617] on icon at bounding box center [1444, 615] width 13 height 19
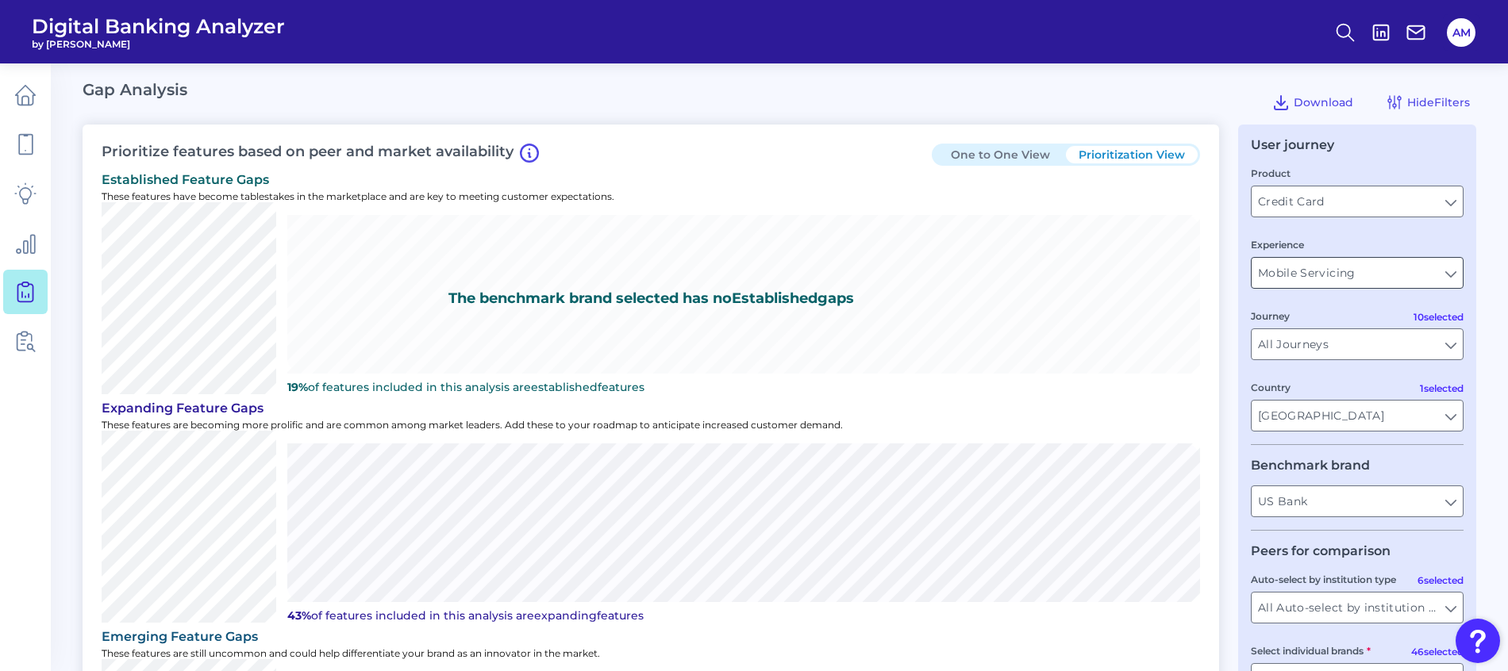
scroll to position [0, 0]
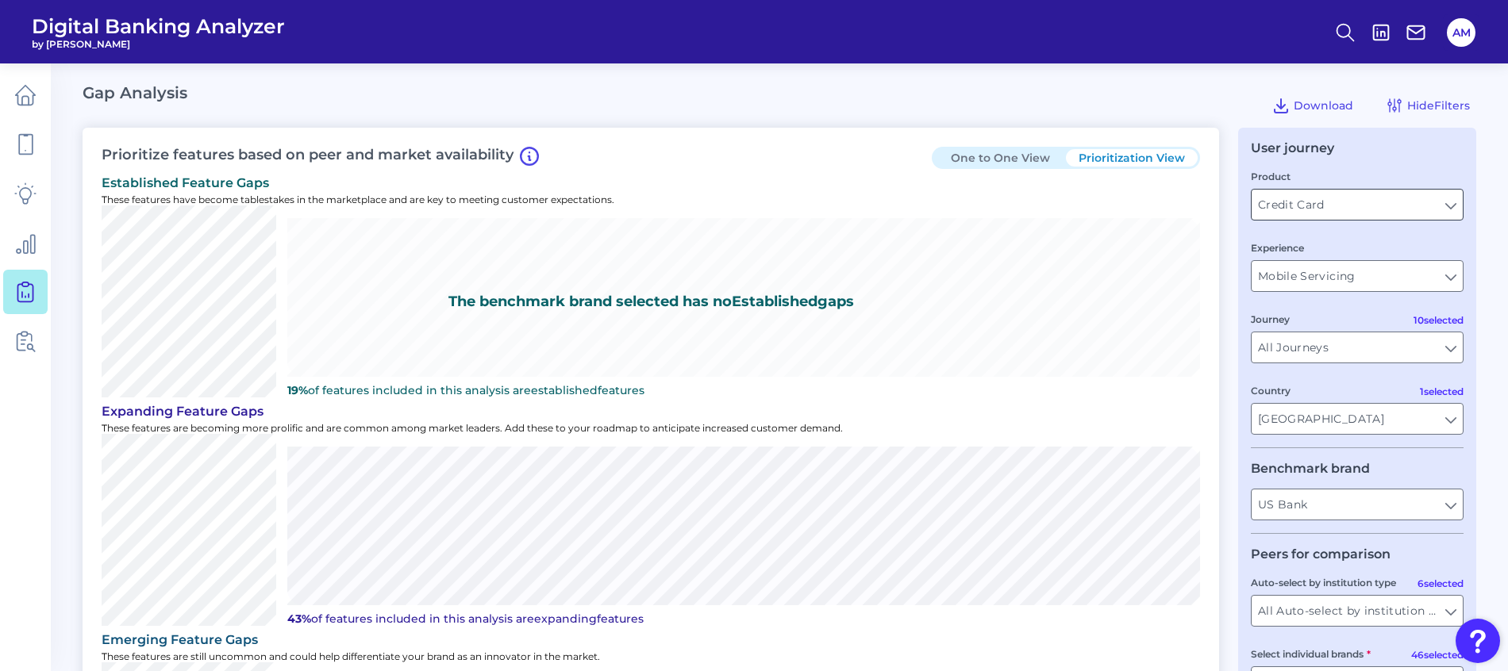
click at [1415, 198] on input "Credit Card" at bounding box center [1356, 205] width 211 height 30
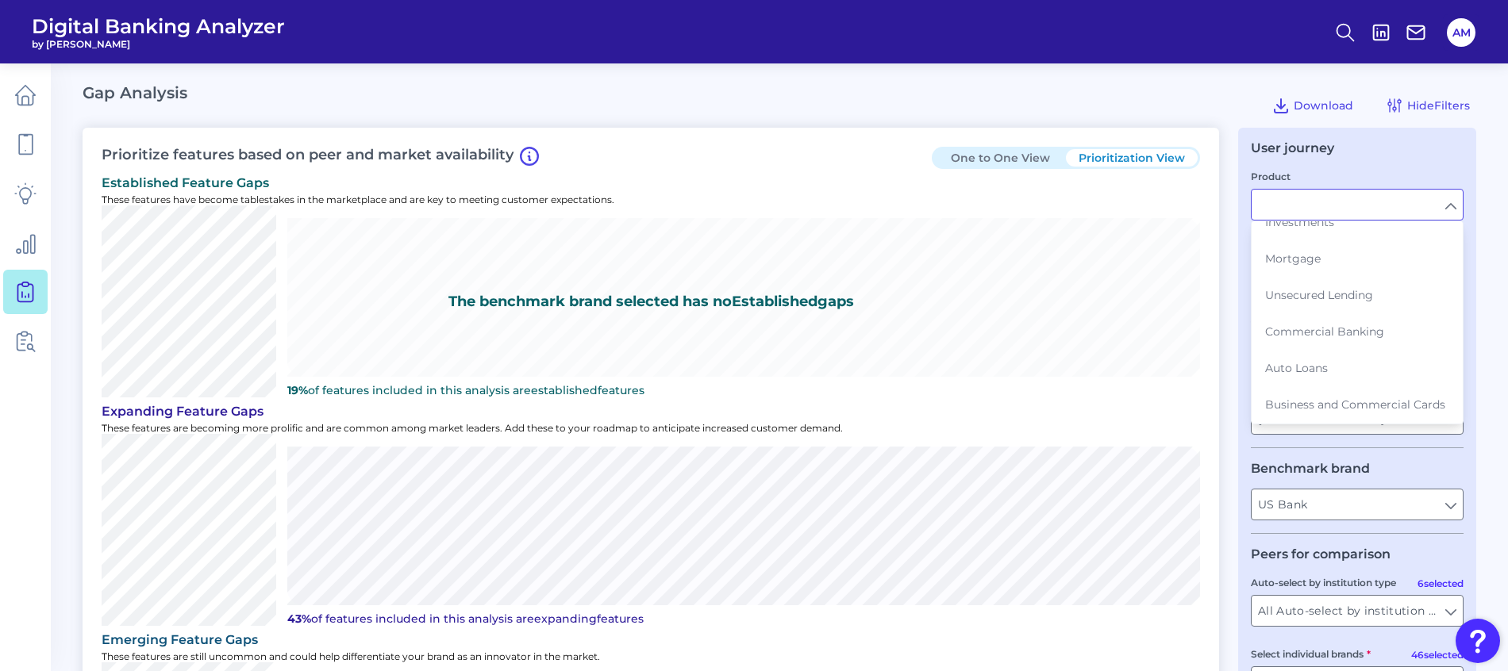
scroll to position [179, 0]
click at [1342, 398] on span "Business and Commercial Cards" at bounding box center [1355, 405] width 180 height 14
type input "Business and Commercial Cards"
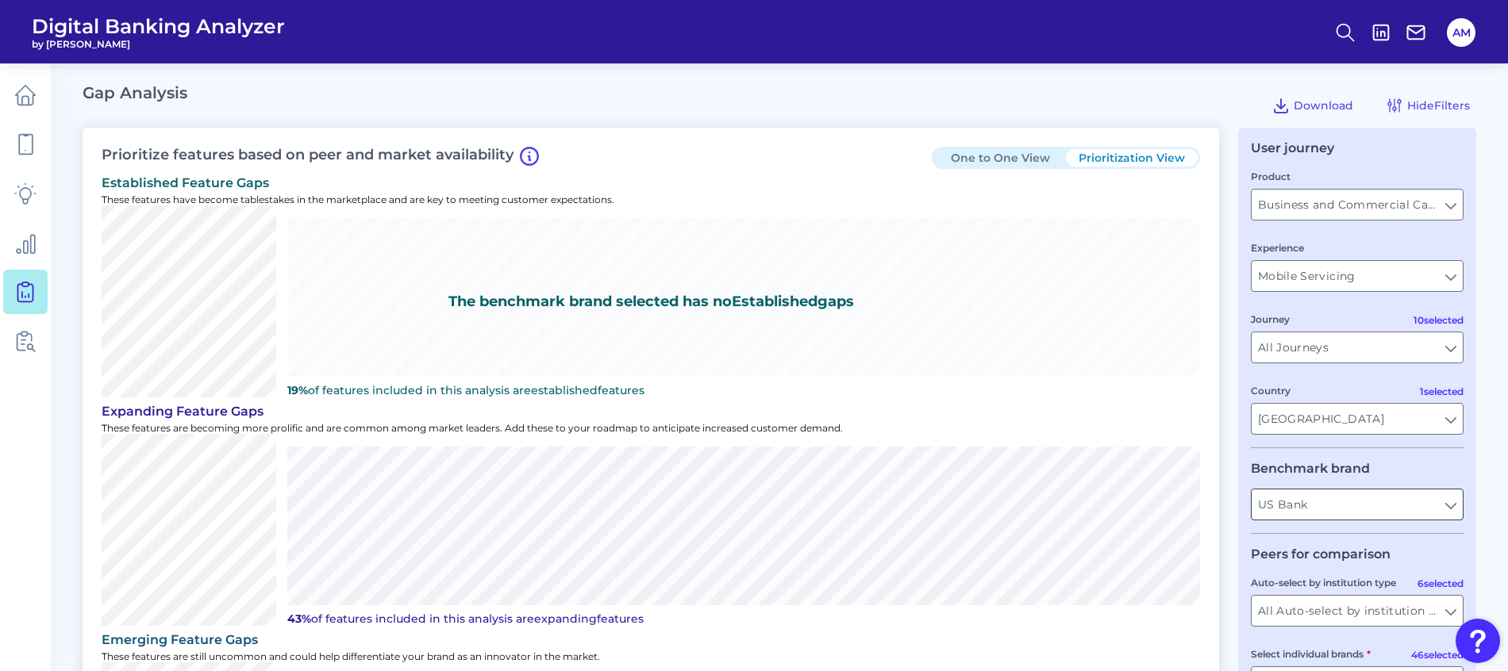
type input "All Countries"
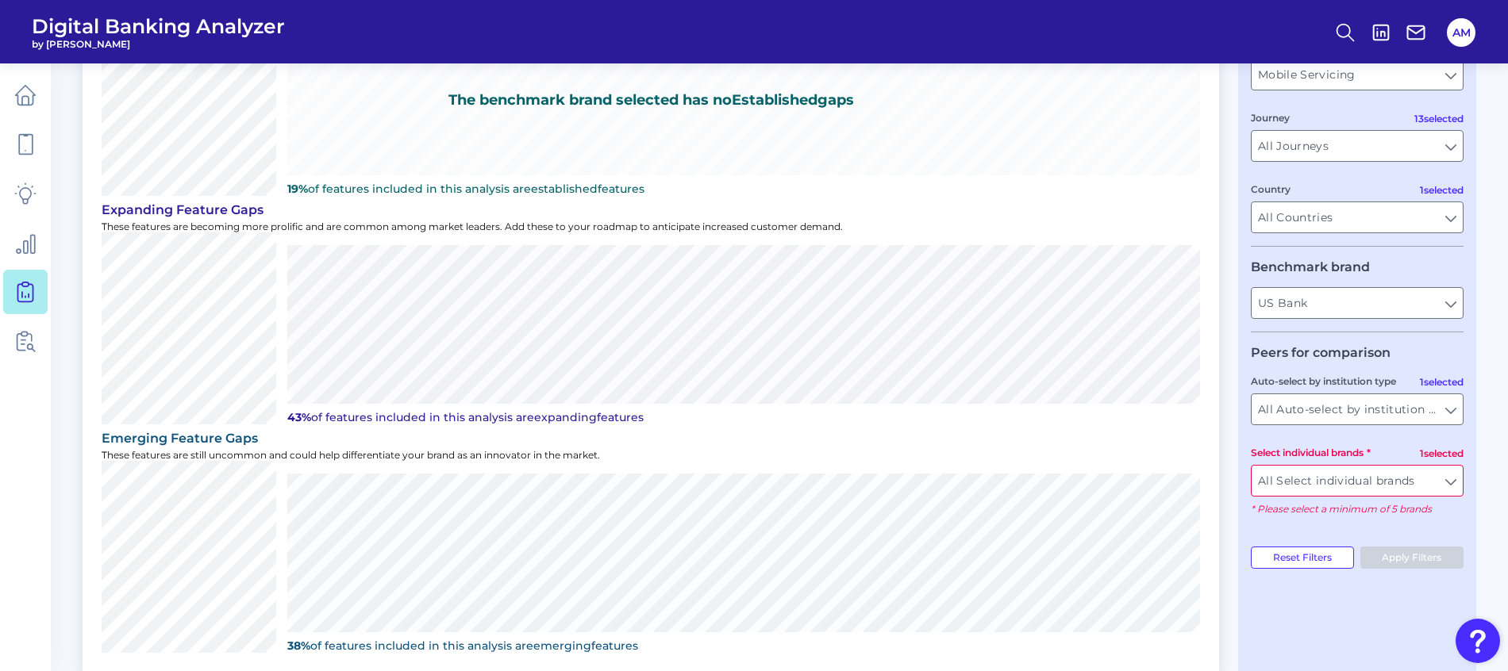
scroll to position [238, 0]
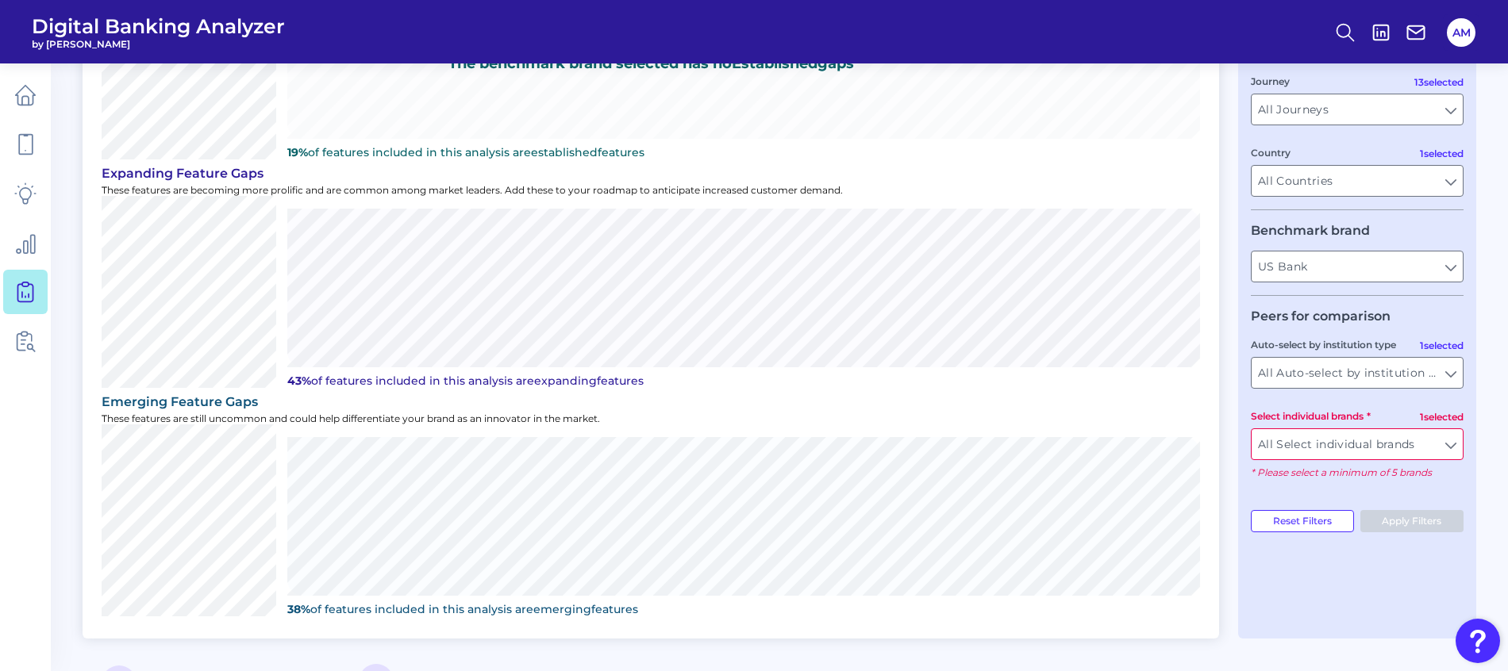
click at [1447, 445] on input "All Select individual brands" at bounding box center [1356, 444] width 211 height 30
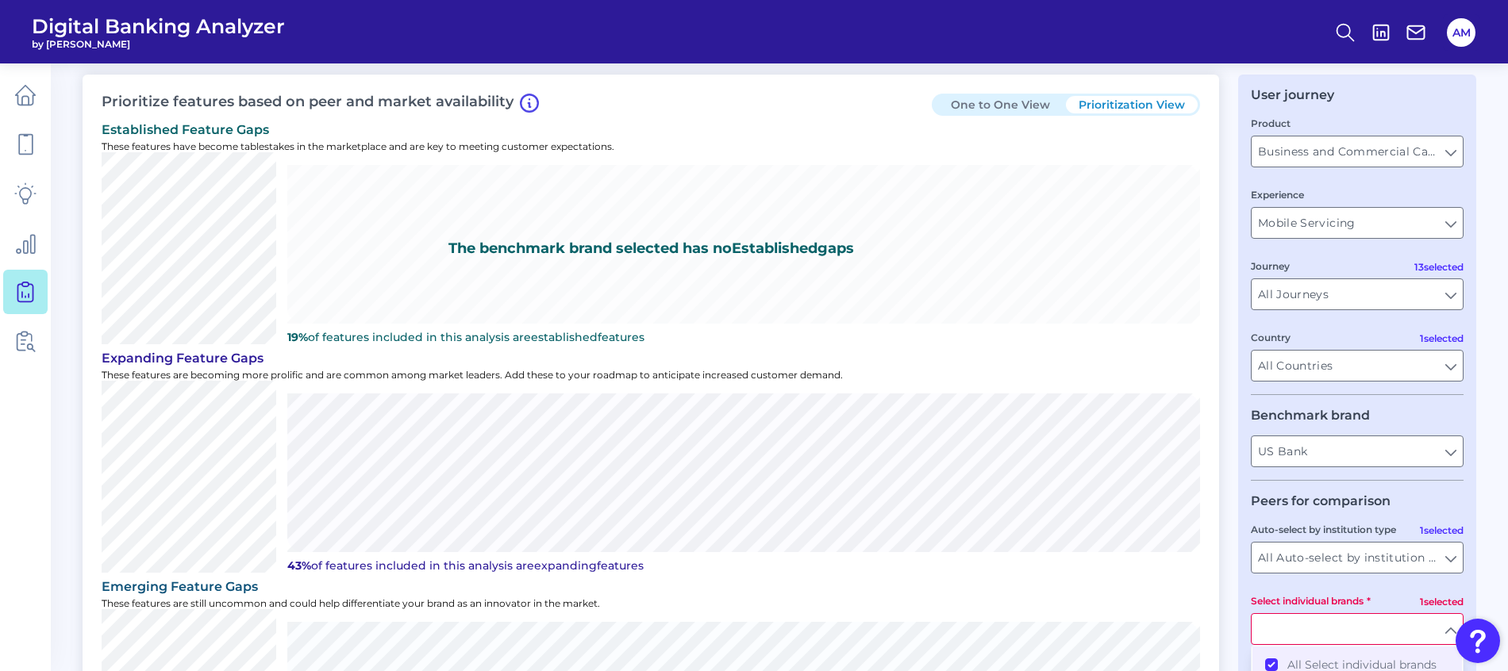
scroll to position [0, 0]
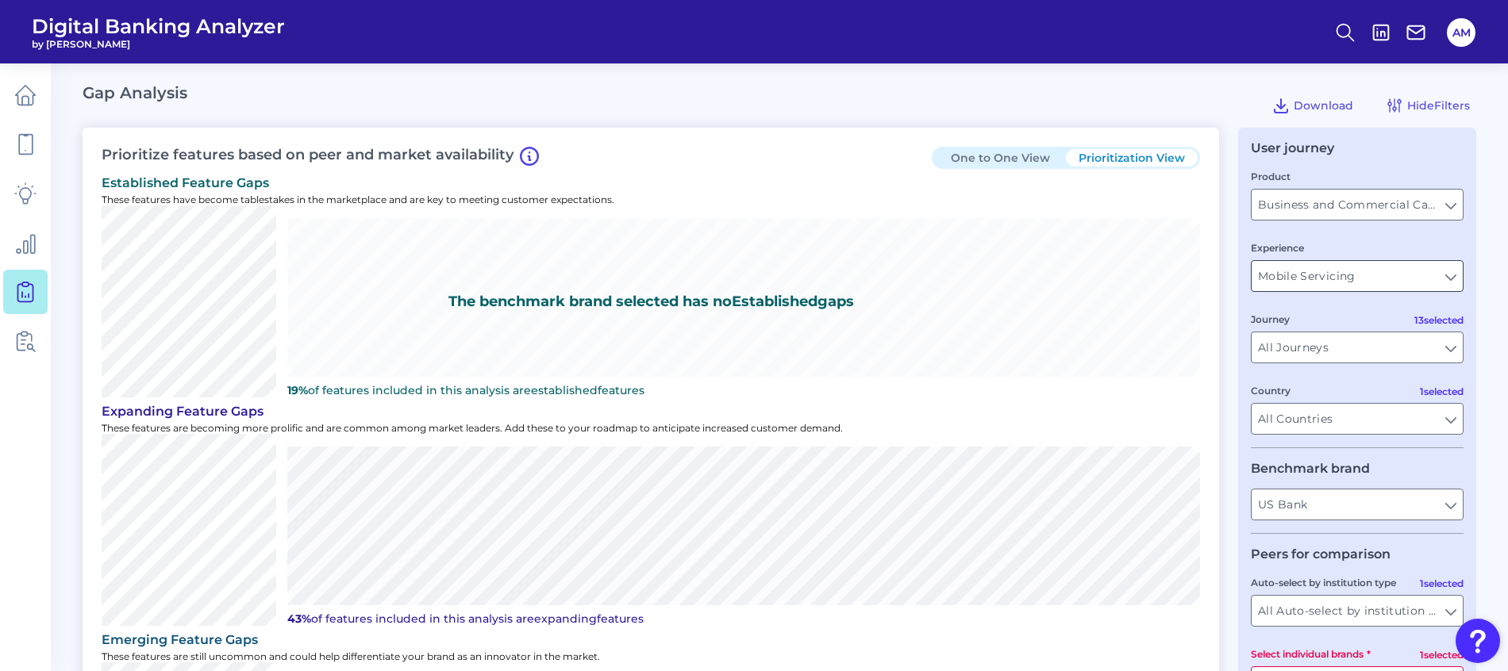
click at [1432, 278] on input "Mobile Servicing" at bounding box center [1356, 276] width 211 height 30
type input "All Select individual brands"
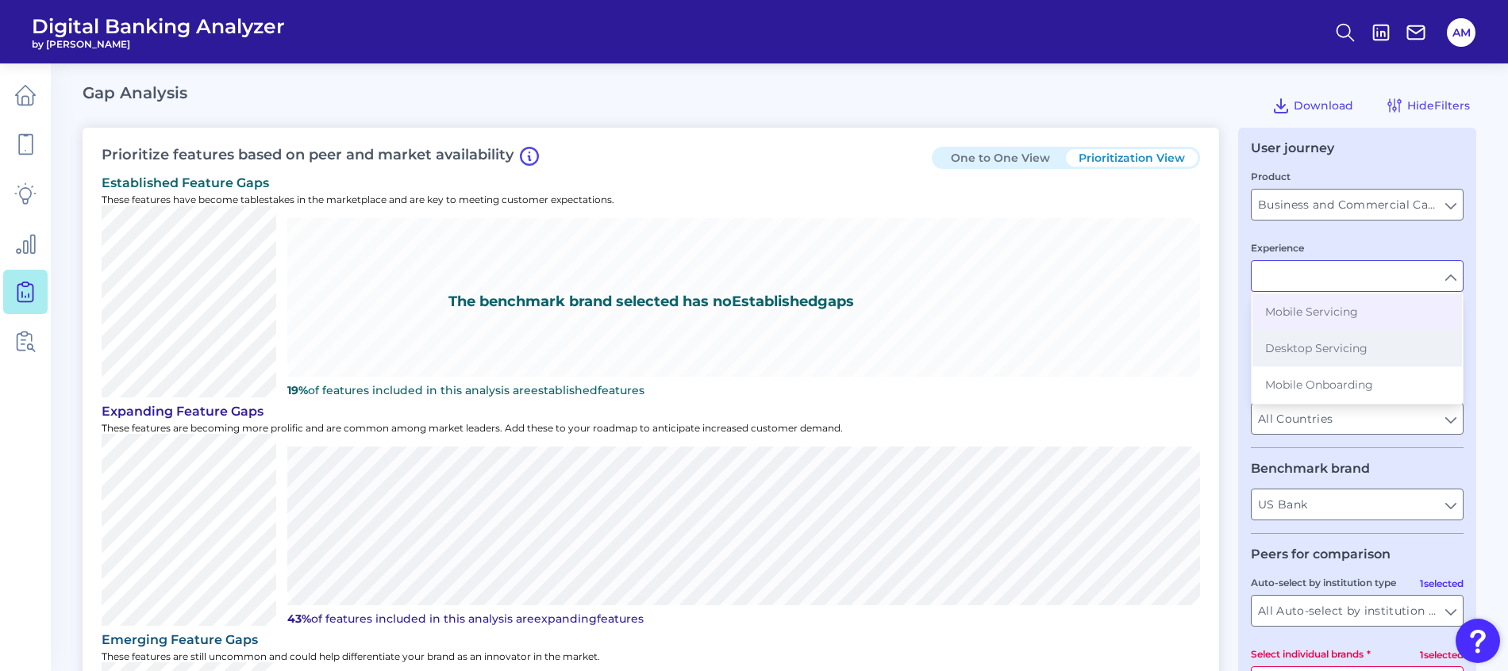
click at [1381, 357] on button "Desktop Servicing" at bounding box center [1356, 348] width 209 height 36
type input "Desktop Servicing"
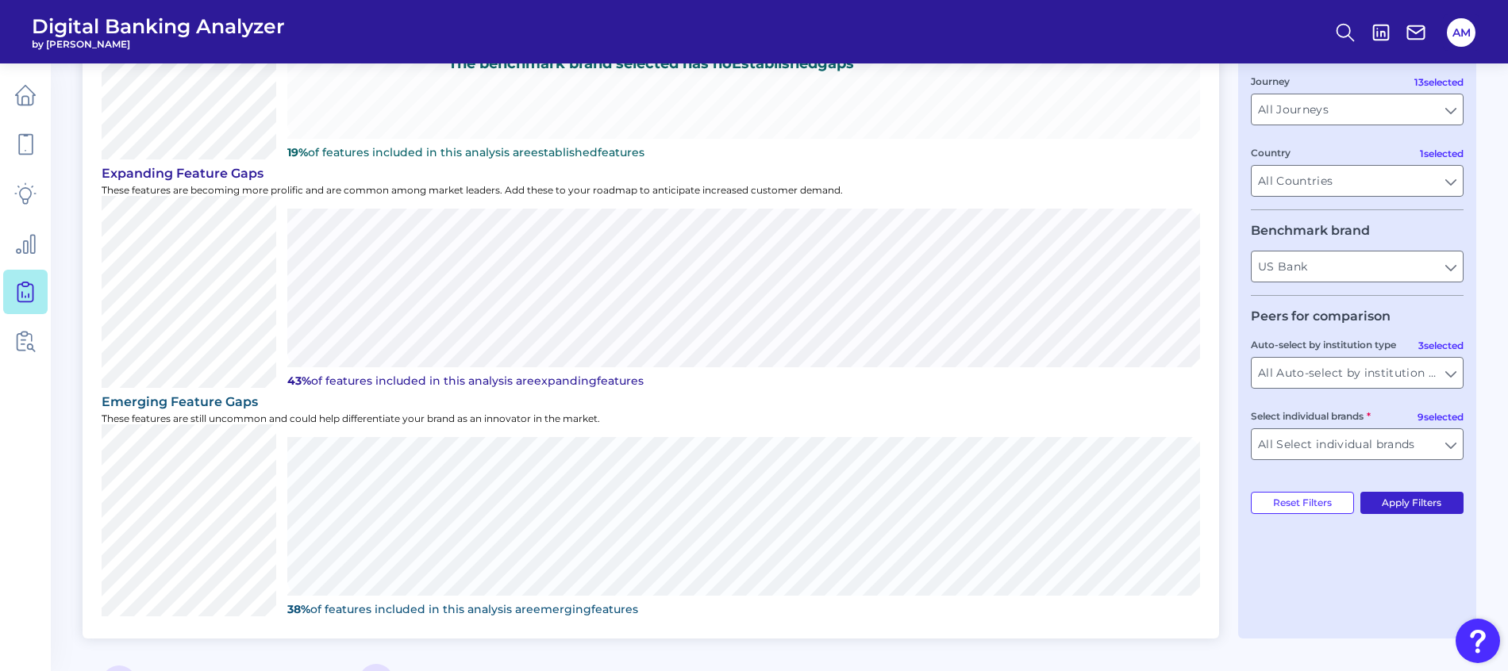
click at [1439, 504] on button "Apply Filters" at bounding box center [1412, 503] width 104 height 22
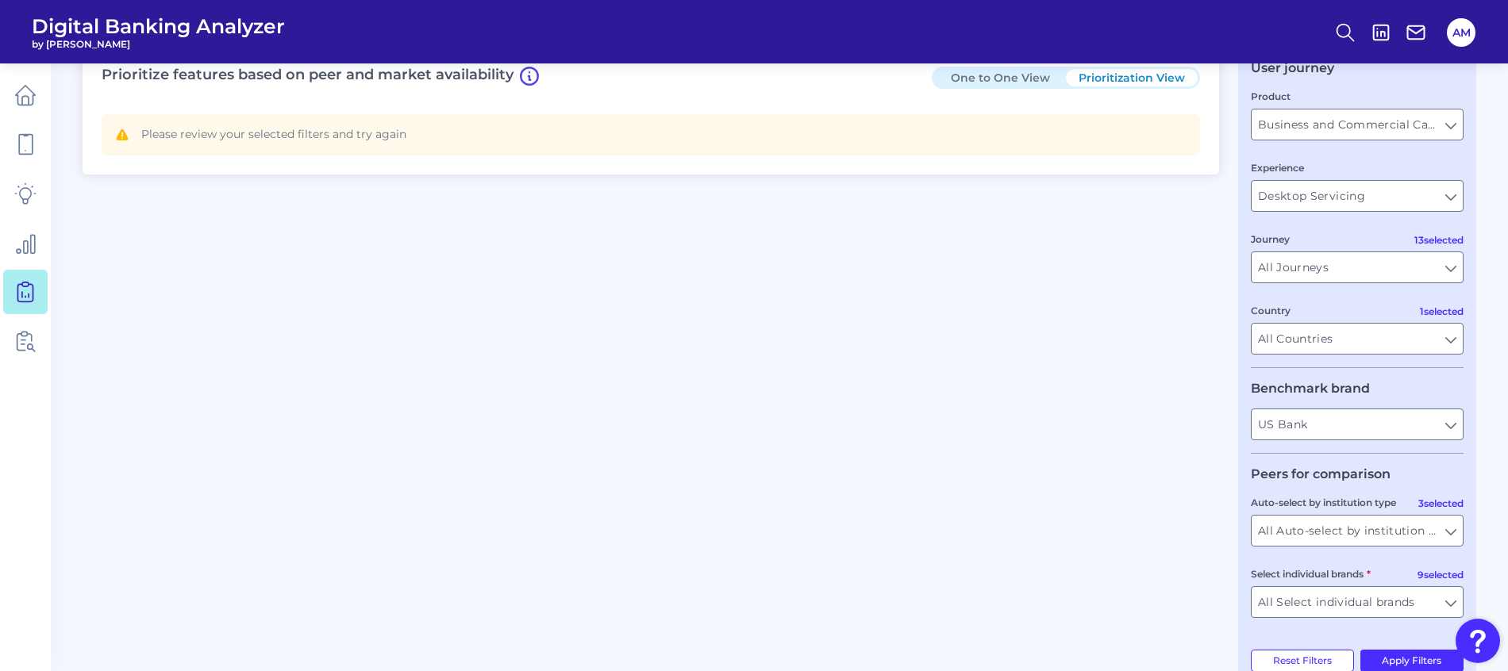
scroll to position [117, 0]
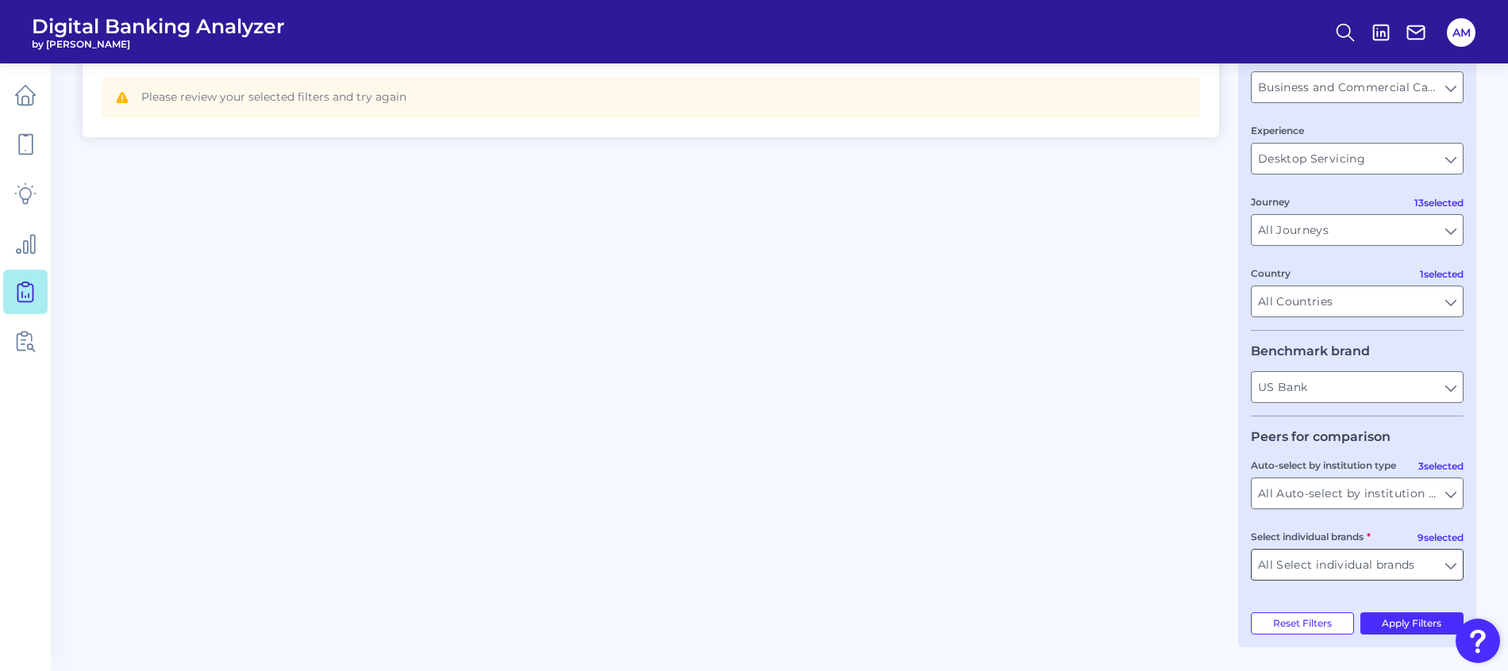
click at [1446, 567] on input "All Select individual brands" at bounding box center [1356, 565] width 211 height 30
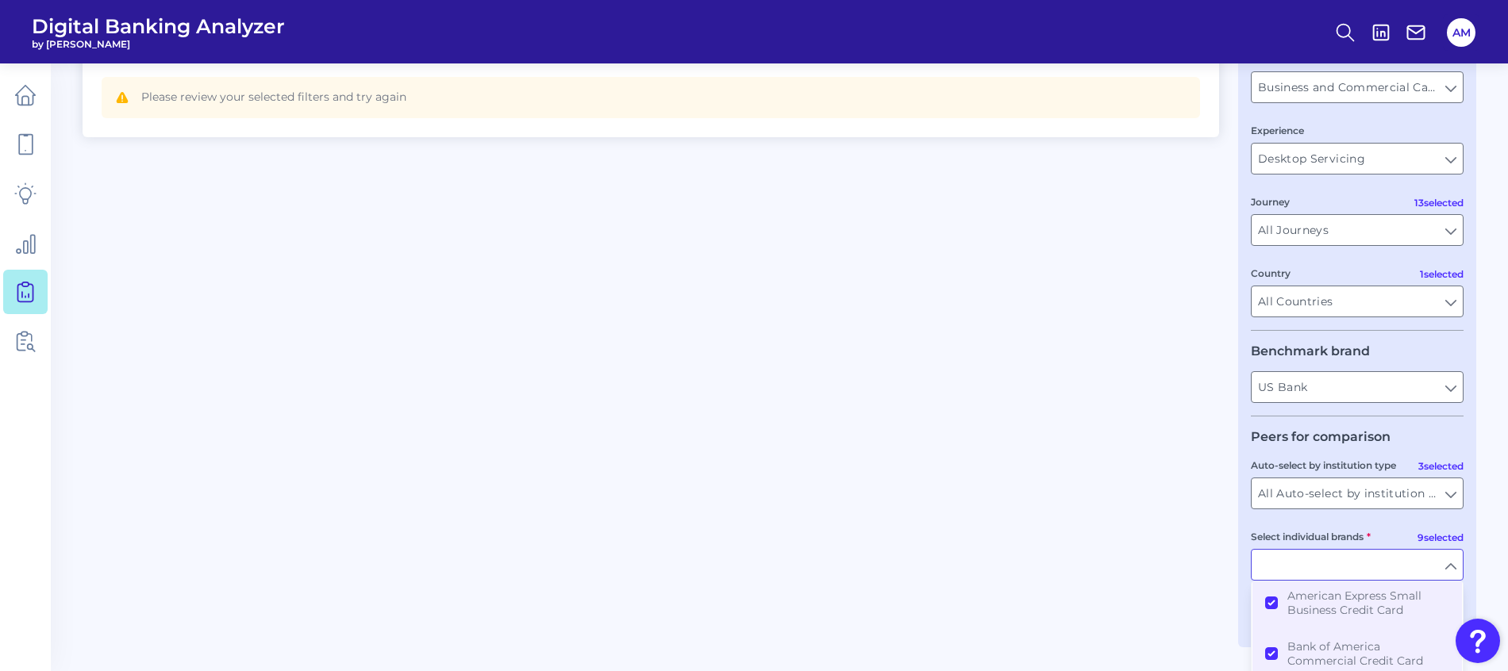
scroll to position [278, 0]
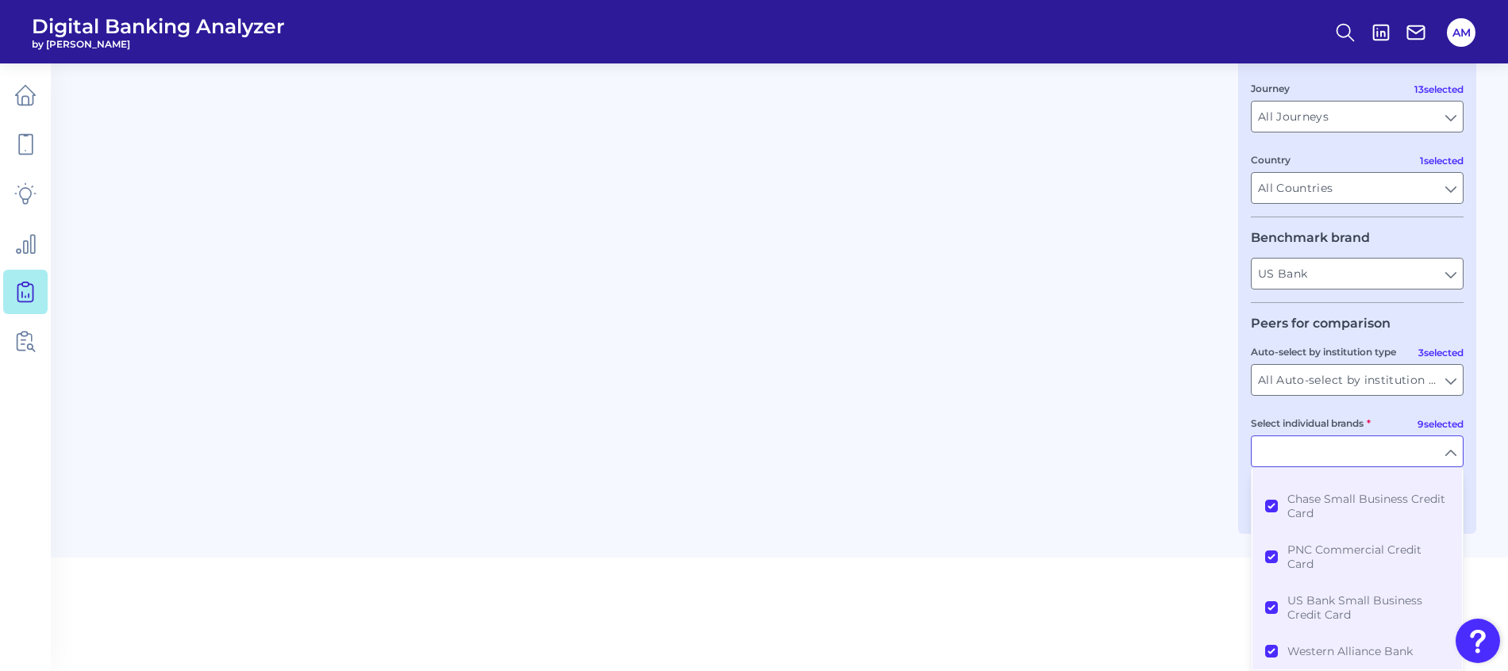
click at [1086, 501] on div "Prioritize features based on peer and market availability One to One View Prior…" at bounding box center [779, 215] width 1393 height 637
type input "All Select individual brands"
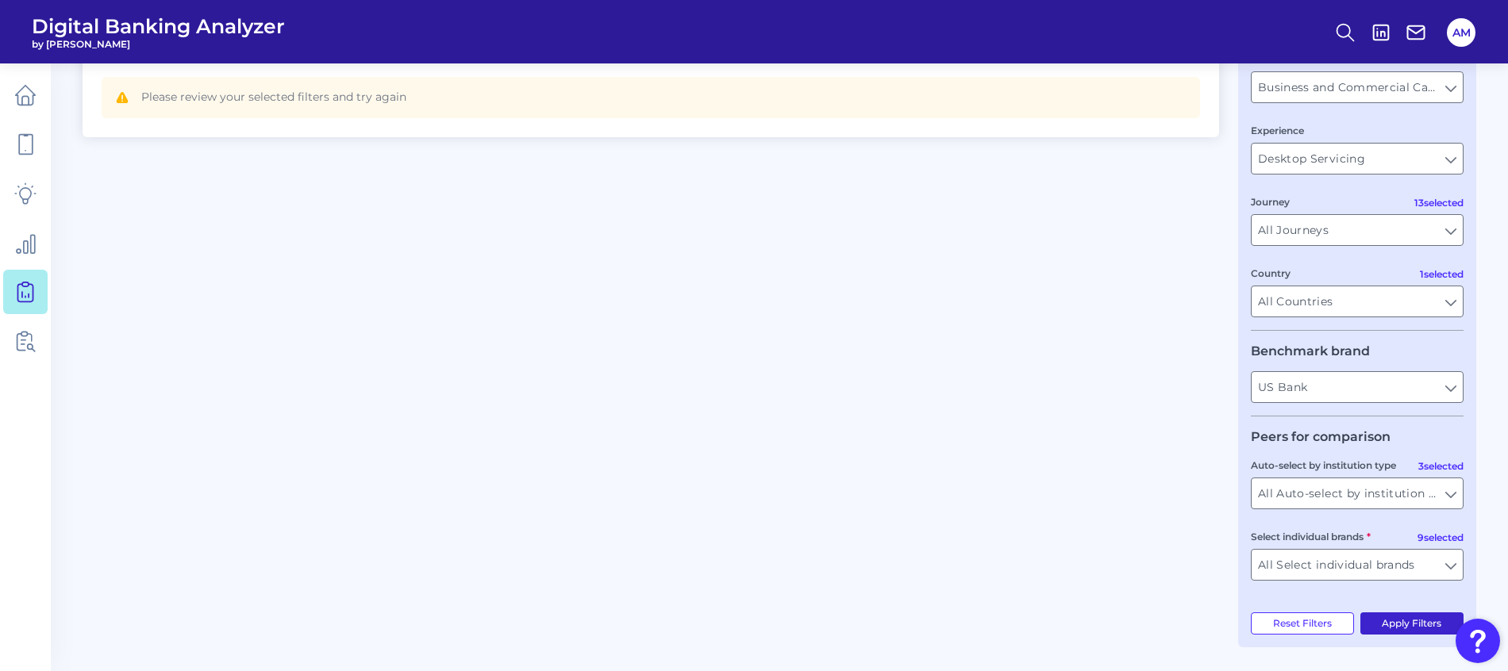
click at [1405, 623] on button "Apply Filters" at bounding box center [1412, 624] width 104 height 22
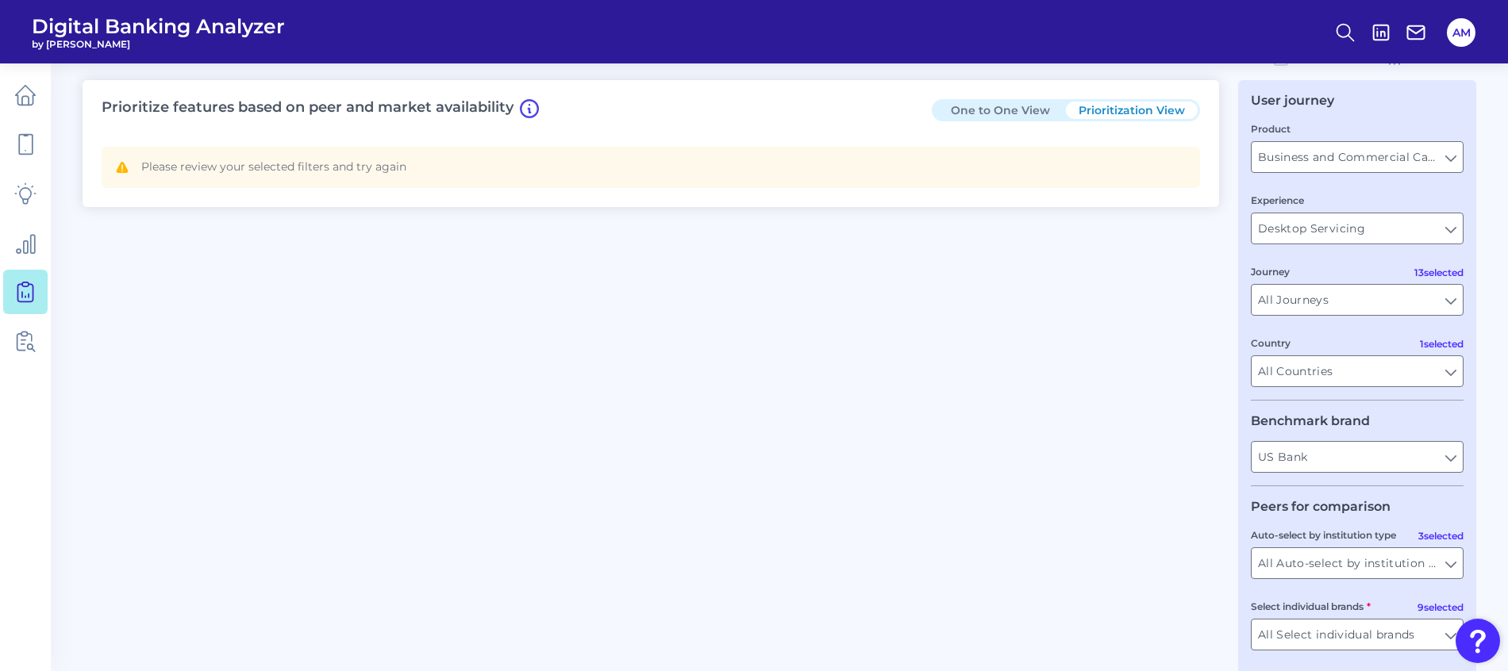
scroll to position [0, 0]
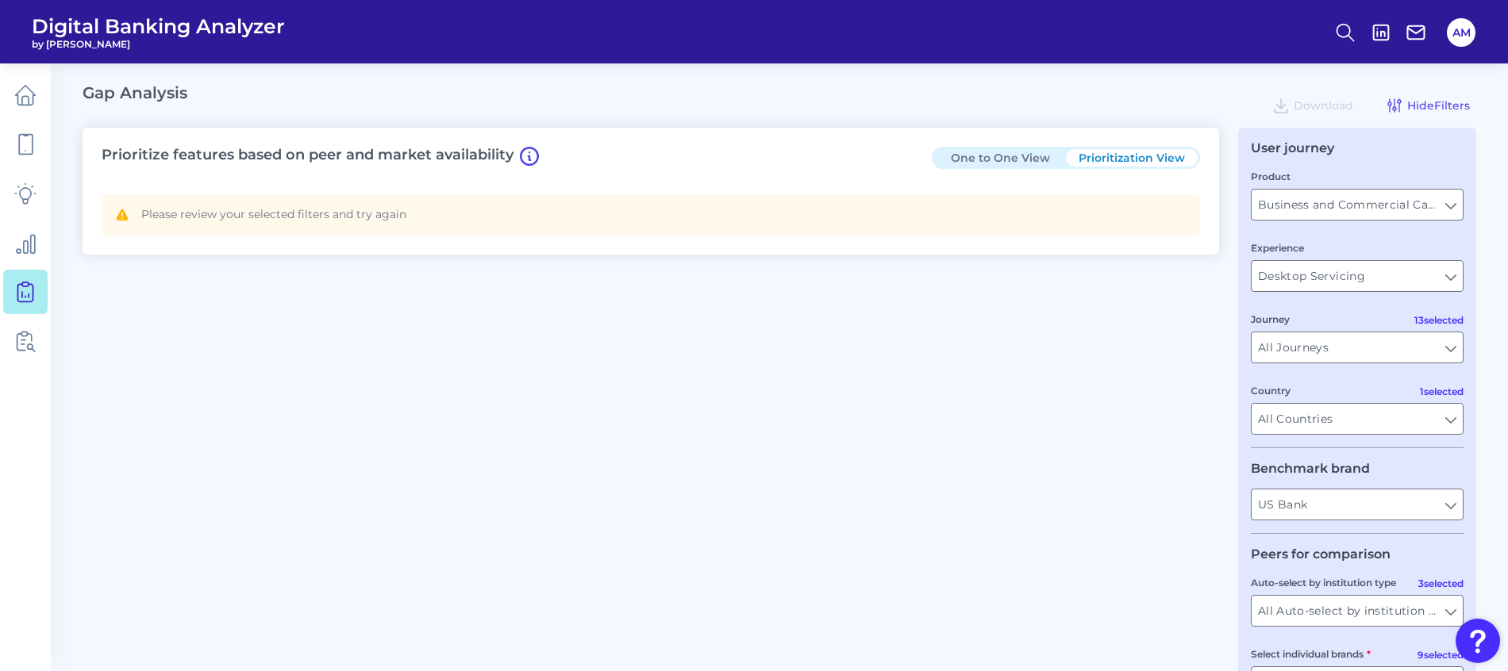
click at [1020, 155] on button "One to One View" at bounding box center [1000, 157] width 132 height 17
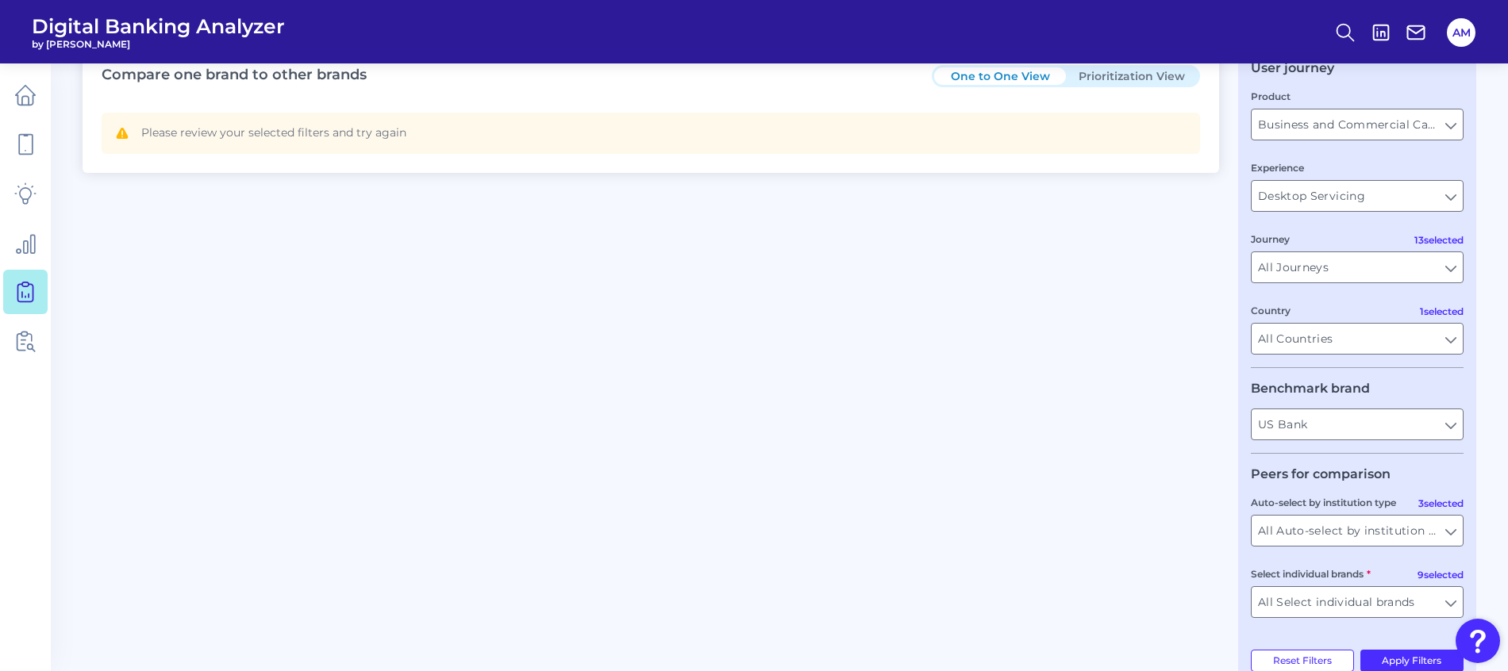
scroll to position [117, 0]
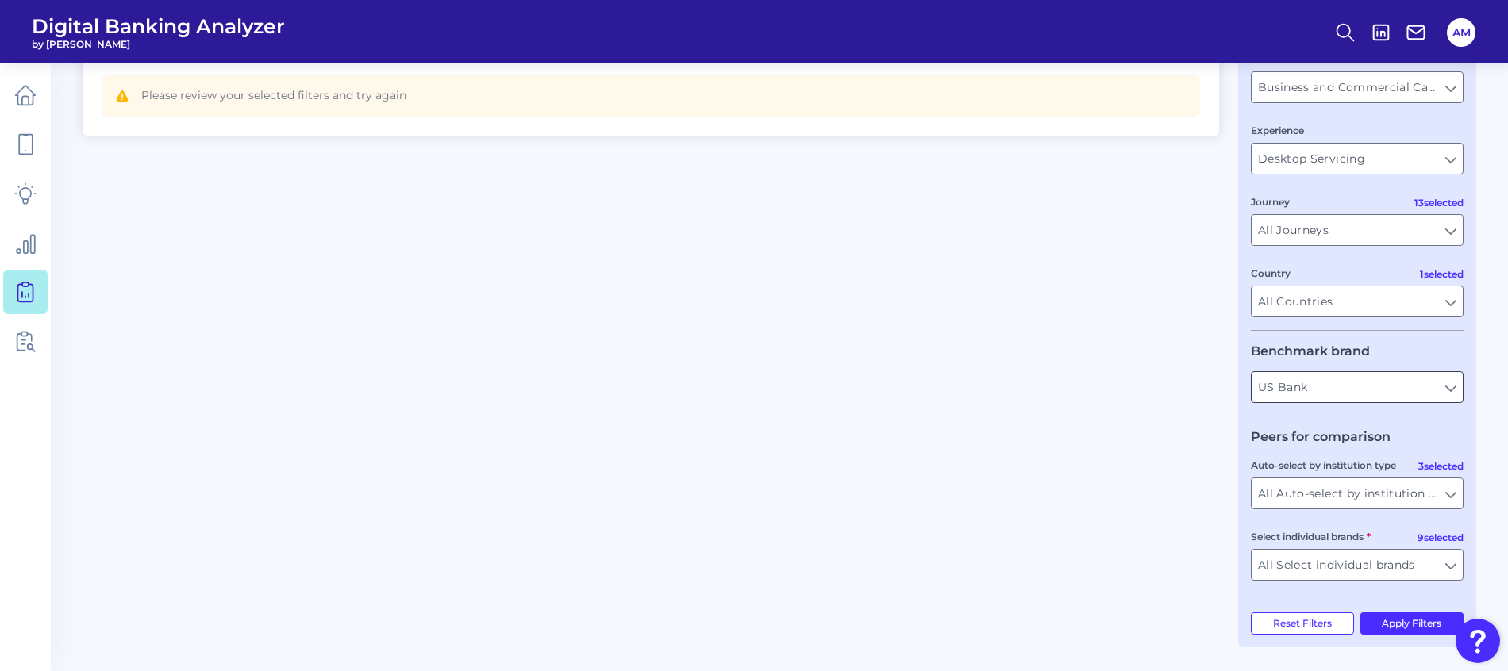
click at [1439, 390] on input "US Bank" at bounding box center [1356, 387] width 211 height 30
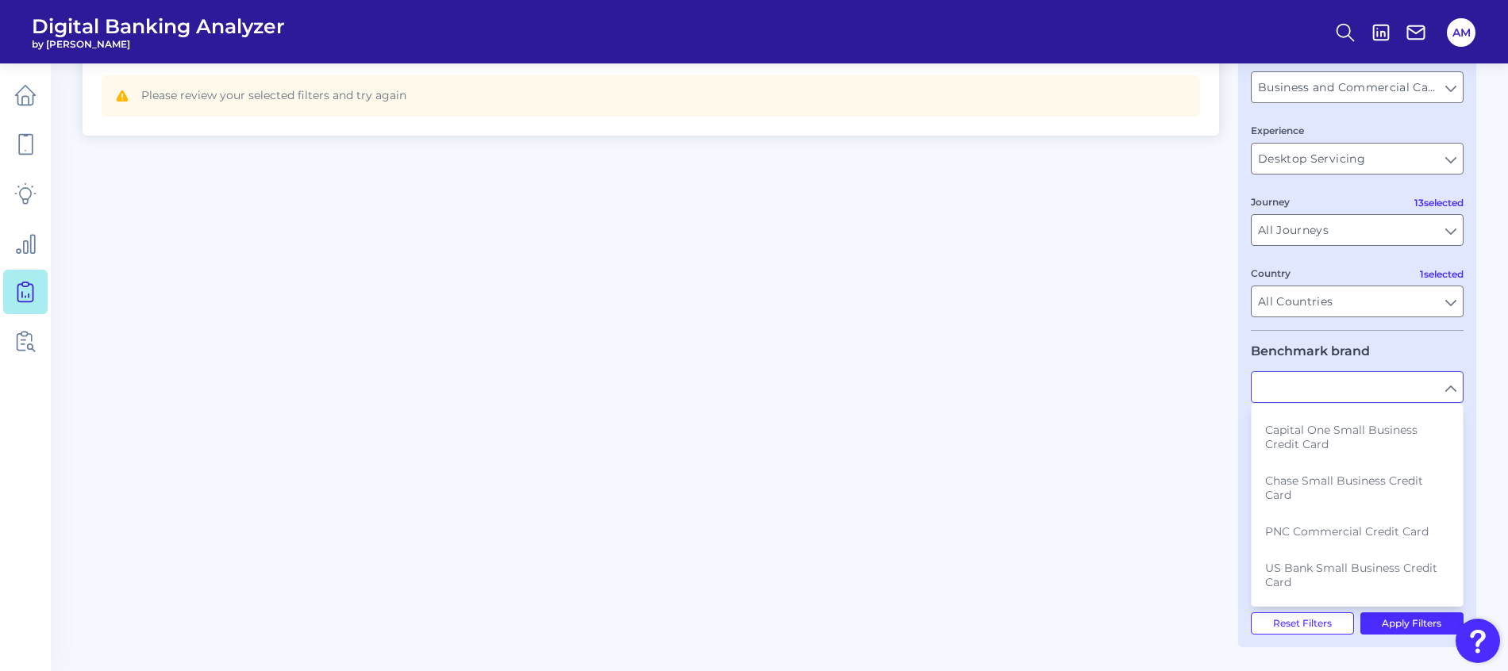
scroll to position [228, 0]
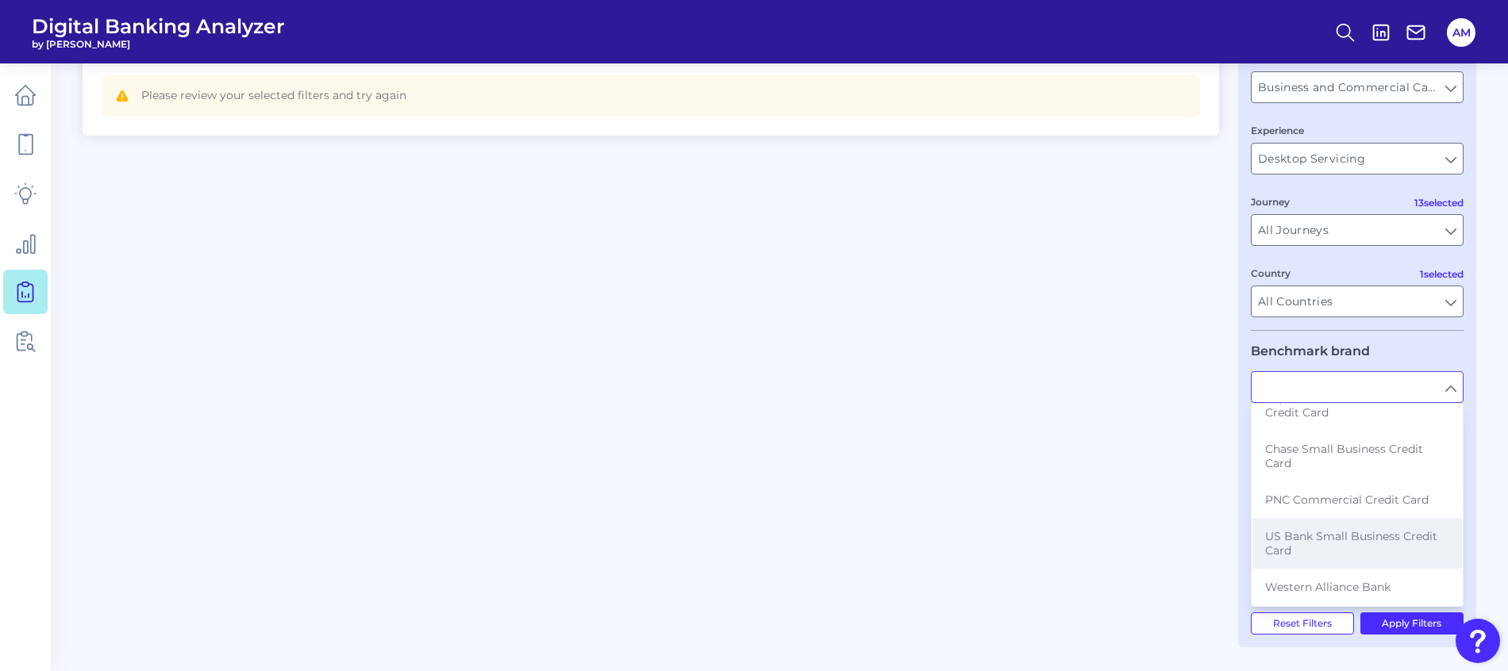
click at [1362, 541] on span "US Bank Small Business Credit Card" at bounding box center [1357, 543] width 184 height 29
type input "US Bank Small Business Credit Card"
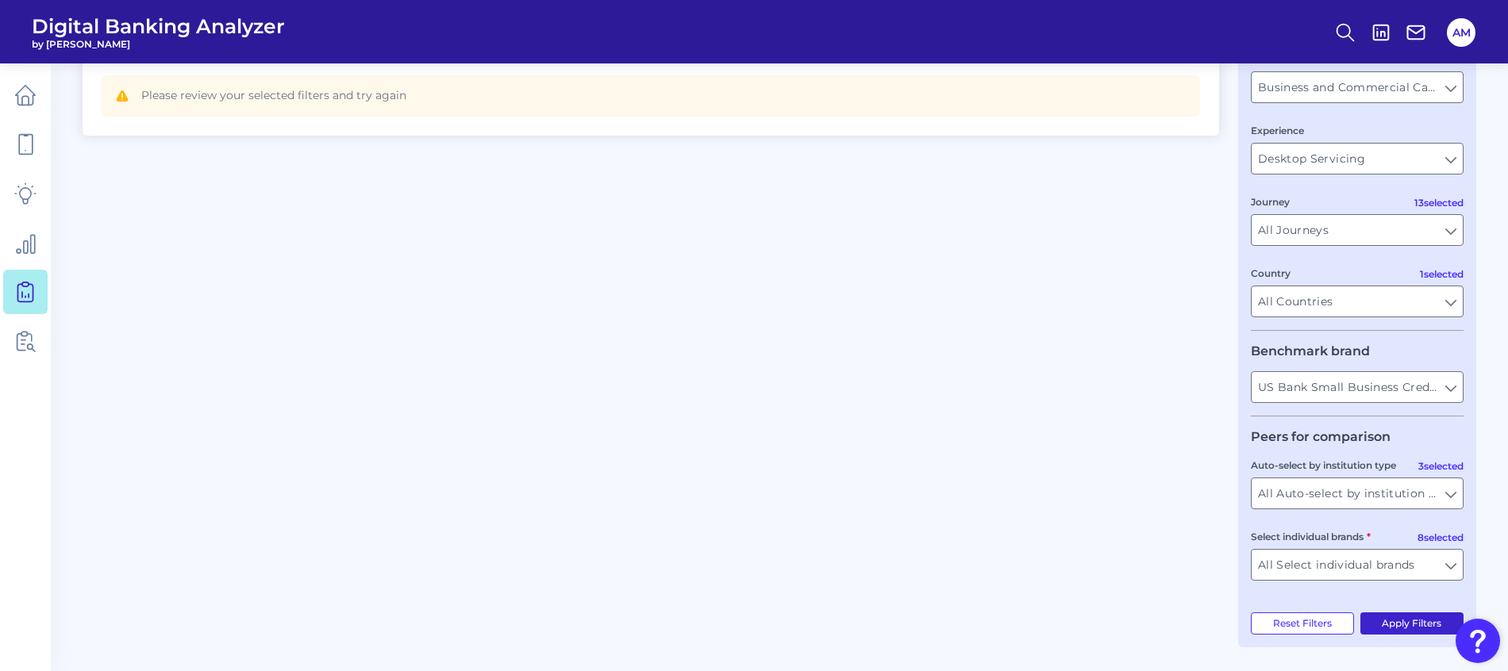
click at [1414, 621] on button "Apply Filters" at bounding box center [1412, 624] width 104 height 22
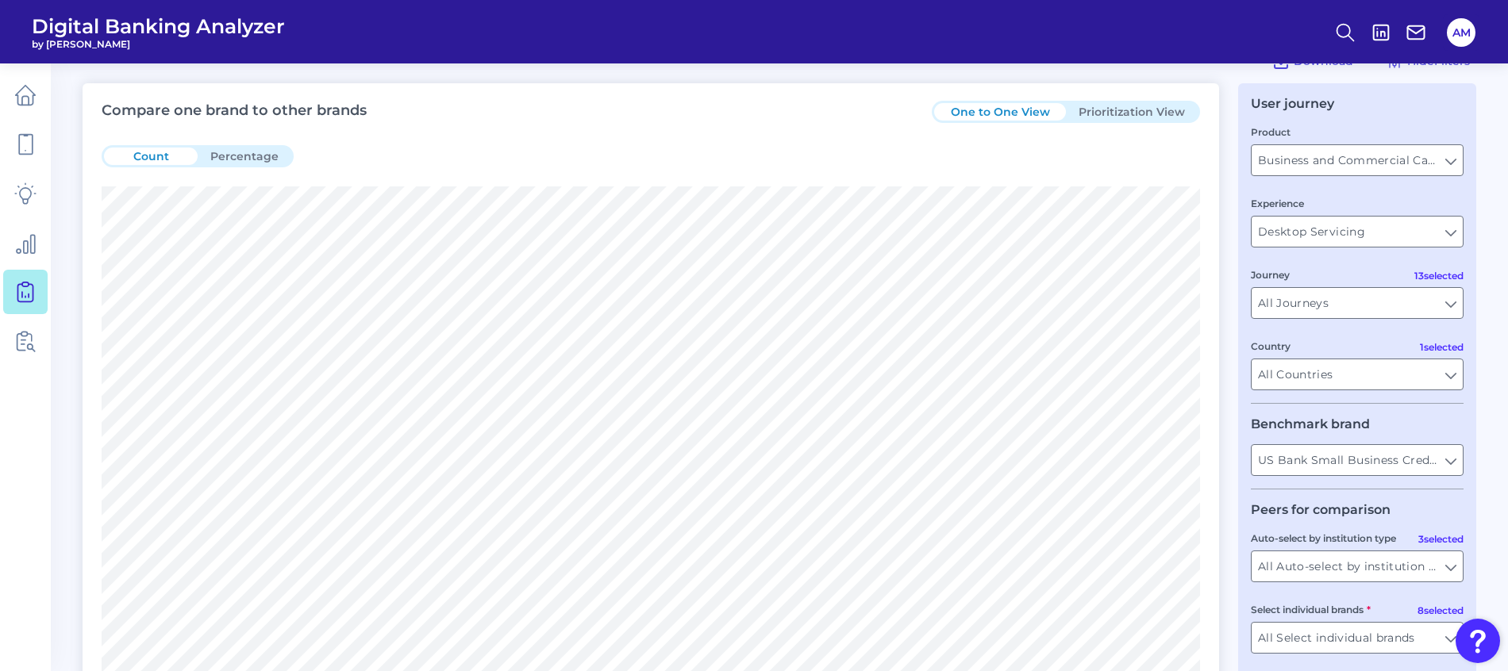
scroll to position [0, 0]
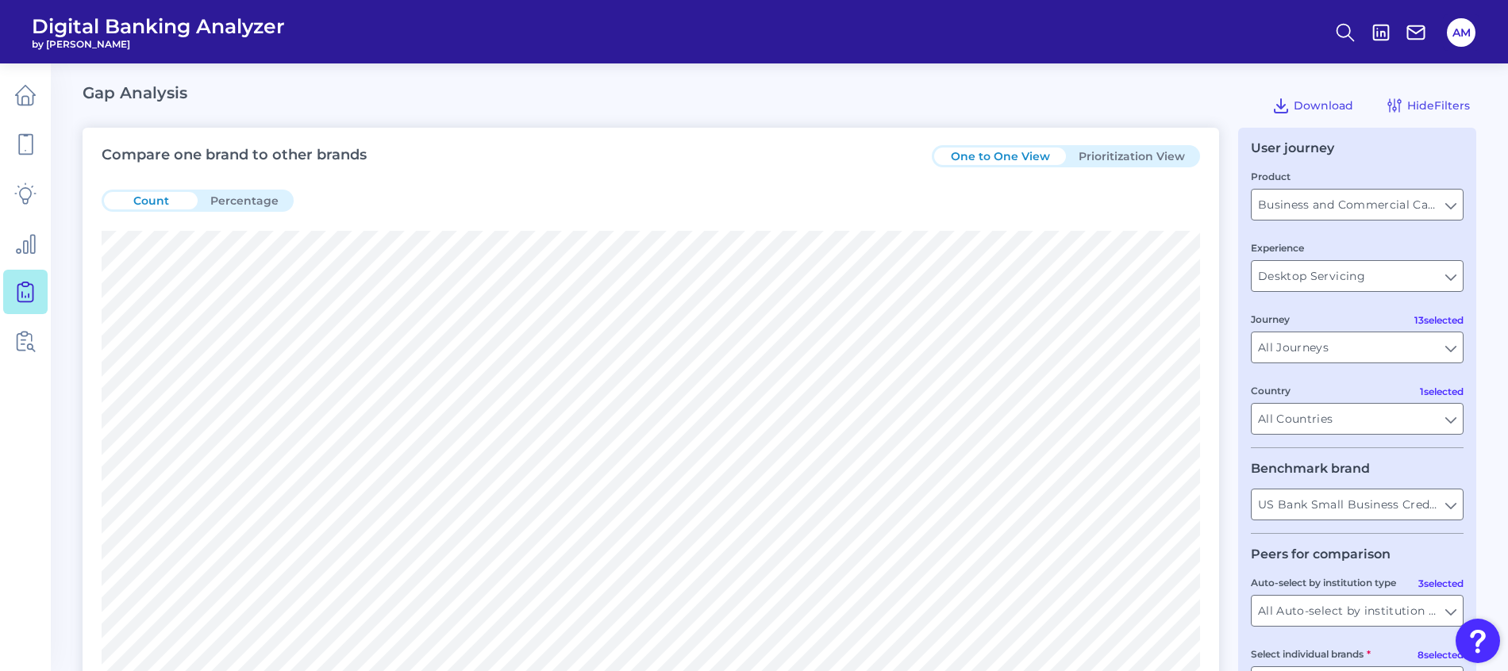
click at [1121, 159] on button "Prioritization View" at bounding box center [1132, 156] width 132 height 17
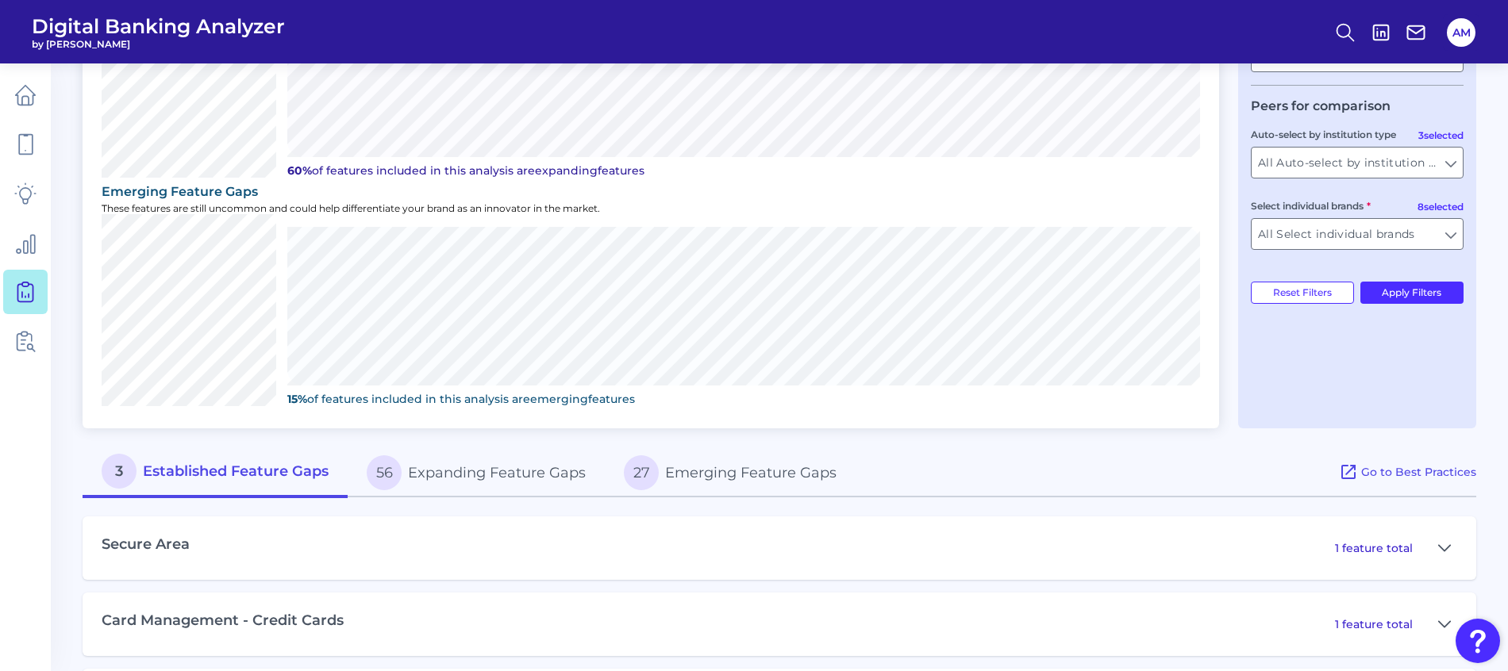
scroll to position [533, 0]
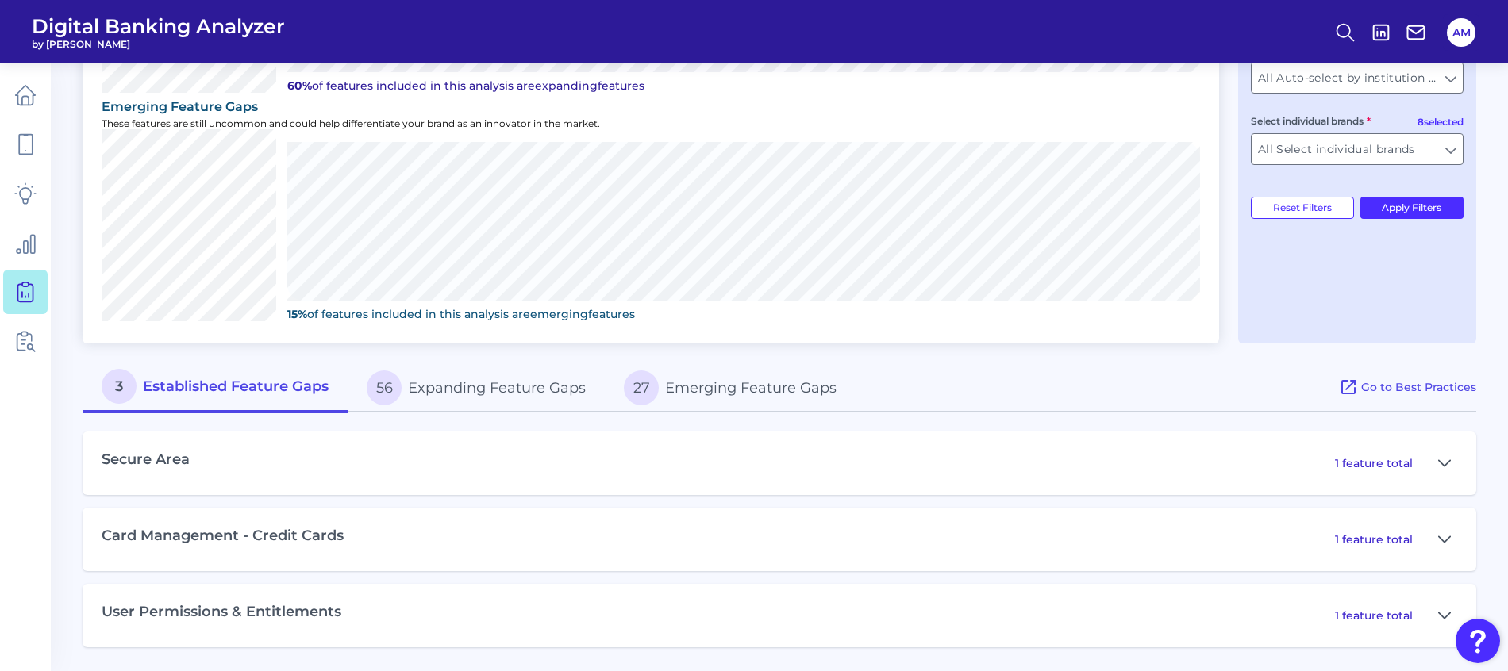
click at [531, 463] on div "Secure Area 1 feature total" at bounding box center [779, 463] width 1393 height 63
click at [1443, 540] on icon at bounding box center [1444, 539] width 13 height 19
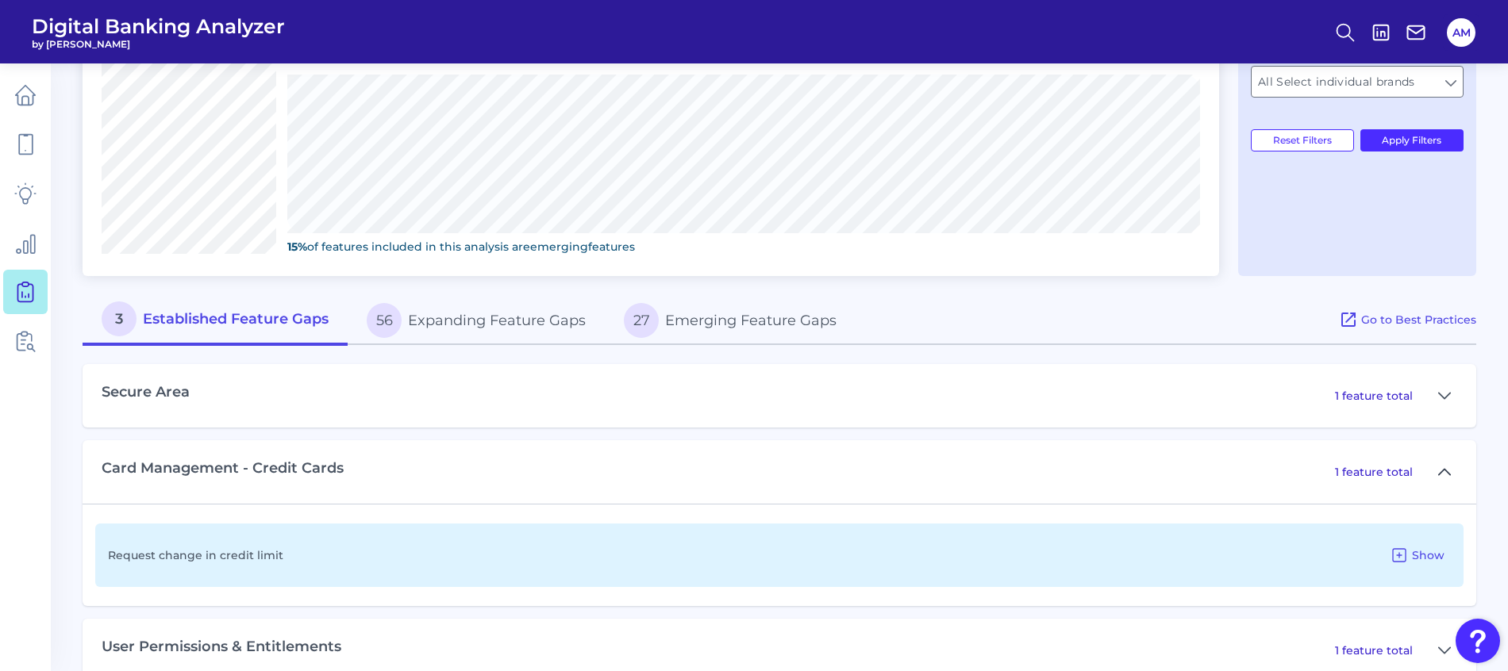
scroll to position [636, 0]
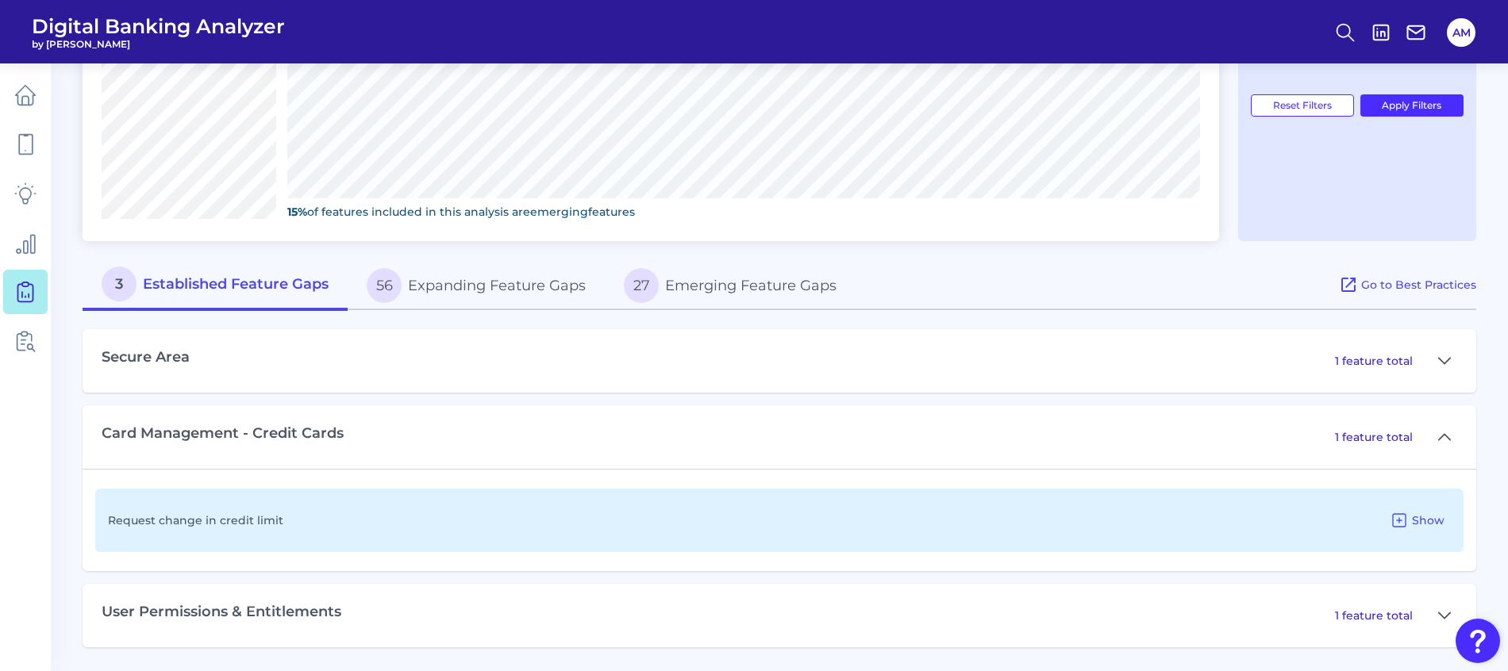
click at [435, 287] on button "56 Expanding Feature Gaps" at bounding box center [476, 285] width 257 height 51
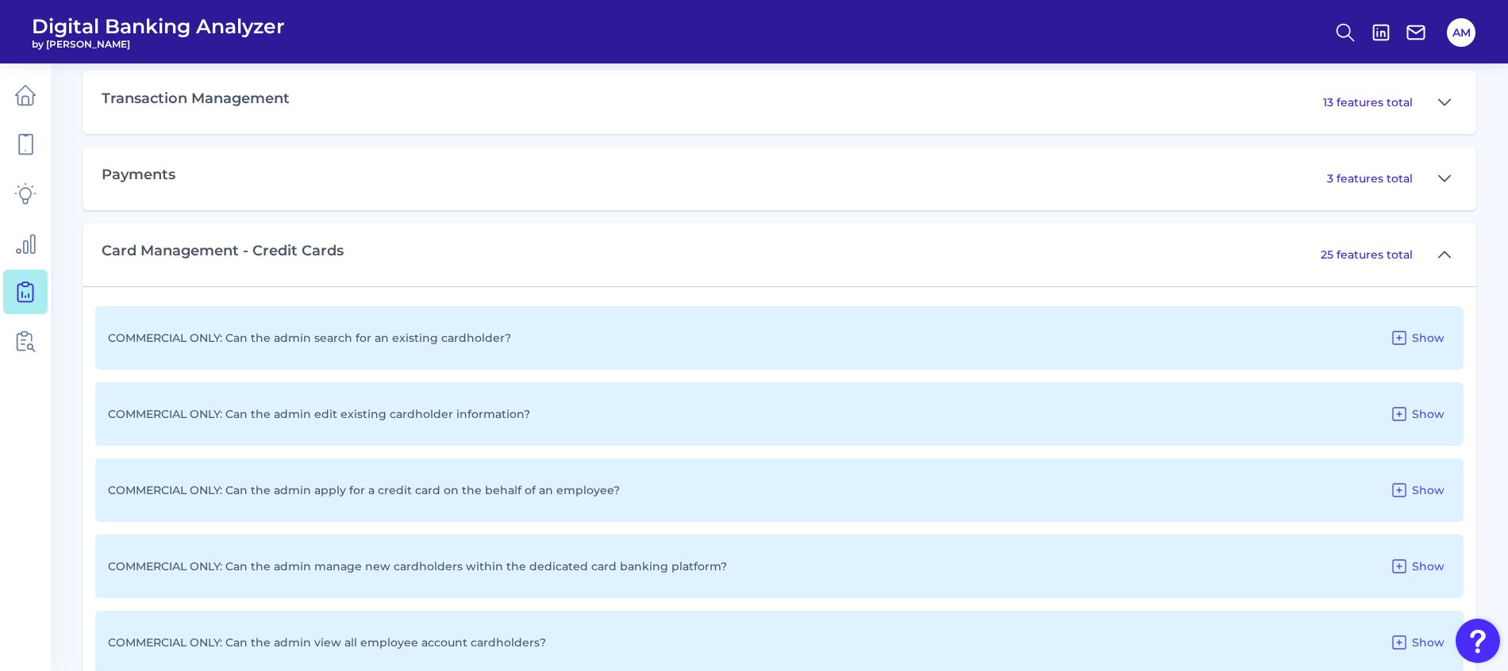
scroll to position [993, 0]
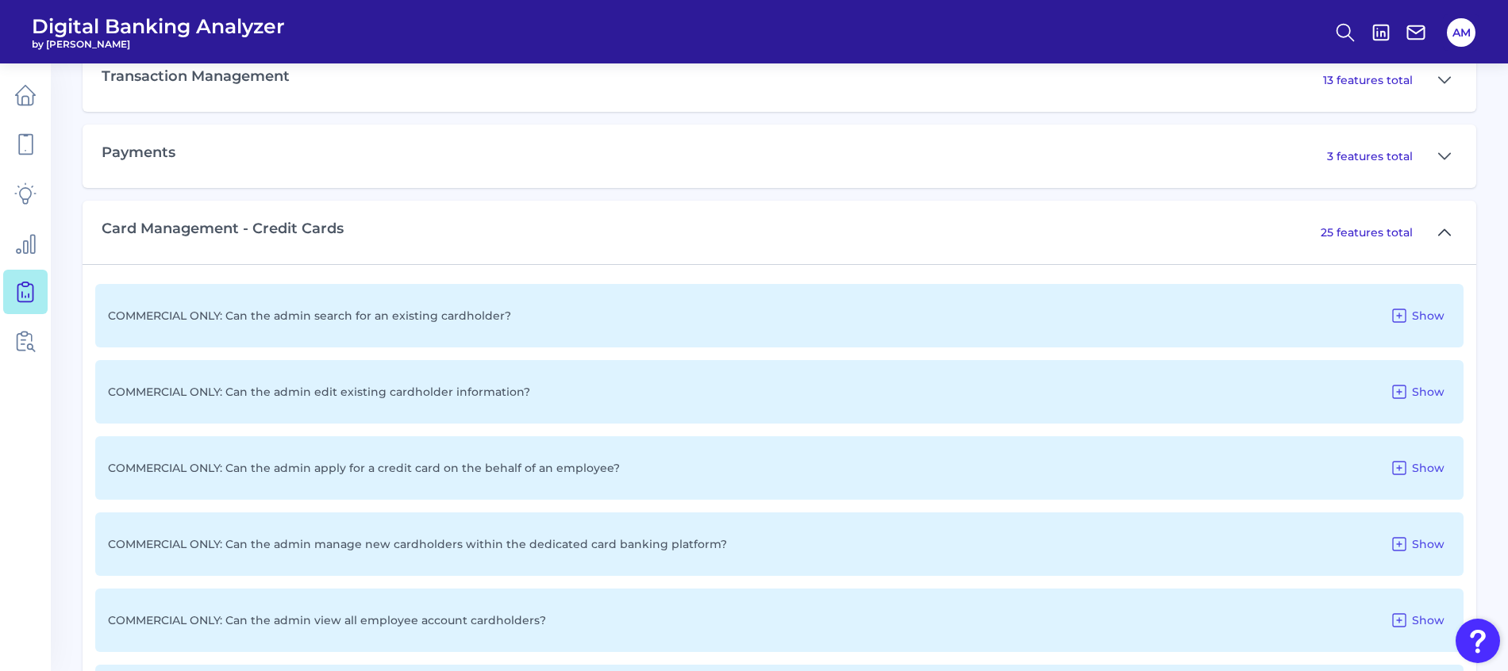
click at [1442, 231] on icon at bounding box center [1443, 232] width 11 height 6
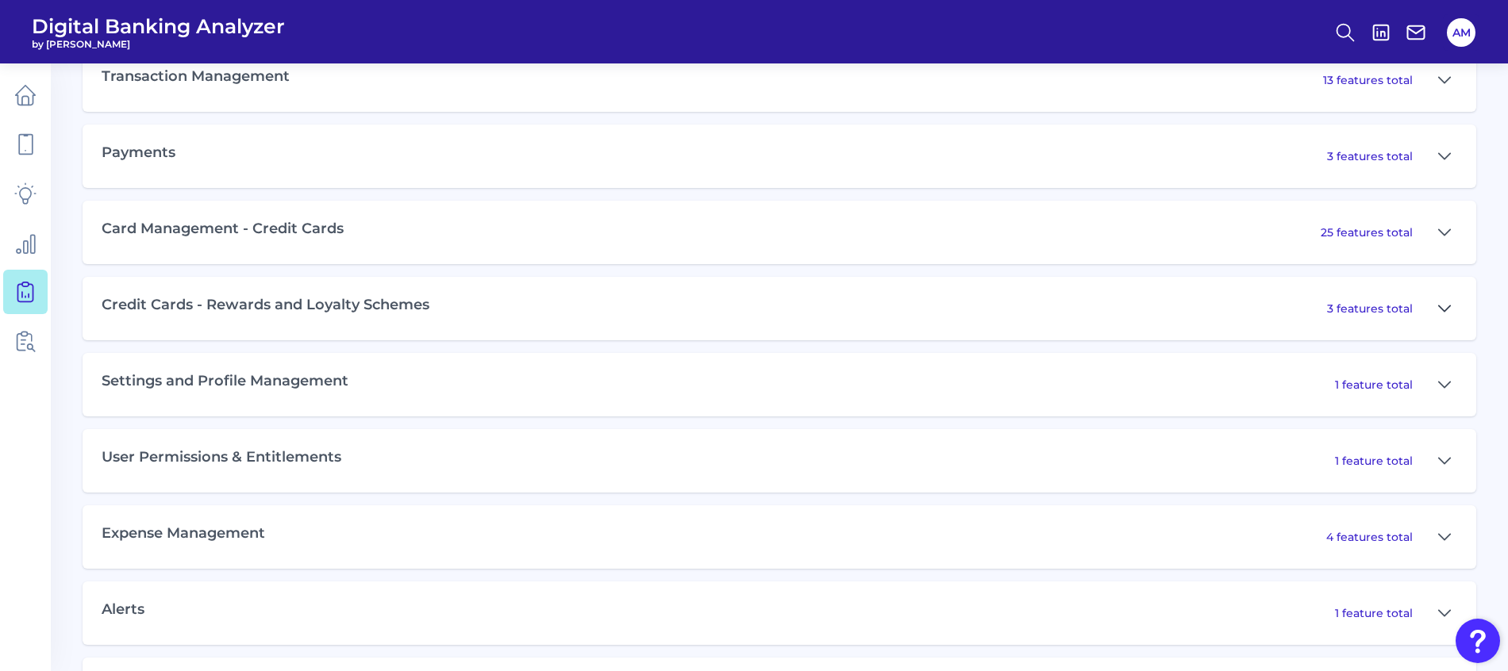
click at [1448, 312] on icon at bounding box center [1444, 308] width 13 height 19
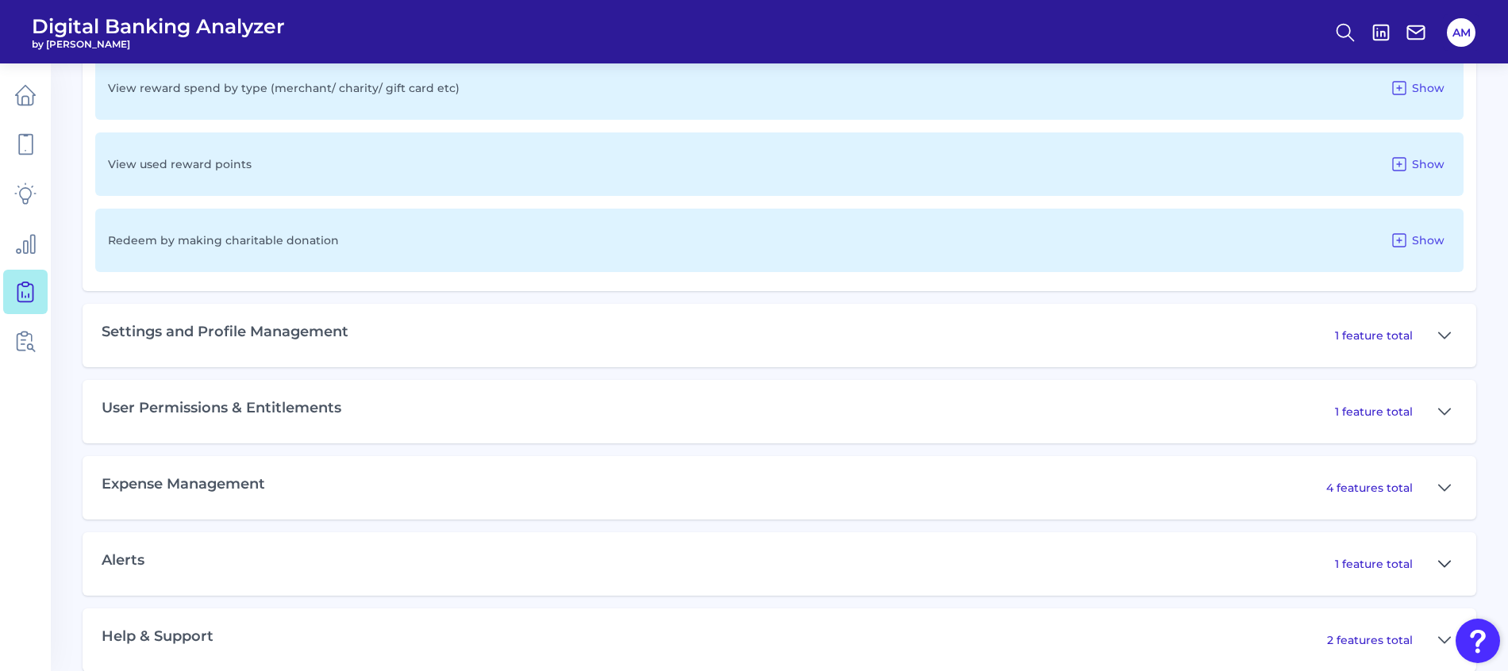
scroll to position [1321, 0]
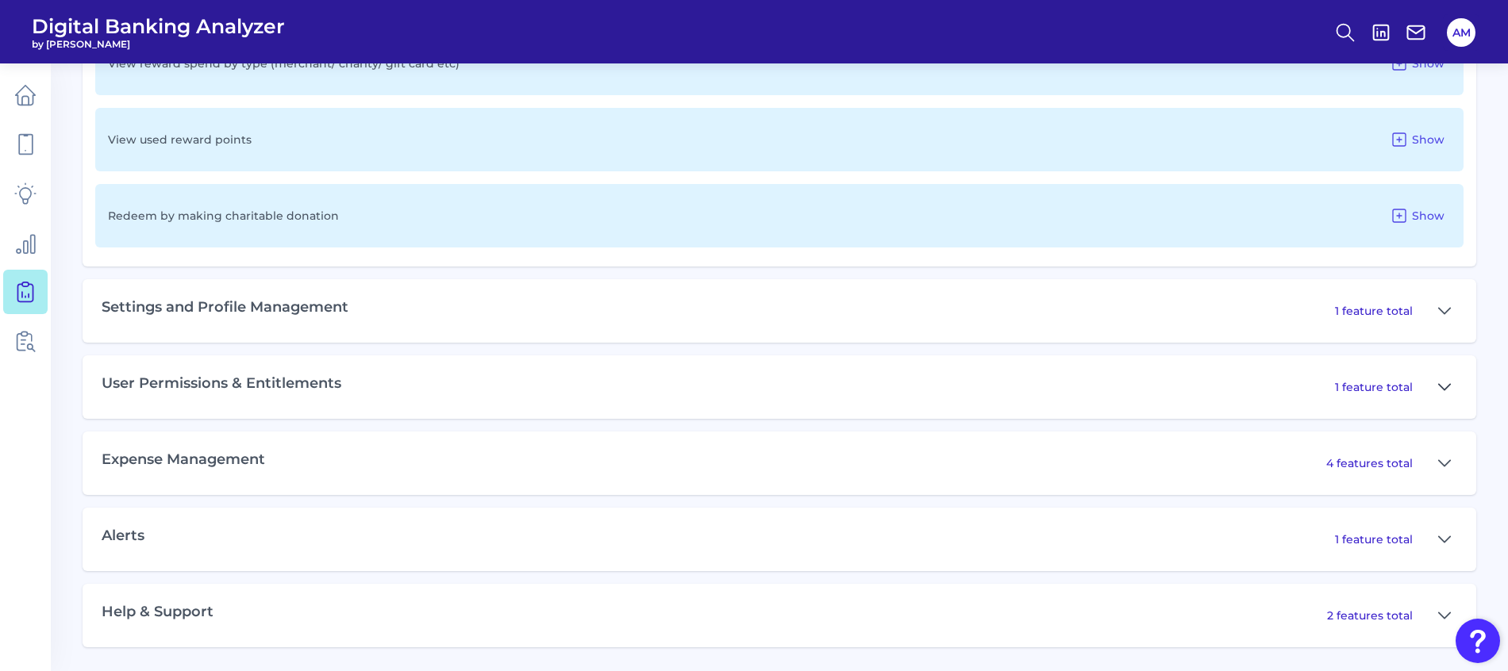
click at [1442, 389] on icon at bounding box center [1444, 387] width 13 height 19
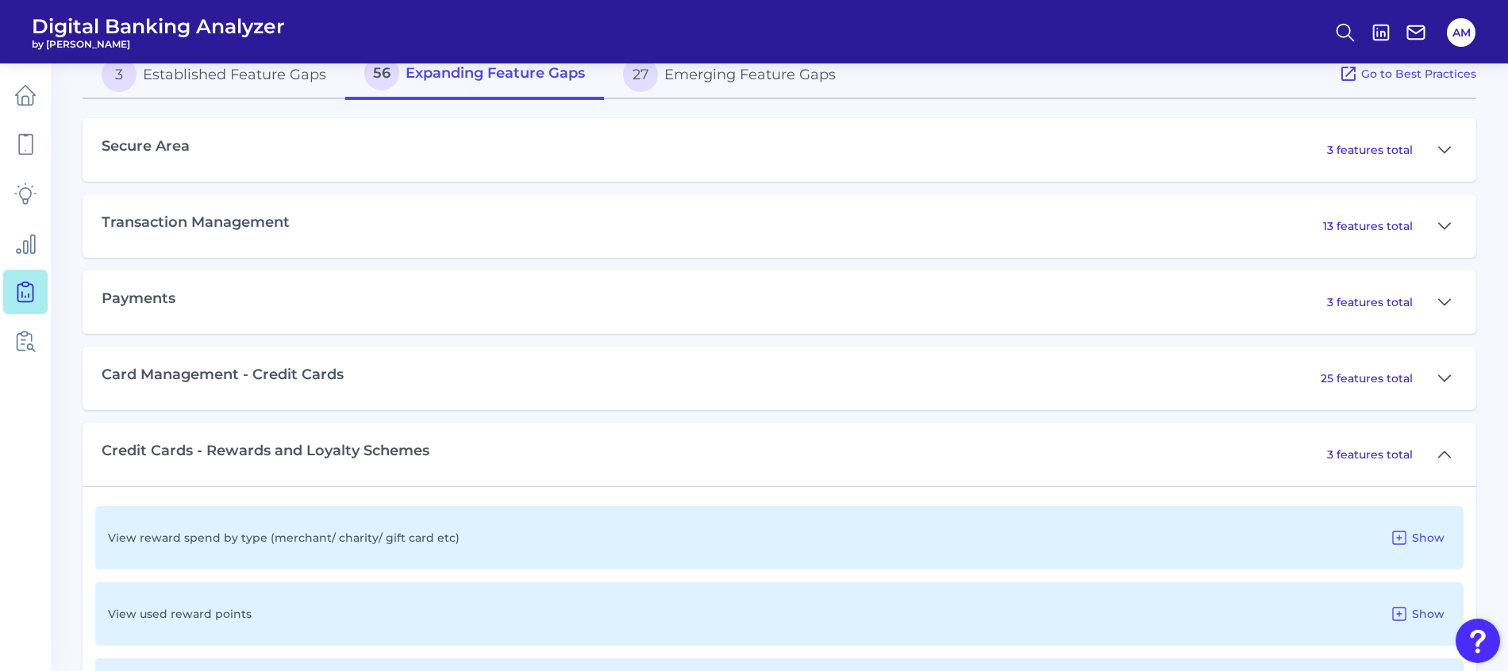
scroll to position [845, 0]
click at [1447, 382] on icon at bounding box center [1444, 380] width 13 height 19
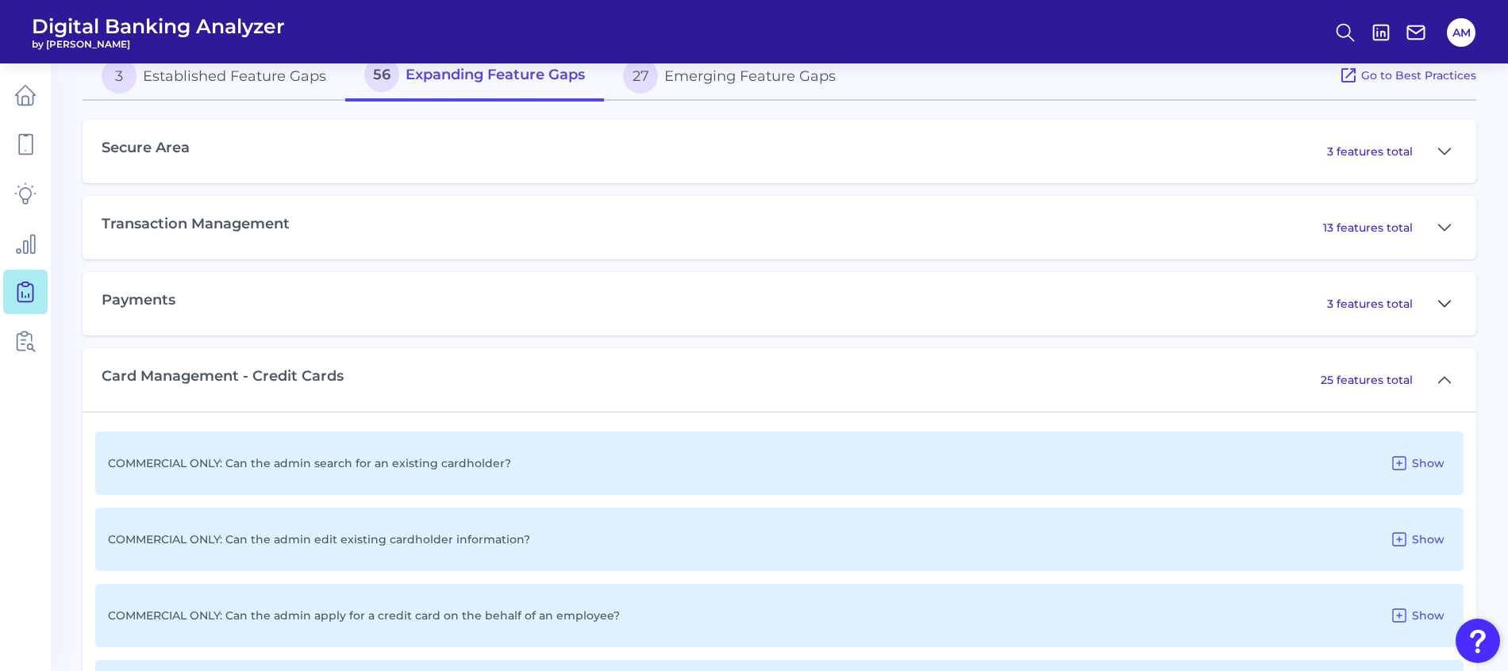
click at [1443, 301] on icon at bounding box center [1444, 303] width 13 height 19
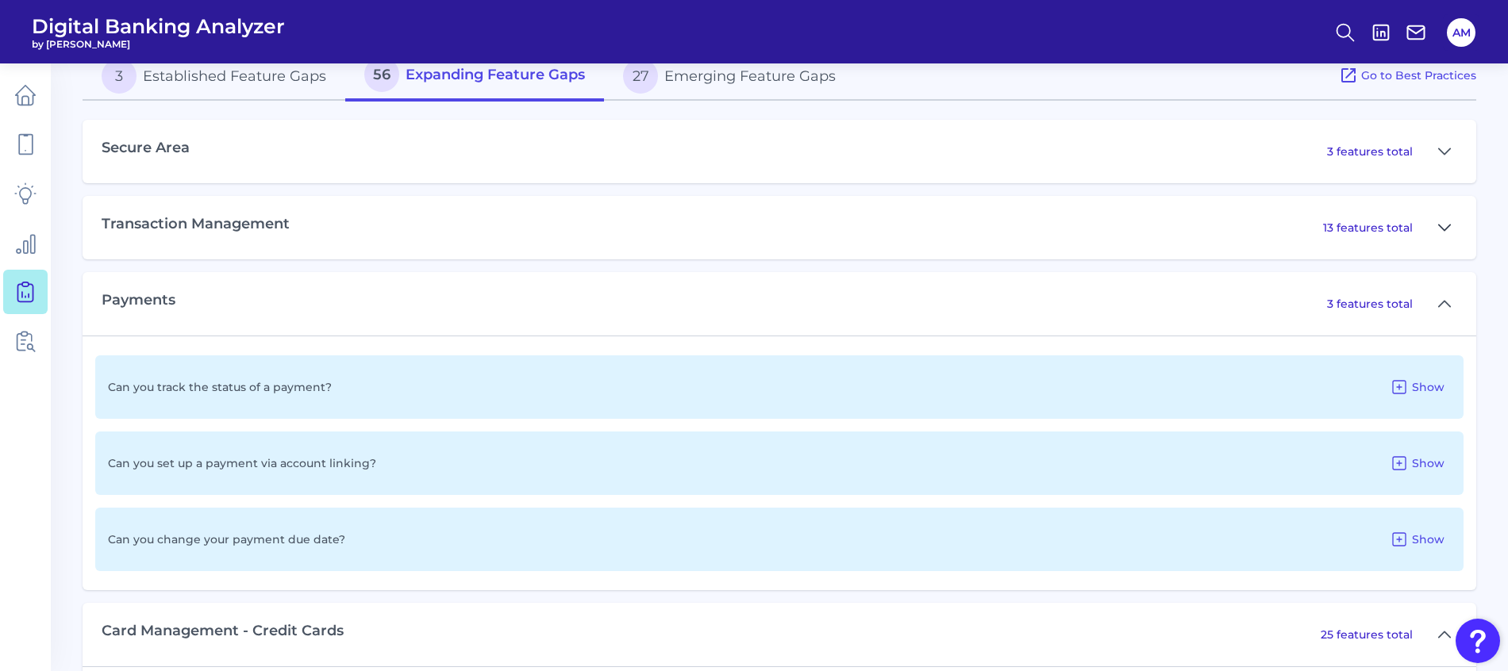
click at [1439, 229] on icon at bounding box center [1444, 227] width 13 height 19
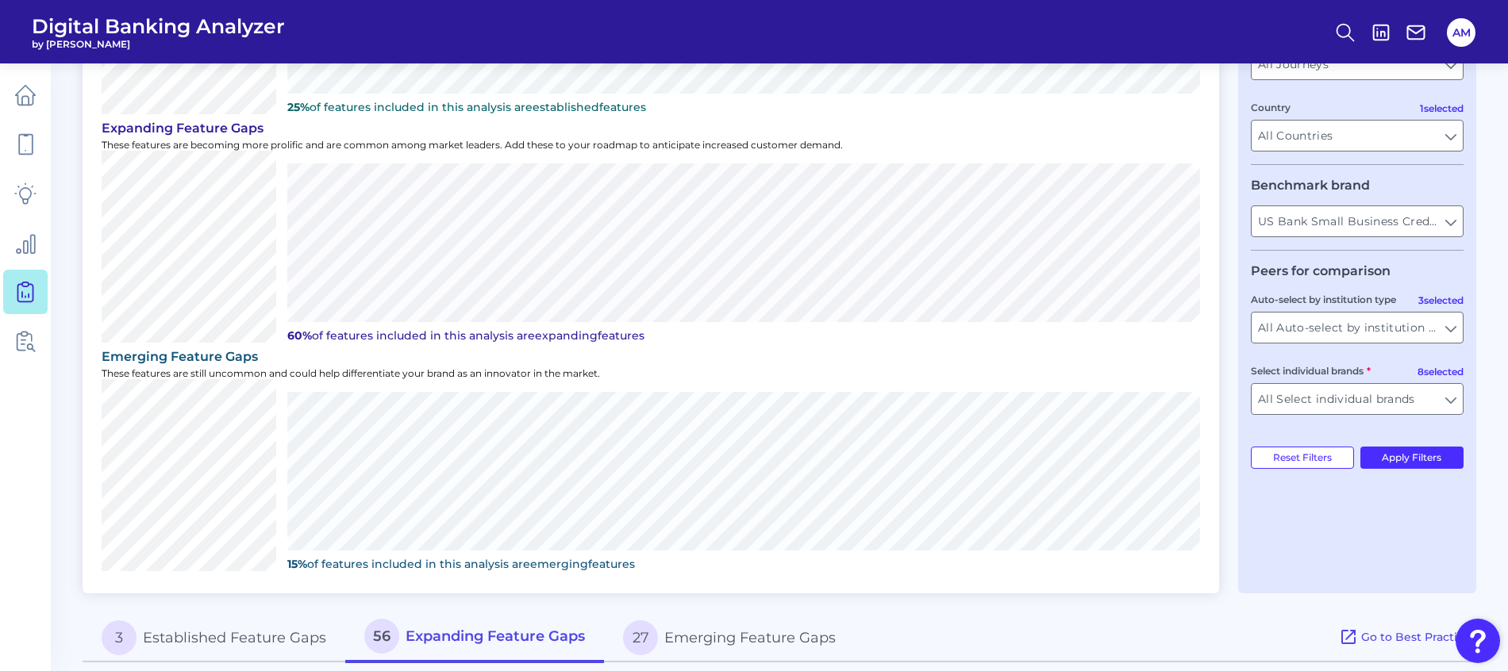
scroll to position [0, 0]
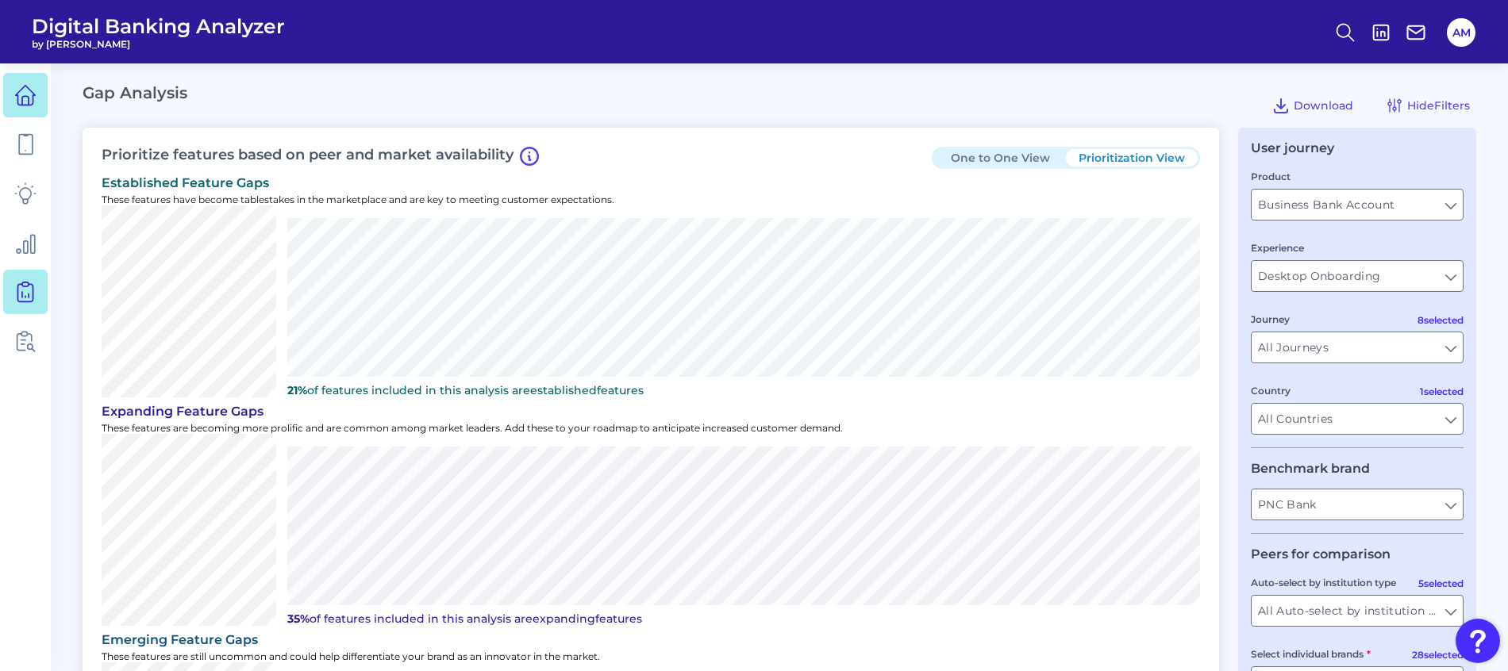
scroll to position [1495, 0]
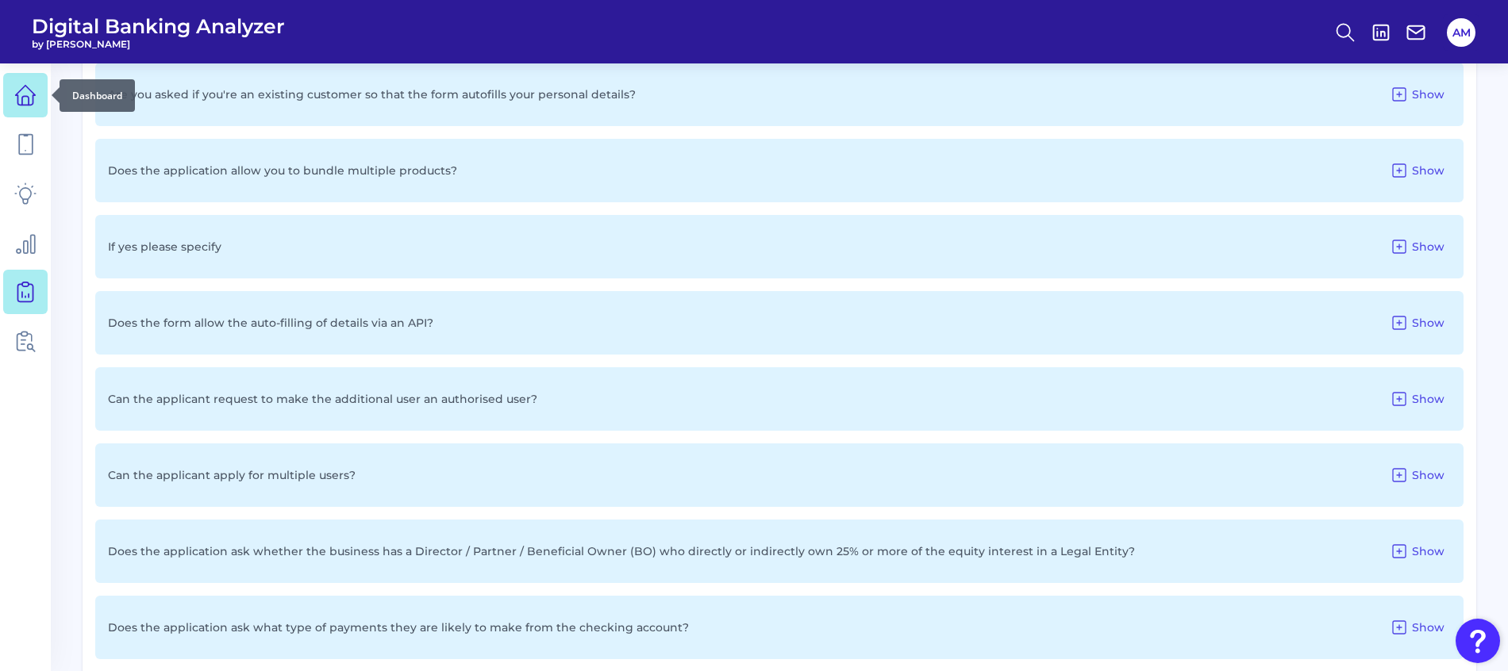
click at [18, 94] on icon at bounding box center [25, 95] width 22 height 22
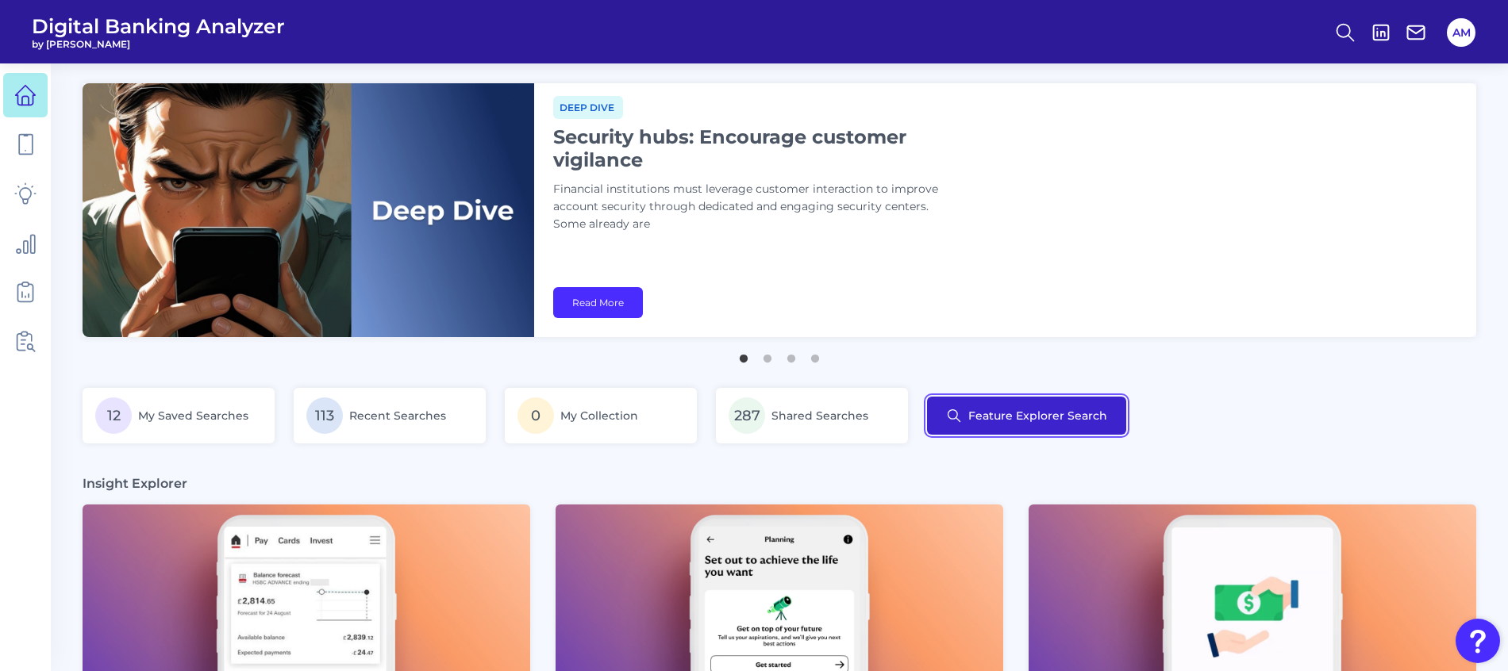
click at [1048, 409] on button "Feature Explorer Search" at bounding box center [1026, 416] width 199 height 38
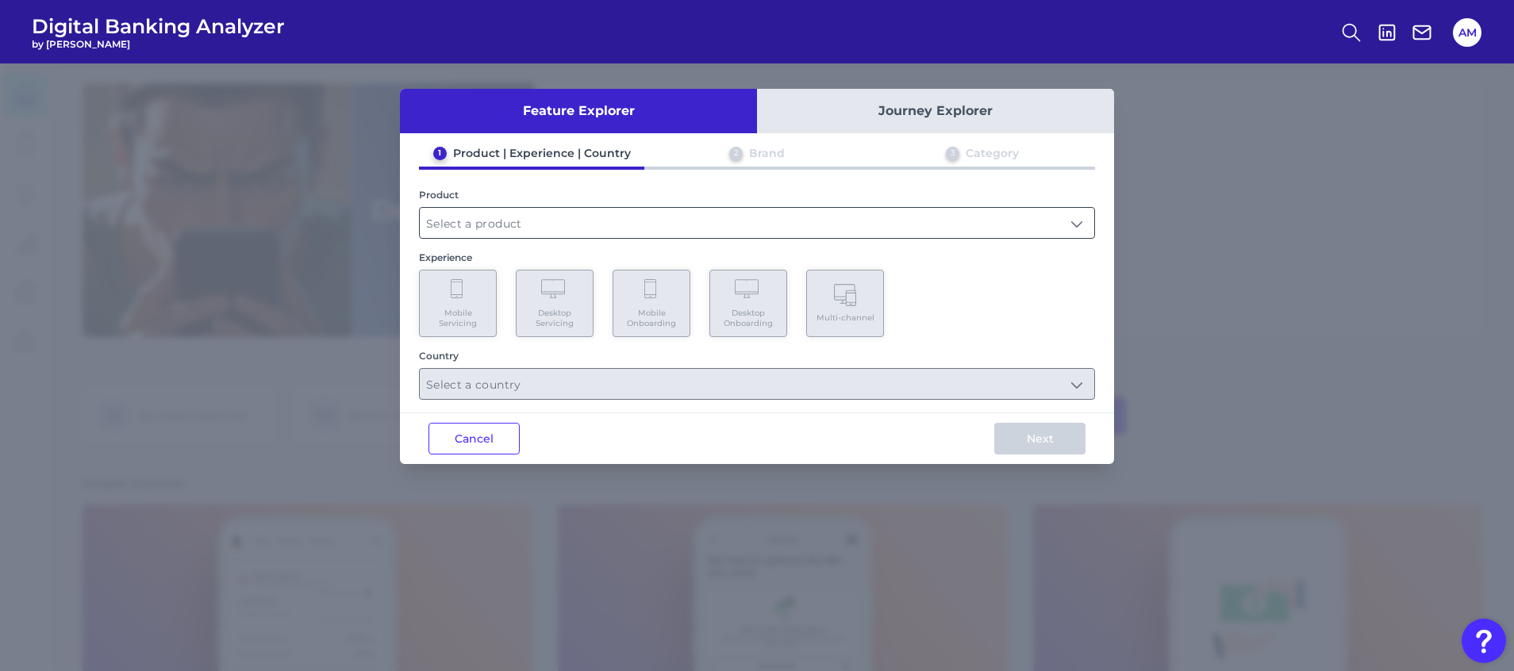
click at [701, 221] on input "text" at bounding box center [757, 223] width 674 height 30
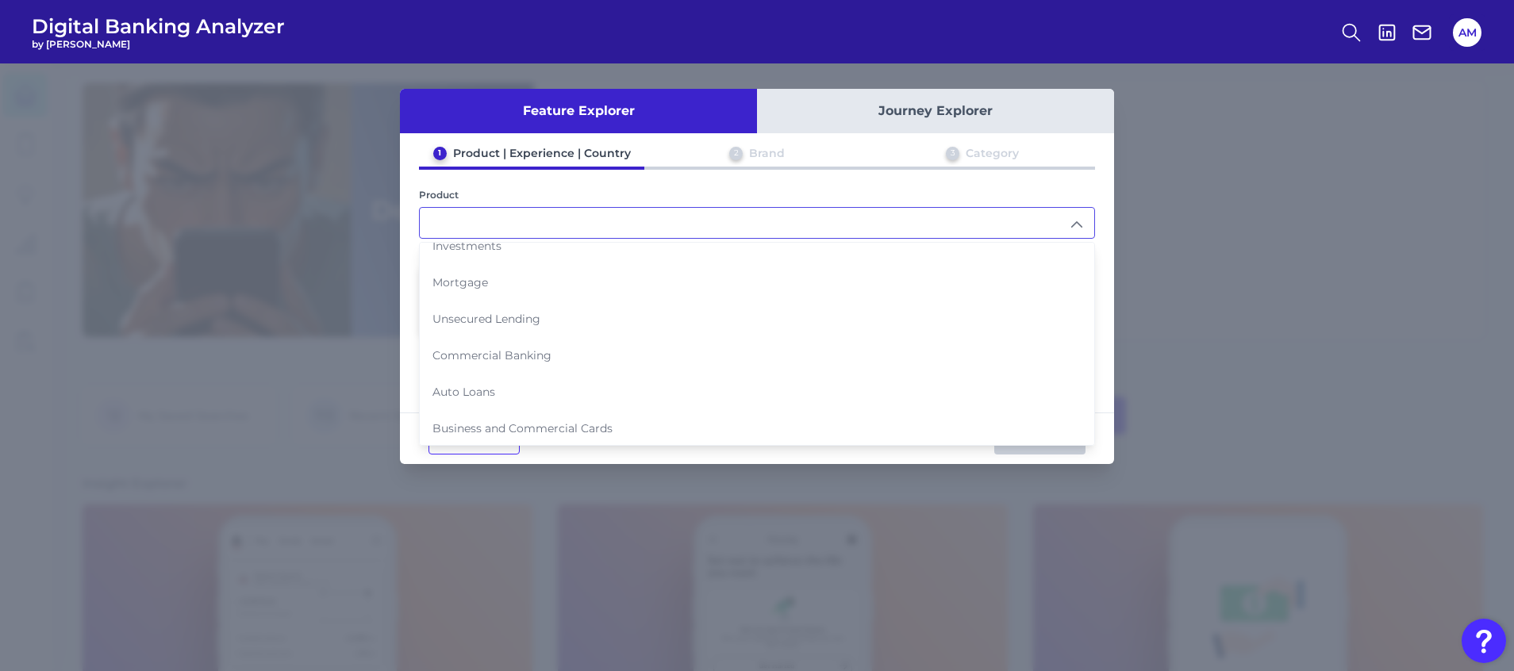
scroll to position [163, 0]
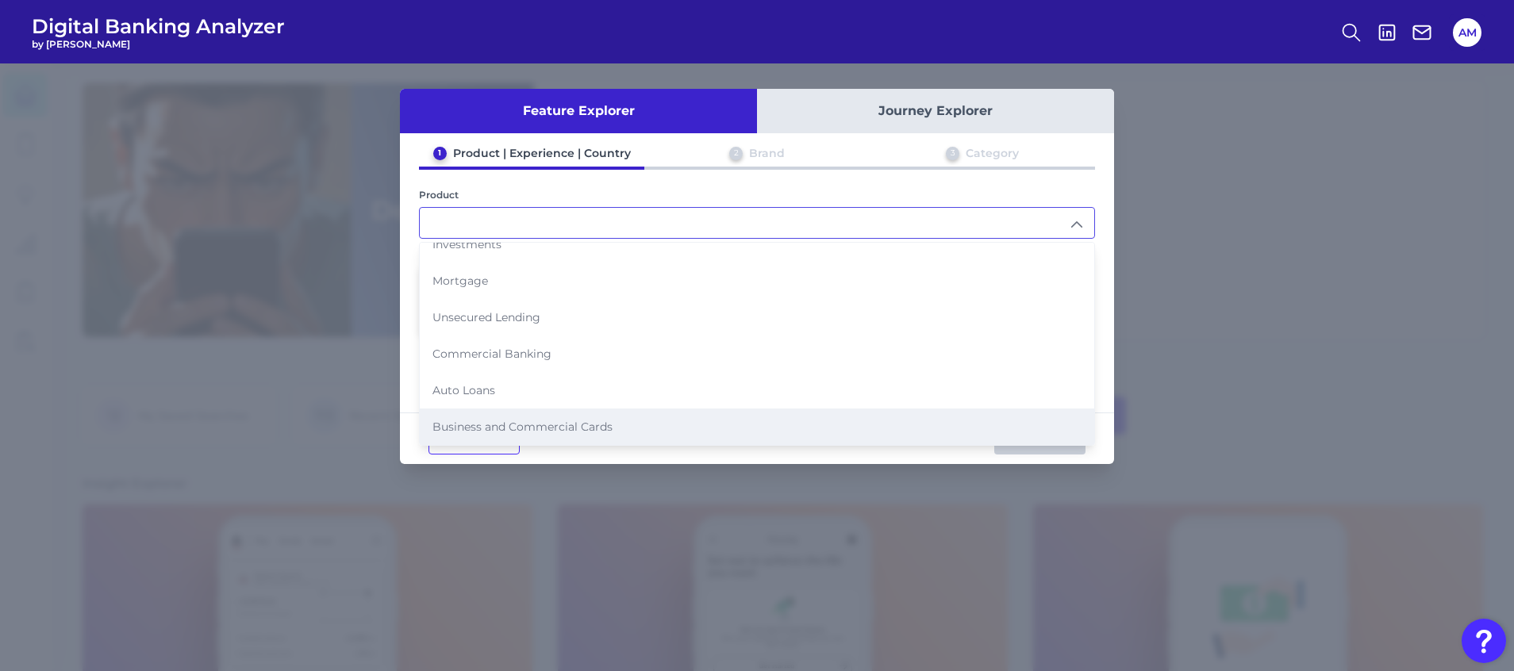
click at [591, 427] on span "Business and Commercial Cards" at bounding box center [522, 427] width 180 height 14
type input "Business and Commercial Cards"
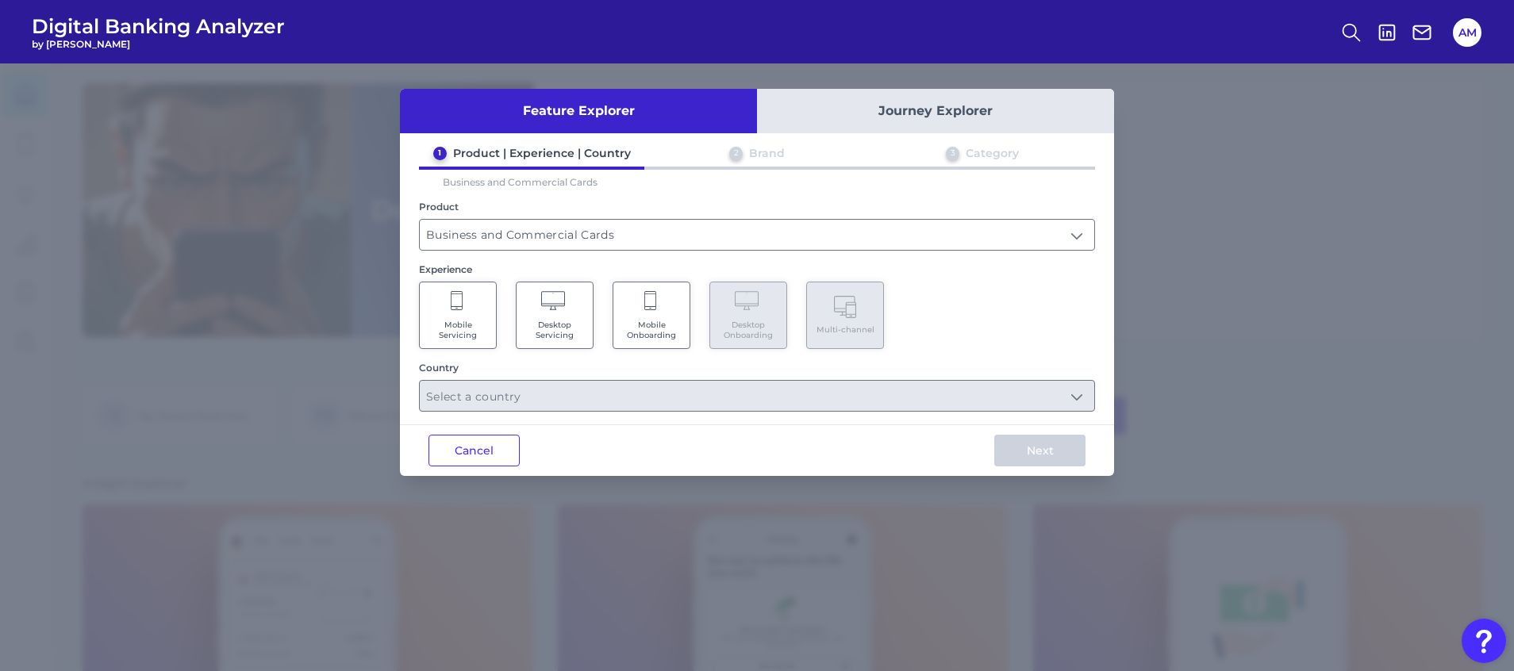
click at [534, 318] on Servicing "Desktop Servicing" at bounding box center [555, 315] width 78 height 67
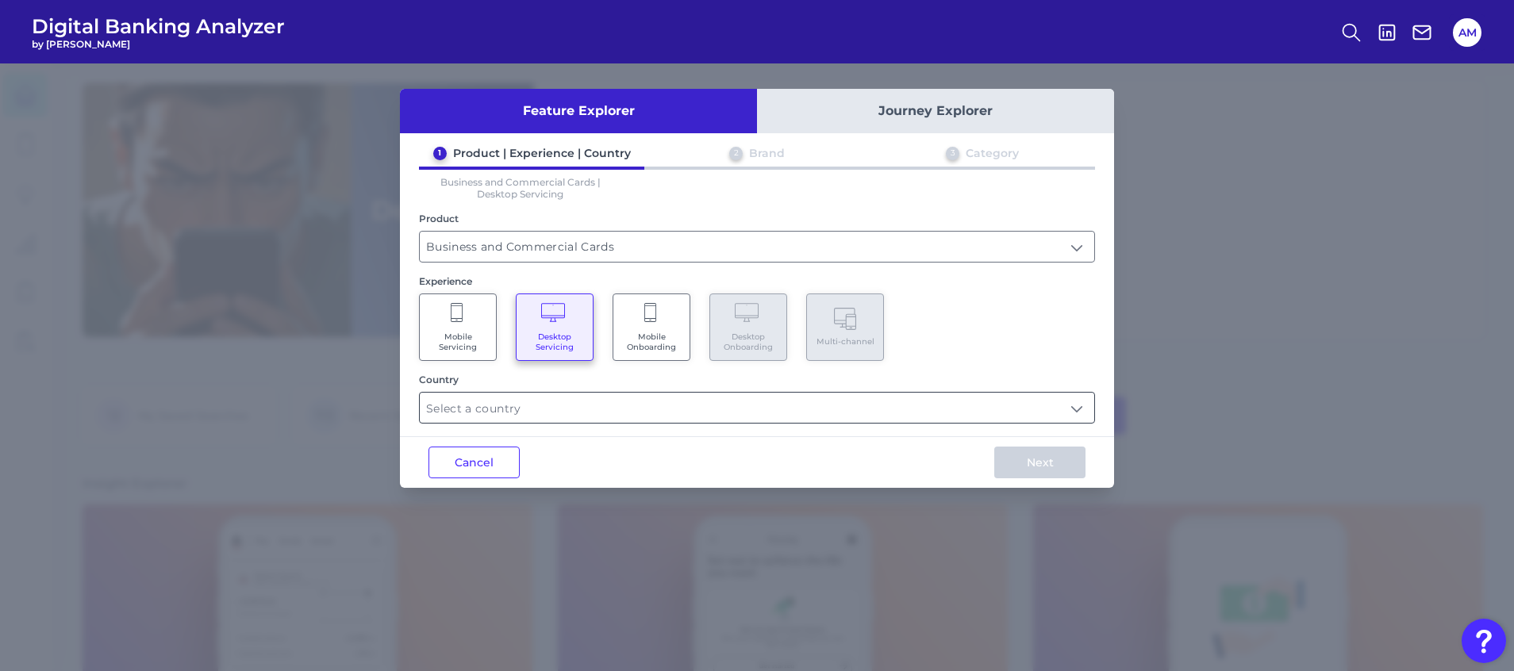
click at [520, 422] on input "text" at bounding box center [757, 408] width 674 height 30
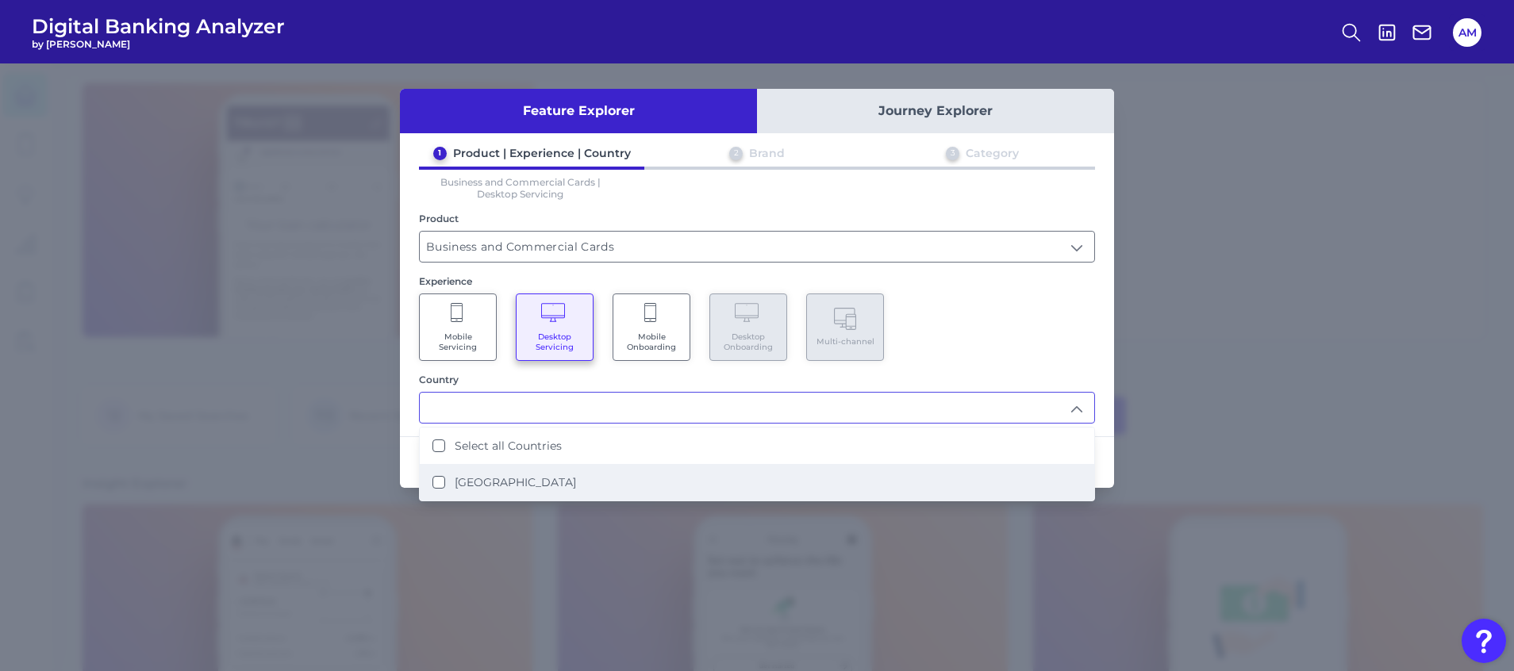
click at [528, 476] on label "[GEOGRAPHIC_DATA]" at bounding box center [515, 482] width 121 height 14
type input "Select all Countries"
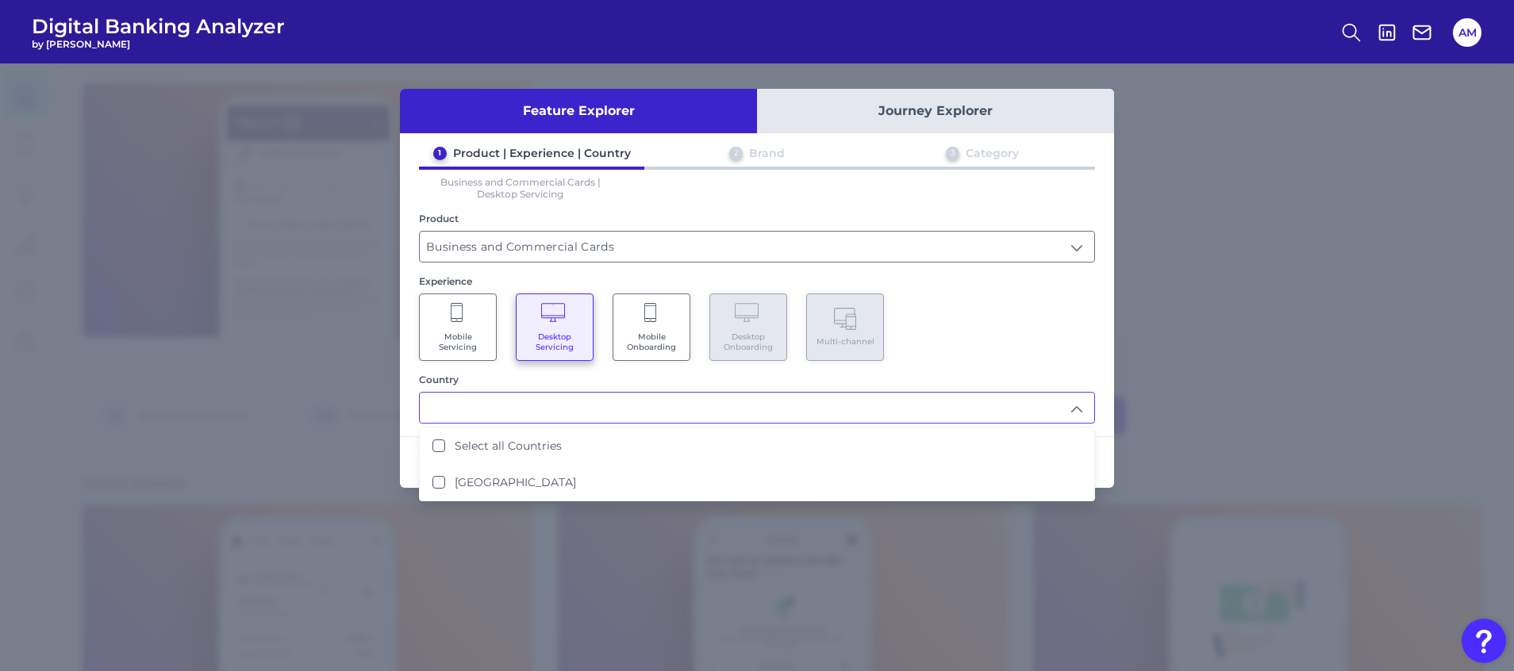
scroll to position [1, 0]
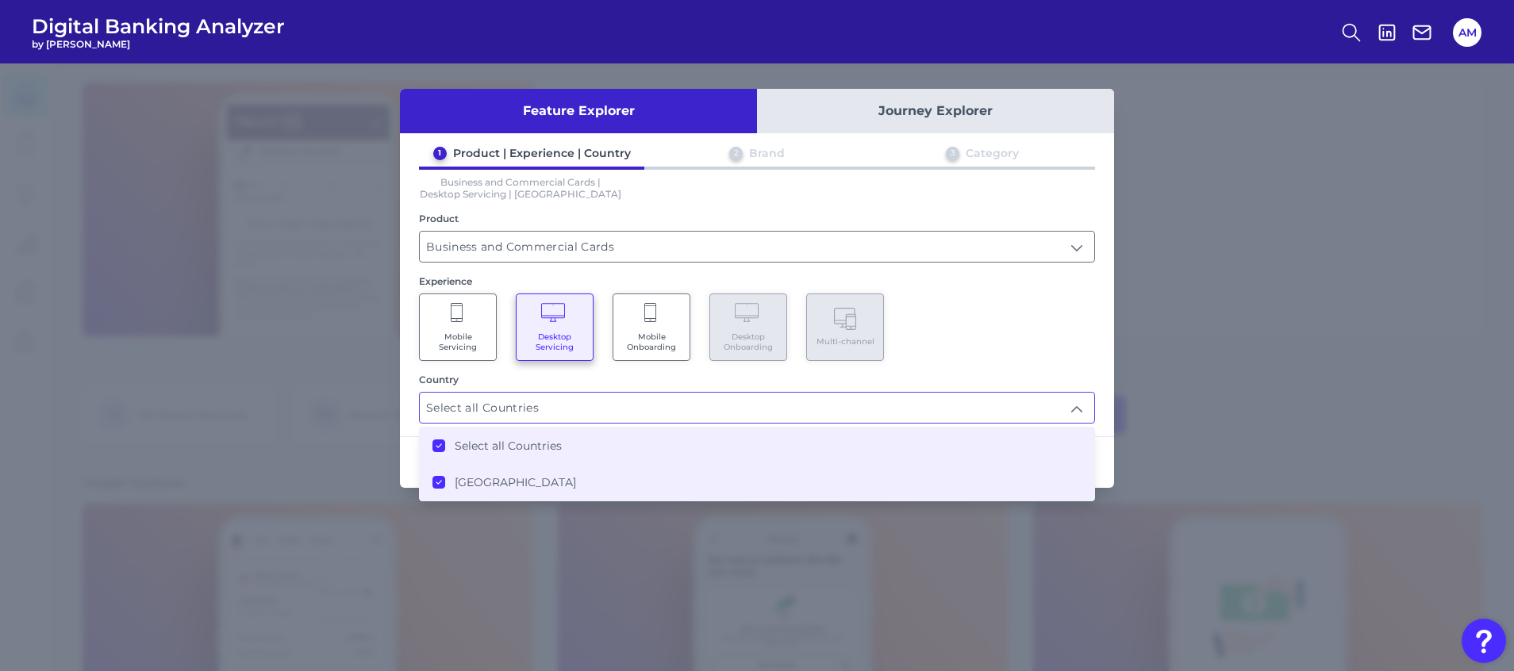
click at [1016, 356] on div "Mobile Servicing Desktop Servicing Mobile Onboarding Desktop Onboarding Multi-c…" at bounding box center [757, 327] width 676 height 67
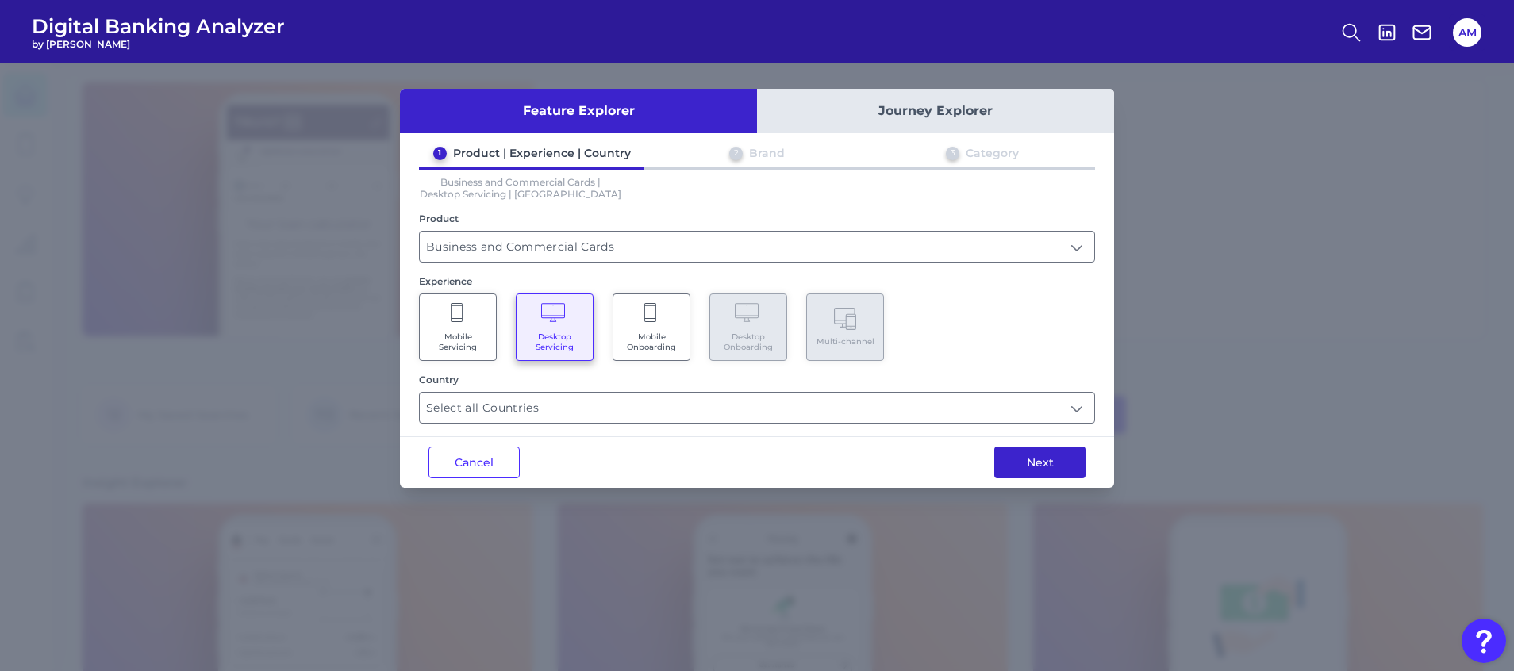
click at [1045, 469] on button "Next" at bounding box center [1039, 463] width 91 height 32
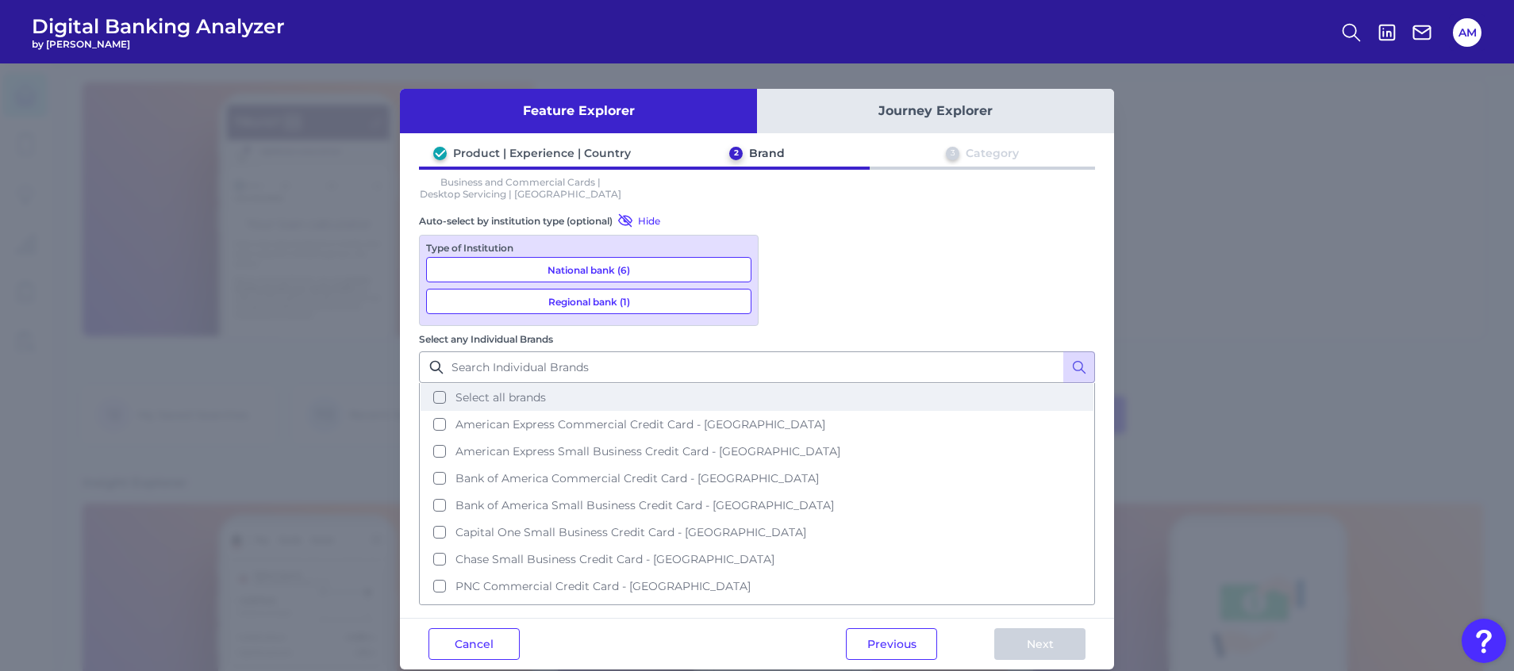
click at [483, 396] on span "Select all brands" at bounding box center [500, 397] width 90 height 14
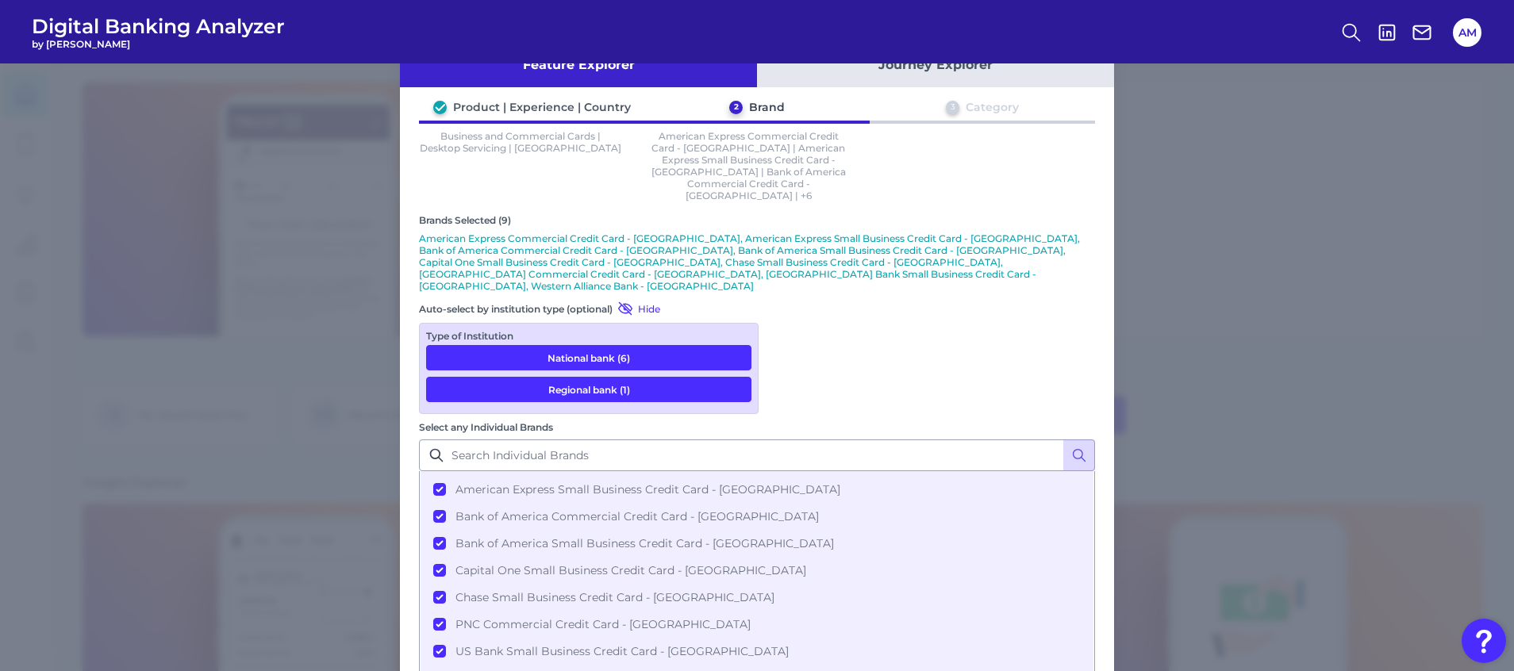
scroll to position [110, 0]
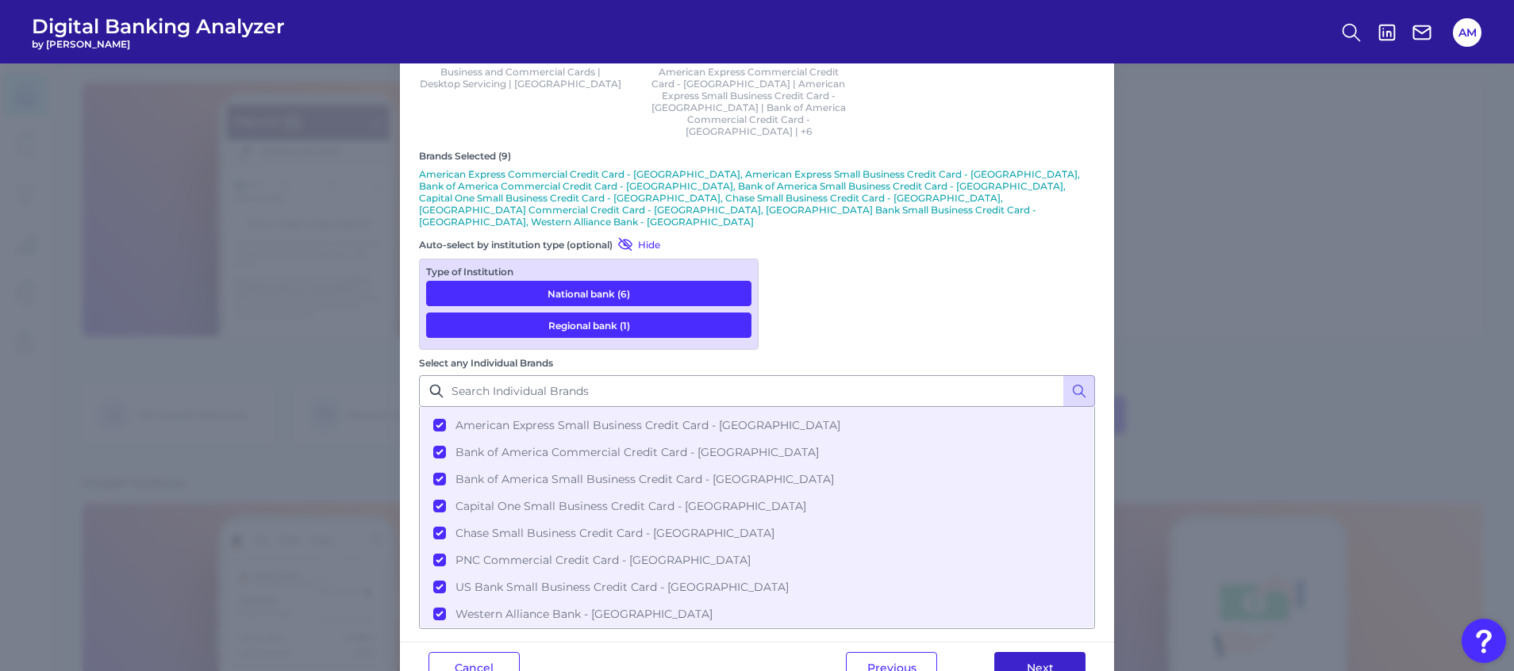
click at [1051, 652] on button "Next" at bounding box center [1039, 668] width 91 height 32
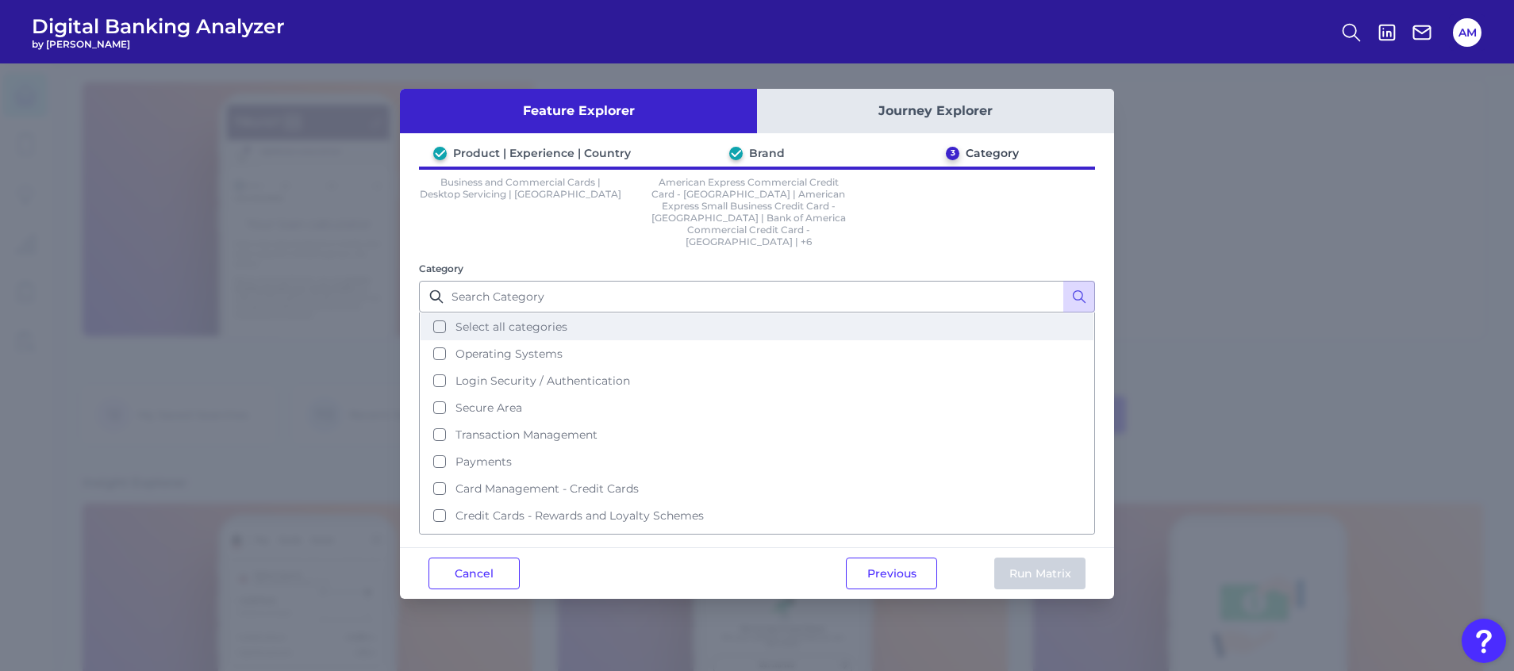
click at [475, 320] on span "Select all categories" at bounding box center [511, 327] width 112 height 14
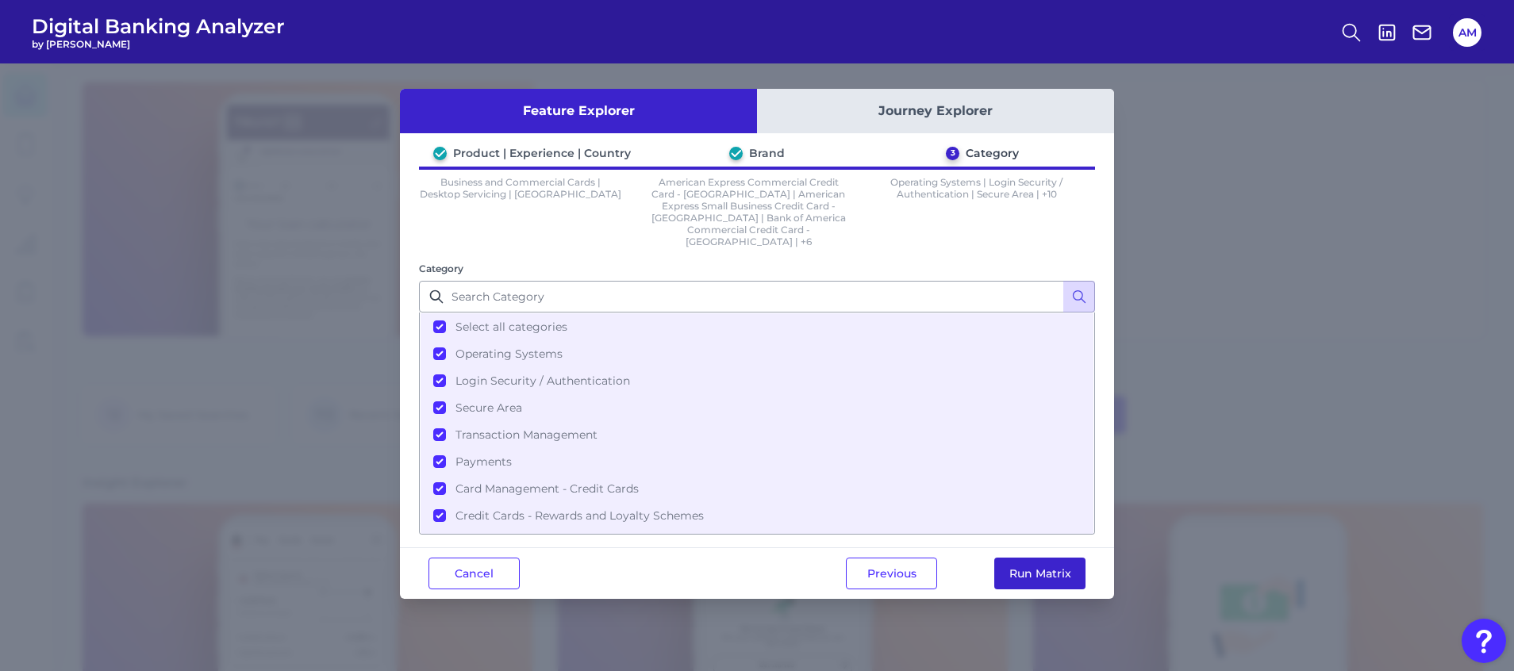
click at [1057, 558] on button "Run Matrix" at bounding box center [1039, 574] width 91 height 32
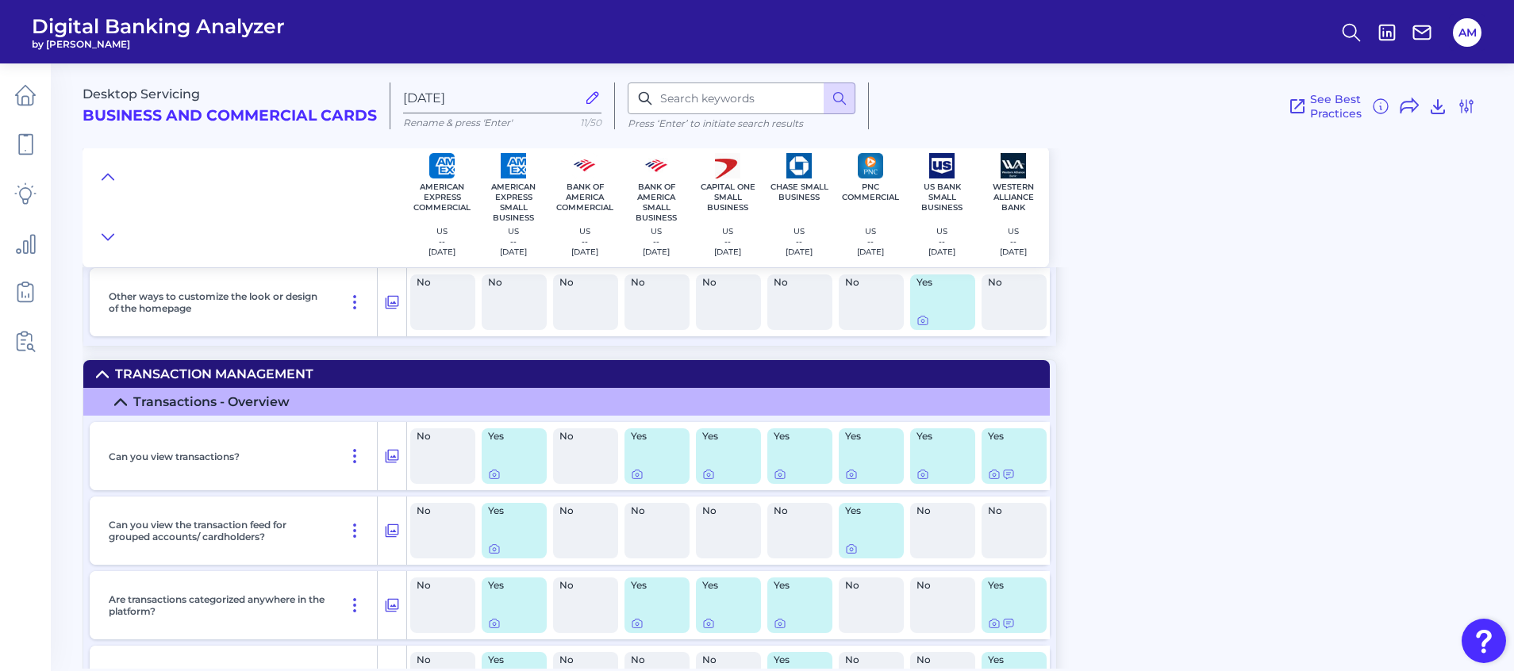
scroll to position [2928, 0]
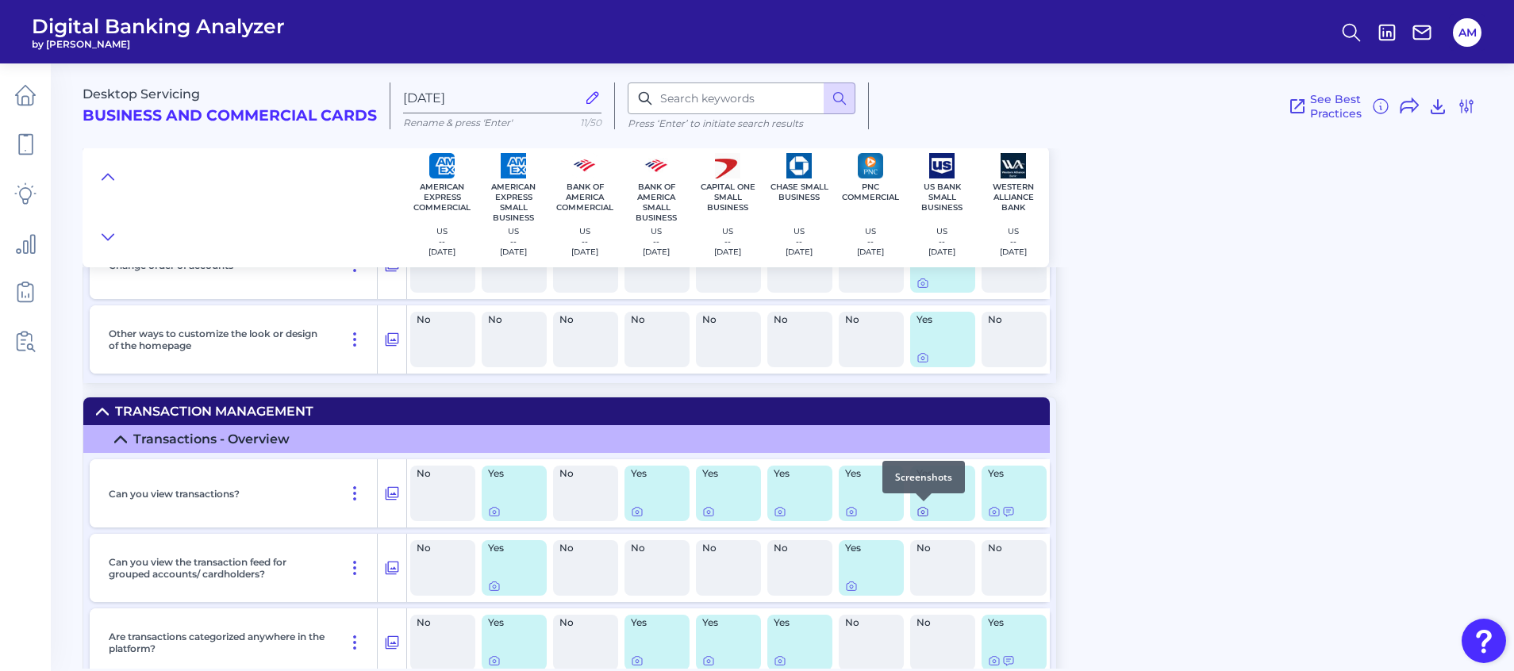
click at [926, 517] on icon at bounding box center [922, 511] width 13 height 13
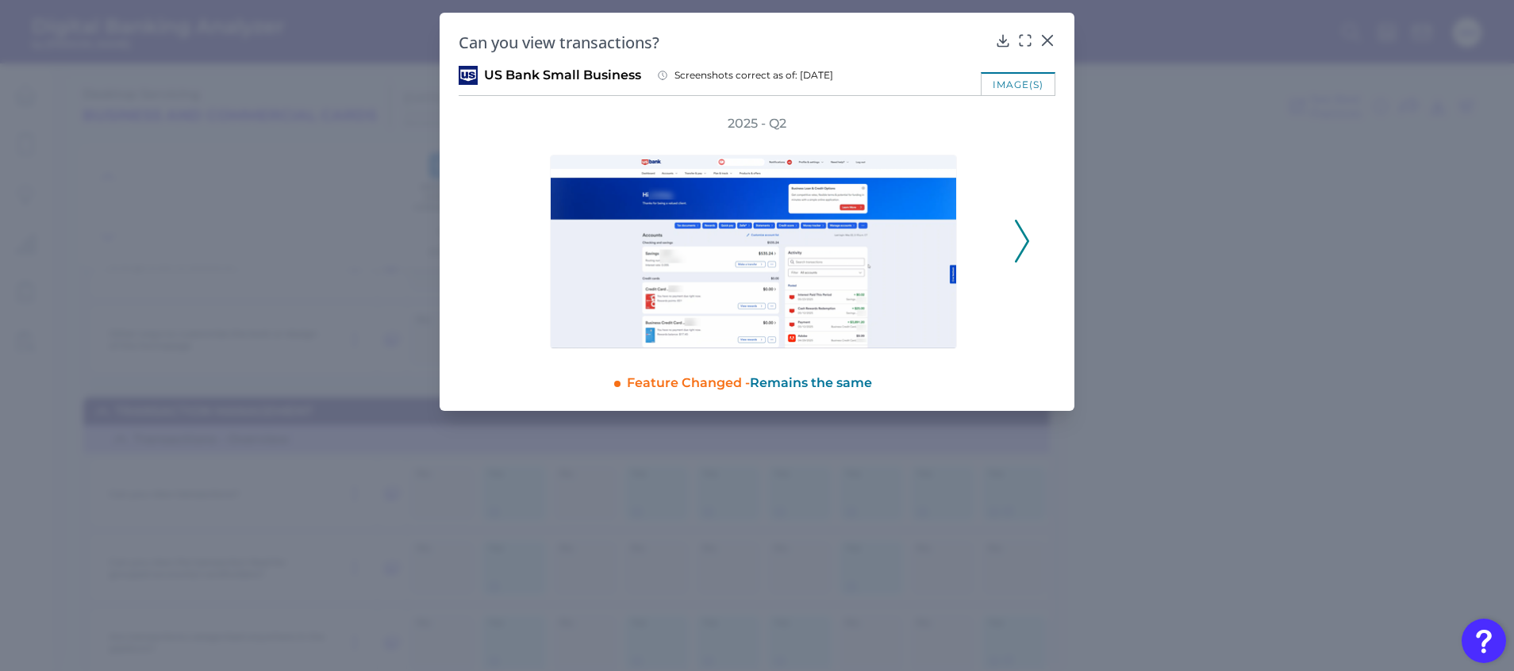
click at [1026, 244] on polyline at bounding box center [1022, 241] width 12 height 40
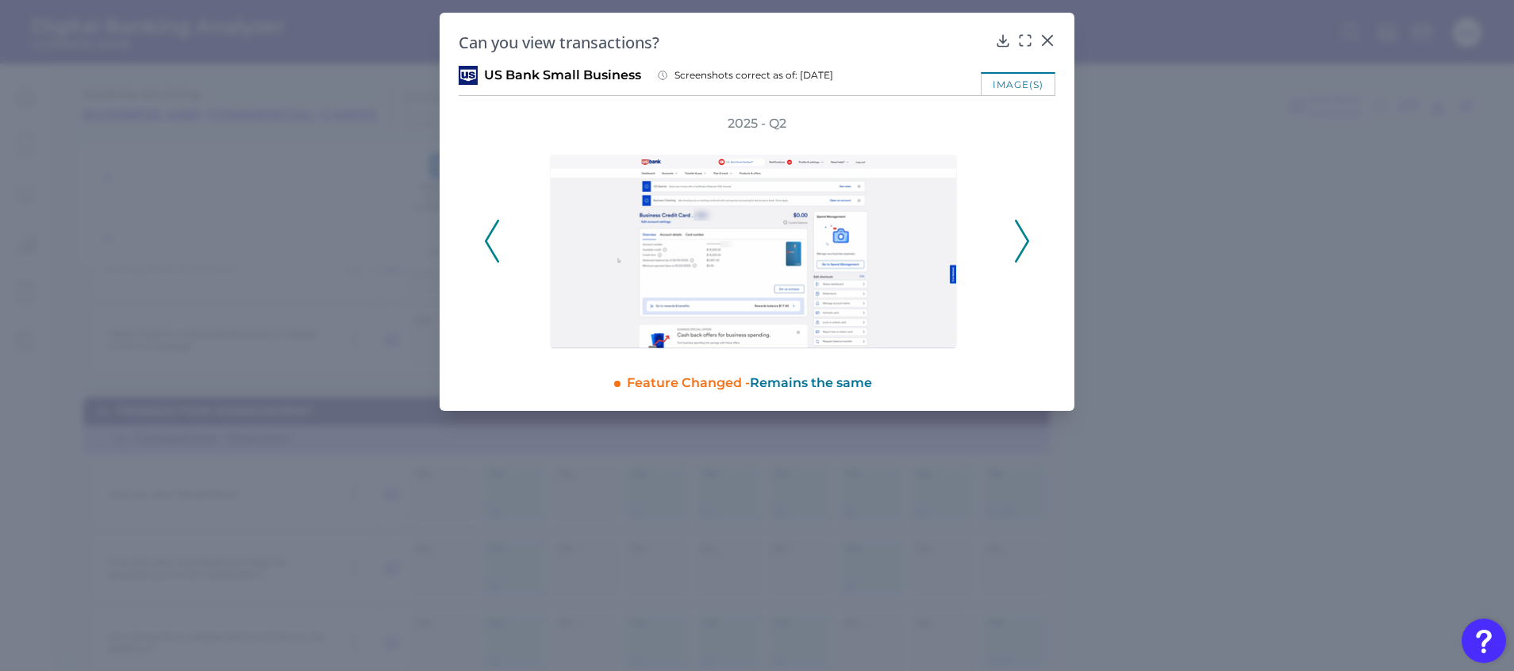
click at [1026, 244] on polyline at bounding box center [1022, 241] width 12 height 40
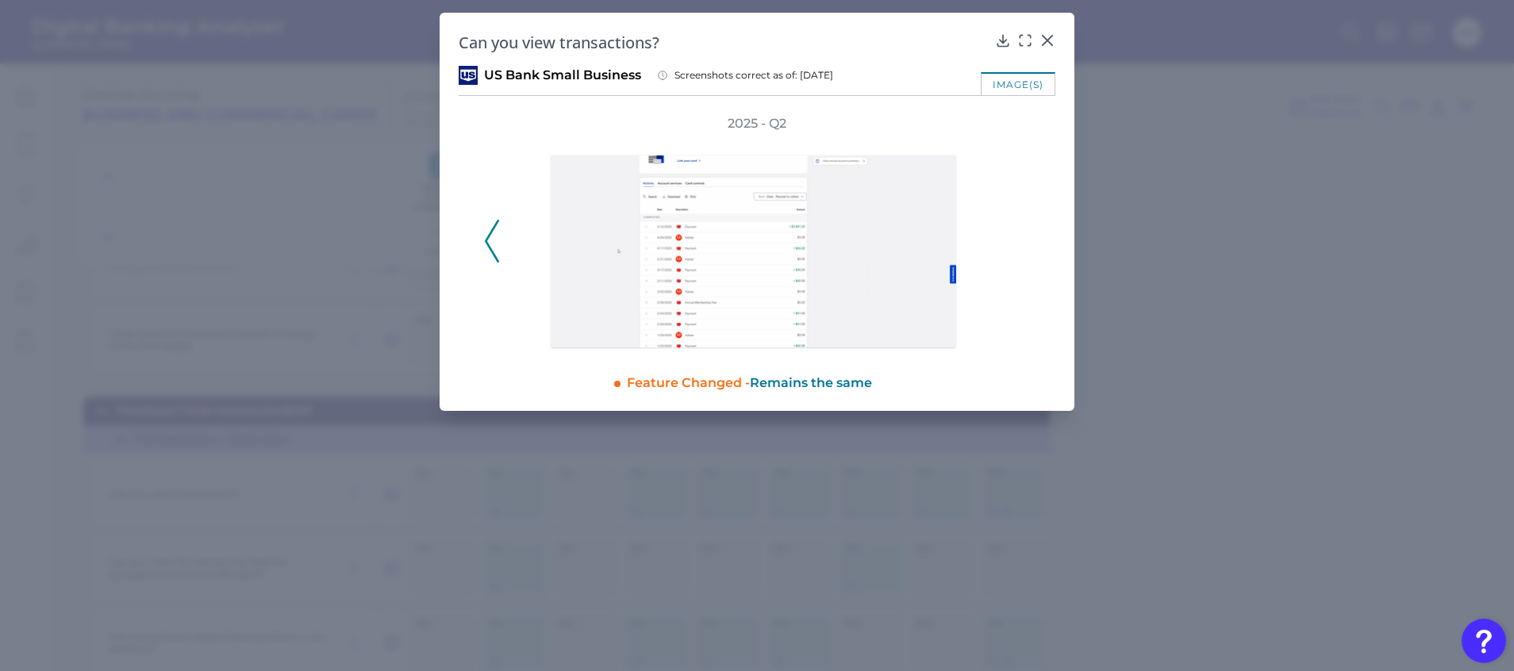
click at [1026, 244] on div "2025 - Q2" at bounding box center [757, 232] width 546 height 234
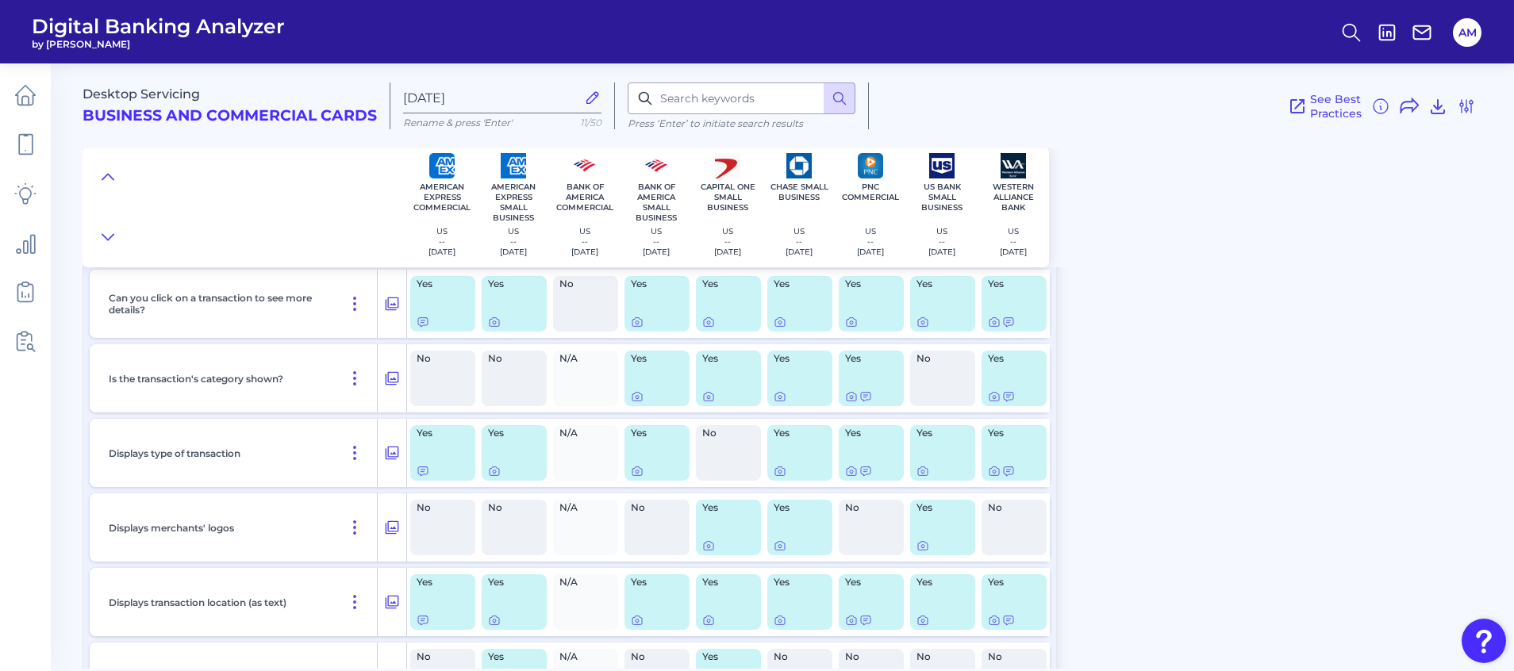
scroll to position [4237, 0]
click at [918, 321] on icon at bounding box center [923, 321] width 10 height 9
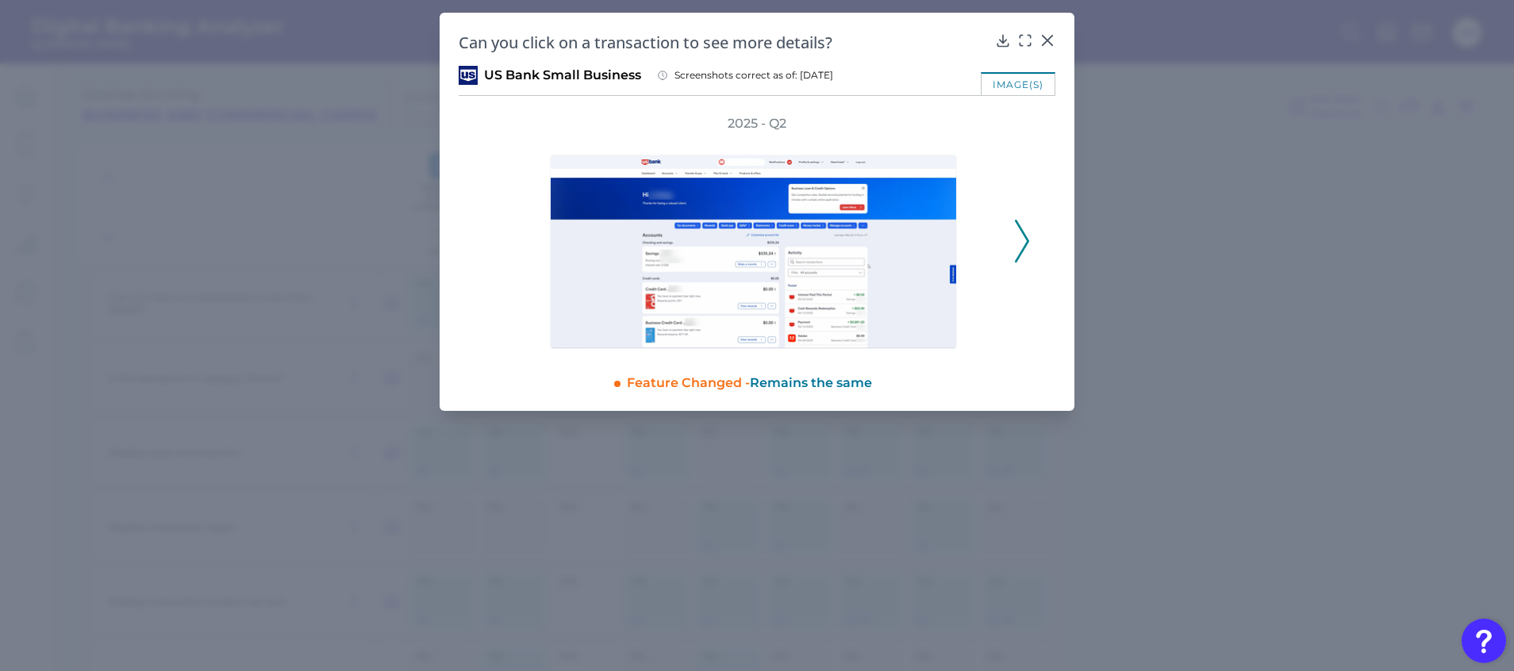
click at [1016, 242] on icon at bounding box center [1022, 241] width 14 height 43
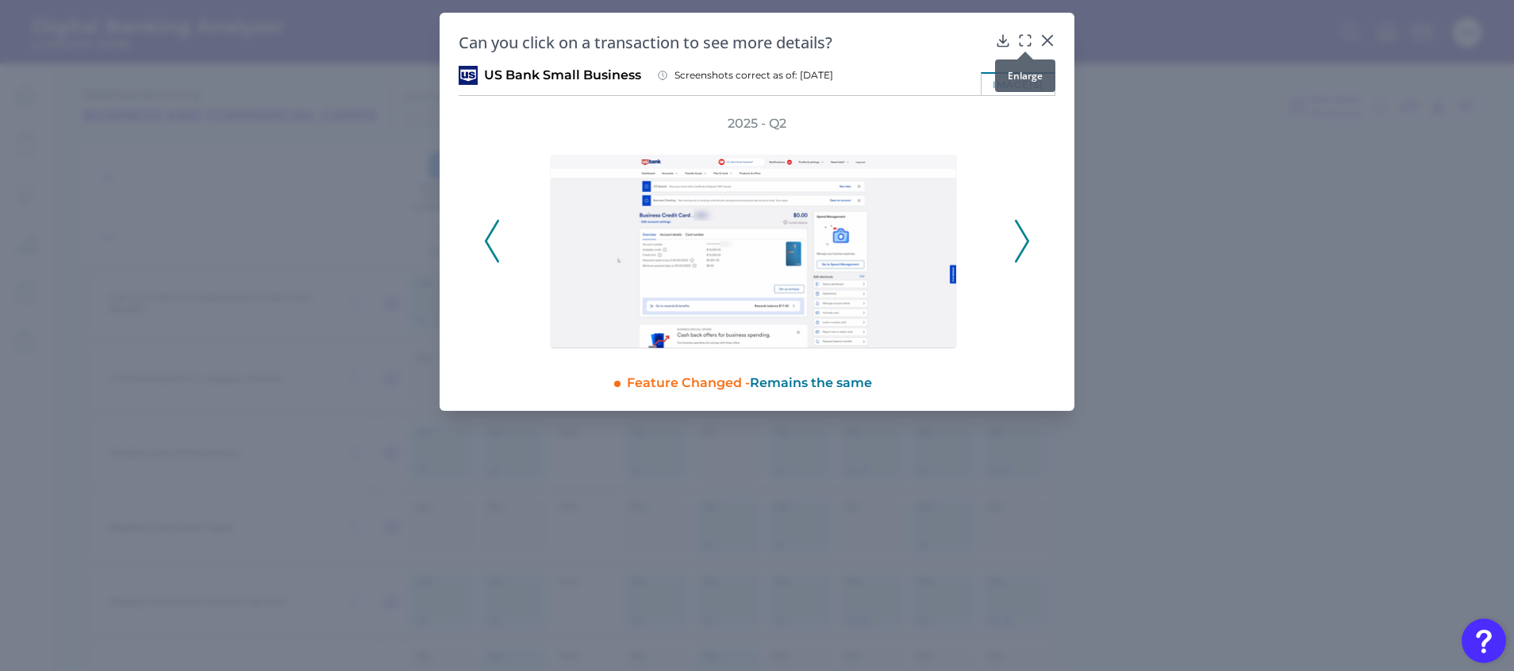
click at [1024, 35] on icon at bounding box center [1025, 41] width 16 height 16
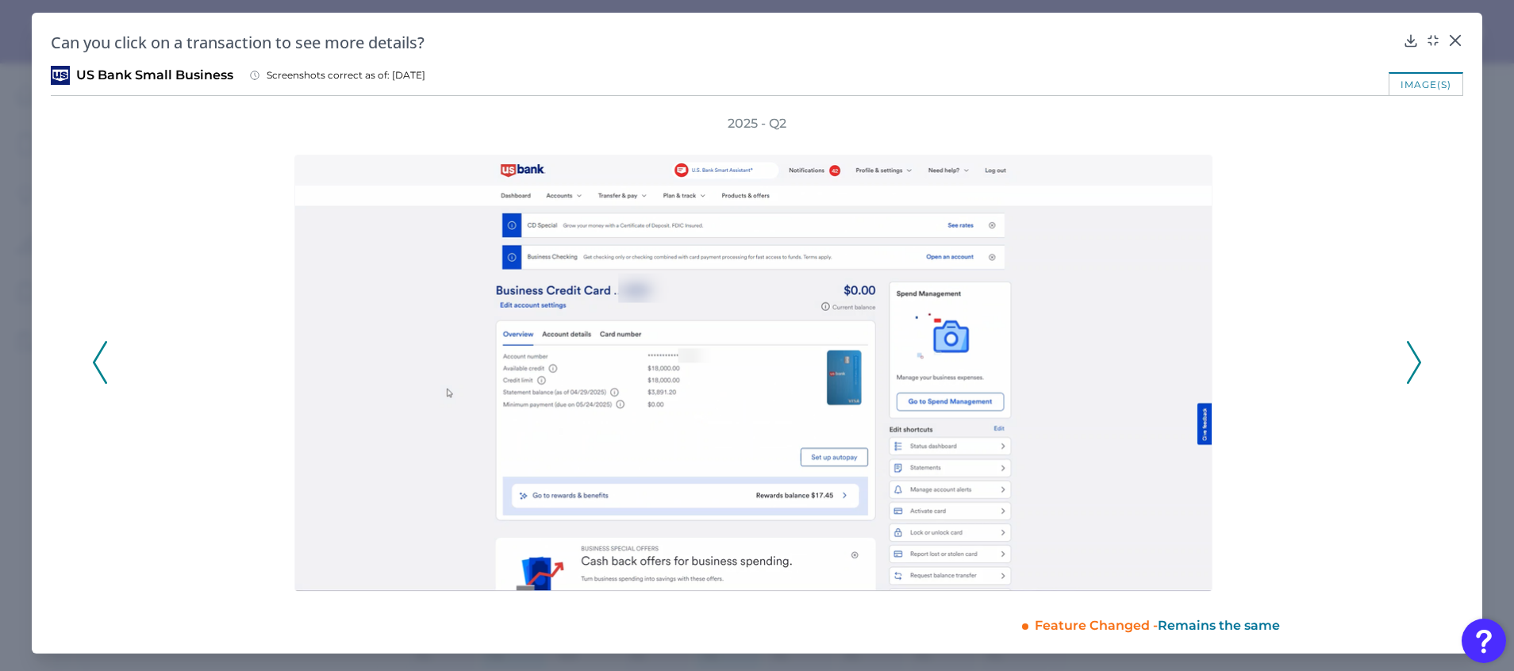
click at [1415, 360] on icon at bounding box center [1414, 362] width 14 height 43
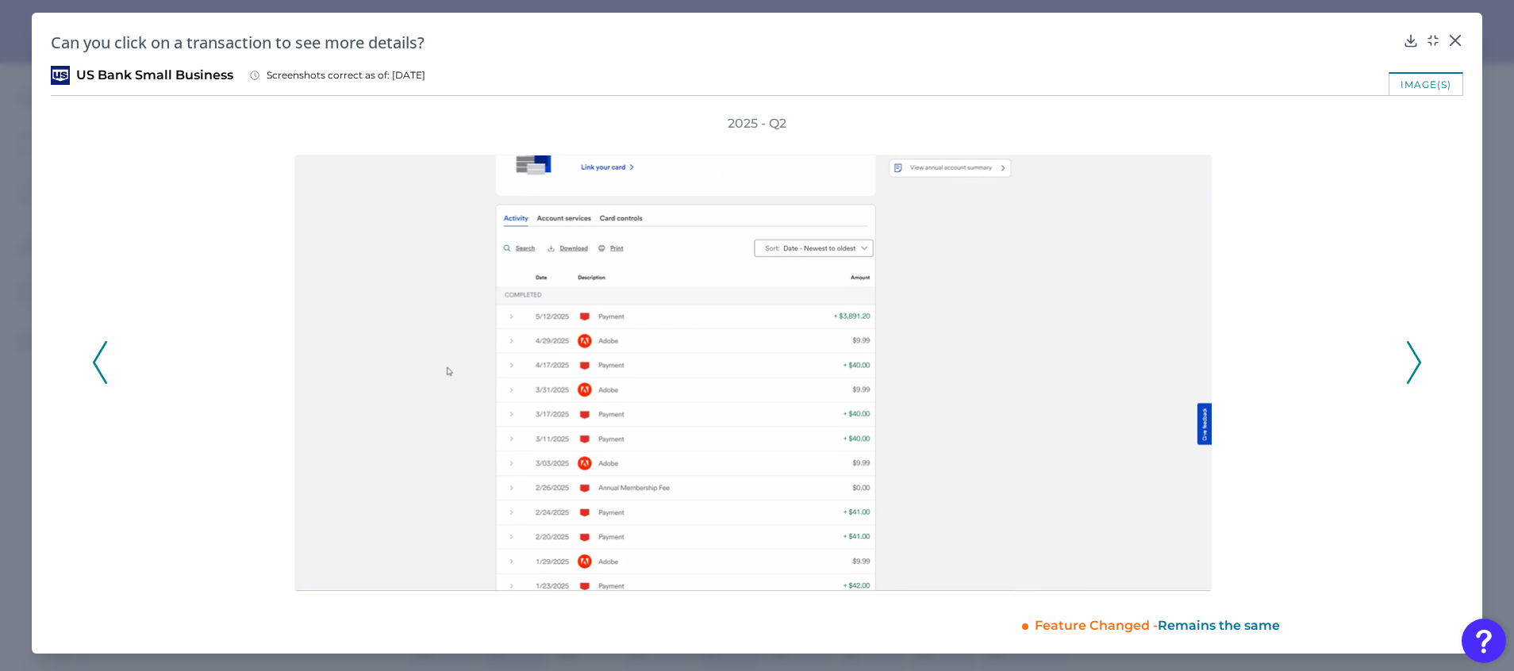
click at [1415, 360] on icon at bounding box center [1414, 362] width 14 height 43
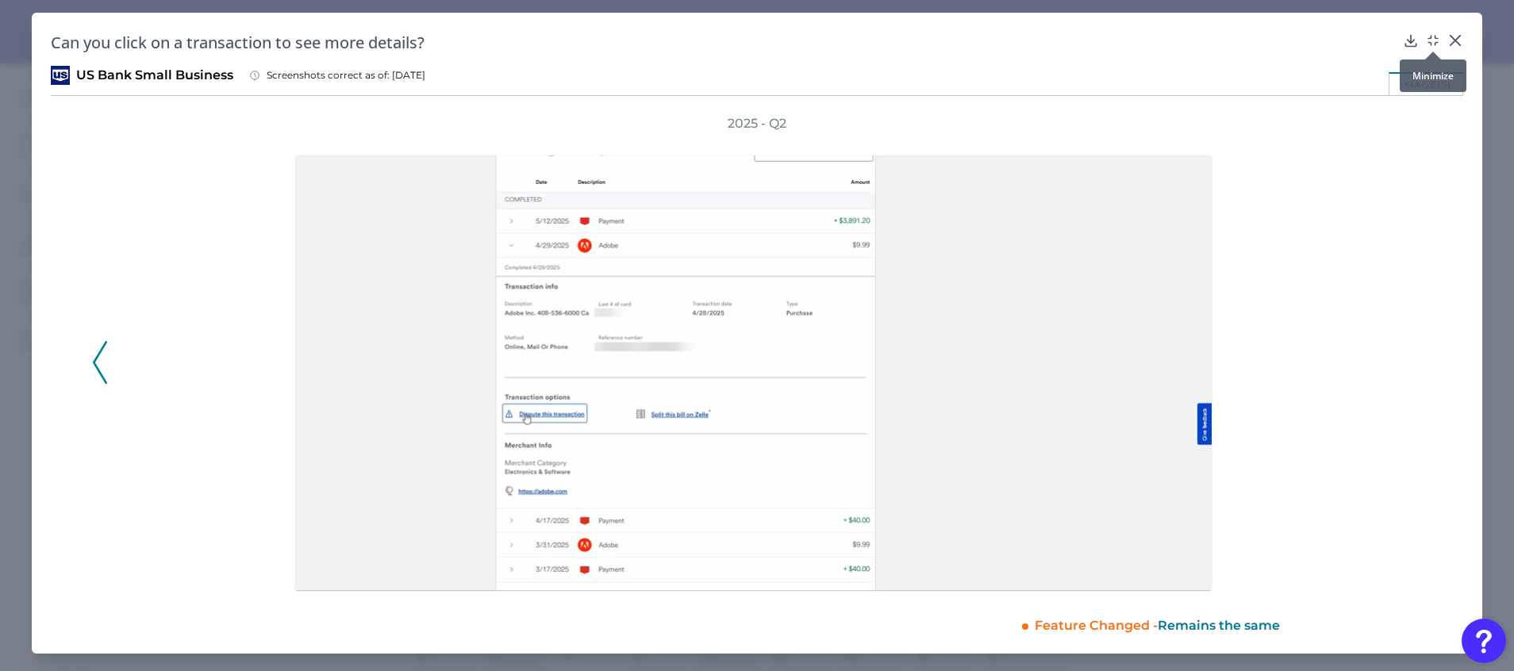
click at [1432, 33] on icon at bounding box center [1433, 41] width 16 height 16
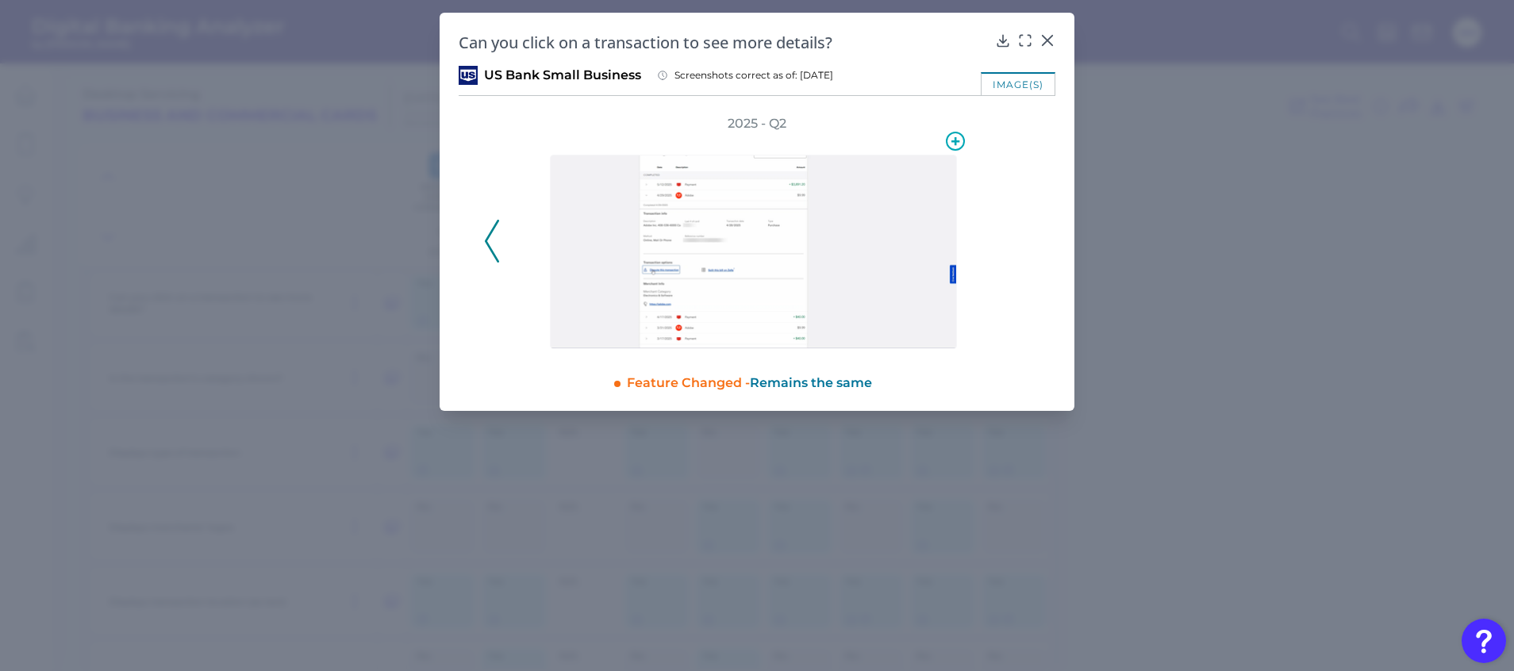
click at [931, 184] on img at bounding box center [753, 252] width 407 height 194
click at [1030, 37] on icon at bounding box center [1028, 36] width 2 height 2
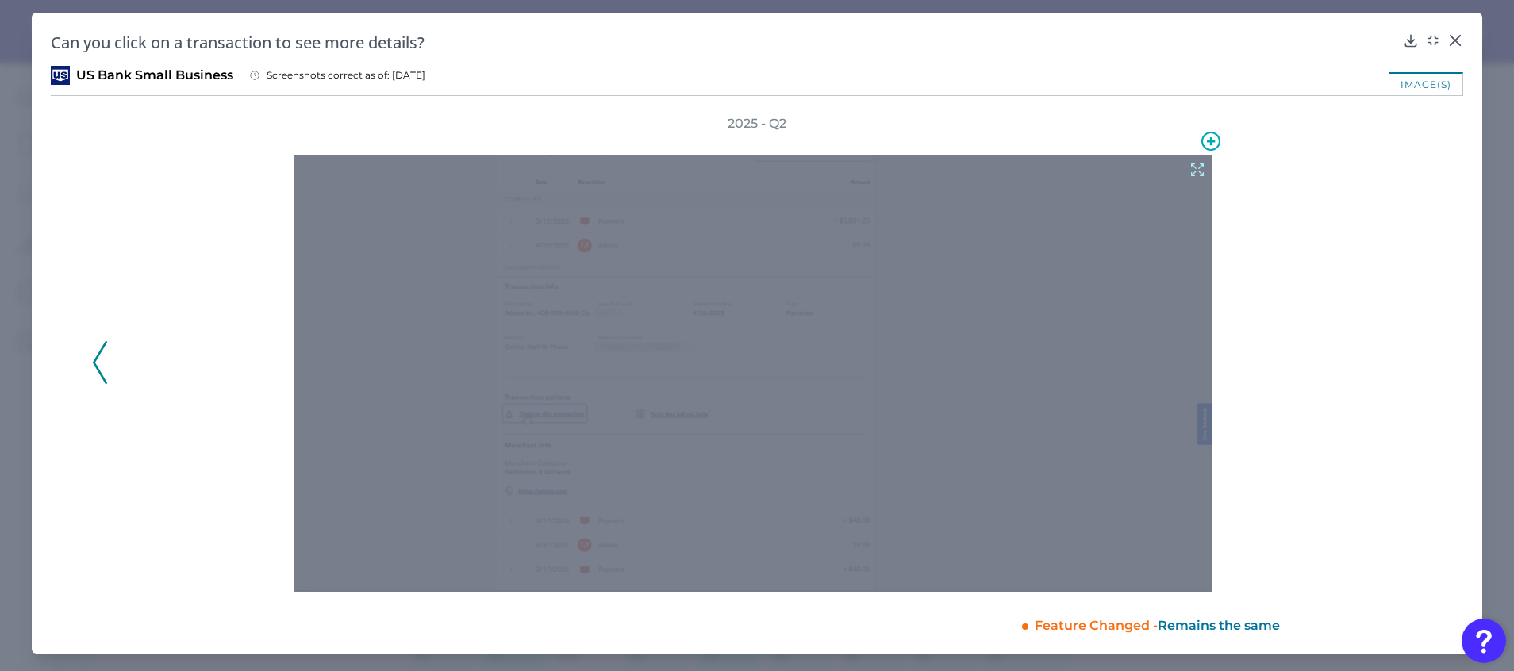
click at [1194, 165] on icon at bounding box center [1197, 169] width 17 height 17
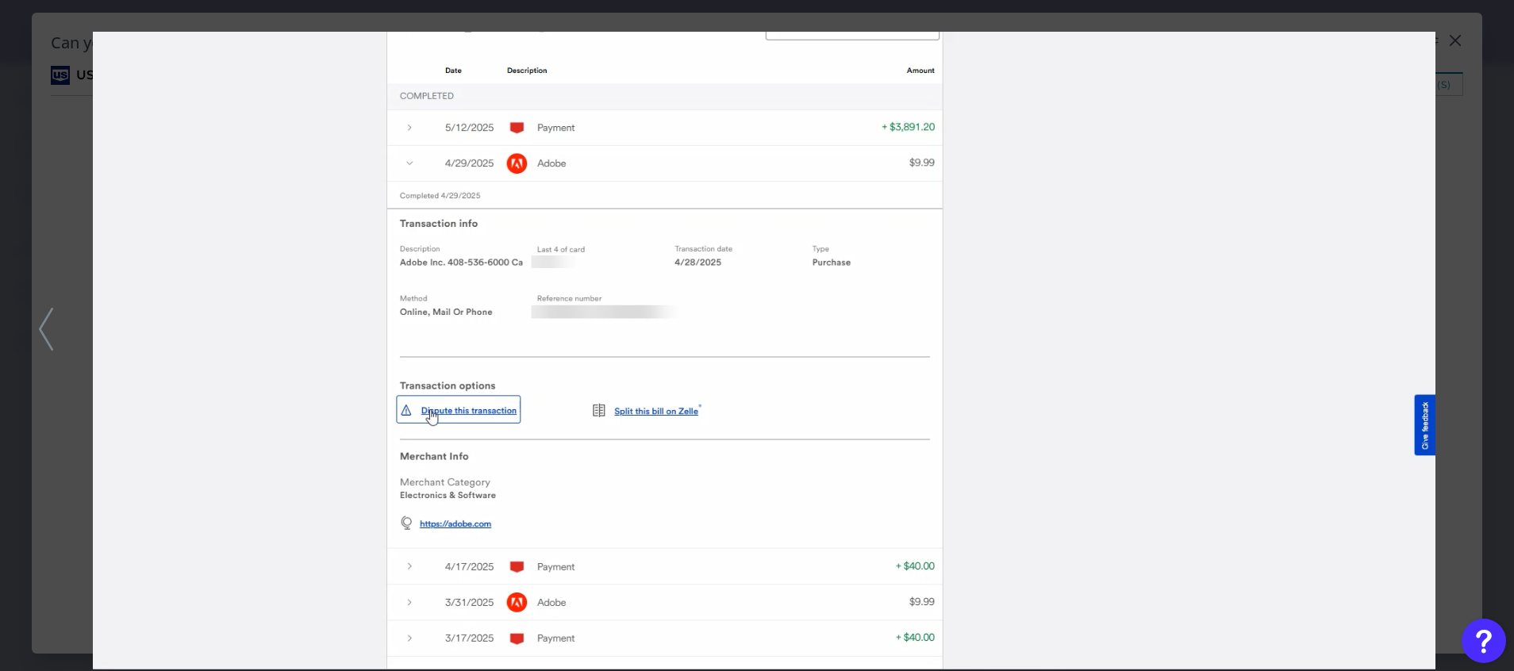
click at [1469, 222] on div at bounding box center [757, 335] width 1514 height 671
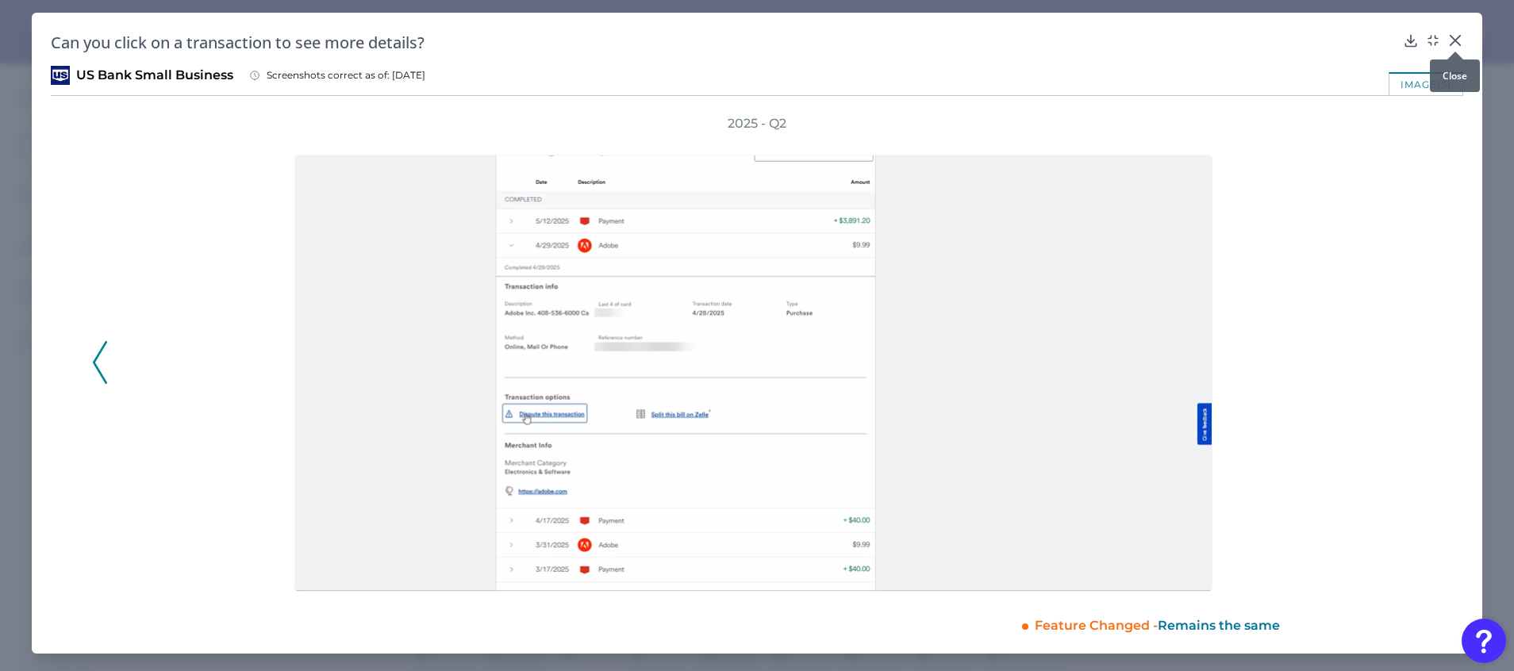
click at [1455, 38] on icon at bounding box center [1455, 41] width 16 height 16
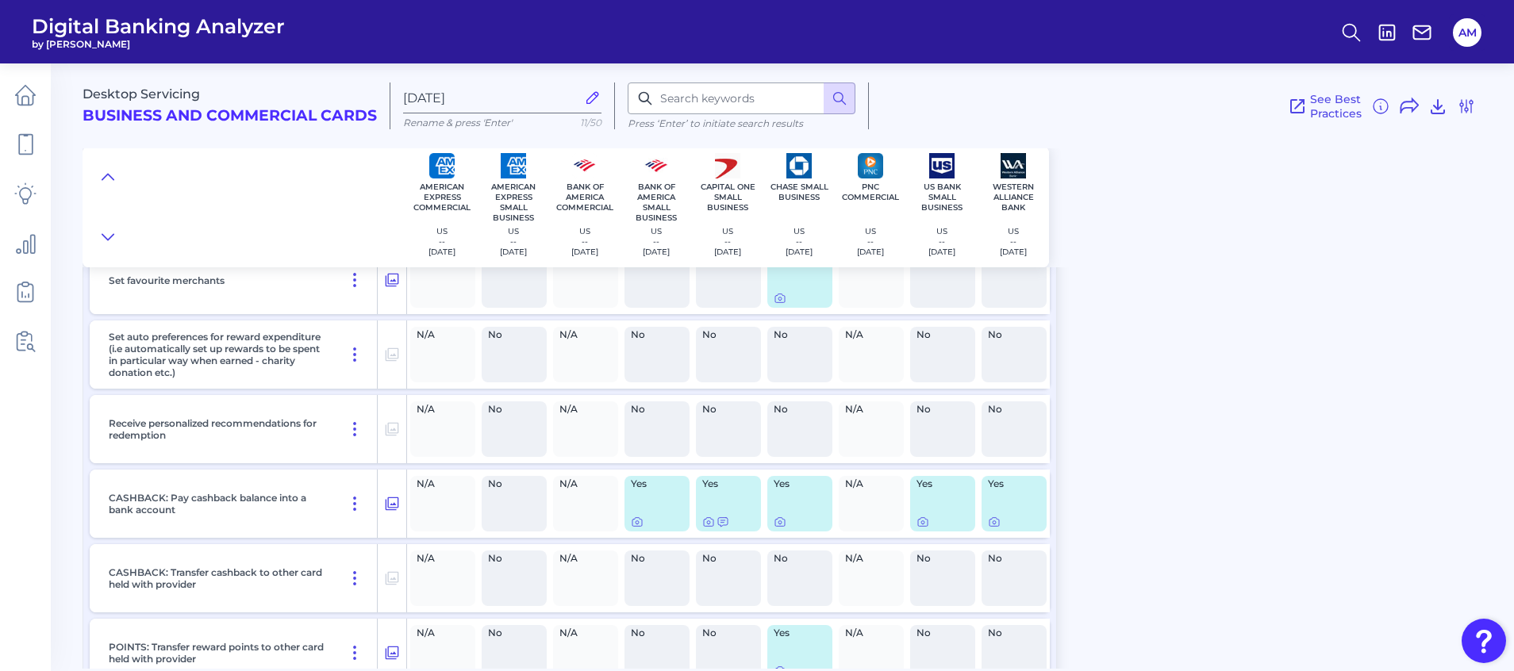
scroll to position [14669, 0]
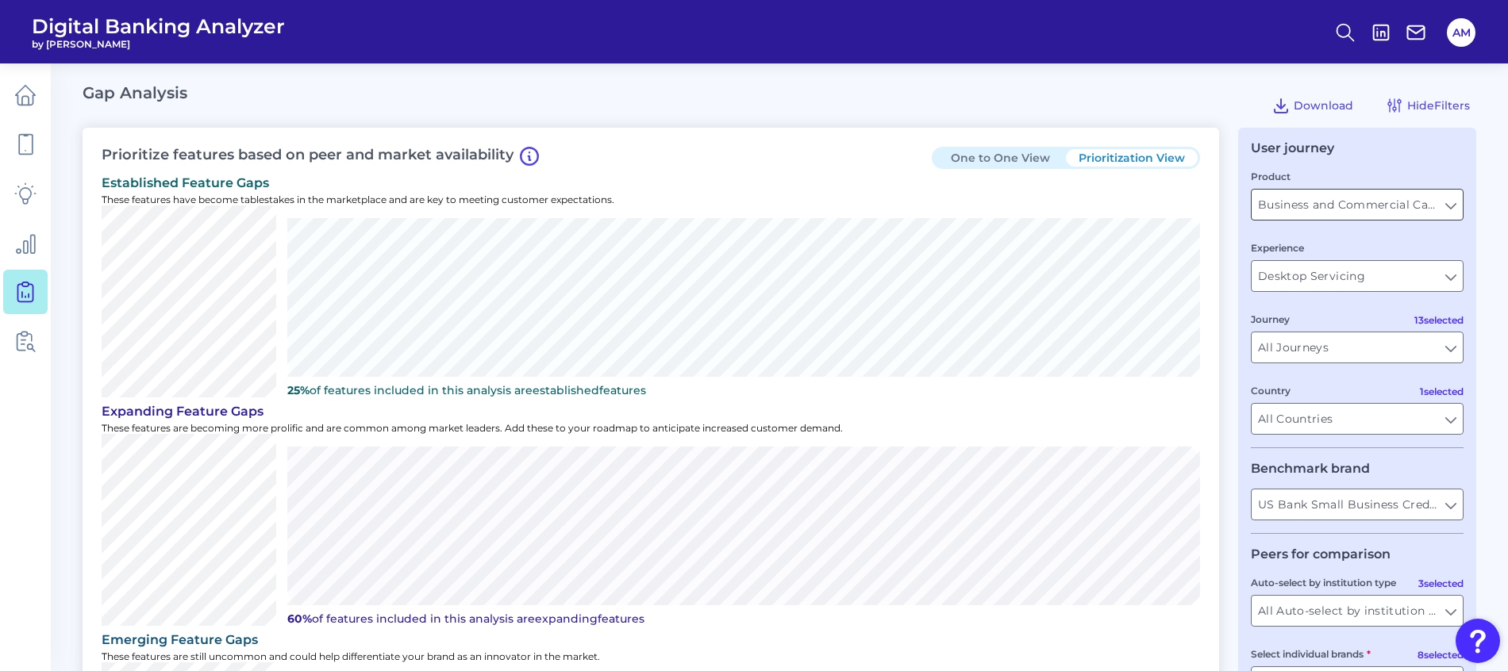
click at [1416, 204] on input "Business and Commercial Cards" at bounding box center [1356, 205] width 211 height 30
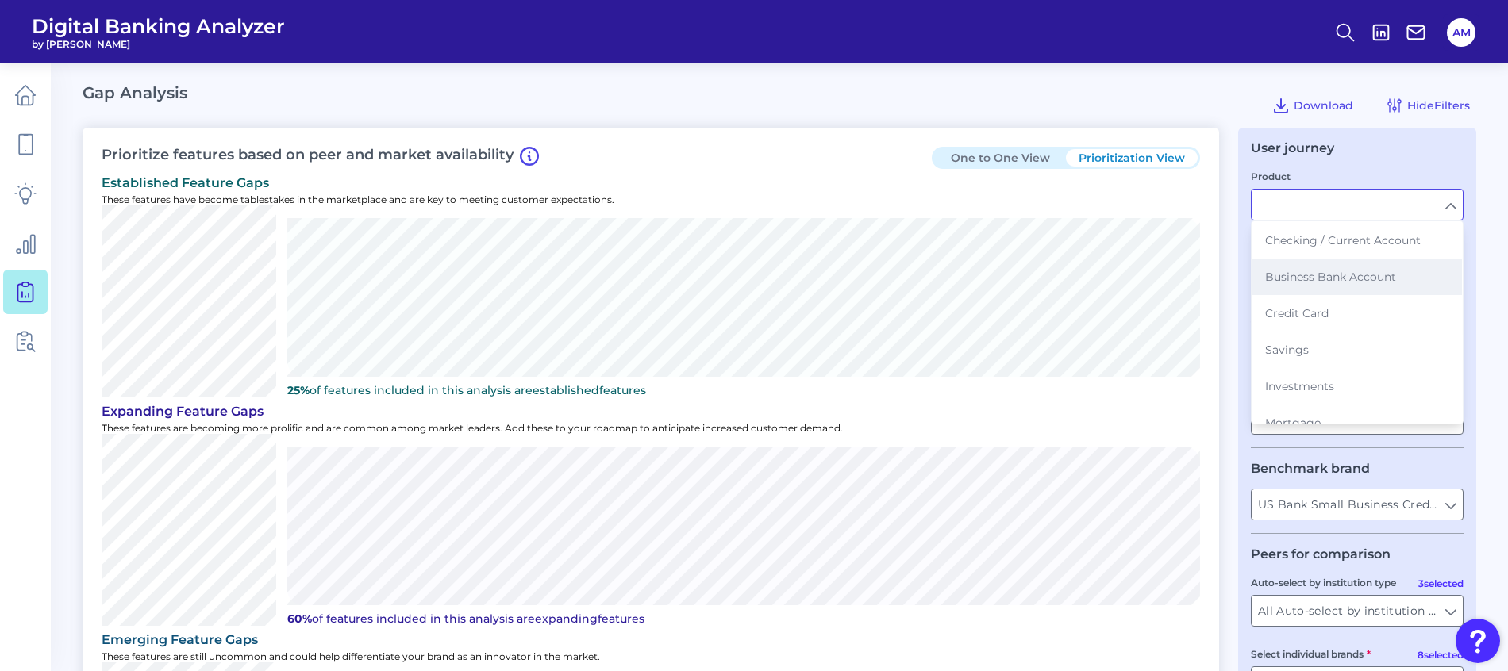
click at [1385, 286] on button "Business Bank Account" at bounding box center [1356, 277] width 209 height 36
type input "Business Bank Account"
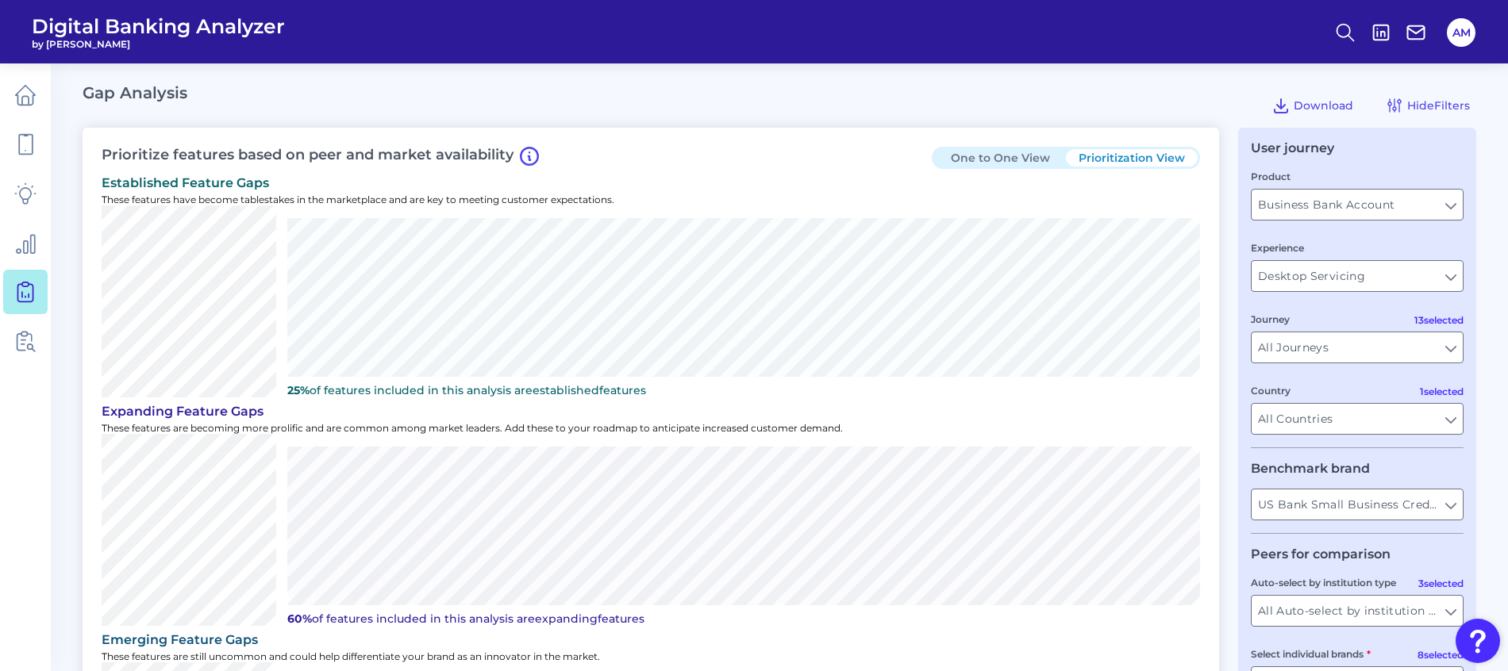
type input "[GEOGRAPHIC_DATA]"
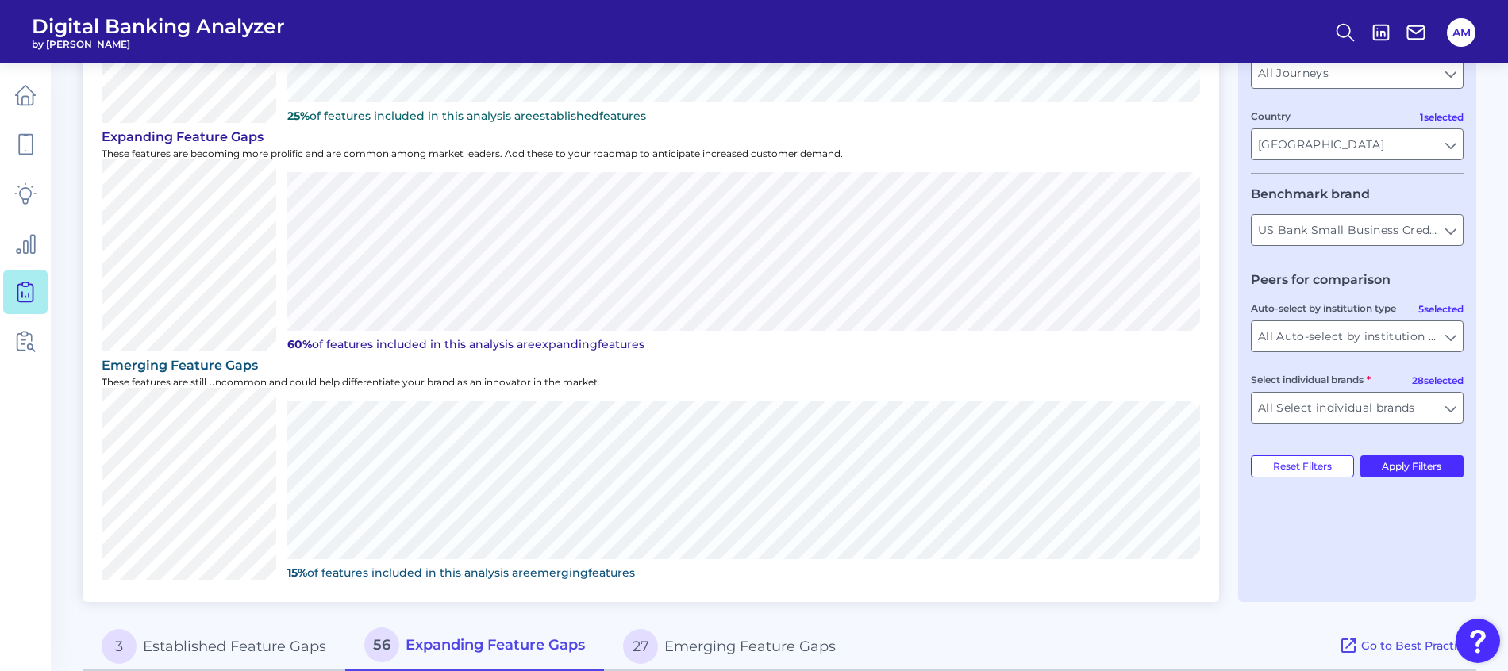
scroll to position [238, 0]
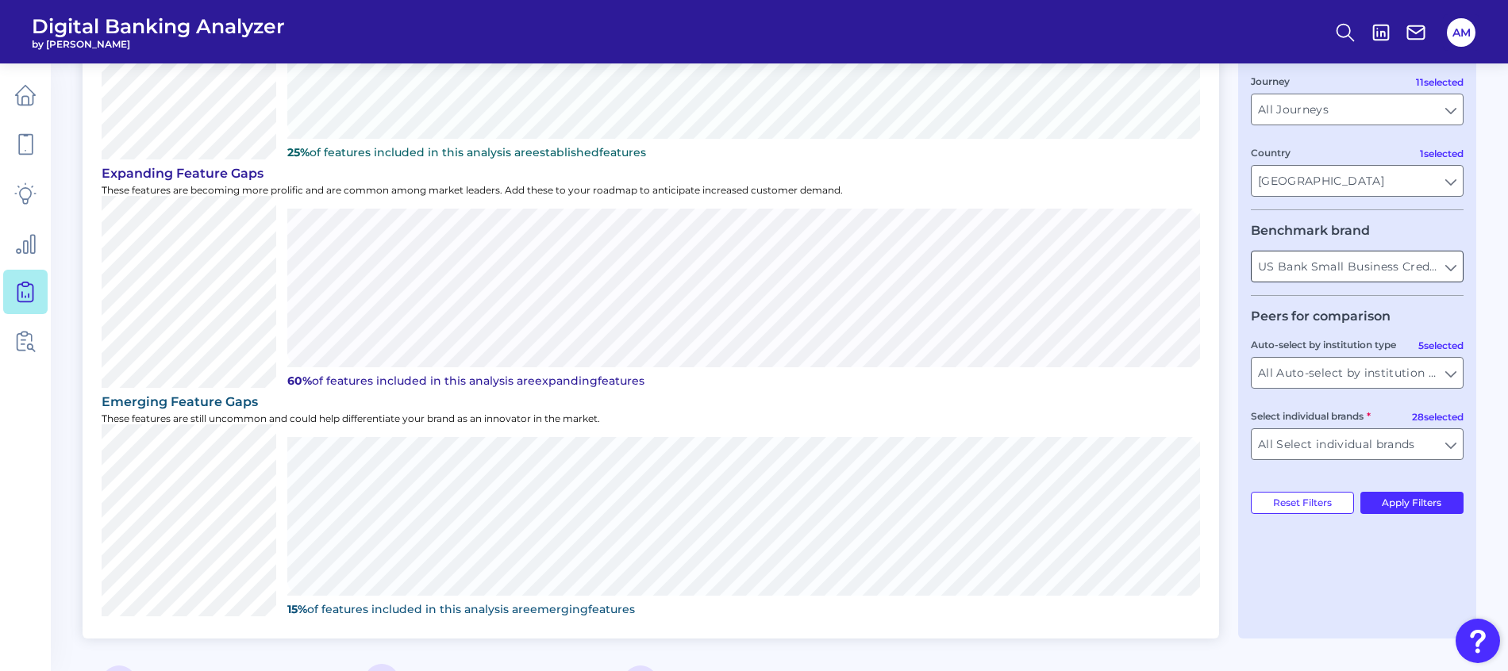
click at [1396, 278] on input "US Bank Small Business Credit Card" at bounding box center [1356, 267] width 211 height 30
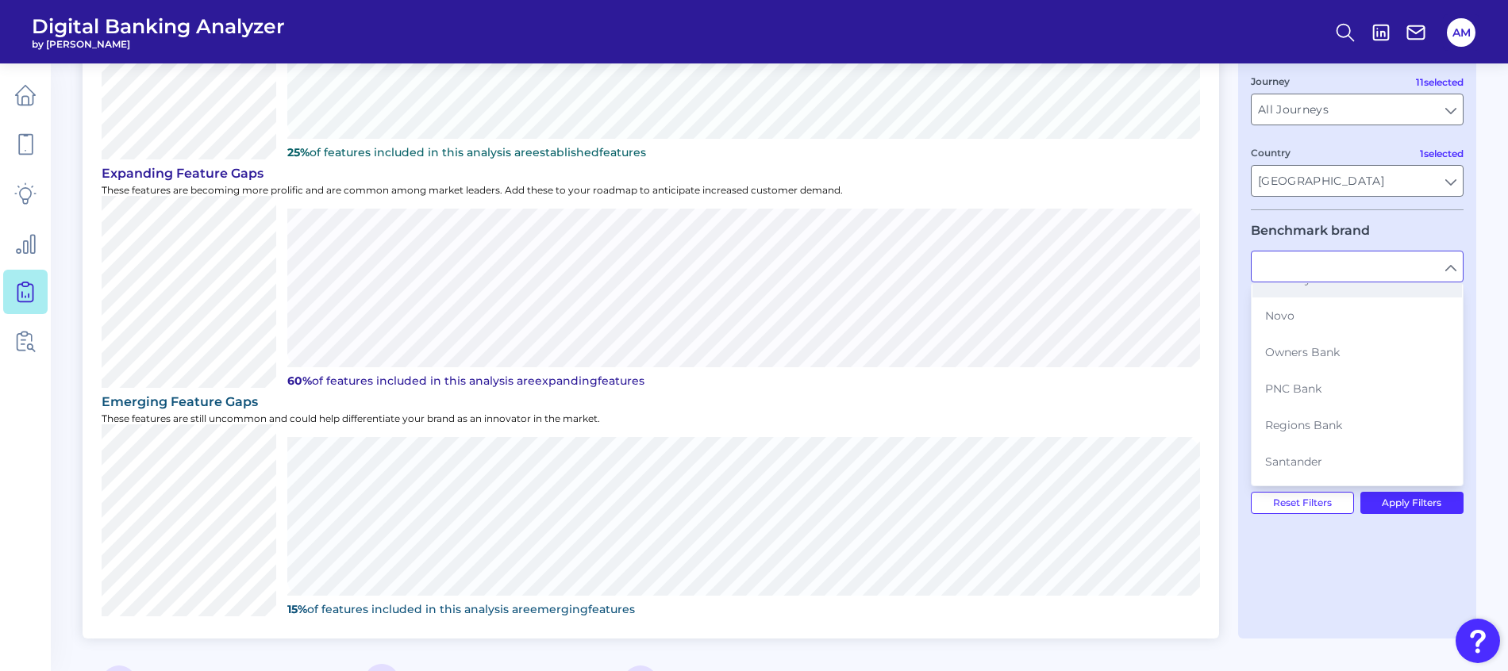
scroll to position [821, 0]
click at [1286, 364] on span "US Bank" at bounding box center [1289, 371] width 48 height 14
type input "US Bank"
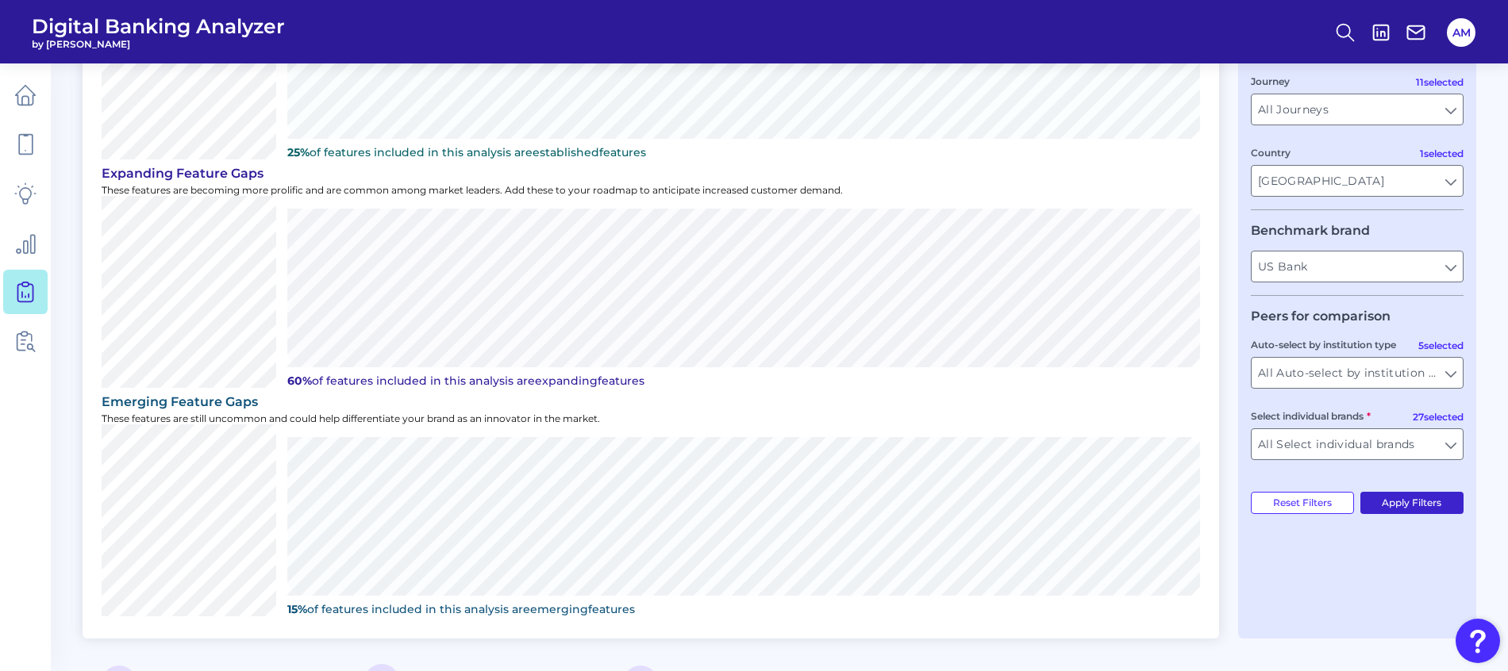
click at [1396, 506] on button "Apply Filters" at bounding box center [1412, 503] width 104 height 22
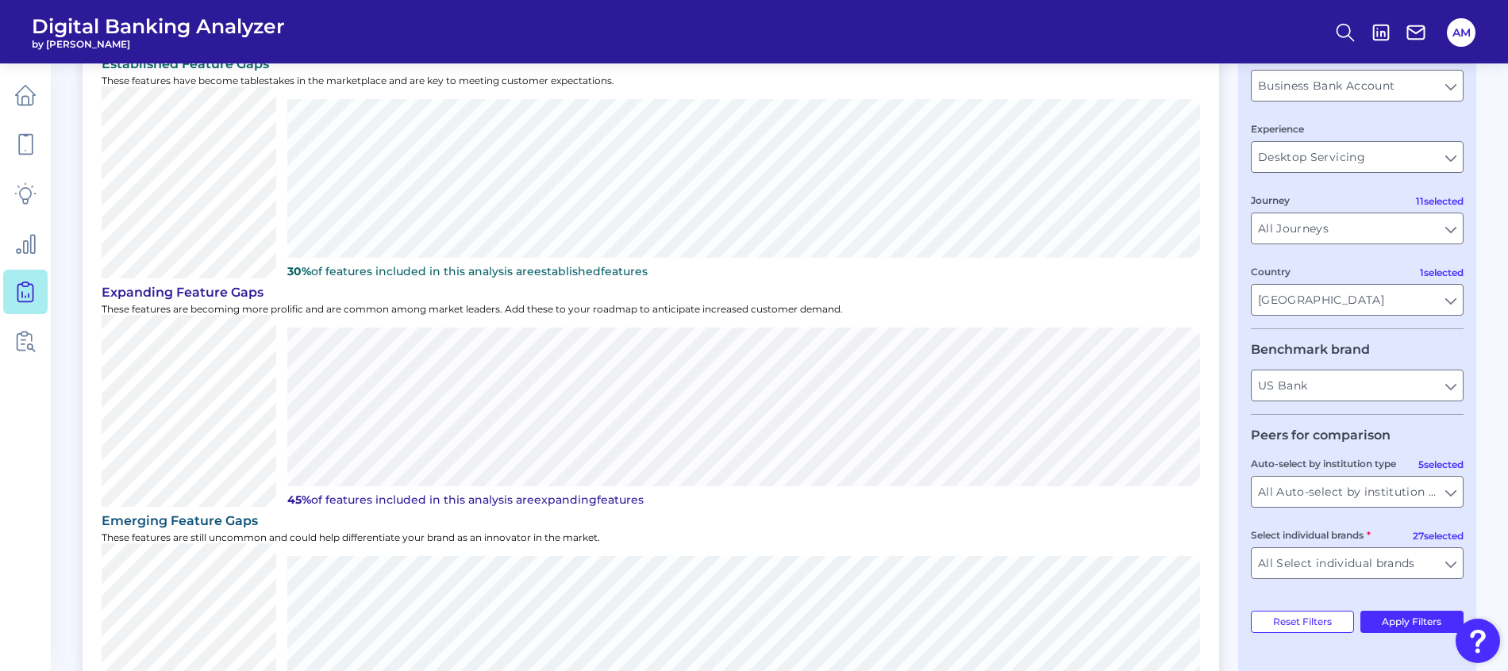
scroll to position [0, 0]
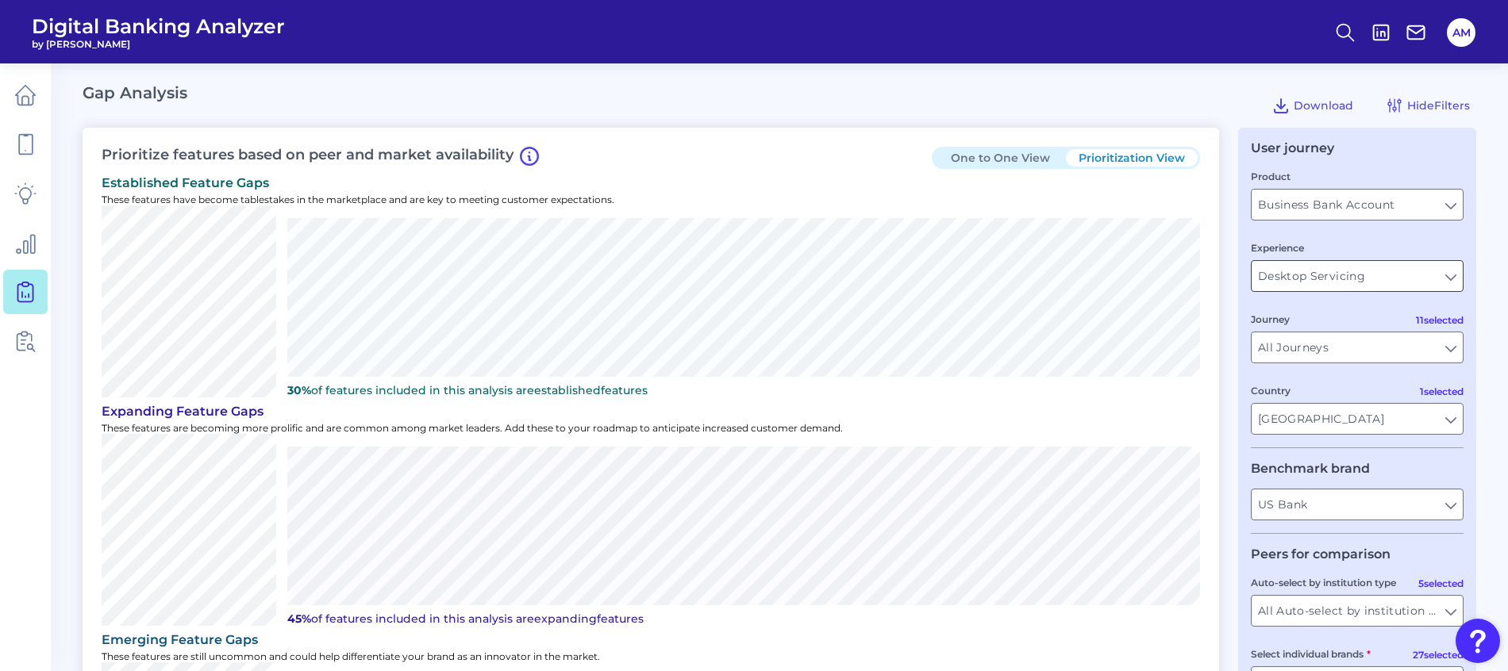
click at [1393, 278] on input "Desktop Servicing" at bounding box center [1356, 276] width 211 height 30
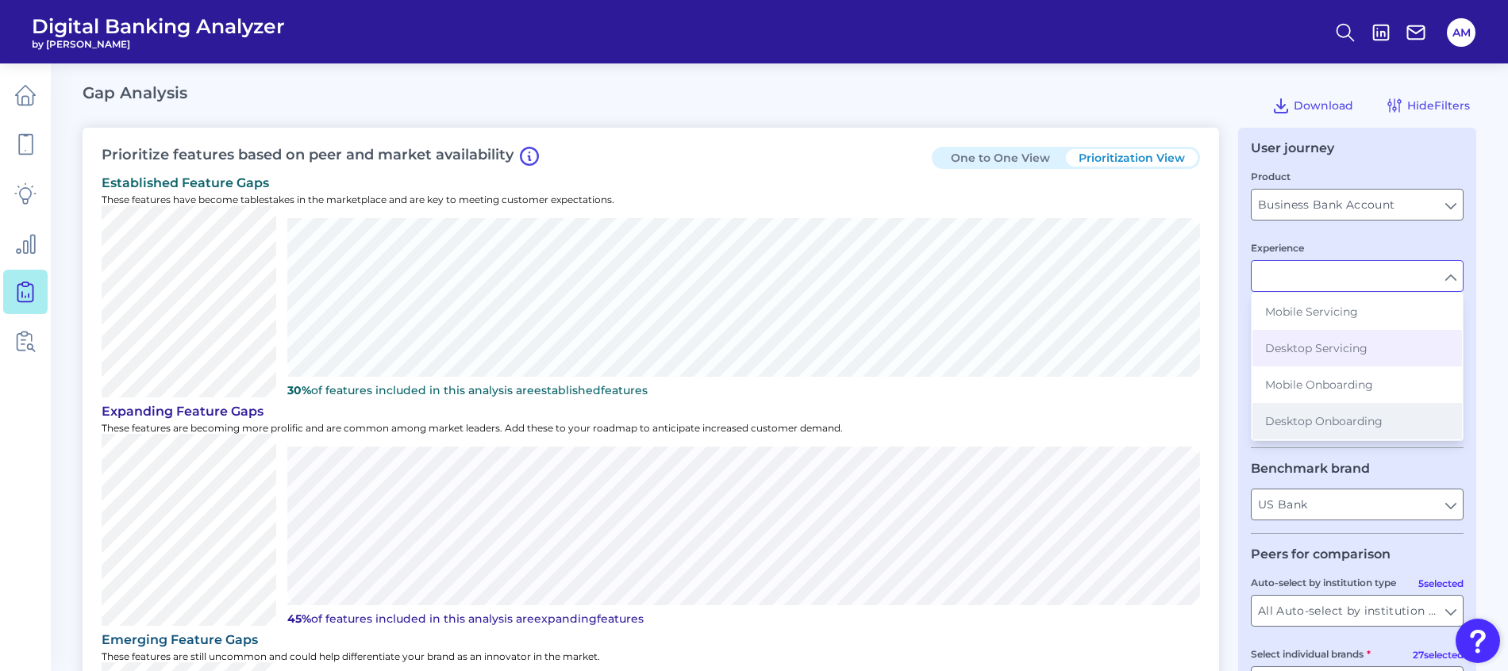
click at [1334, 418] on span "Desktop Onboarding" at bounding box center [1323, 421] width 117 height 14
type input "Desktop Onboarding"
type input "All Countries"
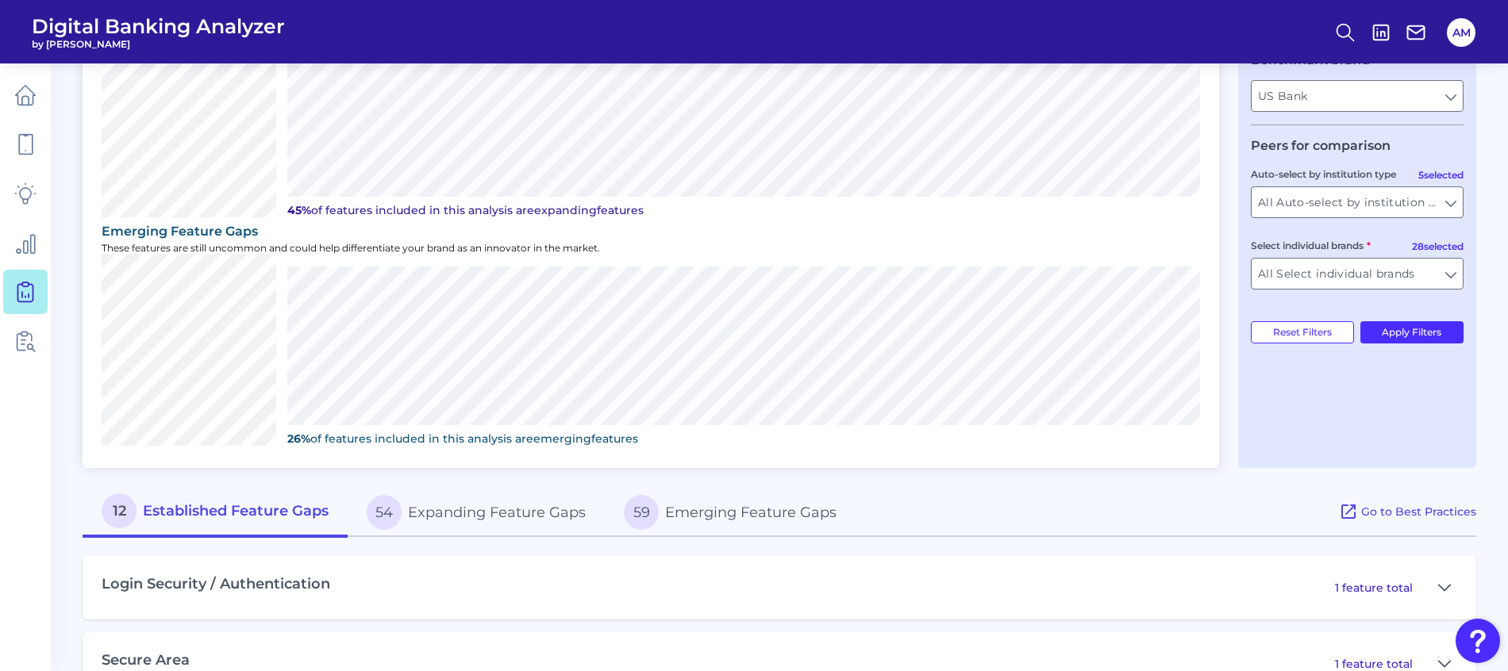
scroll to position [238, 0]
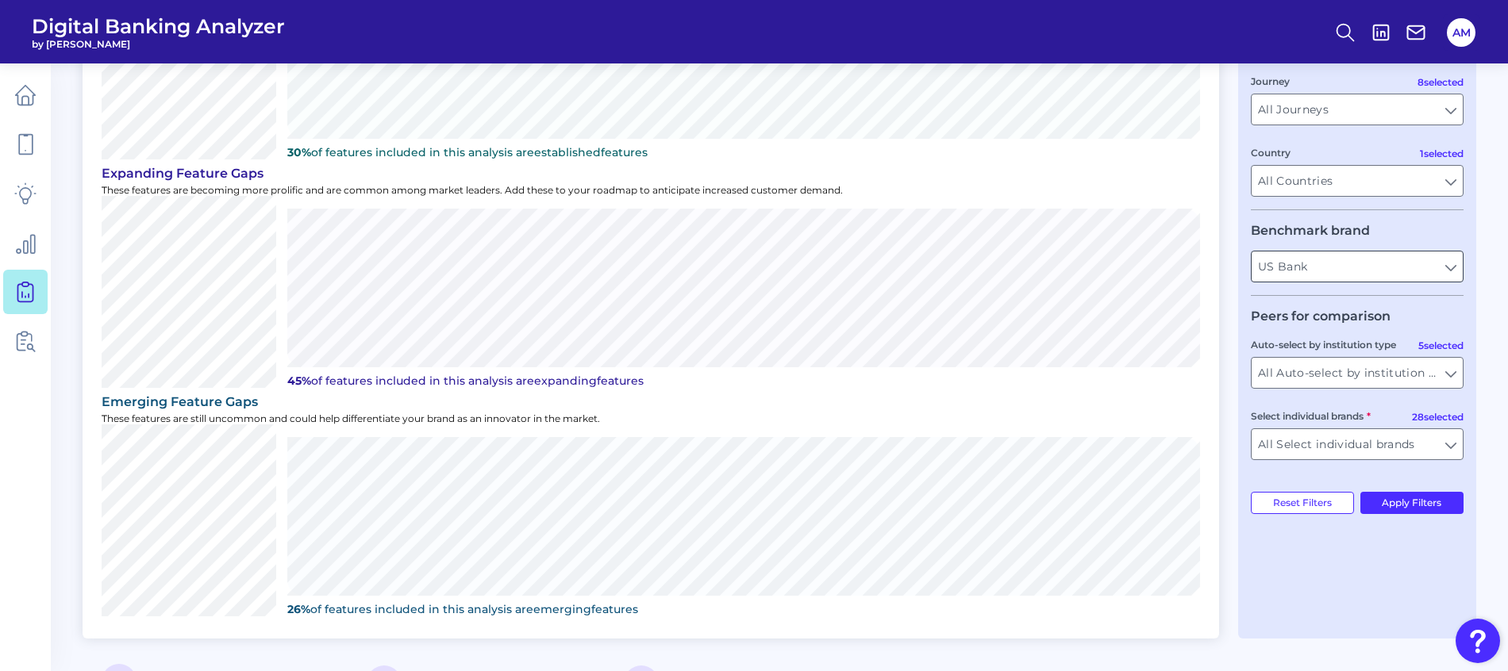
click at [1395, 260] on input "US Bank" at bounding box center [1356, 267] width 211 height 30
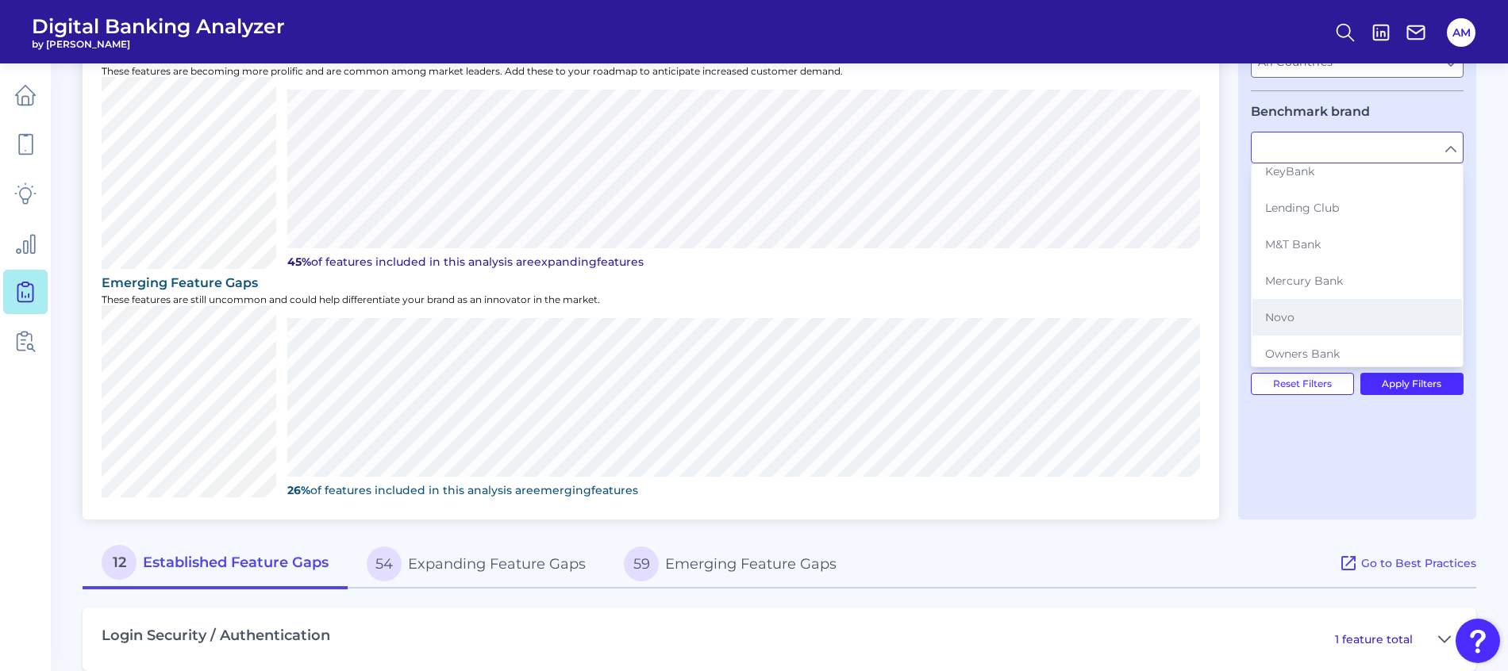
scroll to position [620, 0]
click at [1279, 264] on span "PNC Bank" at bounding box center [1293, 271] width 56 height 14
type input "PNC Bank"
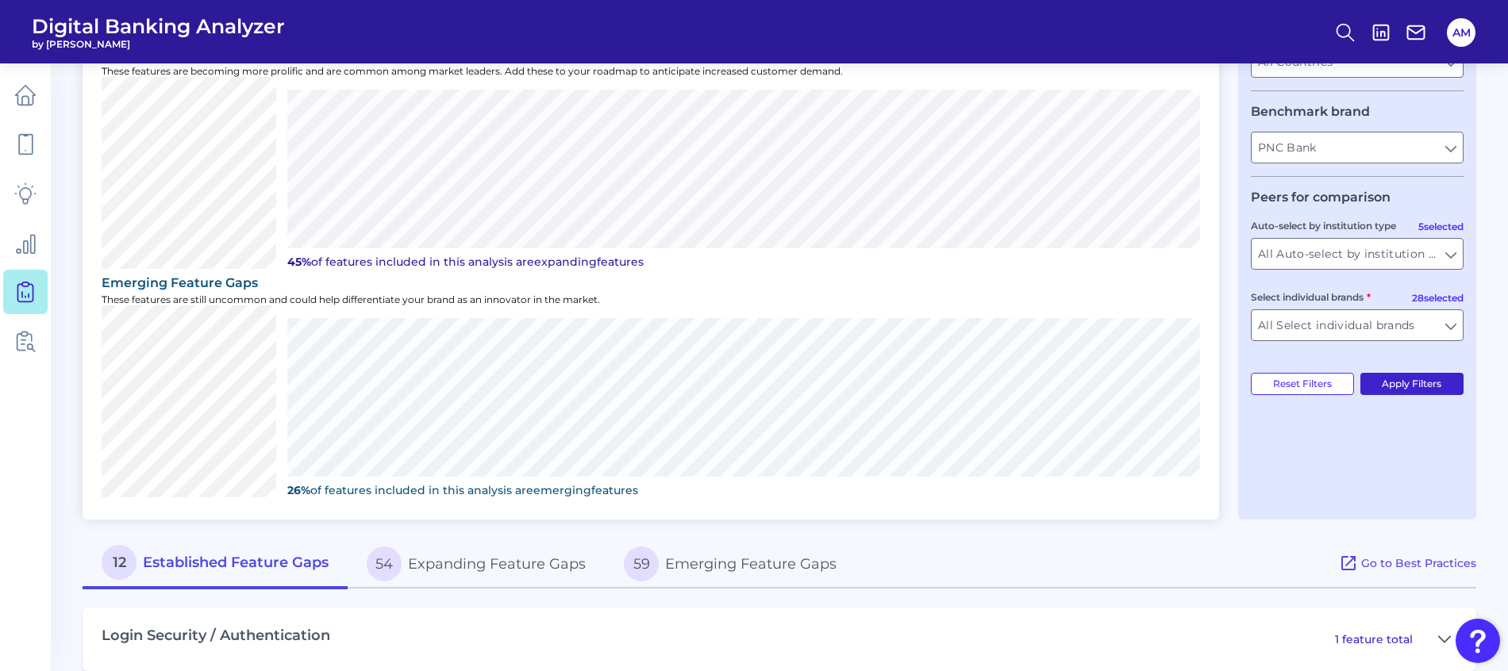
click at [1393, 378] on button "Apply Filters" at bounding box center [1412, 384] width 104 height 22
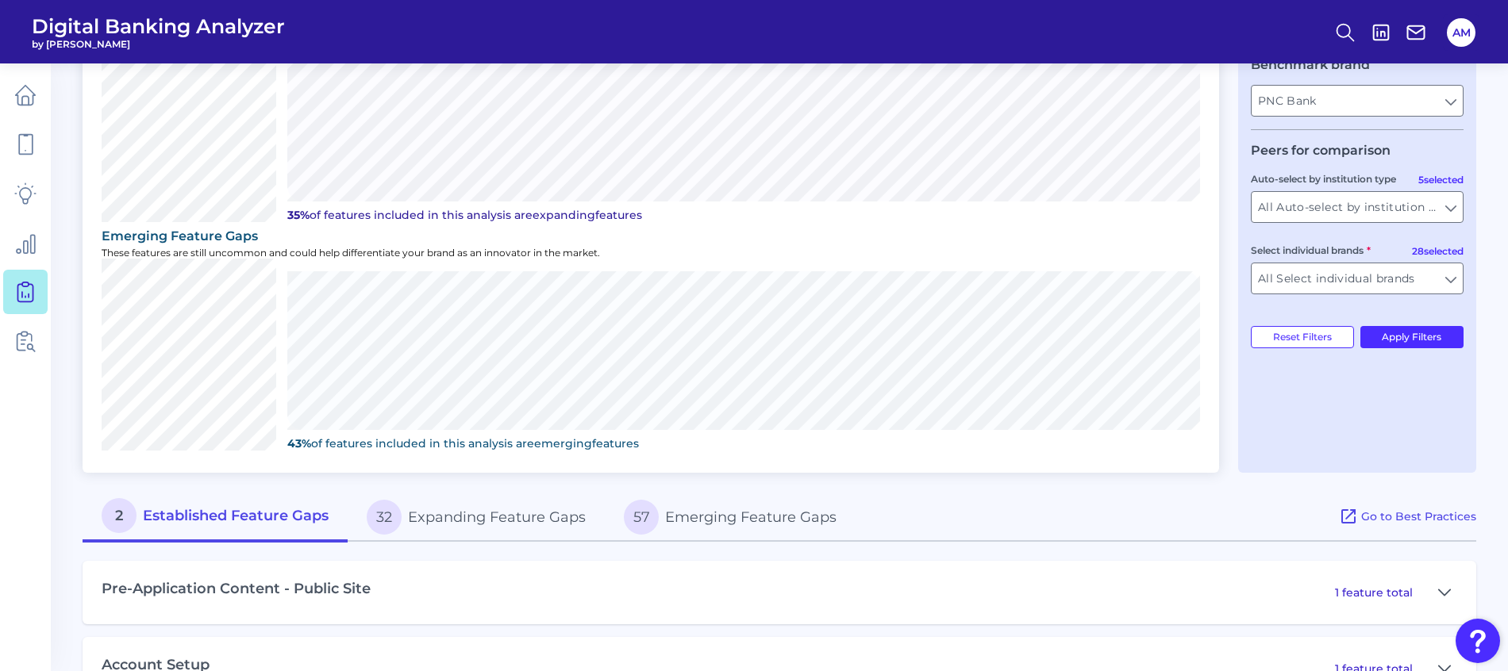
scroll to position [457, 0]
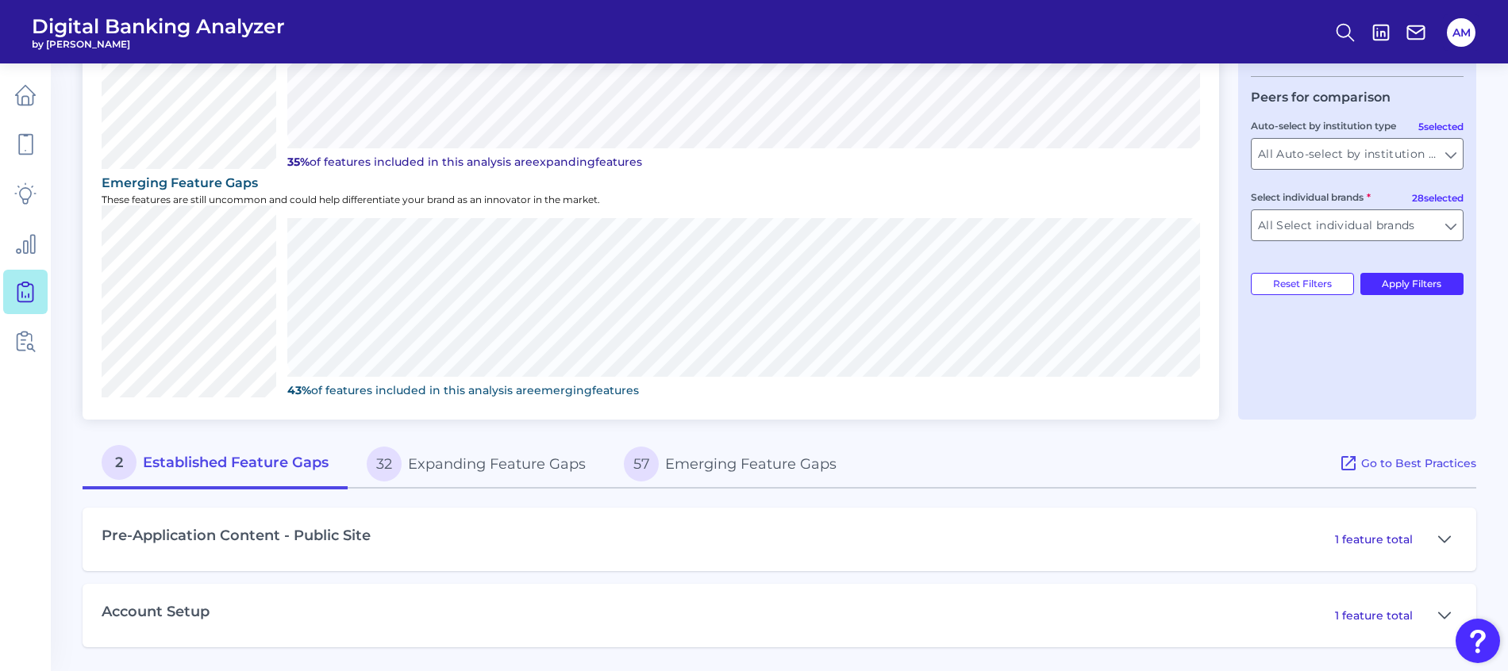
click at [432, 465] on button "32 Expanding Feature Gaps" at bounding box center [476, 464] width 257 height 51
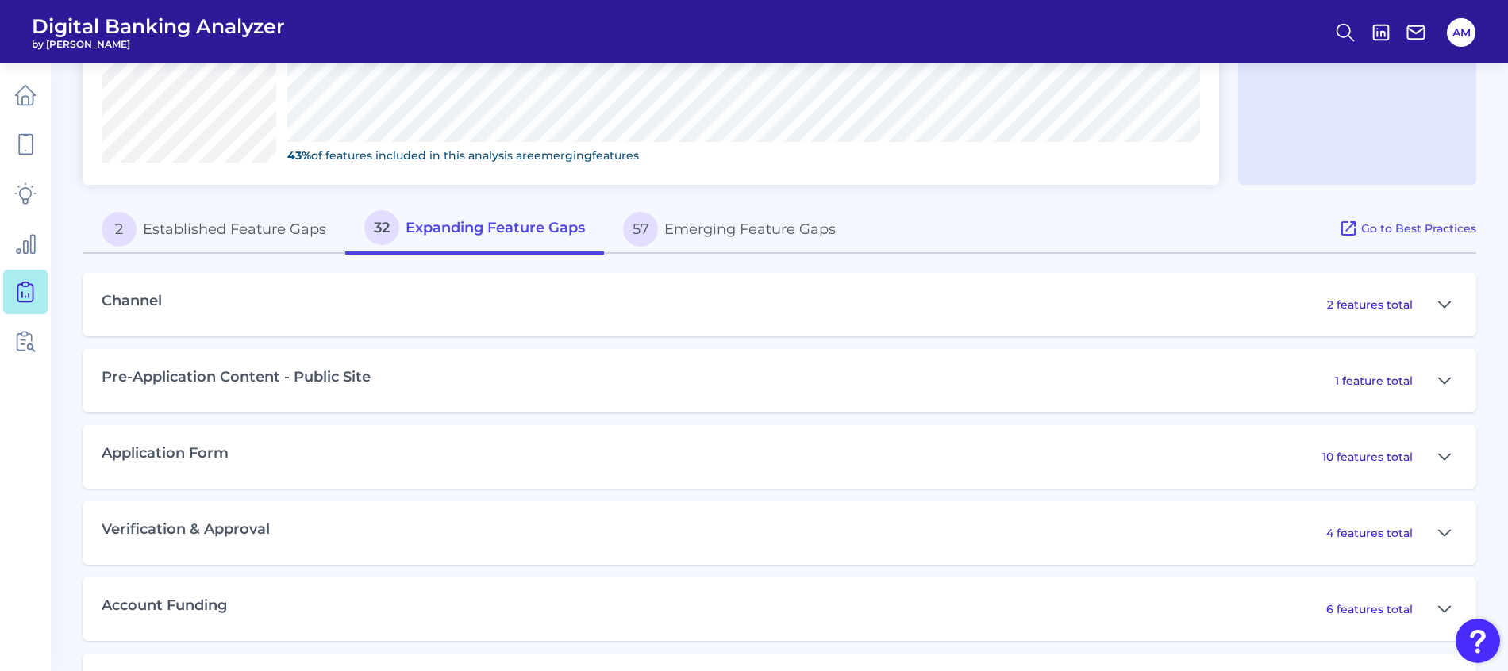
scroll to position [695, 0]
click at [1442, 453] on icon at bounding box center [1444, 453] width 13 height 19
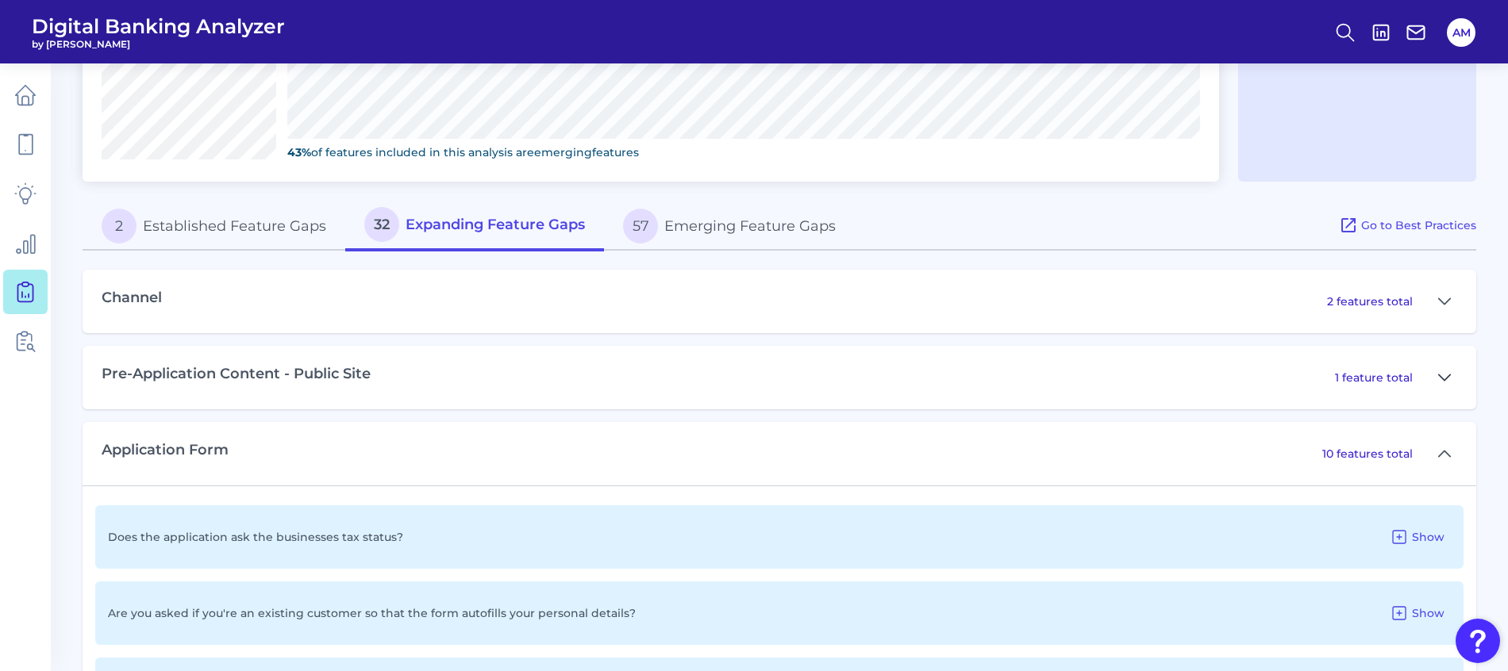
click at [1442, 375] on icon at bounding box center [1444, 377] width 13 height 19
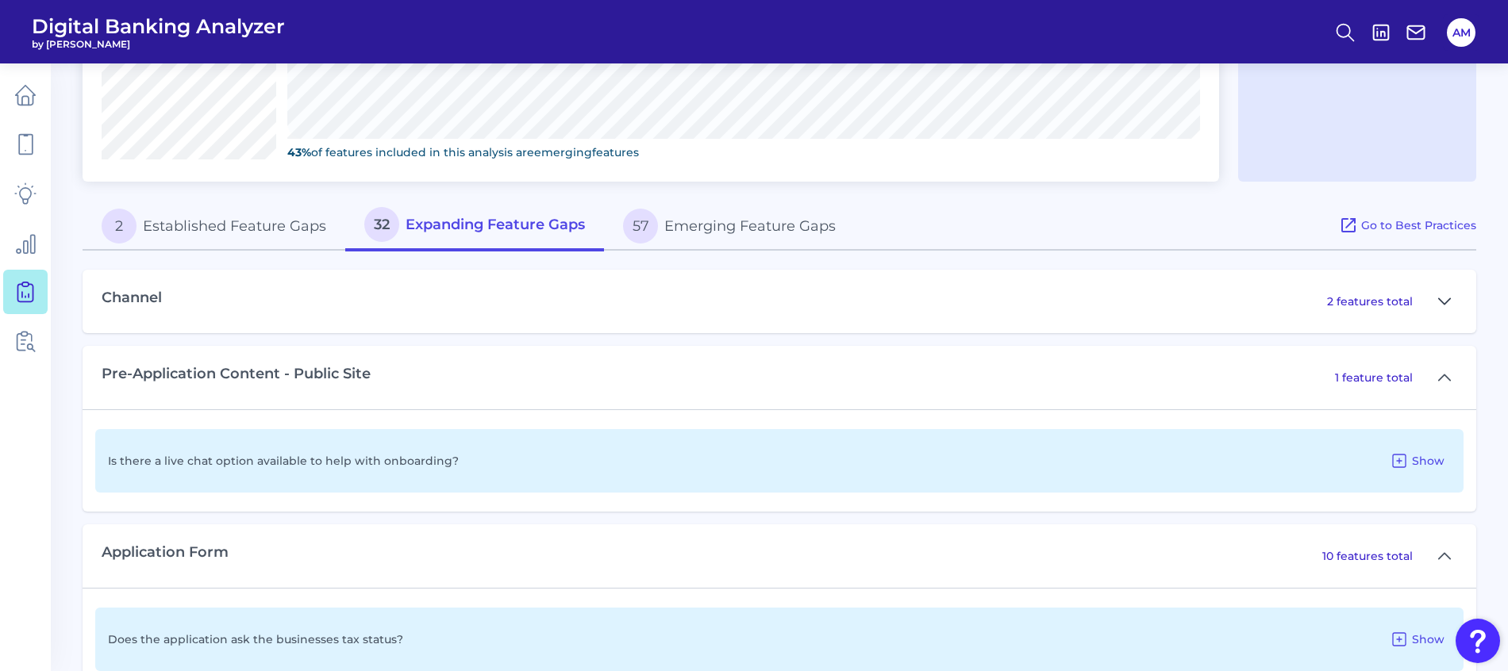
click at [1444, 303] on icon at bounding box center [1444, 301] width 13 height 19
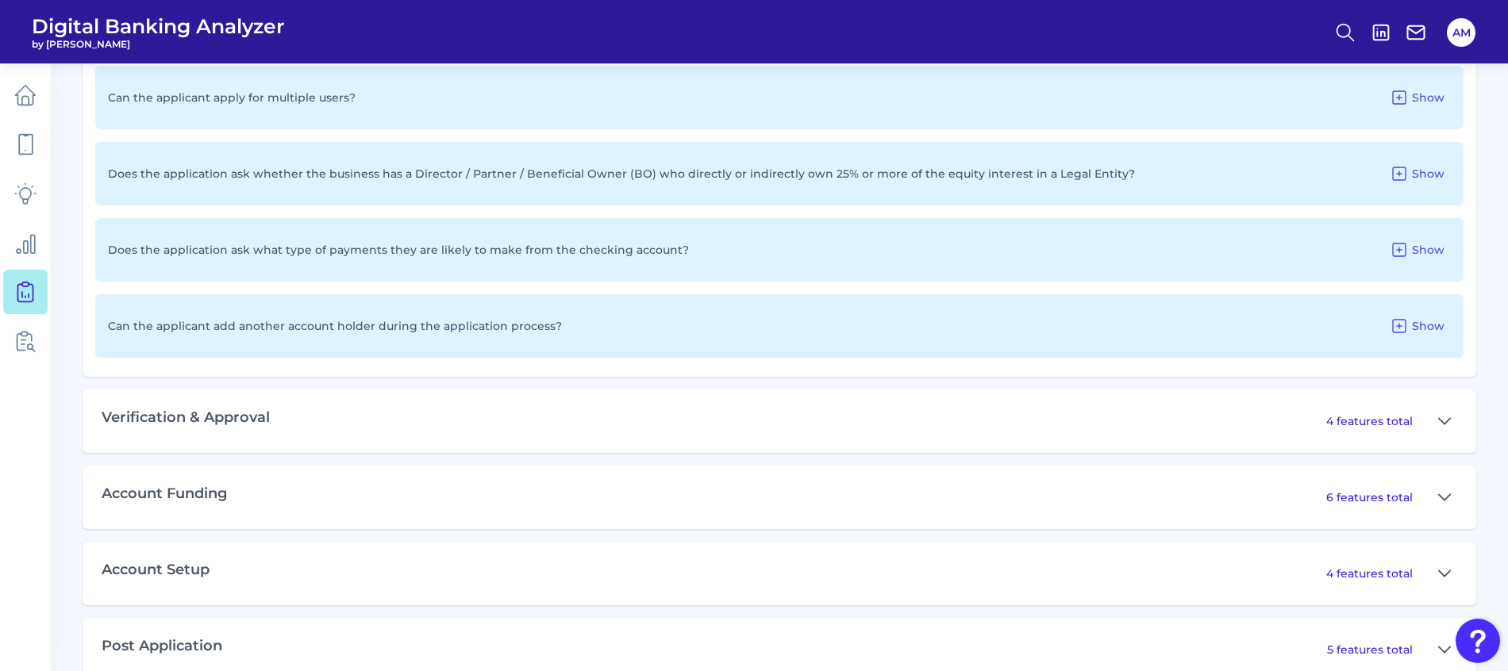
scroll to position [1907, 0]
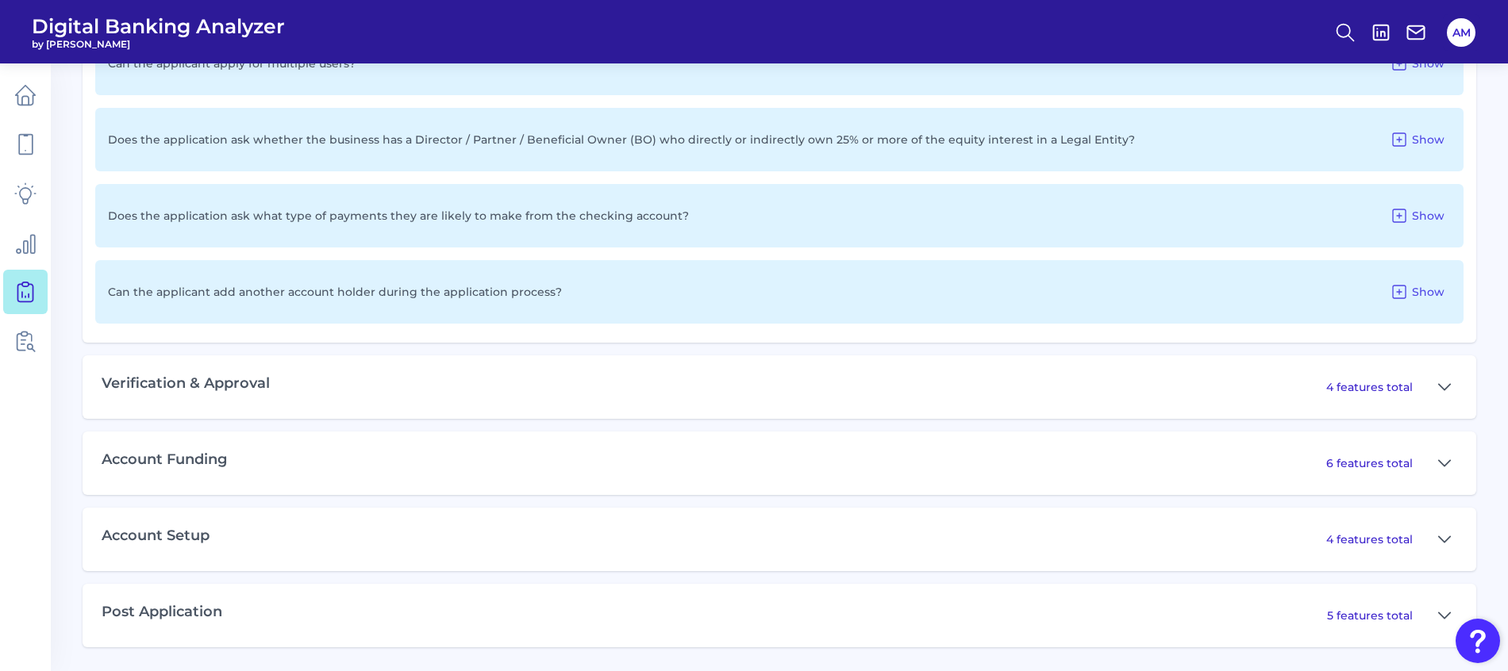
click at [639, 387] on div "Verification & Approval 4 features total" at bounding box center [779, 386] width 1393 height 63
click at [1444, 388] on icon at bounding box center [1444, 387] width 13 height 19
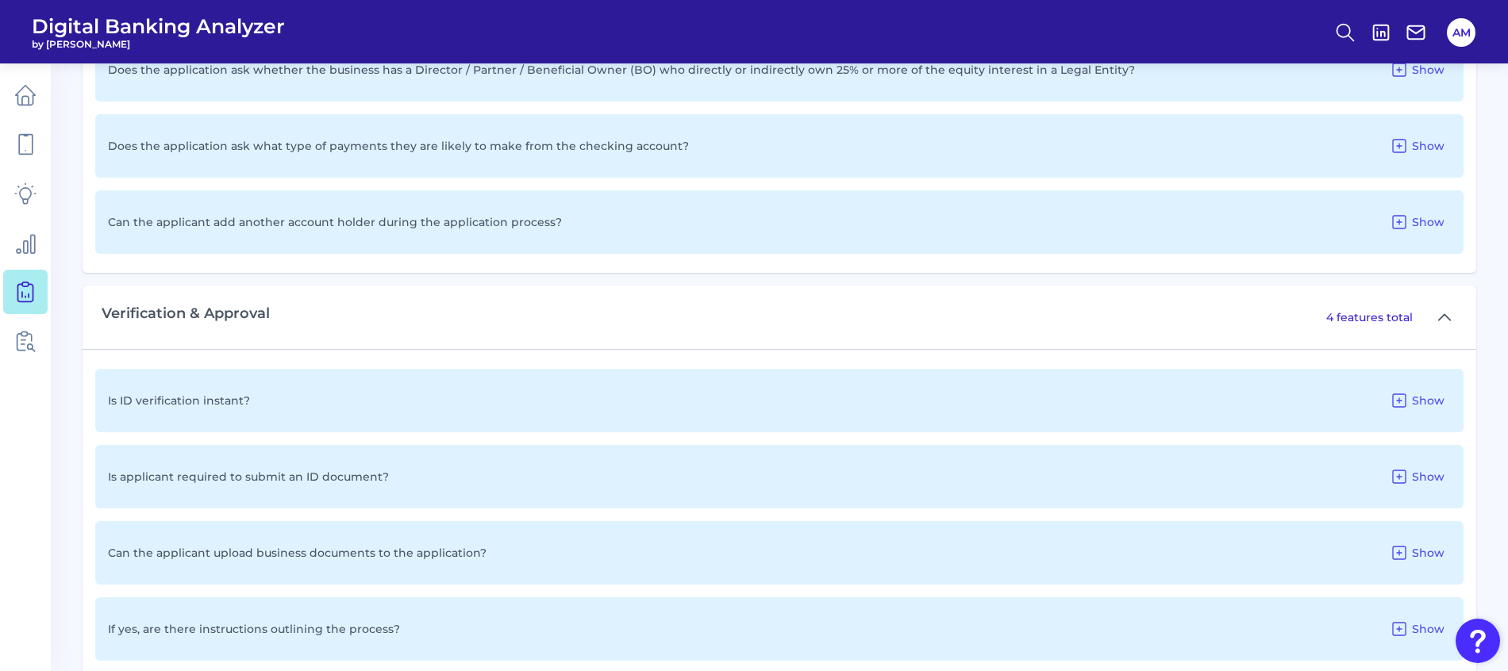
scroll to position [2026, 0]
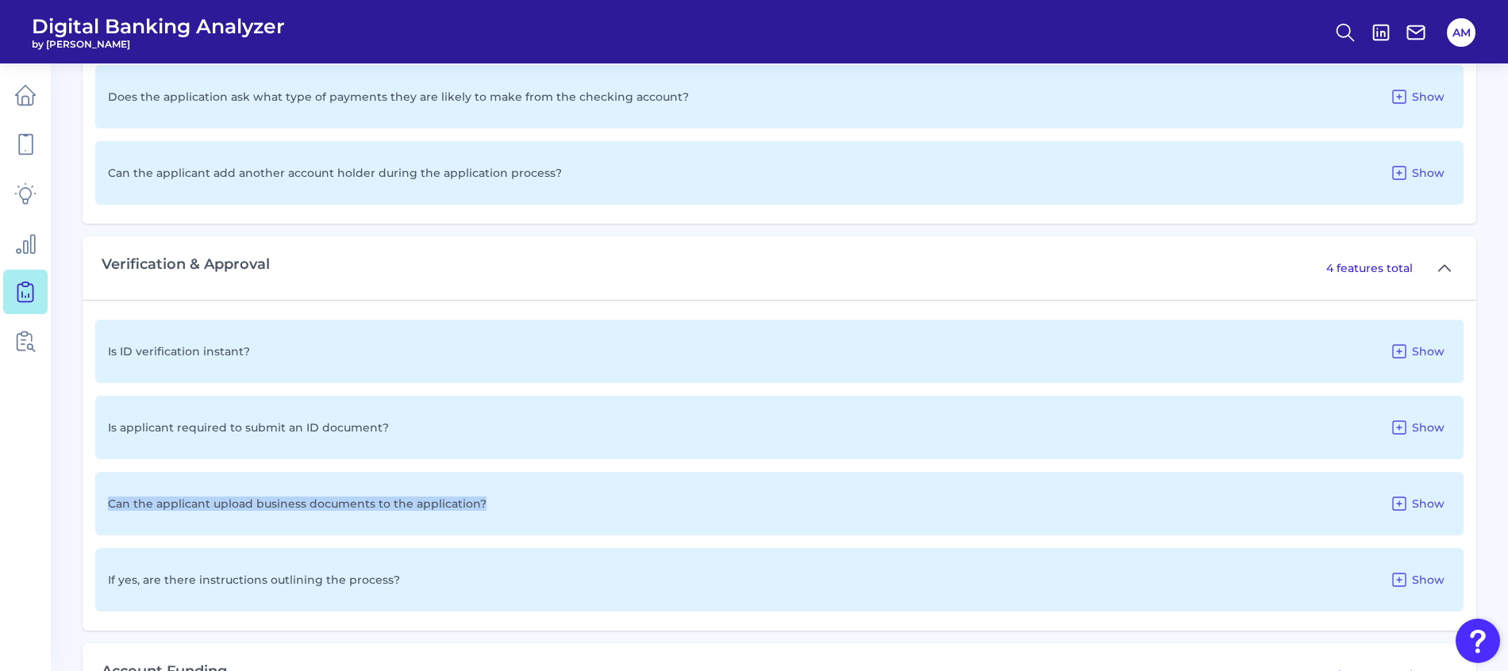
drag, startPoint x: 510, startPoint y: 510, endPoint x: 92, endPoint y: 513, distance: 418.1
click at [92, 513] on div "Is ID verification instant? Show Is applicant required to submit an ID document…" at bounding box center [779, 465] width 1393 height 331
drag, startPoint x: 92, startPoint y: 513, endPoint x: 202, endPoint y: 507, distance: 110.4
copy p "Can the applicant upload business documents to the application?"
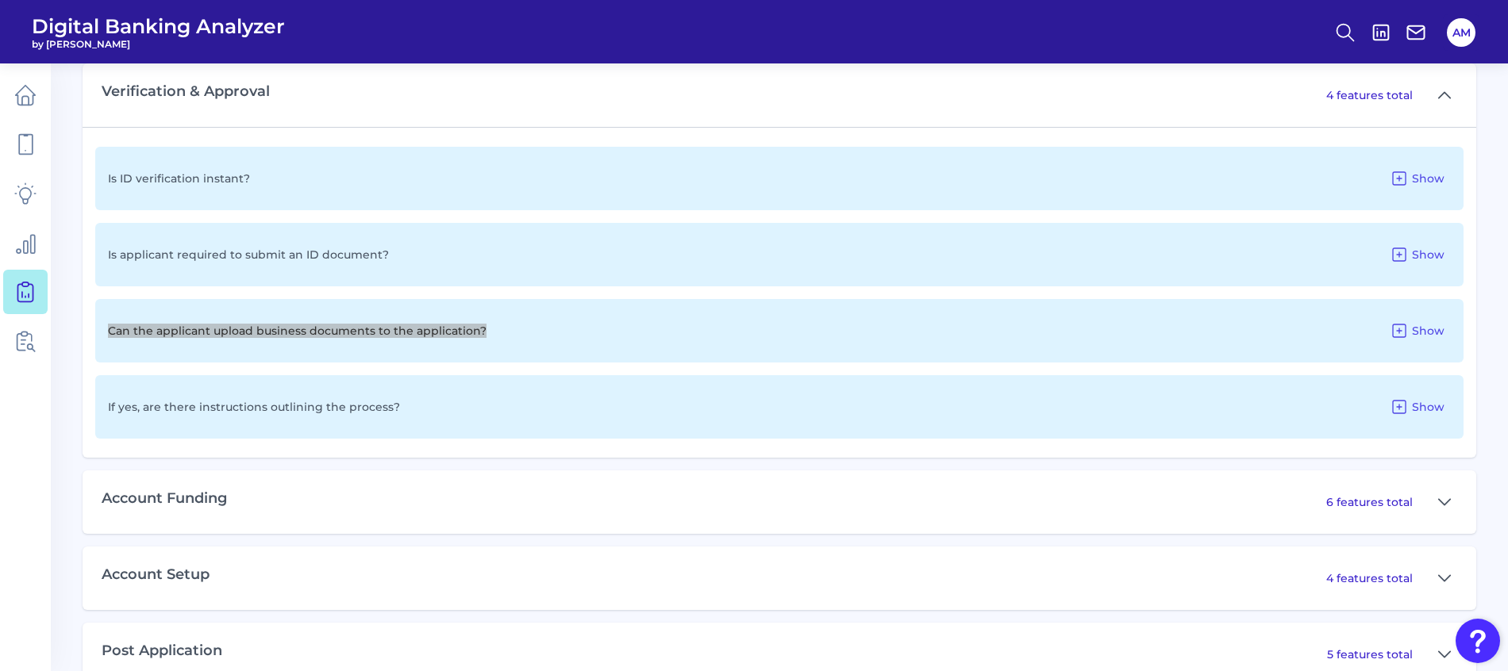
scroll to position [2237, 0]
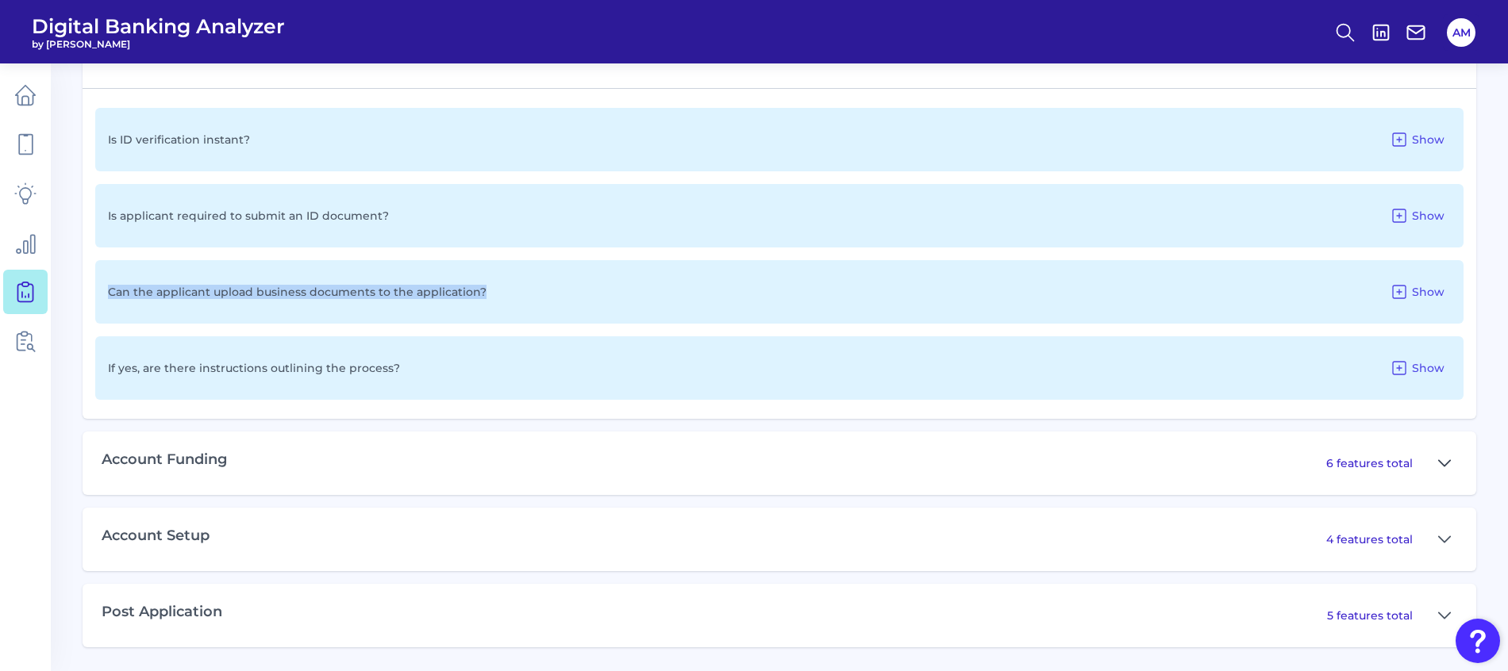
click at [1445, 460] on icon at bounding box center [1444, 463] width 13 height 19
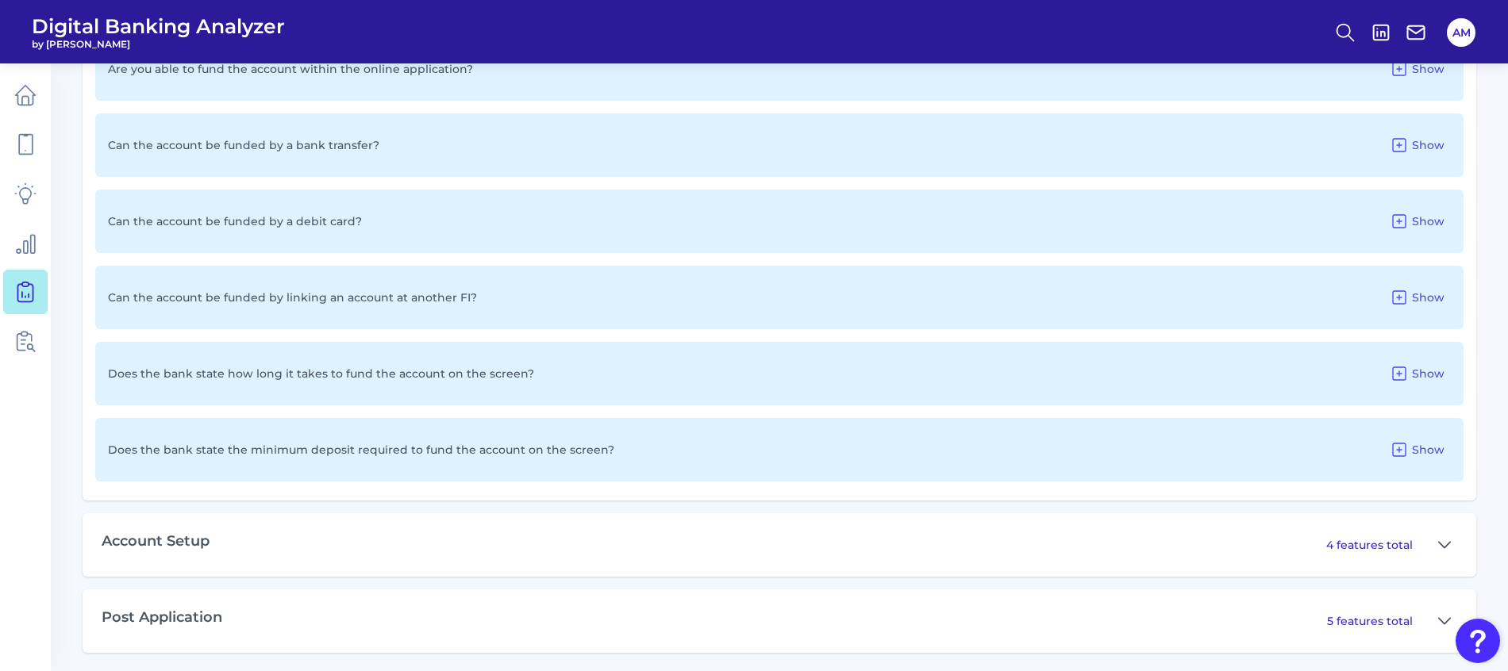
scroll to position [2721, 0]
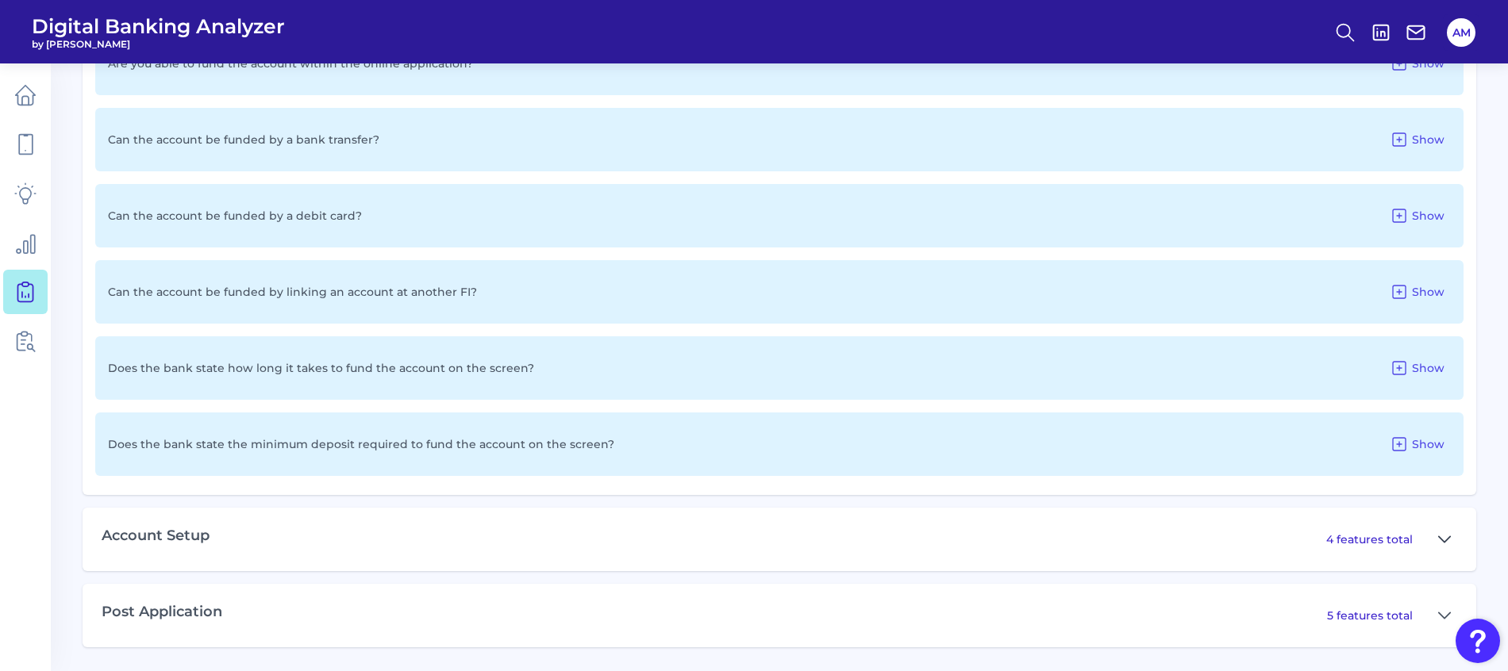
click at [1447, 536] on icon at bounding box center [1444, 539] width 13 height 19
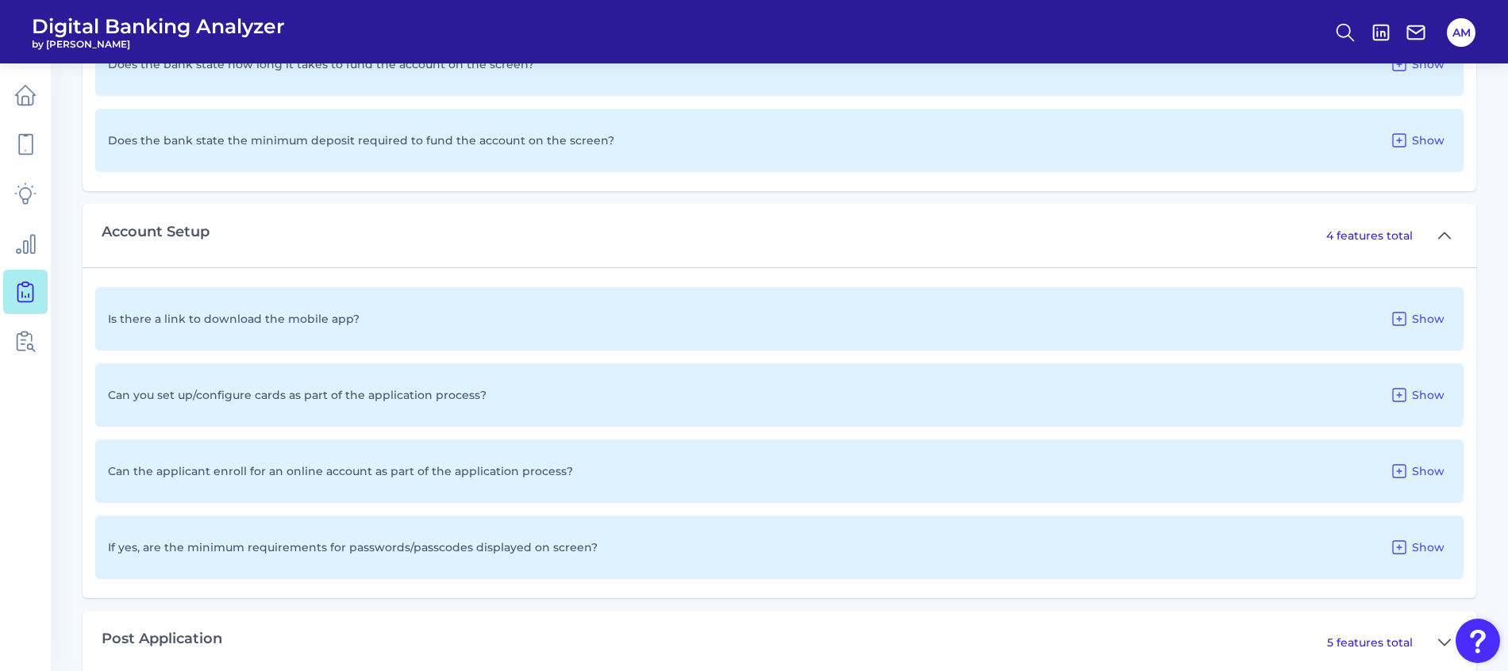
scroll to position [3052, 0]
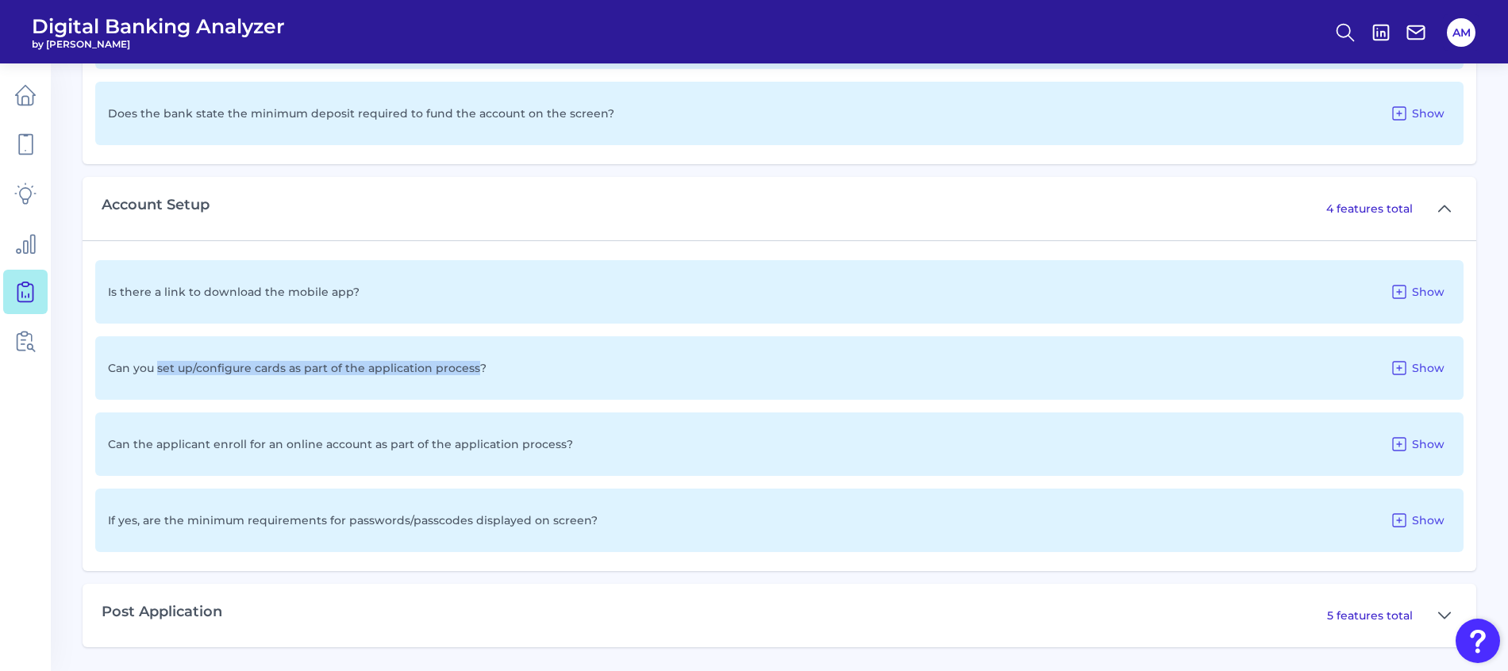
drag, startPoint x: 473, startPoint y: 370, endPoint x: 158, endPoint y: 373, distance: 315.0
click at [158, 373] on p "Can you set up/configure cards as part of the application process?" at bounding box center [297, 368] width 378 height 14
drag, startPoint x: 158, startPoint y: 373, endPoint x: 204, endPoint y: 368, distance: 46.3
copy p "set up/configure cards as part of the application process"
click at [1437, 614] on button at bounding box center [1443, 615] width 25 height 25
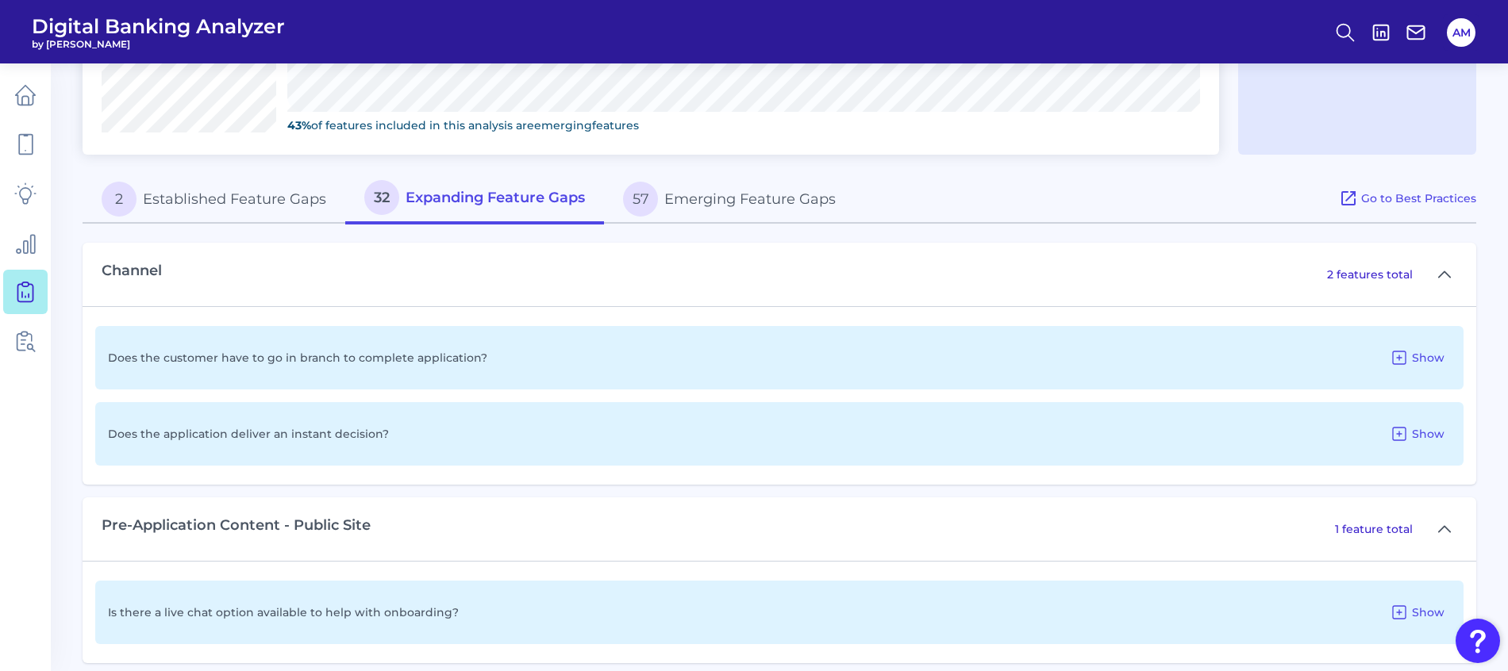
scroll to position [721, 0]
click at [709, 205] on button "57 Emerging Feature Gaps" at bounding box center [729, 200] width 251 height 51
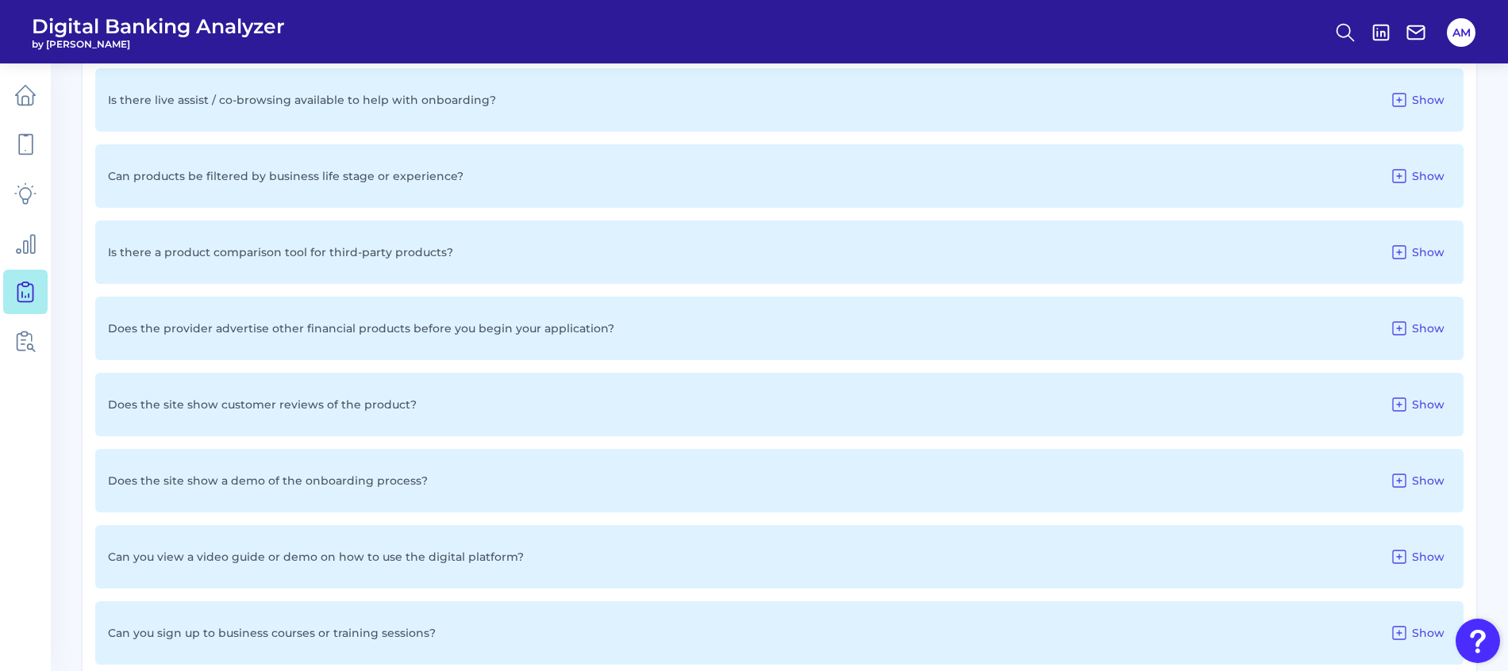
scroll to position [1197, 0]
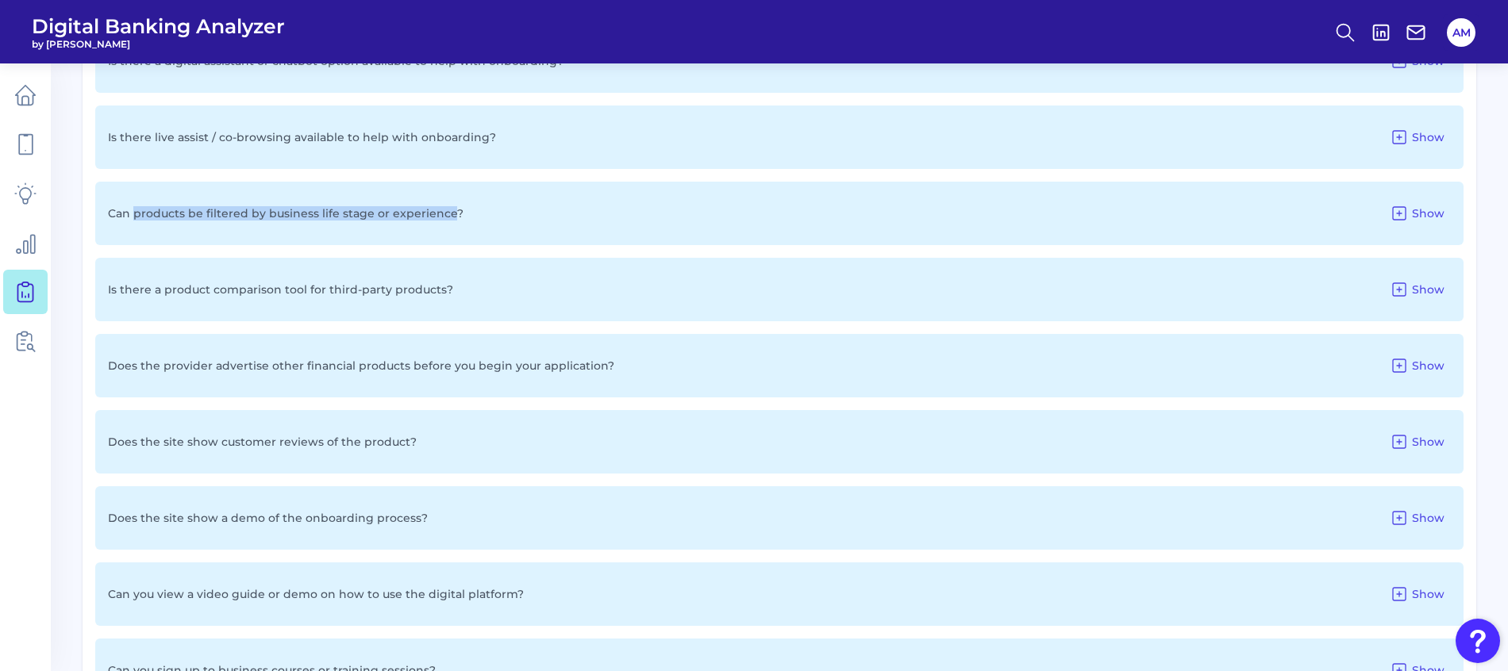
drag, startPoint x: 136, startPoint y: 212, endPoint x: 447, endPoint y: 209, distance: 310.2
click at [447, 209] on p "Can products be filtered by business life stage or experience?" at bounding box center [285, 213] width 355 height 14
drag, startPoint x: 447, startPoint y: 209, endPoint x: 421, endPoint y: 209, distance: 25.4
copy p "products be filtered by business life stage or experience"
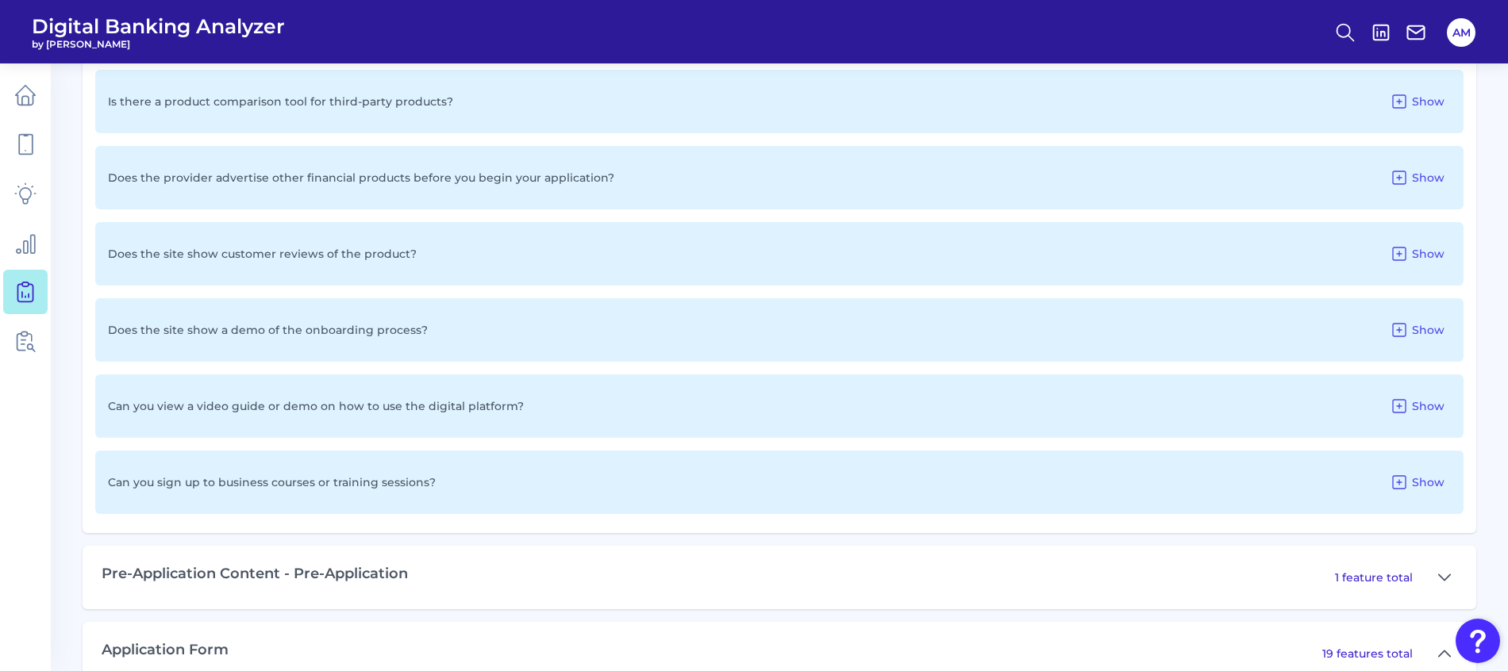
scroll to position [1554, 0]
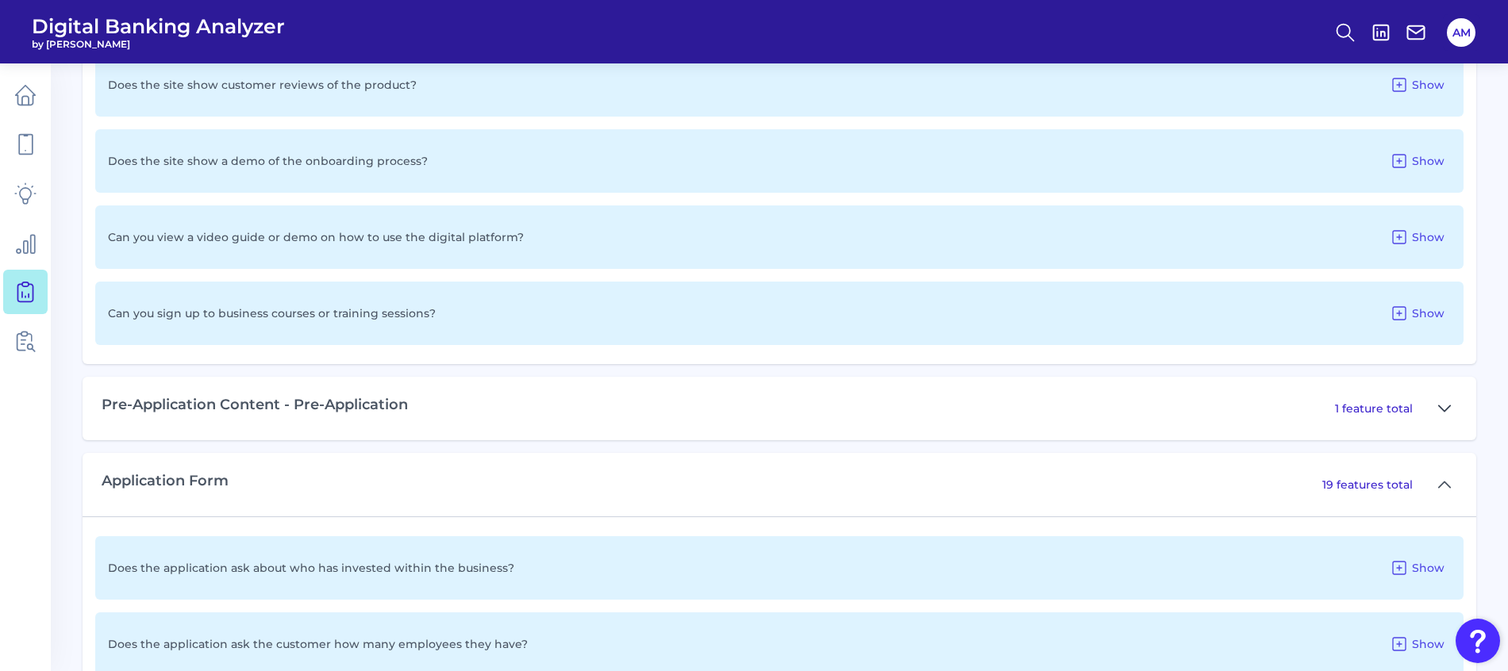
click at [1436, 407] on button at bounding box center [1443, 408] width 25 height 25
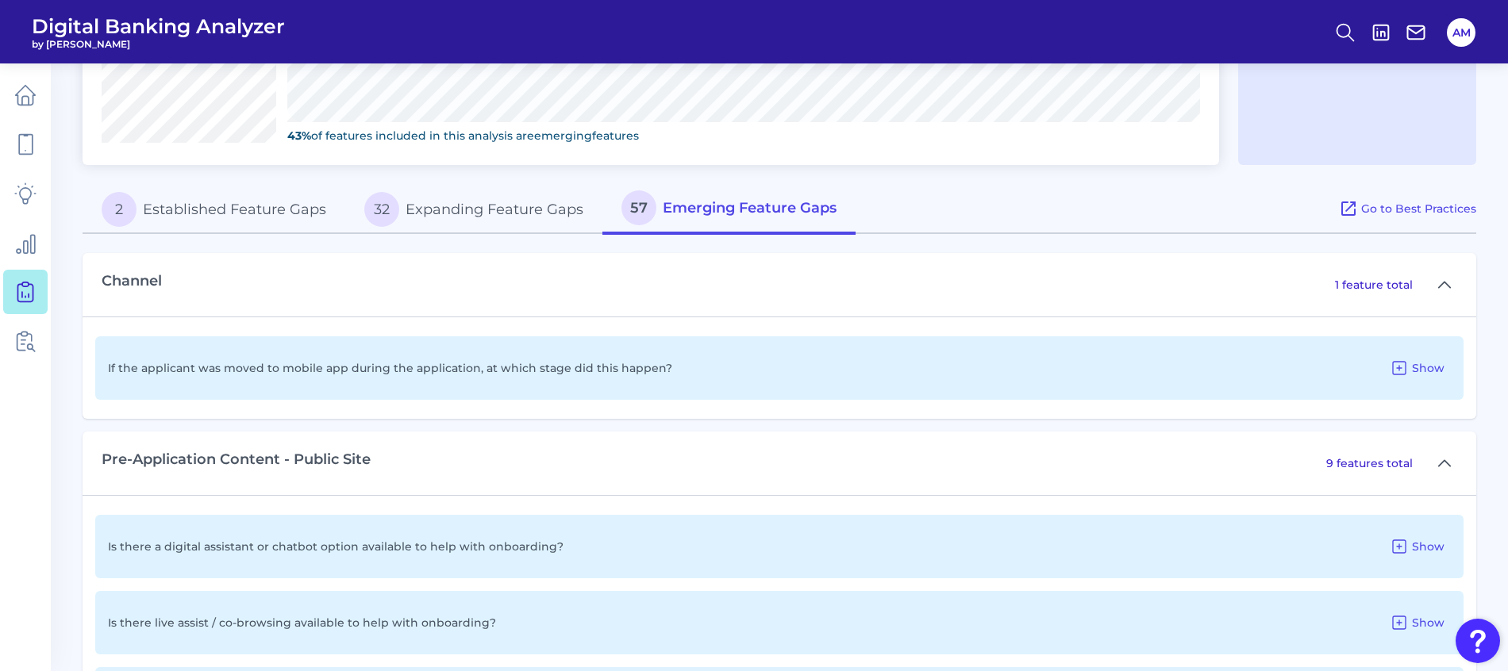
scroll to position [714, 0]
click at [546, 203] on button "32 Expanding Feature Gaps" at bounding box center [473, 207] width 257 height 51
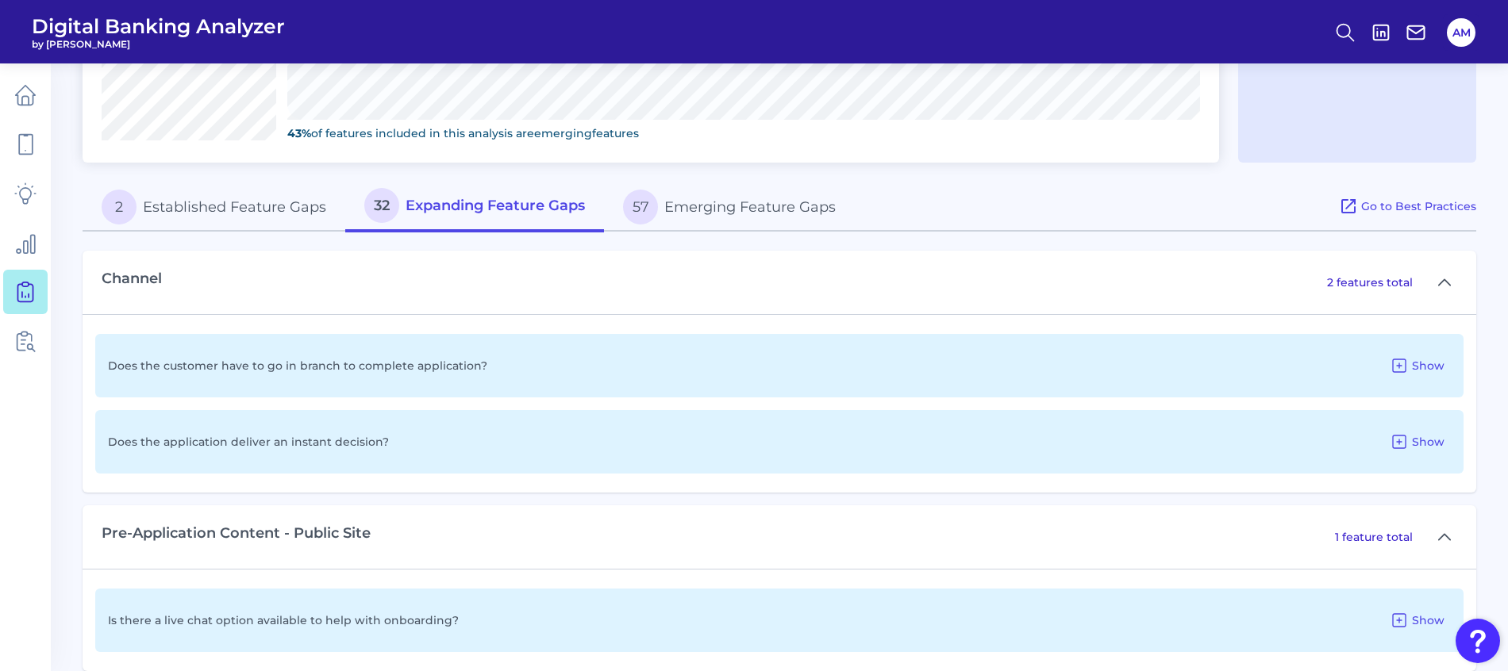
click at [760, 216] on button "57 Emerging Feature Gaps" at bounding box center [729, 207] width 251 height 51
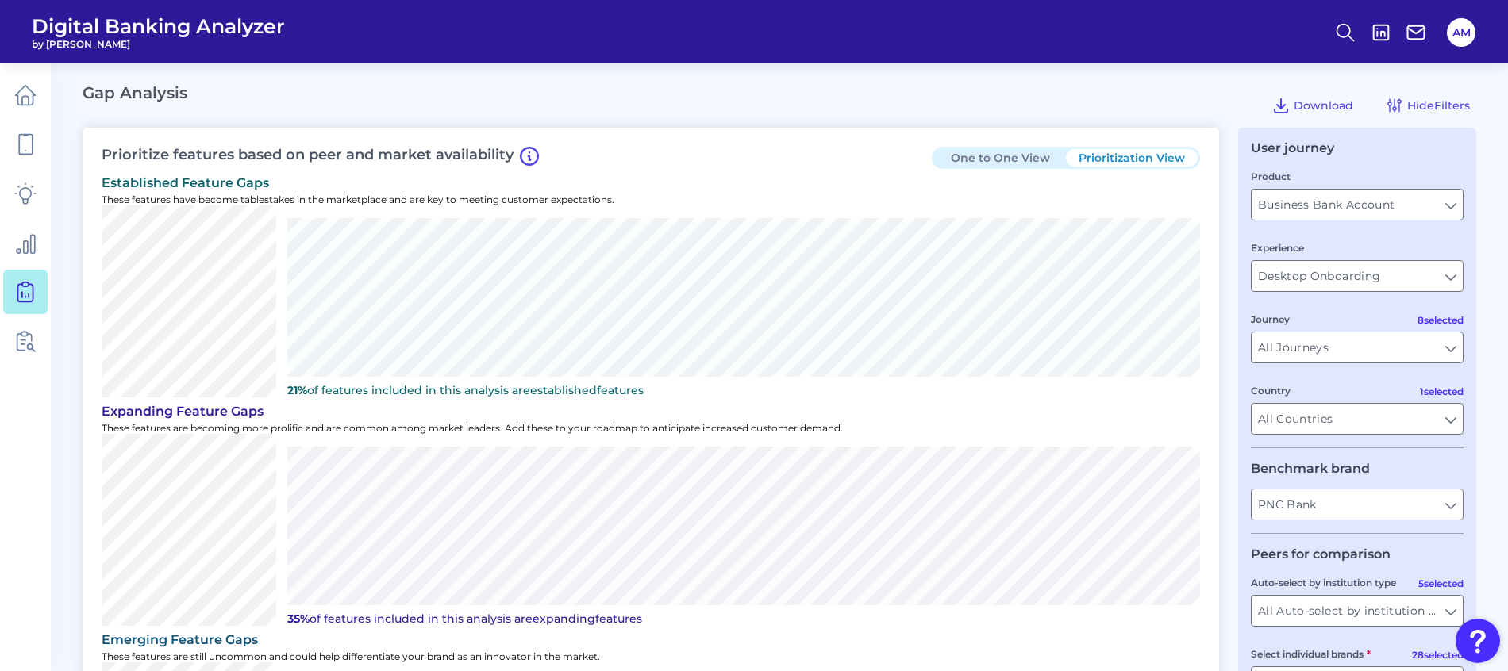
scroll to position [836, 0]
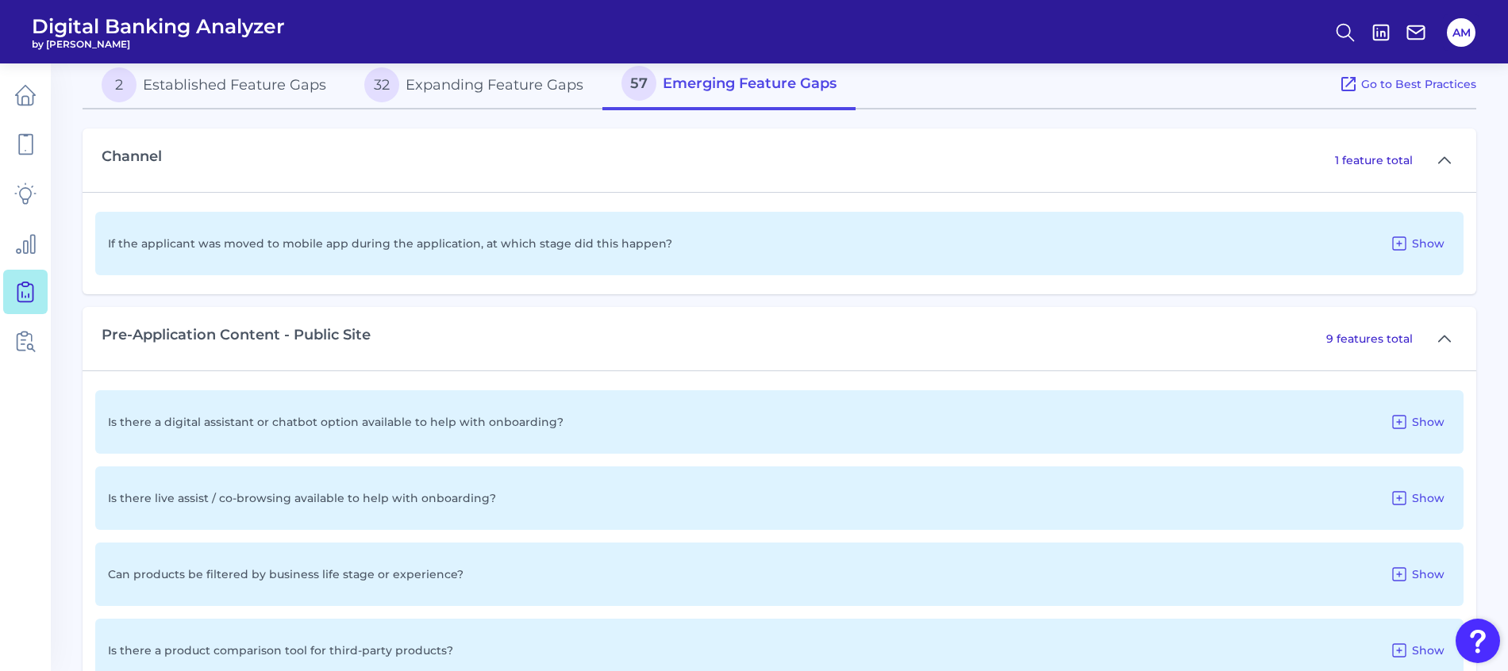
click at [432, 74] on button "32 Expanding Feature Gaps" at bounding box center [473, 85] width 257 height 51
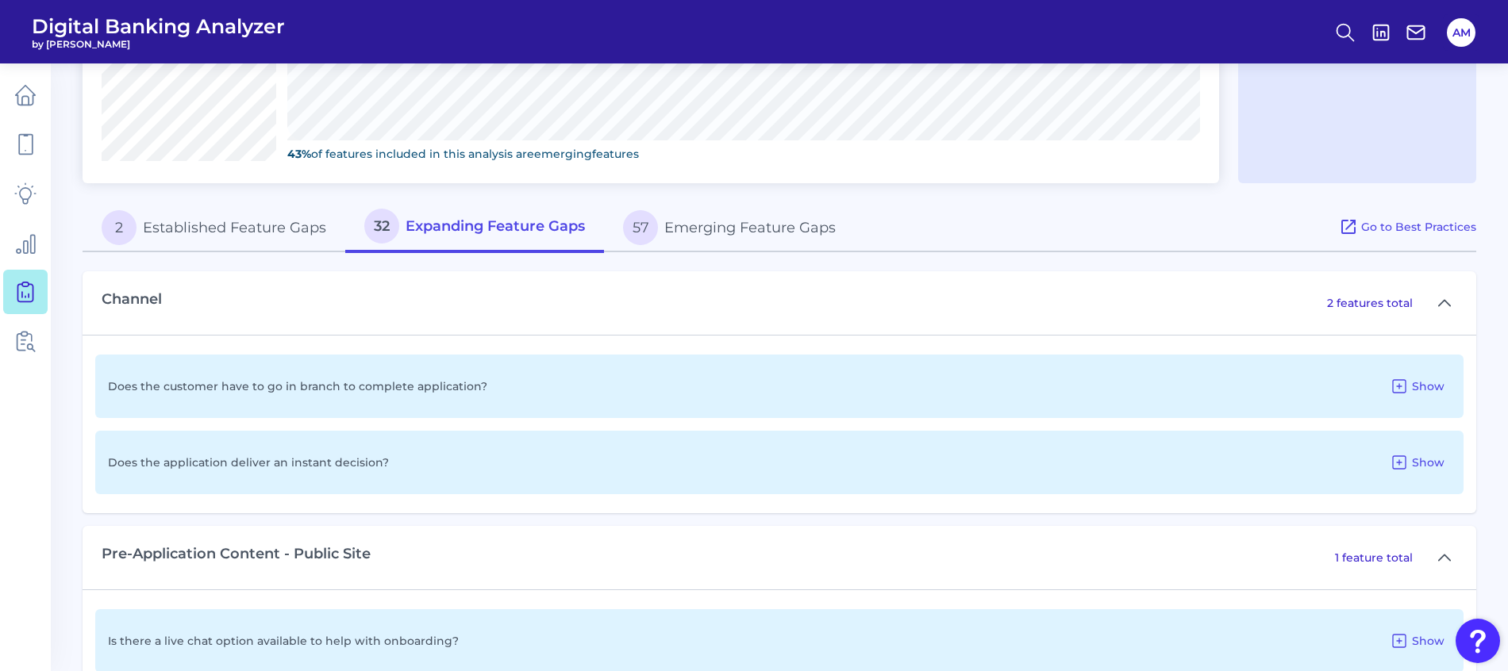
scroll to position [317, 0]
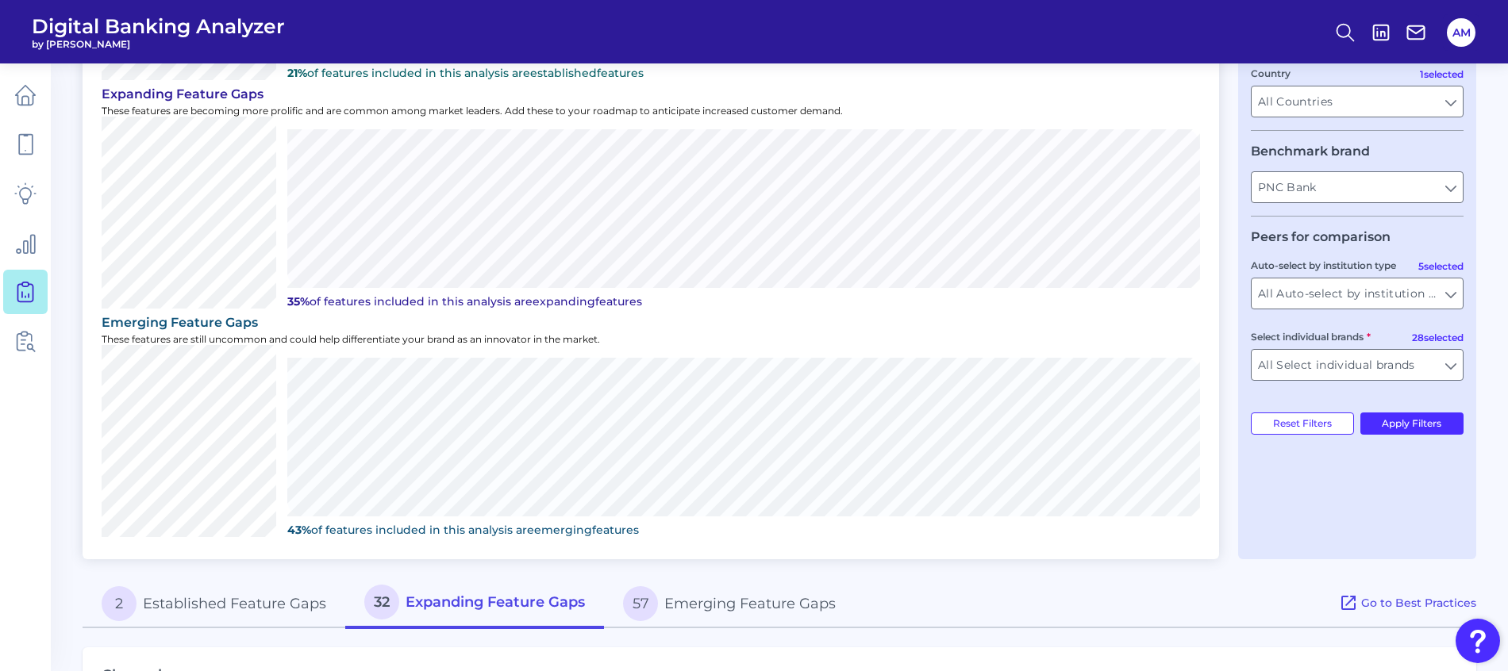
click at [225, 607] on button "2 Established Feature Gaps" at bounding box center [214, 603] width 263 height 51
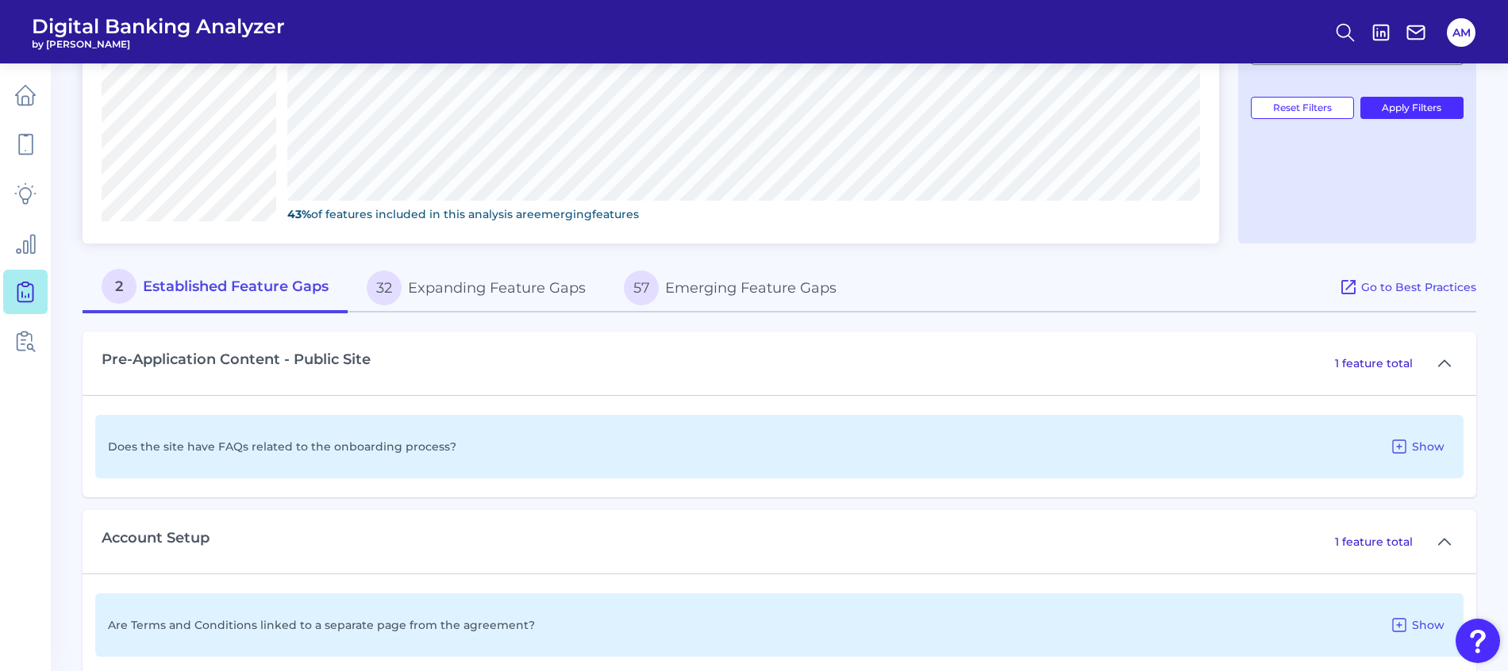
scroll to position [662, 0]
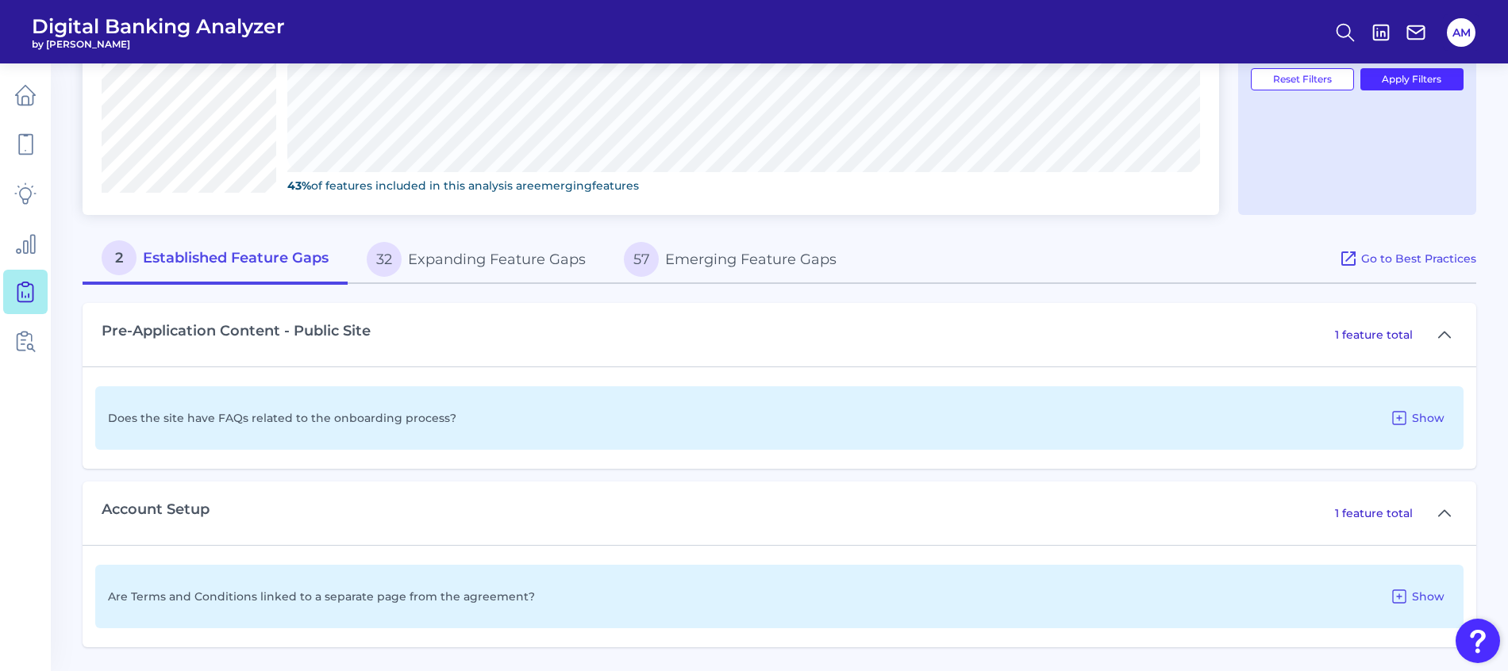
click at [729, 259] on button "57 Emerging Feature Gaps" at bounding box center [730, 259] width 251 height 51
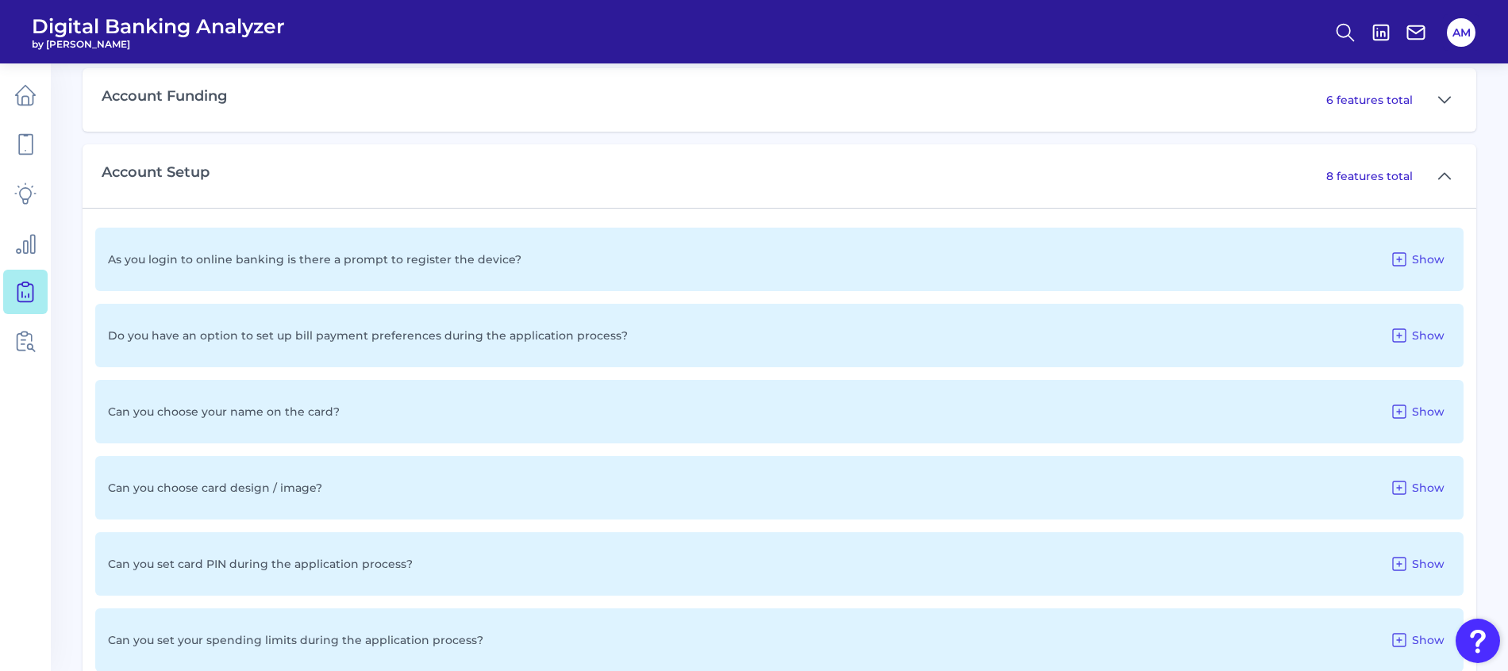
scroll to position [734, 0]
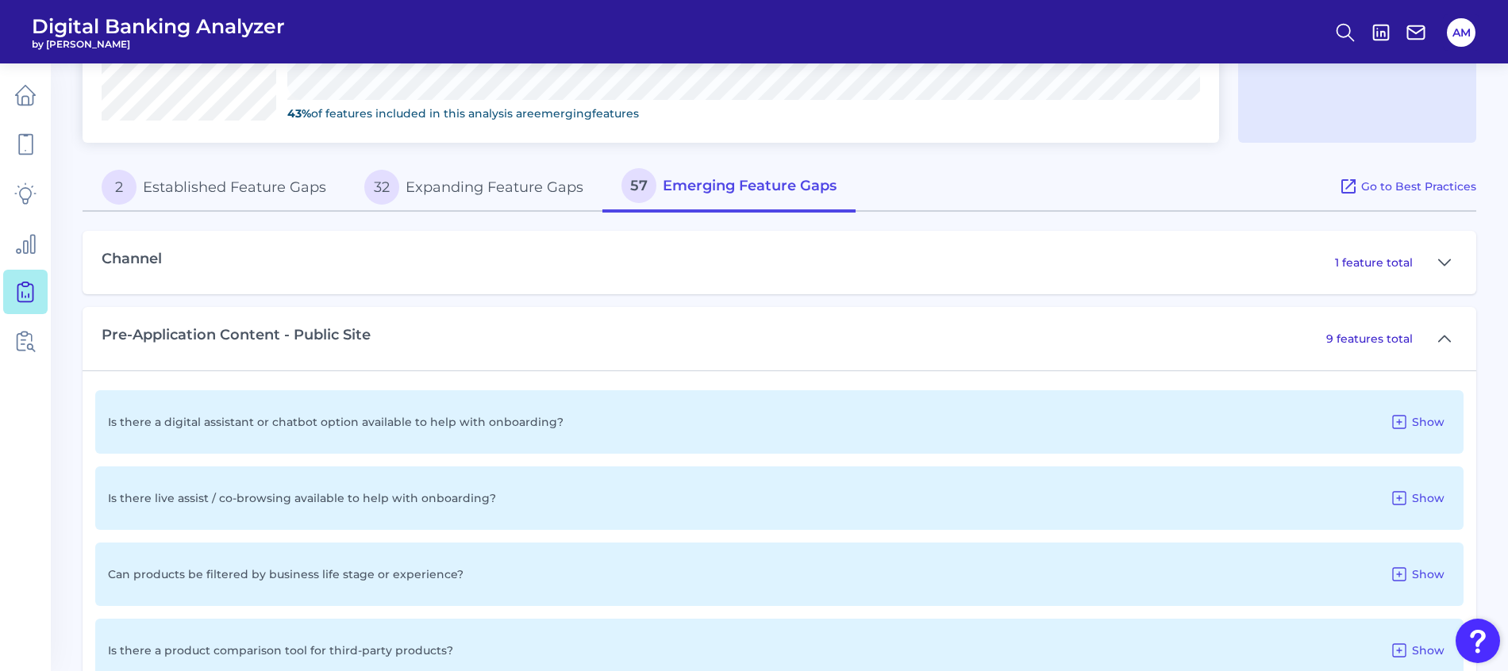
click at [534, 201] on button "32 Expanding Feature Gaps" at bounding box center [473, 187] width 257 height 51
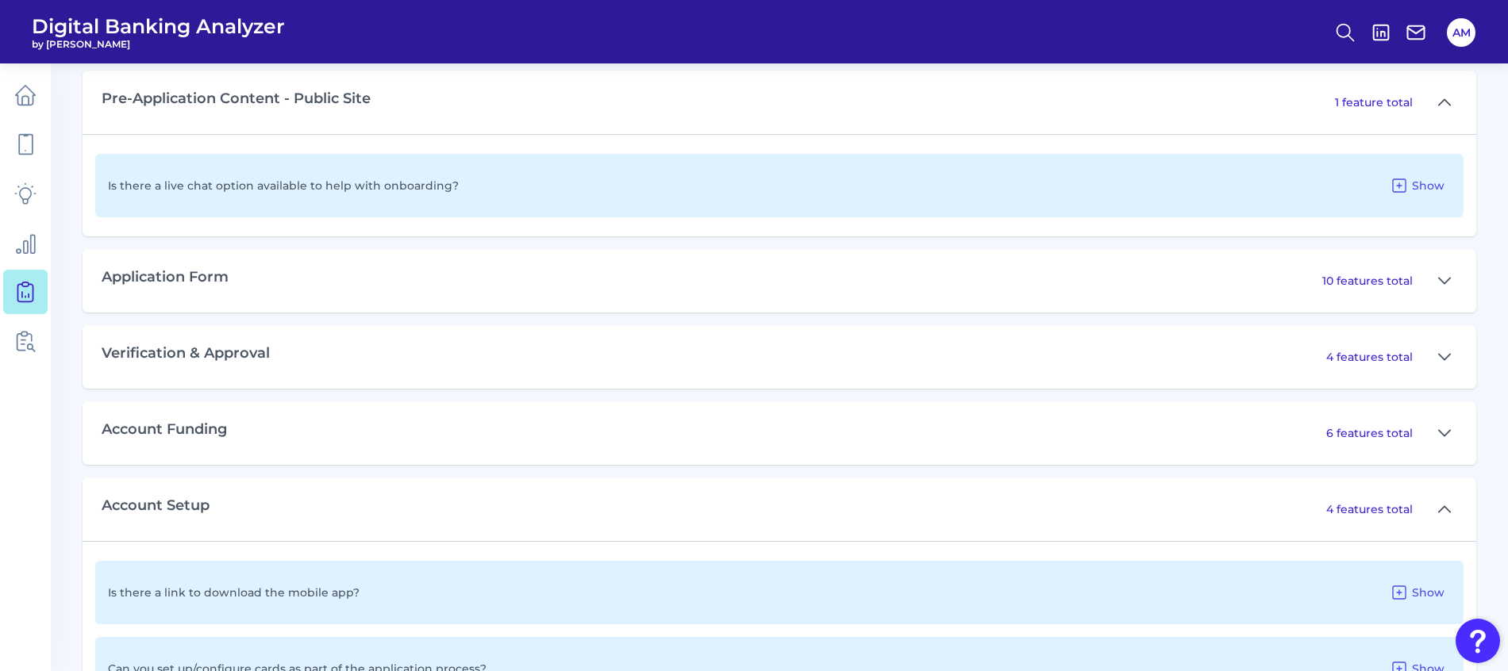
scroll to position [1091, 0]
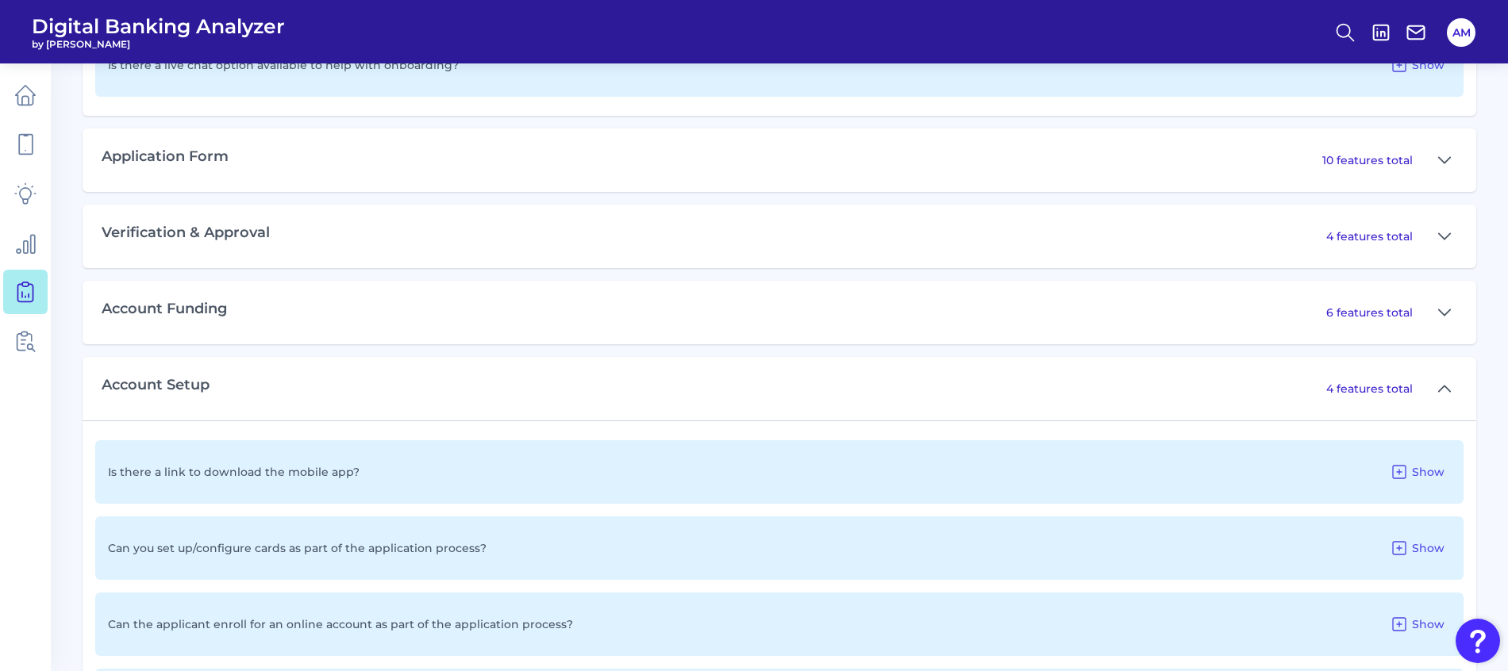
click at [937, 150] on div "Application Form 10 features total" at bounding box center [779, 160] width 1393 height 63
click at [1440, 158] on icon at bounding box center [1444, 160] width 13 height 19
